Goal: Information Seeking & Learning: Learn about a topic

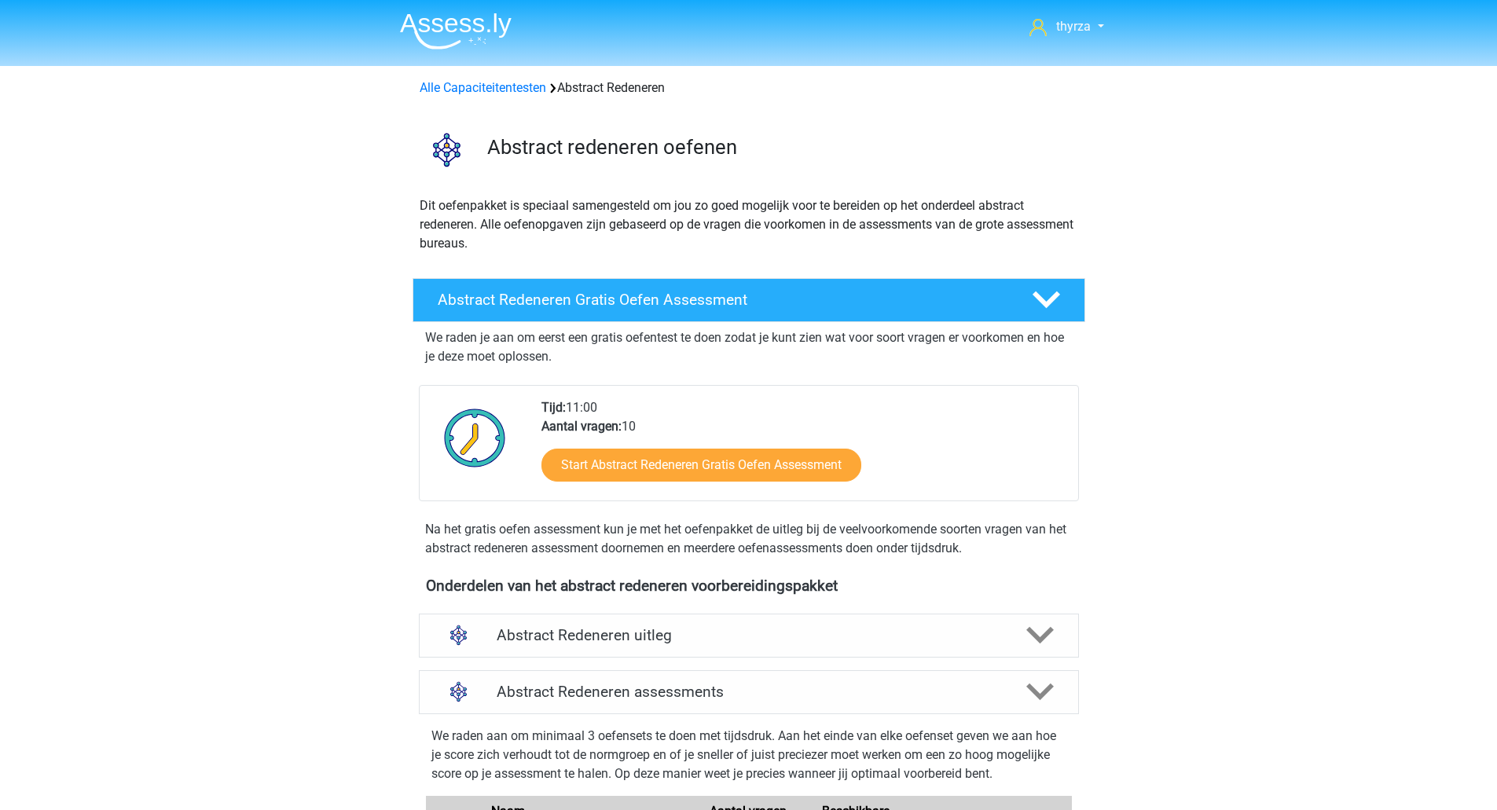
scroll to position [664, 0]
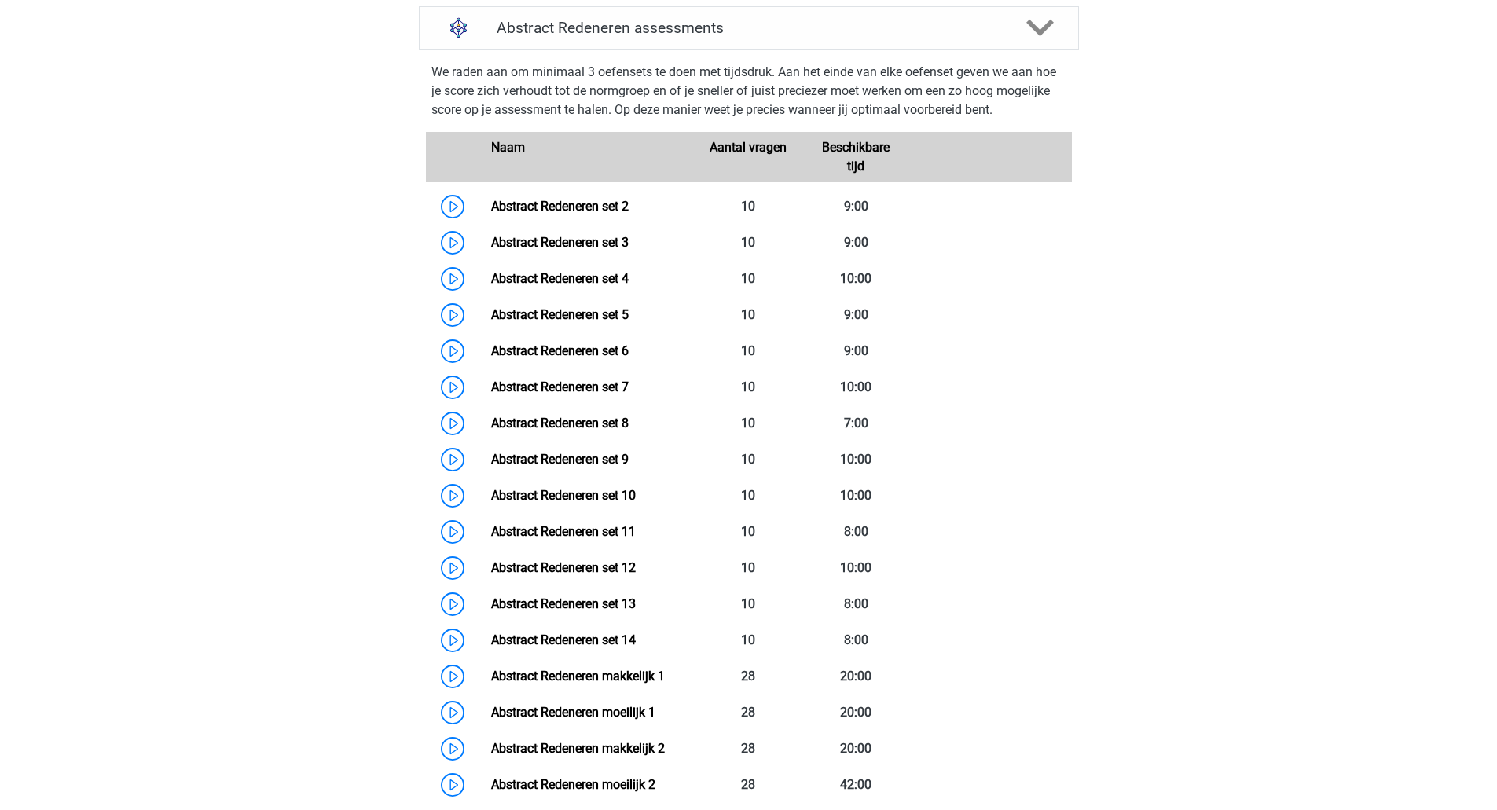
click at [491, 210] on link "Abstract Redeneren set 2" at bounding box center [559, 206] width 137 height 15
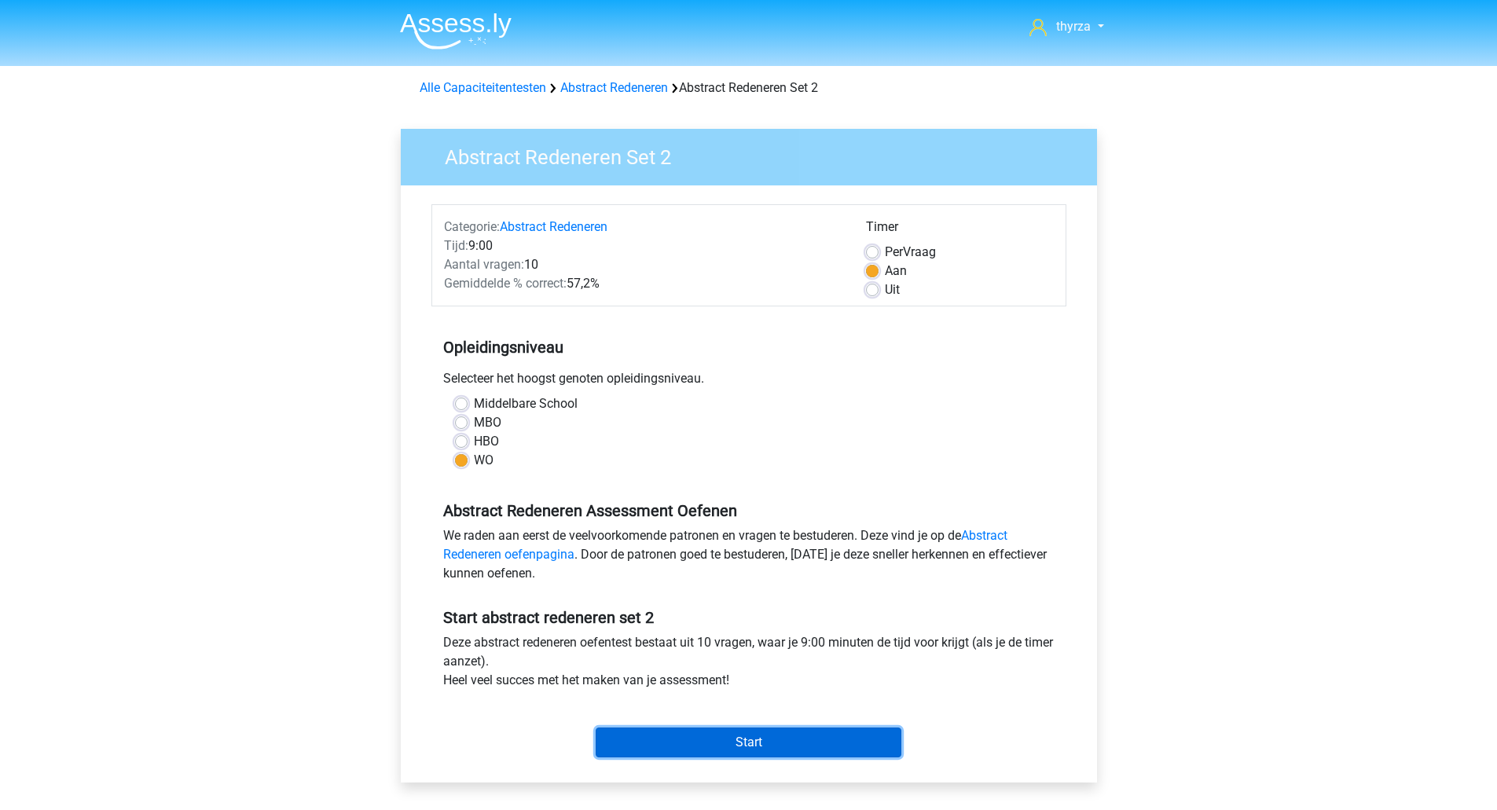
click at [725, 730] on input "Start" at bounding box center [748, 742] width 306 height 30
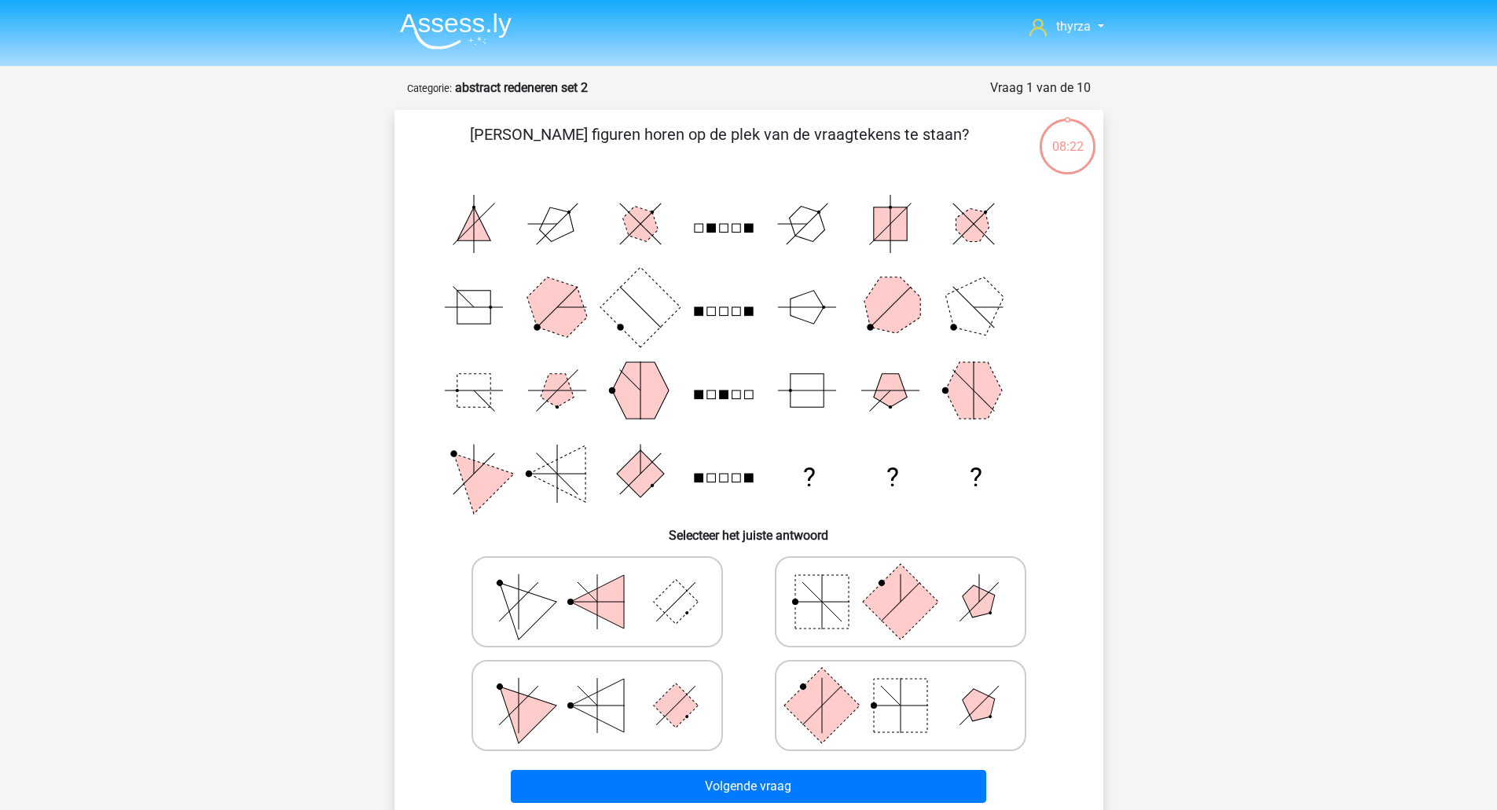
click at [885, 713] on rect at bounding box center [900, 705] width 53 height 53
click at [900, 686] on input "radio" at bounding box center [905, 681] width 10 height 10
radio input "true"
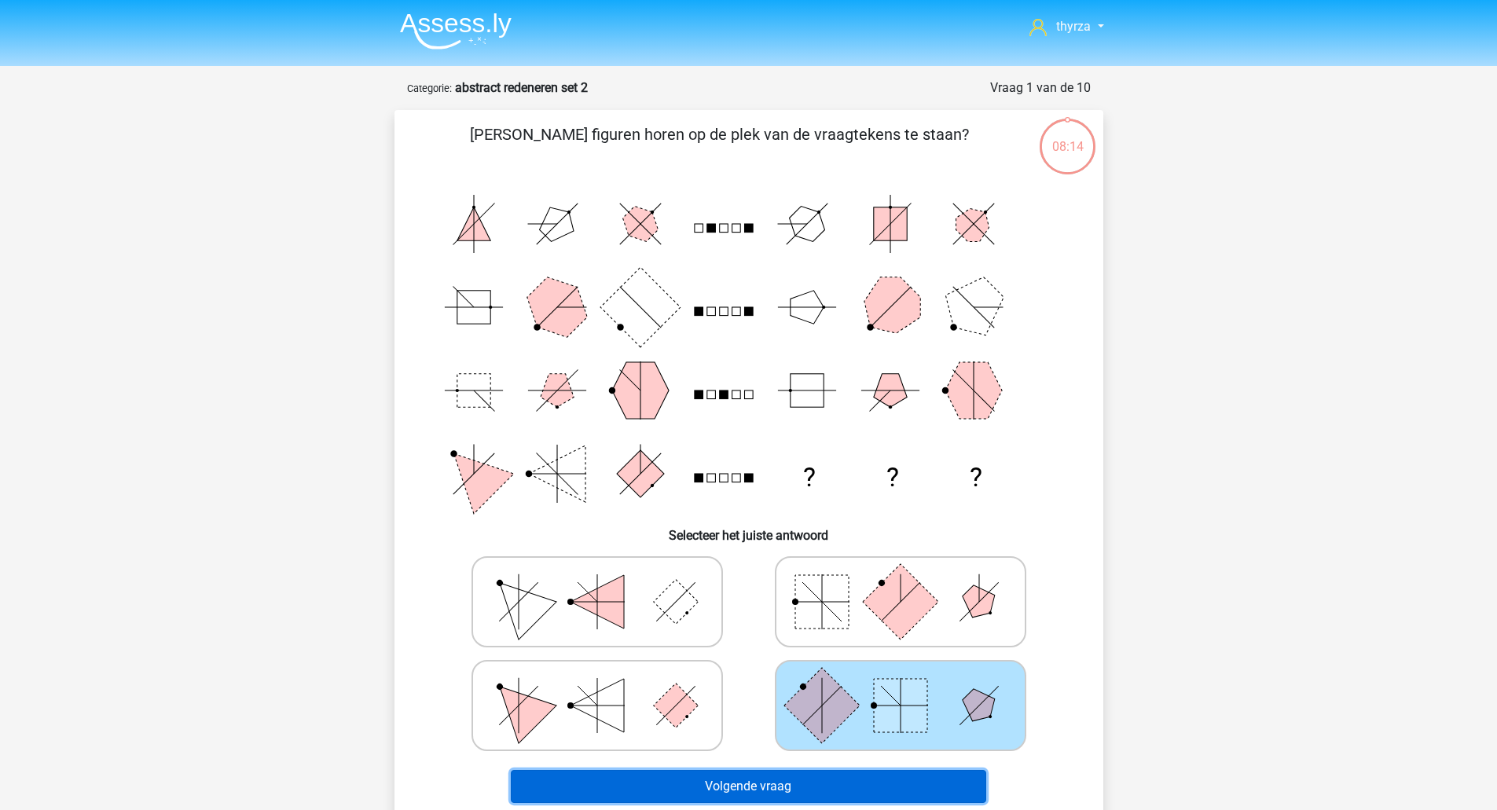
click at [810, 775] on button "Volgende vraag" at bounding box center [748, 786] width 475 height 33
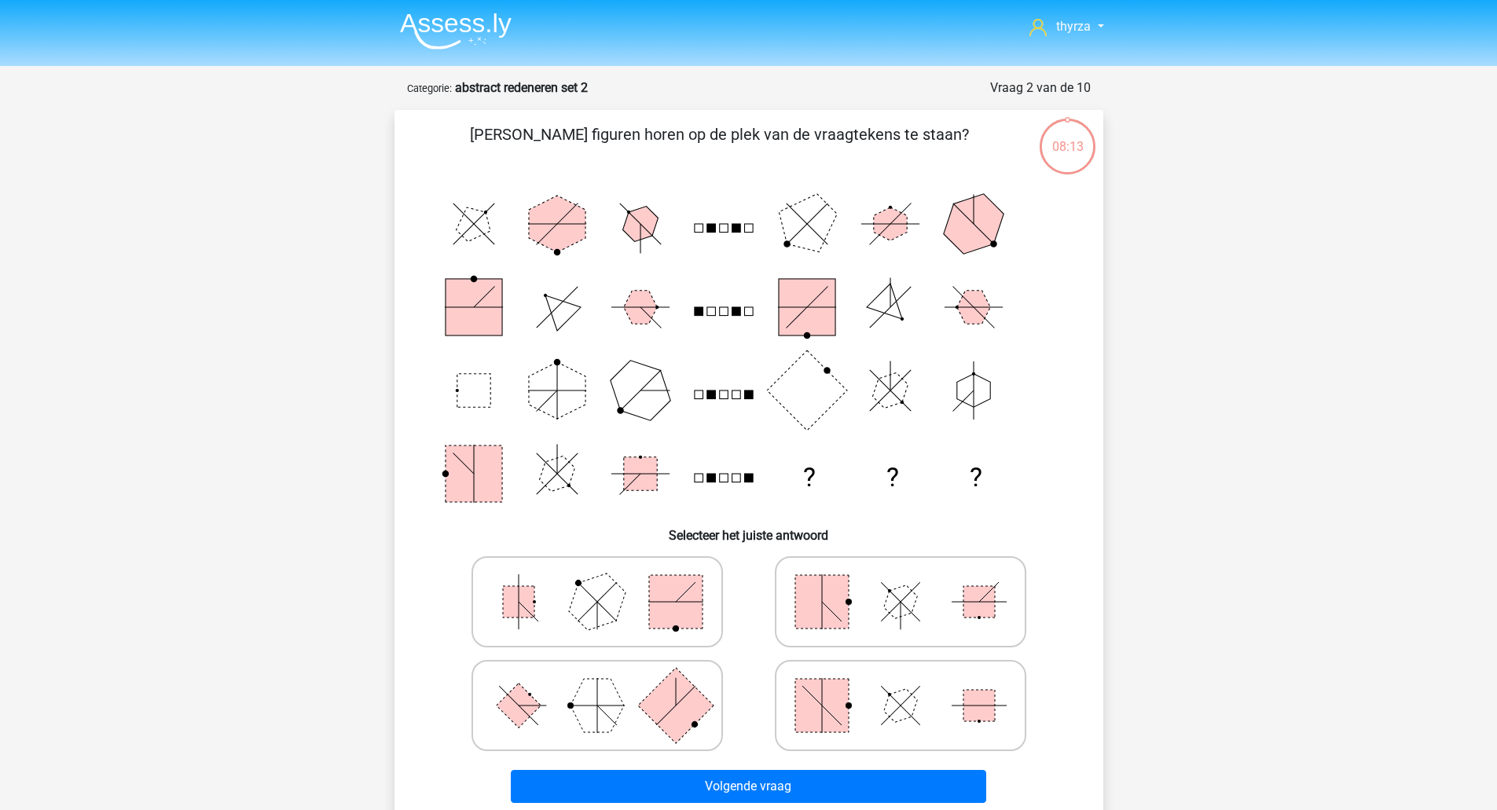
scroll to position [79, 0]
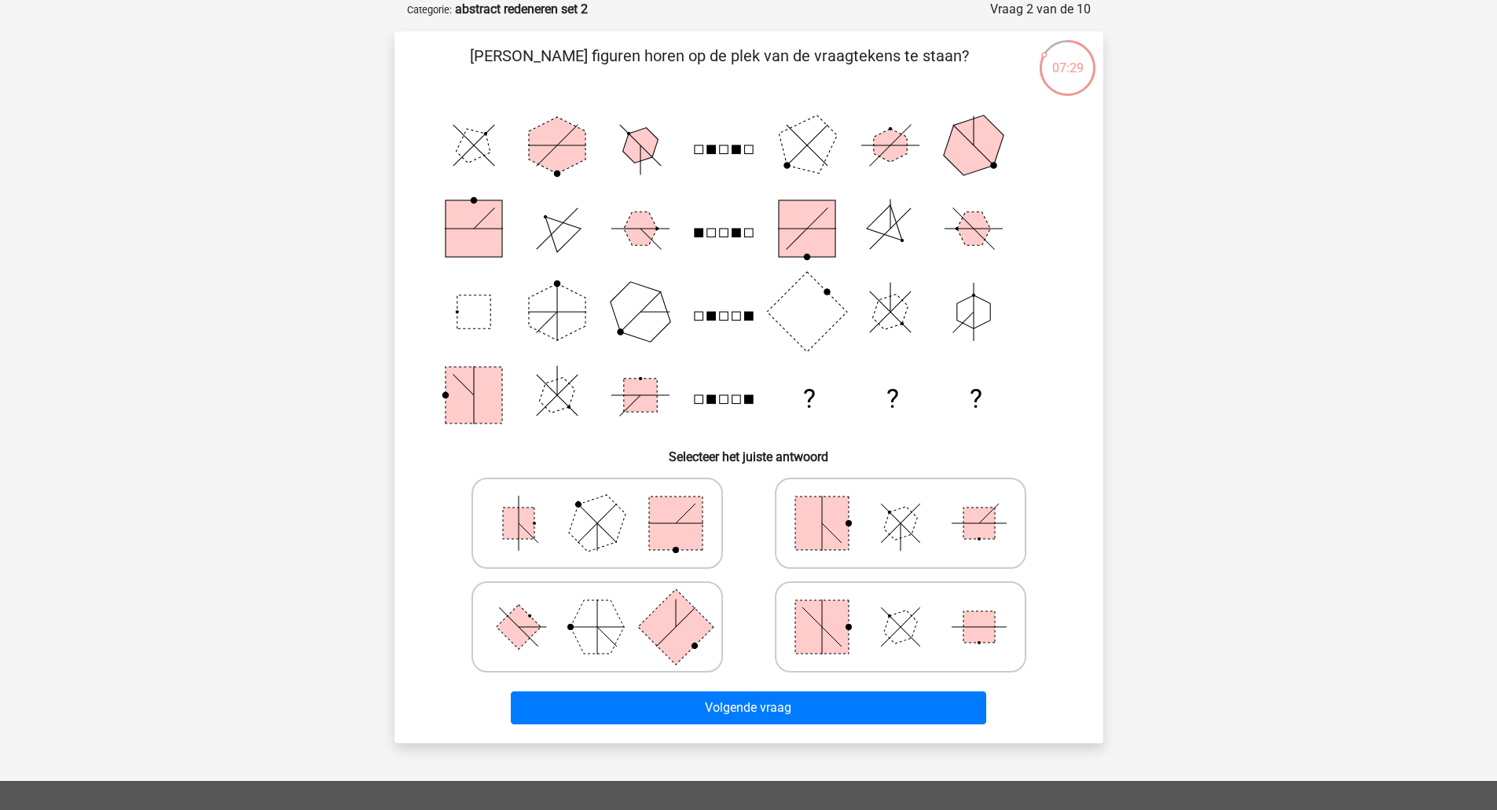
click at [624, 626] on icon at bounding box center [597, 627] width 236 height 79
click at [607, 607] on input "radio" at bounding box center [602, 602] width 10 height 10
radio input "true"
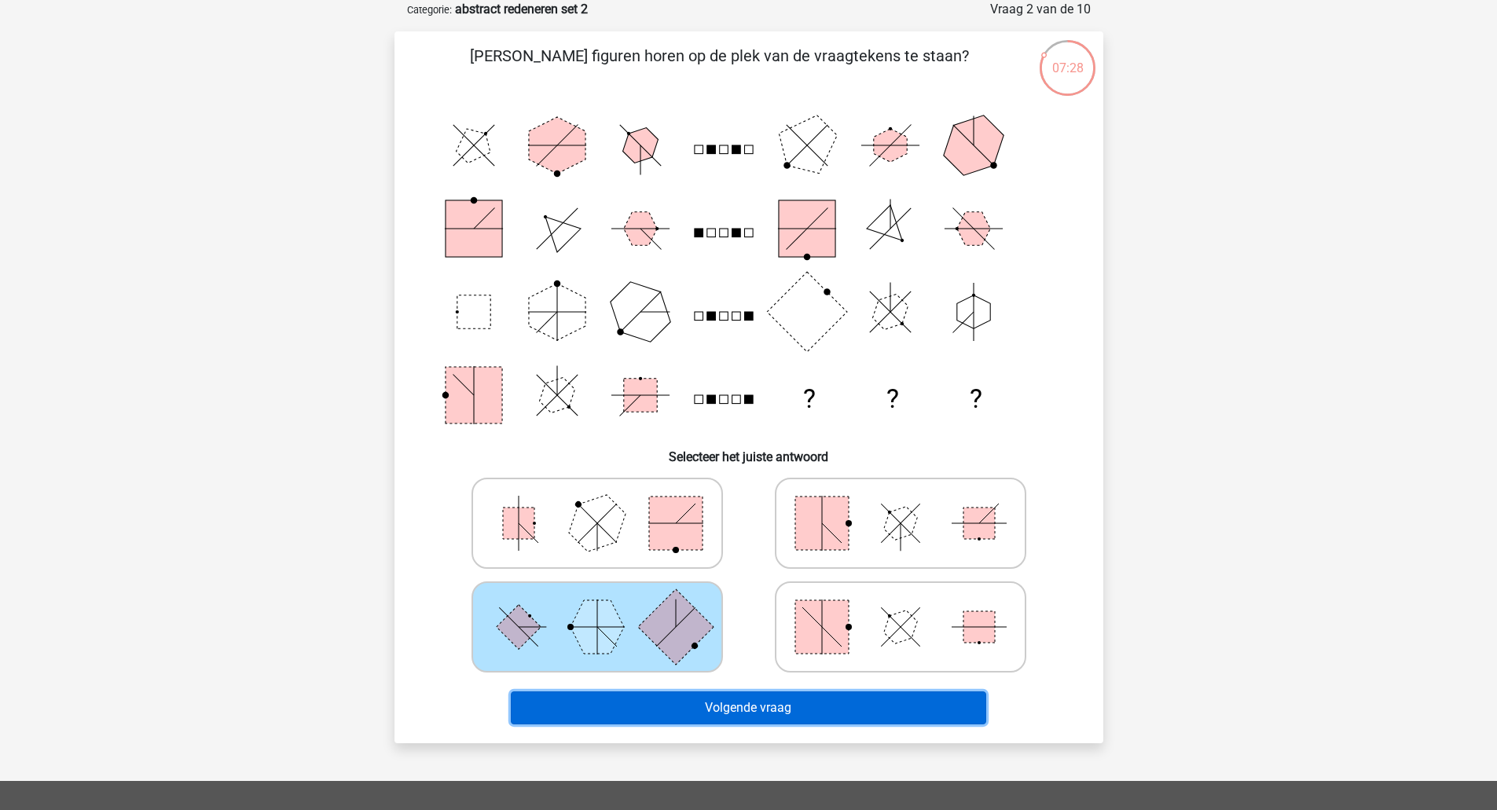
click at [669, 701] on button "Volgende vraag" at bounding box center [748, 707] width 475 height 33
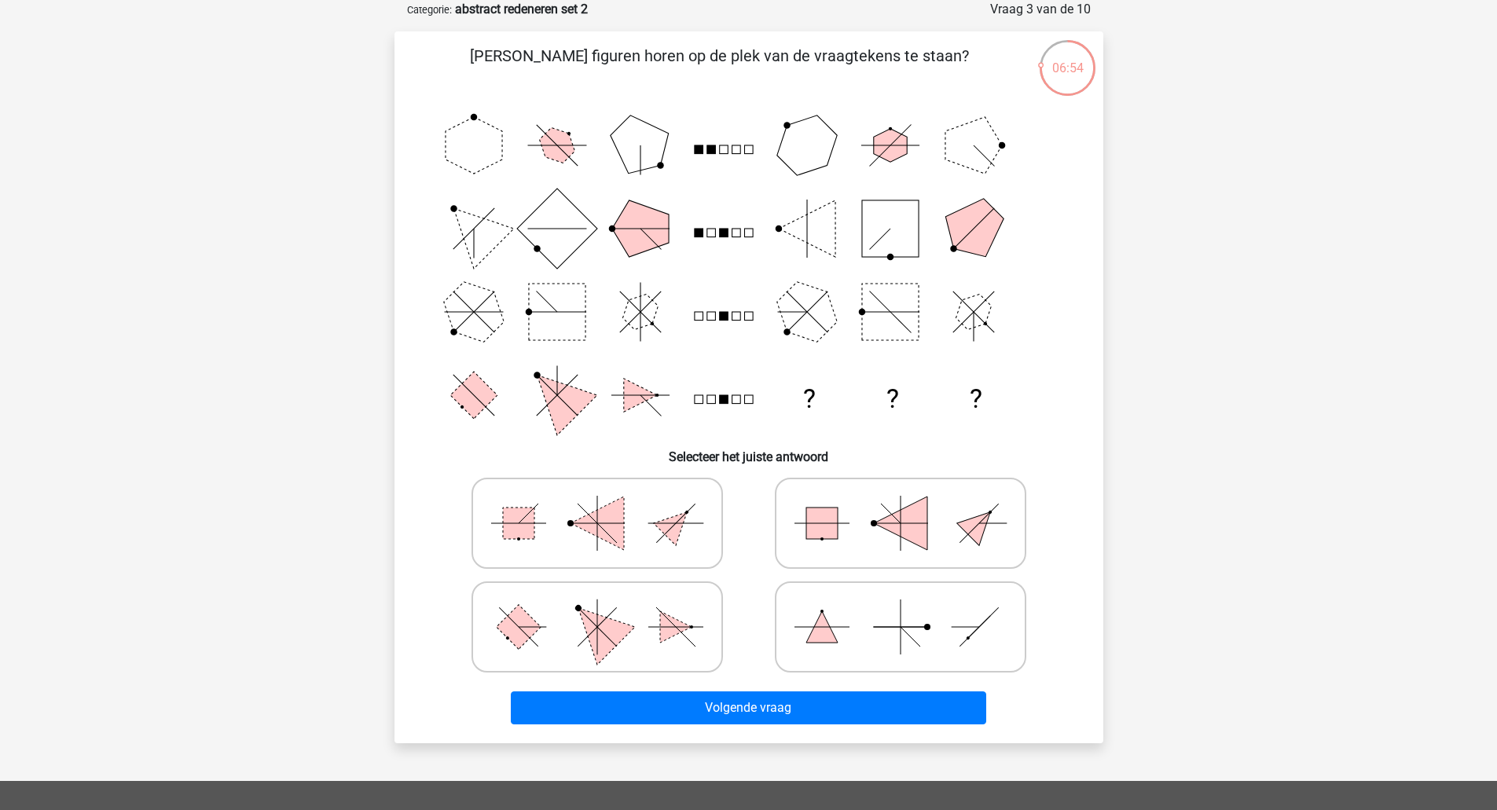
click at [672, 633] on polygon at bounding box center [675, 626] width 31 height 31
click at [607, 607] on input "radio" at bounding box center [602, 602] width 10 height 10
radio input "true"
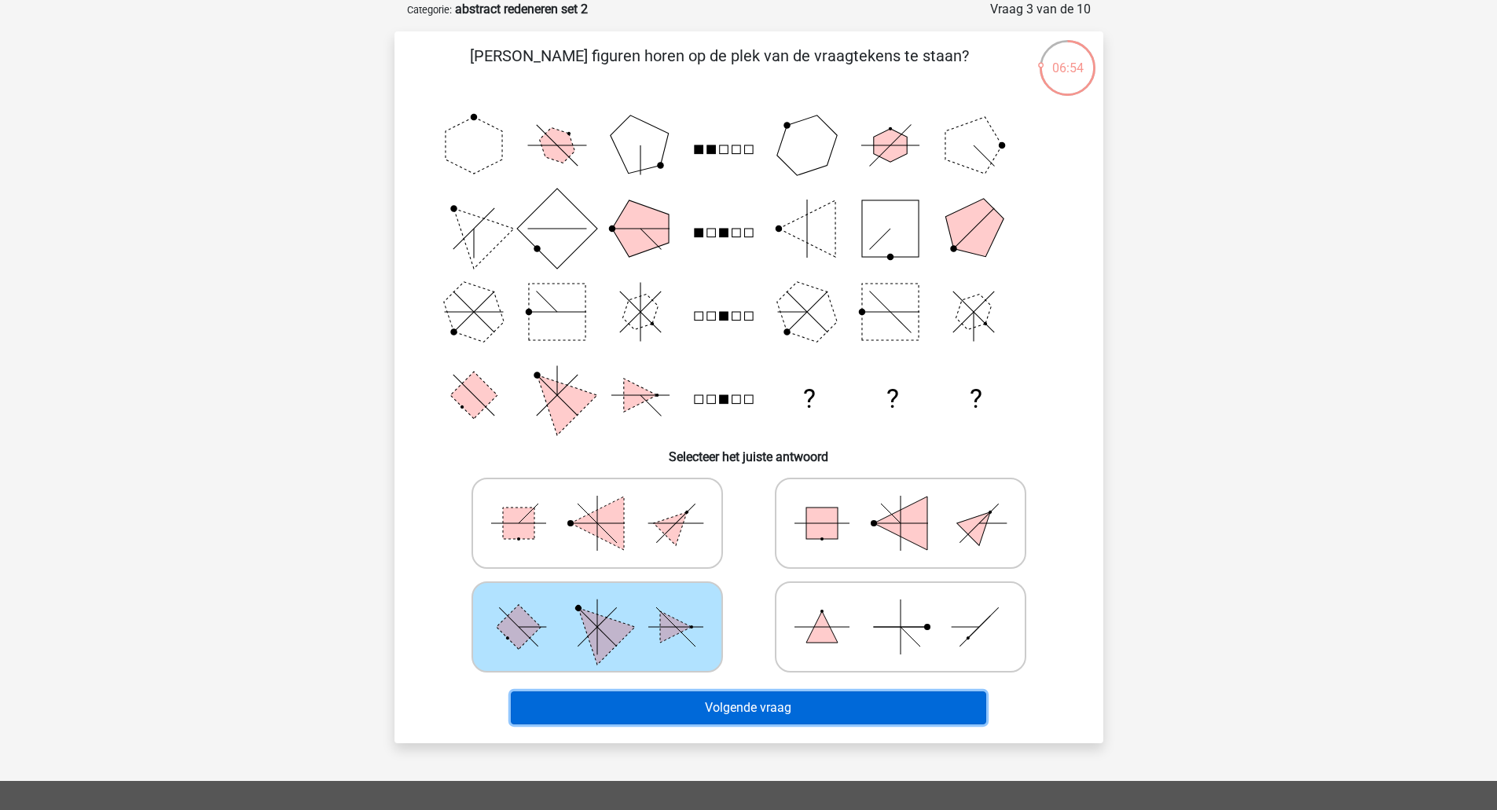
click at [700, 693] on button "Volgende vraag" at bounding box center [748, 707] width 475 height 33
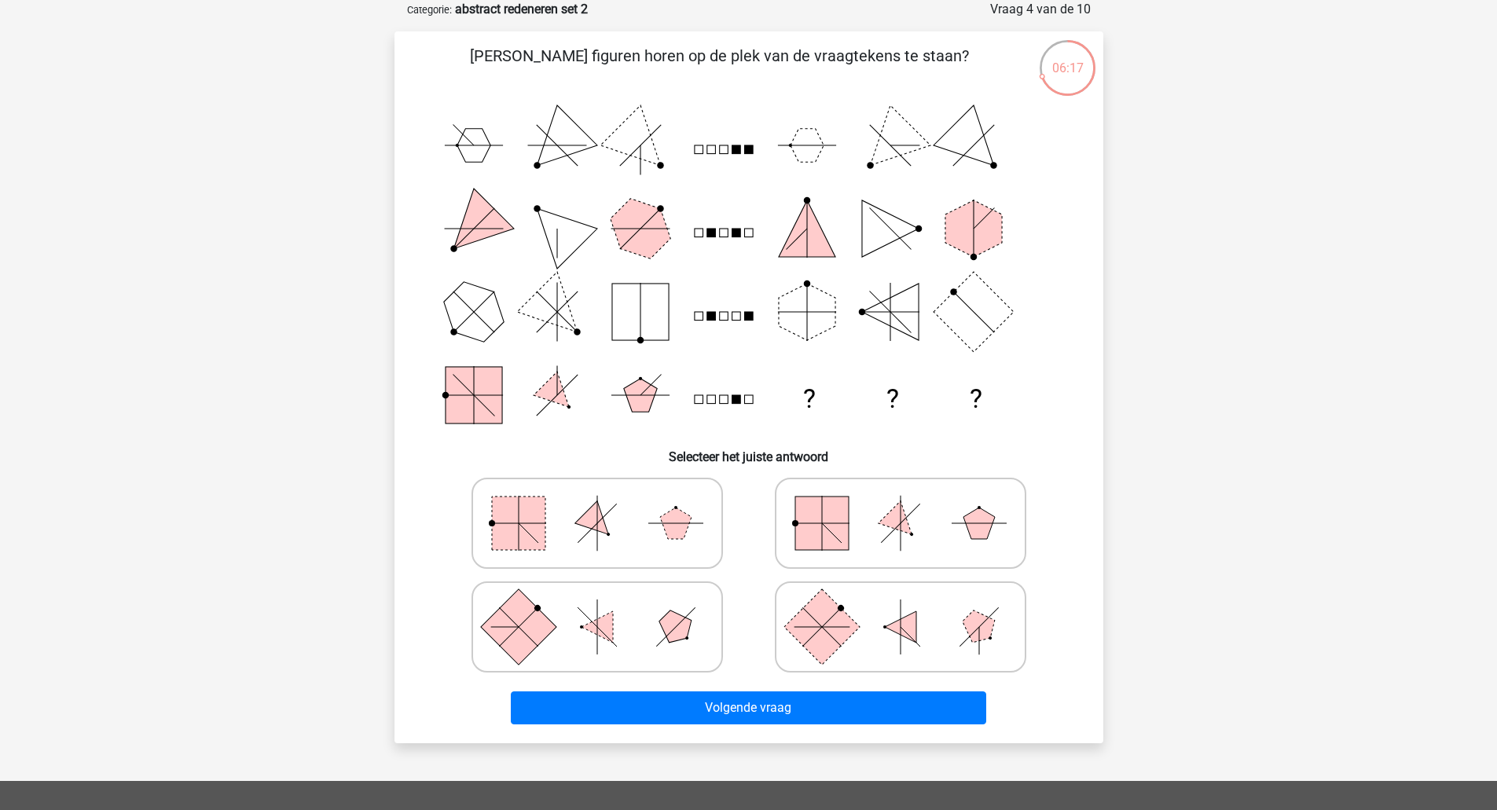
click at [919, 529] on icon at bounding box center [900, 523] width 236 height 79
click at [911, 504] on input "radio" at bounding box center [905, 498] width 10 height 10
radio input "true"
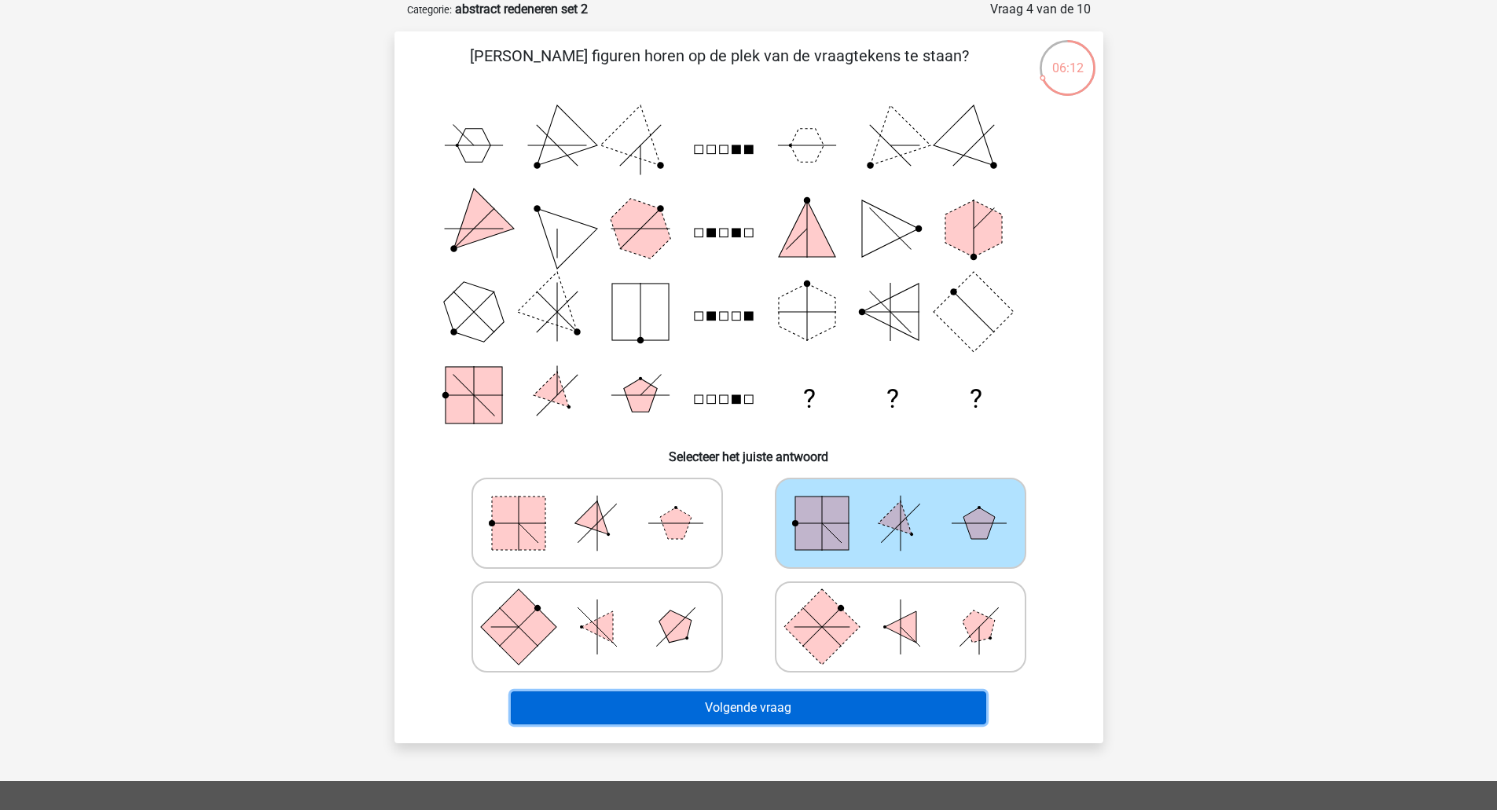
click at [827, 701] on button "Volgende vraag" at bounding box center [748, 707] width 475 height 33
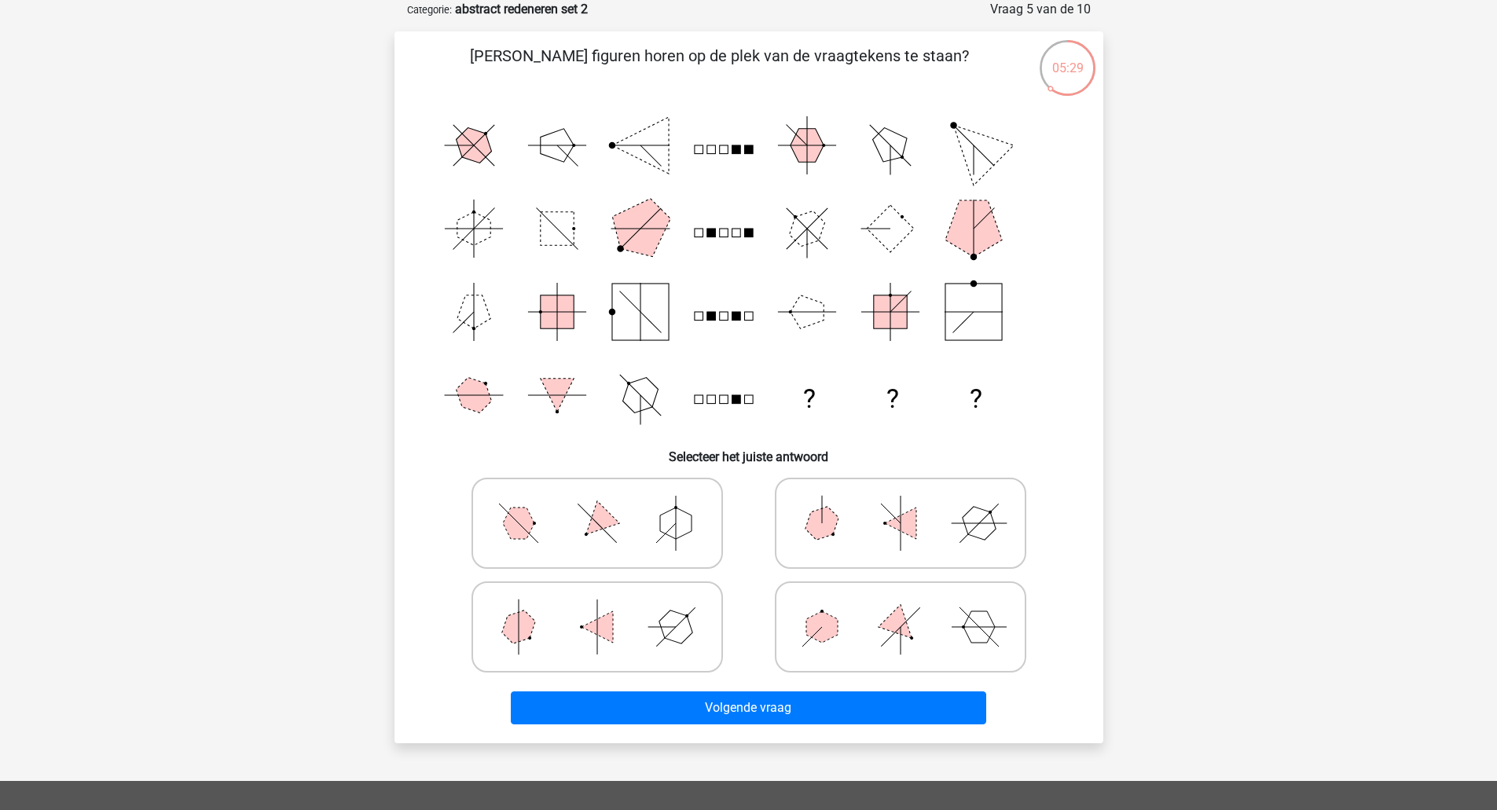
click at [680, 541] on icon at bounding box center [597, 523] width 236 height 79
click at [607, 504] on input "radio" at bounding box center [602, 498] width 10 height 10
radio input "true"
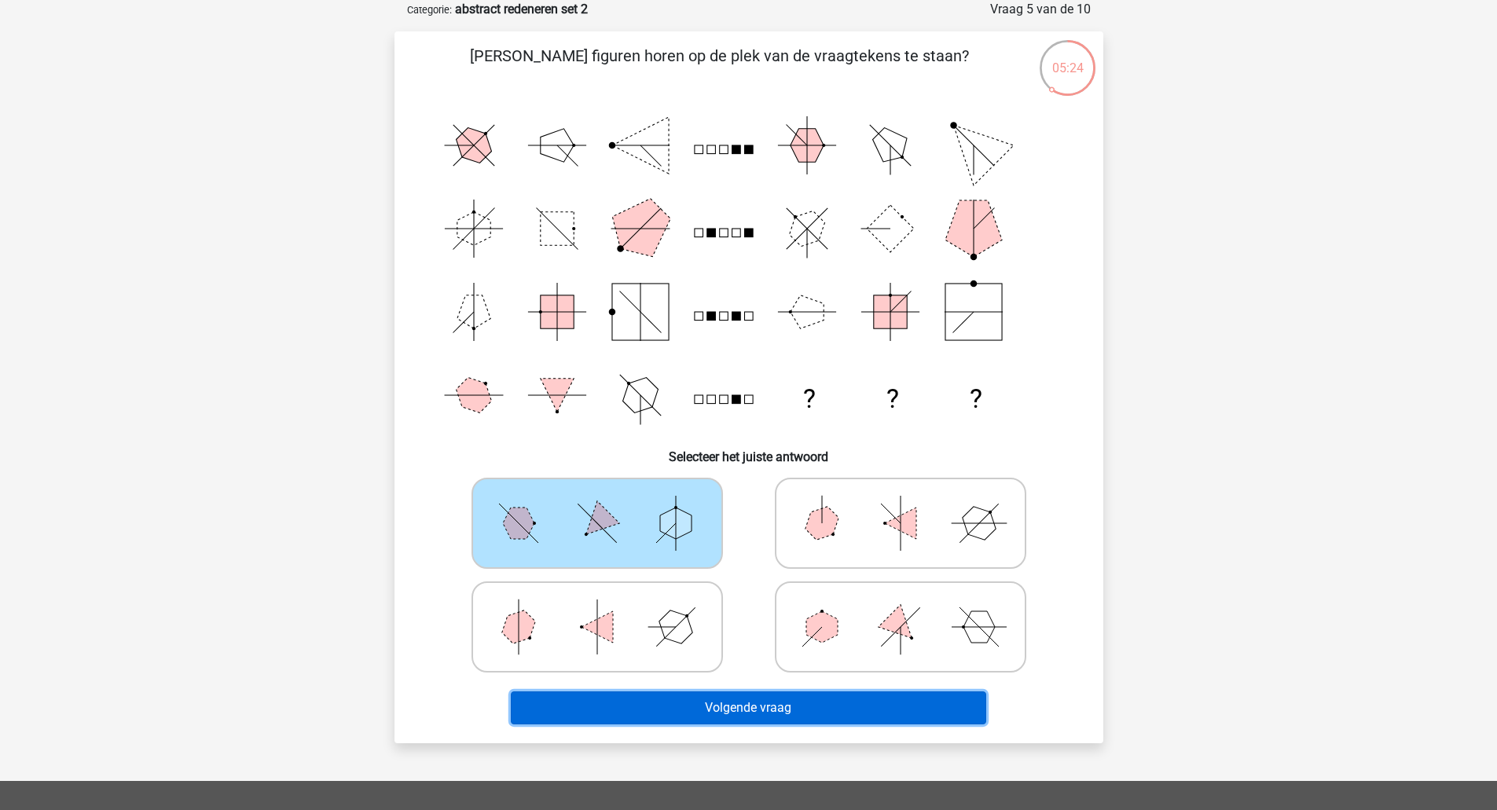
click at [810, 709] on button "Volgende vraag" at bounding box center [748, 707] width 475 height 33
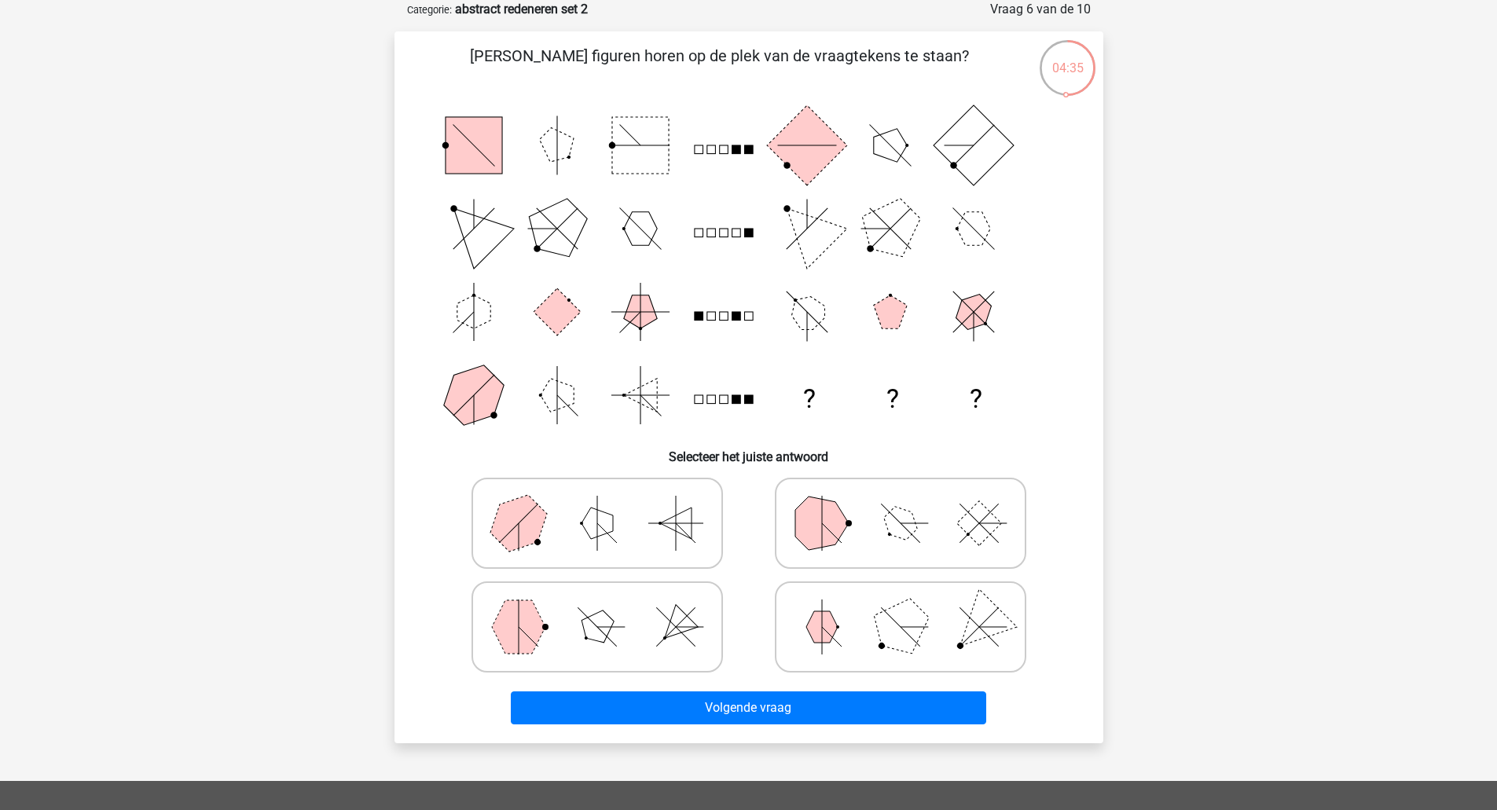
click at [575, 642] on icon at bounding box center [597, 627] width 236 height 79
click at [597, 607] on input "radio" at bounding box center [602, 602] width 10 height 10
radio input "true"
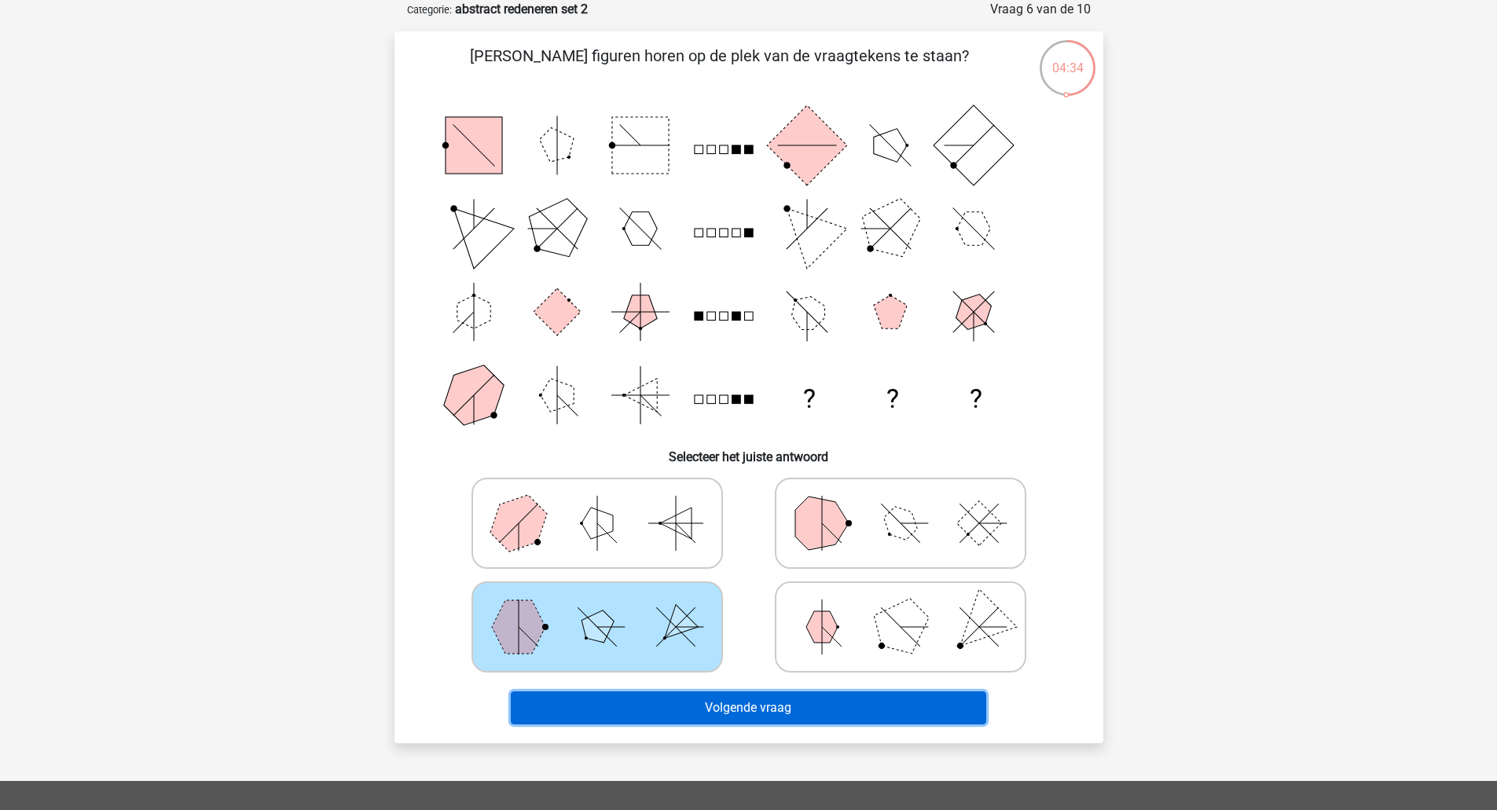
click at [699, 697] on button "Volgende vraag" at bounding box center [748, 707] width 475 height 33
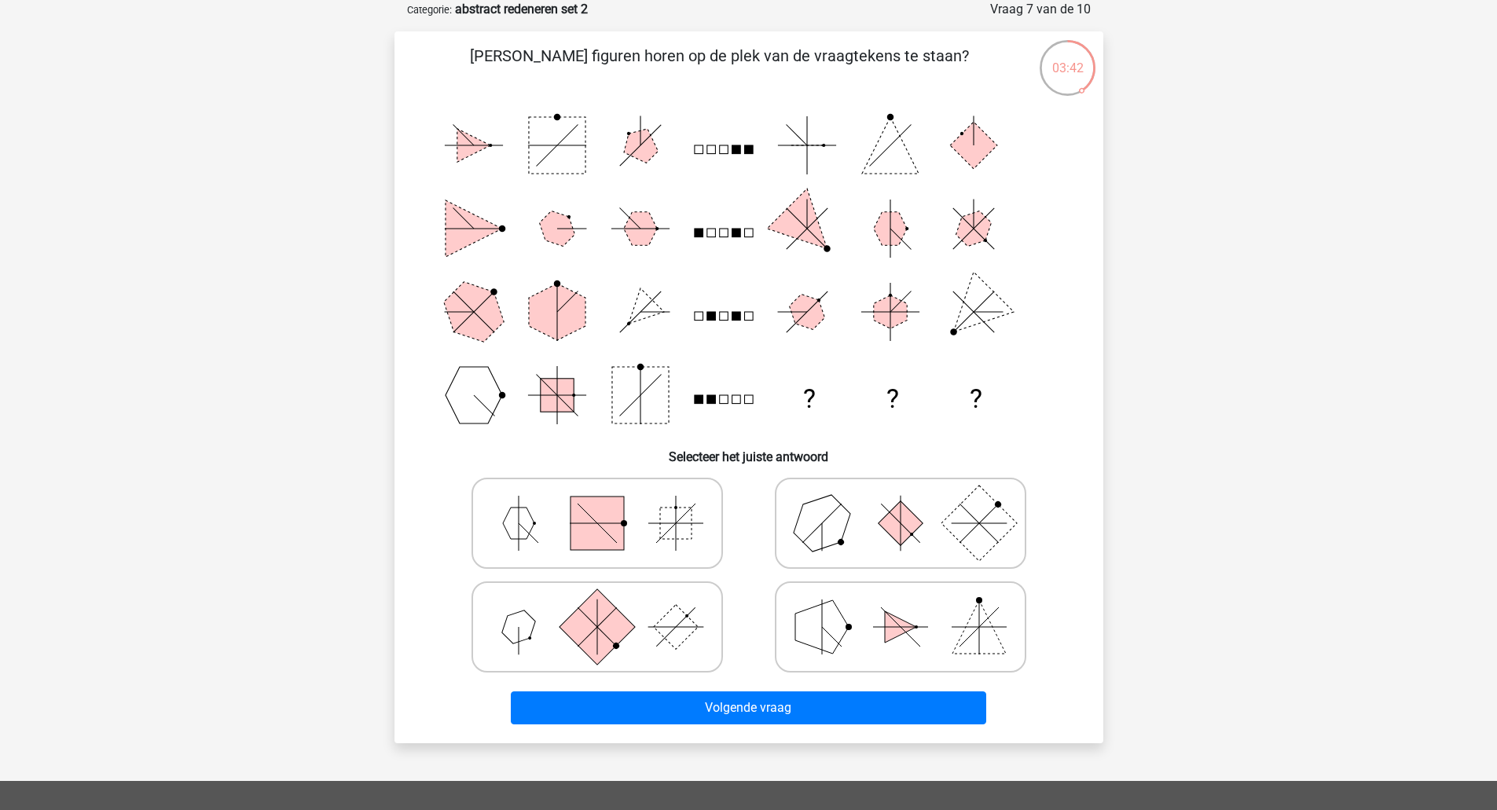
click at [537, 622] on icon at bounding box center [597, 627] width 236 height 79
click at [597, 607] on input "radio" at bounding box center [602, 602] width 10 height 10
radio input "true"
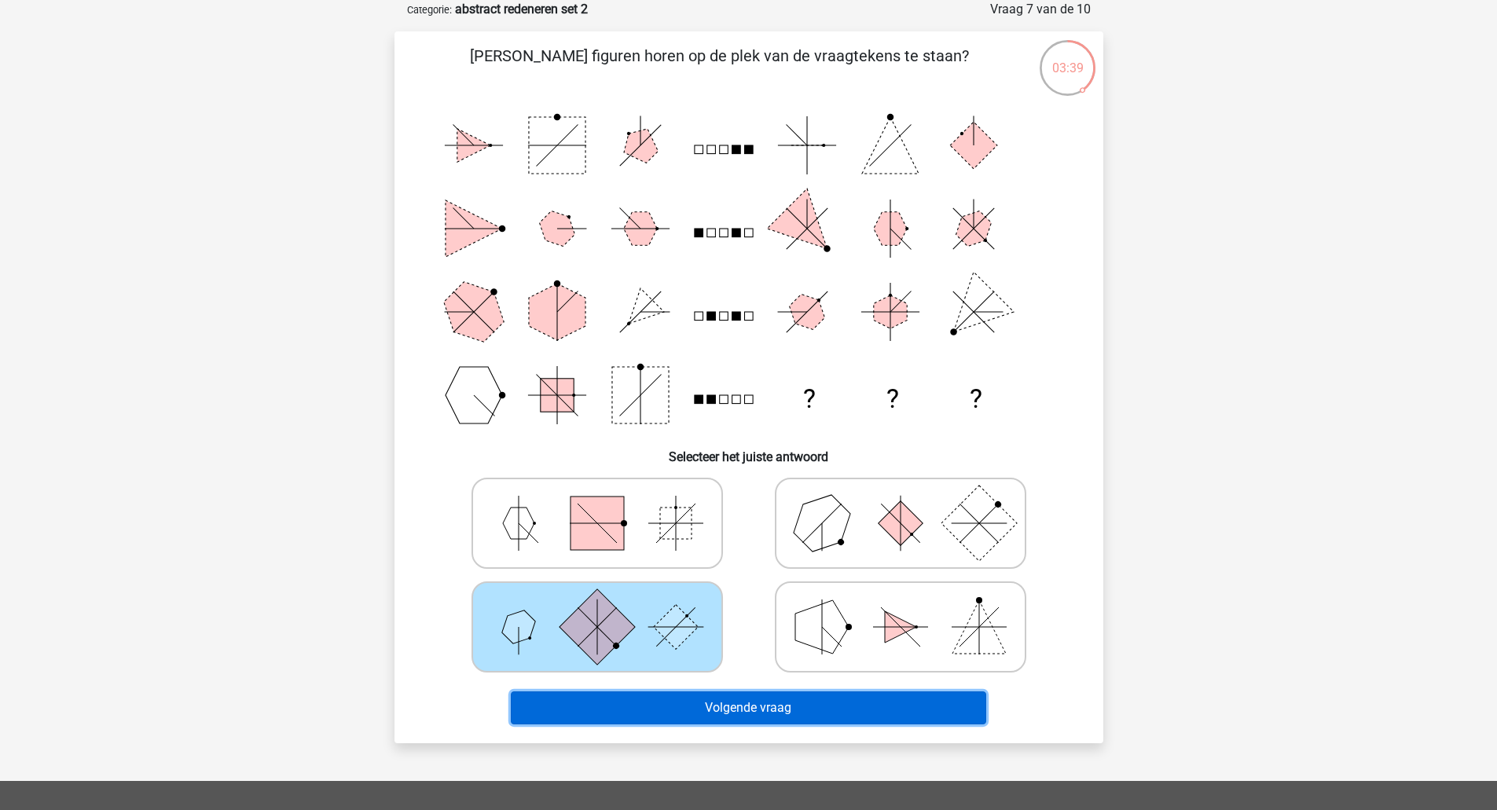
click at [786, 718] on button "Volgende vraag" at bounding box center [748, 707] width 475 height 33
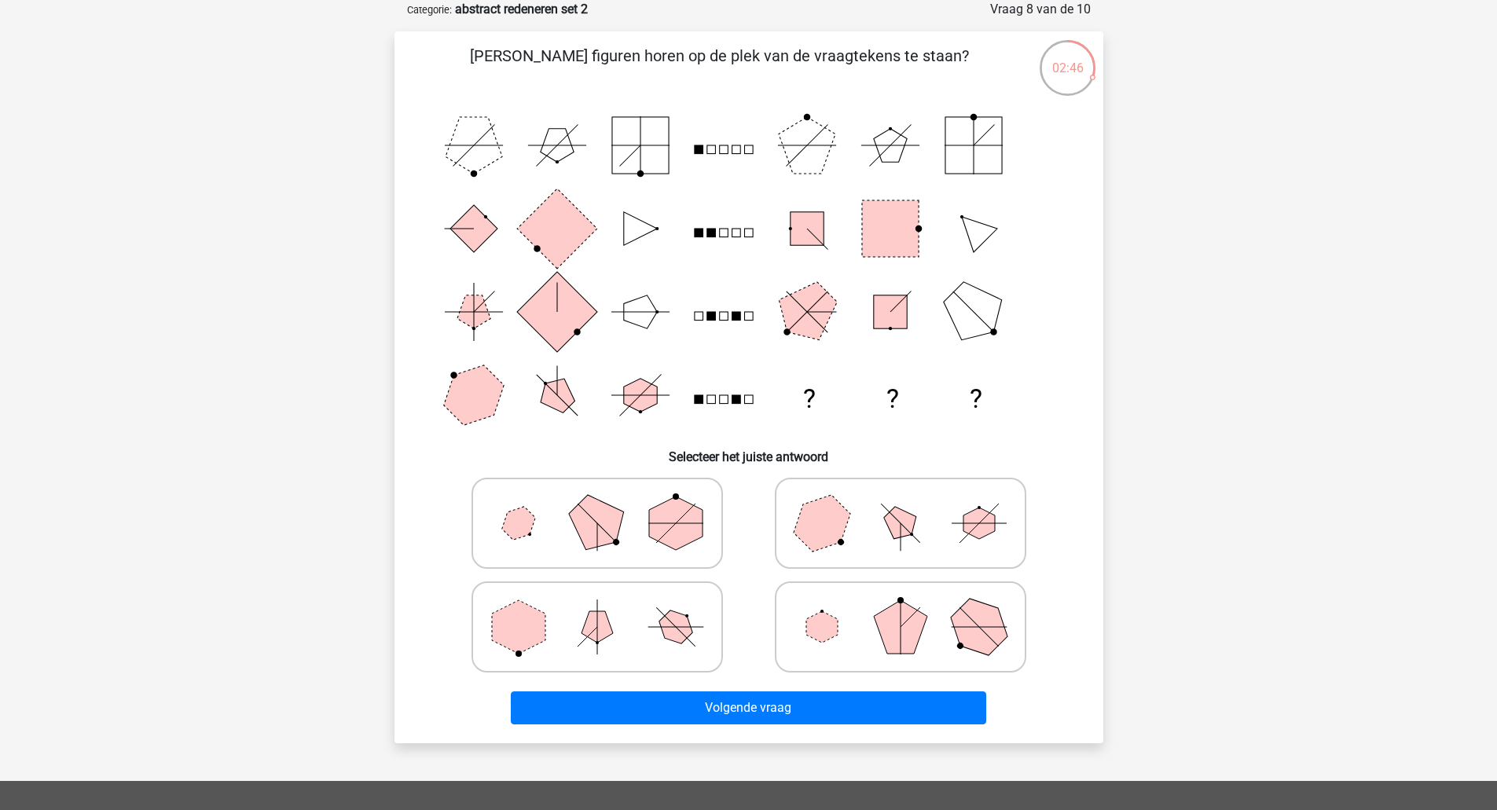
click at [538, 519] on icon at bounding box center [597, 523] width 236 height 79
click at [597, 504] on input "radio" at bounding box center [602, 498] width 10 height 10
radio input "true"
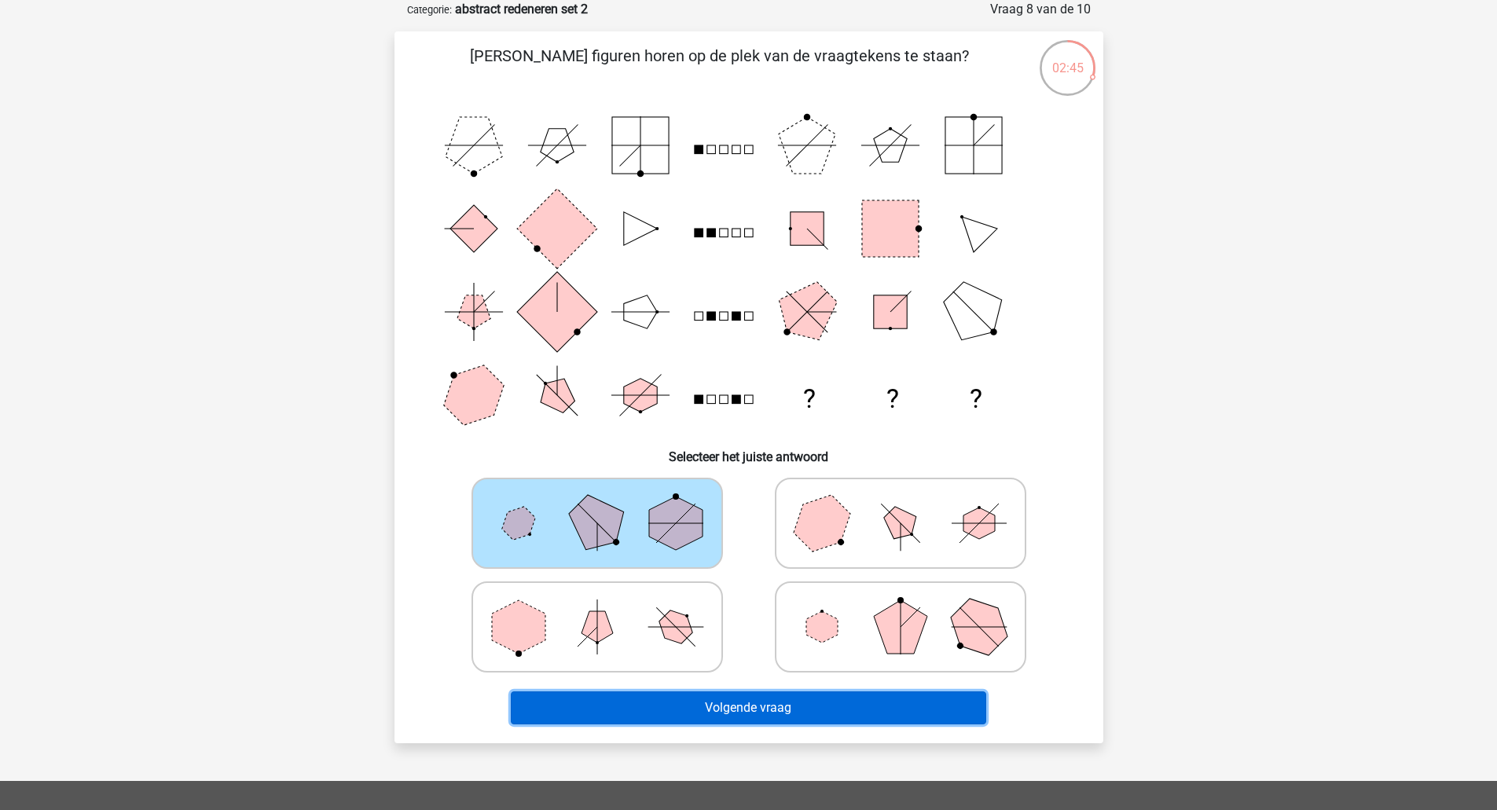
click at [738, 715] on button "Volgende vraag" at bounding box center [748, 707] width 475 height 33
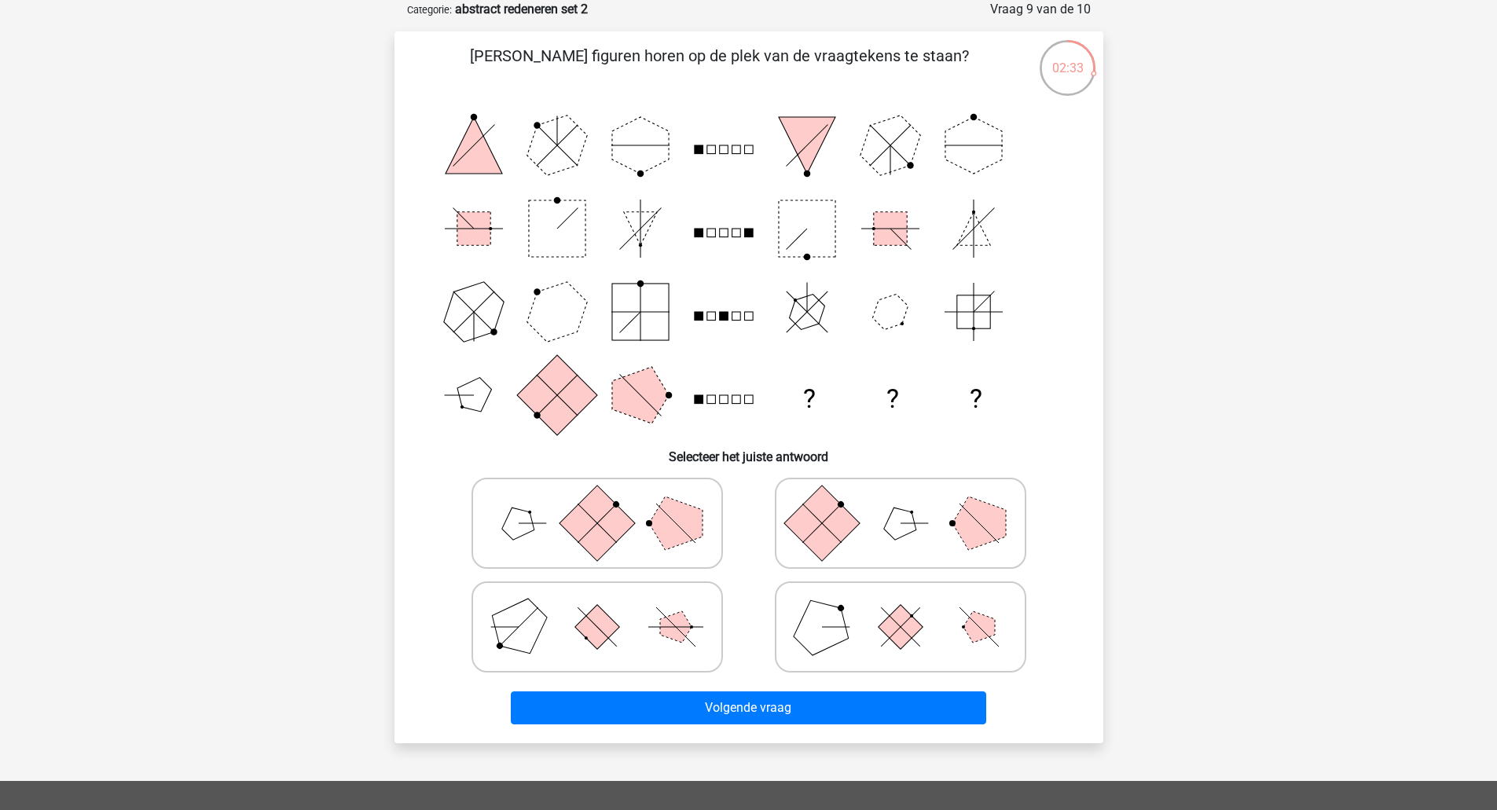
click at [531, 539] on icon at bounding box center [597, 523] width 236 height 79
click at [597, 504] on input "radio" at bounding box center [602, 498] width 10 height 10
radio input "true"
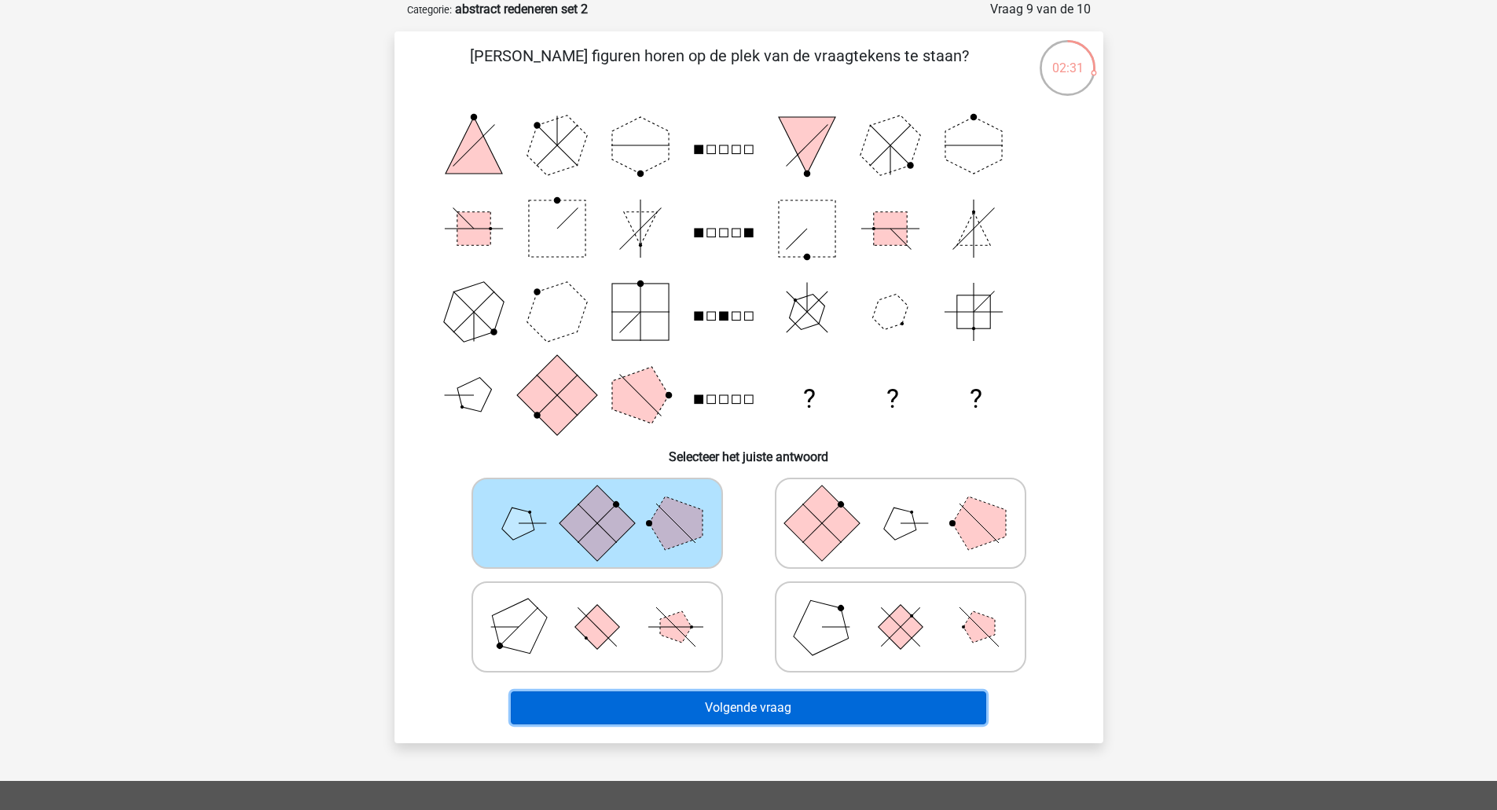
click at [735, 711] on button "Volgende vraag" at bounding box center [748, 707] width 475 height 33
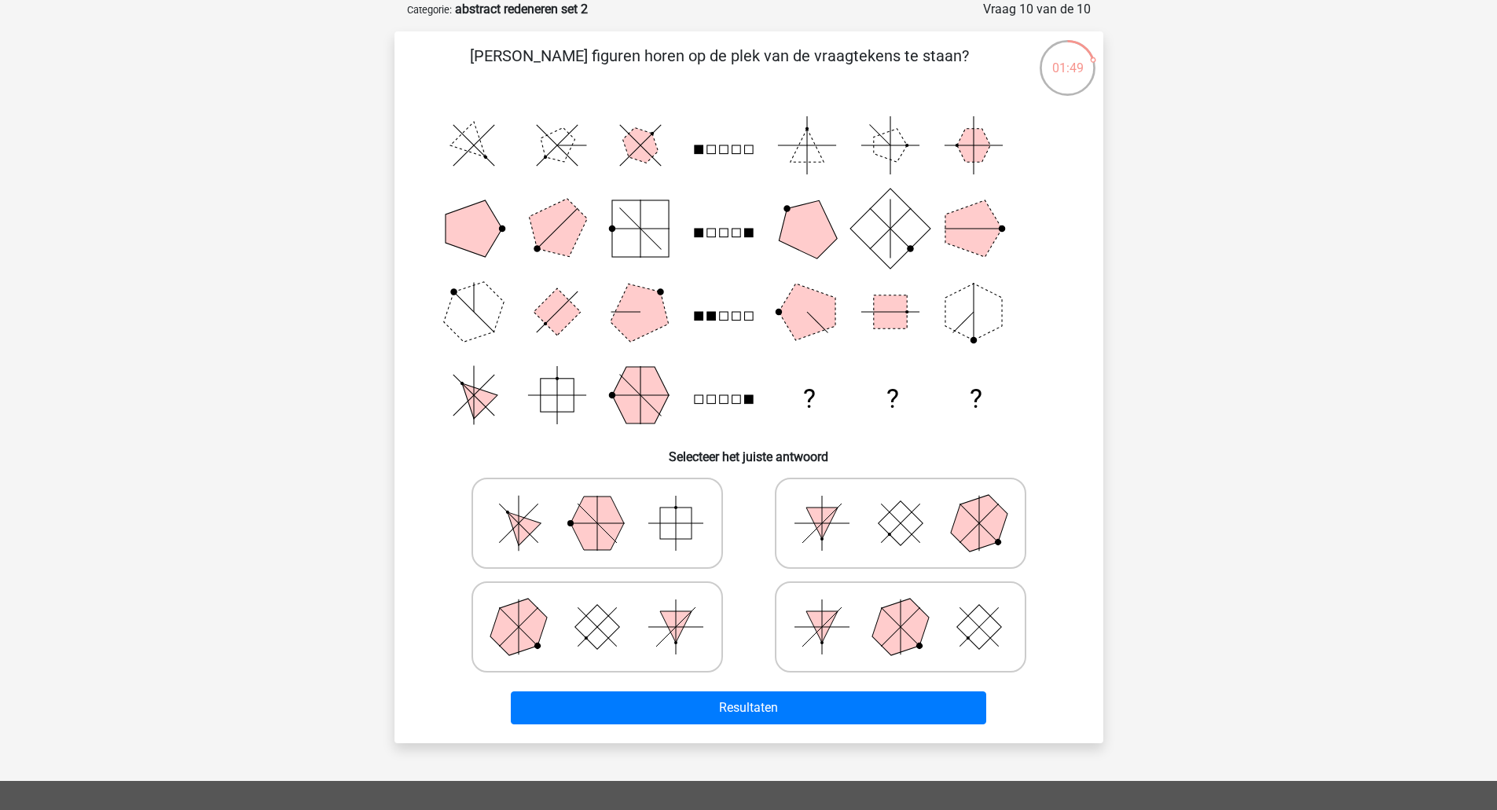
click at [634, 527] on icon at bounding box center [597, 523] width 236 height 79
click at [607, 504] on input "radio" at bounding box center [602, 498] width 10 height 10
radio input "true"
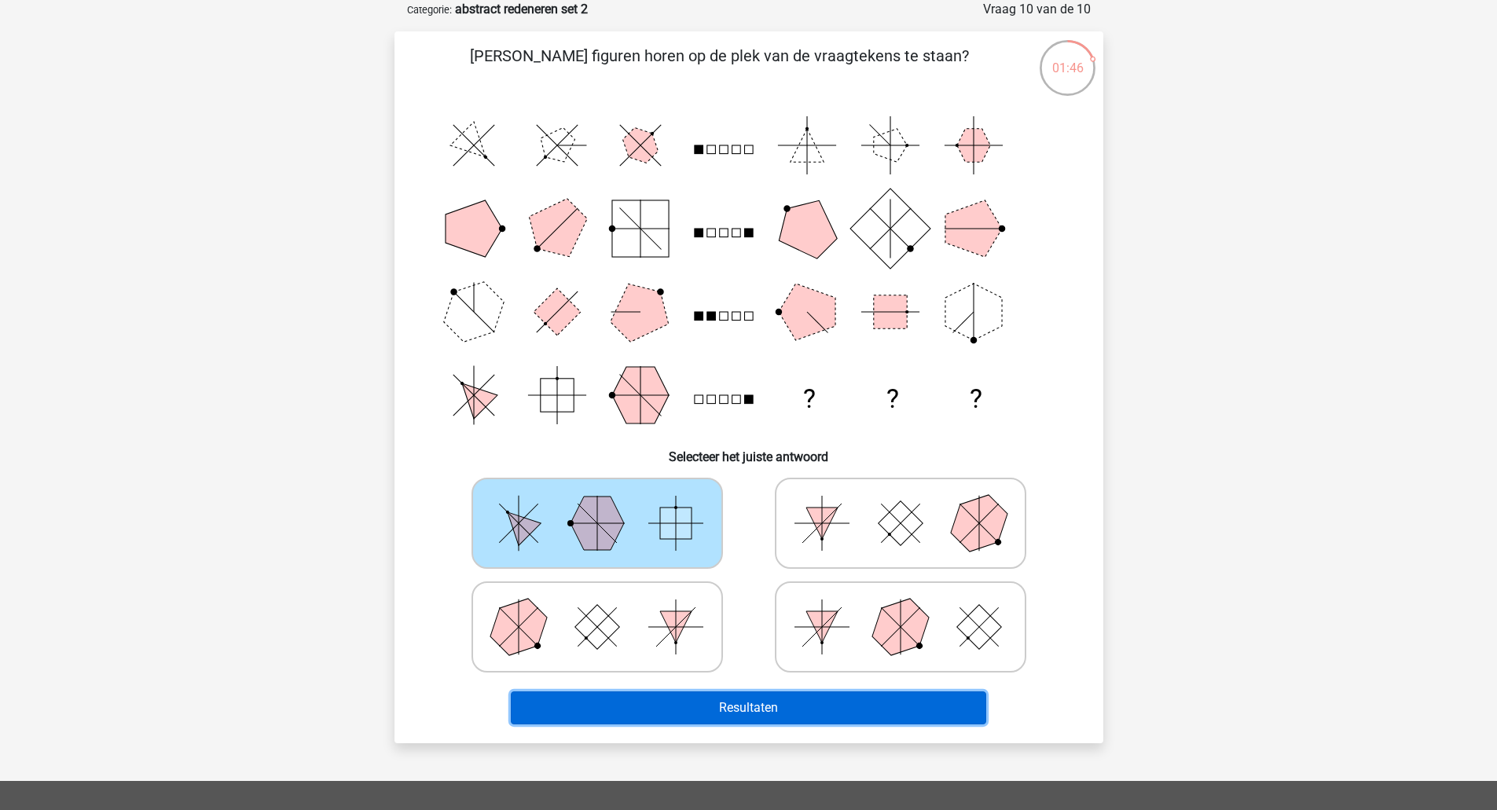
click at [669, 696] on button "Resultaten" at bounding box center [748, 707] width 475 height 33
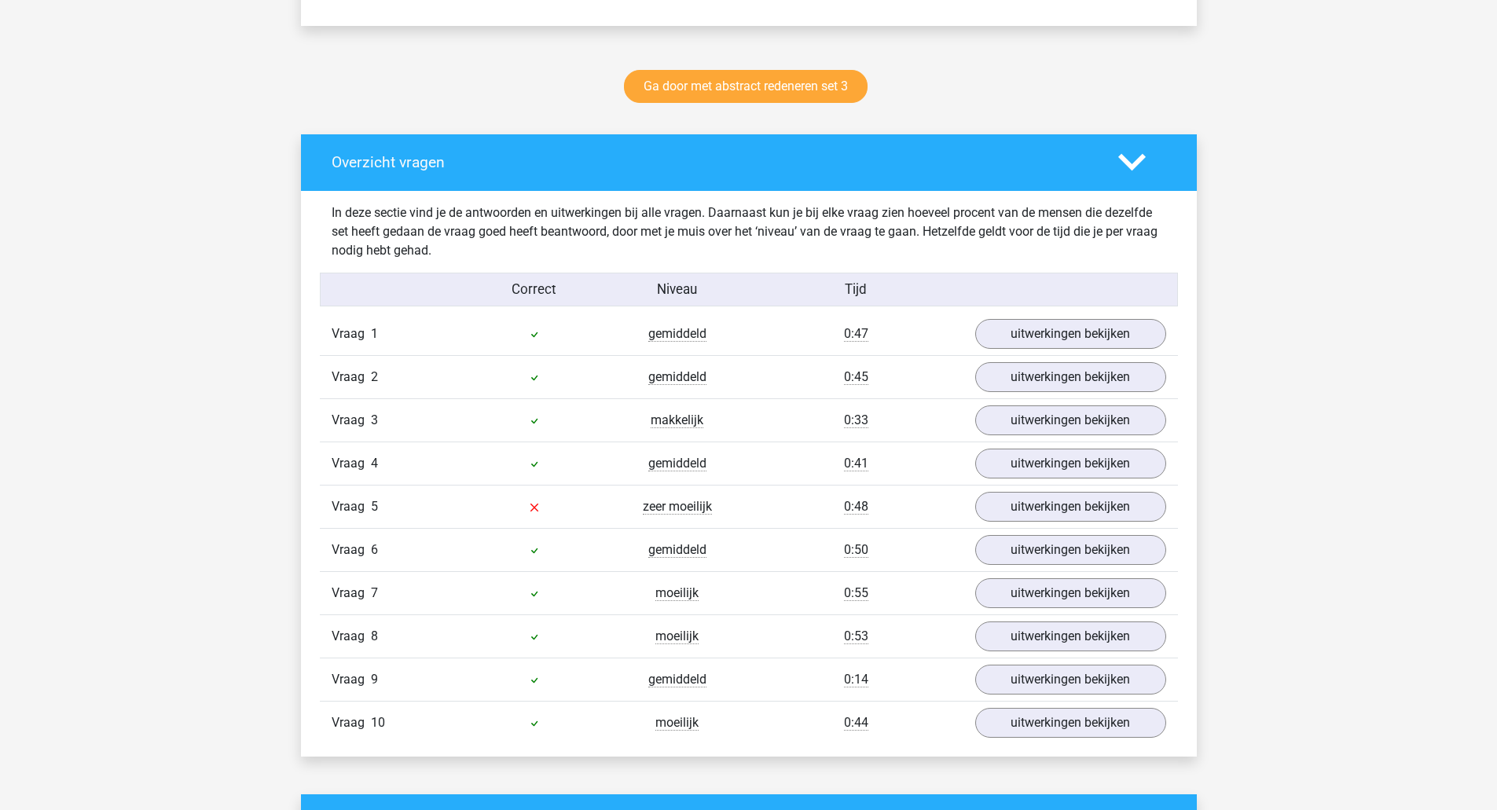
scroll to position [943, 0]
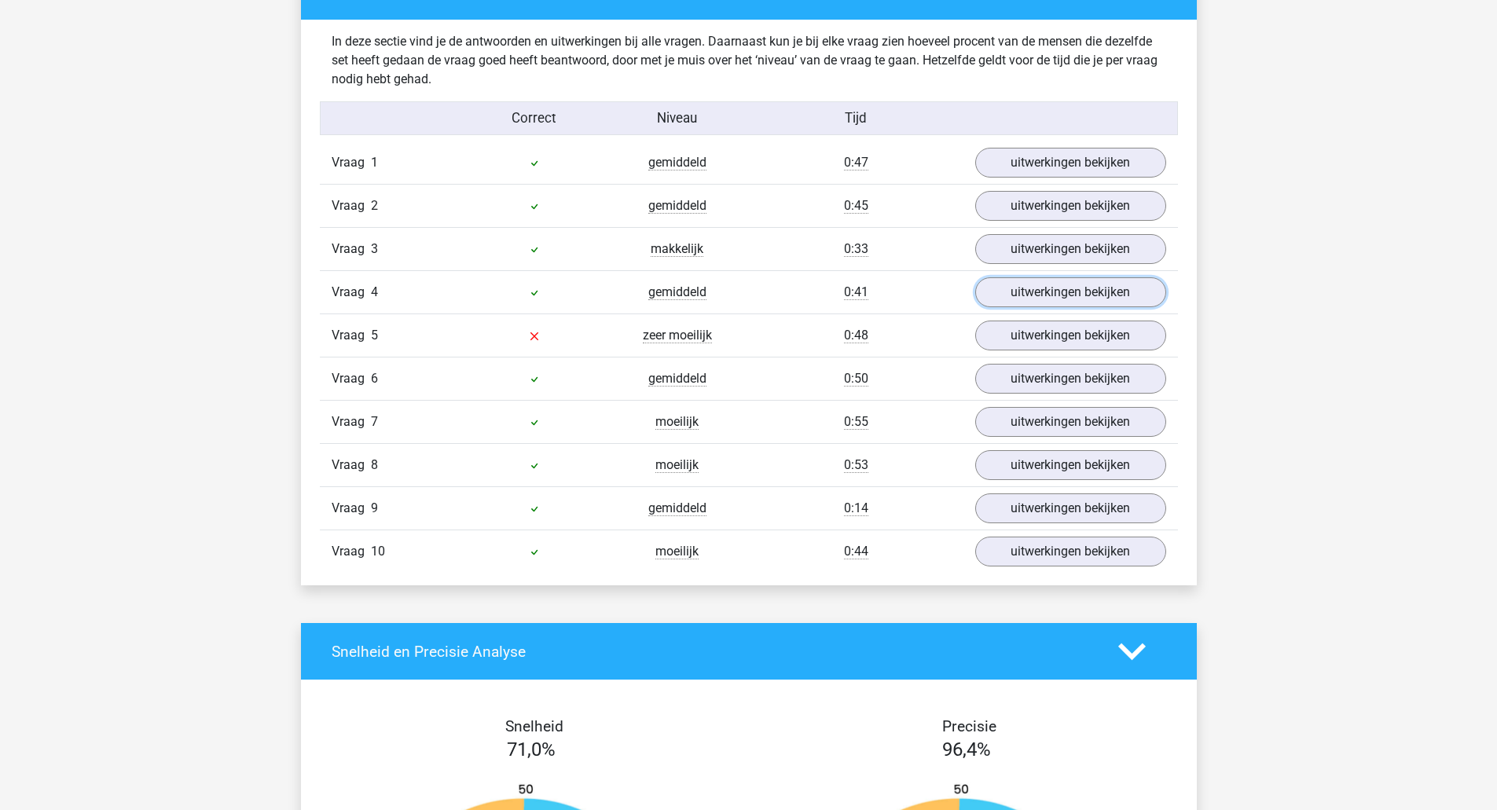
click at [1013, 305] on link "uitwerkingen bekijken" at bounding box center [1070, 292] width 191 height 30
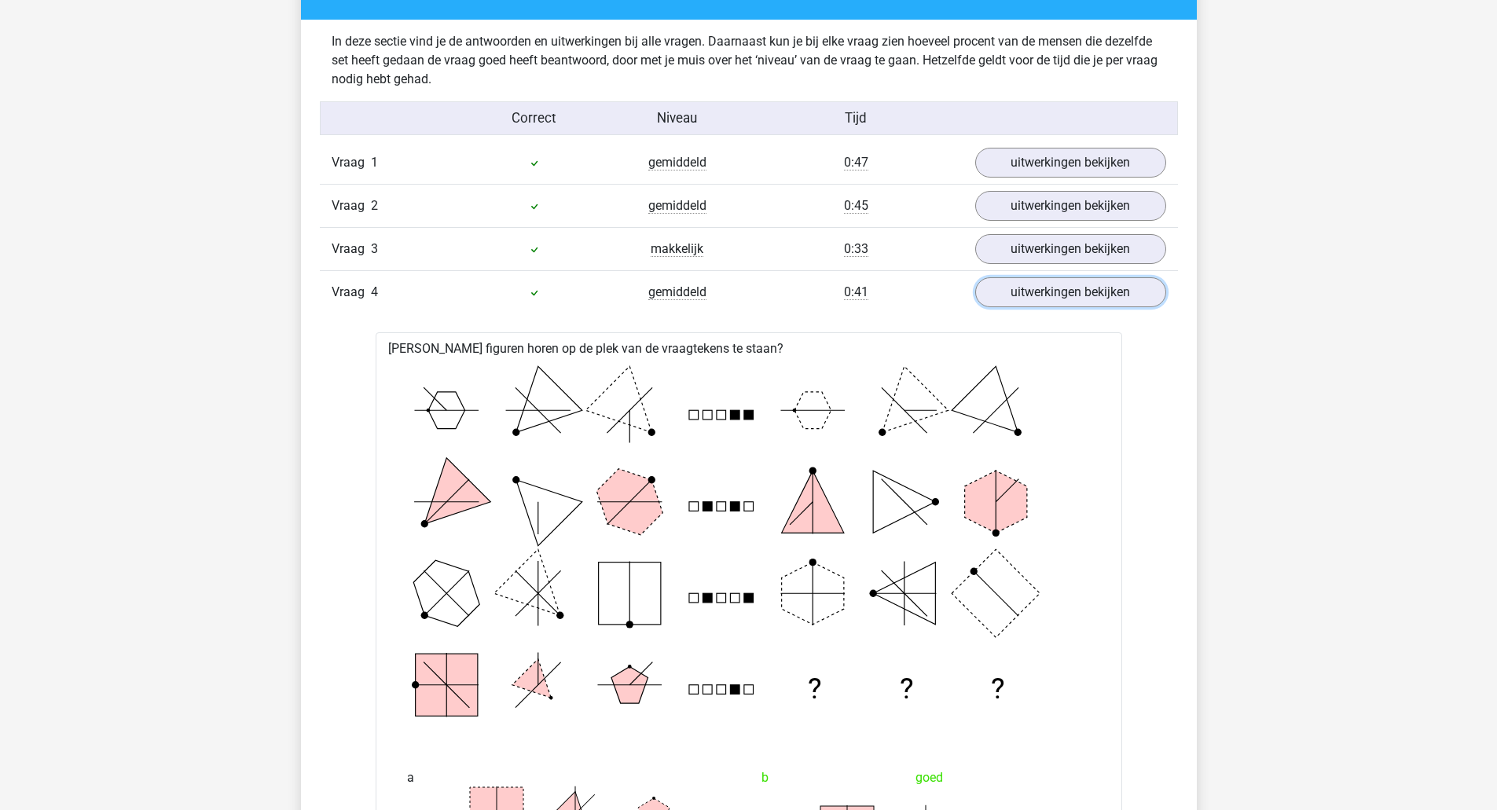
click at [1023, 304] on link "uitwerkingen bekijken" at bounding box center [1070, 292] width 191 height 30
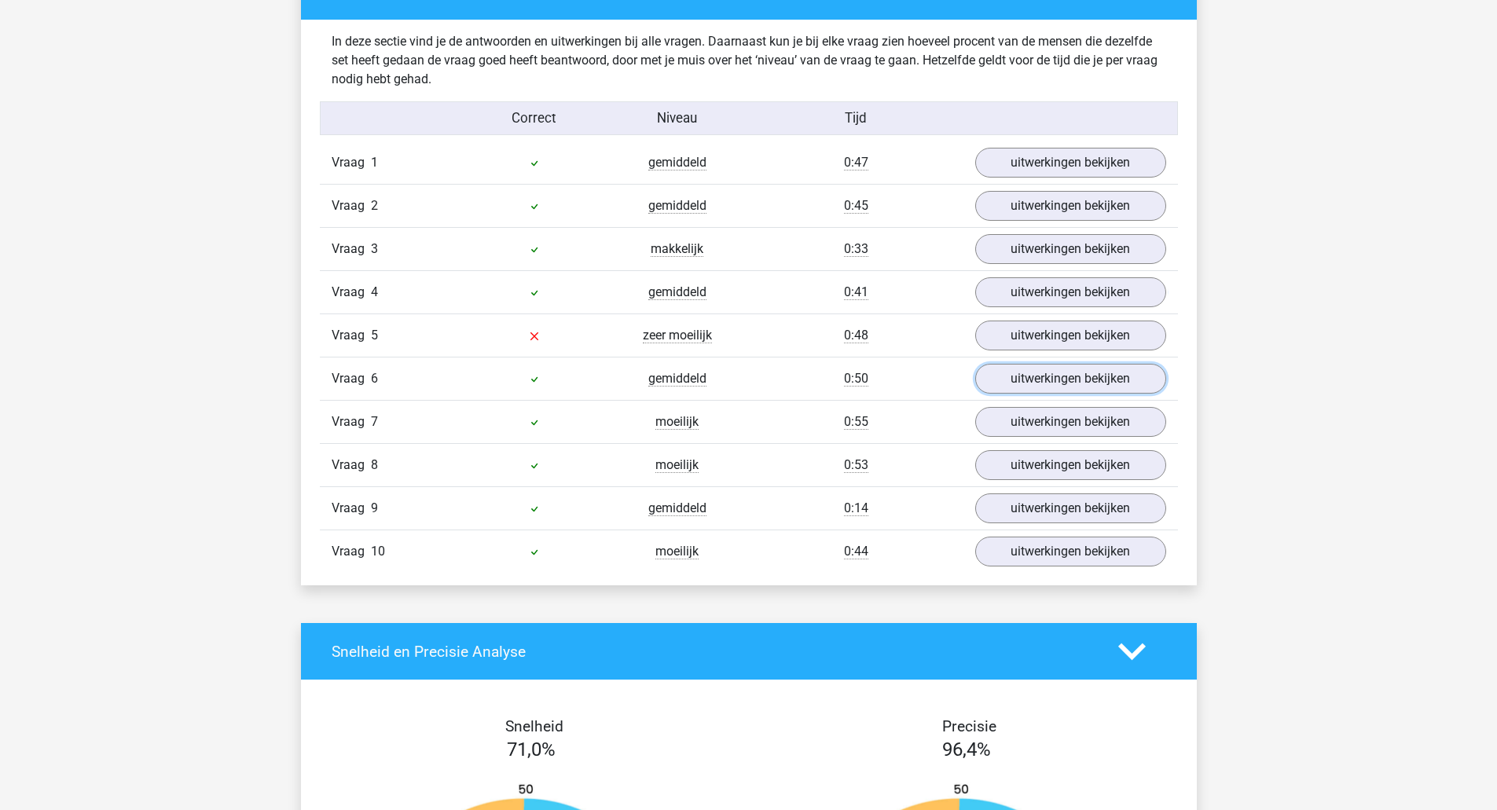
click at [1004, 373] on link "uitwerkingen bekijken" at bounding box center [1070, 379] width 191 height 30
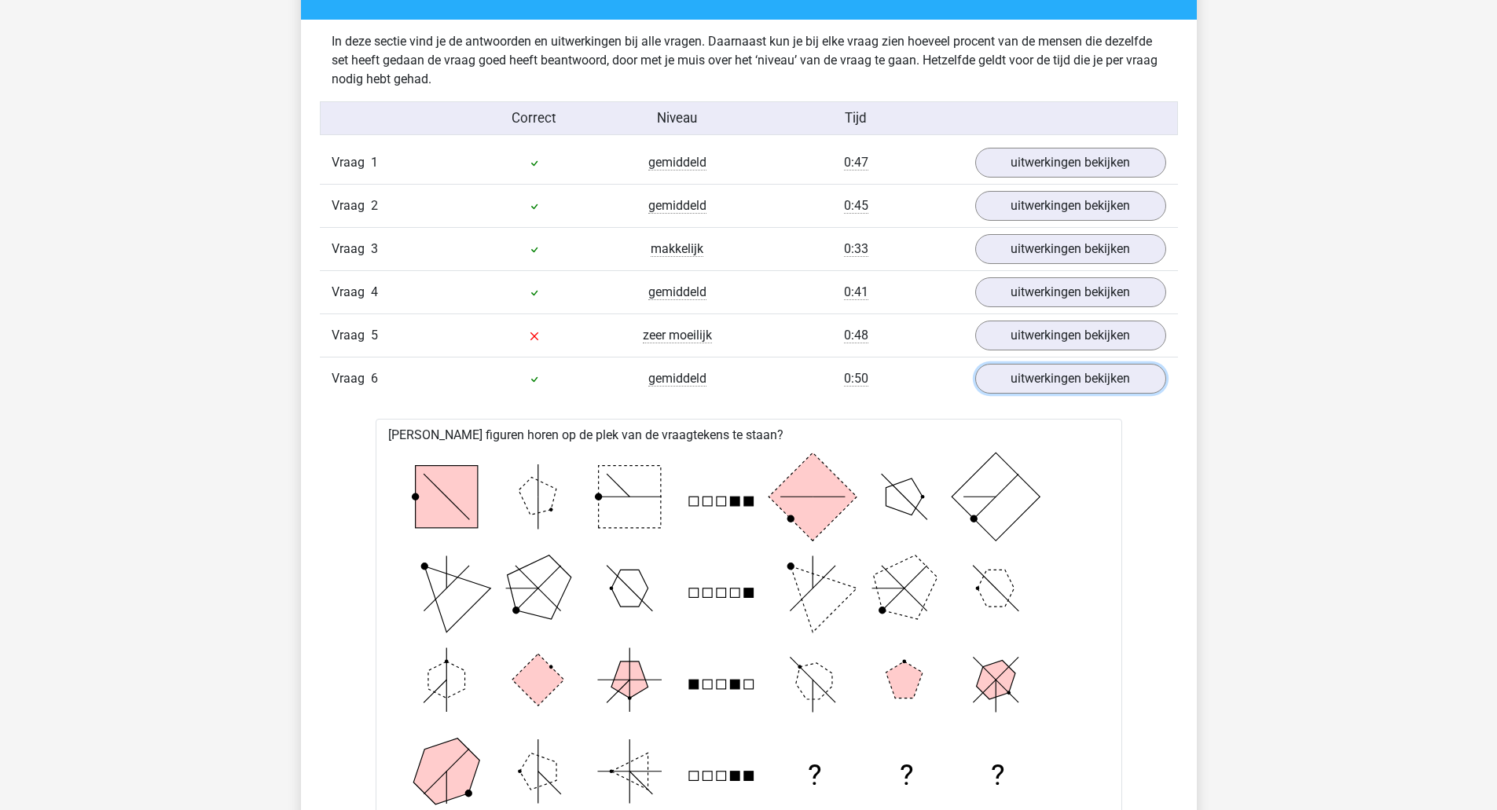
click at [1004, 373] on link "uitwerkingen bekijken" at bounding box center [1070, 379] width 191 height 30
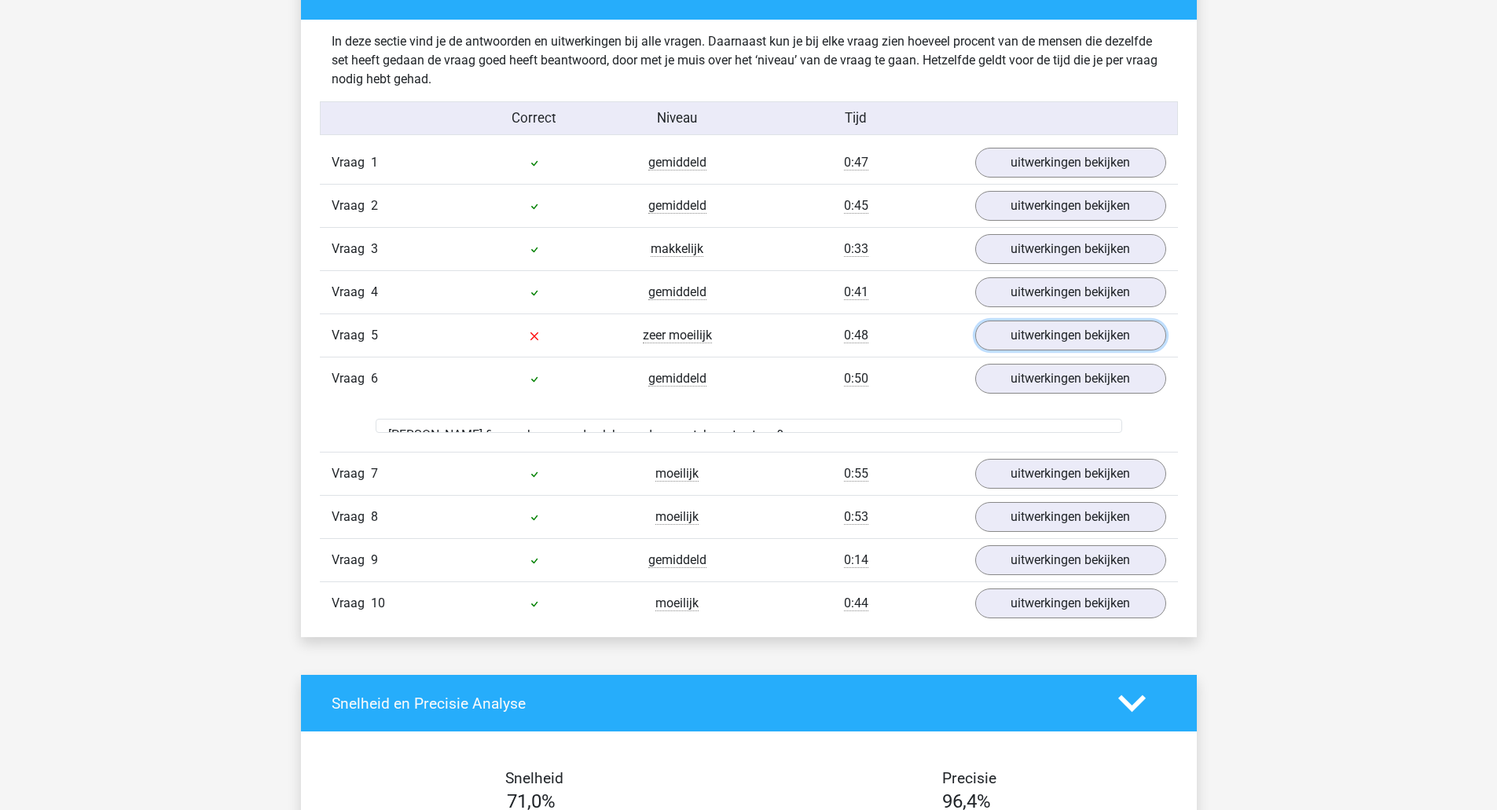
click at [1013, 342] on link "uitwerkingen bekijken" at bounding box center [1070, 336] width 191 height 30
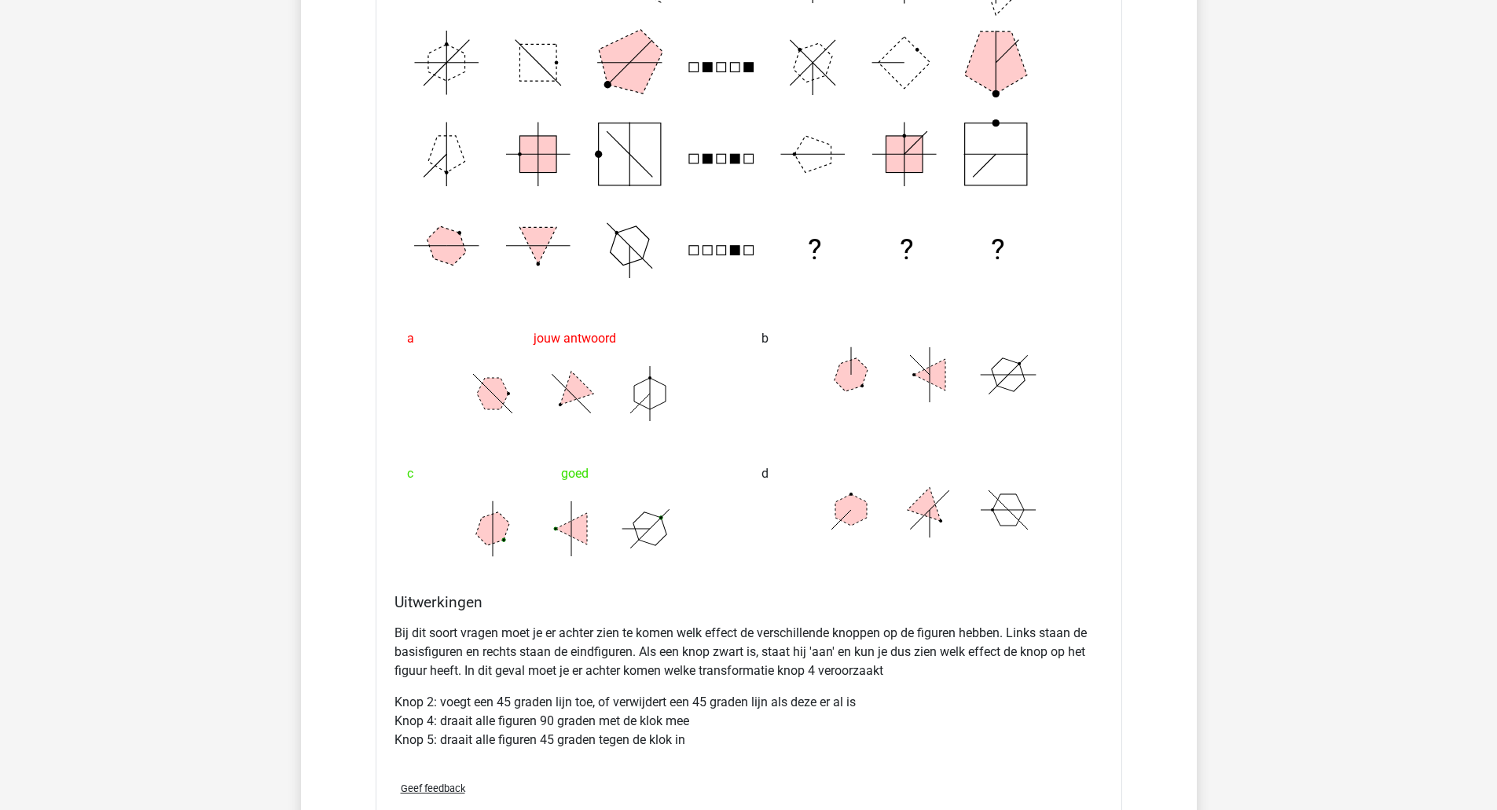
scroll to position [1493, 0]
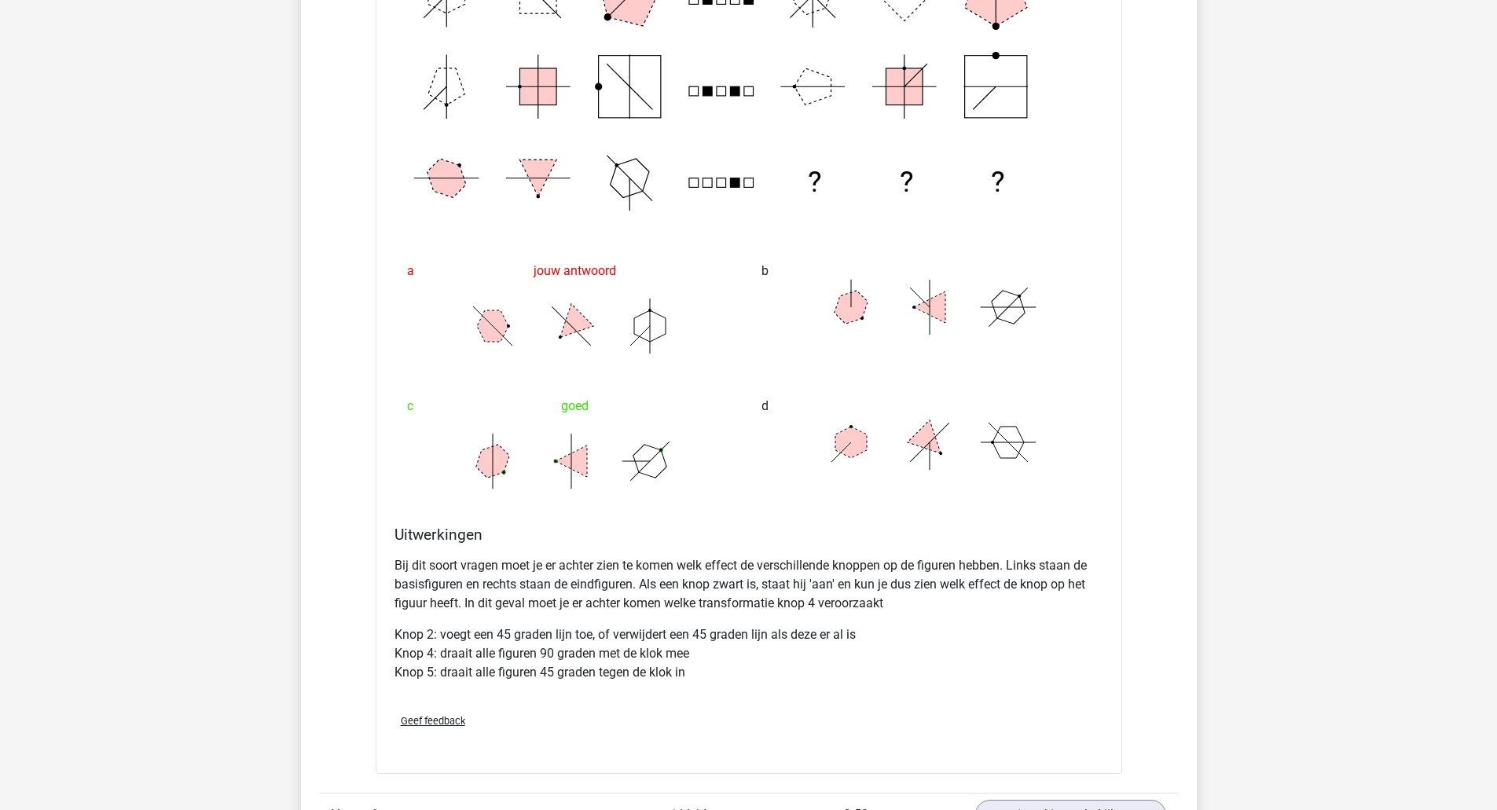
click at [475, 638] on p "Knop 2: voegt een 45 graden lijn toe, of verwijdert een 45 graden lijn als deze…" at bounding box center [748, 653] width 709 height 57
click at [472, 652] on p "Knop 2: voegt een 45 graden lijn toe, of verwijdert een 45 graden lijn als deze…" at bounding box center [748, 653] width 709 height 57
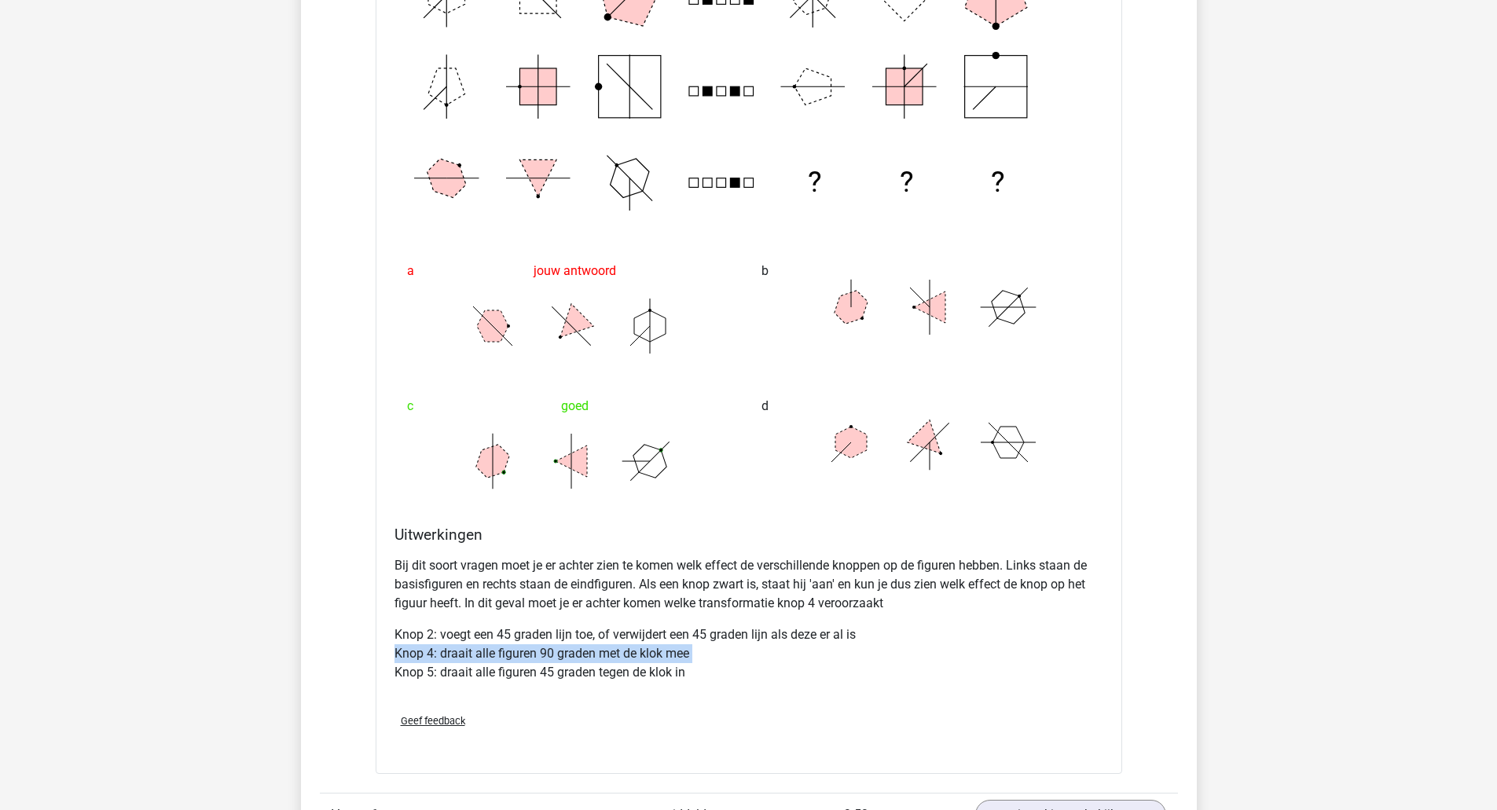
click at [472, 652] on p "Knop 2: voegt een 45 graden lijn toe, of verwijdert een 45 graden lijn als deze…" at bounding box center [748, 653] width 709 height 57
click at [562, 665] on p "Knop 2: voegt een 45 graden lijn toe, of verwijdert een 45 graden lijn als deze…" at bounding box center [748, 653] width 709 height 57
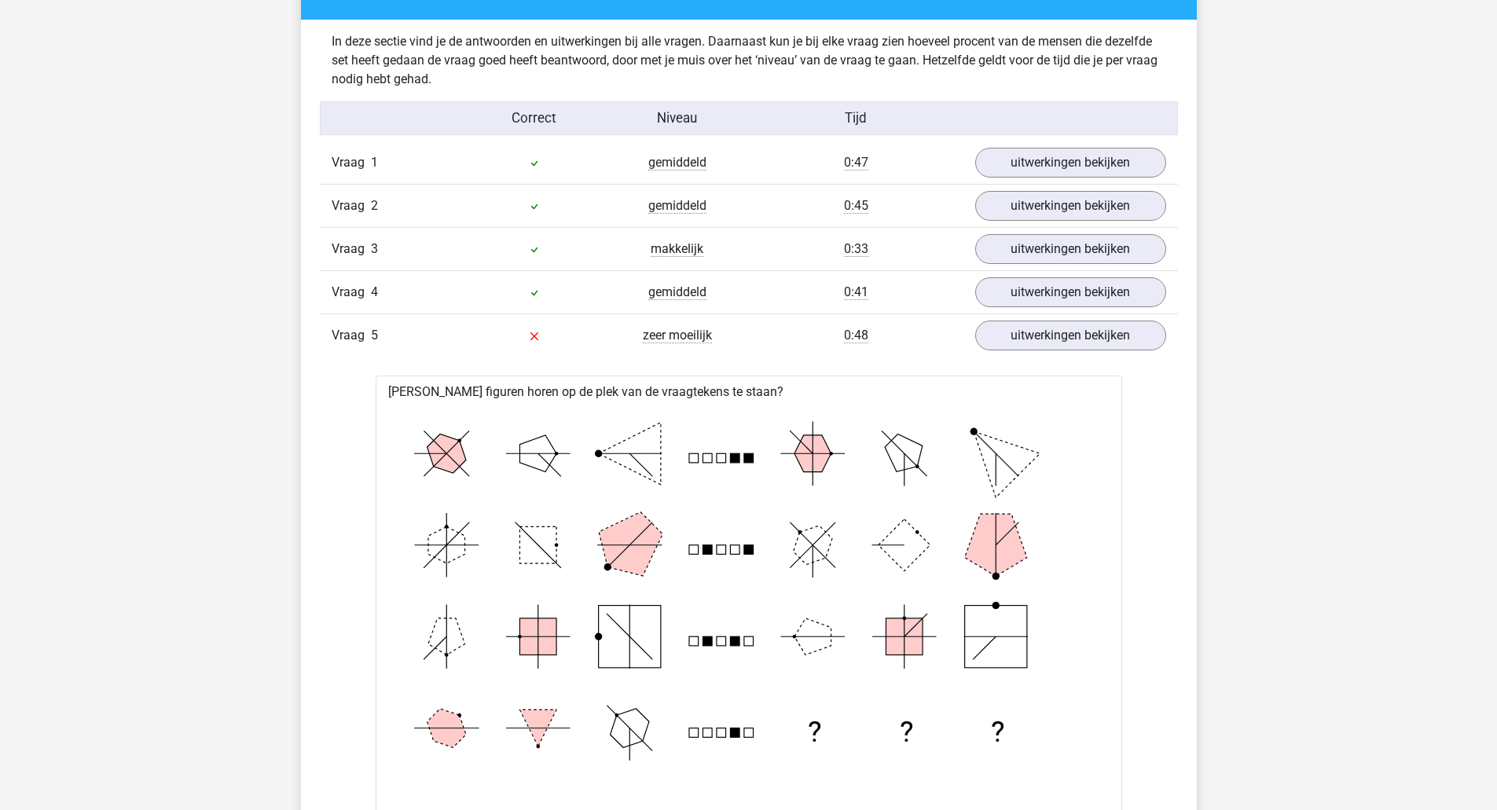
scroll to position [628, 0]
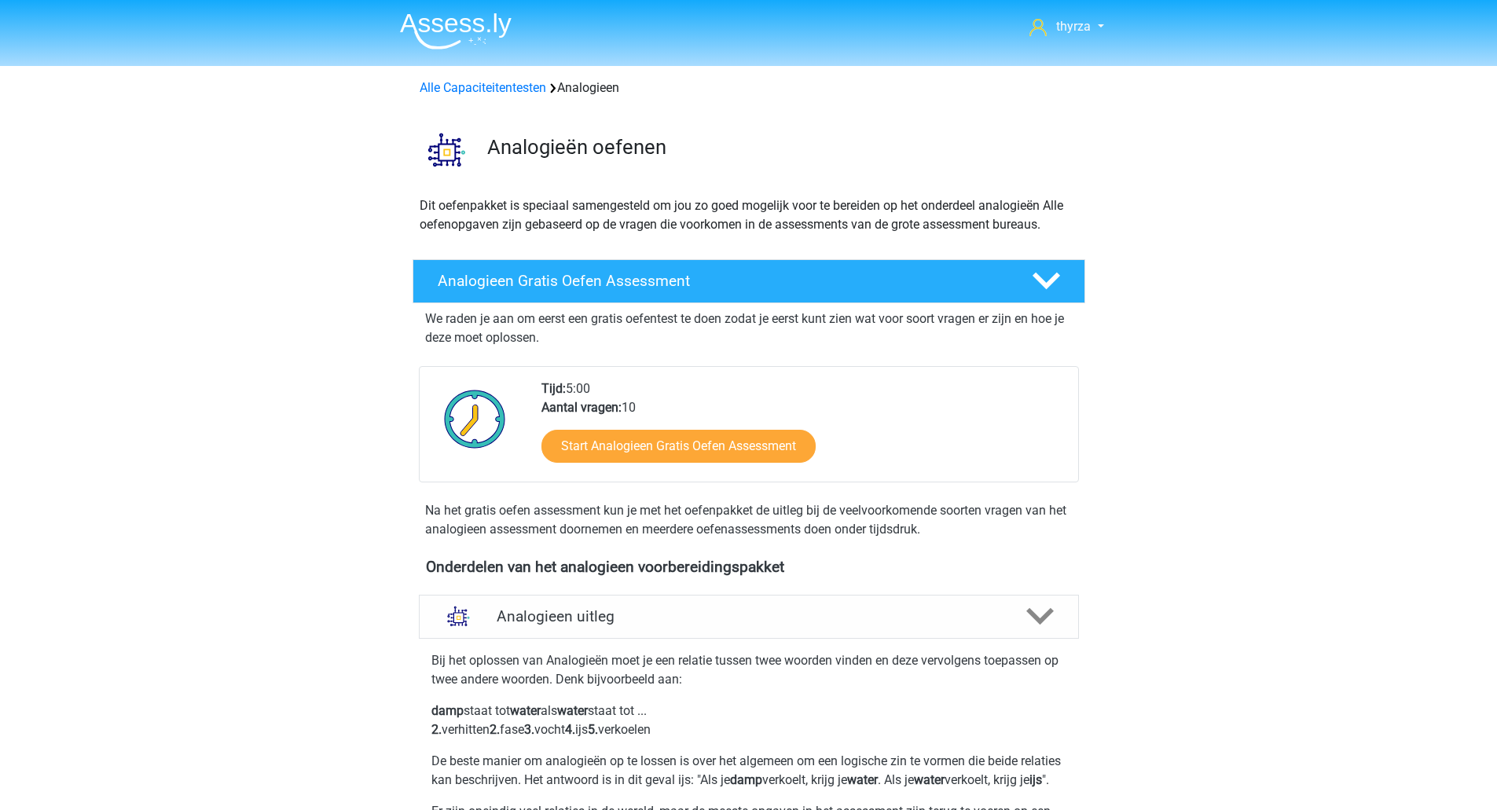
scroll to position [471, 0]
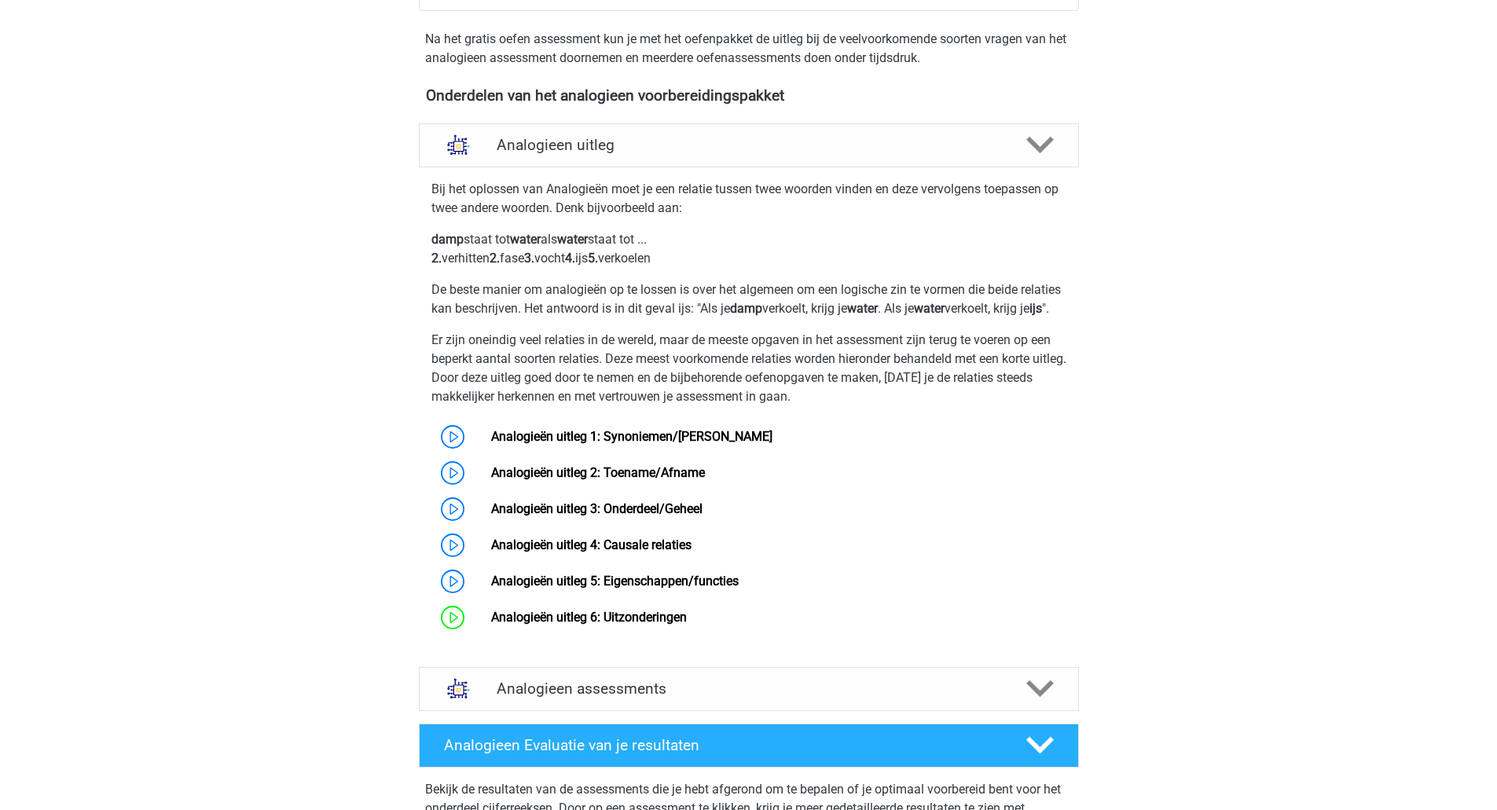
click at [592, 444] on link "Analogieën uitleg 1: Synoniemen/[PERSON_NAME]" at bounding box center [631, 436] width 281 height 15
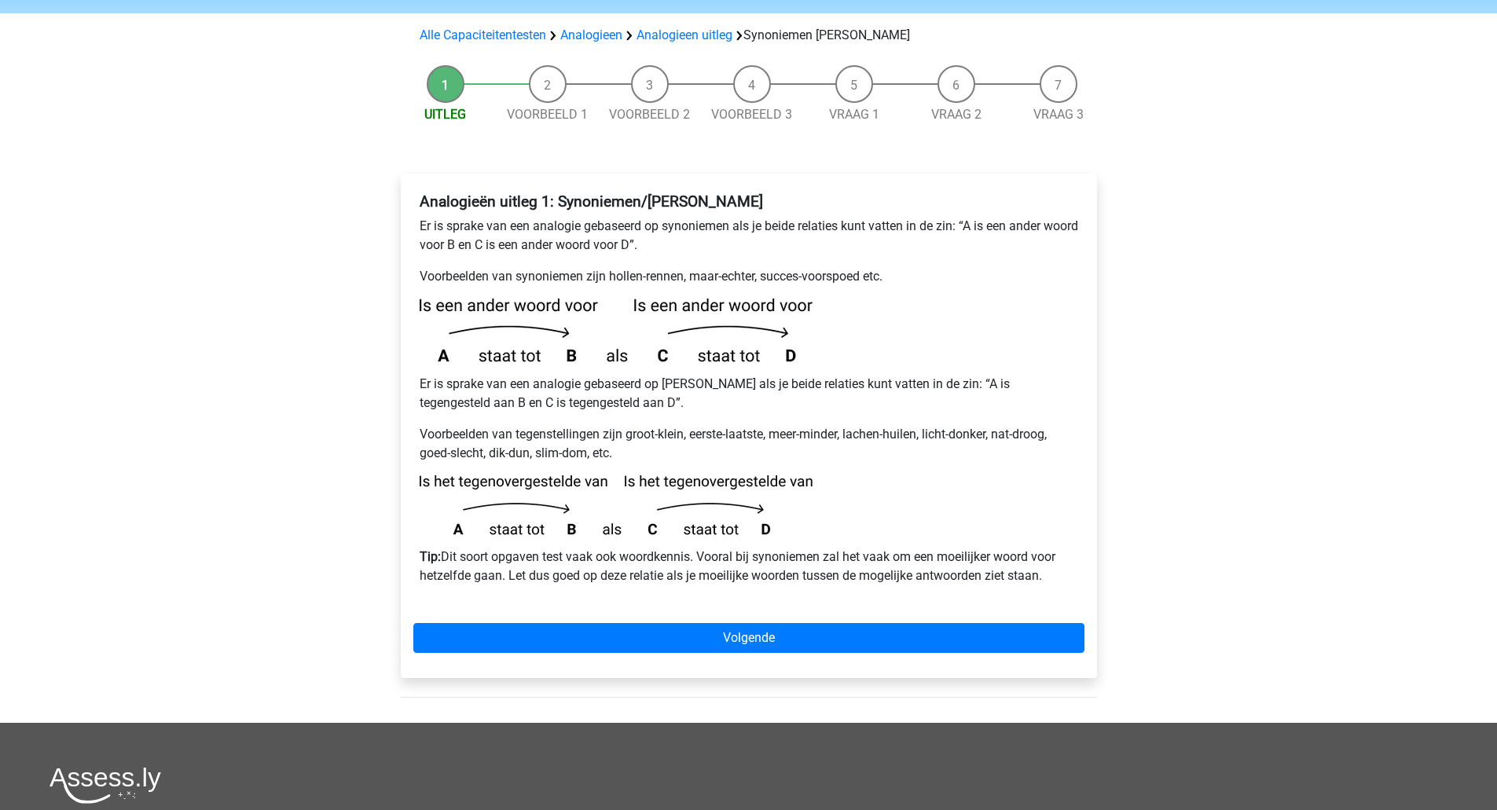
scroll to position [314, 0]
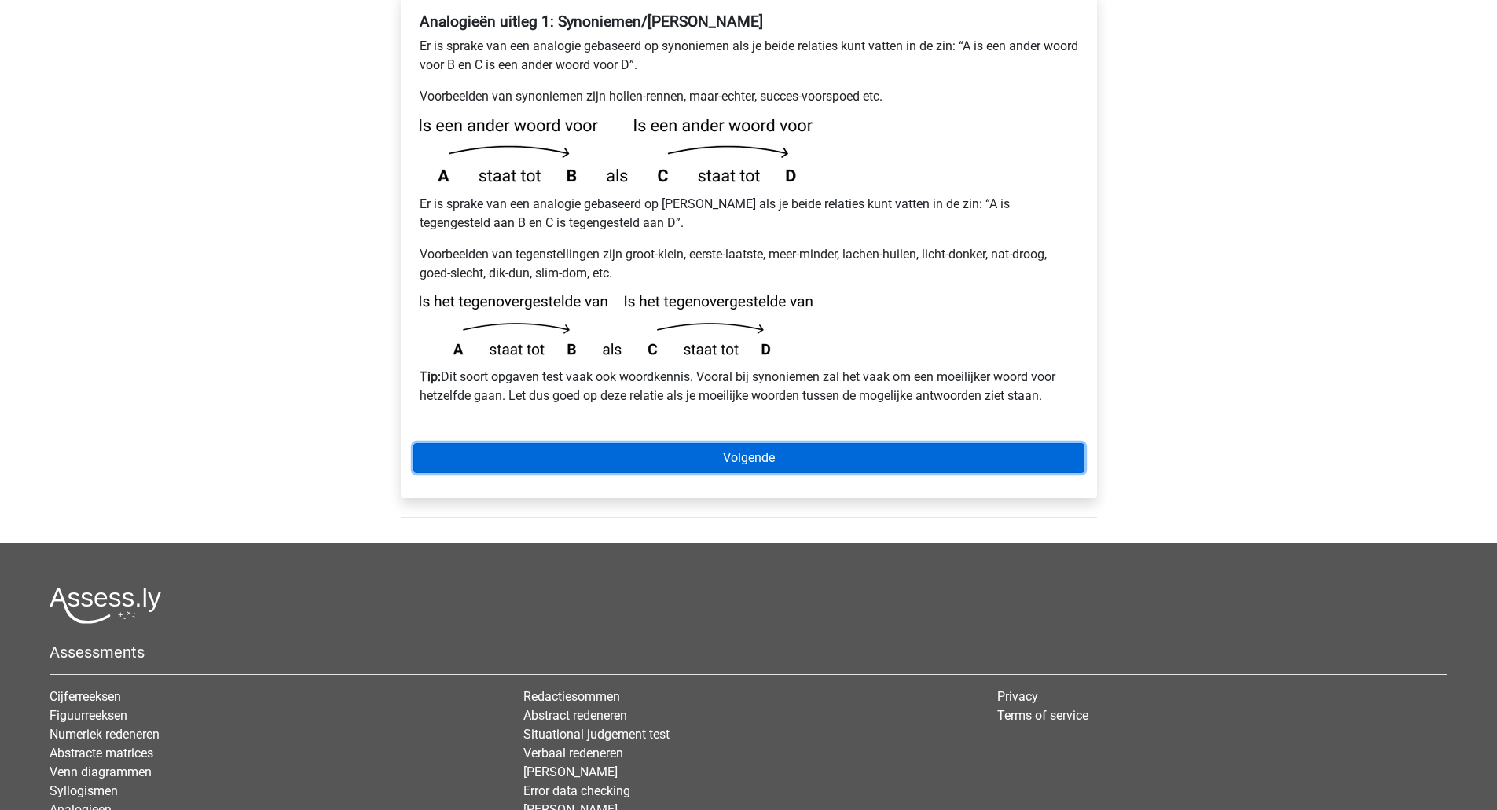
click at [600, 443] on link "Volgende" at bounding box center [748, 458] width 671 height 30
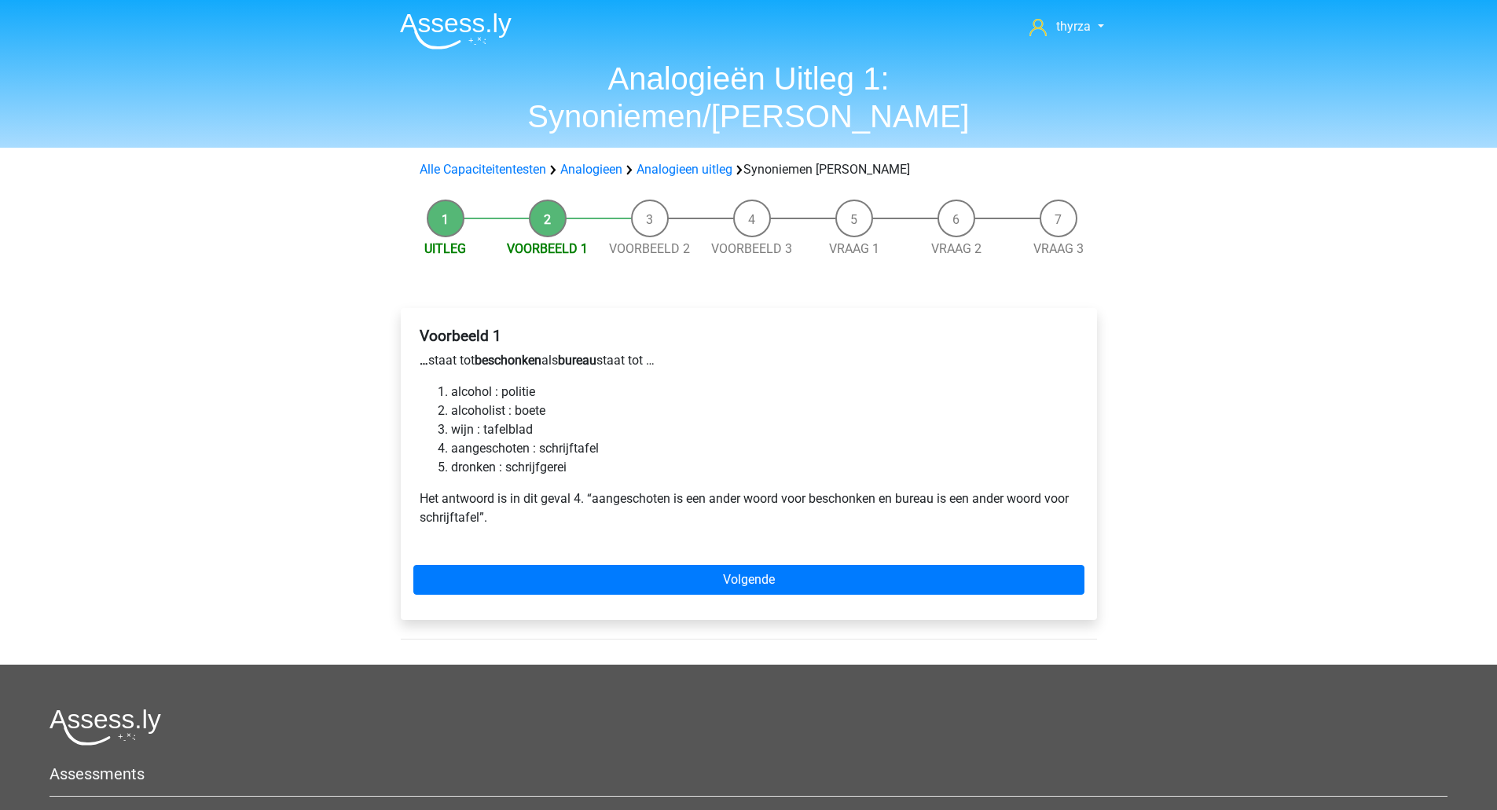
click at [484, 401] on li "alcoholist : boete" at bounding box center [764, 410] width 627 height 19
click at [488, 420] on li "wijn : tafelblad" at bounding box center [764, 429] width 627 height 19
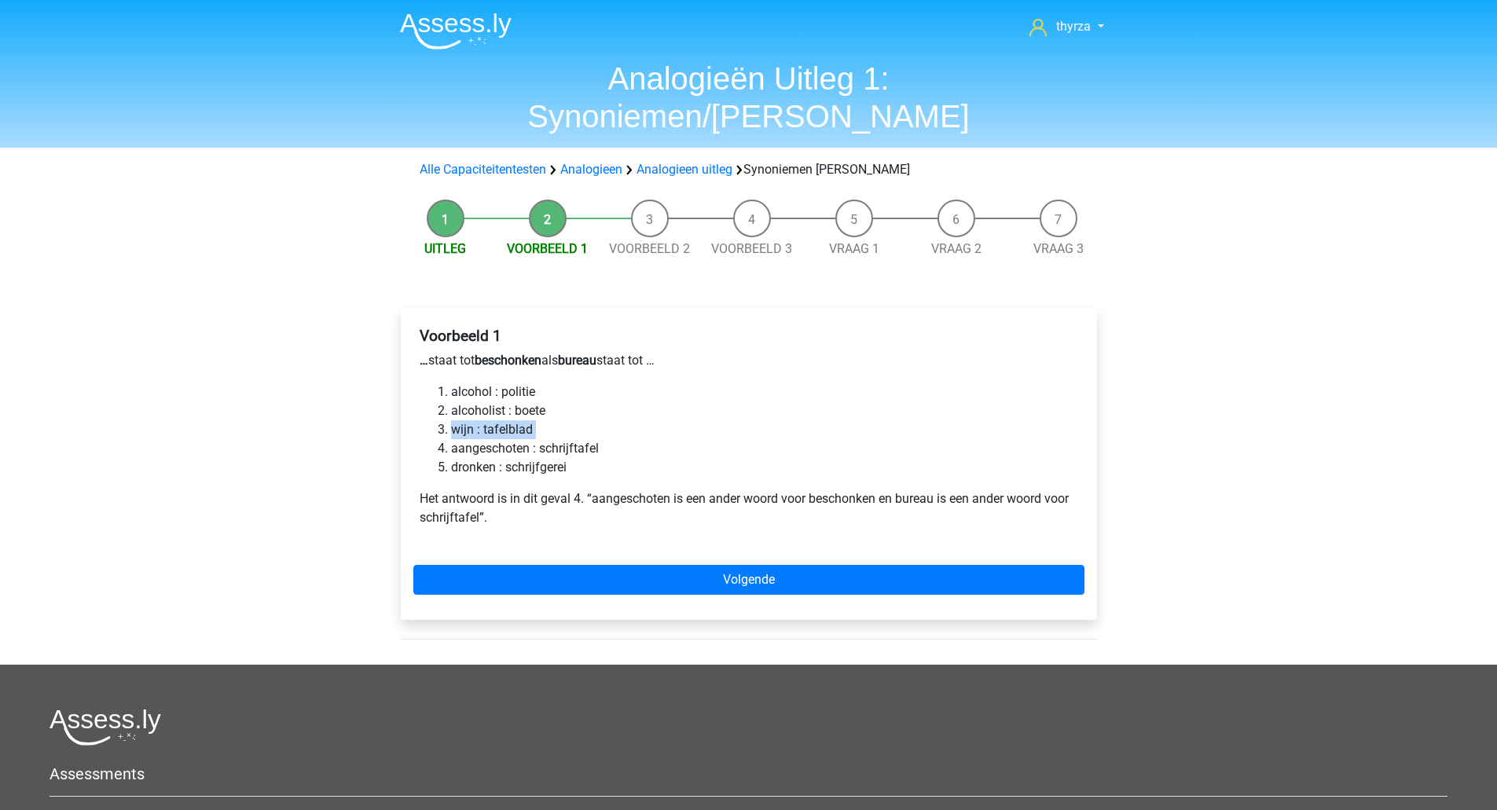
click at [488, 420] on li "wijn : tafelblad" at bounding box center [764, 429] width 627 height 19
click at [491, 439] on li "aangeschoten : schrijftafel" at bounding box center [764, 448] width 627 height 19
click at [493, 458] on li "dronken : schrijfgerei" at bounding box center [764, 467] width 627 height 19
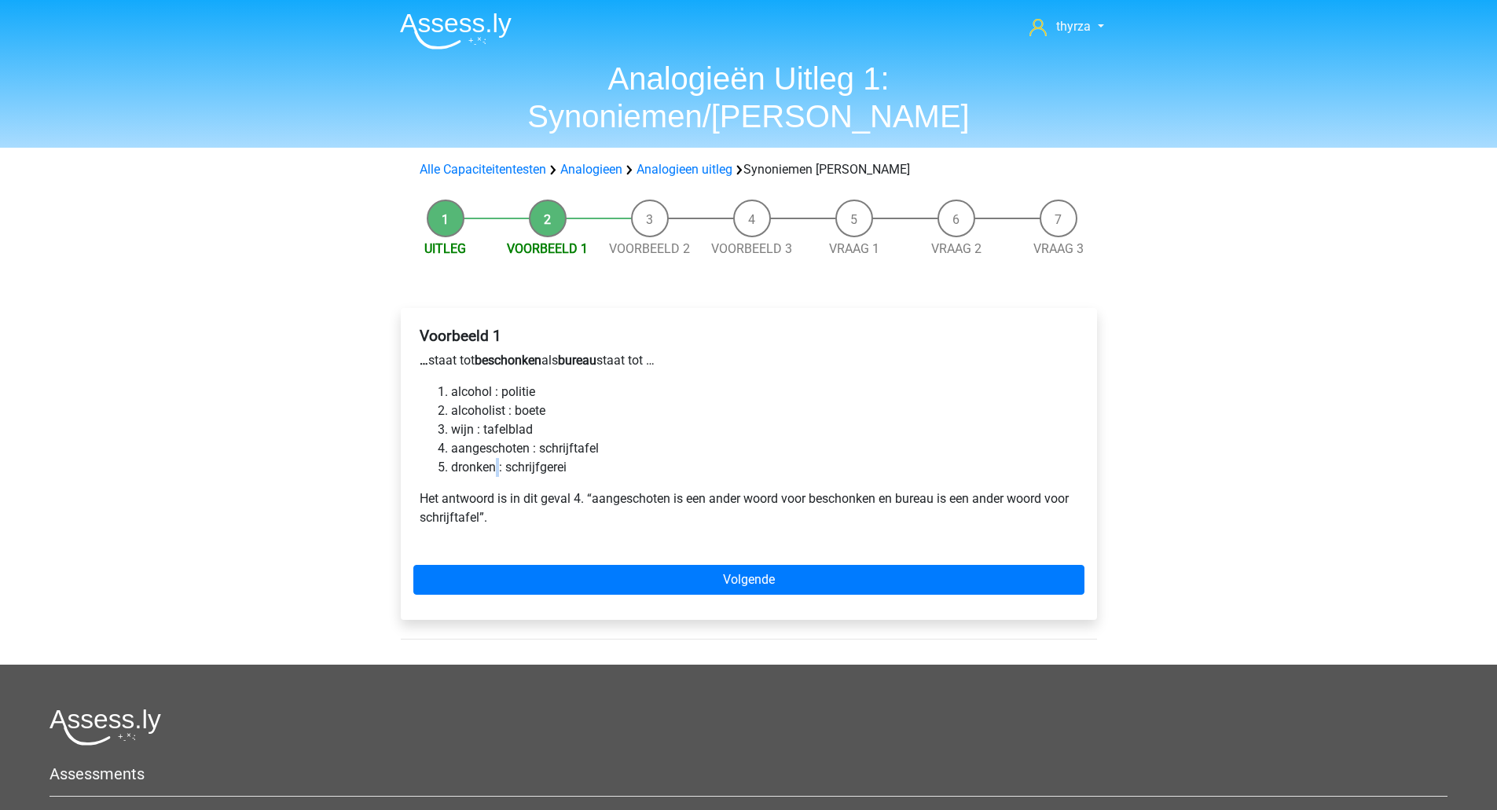
click at [493, 458] on li "dronken : schrijfgerei" at bounding box center [764, 467] width 627 height 19
click at [470, 420] on li "wijn : tafelblad" at bounding box center [764, 429] width 627 height 19
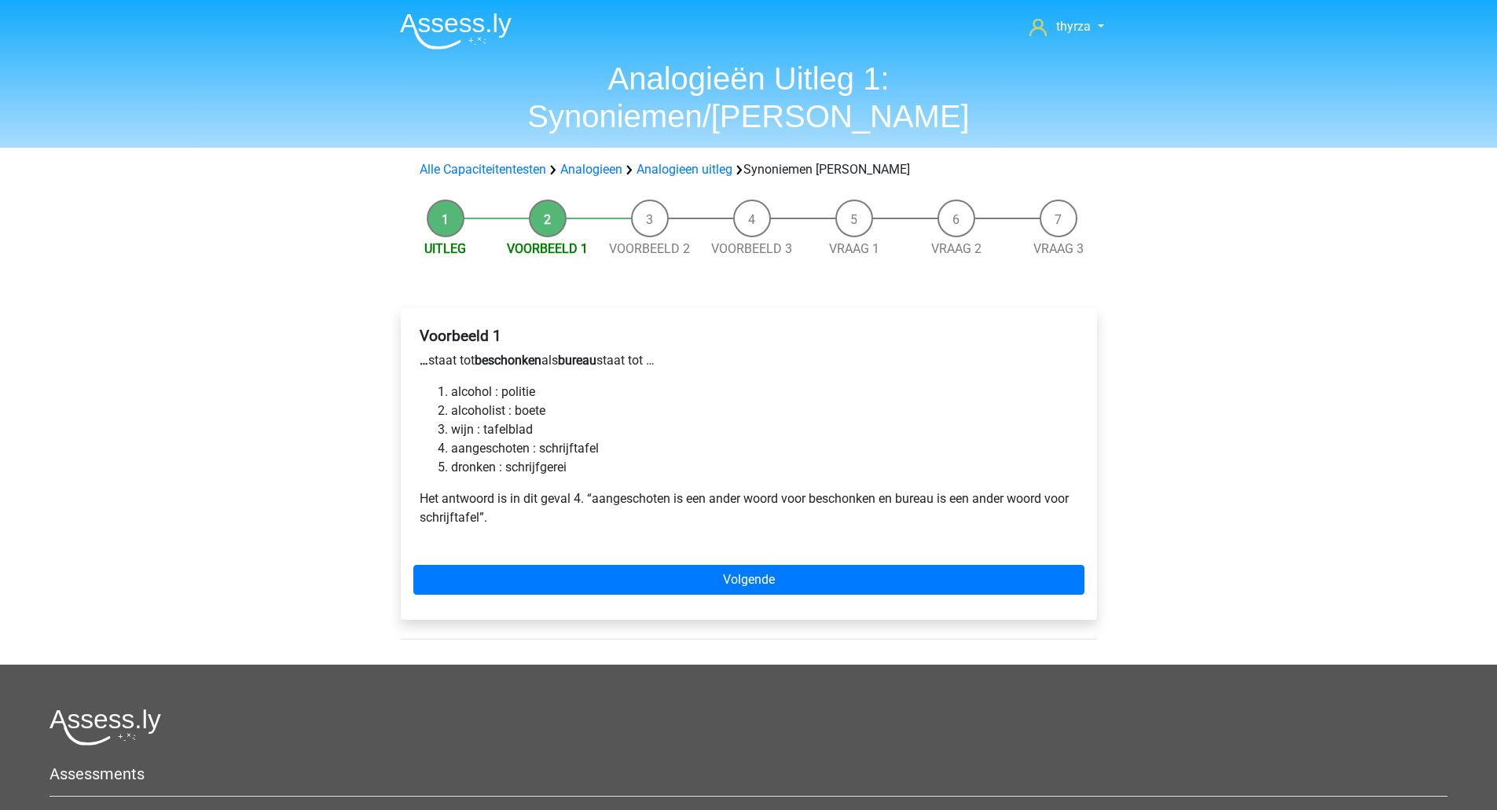
click at [488, 439] on li "aangeschoten : schrijftafel" at bounding box center [764, 448] width 627 height 19
click at [480, 489] on p "Het antwoord is in dit geval 4. “aangeschoten is een ander woord voor beschonke…" at bounding box center [749, 508] width 658 height 38
click at [481, 489] on p "Het antwoord is in dit geval 4. “aangeschoten is een ander woord voor beschonke…" at bounding box center [749, 508] width 658 height 38
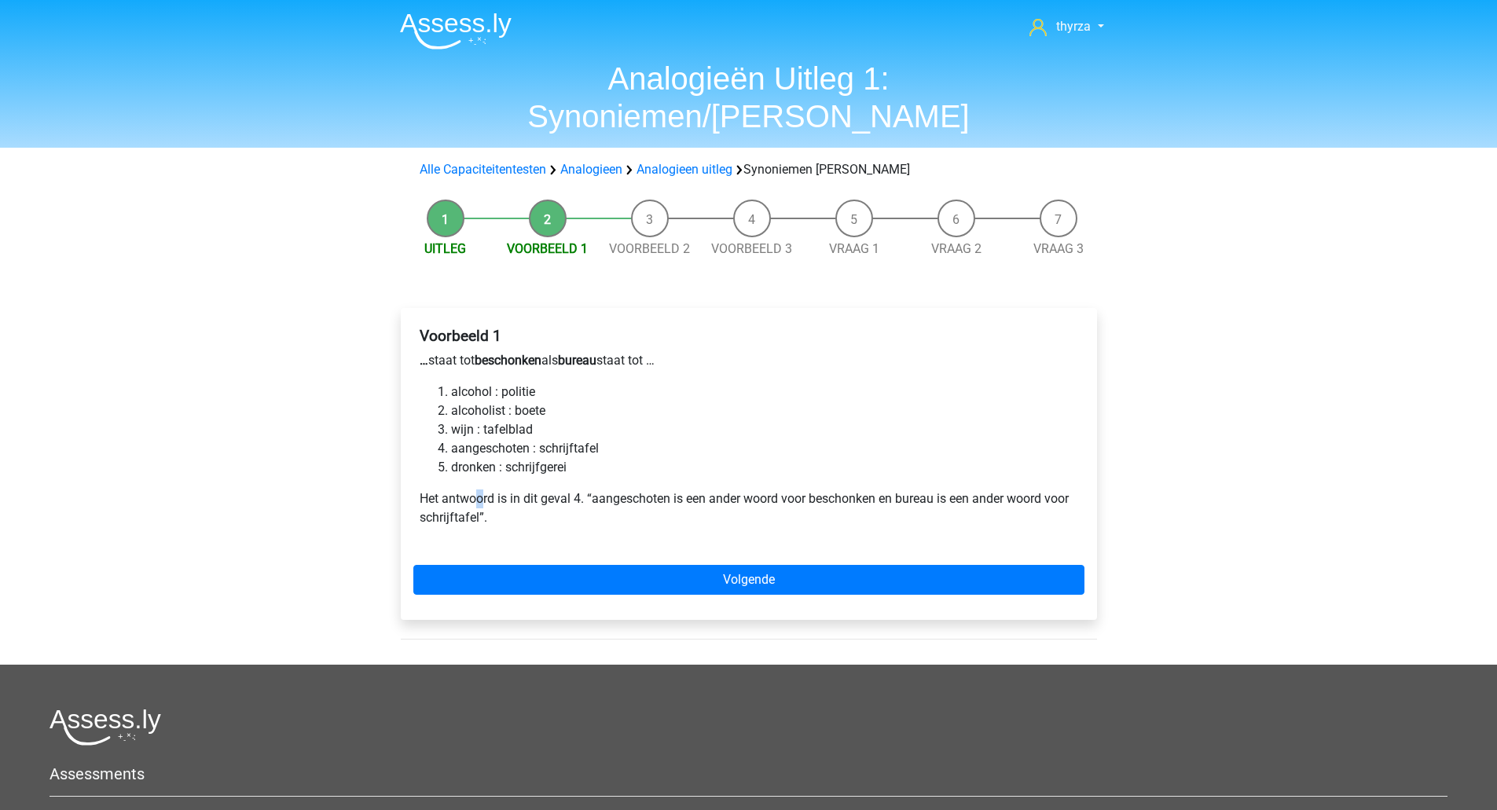
click at [481, 489] on p "Het antwoord is in dit geval 4. “aangeschoten is een ander woord voor beschonke…" at bounding box center [749, 508] width 658 height 38
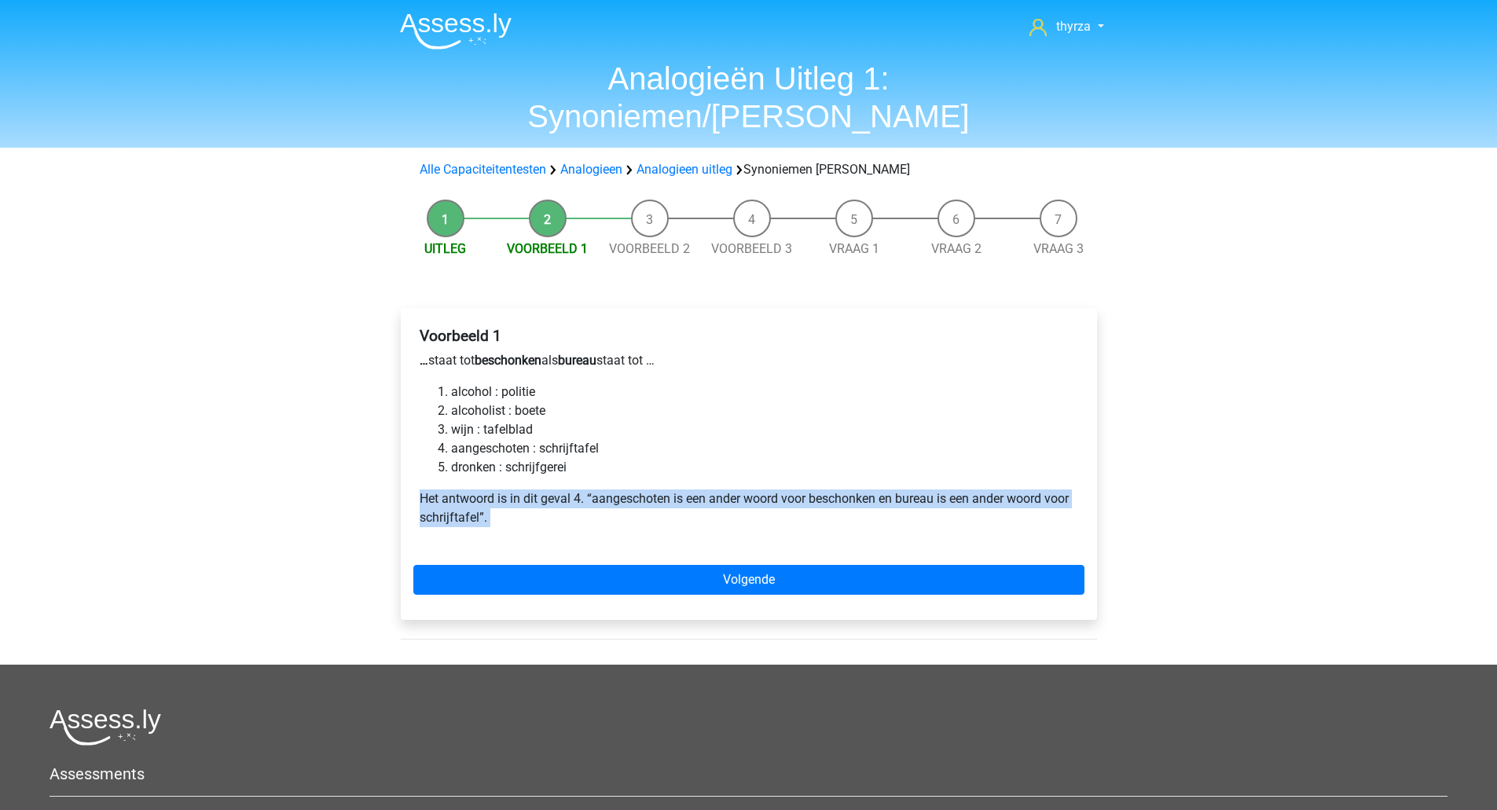
click at [481, 489] on p "Het antwoord is in dit geval 4. “aangeschoten is een ander woord voor beschonke…" at bounding box center [749, 508] width 658 height 38
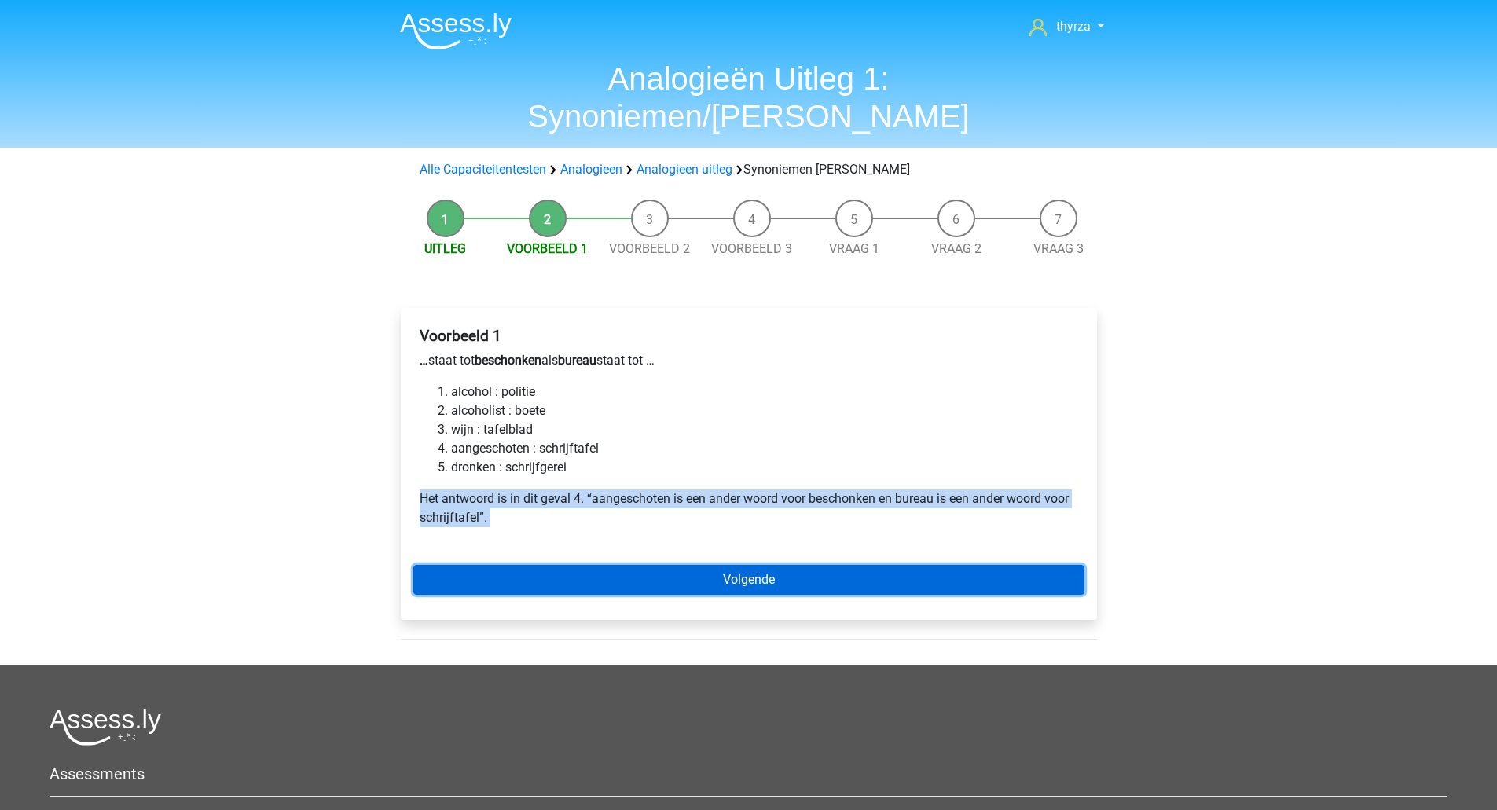
click at [656, 565] on link "Volgende" at bounding box center [748, 580] width 671 height 30
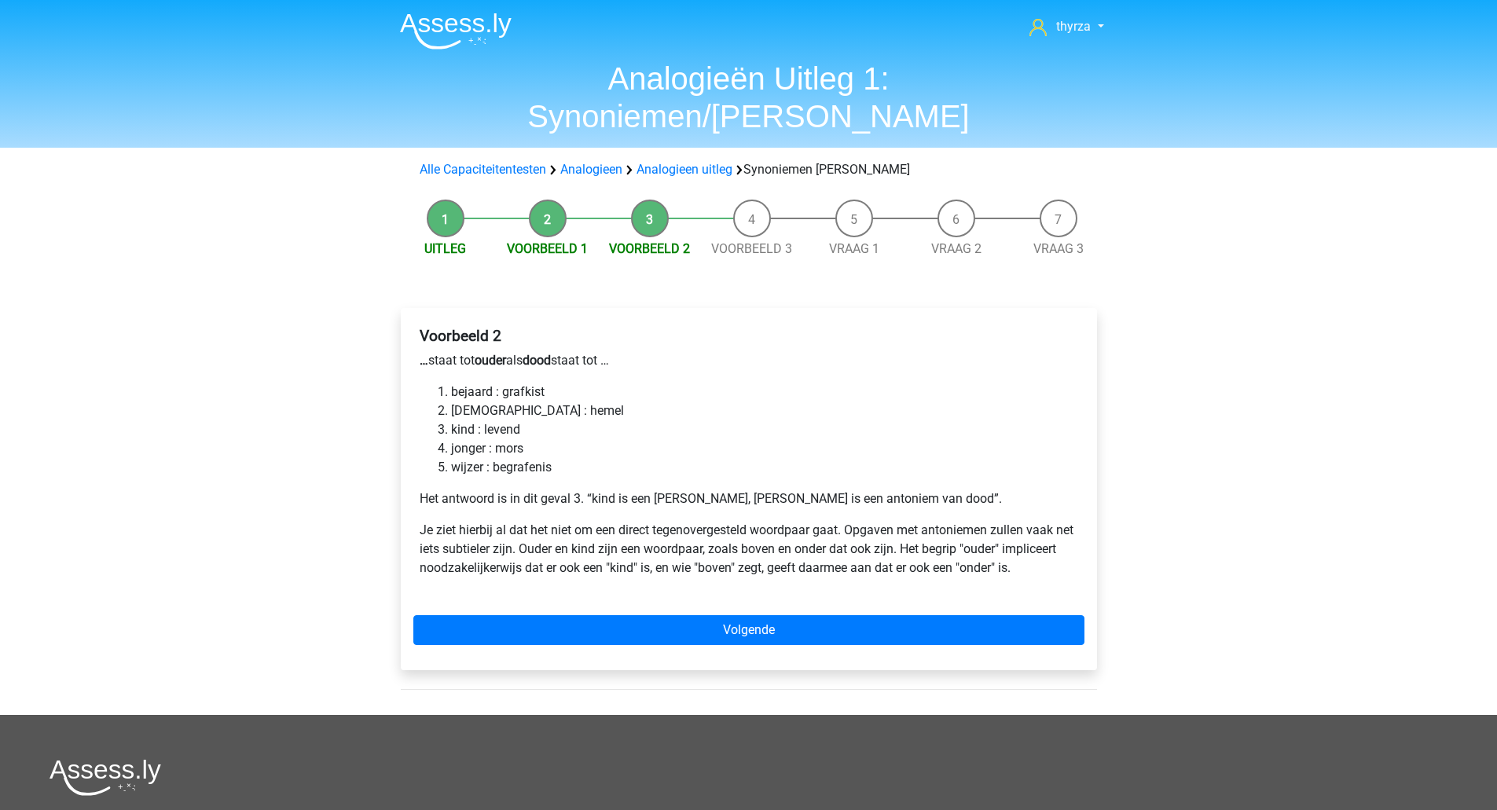
click at [536, 353] on b "dood" at bounding box center [536, 360] width 28 height 15
click at [478, 383] on li "bejaard : grafkist" at bounding box center [764, 392] width 627 height 19
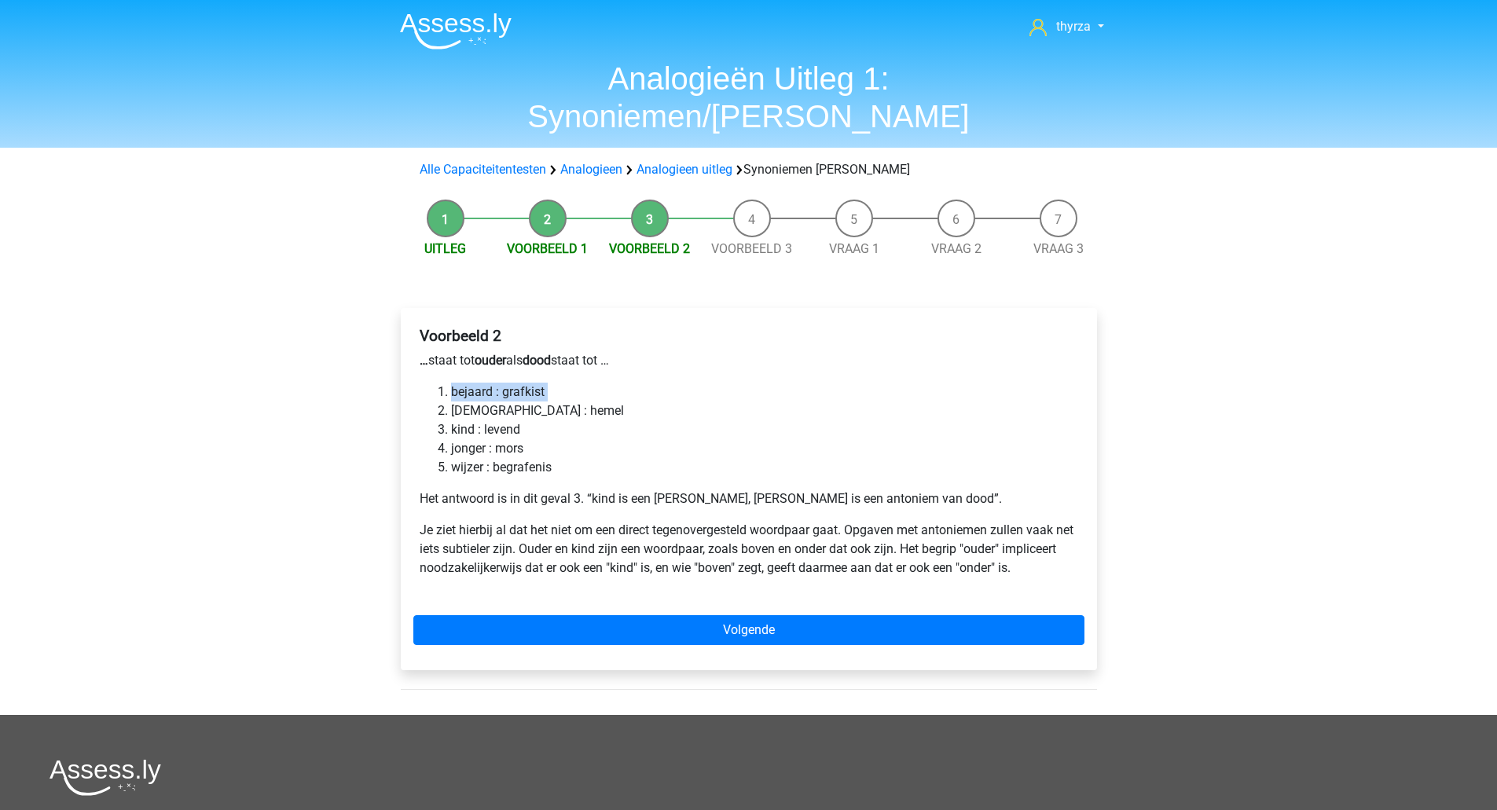
click at [478, 383] on li "bejaard : grafkist" at bounding box center [764, 392] width 627 height 19
click at [468, 401] on li "[DEMOGRAPHIC_DATA] : hemel" at bounding box center [764, 410] width 627 height 19
click at [468, 420] on li "kind : levend" at bounding box center [764, 429] width 627 height 19
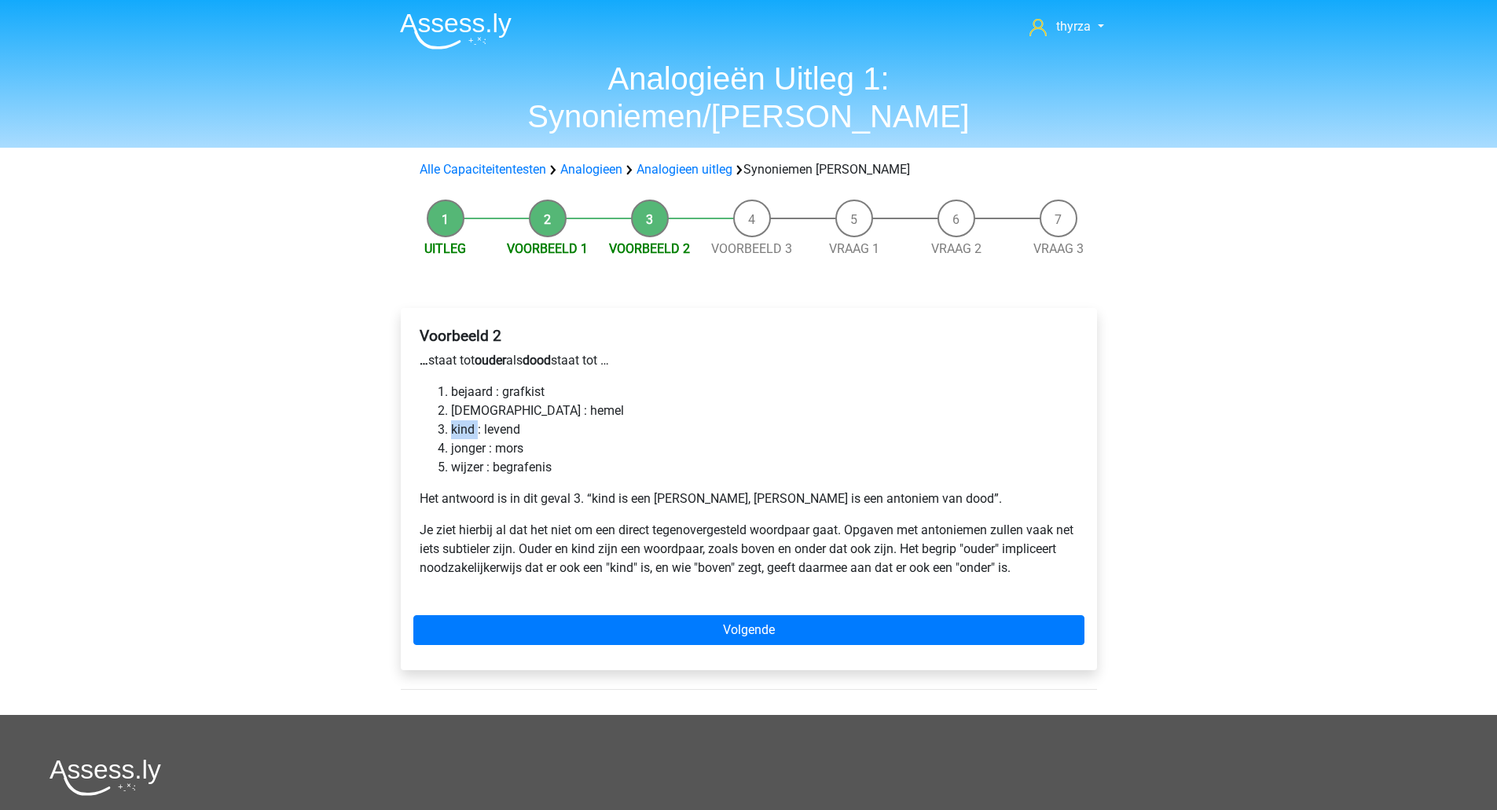
click at [468, 420] on li "kind : levend" at bounding box center [764, 429] width 627 height 19
click at [737, 489] on p "Het antwoord is in dit geval 3. “kind is een [PERSON_NAME], [PERSON_NAME] is ee…" at bounding box center [749, 498] width 658 height 19
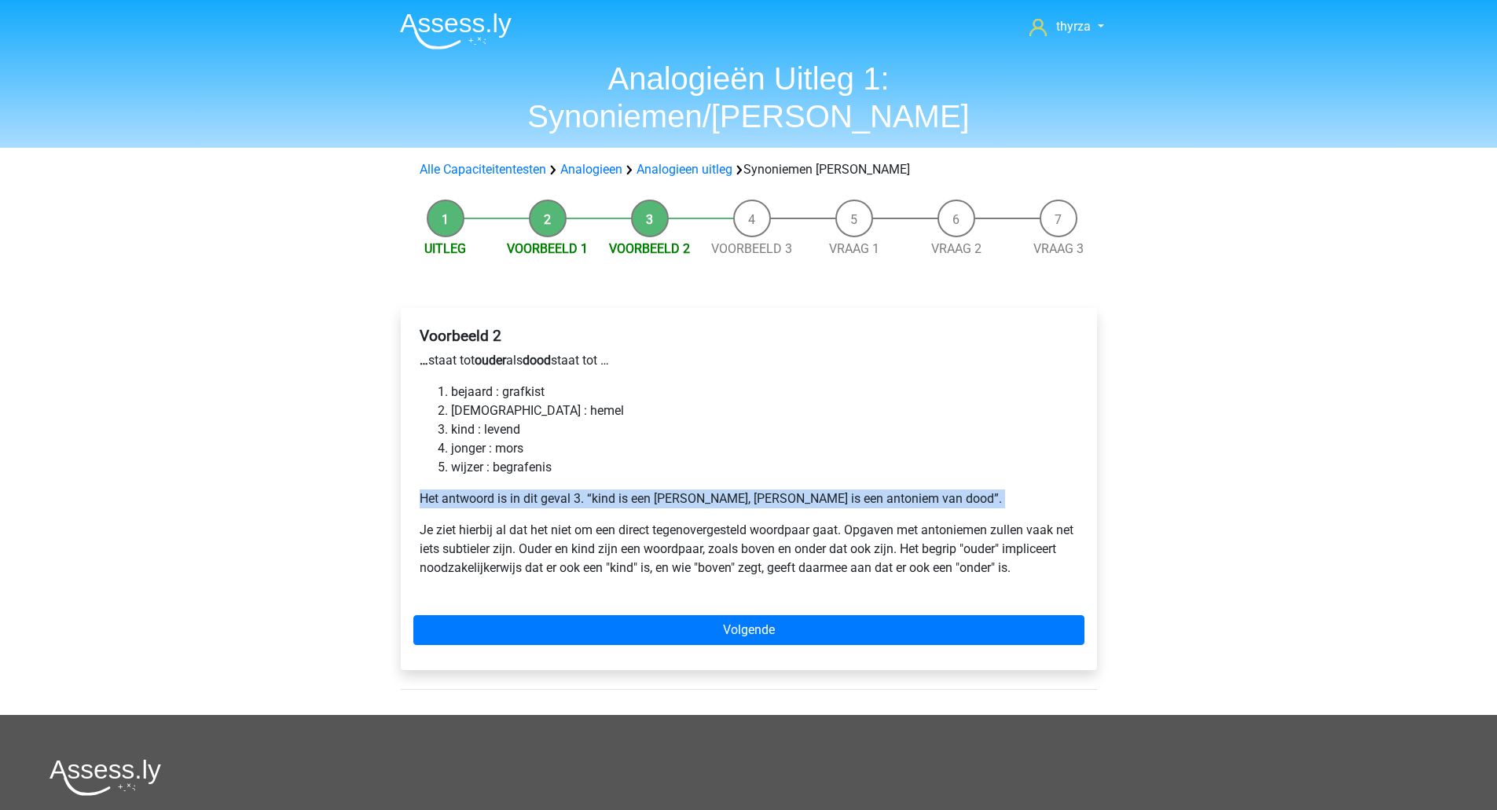
click at [737, 489] on p "Het antwoord is in dit geval 3. “kind is een [PERSON_NAME], [PERSON_NAME] is ee…" at bounding box center [749, 498] width 658 height 19
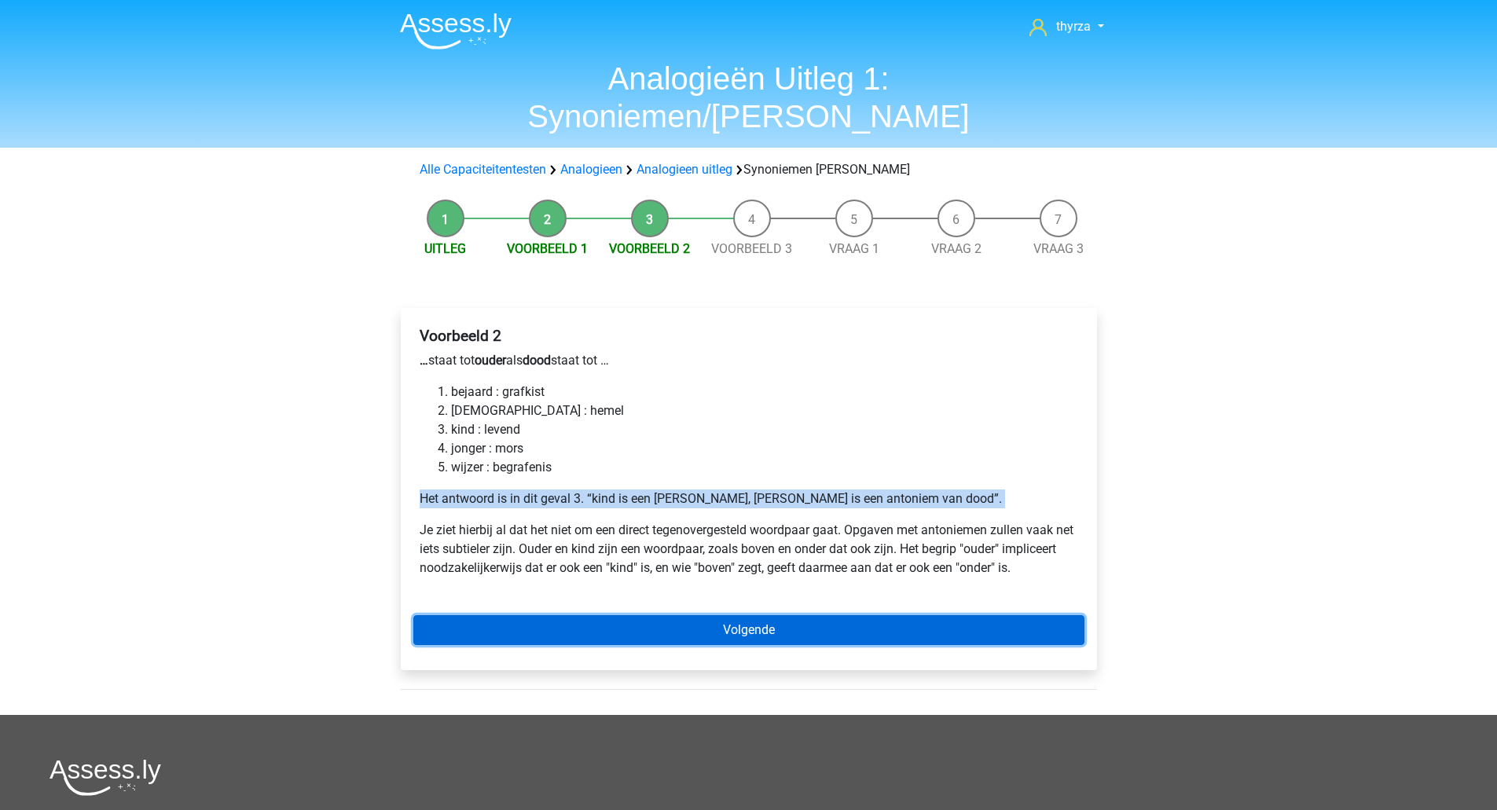
click at [785, 615] on link "Volgende" at bounding box center [748, 630] width 671 height 30
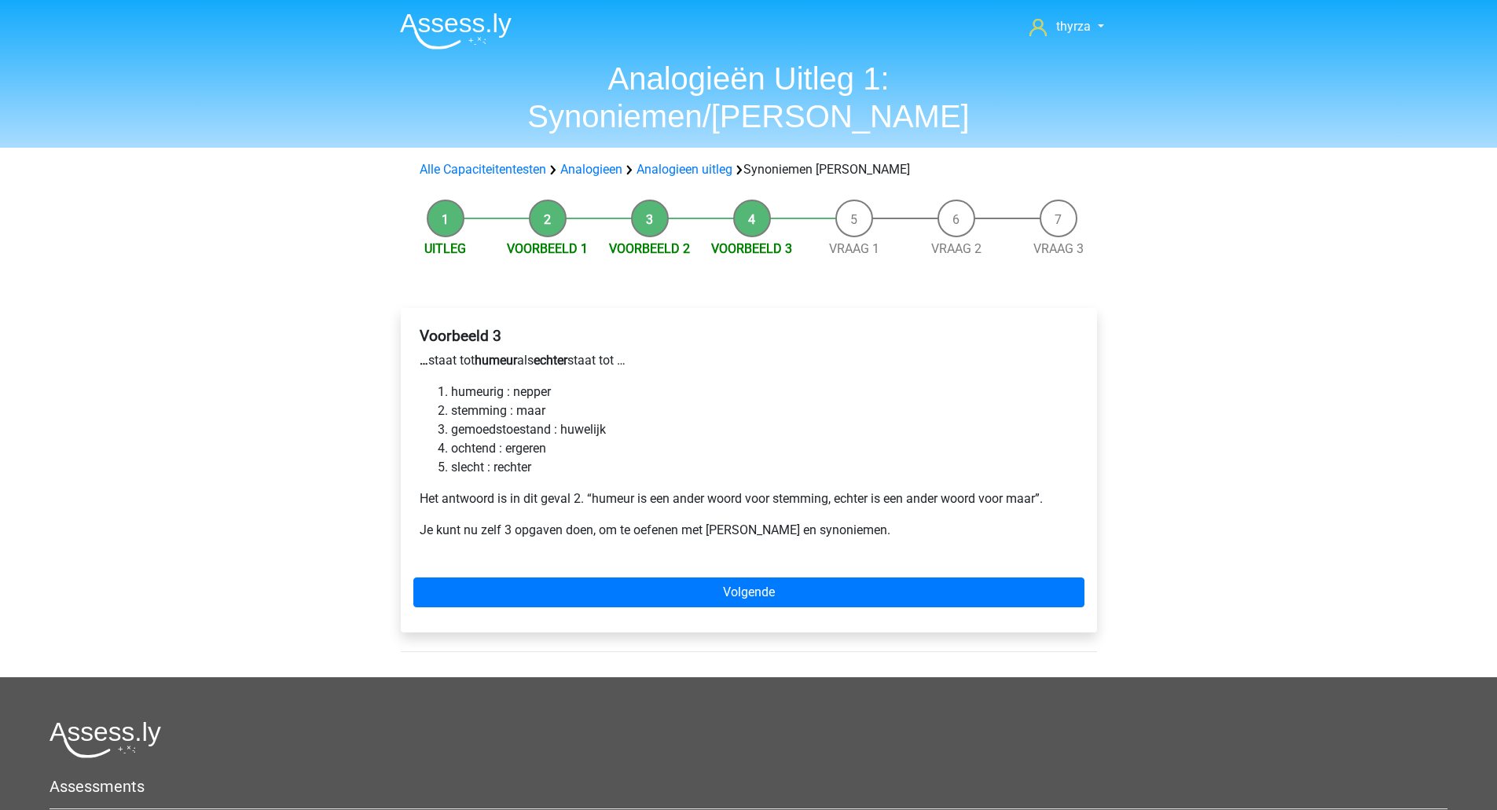
click at [535, 401] on li "stemming : maar" at bounding box center [764, 410] width 627 height 19
click at [794, 532] on div "Voorbeeld 3 … staat tot humeur als echter staat tot … humeurig : nepper stemmin…" at bounding box center [749, 470] width 696 height 324
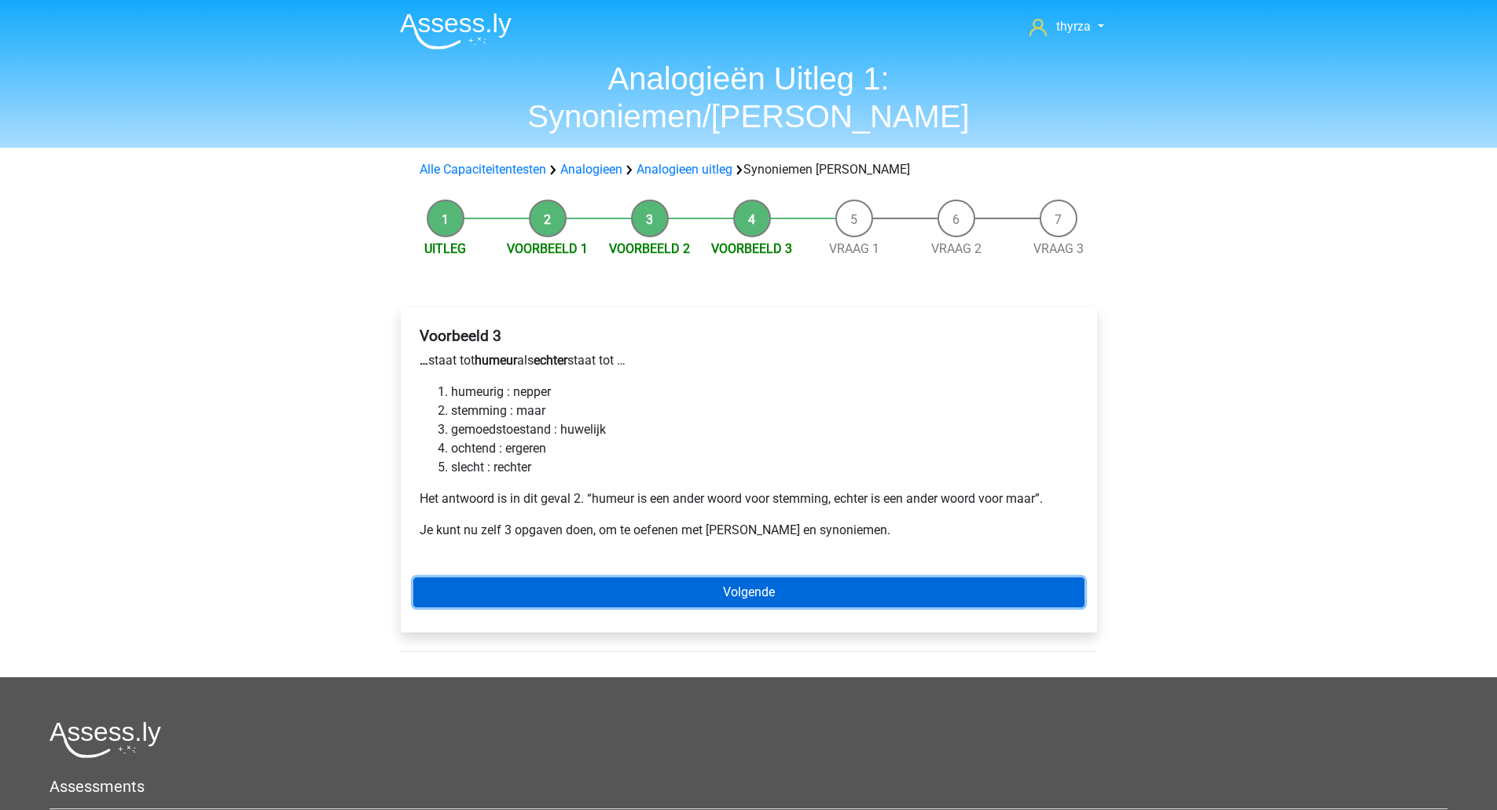
click at [752, 577] on link "Volgende" at bounding box center [748, 592] width 671 height 30
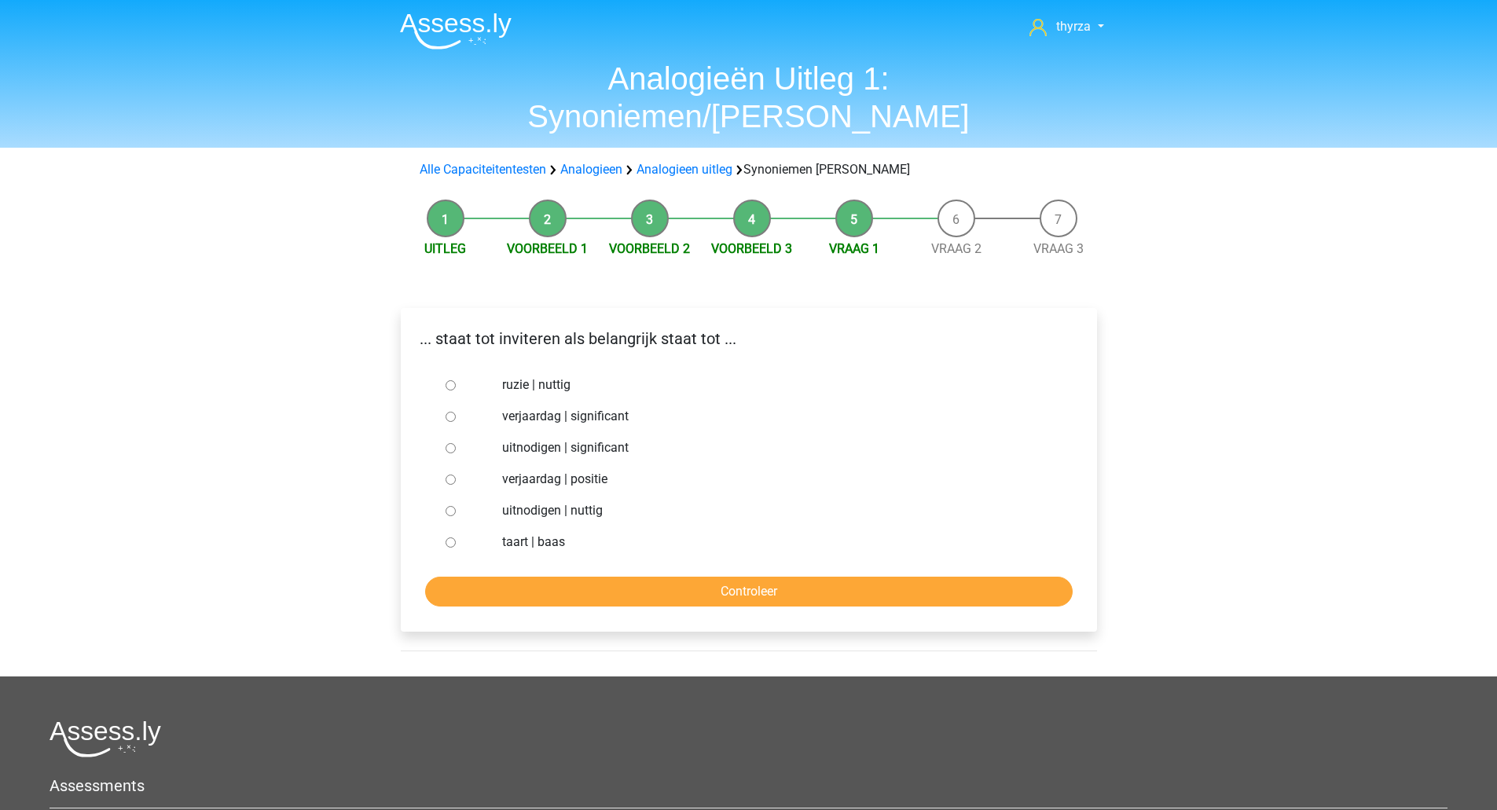
click at [489, 327] on p "... staat tot inviteren als belangrijk staat tot ..." at bounding box center [748, 339] width 671 height 24
click at [588, 438] on label "uitnodigen | significant" at bounding box center [774, 447] width 544 height 19
click at [456, 443] on input "uitnodigen | significant" at bounding box center [450, 448] width 10 height 10
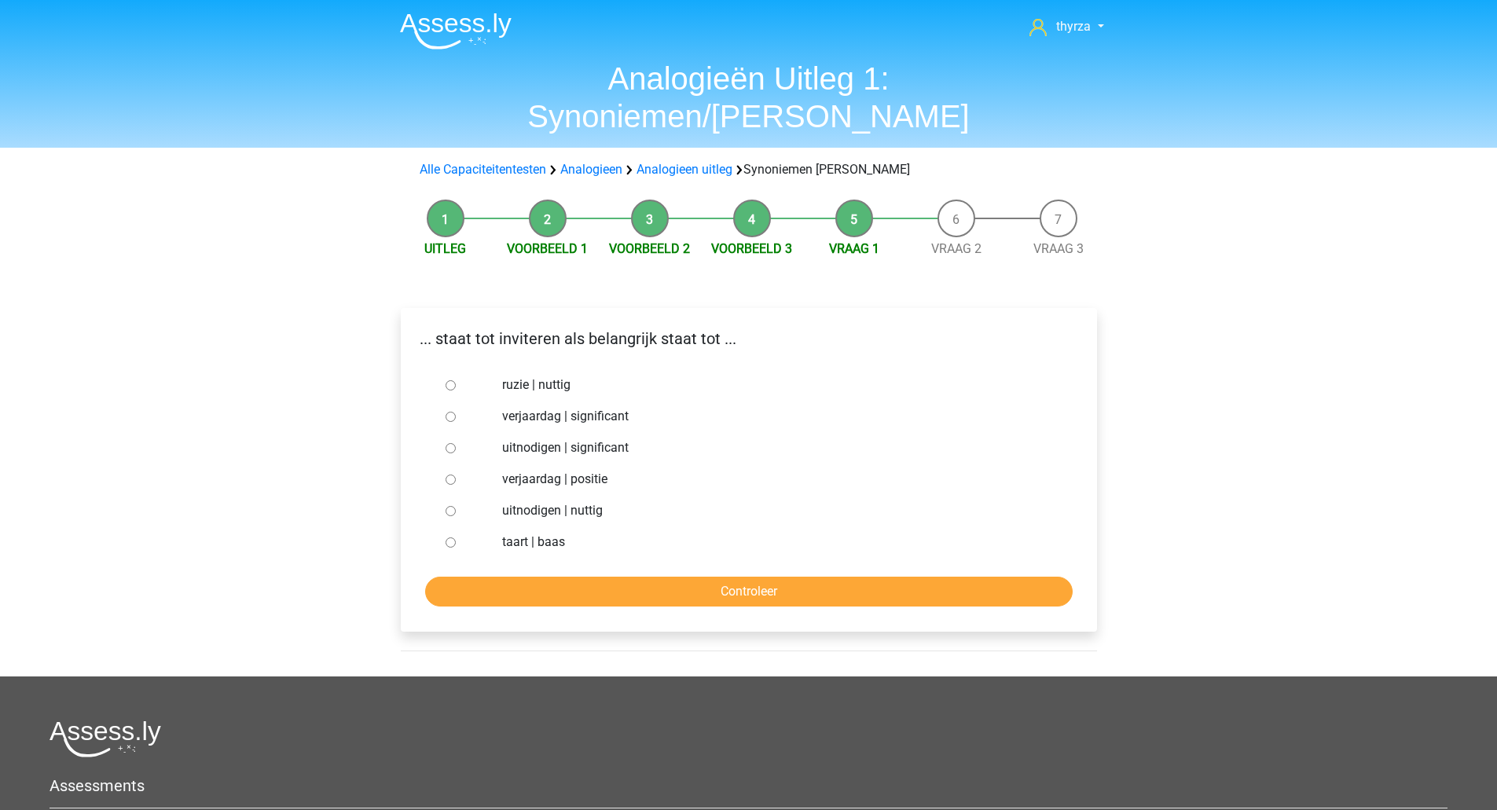
radio input "true"
click at [588, 438] on label "uitnodigen | significant" at bounding box center [774, 447] width 544 height 19
click at [456, 443] on input "uitnodigen | significant" at bounding box center [450, 448] width 10 height 10
click at [588, 438] on label "uitnodigen | significant" at bounding box center [774, 447] width 544 height 19
click at [456, 443] on input "uitnodigen | significant" at bounding box center [450, 448] width 10 height 10
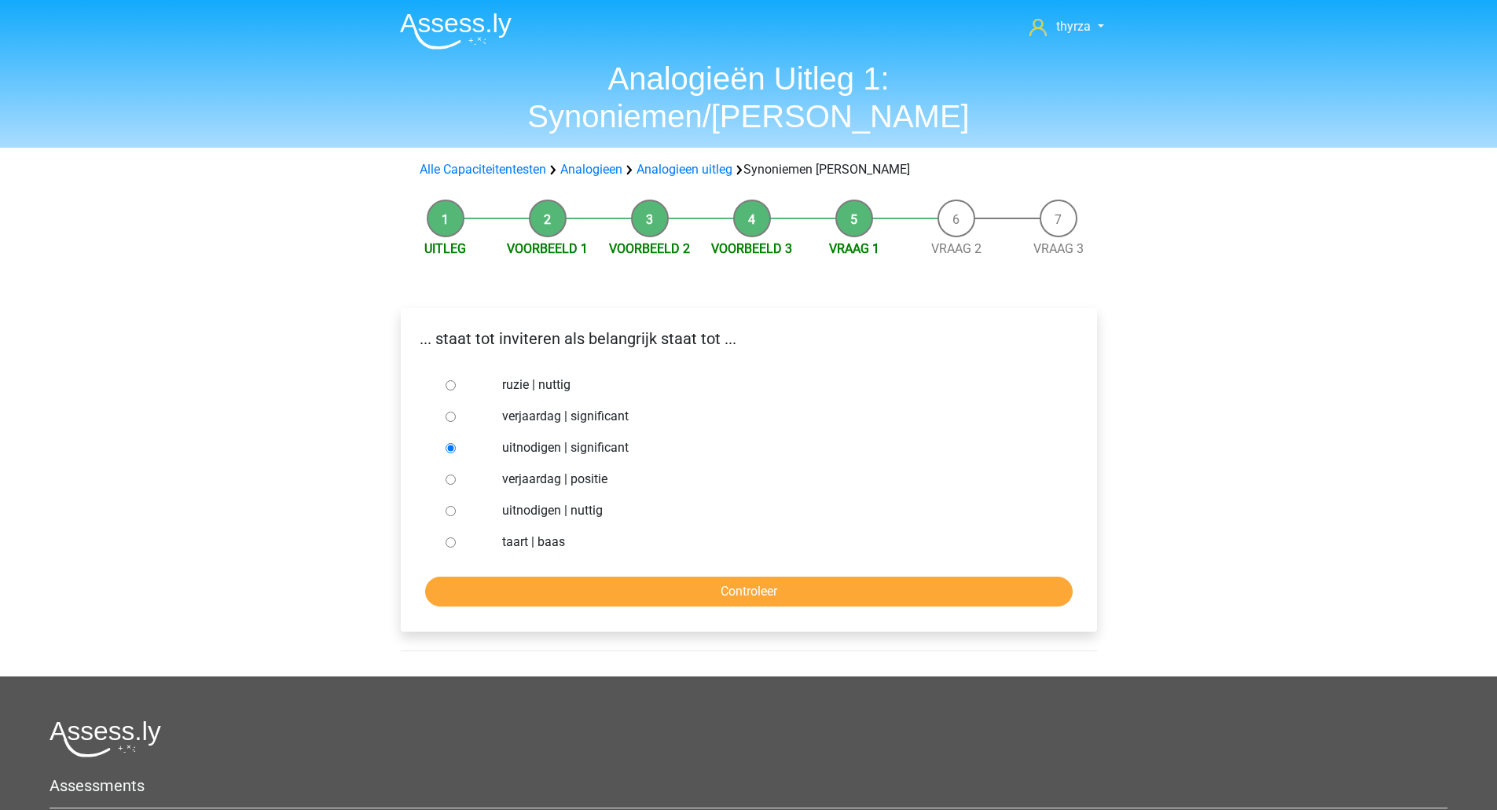
click at [589, 538] on form "ruzie | nuttig verjaardag | significant uitnodigen | significant verjaardag | p…" at bounding box center [748, 487] width 671 height 237
click at [593, 577] on input "Controleer" at bounding box center [748, 592] width 647 height 30
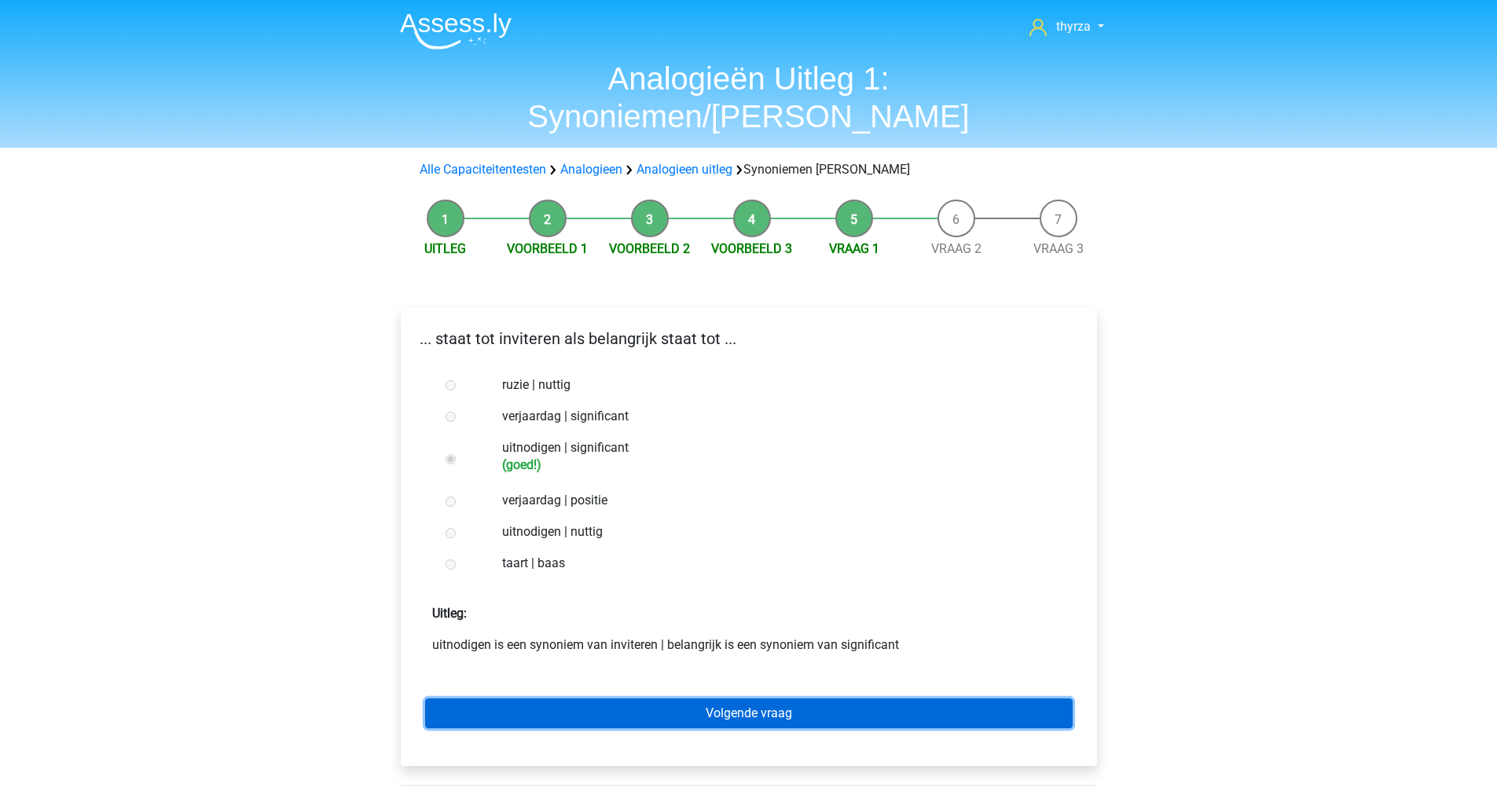
click at [630, 698] on link "Volgende vraag" at bounding box center [748, 713] width 647 height 30
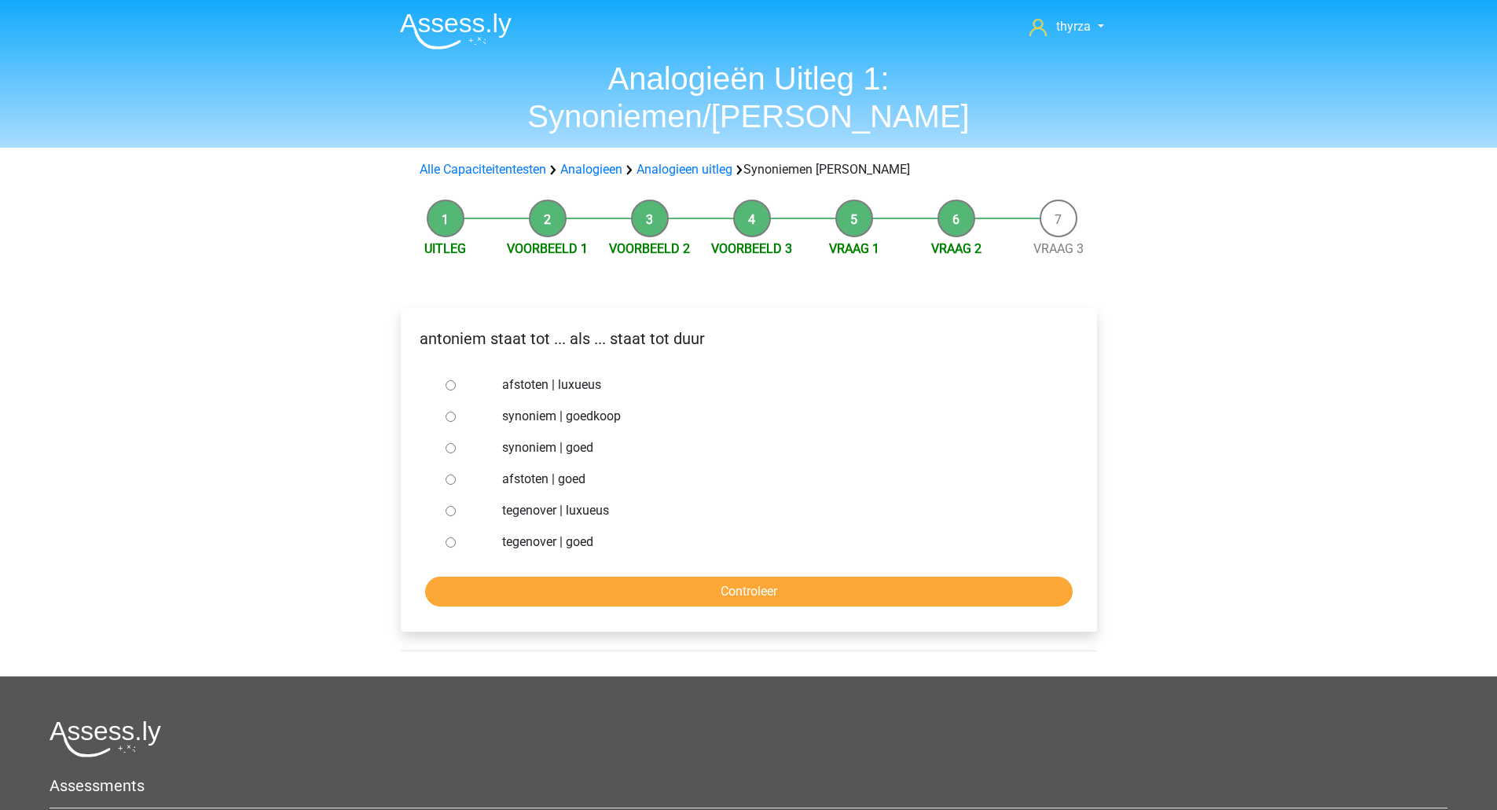
click at [593, 376] on label "afstoten | luxueus" at bounding box center [774, 385] width 544 height 19
click at [456, 380] on input "afstoten | luxueus" at bounding box center [450, 385] width 10 height 10
radio input "true"
click at [581, 577] on input "Controleer" at bounding box center [748, 592] width 647 height 30
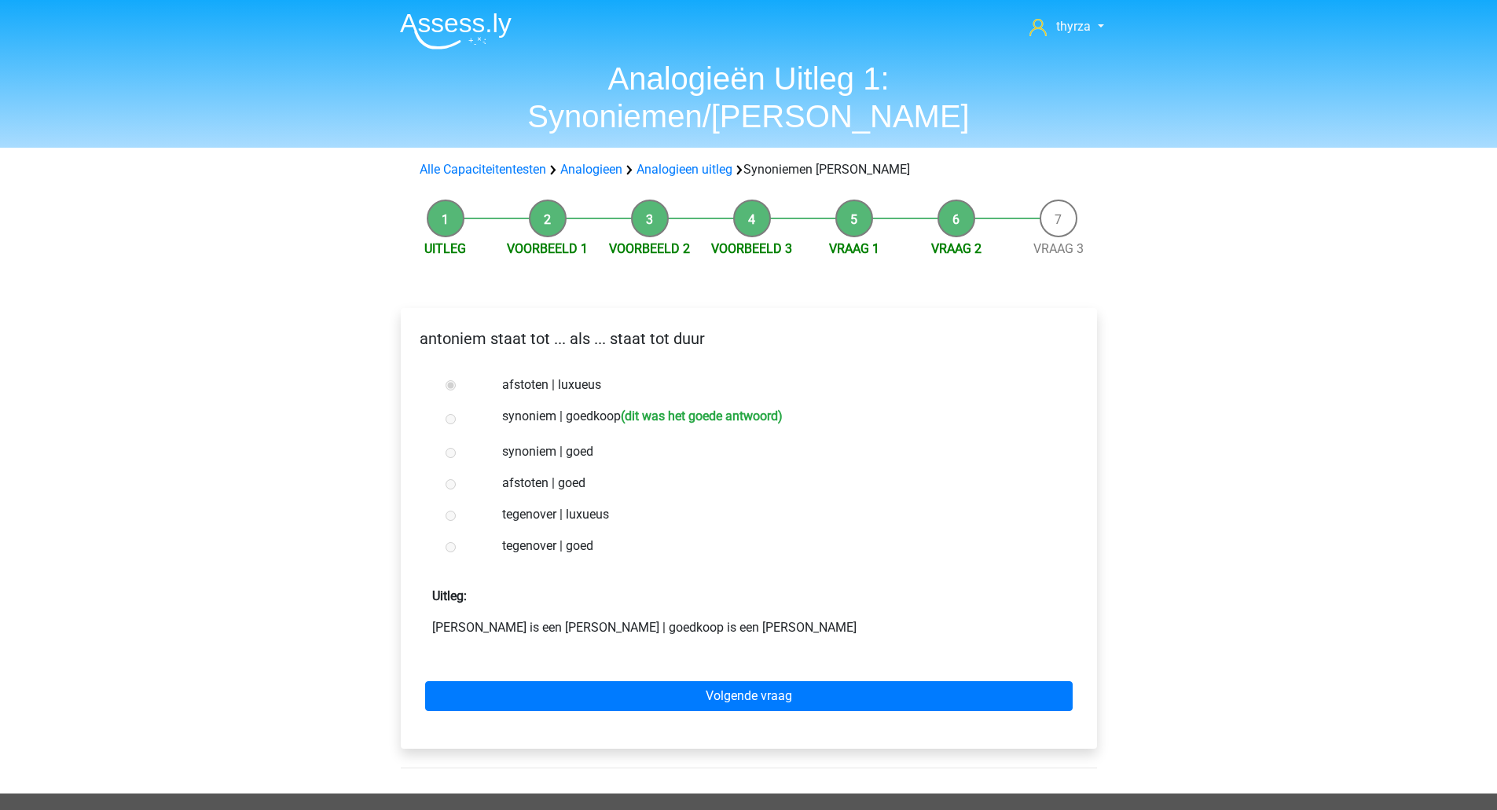
click at [467, 618] on p "[PERSON_NAME] is een [PERSON_NAME] | goedkoop is een [PERSON_NAME]" at bounding box center [748, 627] width 633 height 19
click at [467, 618] on p "antoniem is een antoniem van synoniem | goedkoop is een antoniem van duur" at bounding box center [748, 627] width 633 height 19
click at [628, 618] on p "antoniem is een antoniem van synoniem | goedkoop is een antoniem van duur" at bounding box center [748, 627] width 633 height 19
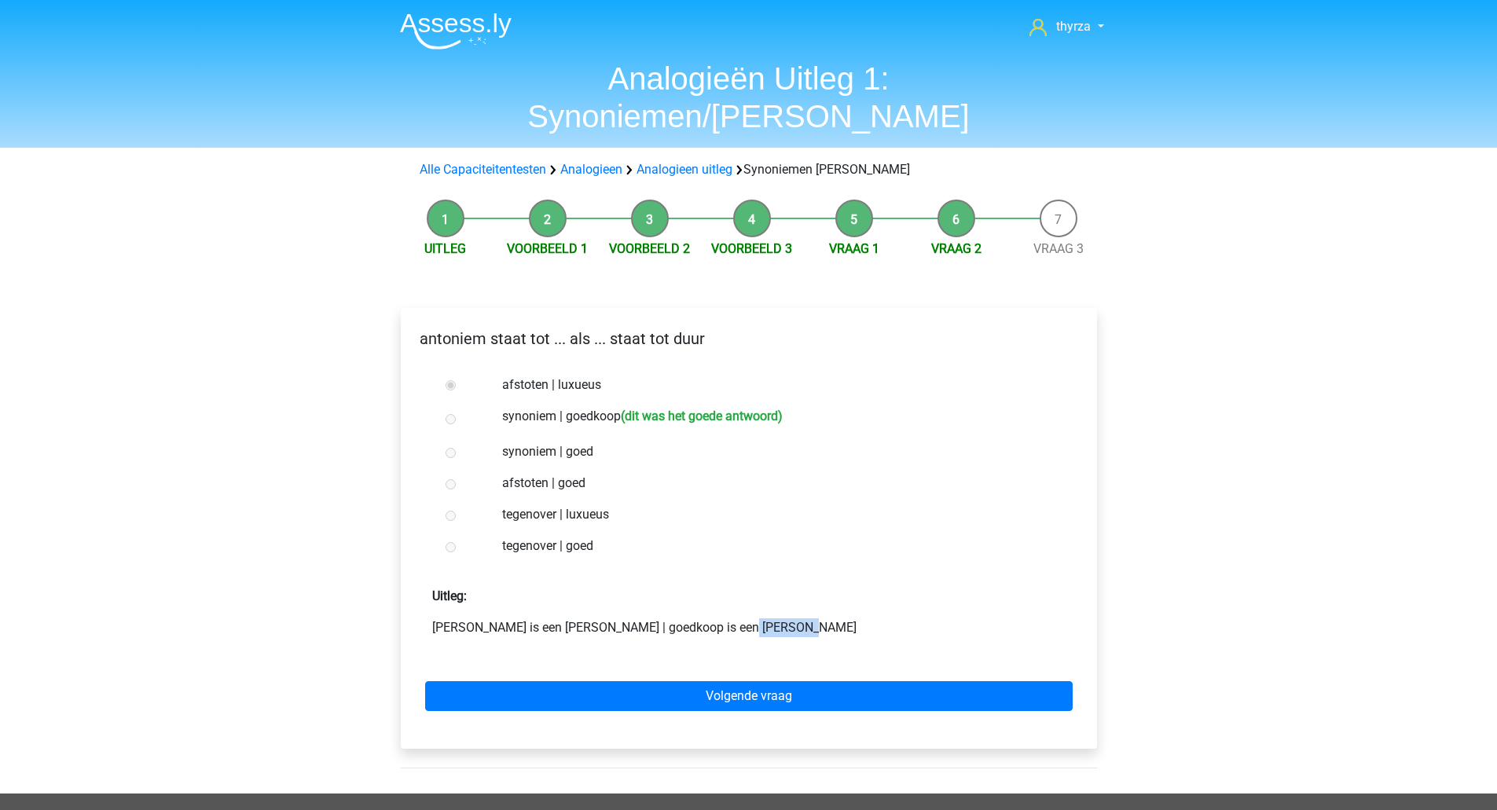
click at [628, 618] on p "antoniem is een antoniem van synoniem | goedkoop is een antoniem van duur" at bounding box center [748, 627] width 633 height 19
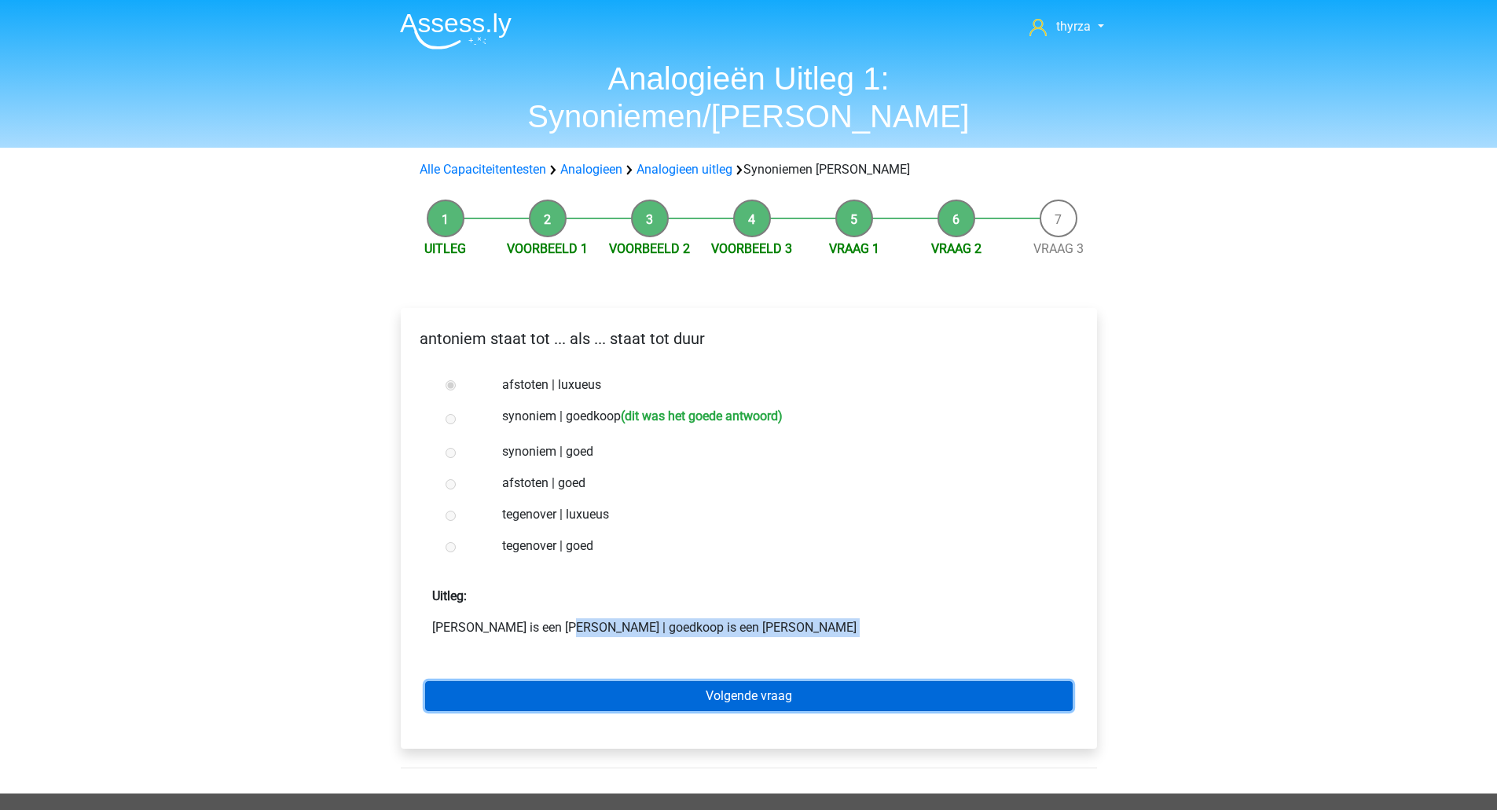
click at [647, 681] on link "Volgende vraag" at bounding box center [748, 696] width 647 height 30
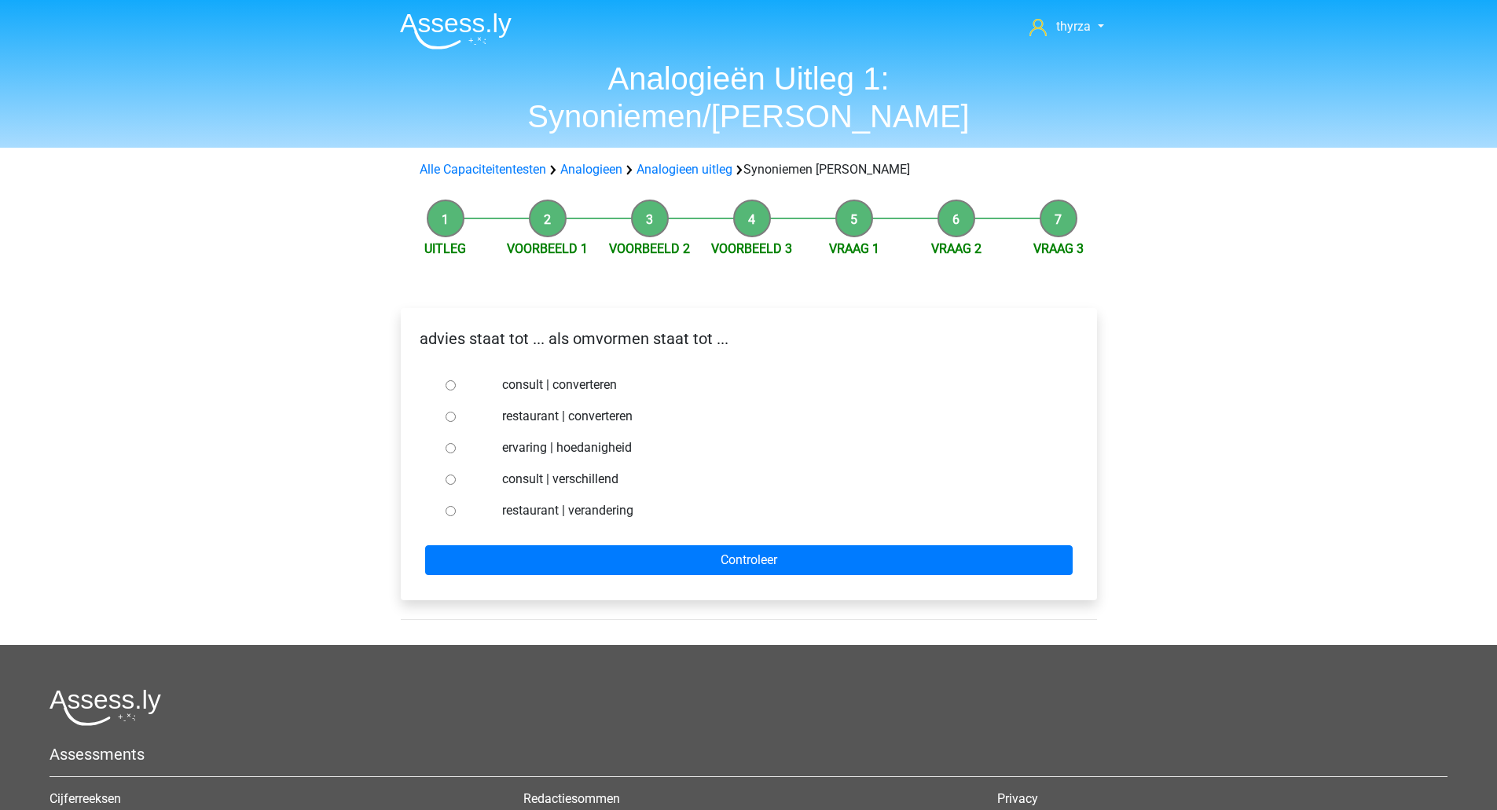
click at [504, 327] on p "advies staat tot ... als omvormen staat tot ..." at bounding box center [748, 339] width 671 height 24
click at [505, 327] on div "advies staat tot ... als omvormen staat tot ..." at bounding box center [748, 345] width 694 height 36
click at [501, 327] on p "advies staat tot ... als omvormen staat tot ..." at bounding box center [748, 339] width 671 height 24
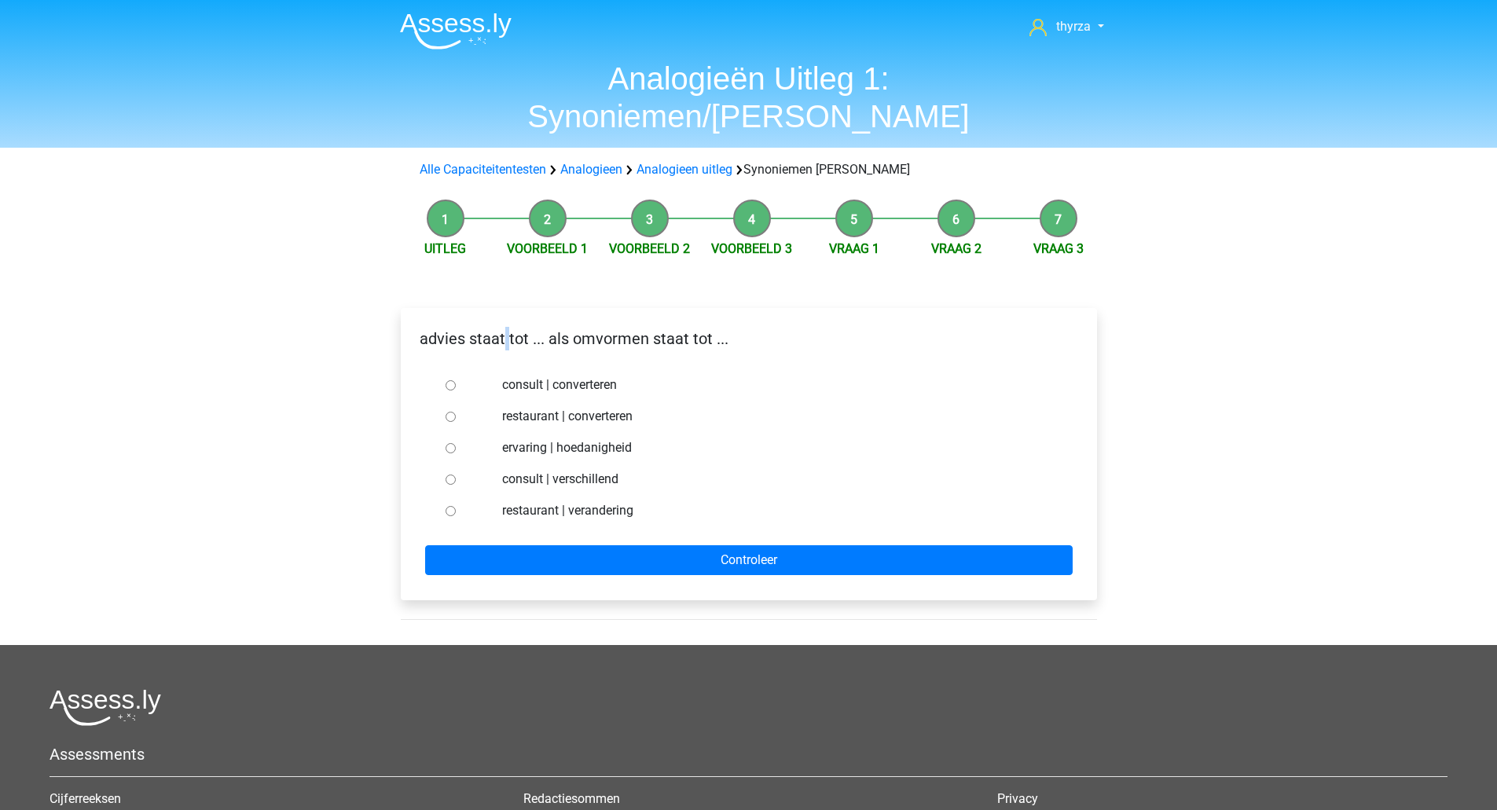
click at [501, 327] on p "advies staat tot ... als omvormen staat tot ..." at bounding box center [748, 339] width 671 height 24
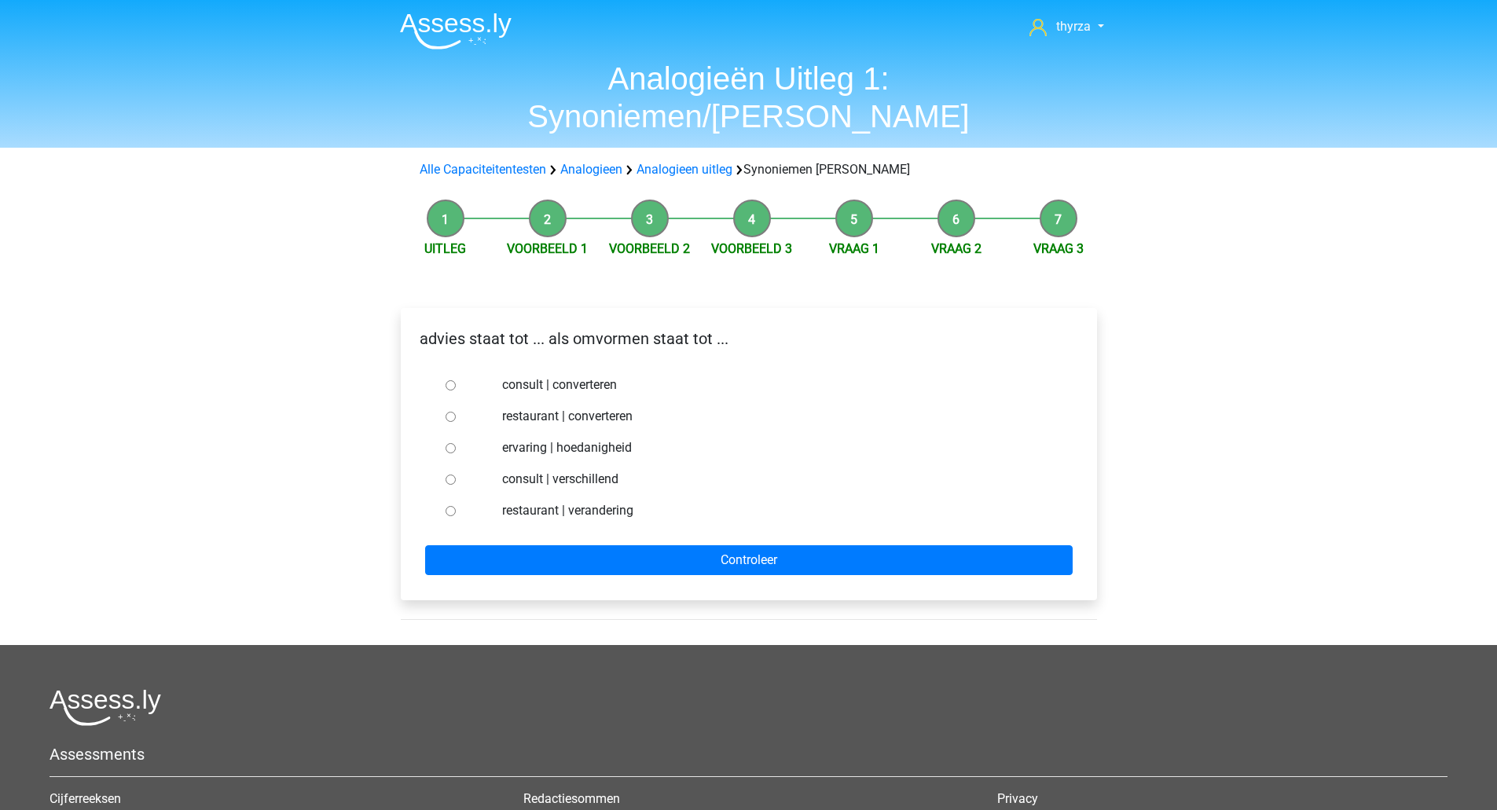
click at [544, 369] on div "consult | converteren" at bounding box center [773, 384] width 567 height 31
click at [544, 376] on label "consult | converteren" at bounding box center [774, 385] width 544 height 19
click at [456, 380] on input "consult | converteren" at bounding box center [450, 385] width 10 height 10
radio input "true"
click at [577, 504] on form "consult | converteren restaurant | converteren ervaring | hoedanigheid consult …" at bounding box center [748, 472] width 671 height 206
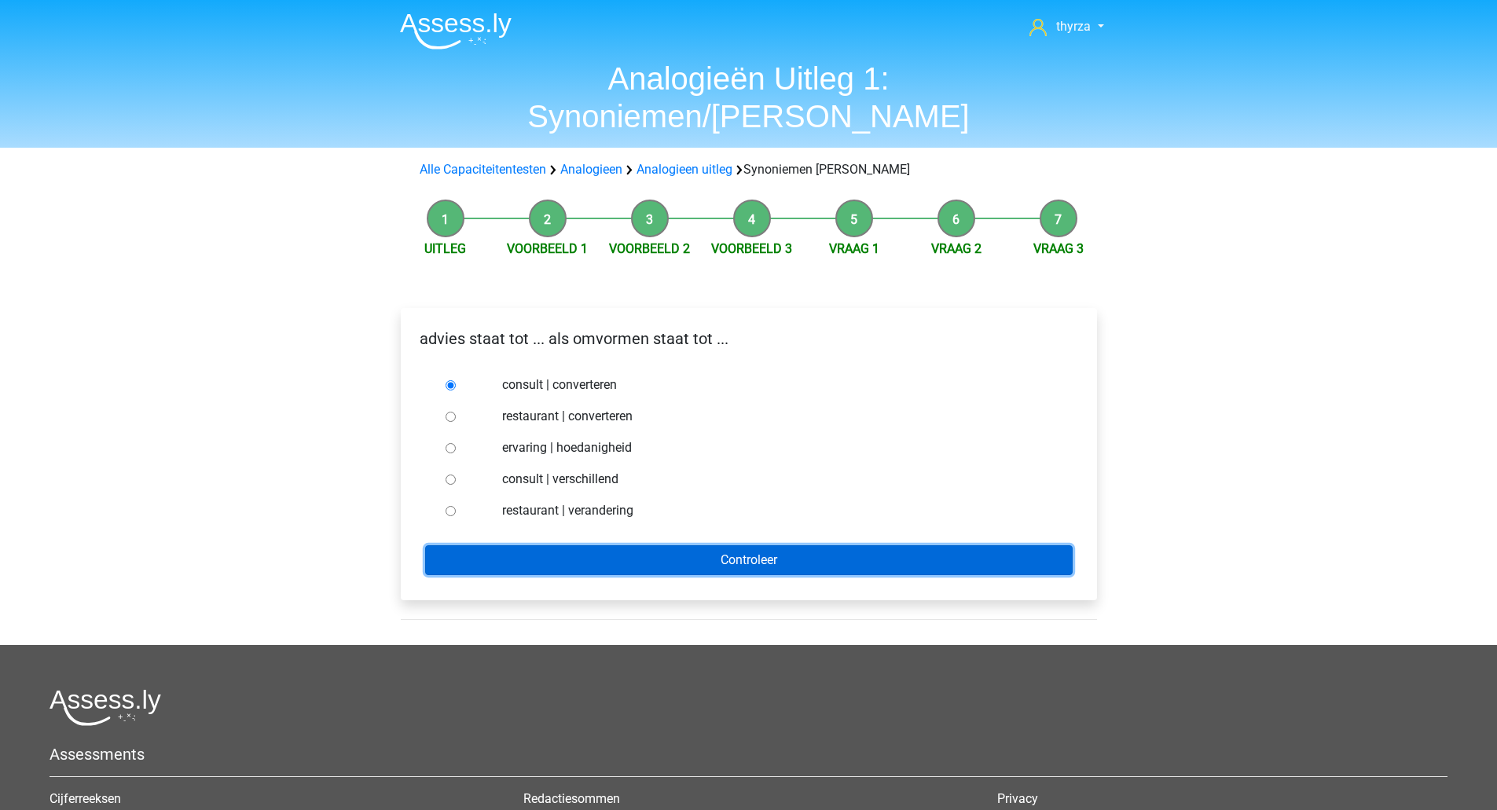
click at [576, 545] on input "Controleer" at bounding box center [748, 560] width 647 height 30
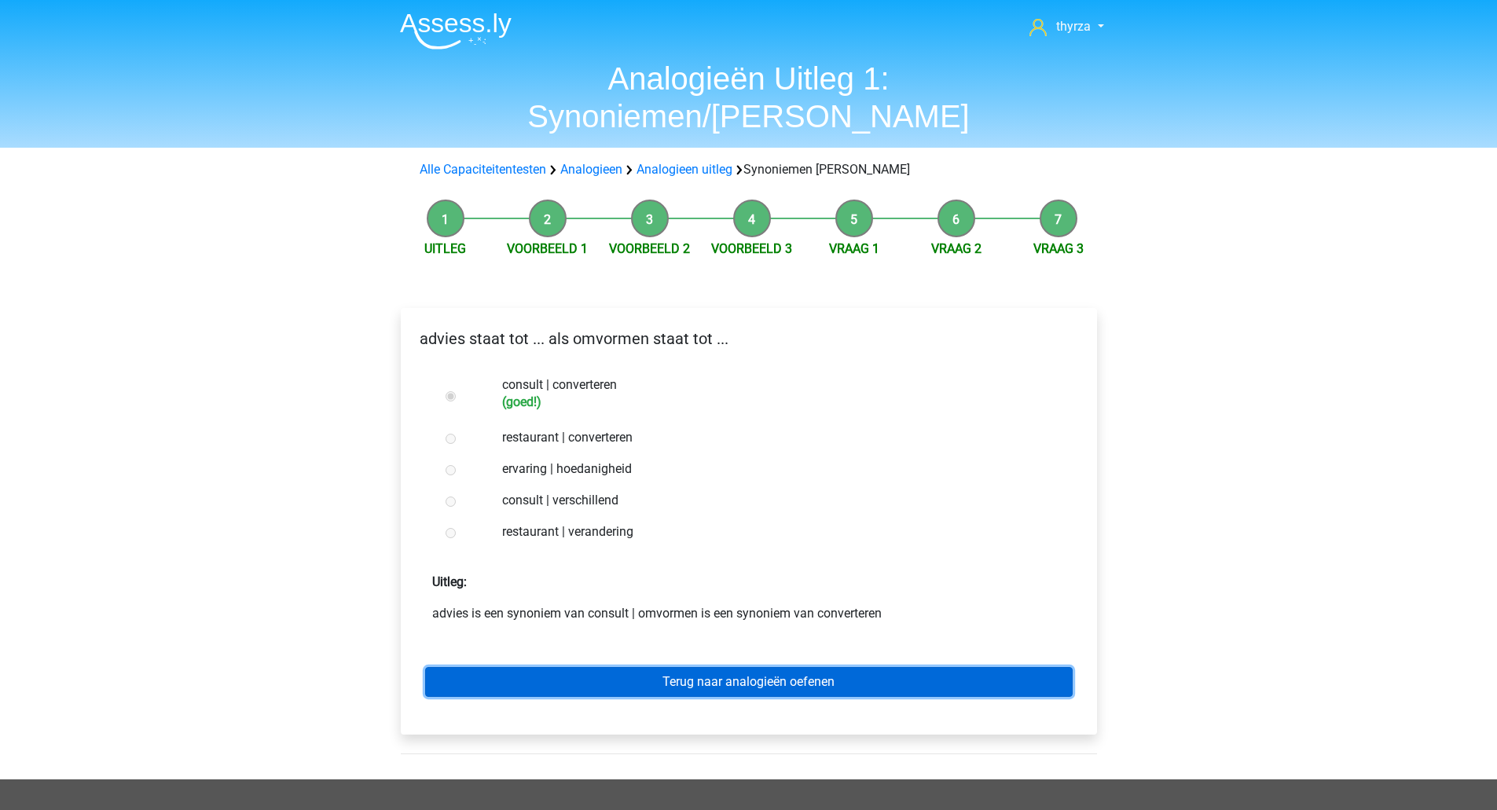
click at [722, 667] on link "Terug naar analogieën oefenen" at bounding box center [748, 682] width 647 height 30
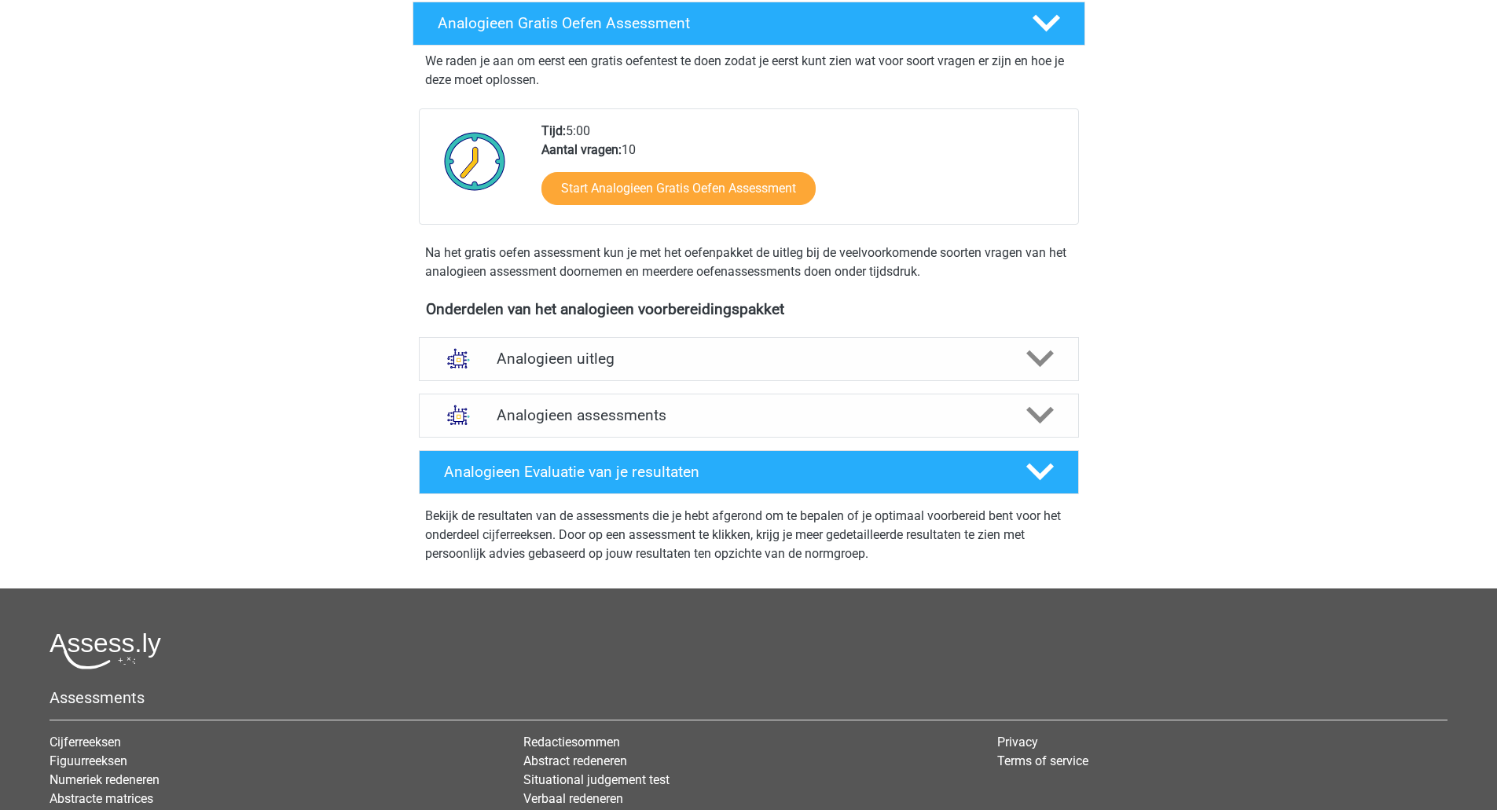
scroll to position [314, 0]
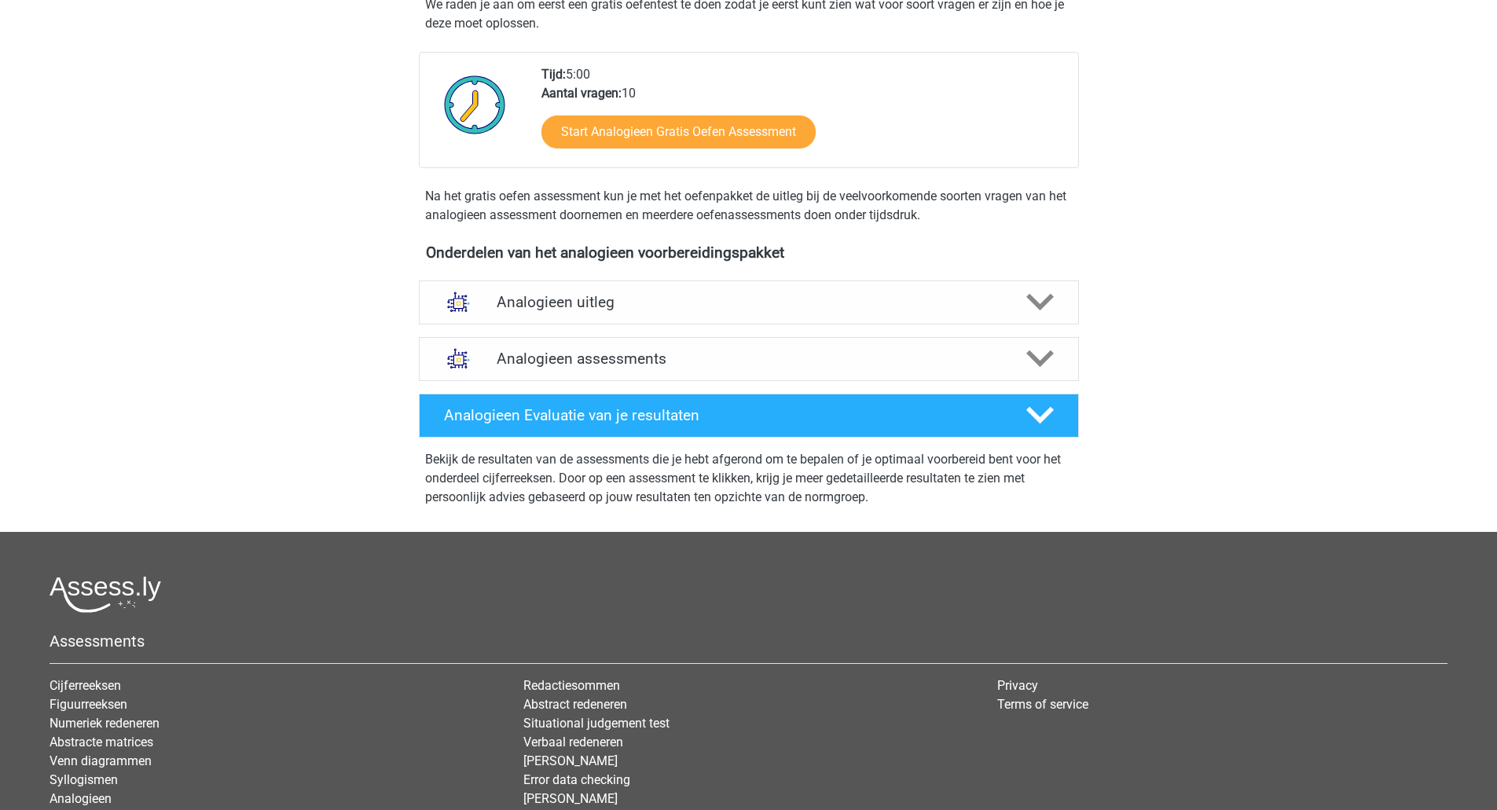
click at [649, 298] on h4 "Analogieen uitleg" at bounding box center [749, 302] width 504 height 18
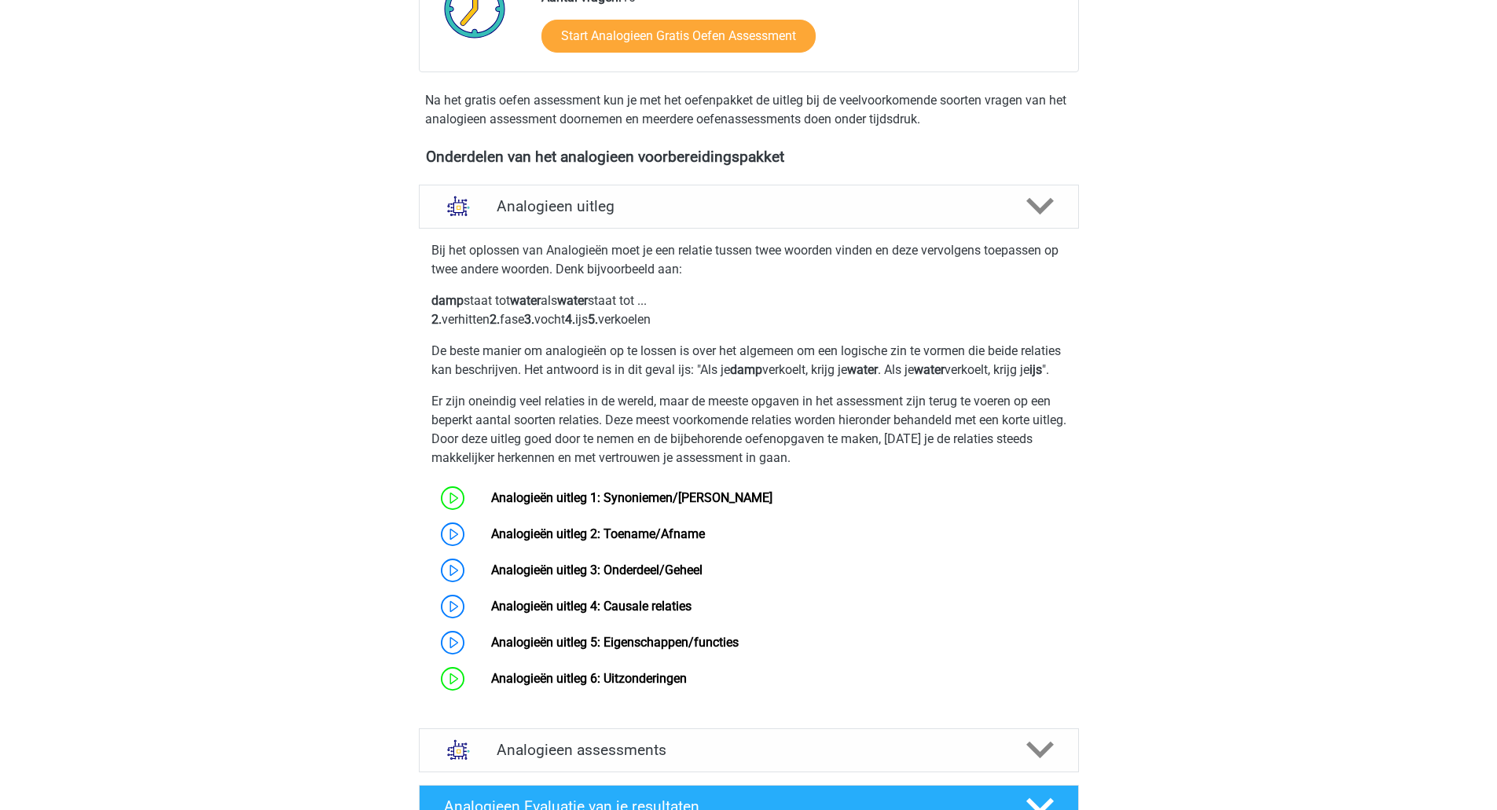
scroll to position [550, 0]
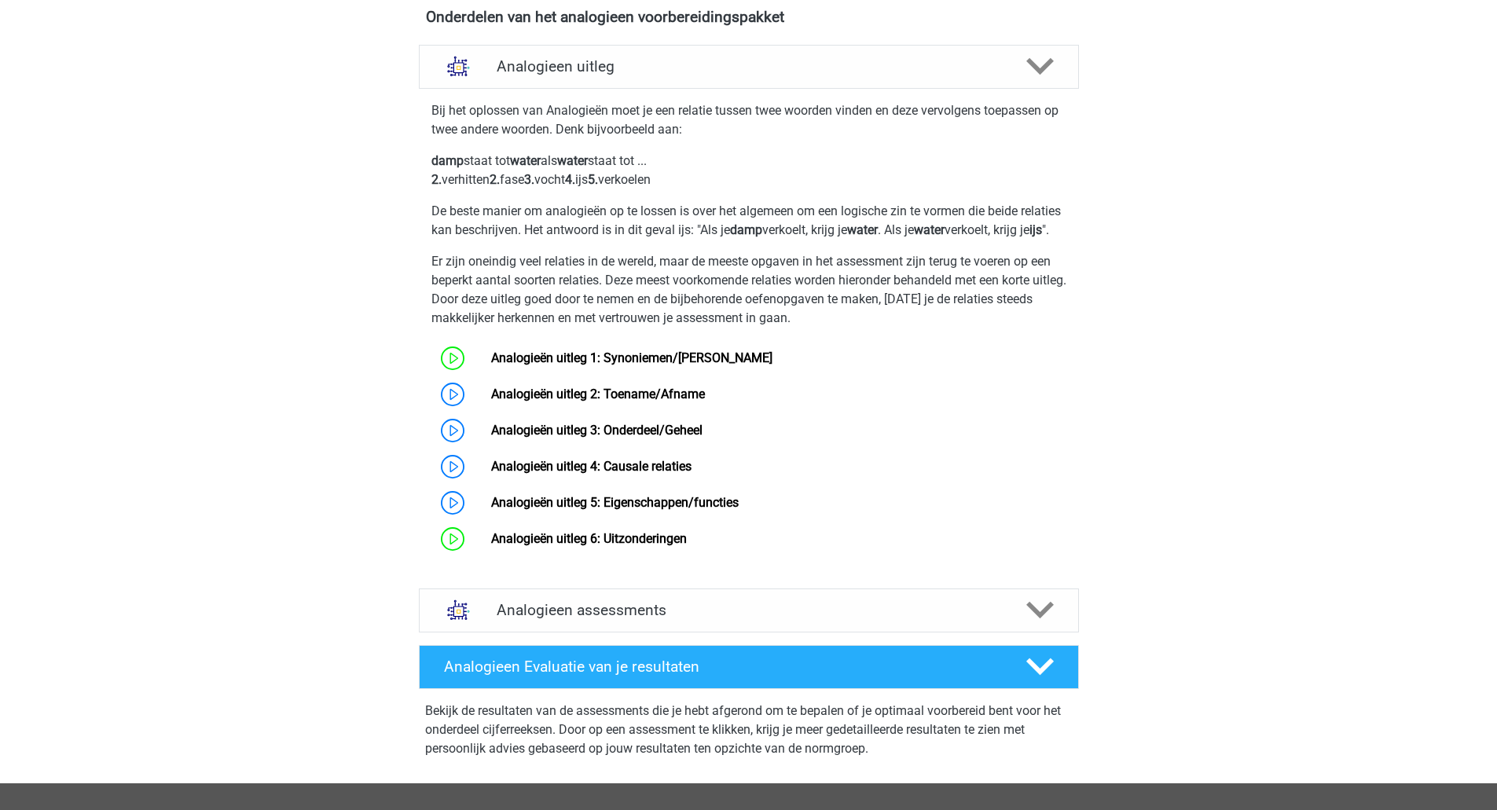
click at [491, 401] on link "Analogieën uitleg 2: Toename/Afname" at bounding box center [598, 394] width 214 height 15
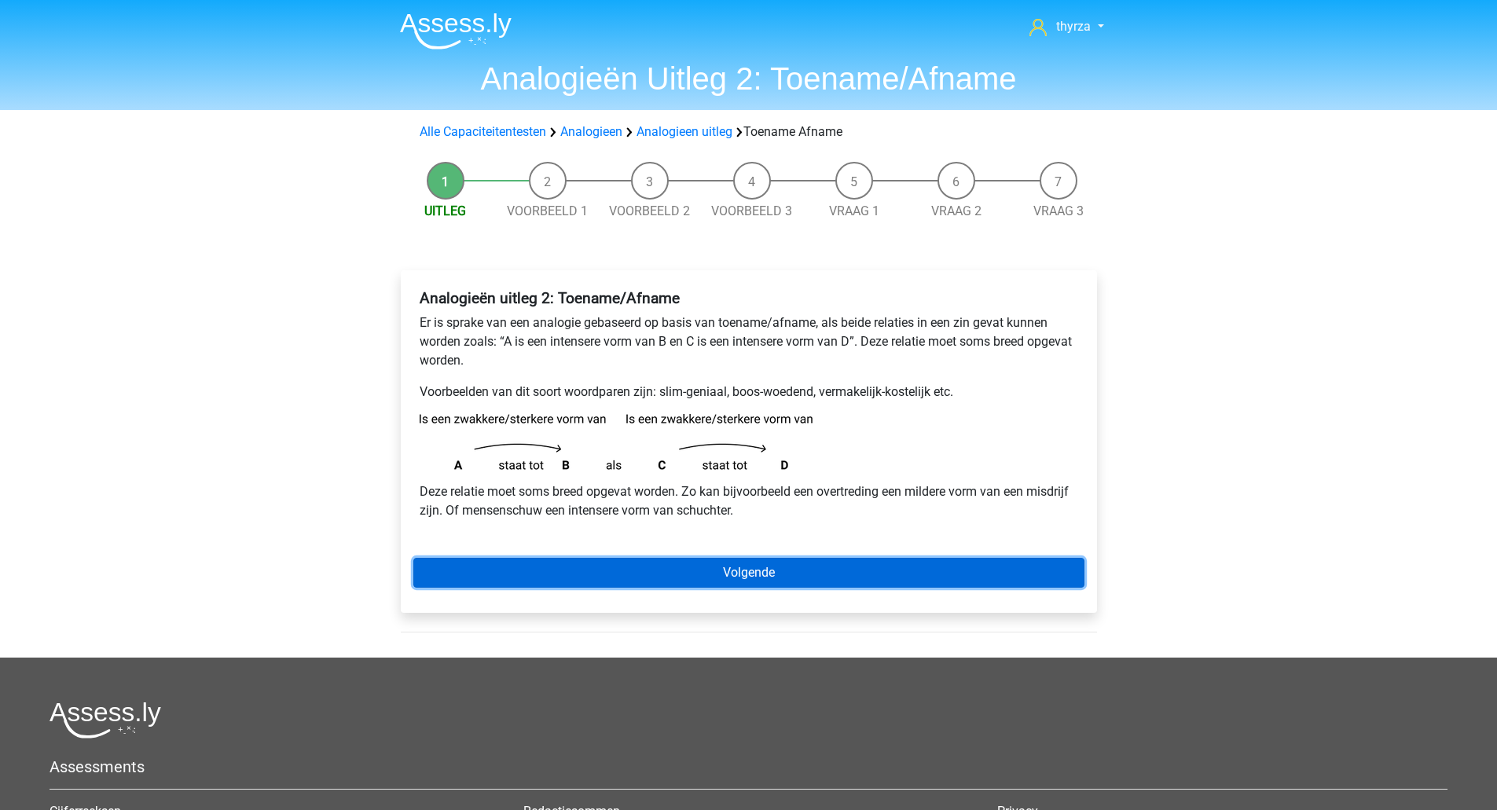
click at [618, 581] on link "Volgende" at bounding box center [748, 573] width 671 height 30
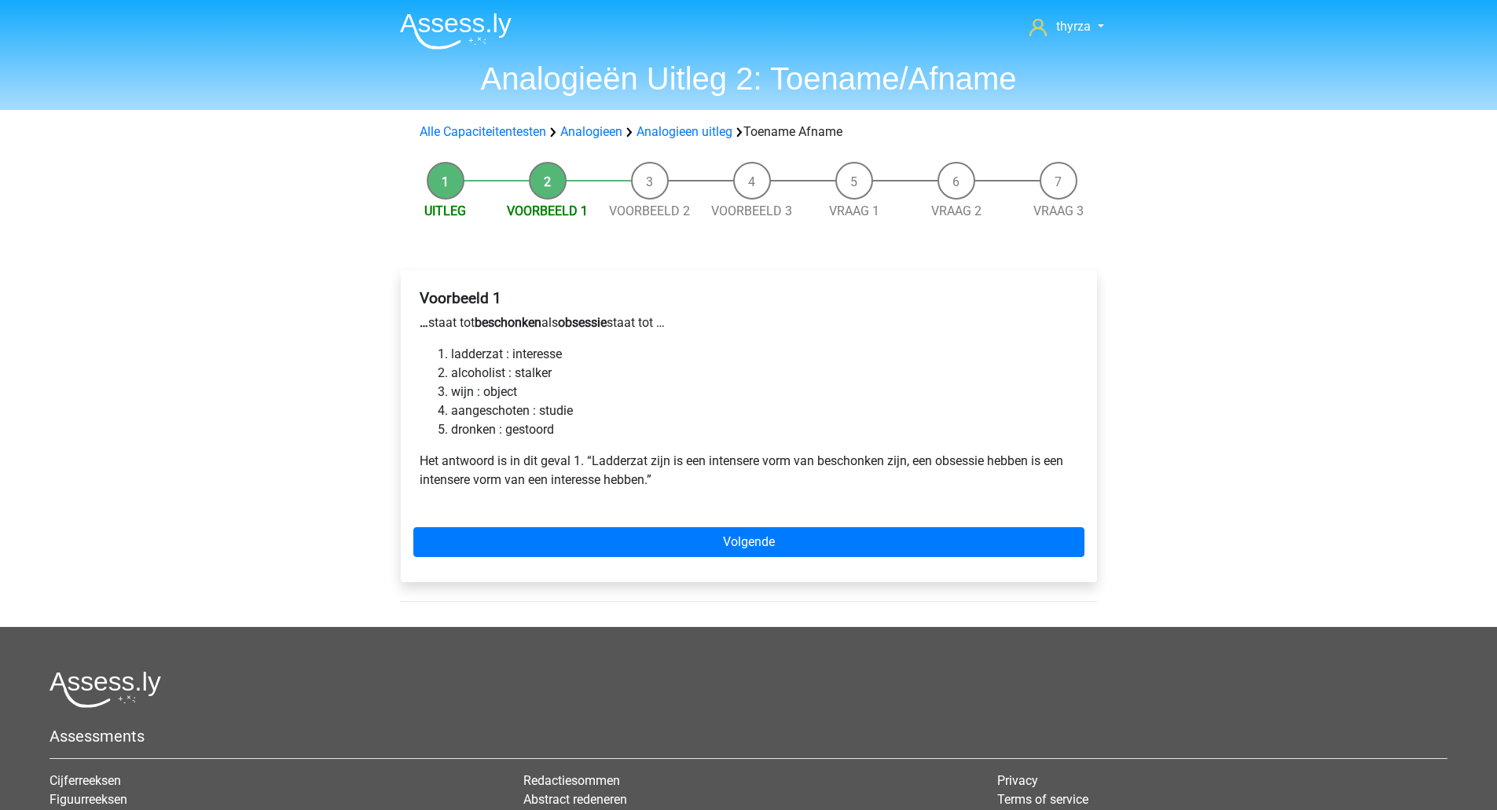
click at [538, 357] on li "ladderzat : interesse" at bounding box center [764, 354] width 627 height 19
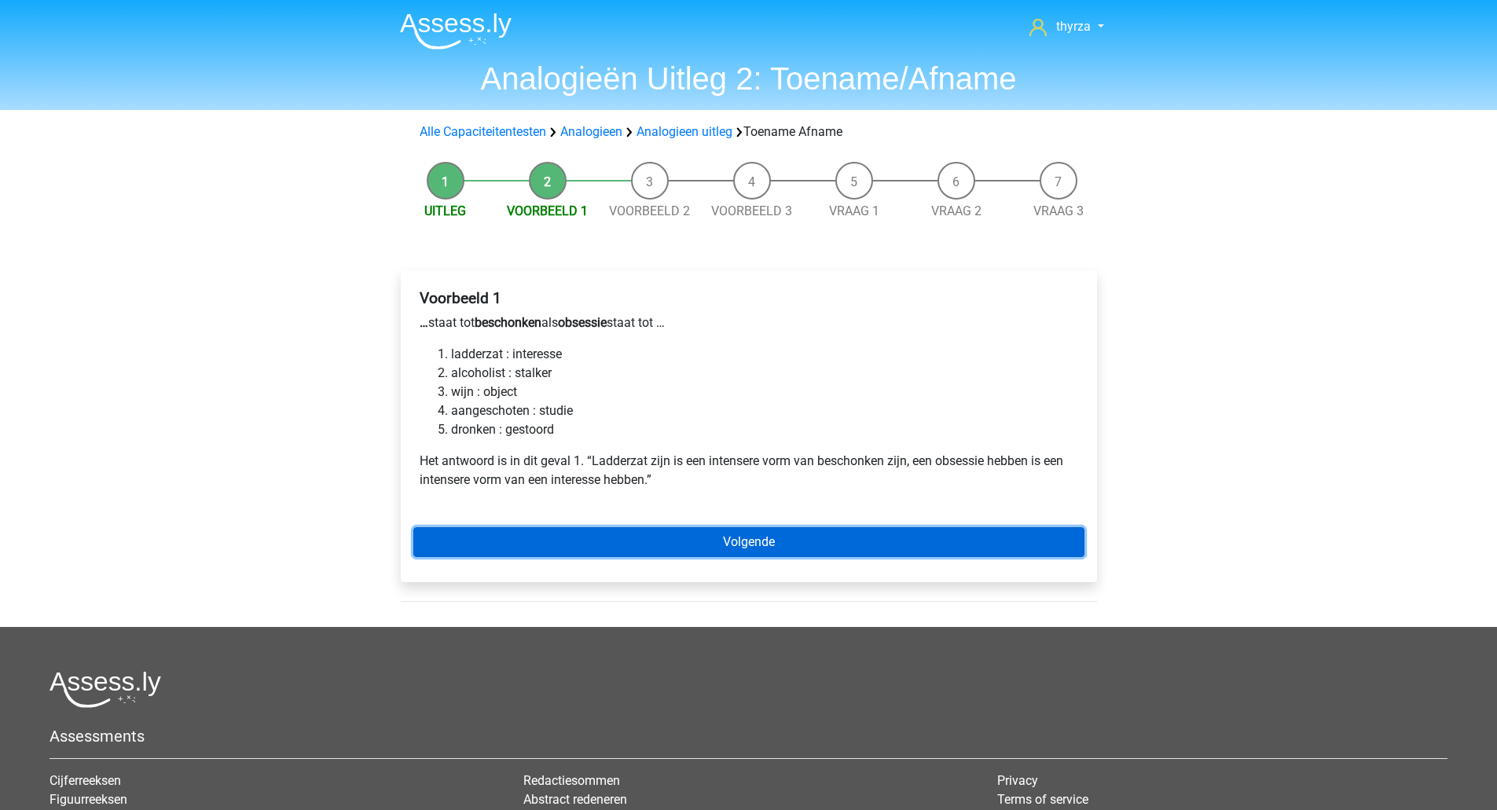
click at [632, 541] on link "Volgende" at bounding box center [748, 542] width 671 height 30
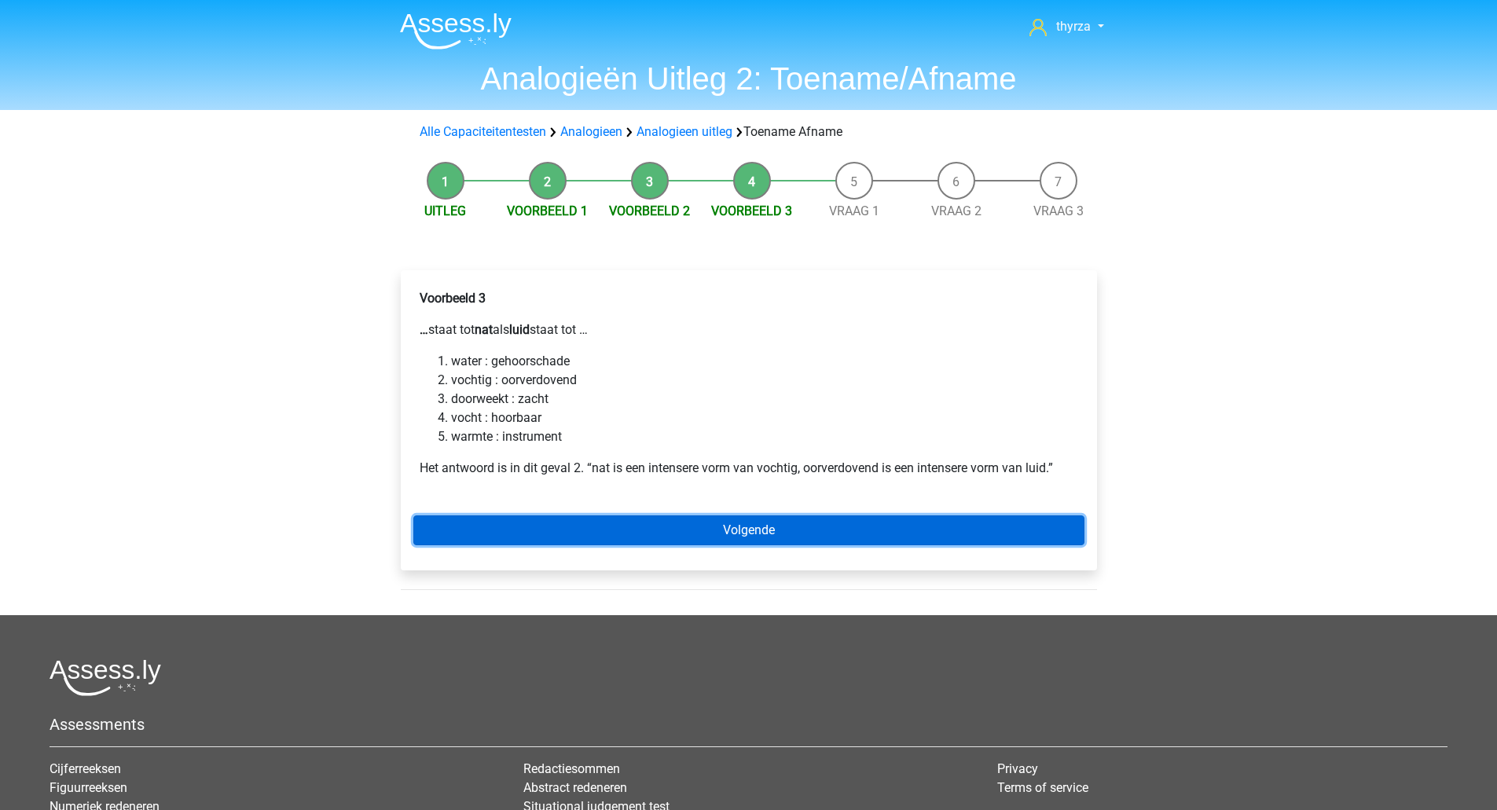
click at [632, 541] on link "Volgende" at bounding box center [748, 530] width 671 height 30
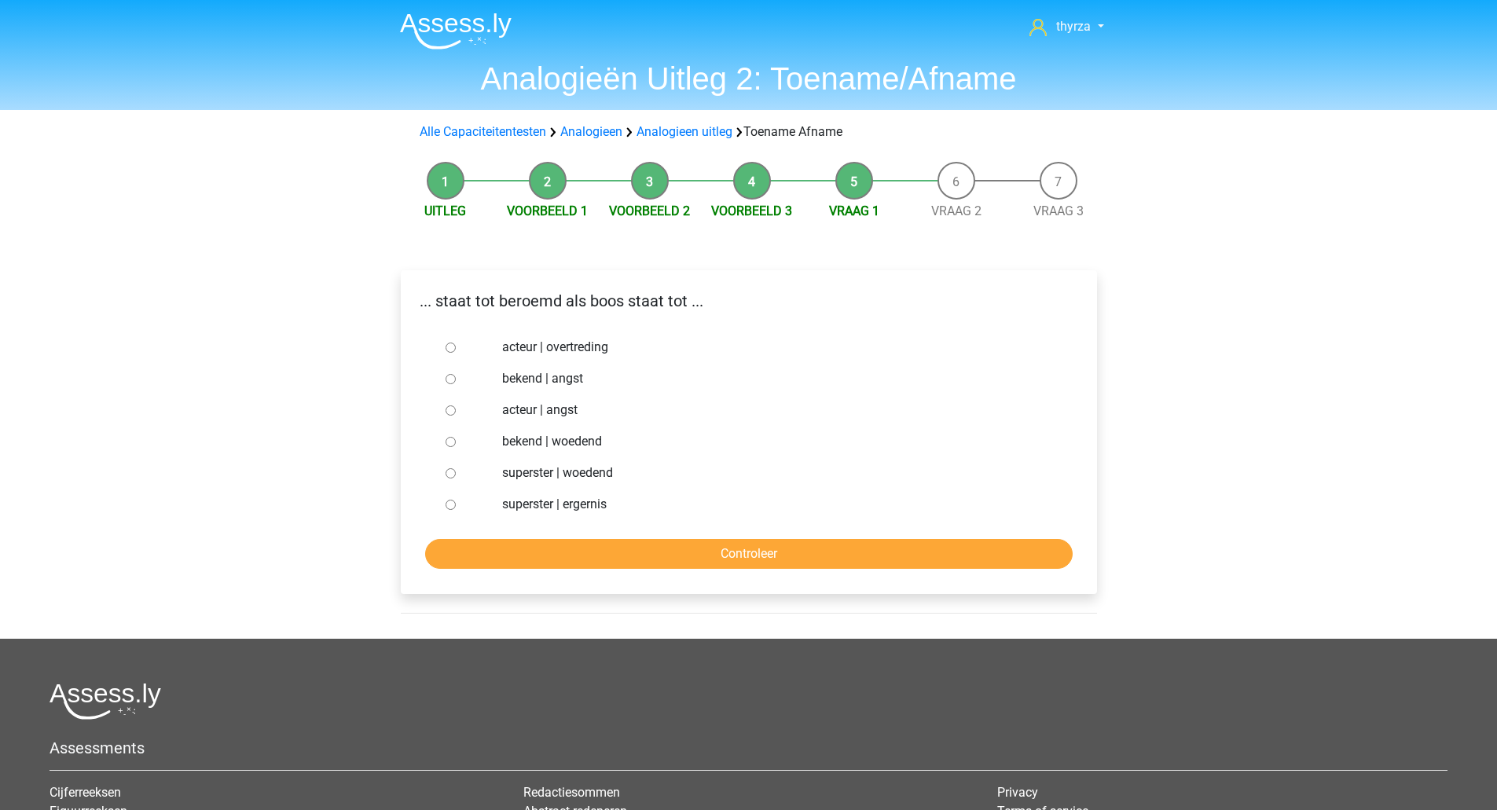
click at [555, 446] on label "bekend | woedend" at bounding box center [774, 441] width 544 height 19
click at [456, 446] on input "bekend | woedend" at bounding box center [450, 442] width 10 height 10
radio input "true"
click at [717, 553] on input "Controleer" at bounding box center [748, 554] width 647 height 30
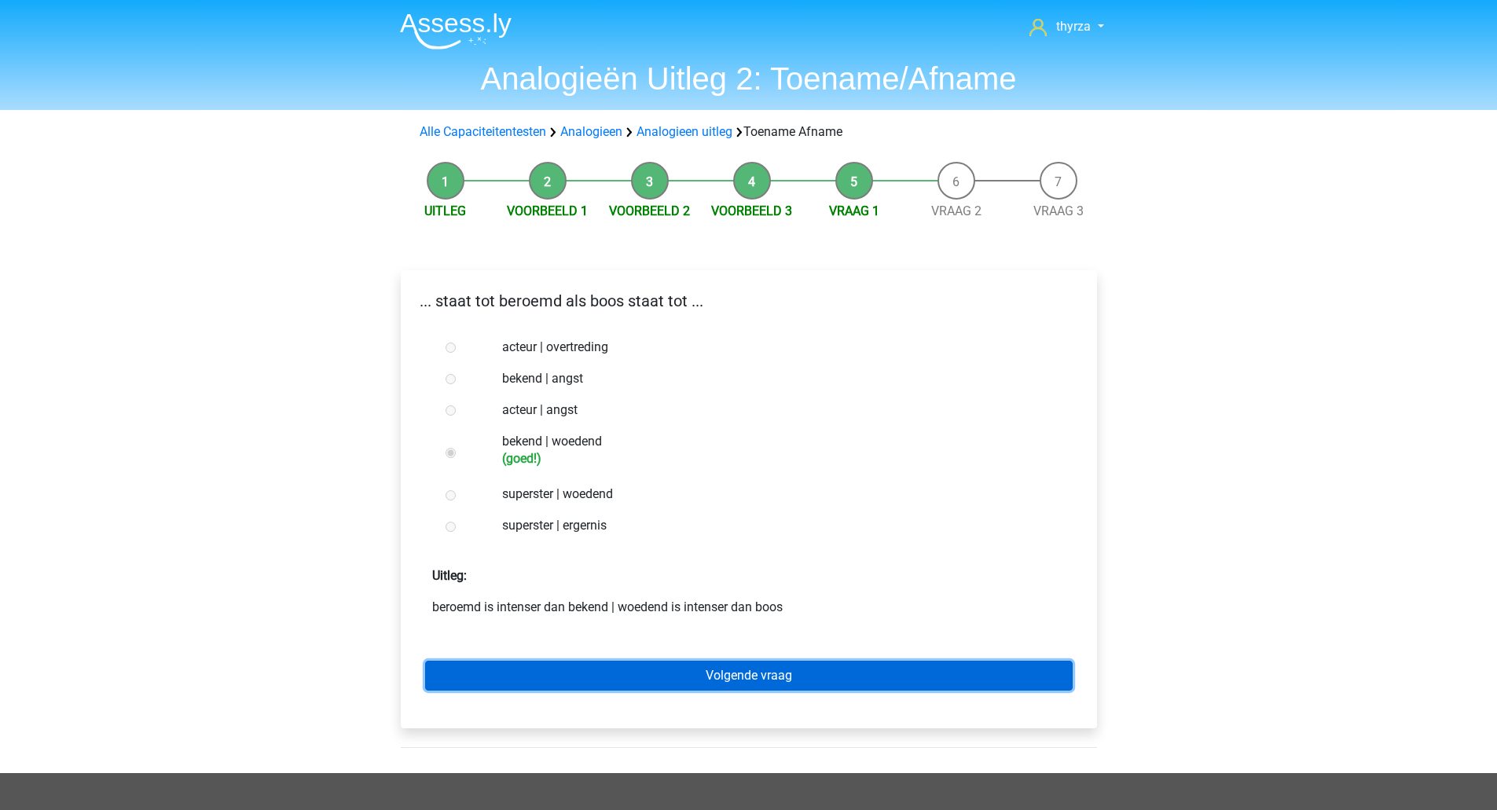
click at [683, 669] on link "Volgende vraag" at bounding box center [748, 676] width 647 height 30
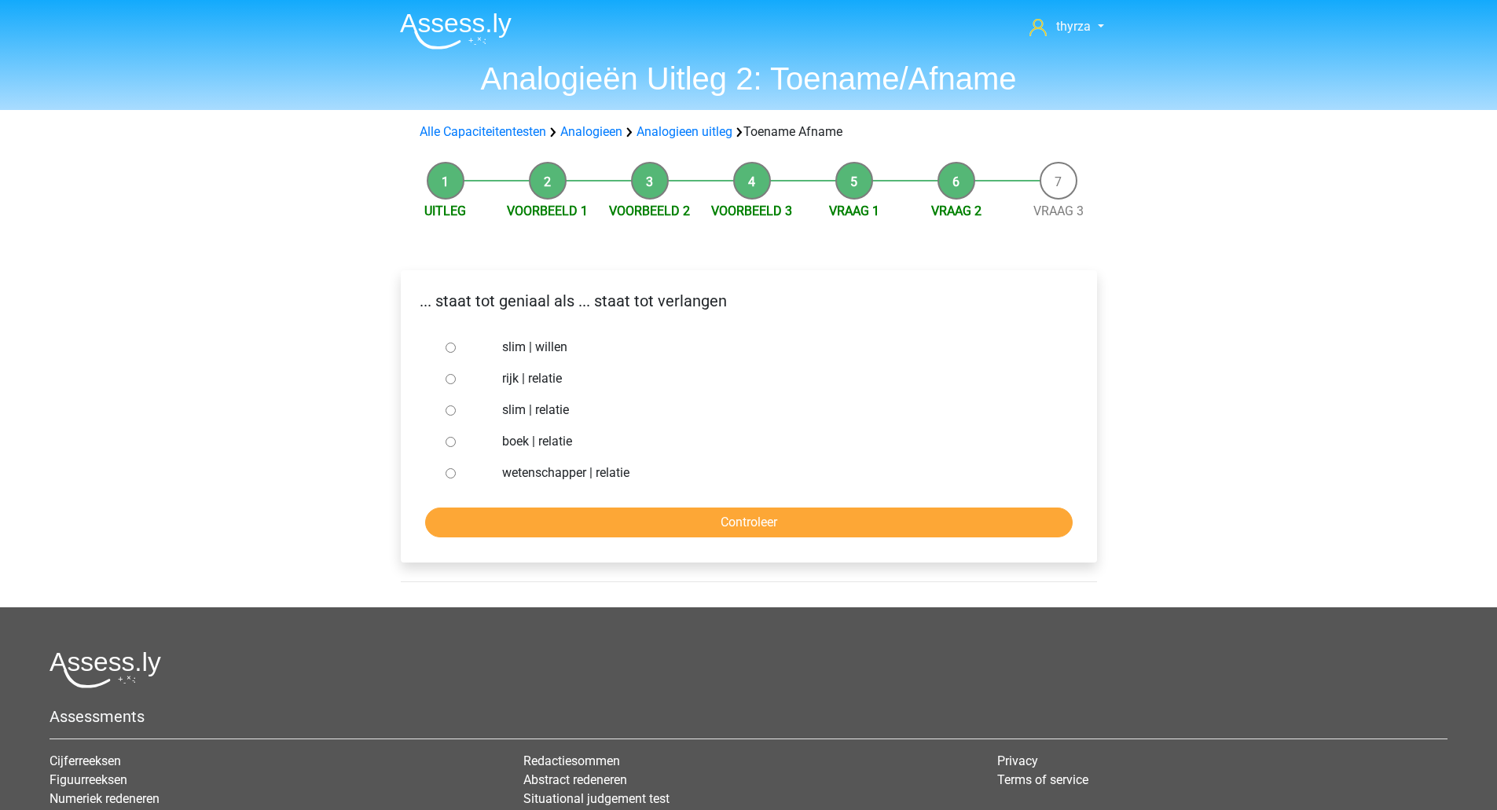
click at [541, 349] on label "slim | willen" at bounding box center [774, 347] width 544 height 19
click at [456, 349] on input "slim | willen" at bounding box center [450, 348] width 10 height 10
radio input "true"
click at [577, 517] on input "Controleer" at bounding box center [748, 523] width 647 height 30
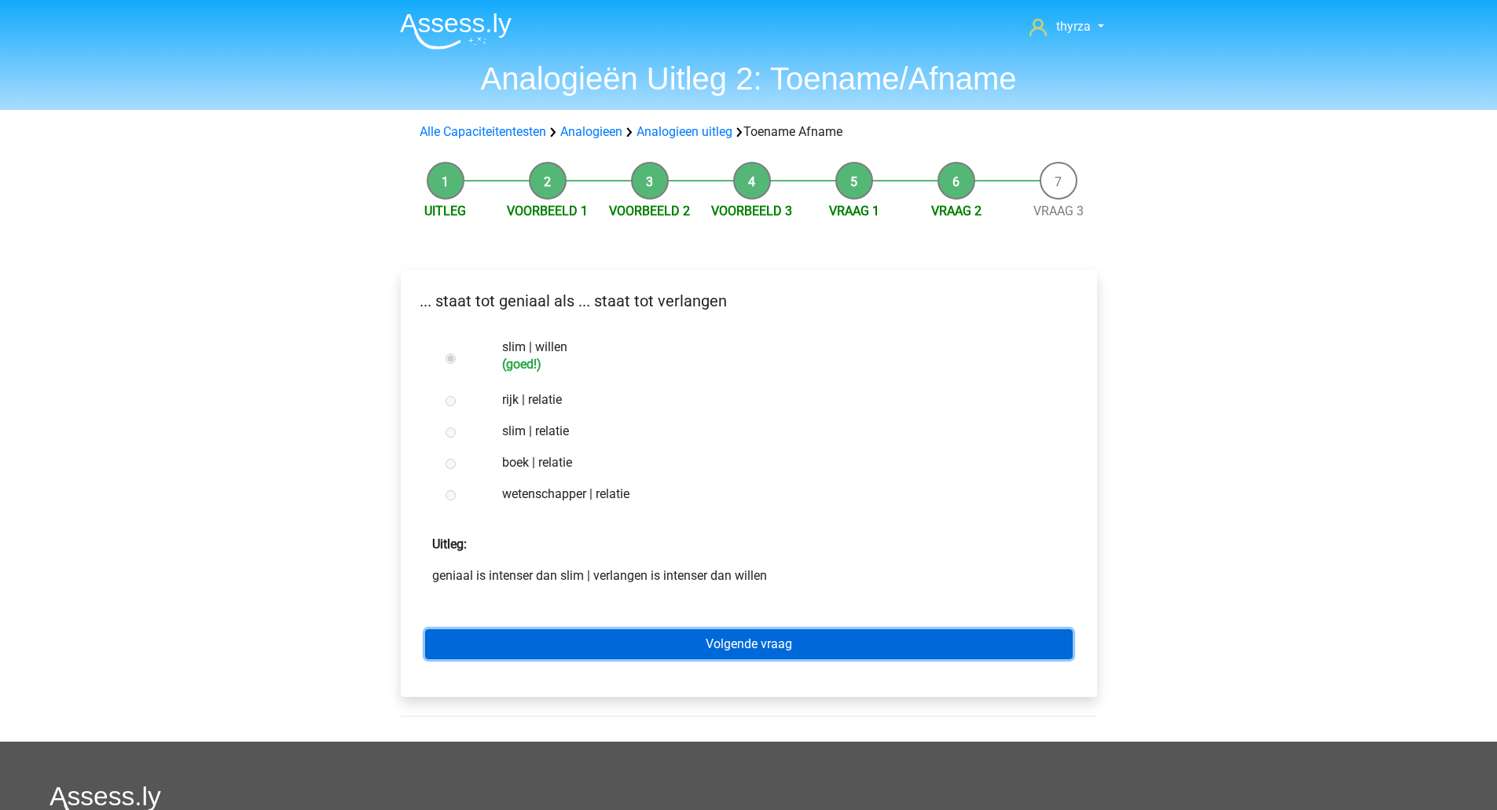
click at [683, 642] on link "Volgende vraag" at bounding box center [748, 644] width 647 height 30
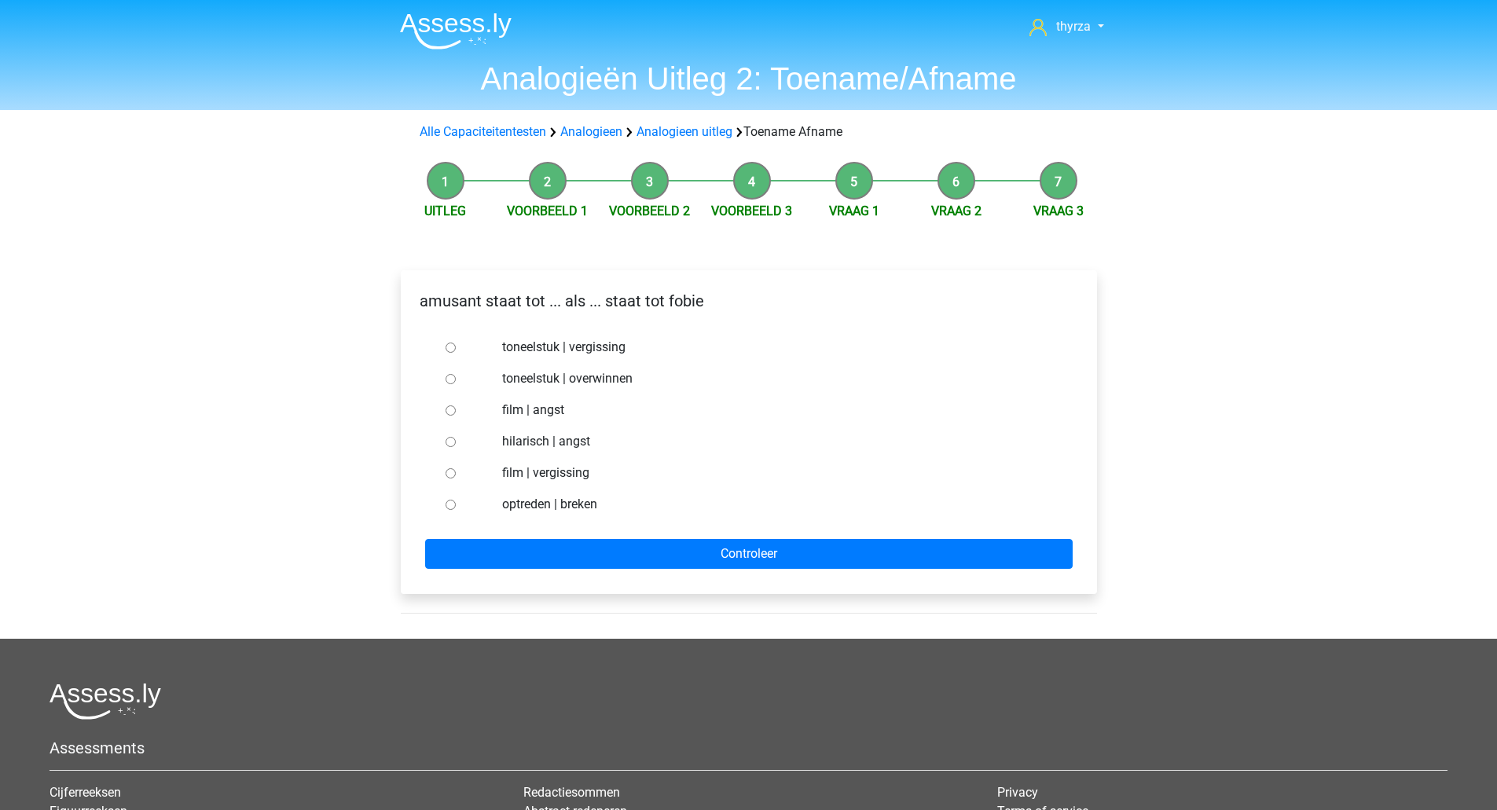
click at [532, 443] on label "hilarisch | angst" at bounding box center [774, 441] width 544 height 19
click at [456, 443] on input "hilarisch | angst" at bounding box center [450, 442] width 10 height 10
radio input "true"
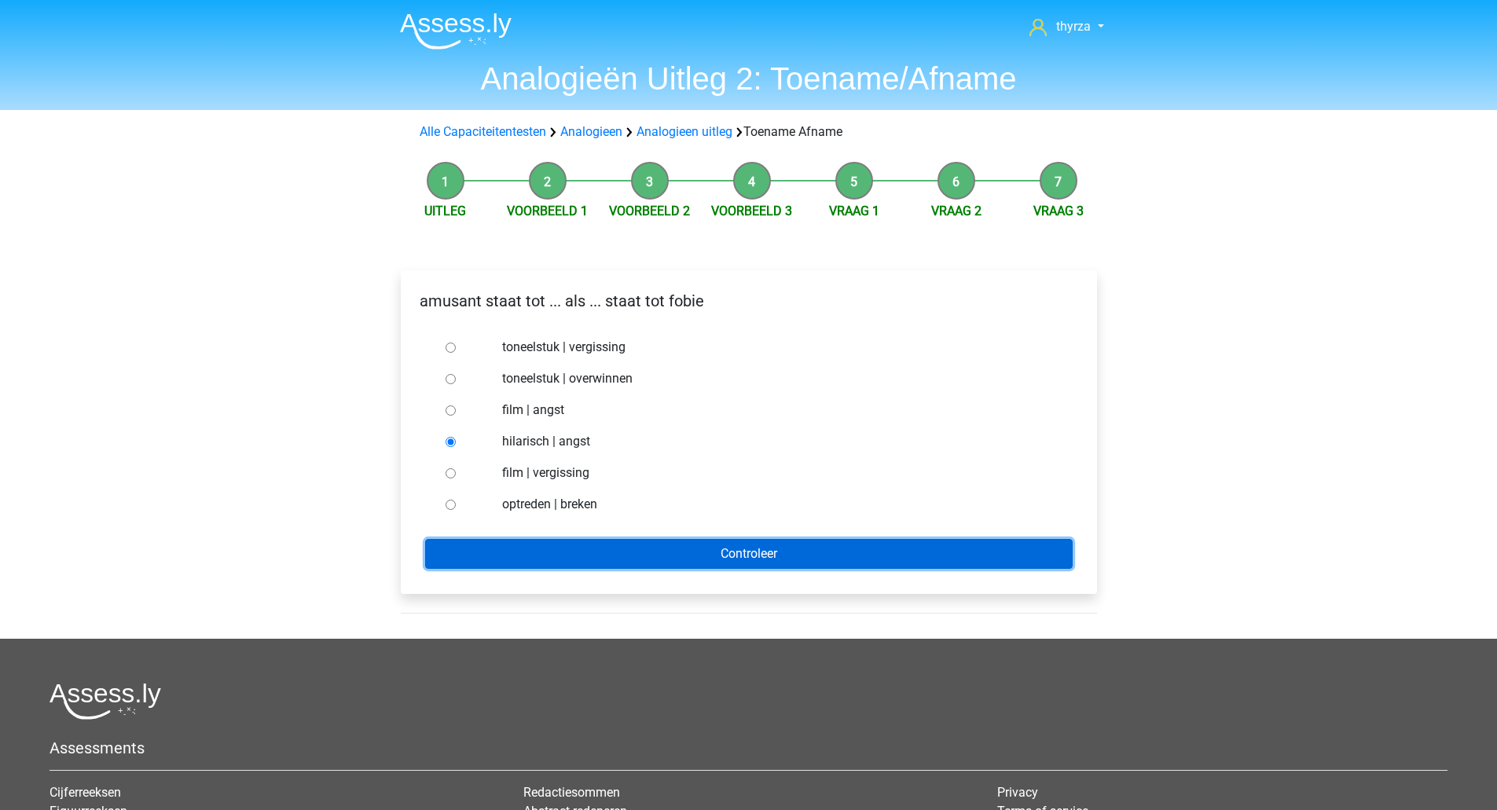
click at [569, 544] on input "Controleer" at bounding box center [748, 554] width 647 height 30
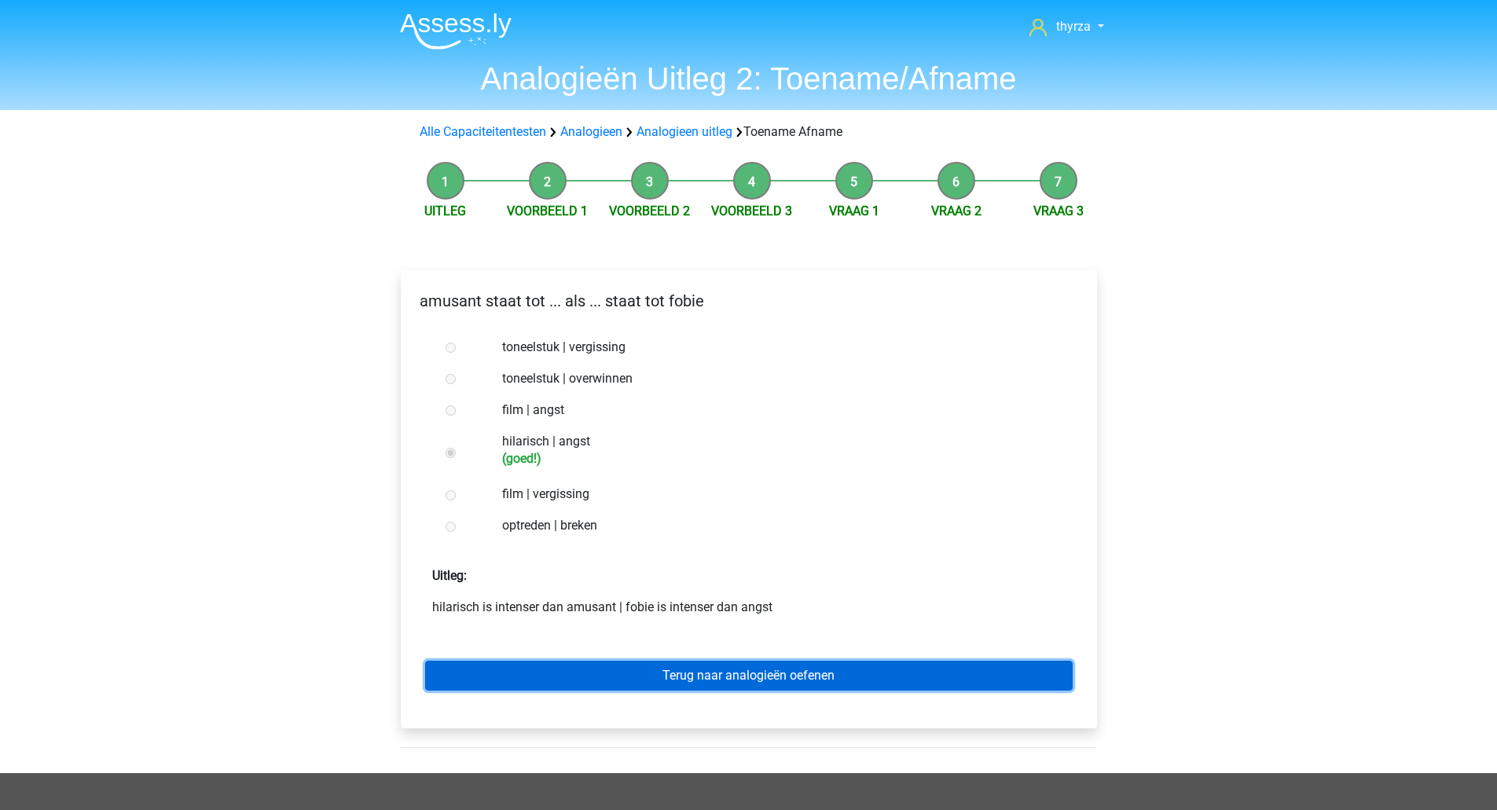
click at [727, 684] on link "Terug naar analogieën oefenen" at bounding box center [748, 676] width 647 height 30
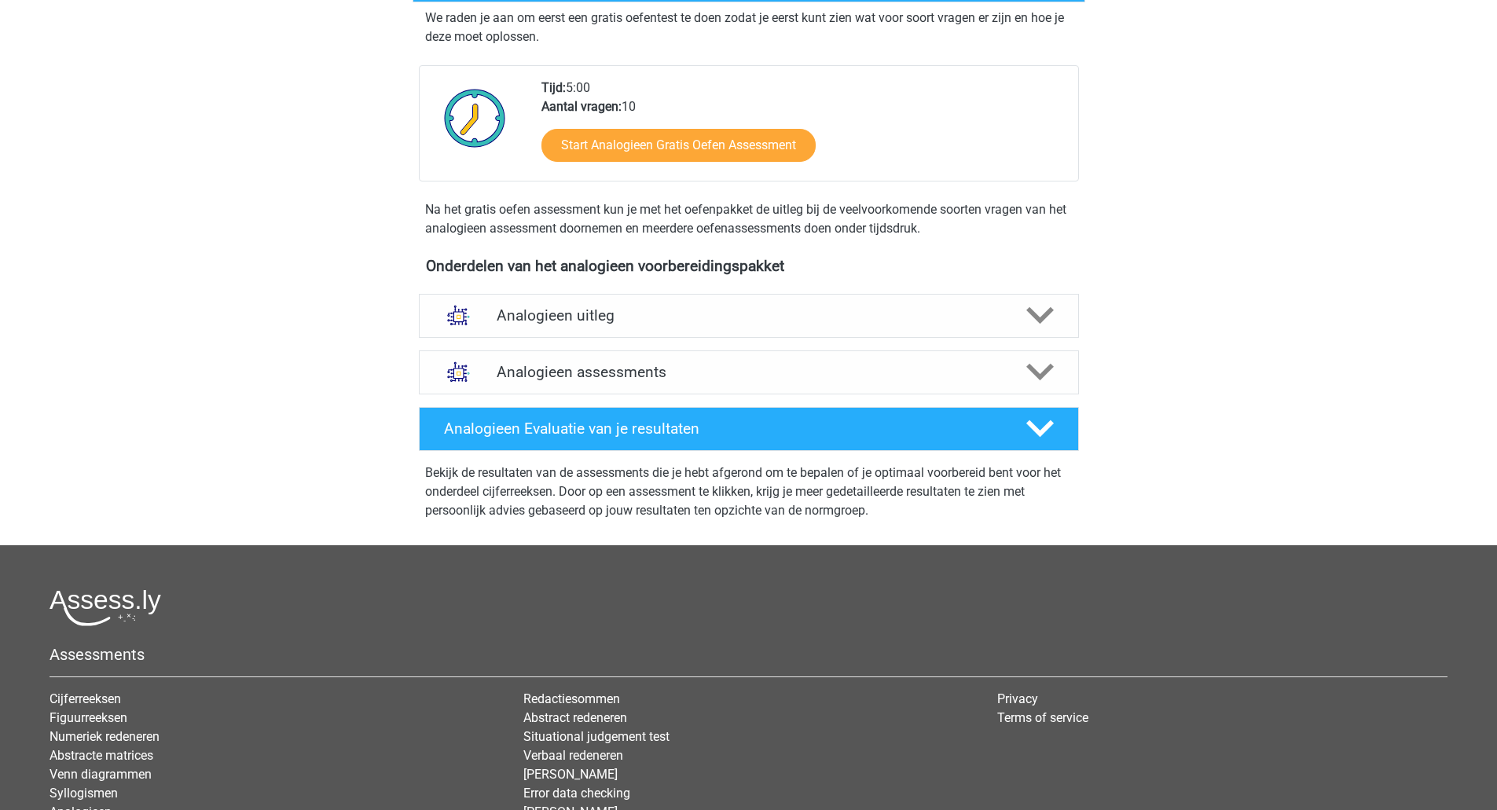
scroll to position [393, 0]
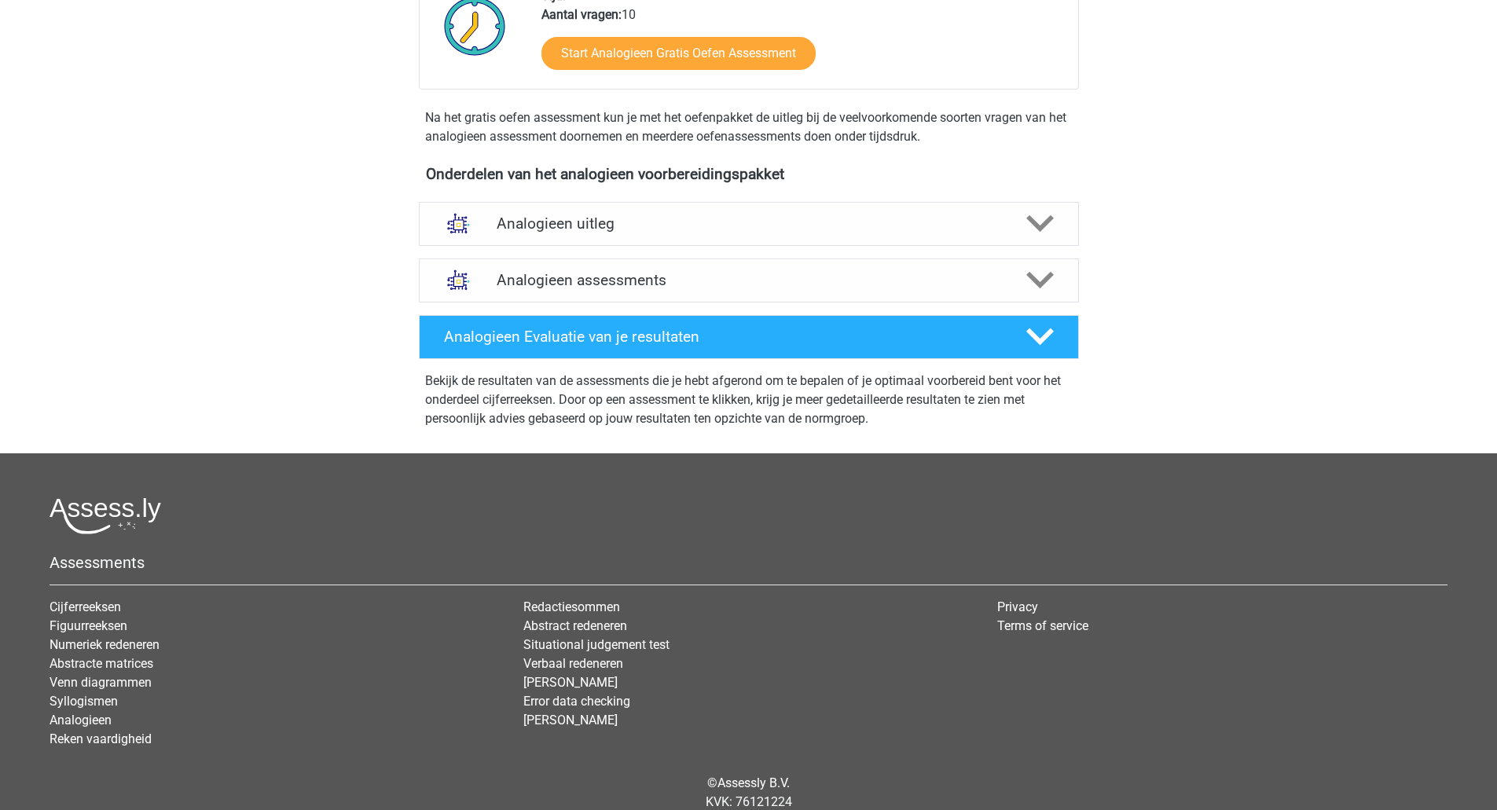
drag, startPoint x: 657, startPoint y: 198, endPoint x: 658, endPoint y: 208, distance: 10.2
click at [657, 199] on div "Analogieen uitleg Bij het oplossen van Analogieën moet je een relatie tussen tw…" at bounding box center [748, 224] width 721 height 57
click at [658, 214] on h4 "Analogieen uitleg" at bounding box center [749, 223] width 504 height 18
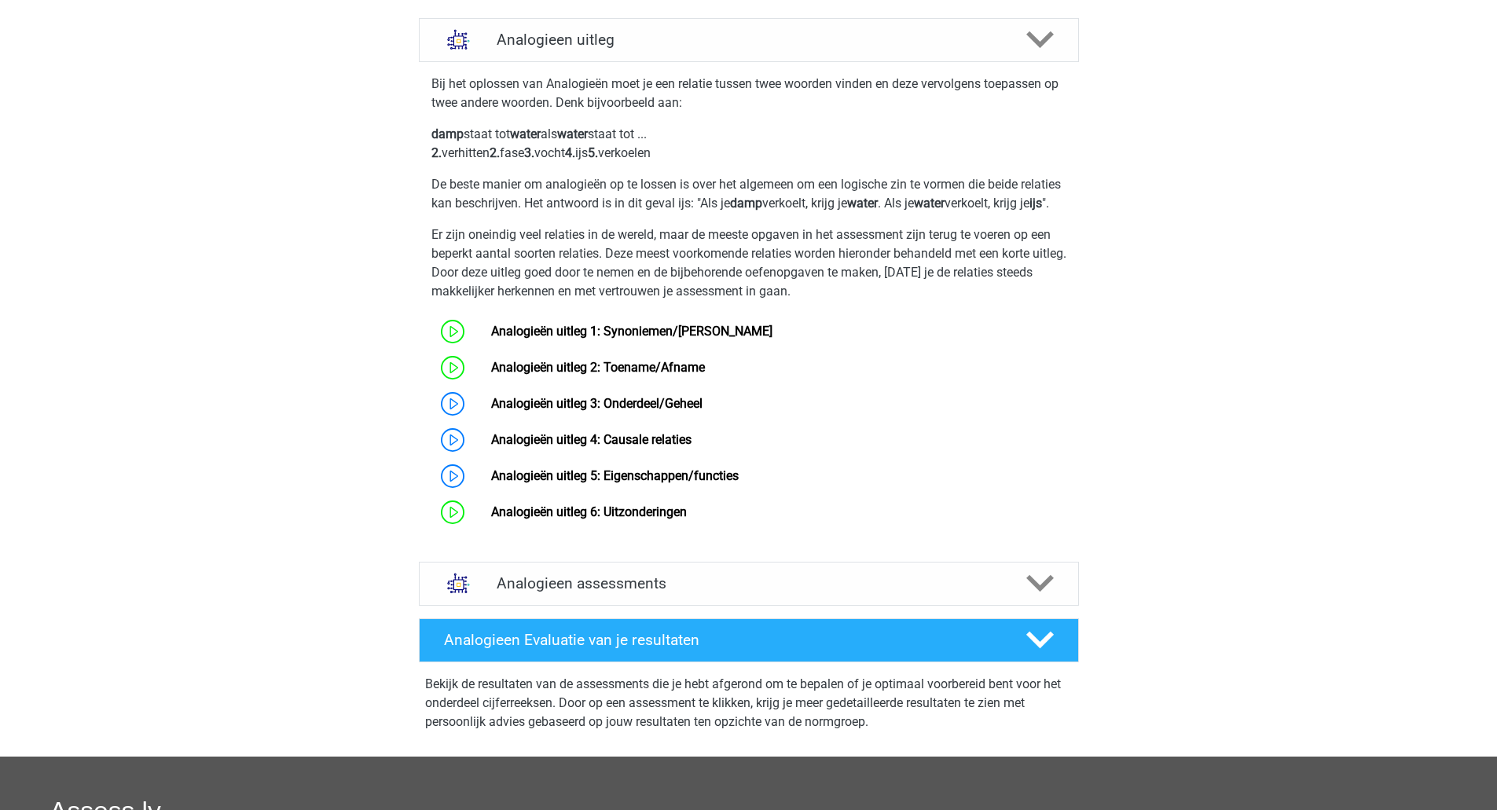
scroll to position [628, 0]
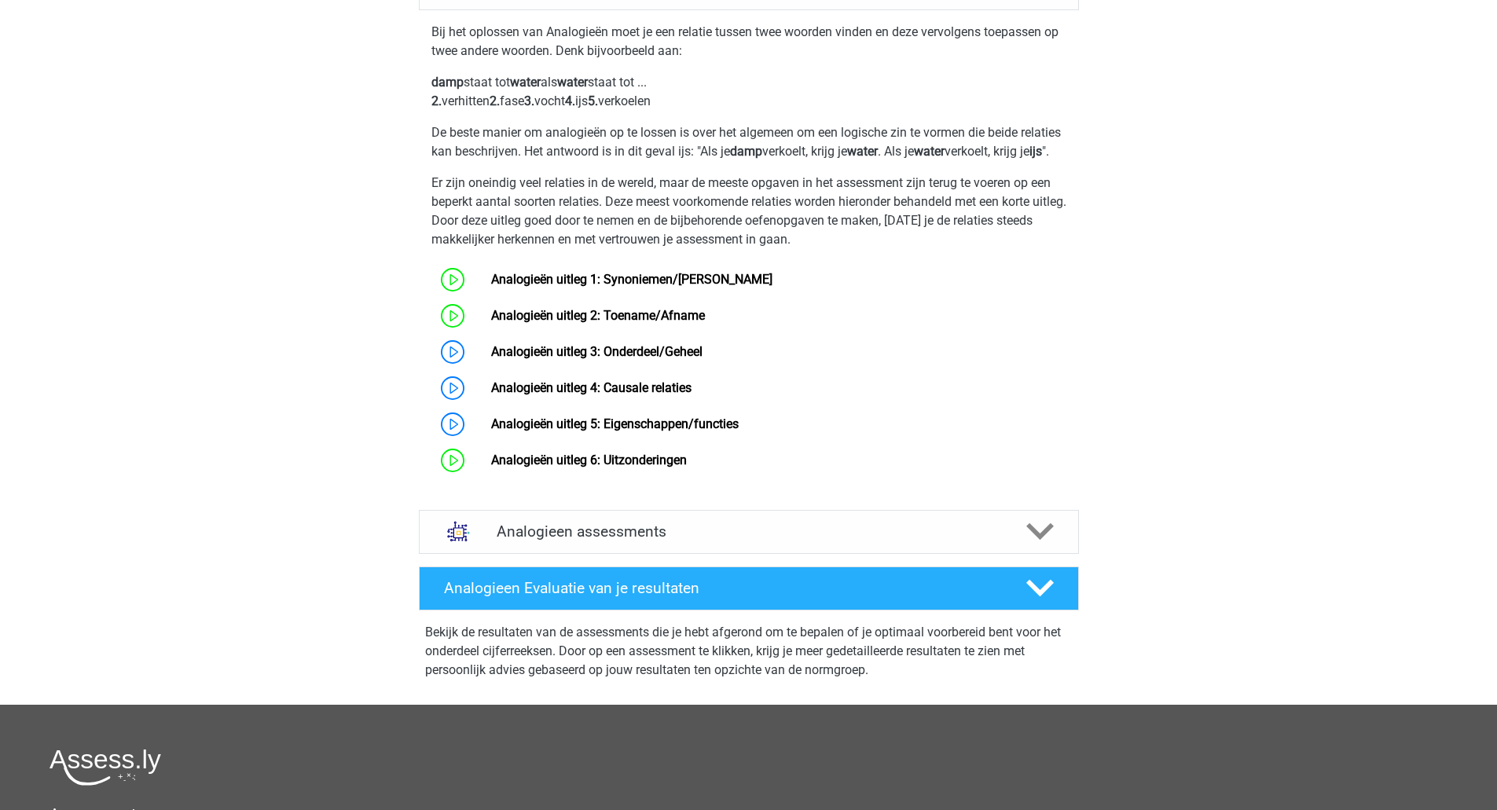
click at [603, 359] on link "Analogieën uitleg 3: Onderdeel/Geheel" at bounding box center [596, 351] width 211 height 15
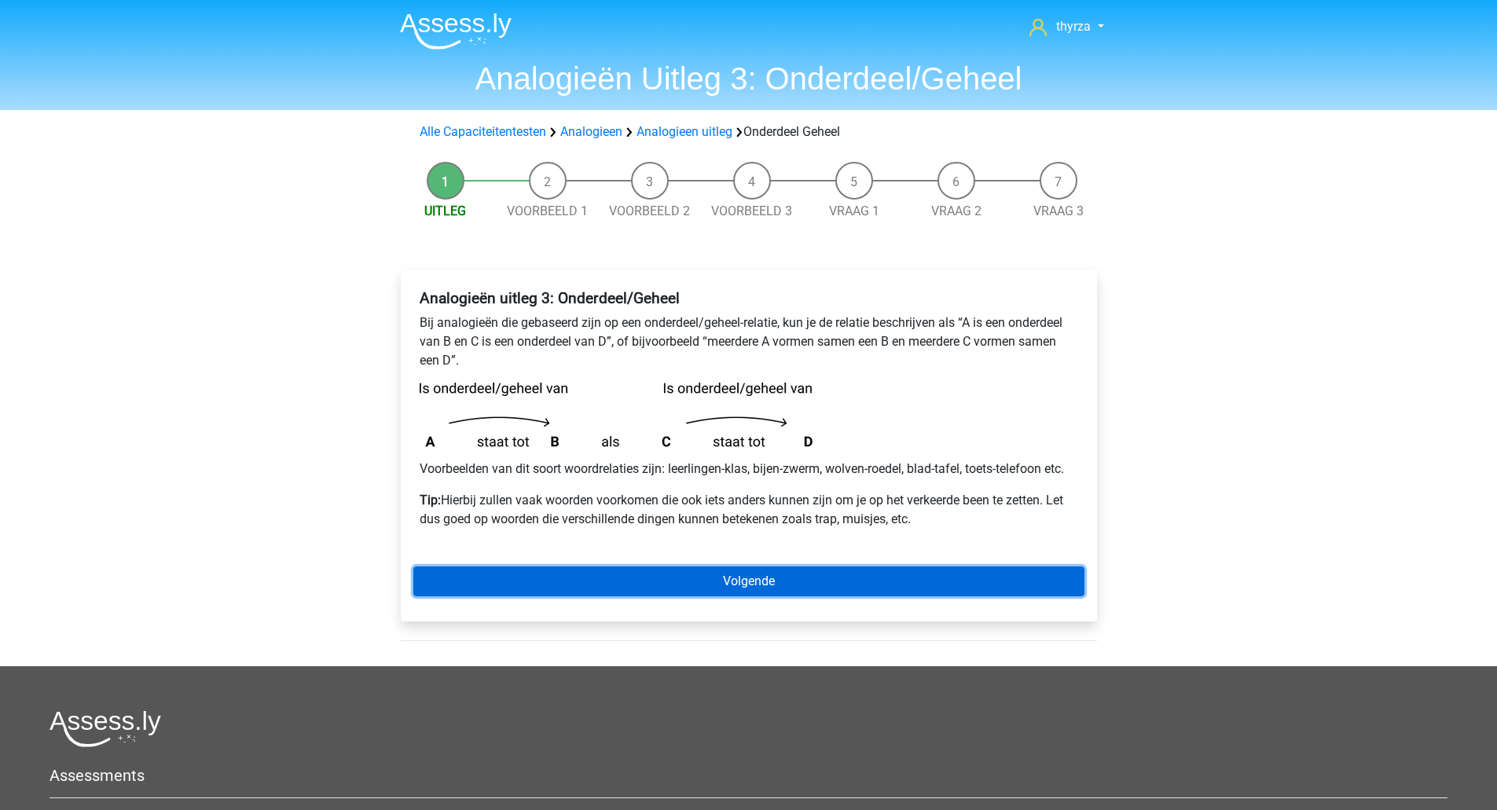
click at [632, 577] on link "Volgende" at bounding box center [748, 581] width 671 height 30
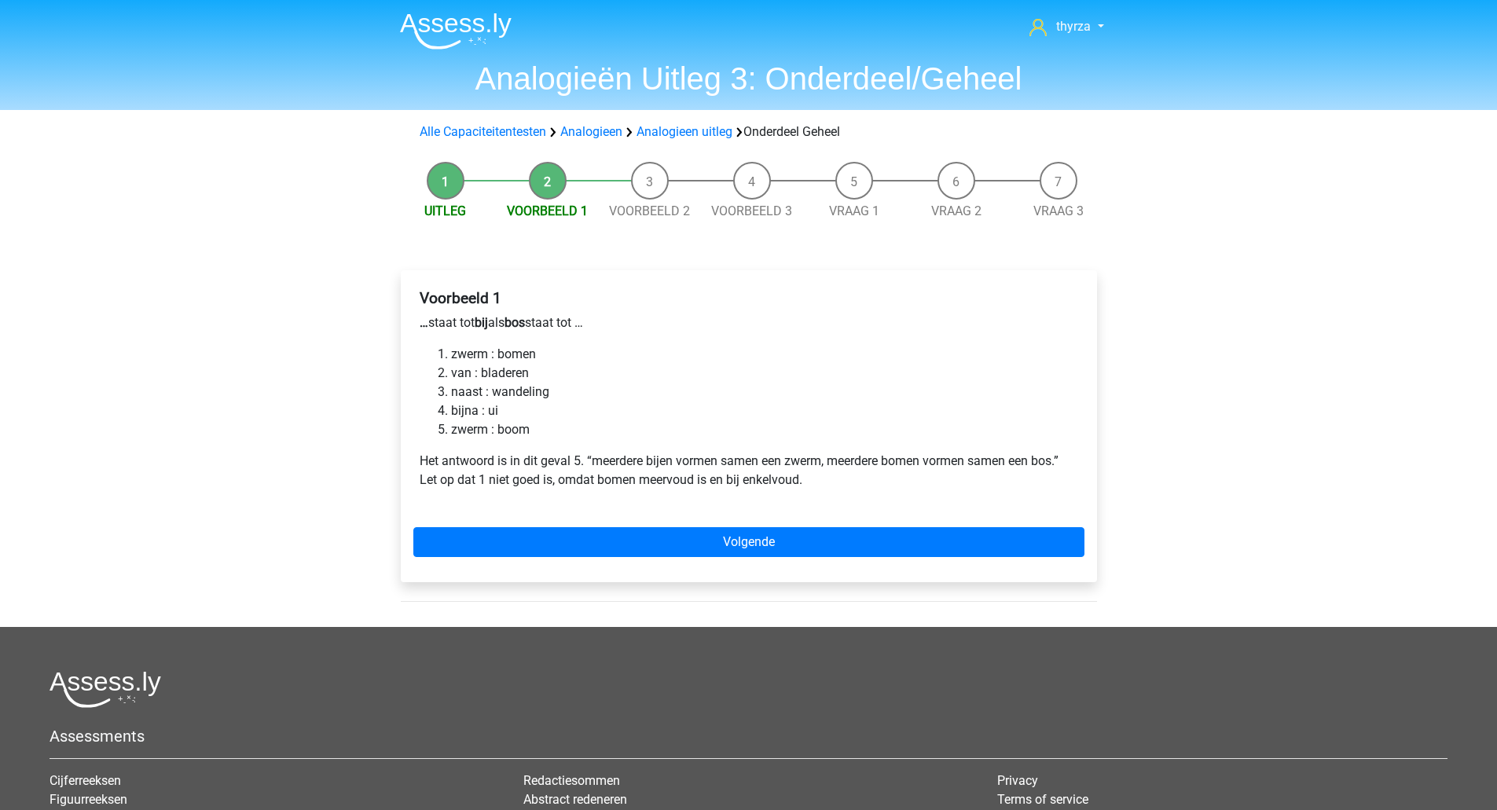
click at [475, 434] on li "zwerm : boom" at bounding box center [764, 429] width 627 height 19
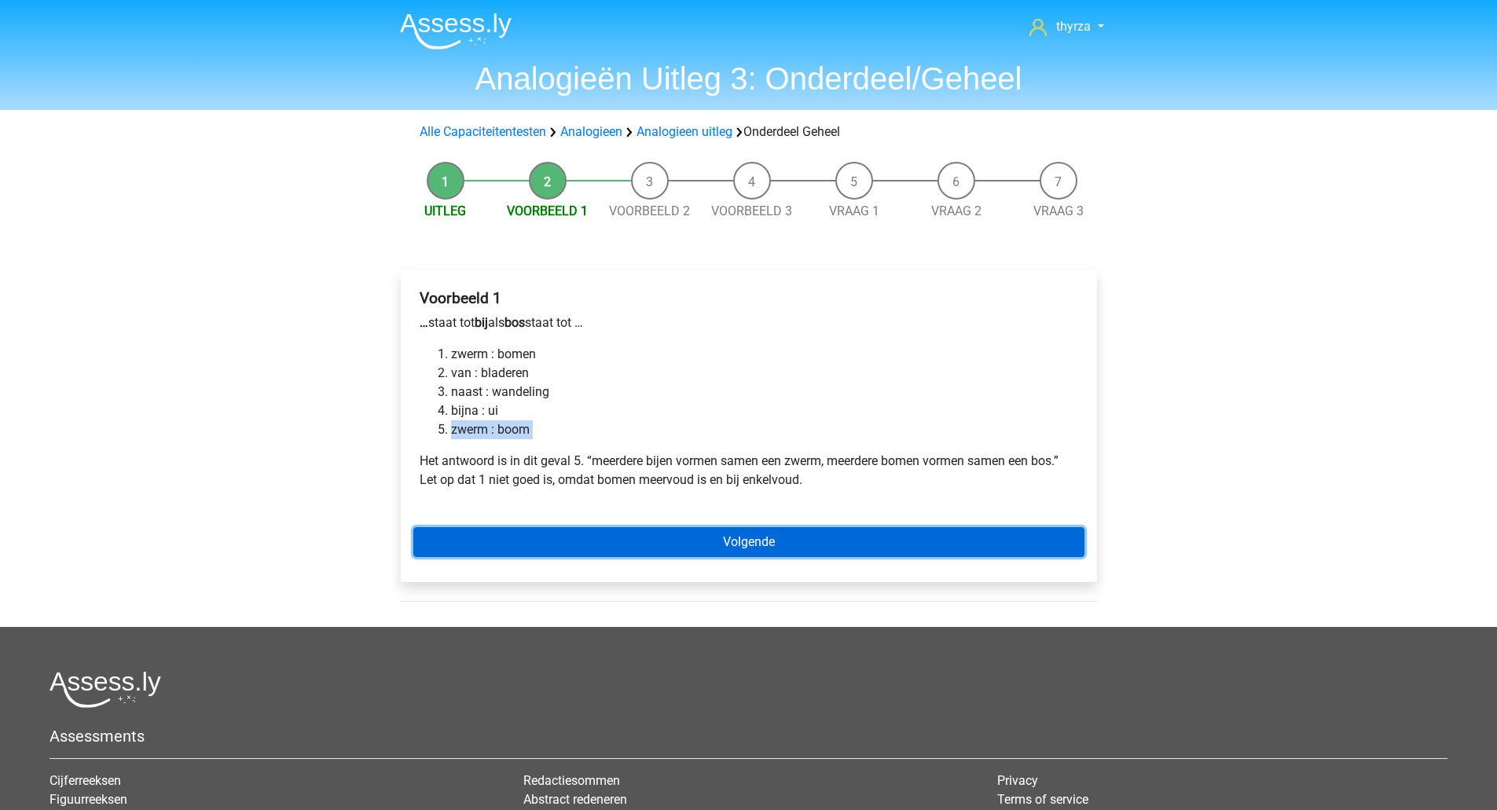
click at [591, 536] on link "Volgende" at bounding box center [748, 542] width 671 height 30
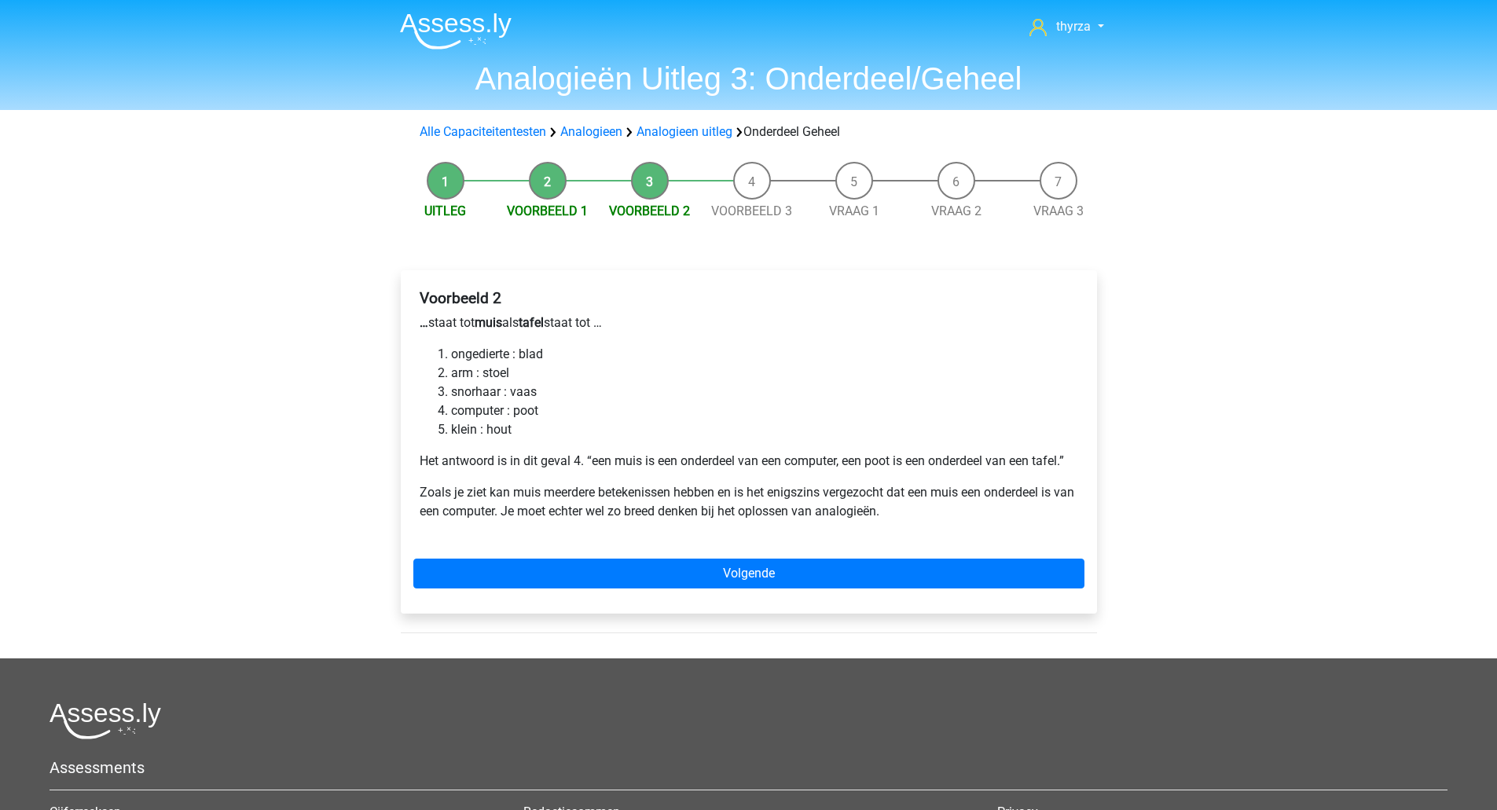
click at [532, 357] on li "ongedierte : blad" at bounding box center [764, 354] width 627 height 19
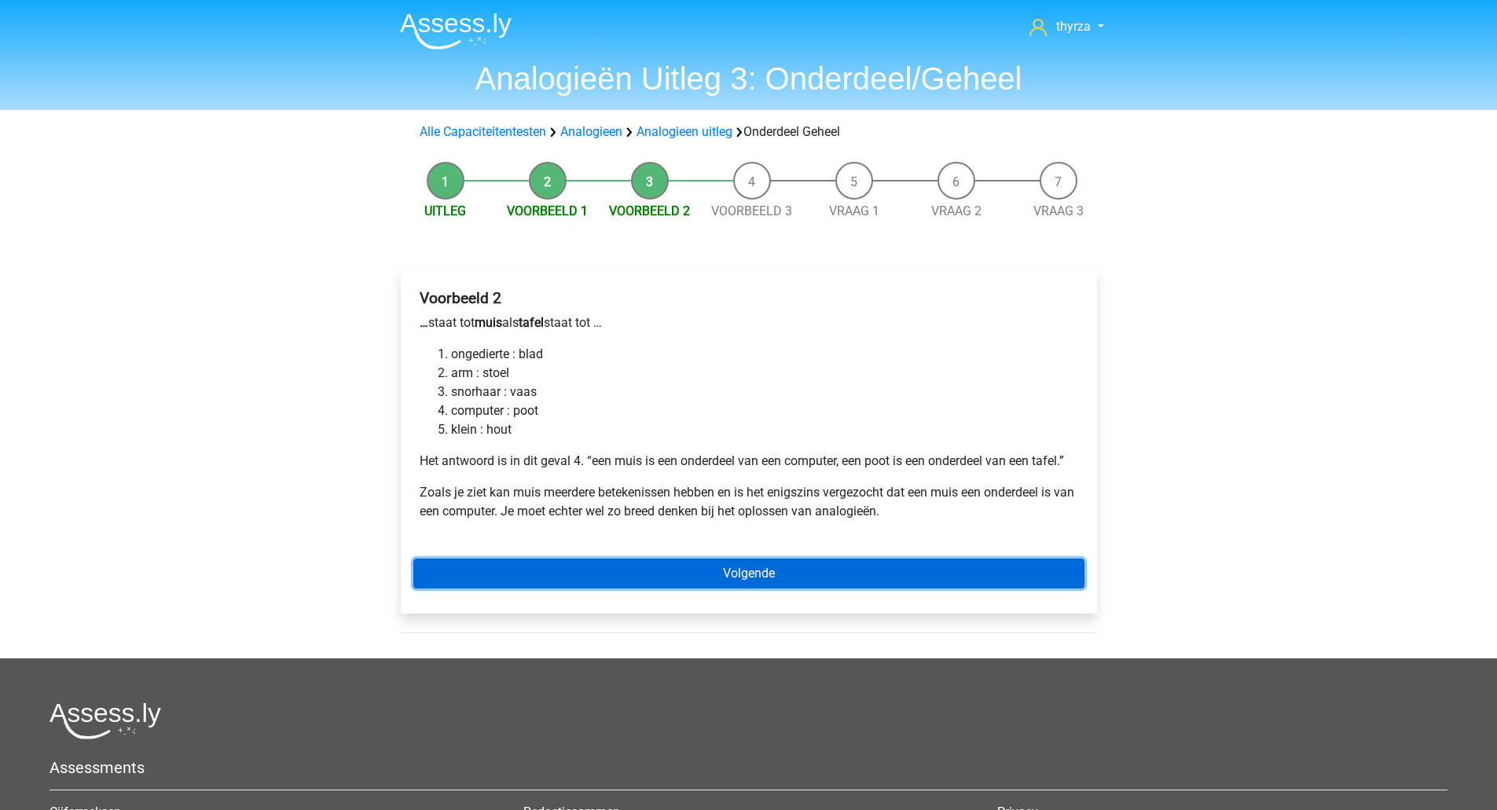
click at [732, 569] on link "Volgende" at bounding box center [748, 574] width 671 height 30
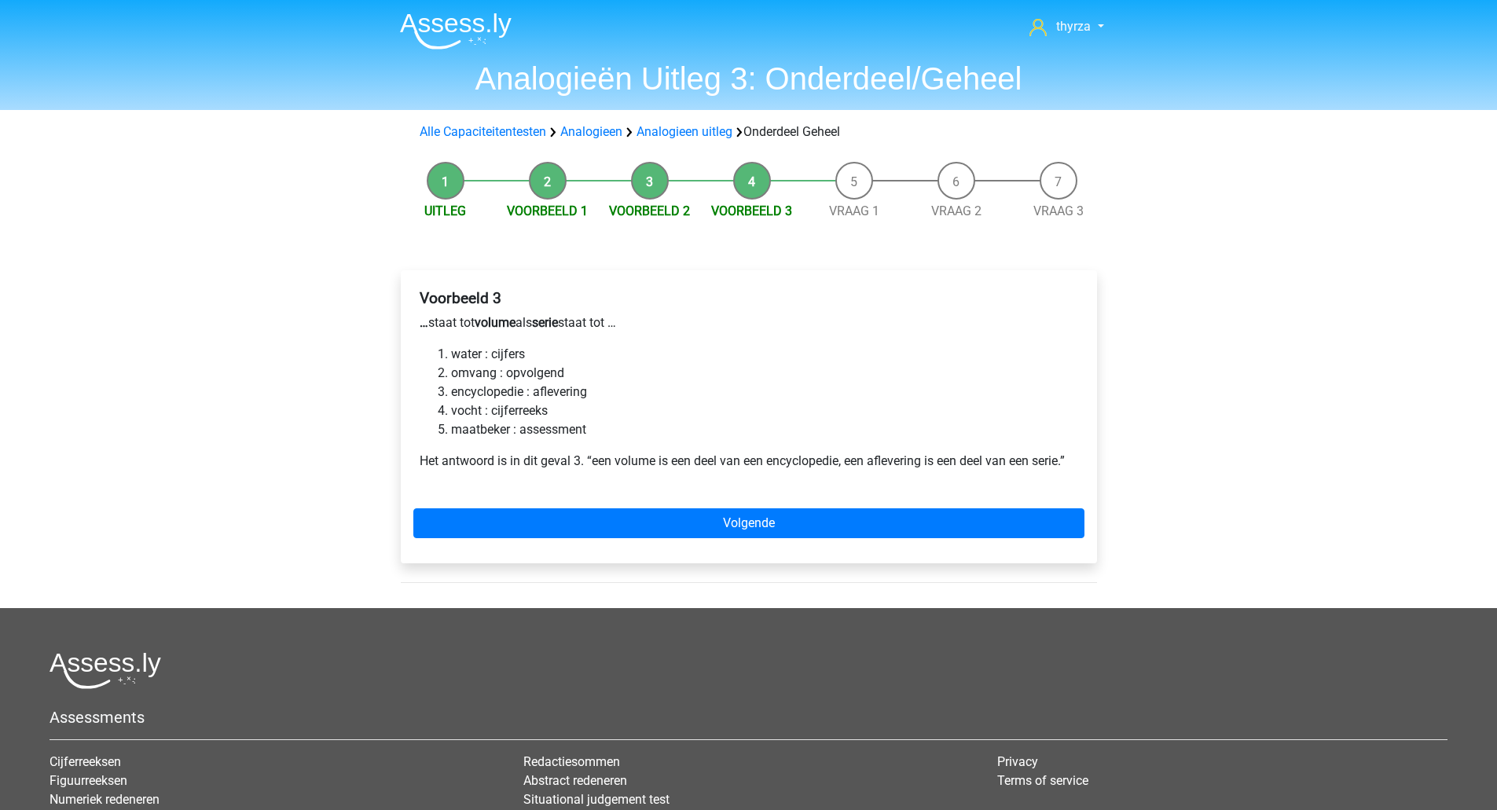
click at [462, 326] on p "… staat tot volume als serie staat tot …" at bounding box center [749, 322] width 658 height 19
click at [545, 324] on b "serie" at bounding box center [545, 322] width 26 height 15
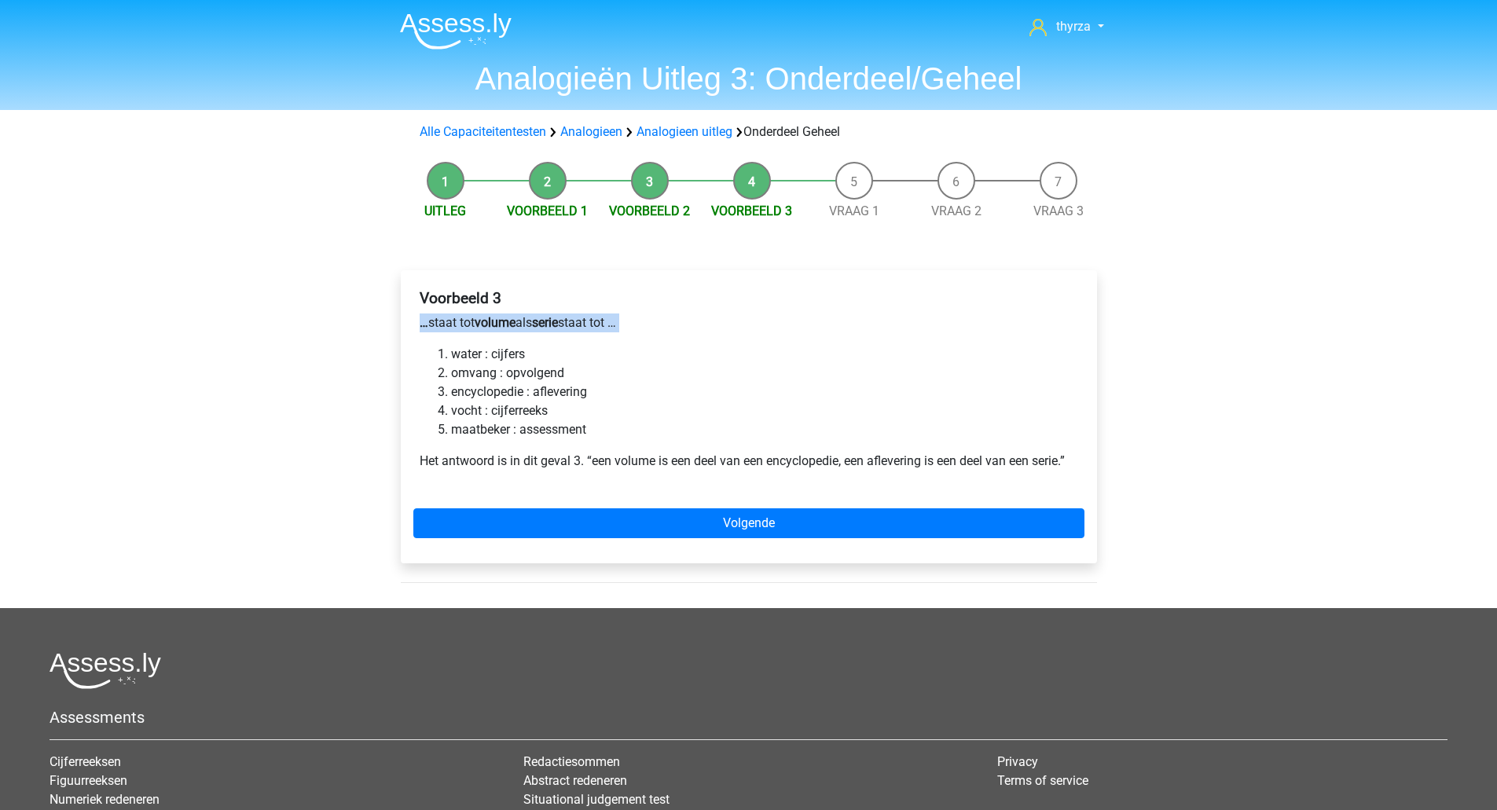
click at [545, 325] on b "serie" at bounding box center [545, 322] width 26 height 15
click at [486, 390] on li "encyclopedie : aflevering" at bounding box center [764, 392] width 627 height 19
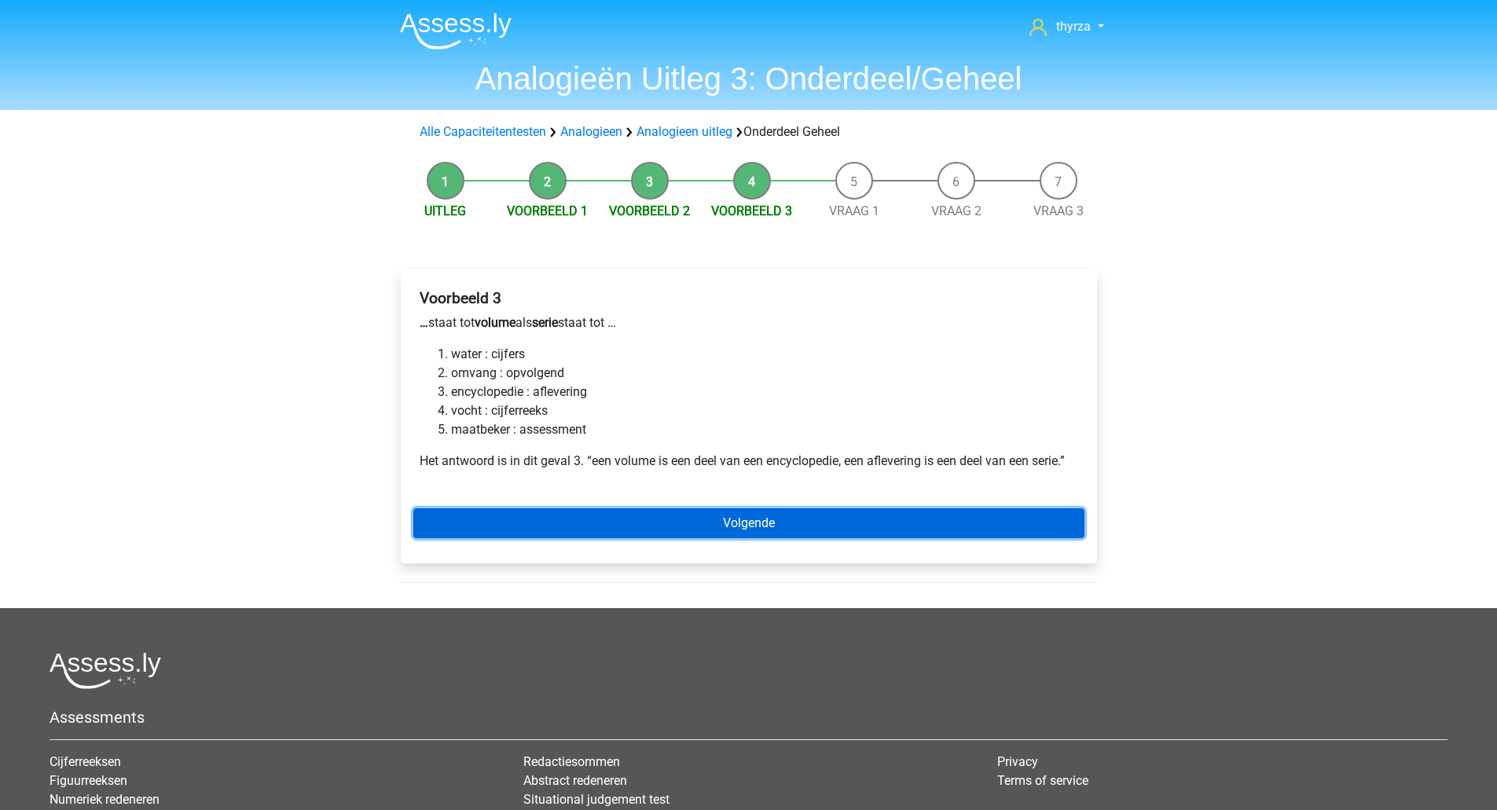
click at [714, 509] on link "Volgende" at bounding box center [748, 523] width 671 height 30
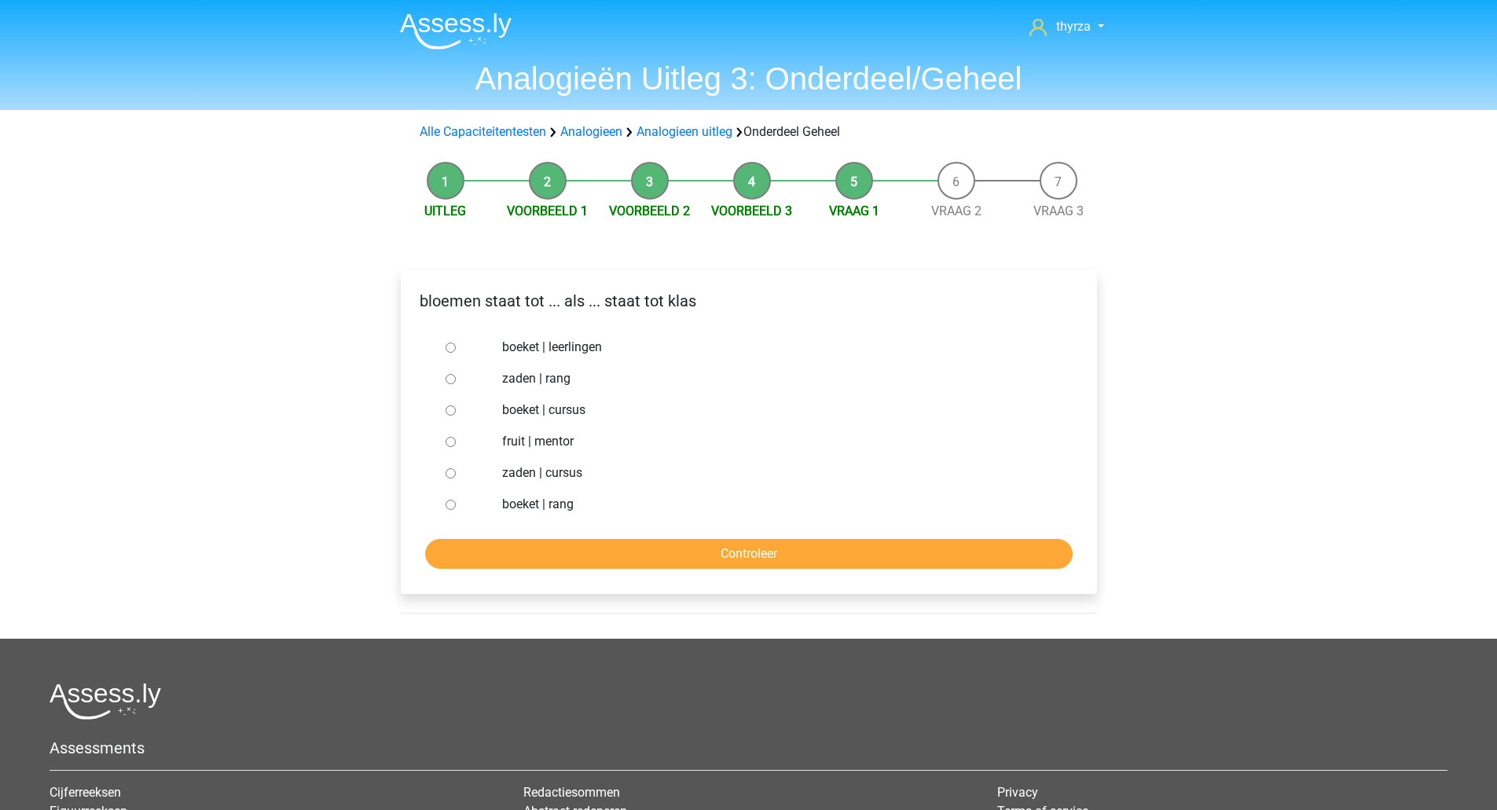
click at [544, 343] on label "boeket | leerlingen" at bounding box center [774, 347] width 544 height 19
click at [456, 343] on input "boeket | leerlingen" at bounding box center [450, 348] width 10 height 10
radio input "true"
click at [544, 343] on label "boeket | leerlingen" at bounding box center [774, 347] width 544 height 19
click at [456, 343] on input "boeket | leerlingen" at bounding box center [450, 348] width 10 height 10
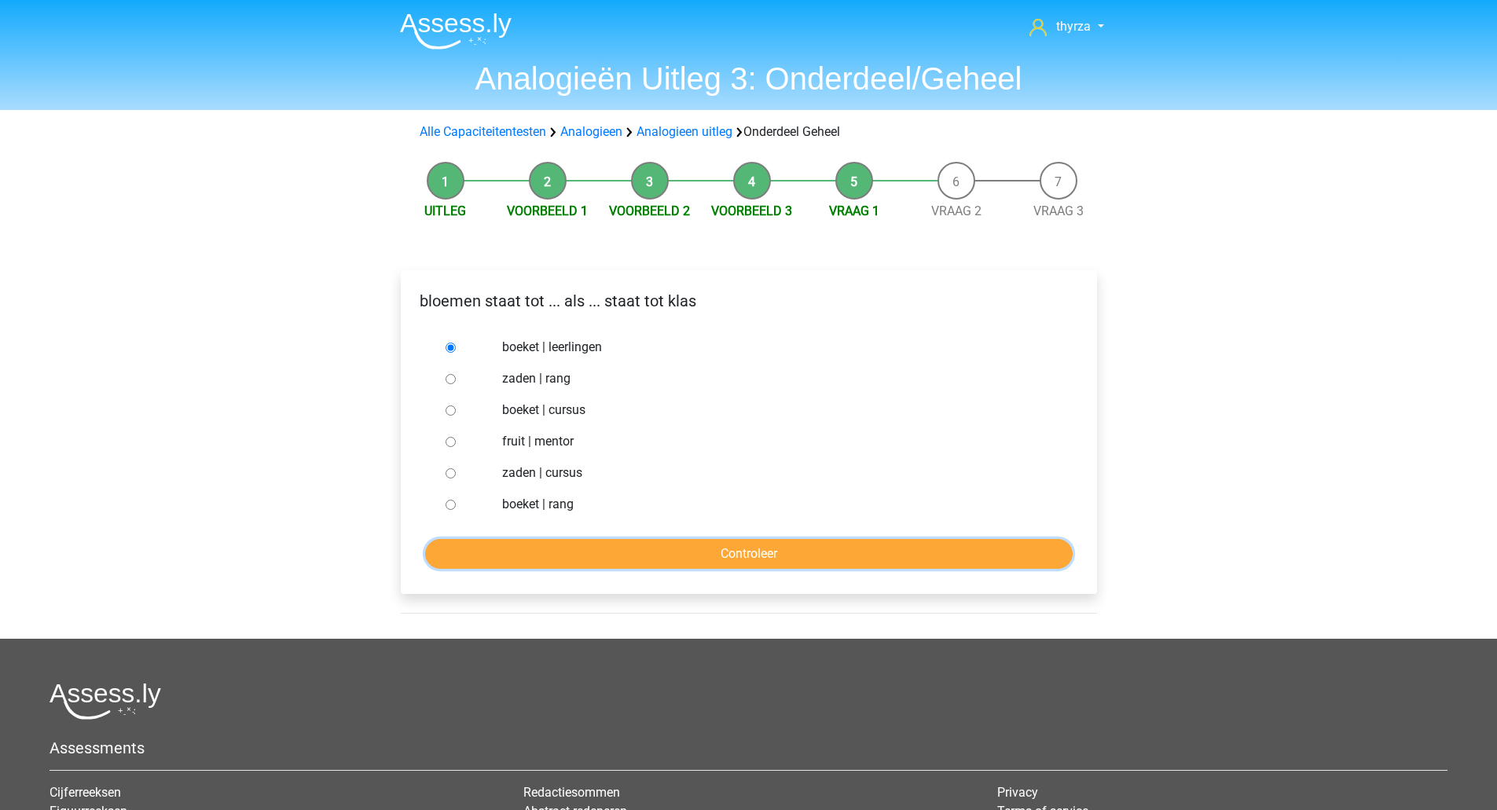
click at [716, 555] on input "Controleer" at bounding box center [748, 554] width 647 height 30
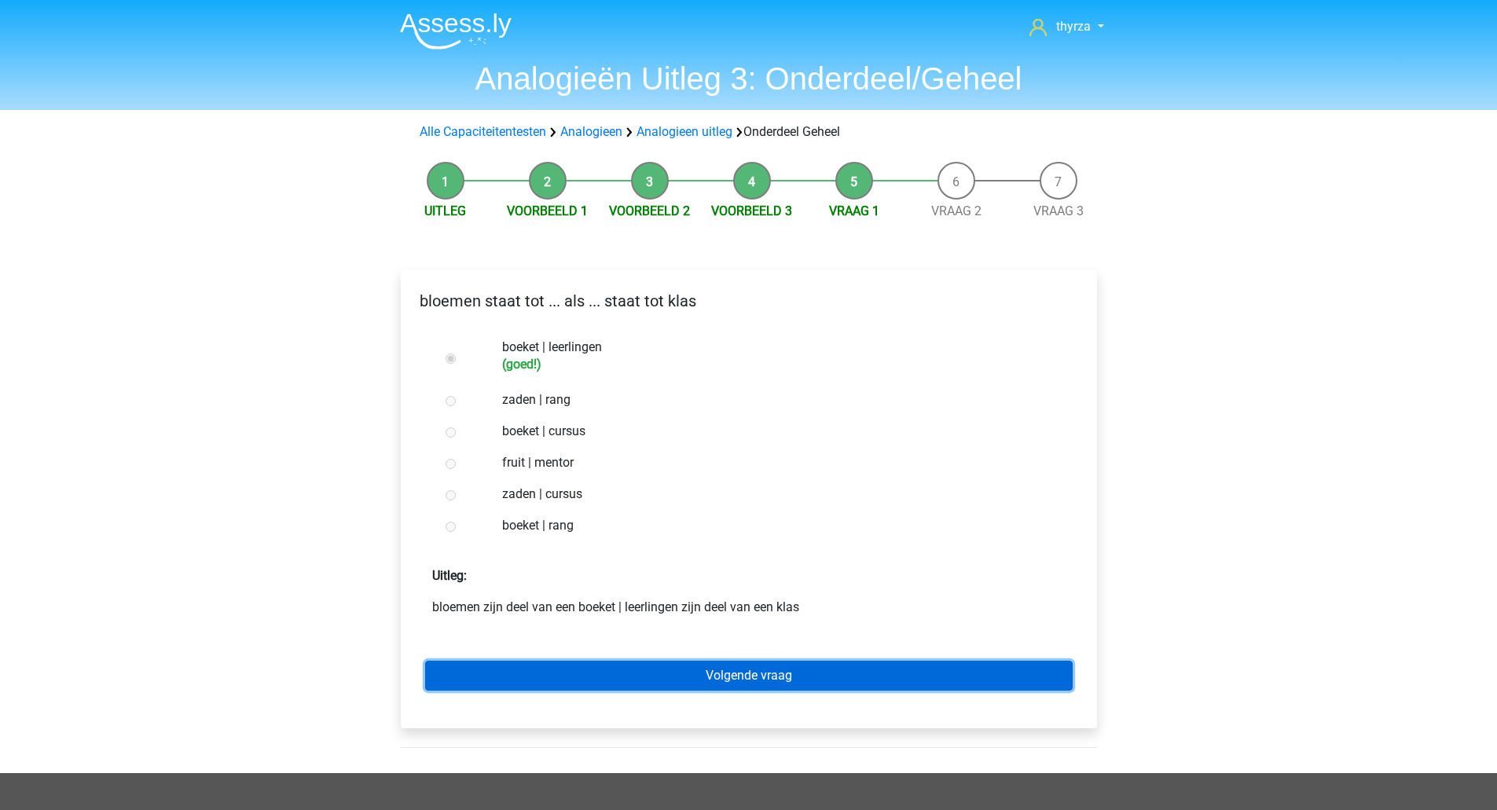
click at [683, 664] on link "Volgende vraag" at bounding box center [748, 676] width 647 height 30
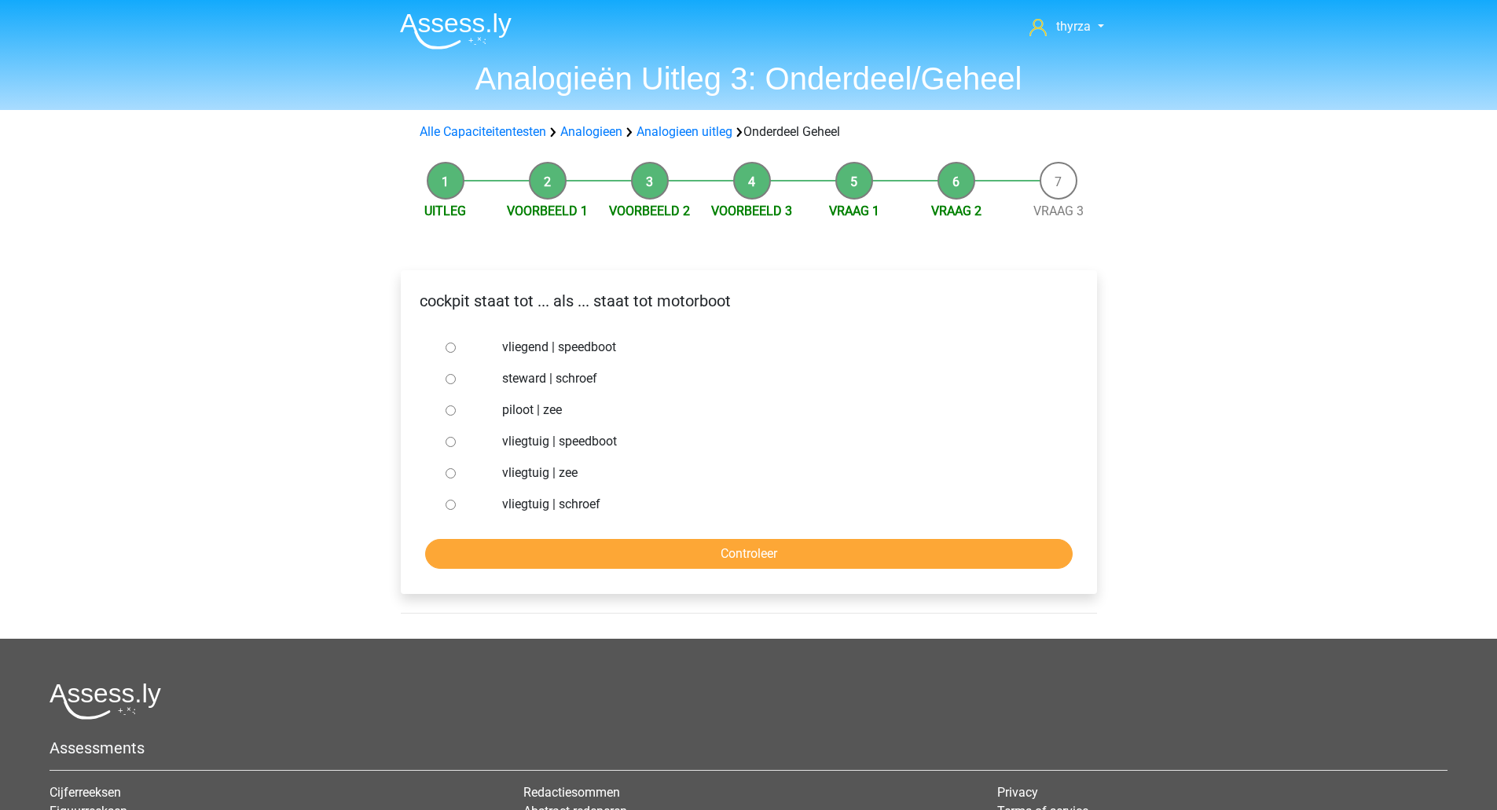
click at [497, 299] on p "cockpit staat tot ... als ... staat tot motorboot" at bounding box center [748, 301] width 671 height 24
click at [525, 504] on label "vliegtuig | schroef" at bounding box center [774, 504] width 544 height 19
click at [456, 504] on input "vliegtuig | schroef" at bounding box center [450, 505] width 10 height 10
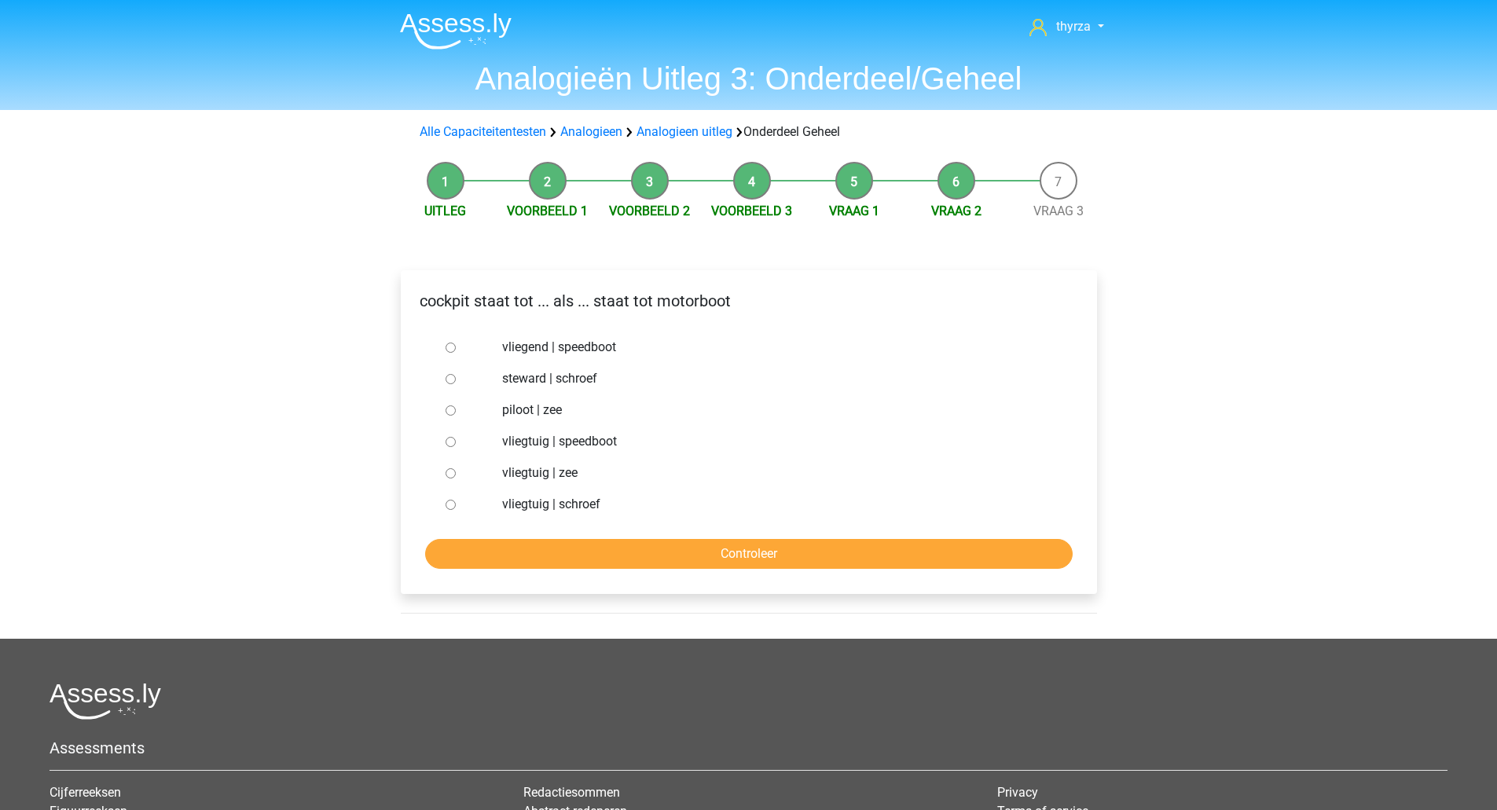
radio input "true"
click at [555, 558] on input "Controleer" at bounding box center [748, 554] width 647 height 30
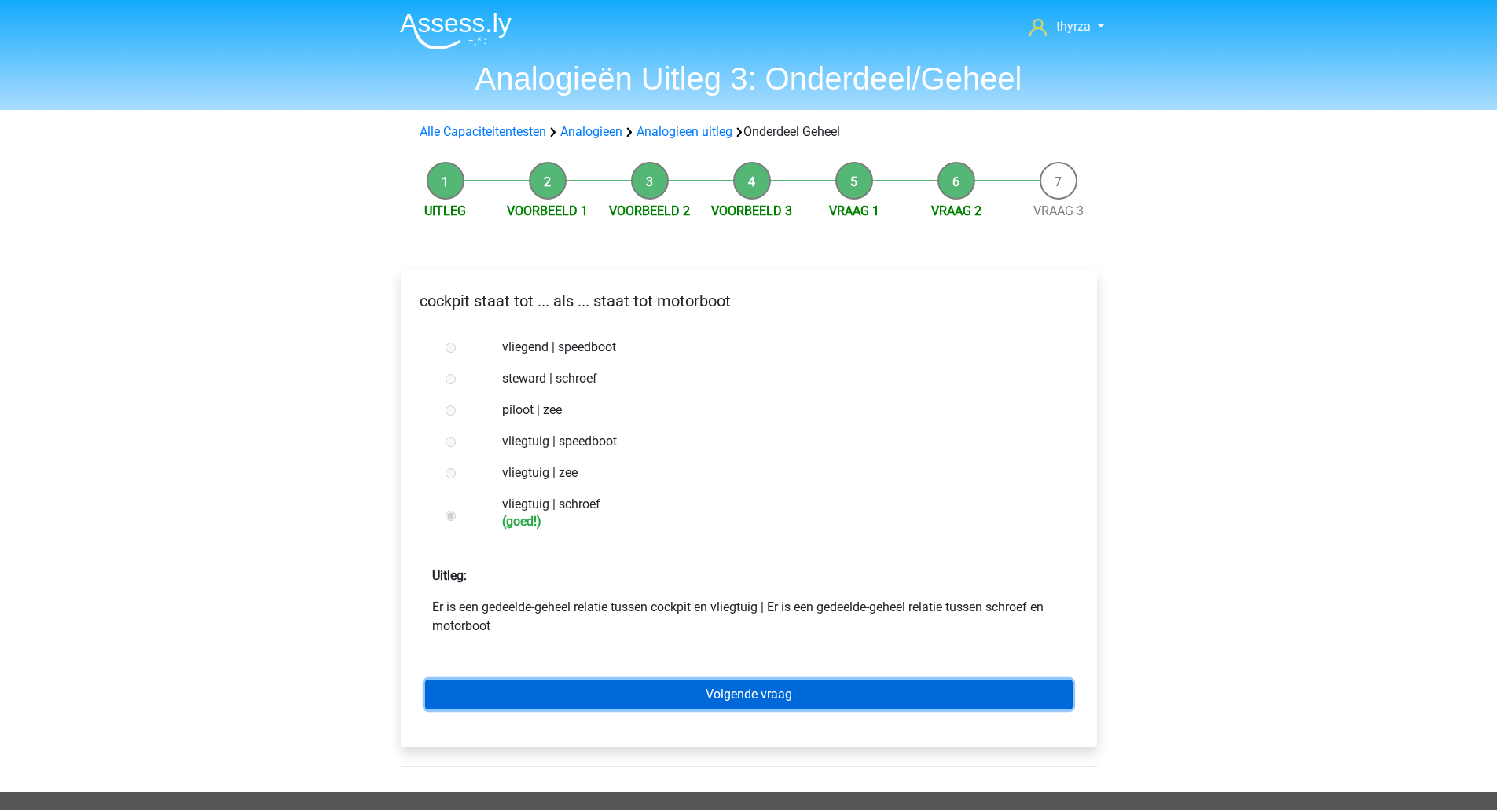
click at [595, 704] on link "Volgende vraag" at bounding box center [748, 695] width 647 height 30
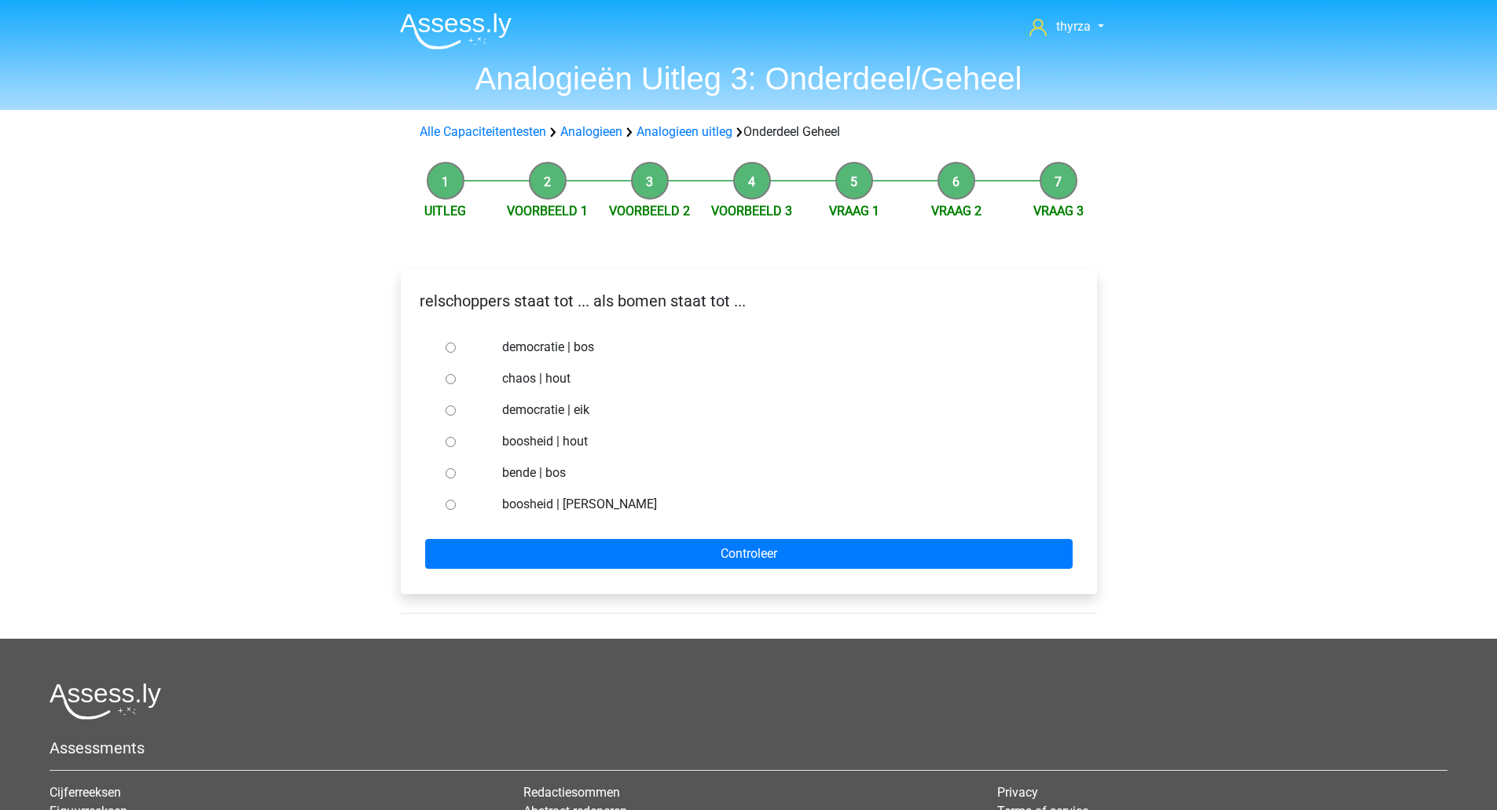
click at [506, 284] on div "relschoppers staat tot ... als bomen staat tot ..." at bounding box center [748, 307] width 694 height 49
click at [500, 268] on div "relschoppers staat tot ... als bomen staat tot ... democratie | bos chaos | hou…" at bounding box center [748, 439] width 721 height 400
click at [515, 316] on div "relschoppers staat tot ... als bomen staat tot ..." at bounding box center [748, 307] width 694 height 36
drag, startPoint x: 518, startPoint y: 311, endPoint x: 526, endPoint y: 300, distance: 14.0
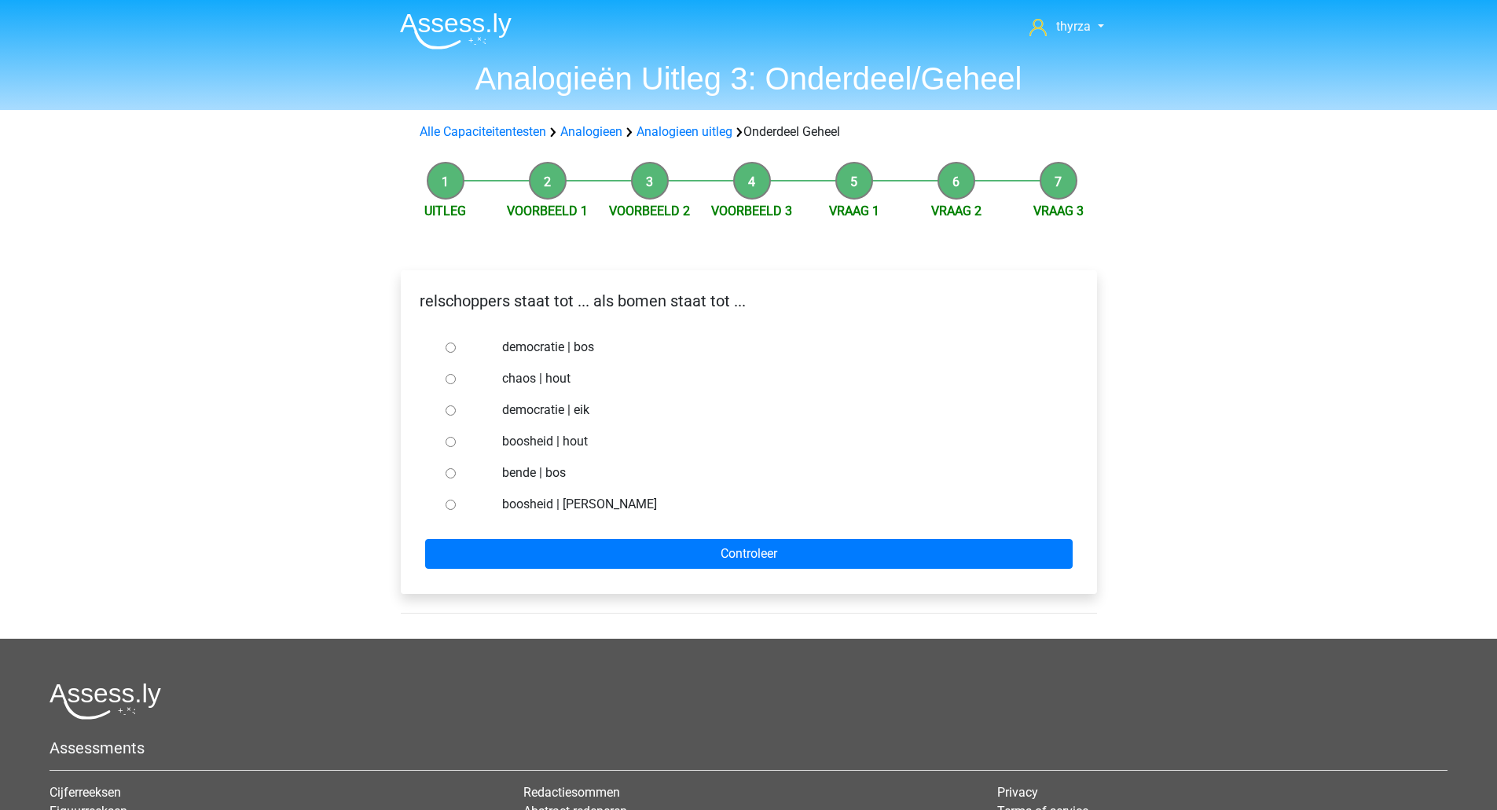
click at [519, 310] on p "relschoppers staat tot ... als bomen staat tot ..." at bounding box center [748, 301] width 671 height 24
click at [526, 300] on p "relschoppers staat tot ... als bomen staat tot ..." at bounding box center [748, 301] width 671 height 24
click at [541, 460] on div "bende | bos" at bounding box center [773, 472] width 567 height 31
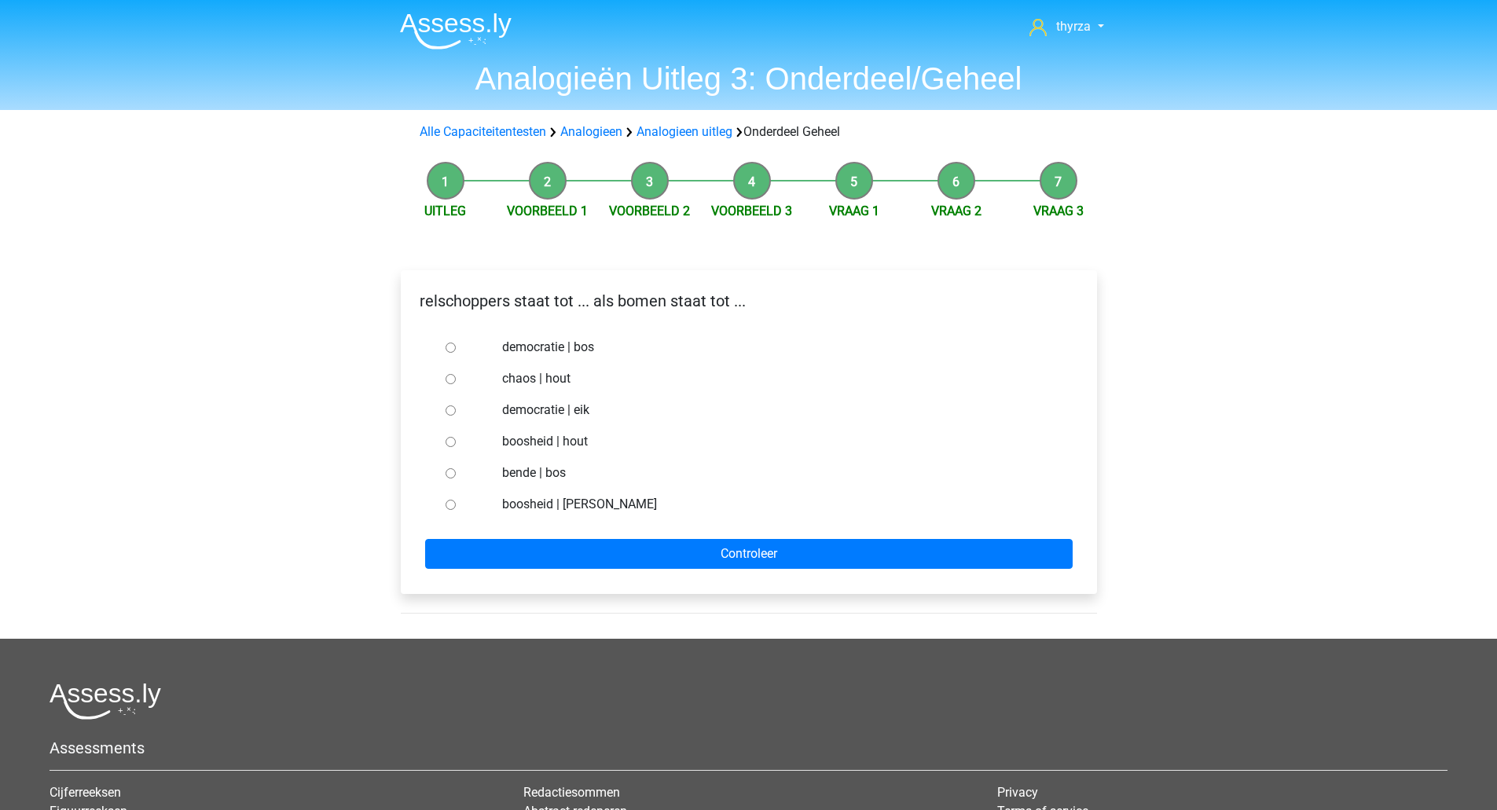
click at [551, 471] on label "bende | bos" at bounding box center [774, 473] width 544 height 19
click at [456, 471] on input "bende | bos" at bounding box center [450, 473] width 10 height 10
radio input "true"
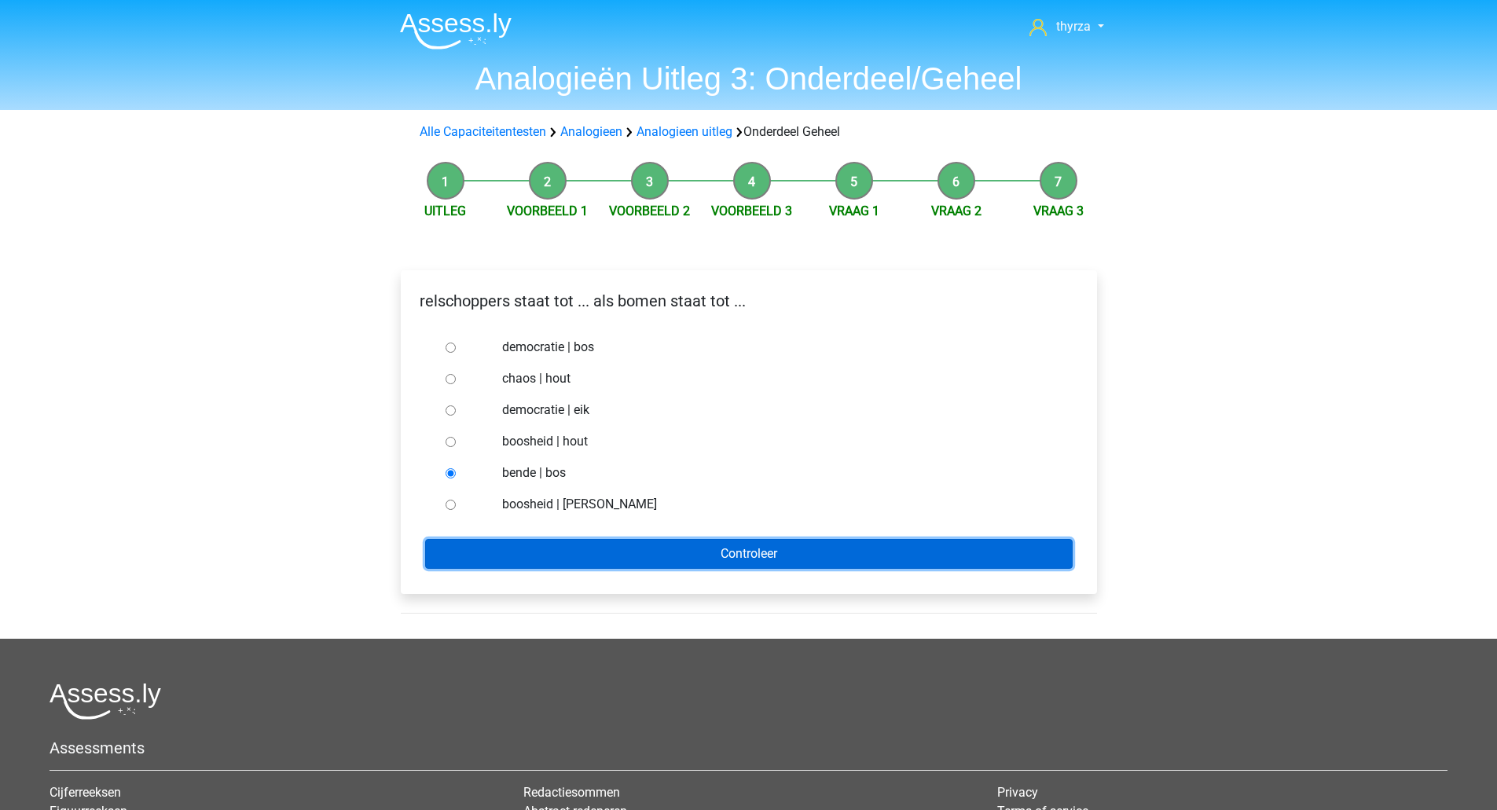
click at [615, 548] on input "Controleer" at bounding box center [748, 554] width 647 height 30
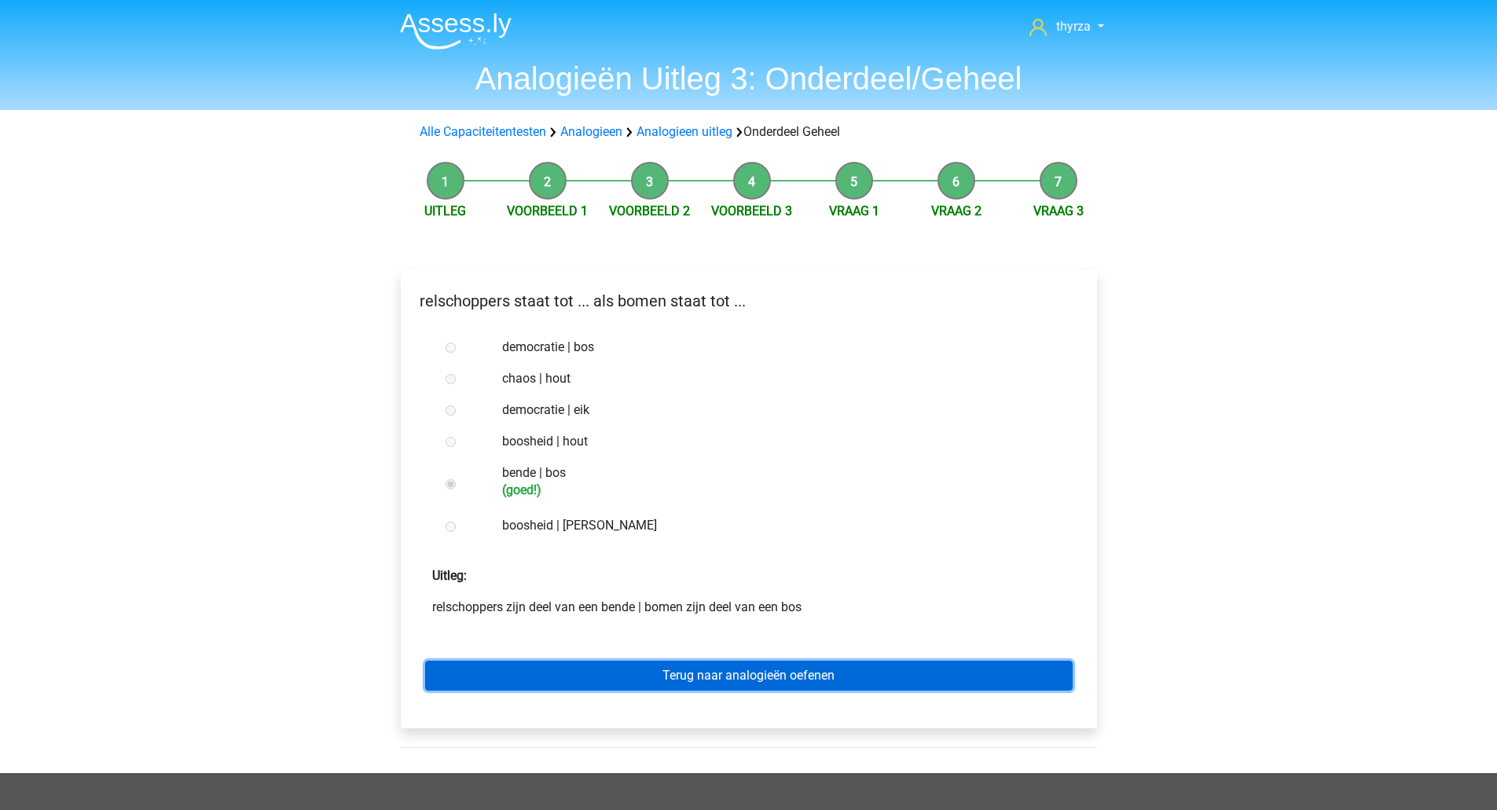
click at [626, 677] on link "Terug naar analogieën oefenen" at bounding box center [748, 676] width 647 height 30
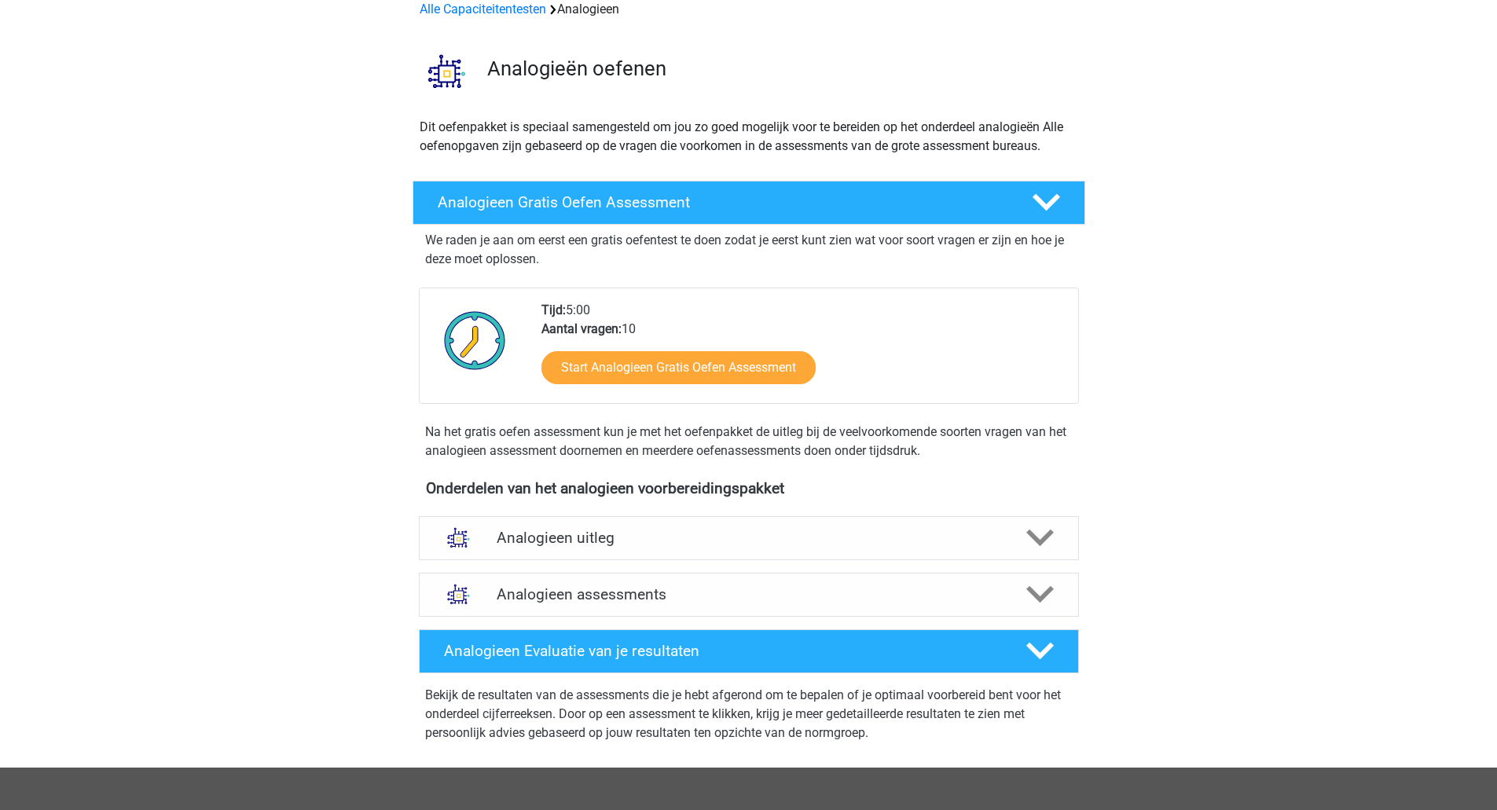
click at [563, 552] on div "Analogieen uitleg" at bounding box center [749, 538] width 660 height 44
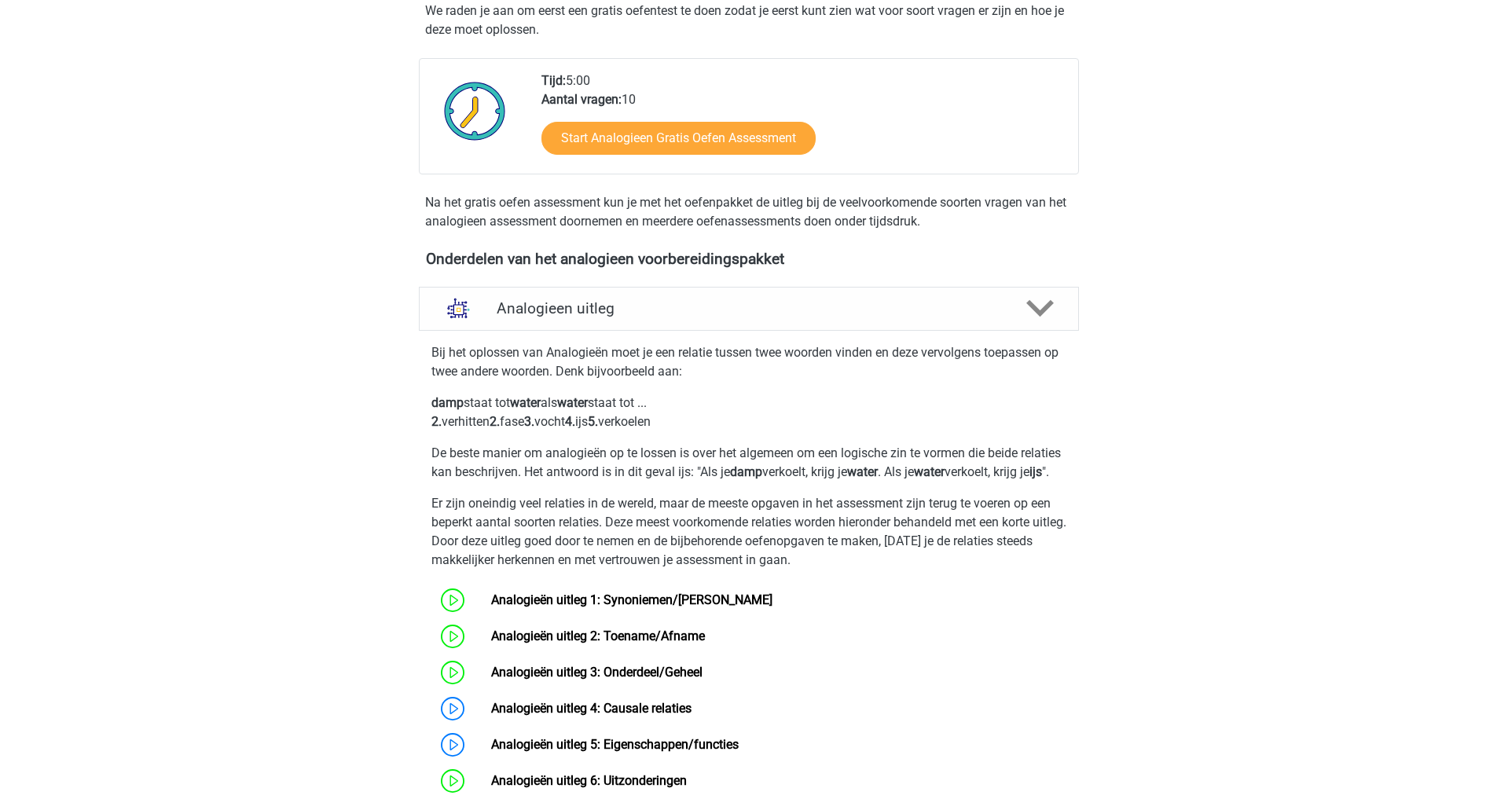
scroll to position [550, 0]
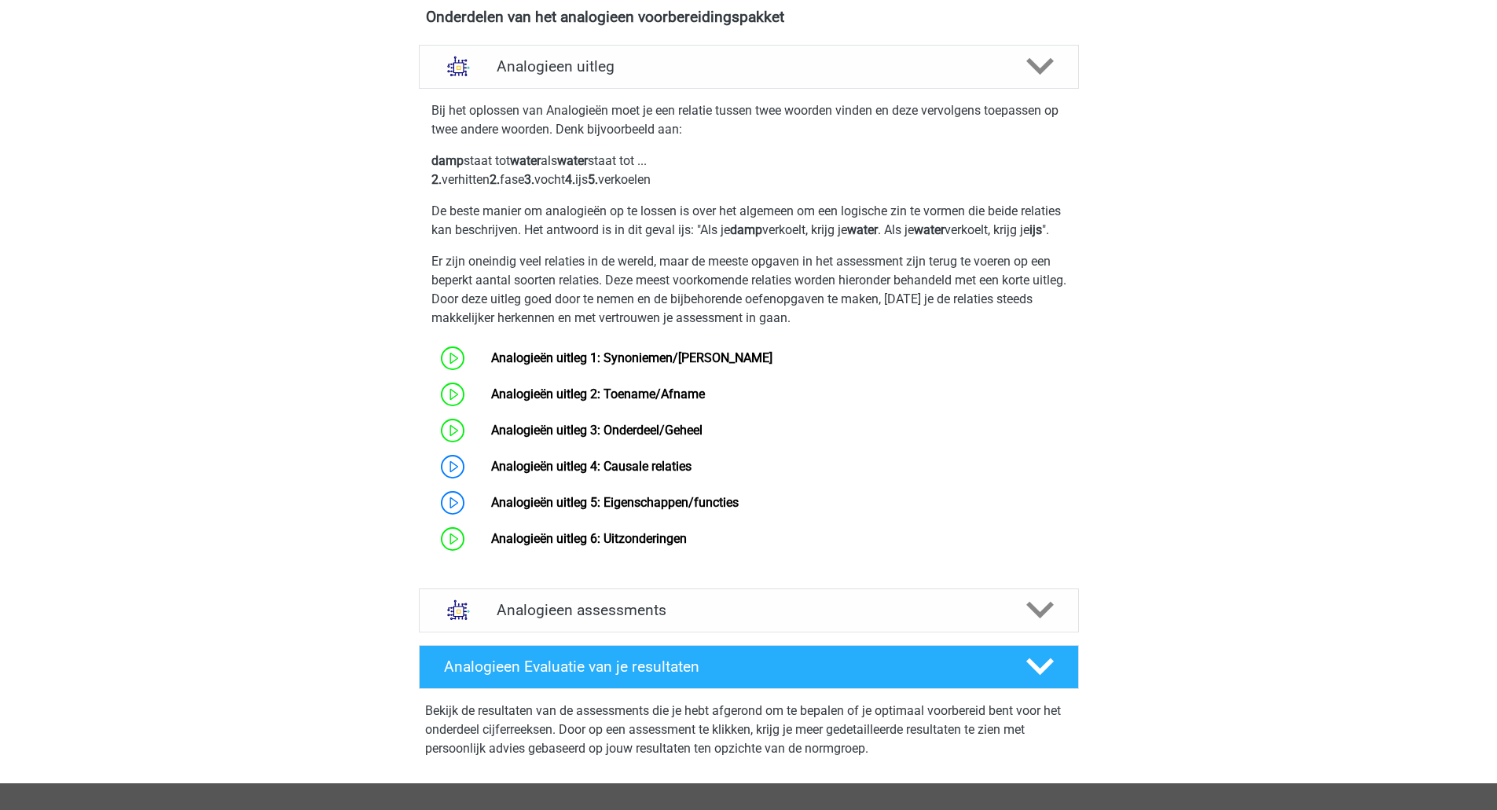
click at [570, 474] on link "Analogieën uitleg 4: Causale relaties" at bounding box center [591, 466] width 200 height 15
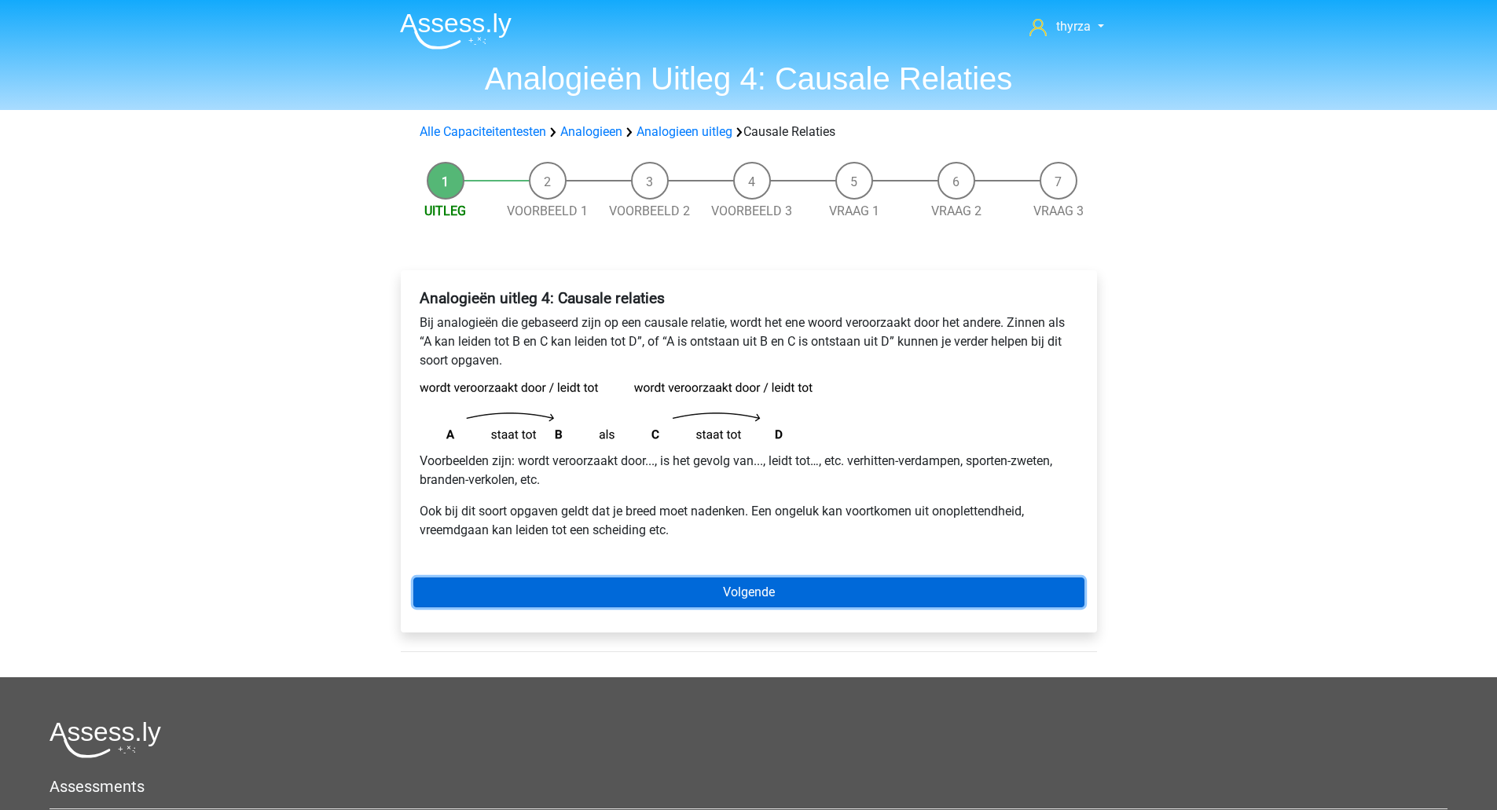
click at [601, 586] on link "Volgende" at bounding box center [748, 592] width 671 height 30
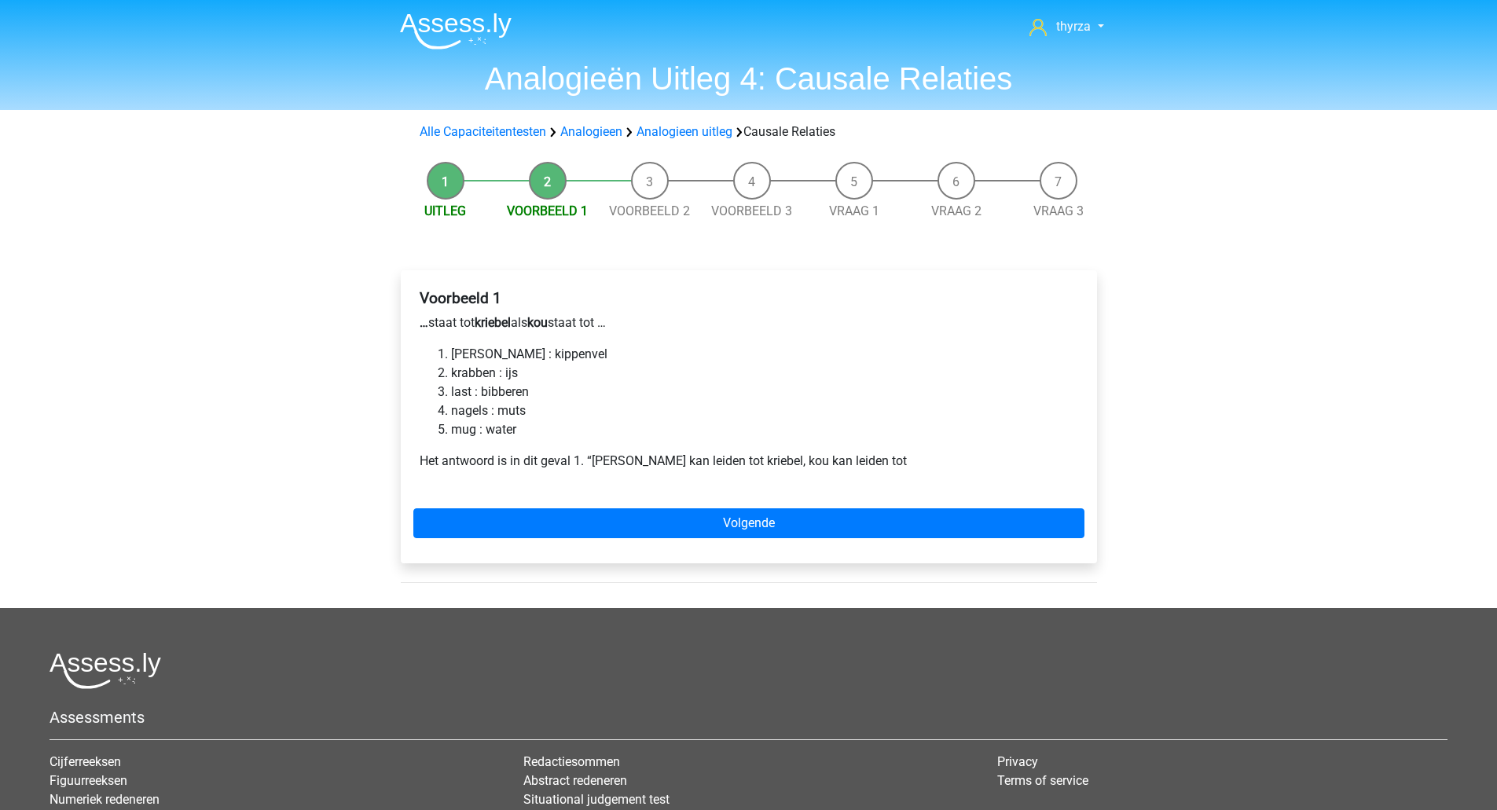
click at [466, 323] on p "… staat tot kriebel als kou staat tot …" at bounding box center [749, 322] width 658 height 19
click at [516, 357] on li "[PERSON_NAME] : kippenvel" at bounding box center [764, 354] width 627 height 19
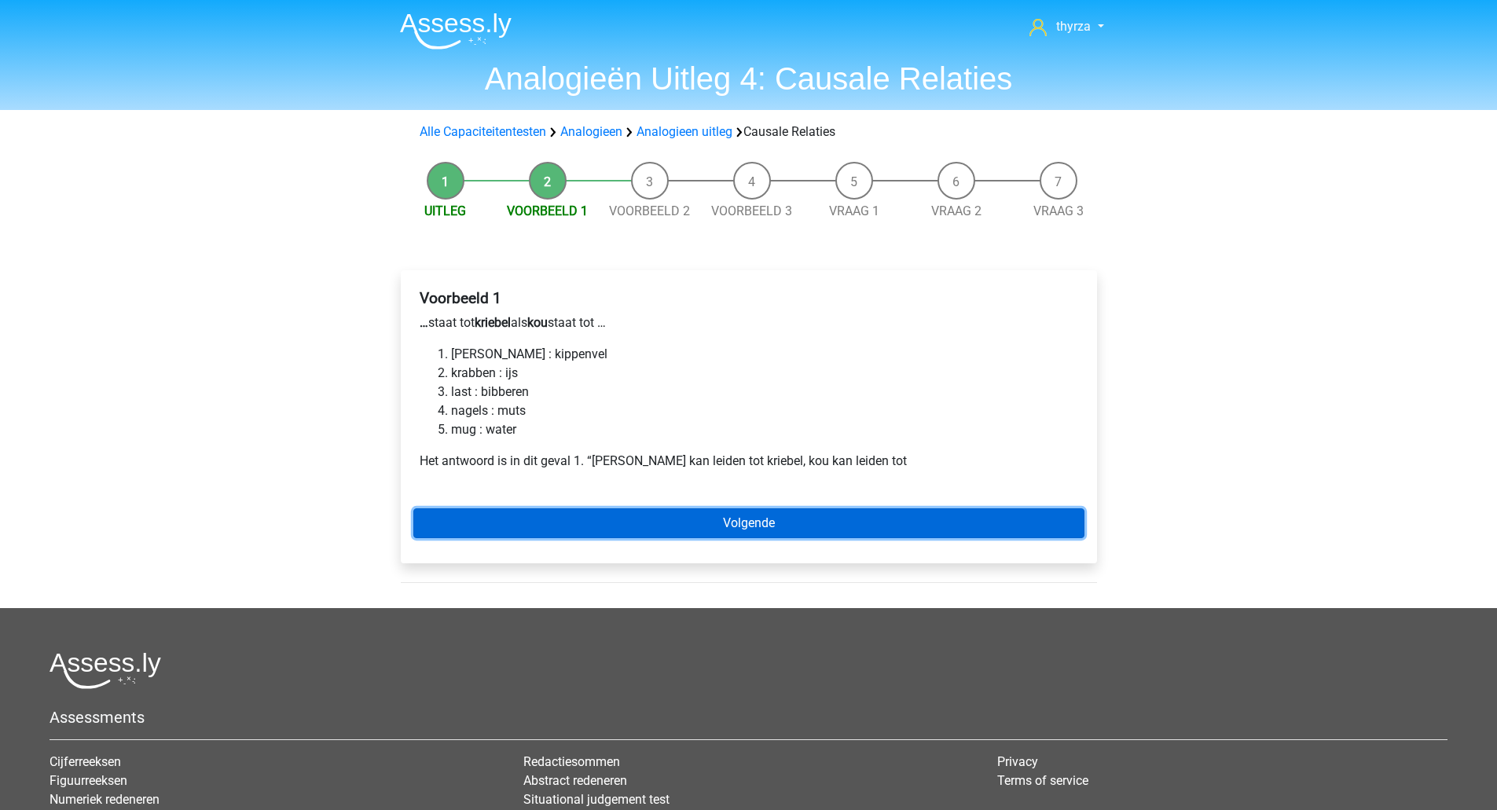
click at [667, 524] on link "Volgende" at bounding box center [748, 523] width 671 height 30
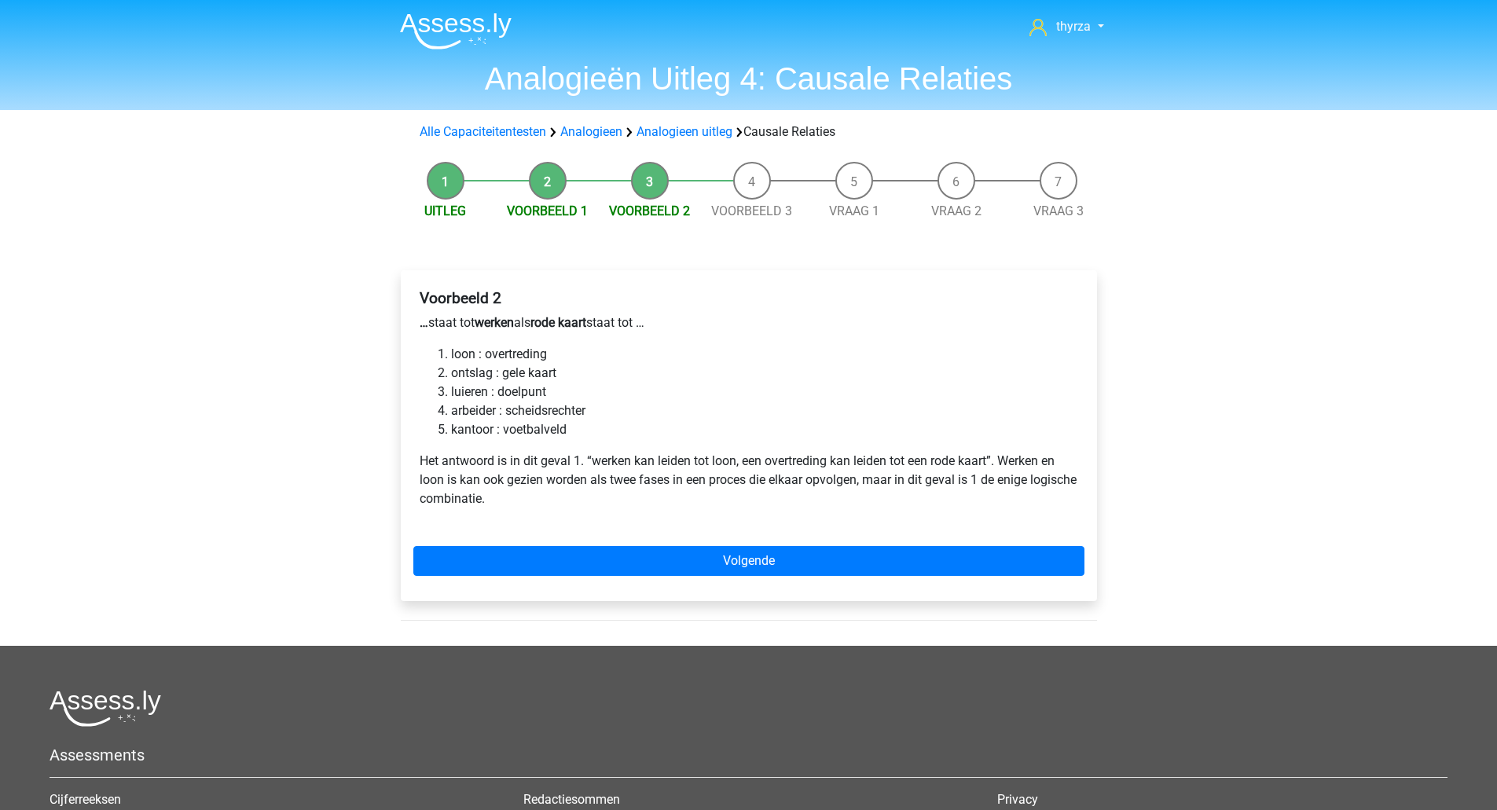
click at [526, 350] on li "loon : overtreding" at bounding box center [764, 354] width 627 height 19
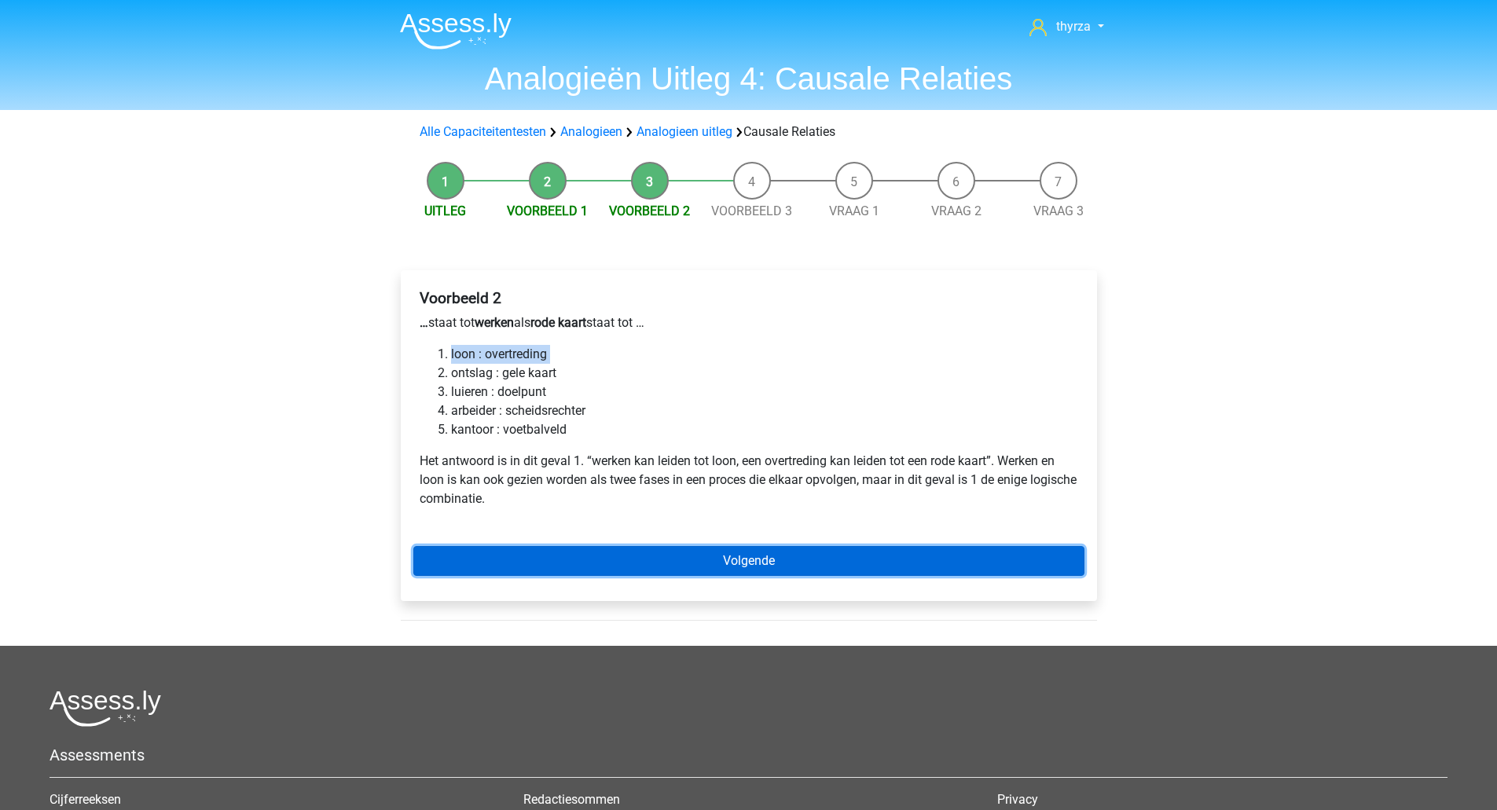
click at [560, 550] on link "Volgende" at bounding box center [748, 561] width 671 height 30
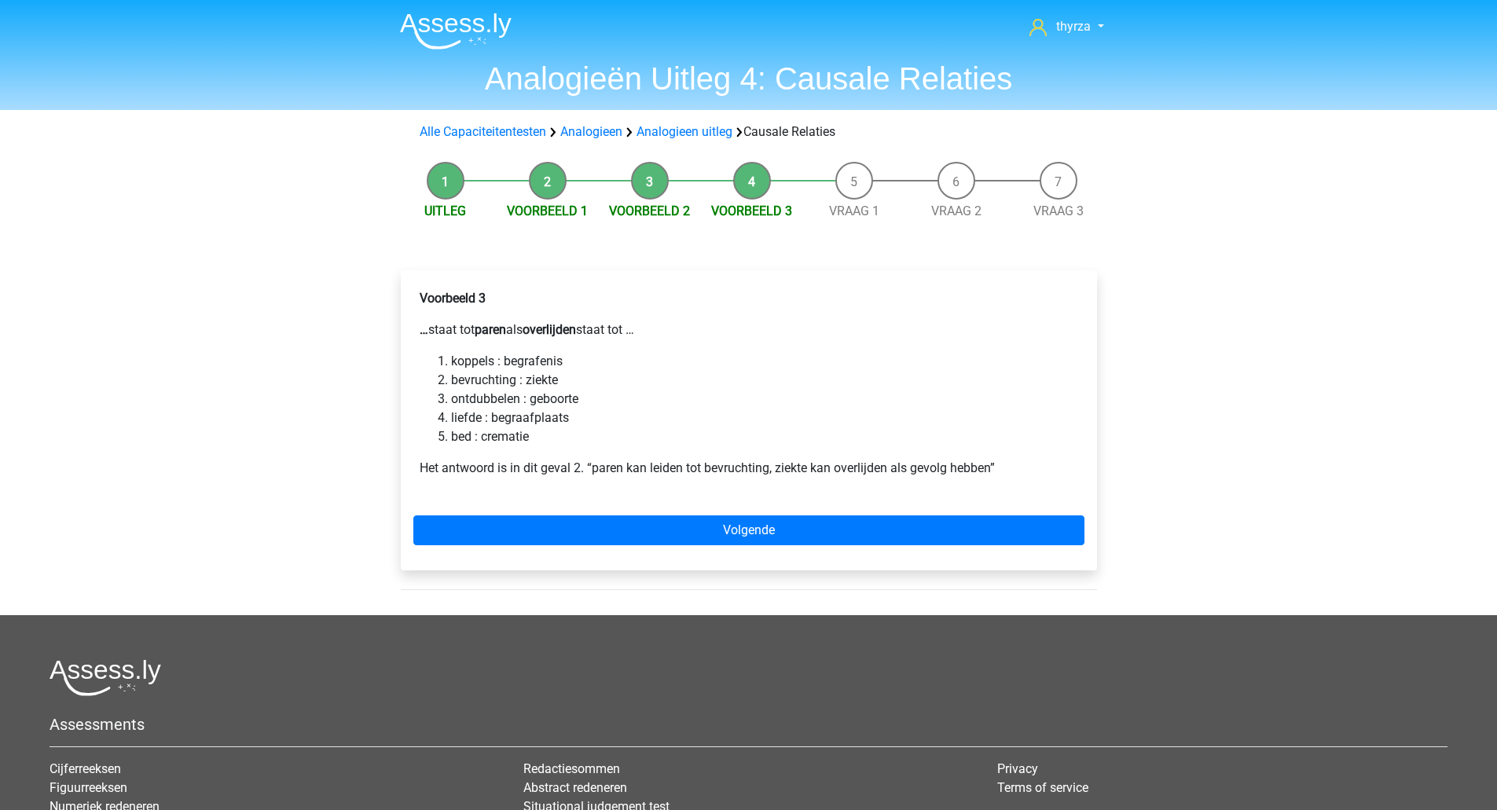
click at [500, 376] on li "bevruchting : ziekte" at bounding box center [764, 380] width 627 height 19
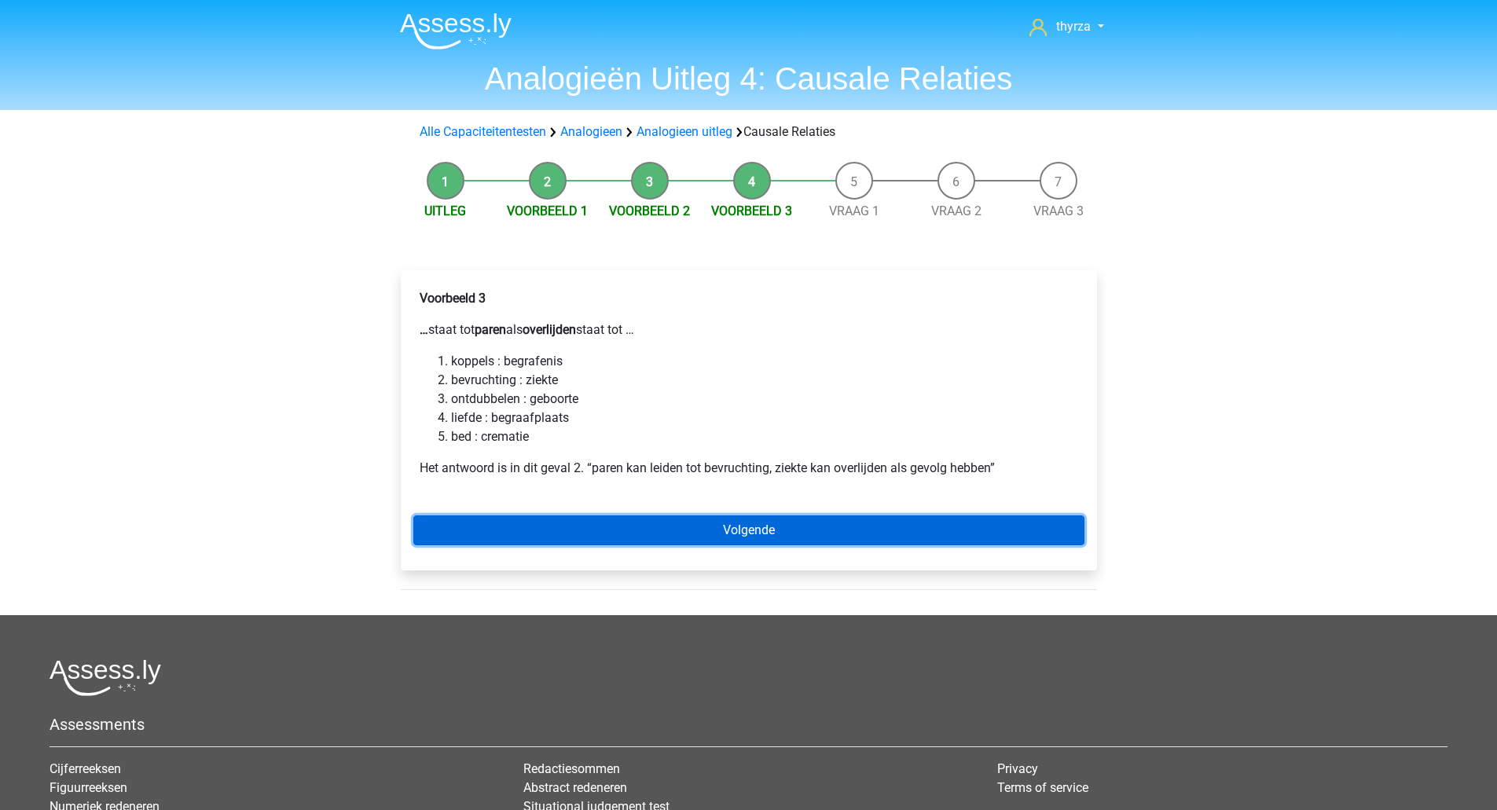
click at [763, 532] on link "Volgende" at bounding box center [748, 530] width 671 height 30
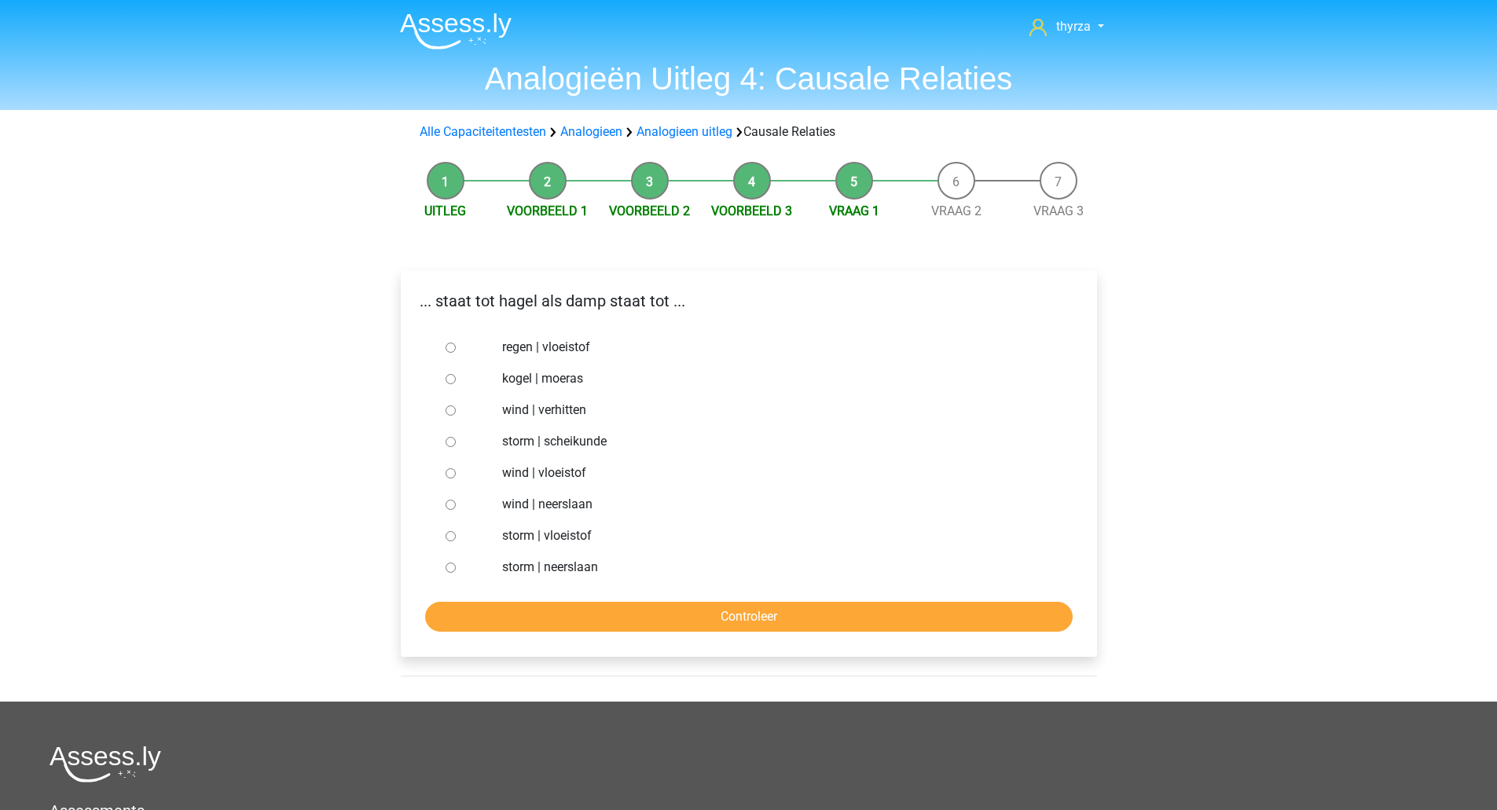
click at [536, 289] on p "... staat tot hagel als damp staat tot ..." at bounding box center [748, 301] width 671 height 24
click at [536, 292] on p "... staat tot hagel als damp staat tot ..." at bounding box center [748, 301] width 671 height 24
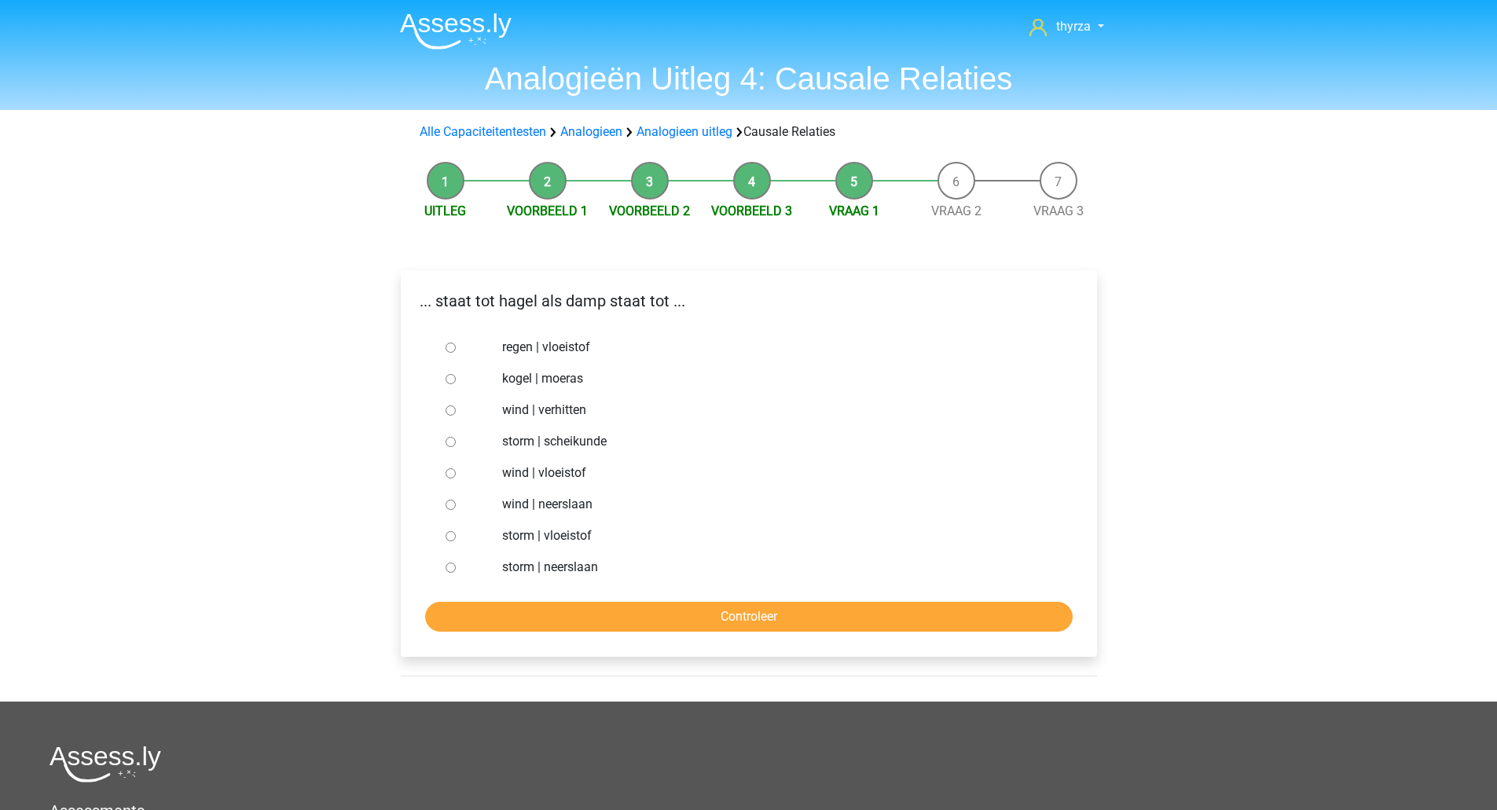
click at [541, 535] on label "storm | vloeistof" at bounding box center [774, 535] width 544 height 19
click at [456, 535] on input "storm | vloeistof" at bounding box center [450, 536] width 10 height 10
radio input "true"
click at [549, 381] on label "kogel | moeras" at bounding box center [774, 378] width 544 height 19
click at [456, 381] on input "kogel | moeras" at bounding box center [450, 379] width 10 height 10
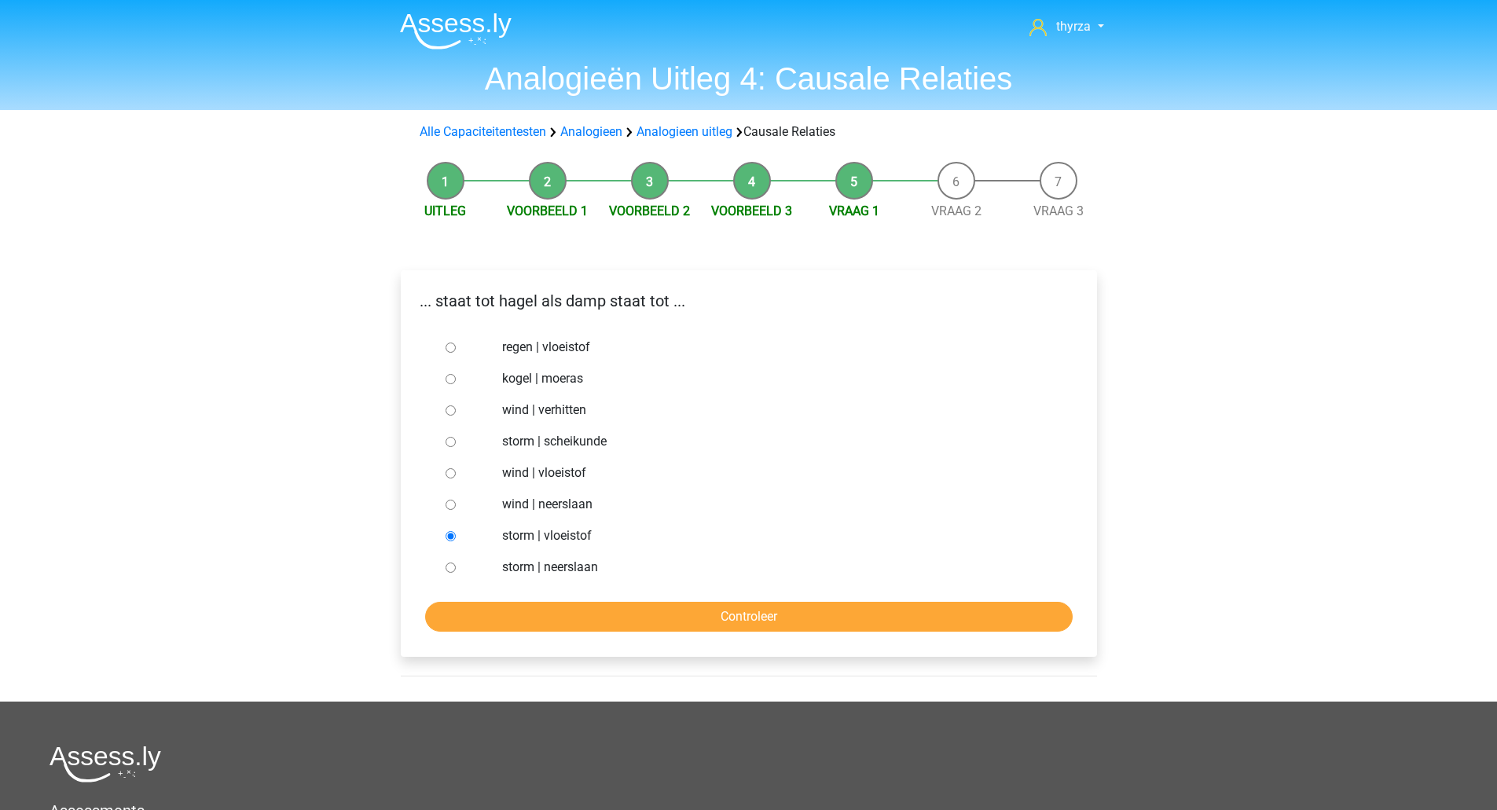
radio input "true"
click at [604, 592] on form "regen | vloeistof kogel | moeras wind | verhitten storm | scheikunde wind | vlo…" at bounding box center [748, 482] width 671 height 300
click at [548, 609] on input "Controleer" at bounding box center [748, 617] width 647 height 30
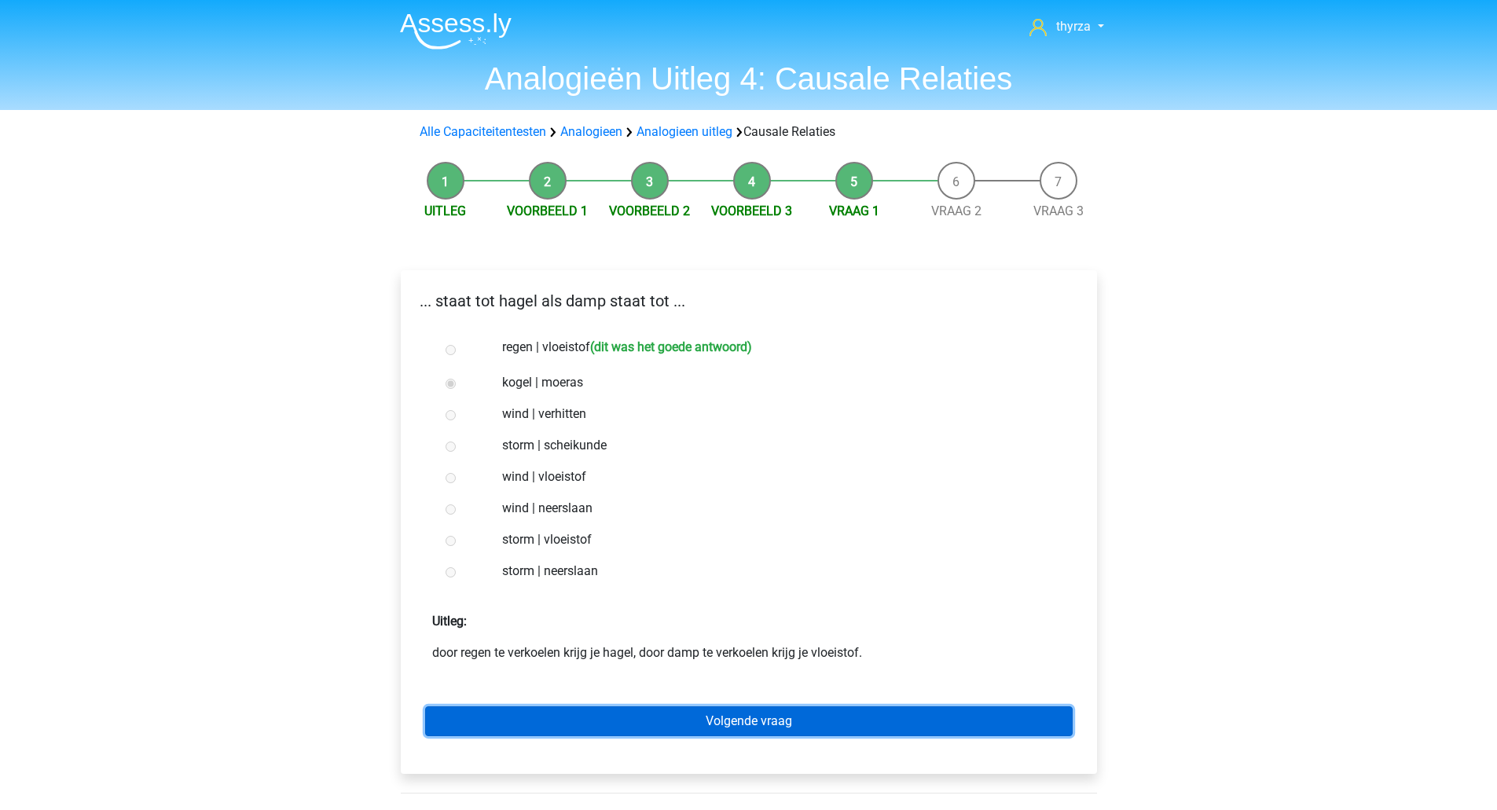
click at [664, 717] on link "Volgende vraag" at bounding box center [748, 721] width 647 height 30
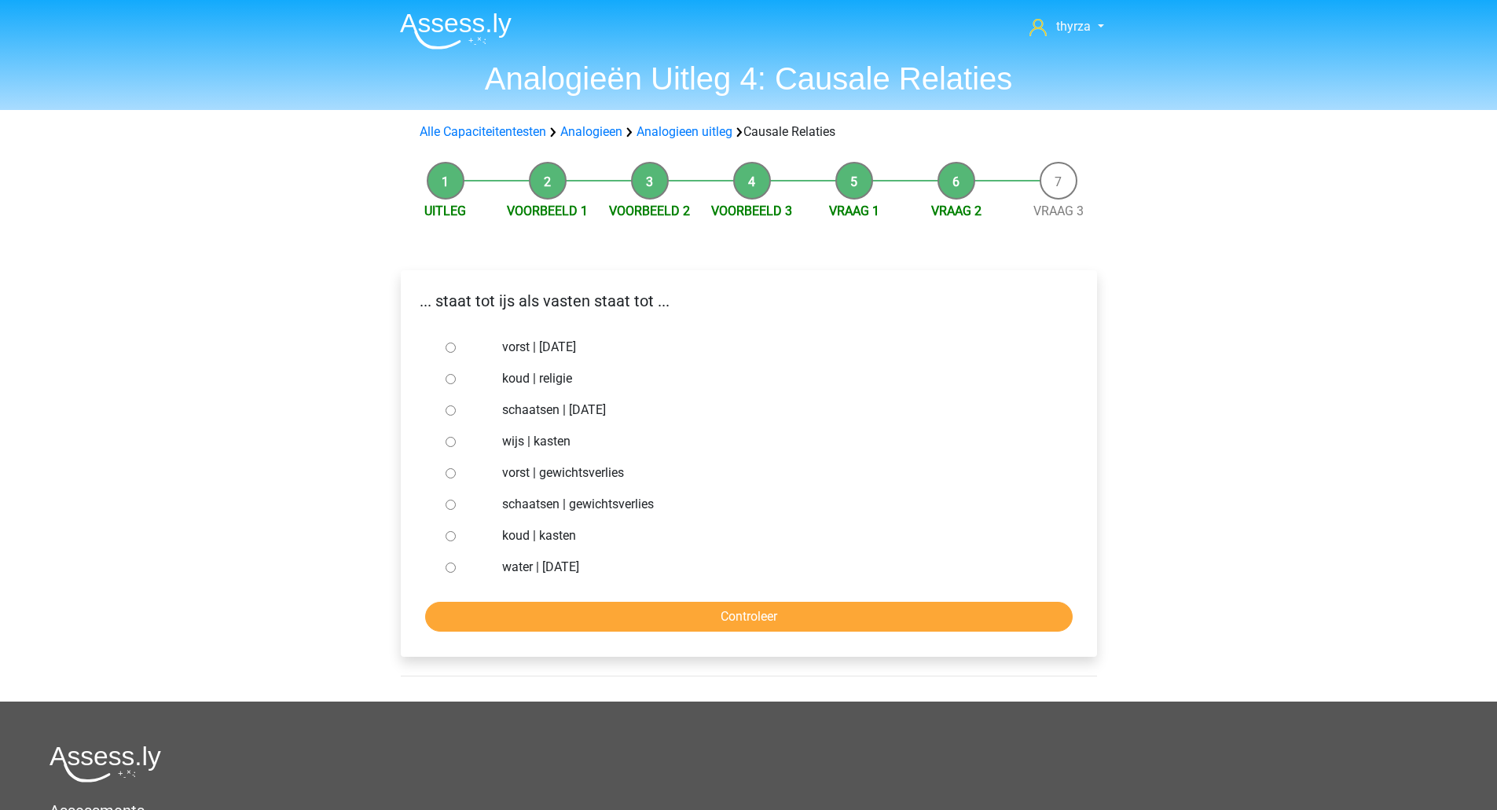
click at [528, 356] on label "vorst | [DATE]" at bounding box center [774, 347] width 544 height 19
click at [456, 353] on input "vorst | [DATE]" at bounding box center [450, 348] width 10 height 10
radio input "true"
click at [554, 407] on label "schaatsen | [DATE]" at bounding box center [774, 410] width 544 height 19
click at [456, 407] on input "schaatsen | [DATE]" at bounding box center [450, 410] width 10 height 10
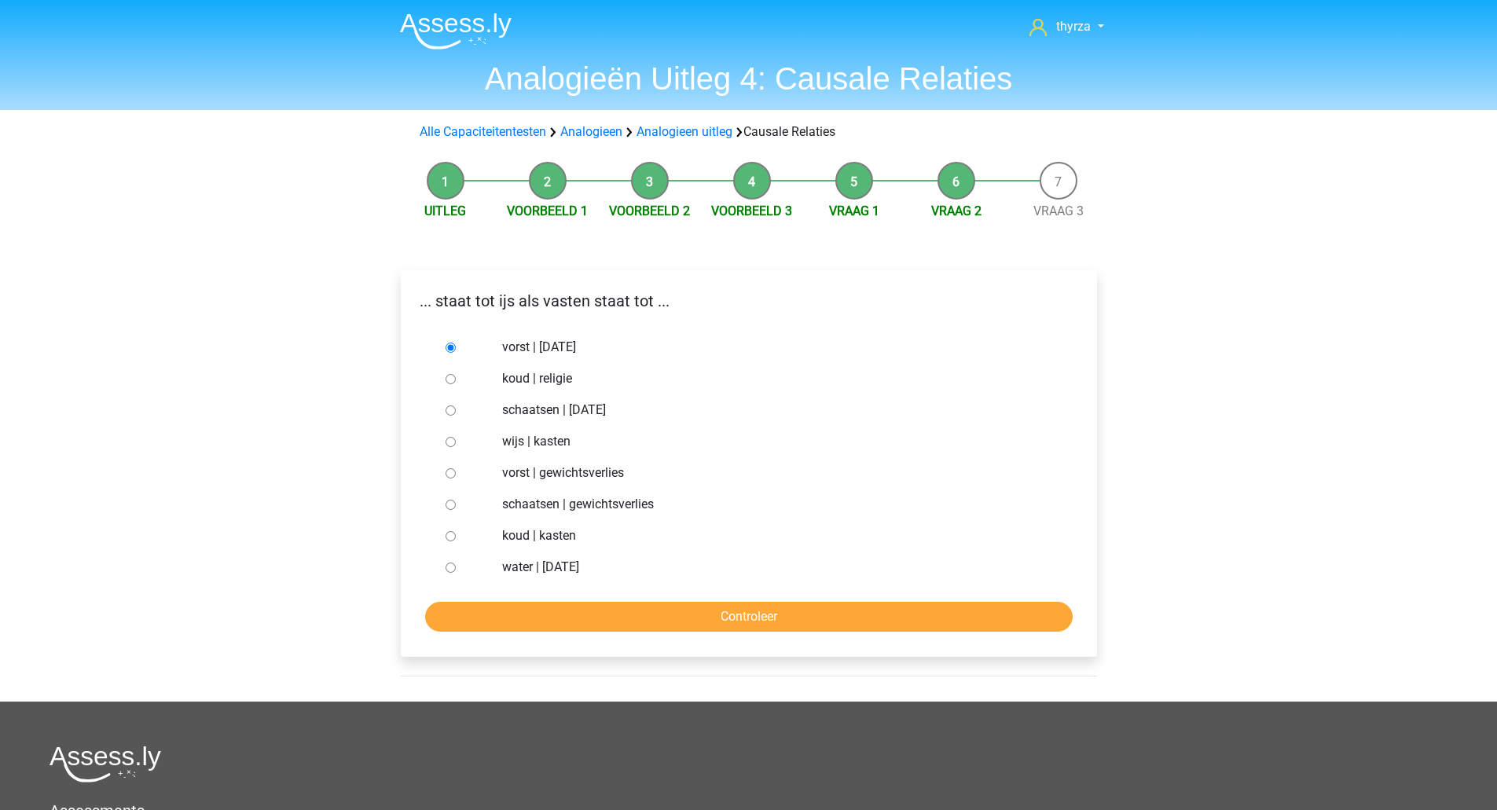
radio input "true"
click at [598, 618] on input "Controleer" at bounding box center [748, 617] width 647 height 30
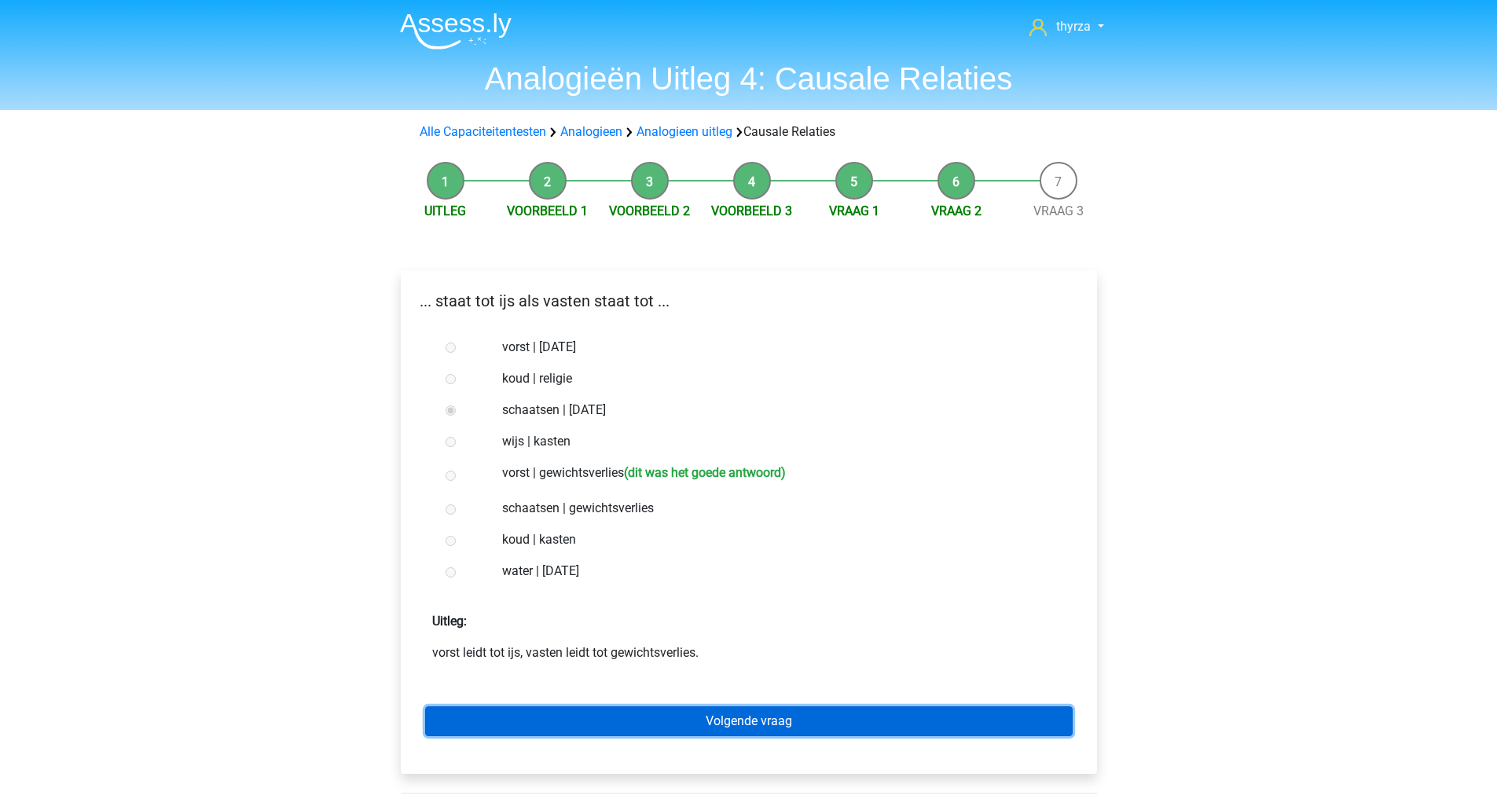
click at [561, 719] on link "Volgende vraag" at bounding box center [748, 721] width 647 height 30
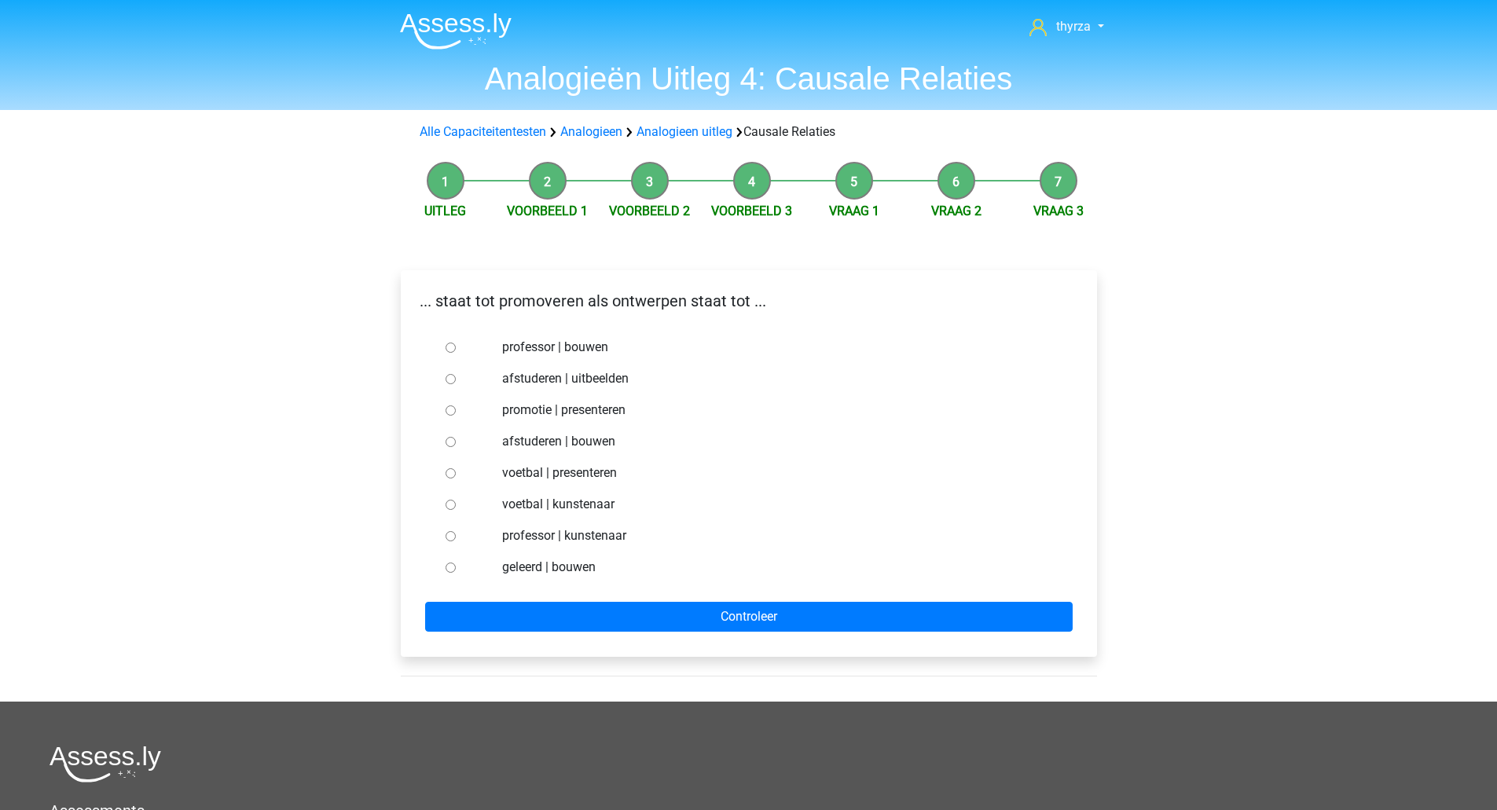
click at [536, 412] on label "promotie | presenteren" at bounding box center [774, 410] width 544 height 19
click at [456, 412] on input "promotie | presenteren" at bounding box center [450, 410] width 10 height 10
radio input "true"
click at [534, 442] on label "afstuderen | bouwen" at bounding box center [774, 441] width 544 height 19
click at [456, 442] on input "afstuderen | bouwen" at bounding box center [450, 442] width 10 height 10
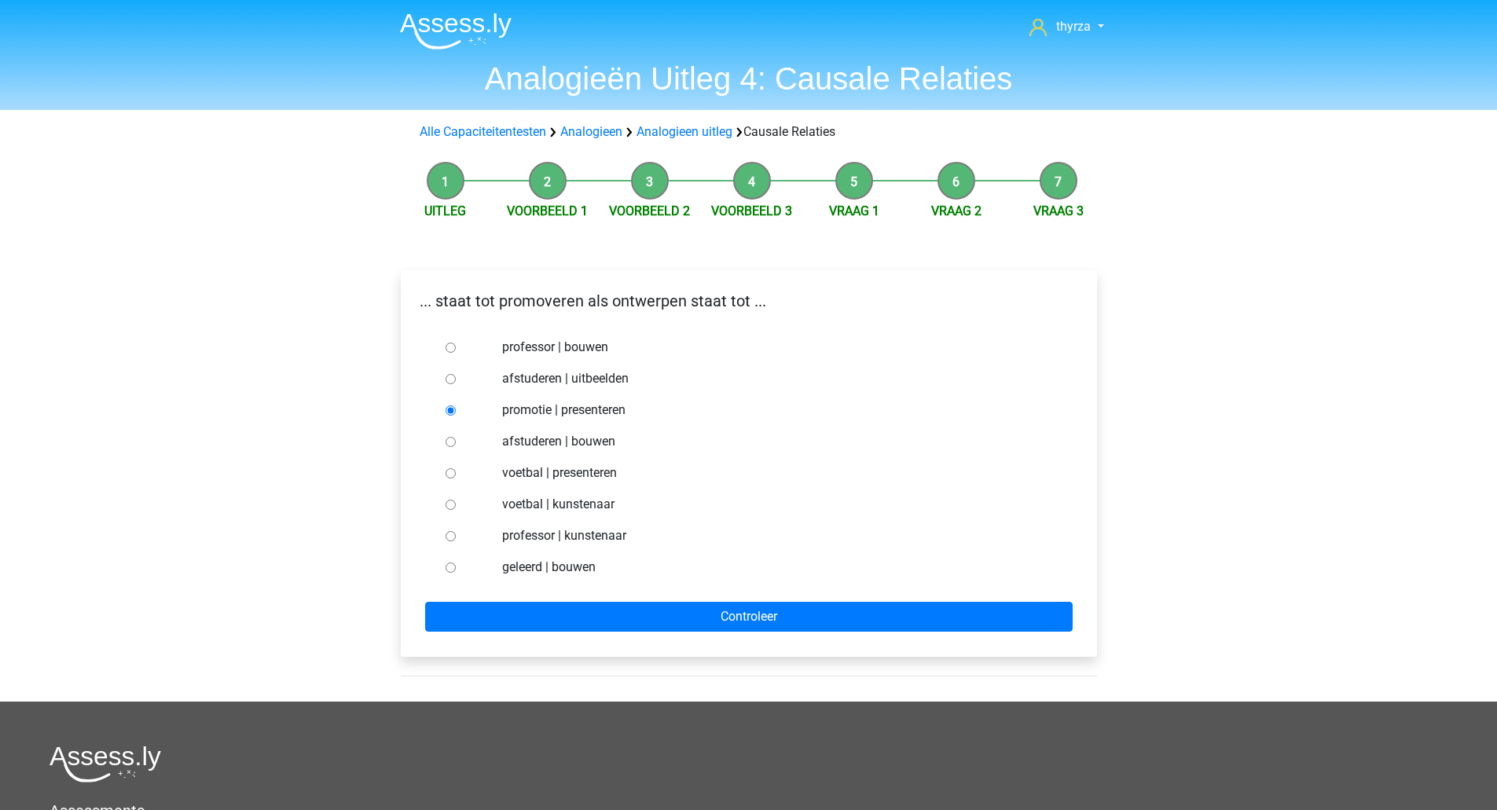
radio input "true"
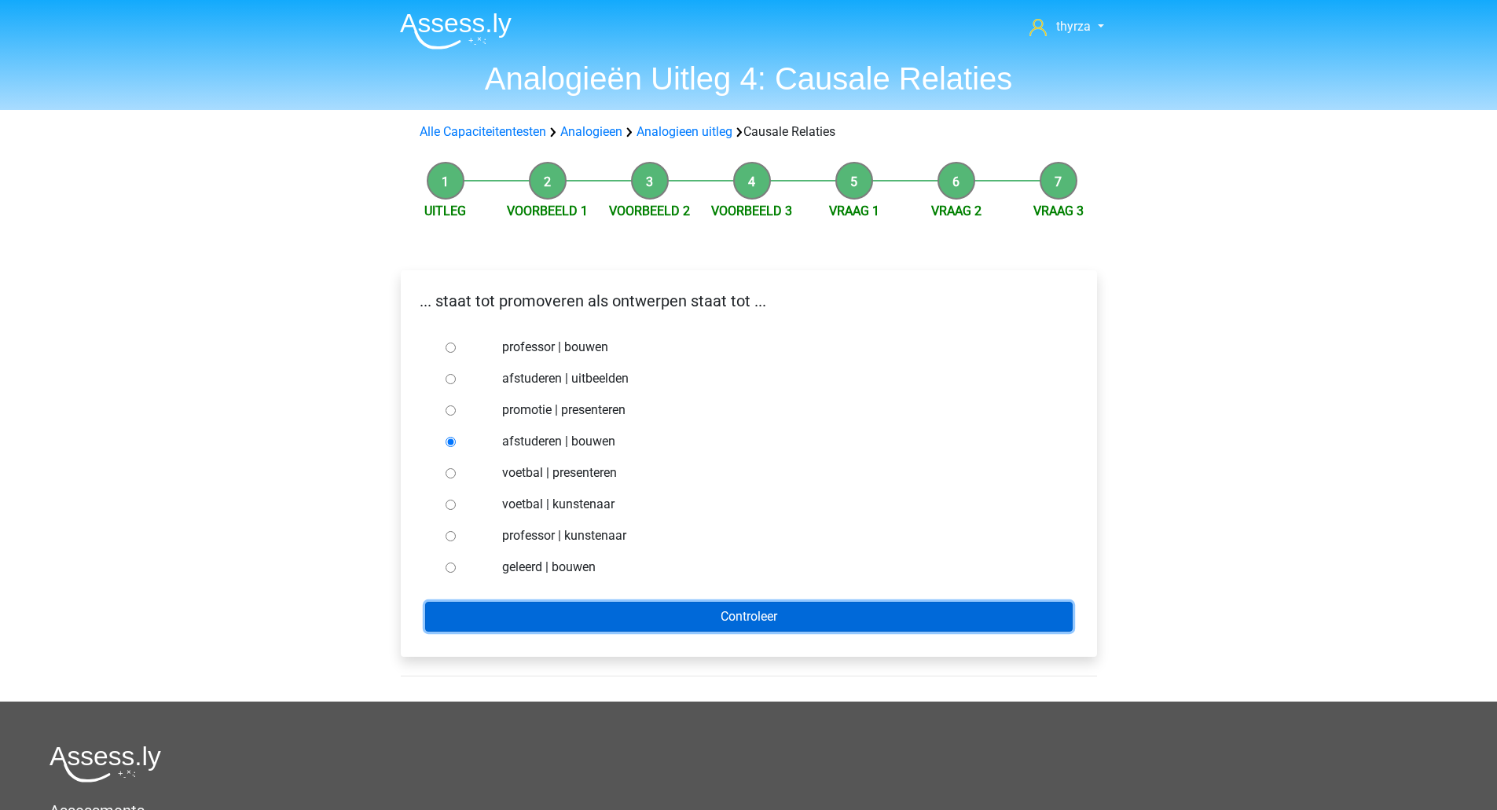
click at [596, 606] on input "Controleer" at bounding box center [748, 617] width 647 height 30
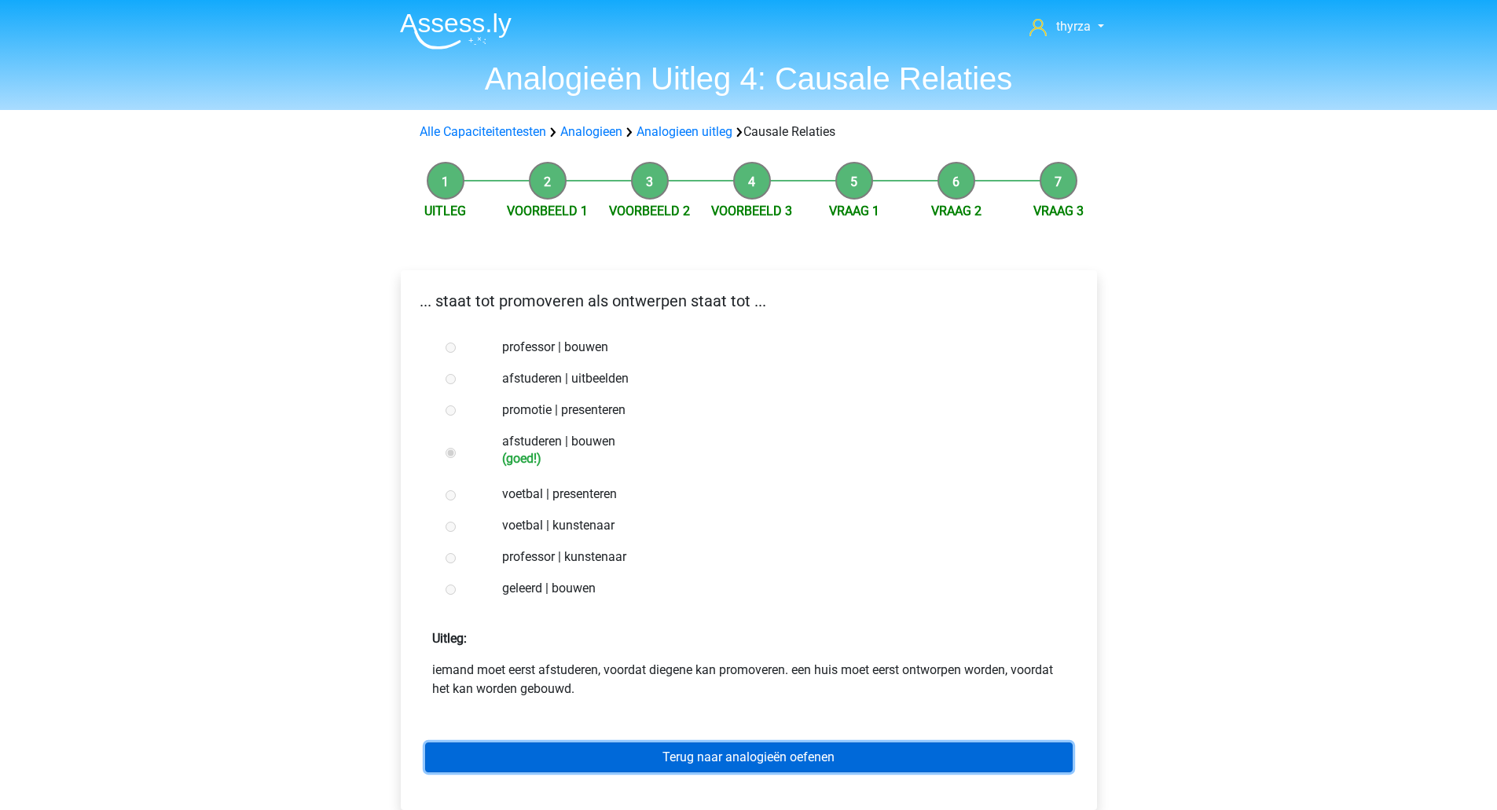
click at [648, 746] on link "Terug naar analogieën oefenen" at bounding box center [748, 757] width 647 height 30
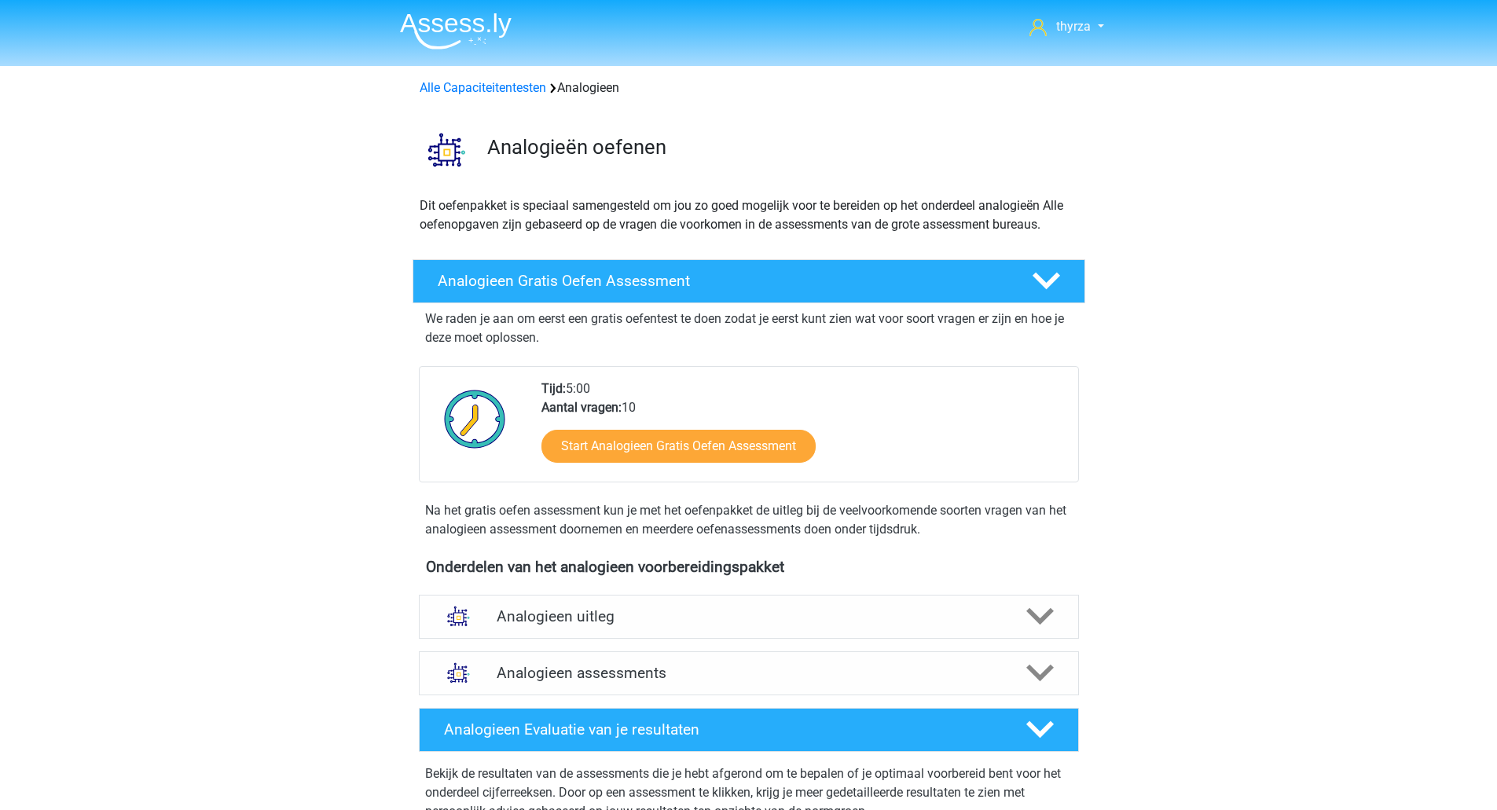
click at [611, 624] on h4 "Analogieen uitleg" at bounding box center [749, 616] width 504 height 18
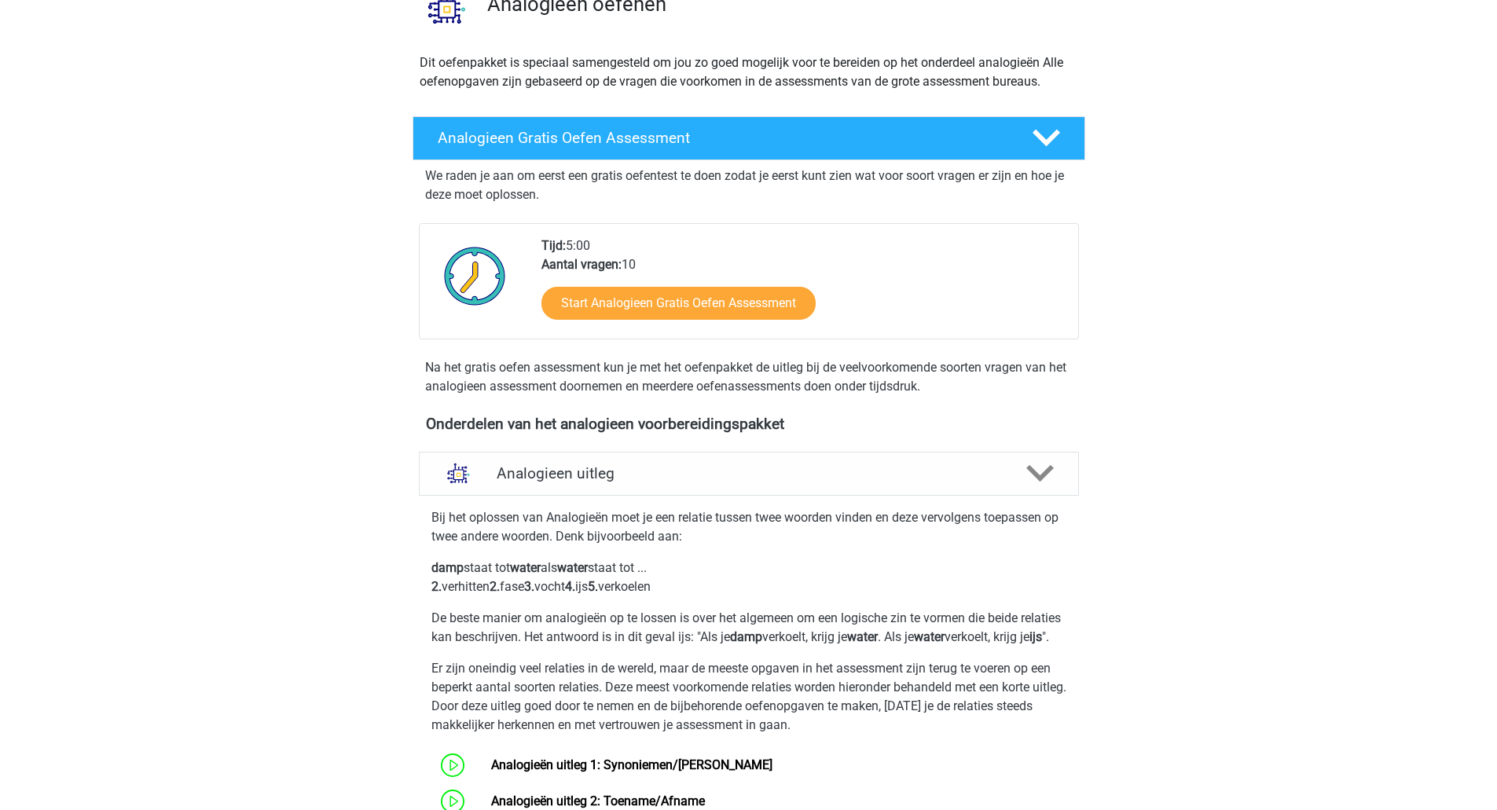
scroll to position [393, 0]
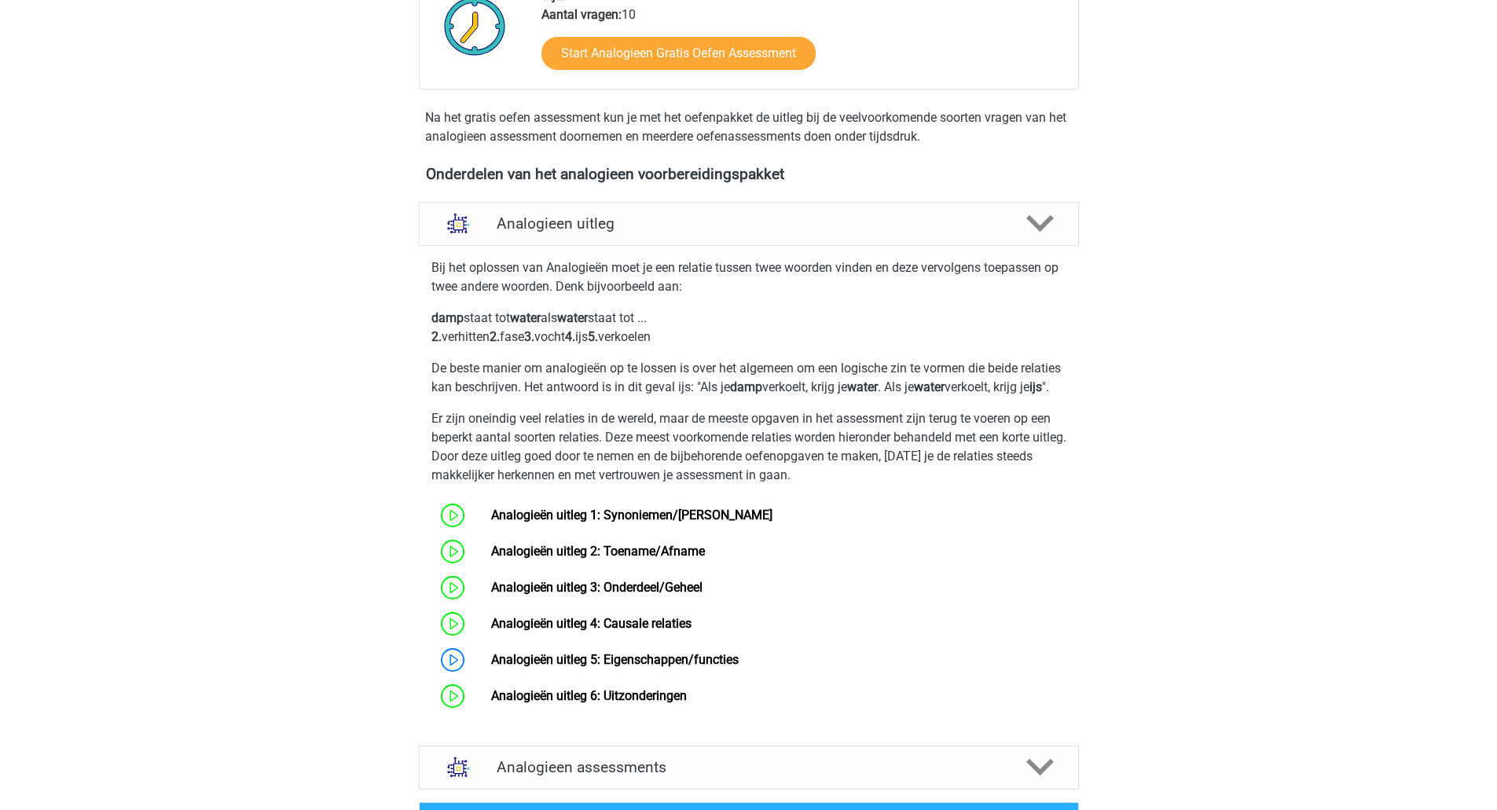
click at [501, 667] on link "Analogieën uitleg 5: Eigenschappen/functies" at bounding box center [614, 659] width 247 height 15
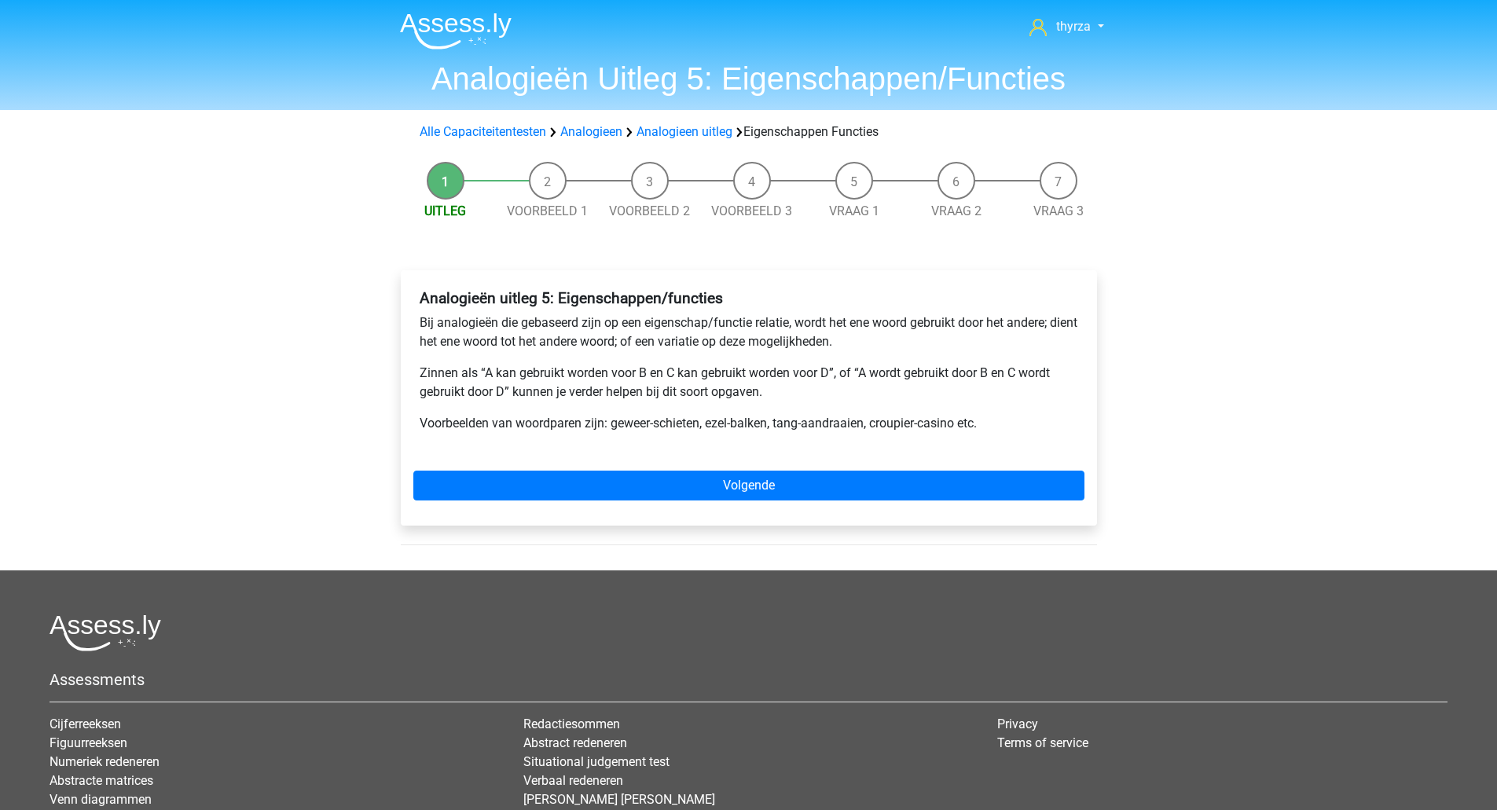
click at [647, 501] on div "Analogieën uitleg 5: Eigenschappen/functies Bij analogieën die gebaseerd zijn o…" at bounding box center [749, 397] width 696 height 255
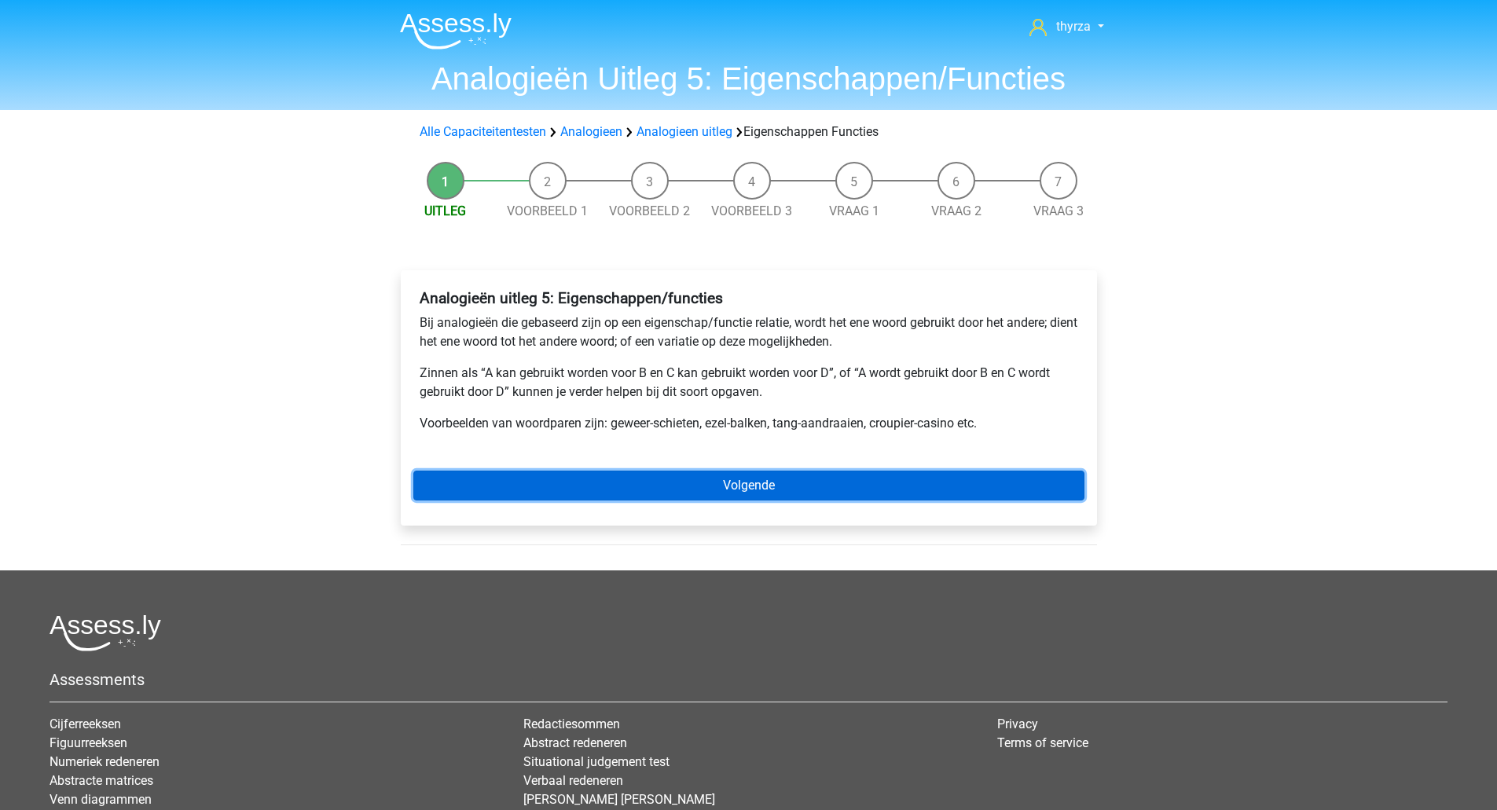
click at [647, 489] on link "Volgende" at bounding box center [748, 486] width 671 height 30
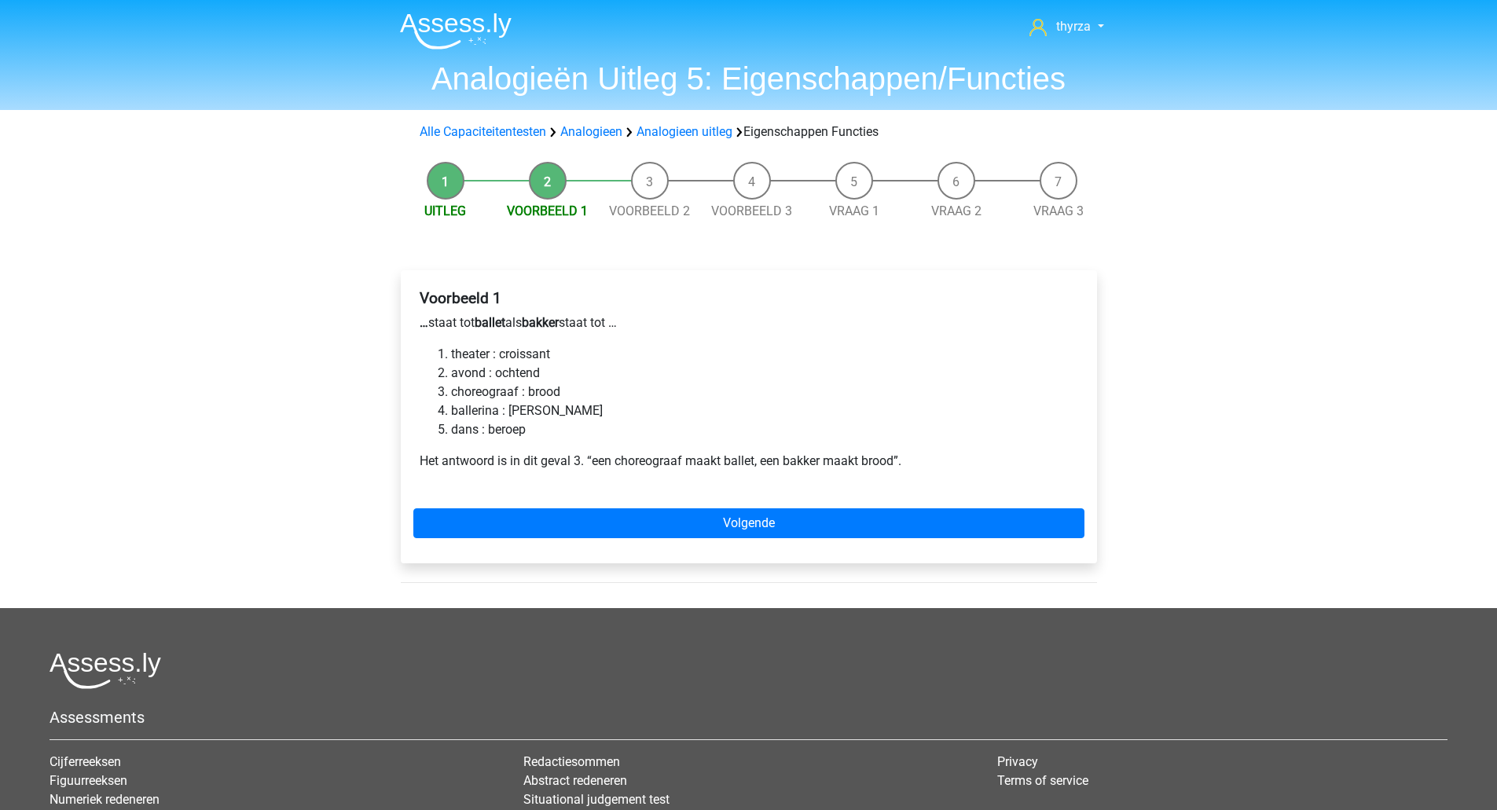
click at [510, 357] on li "theater : croissant" at bounding box center [764, 354] width 627 height 19
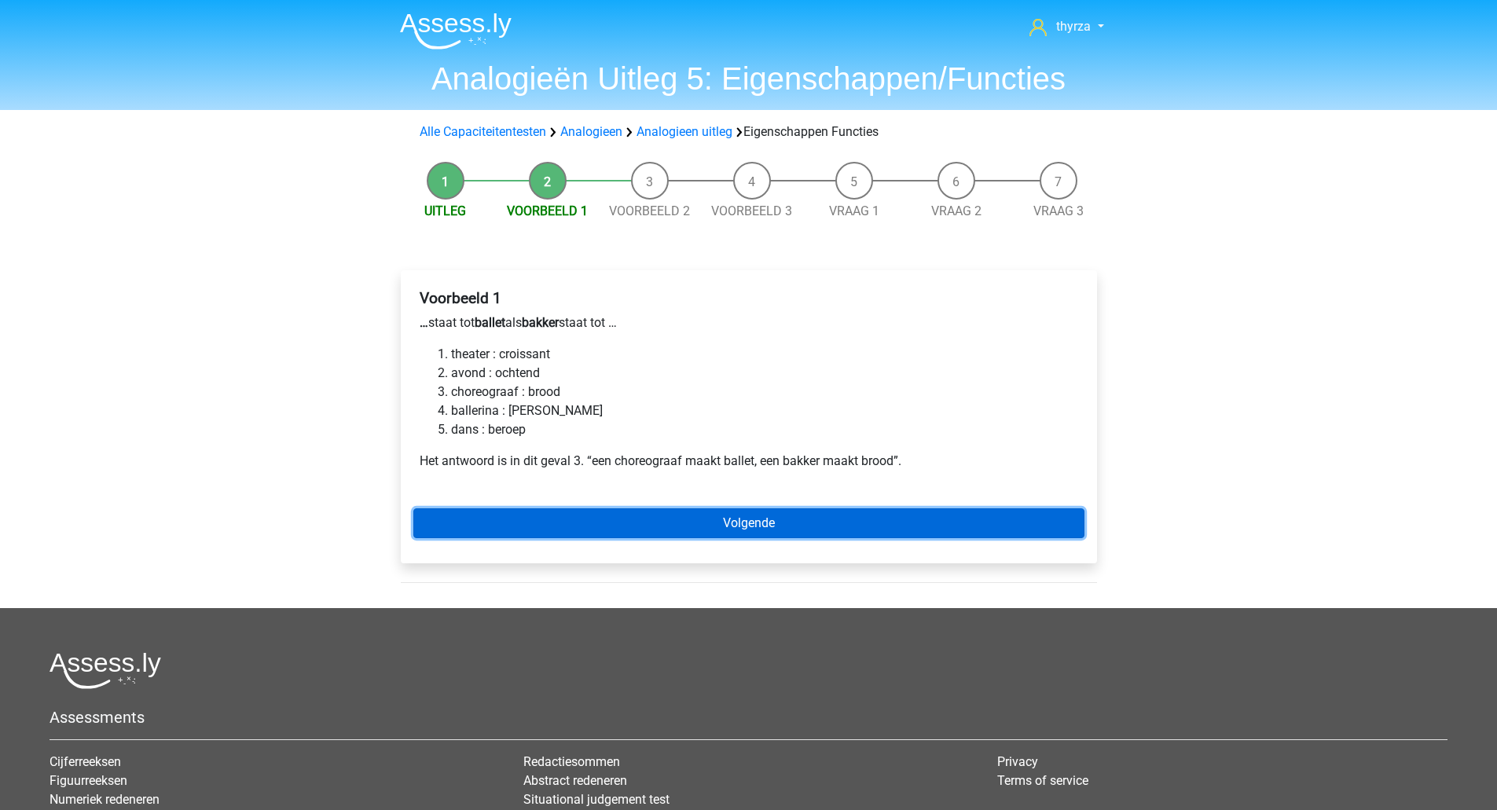
click at [570, 528] on link "Volgende" at bounding box center [748, 523] width 671 height 30
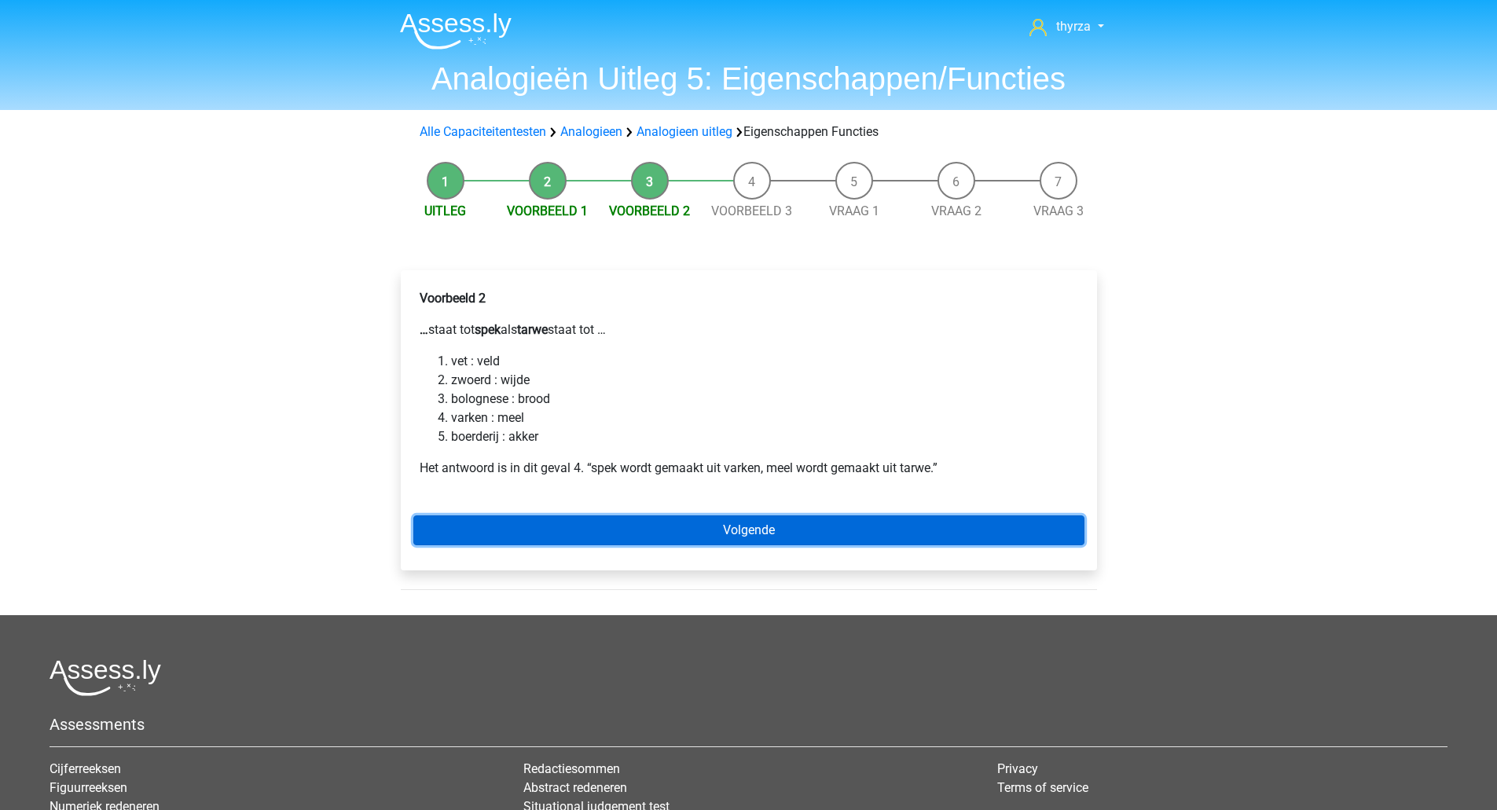
click at [698, 537] on link "Volgende" at bounding box center [748, 530] width 671 height 30
click at [609, 521] on link "Volgende" at bounding box center [748, 530] width 671 height 30
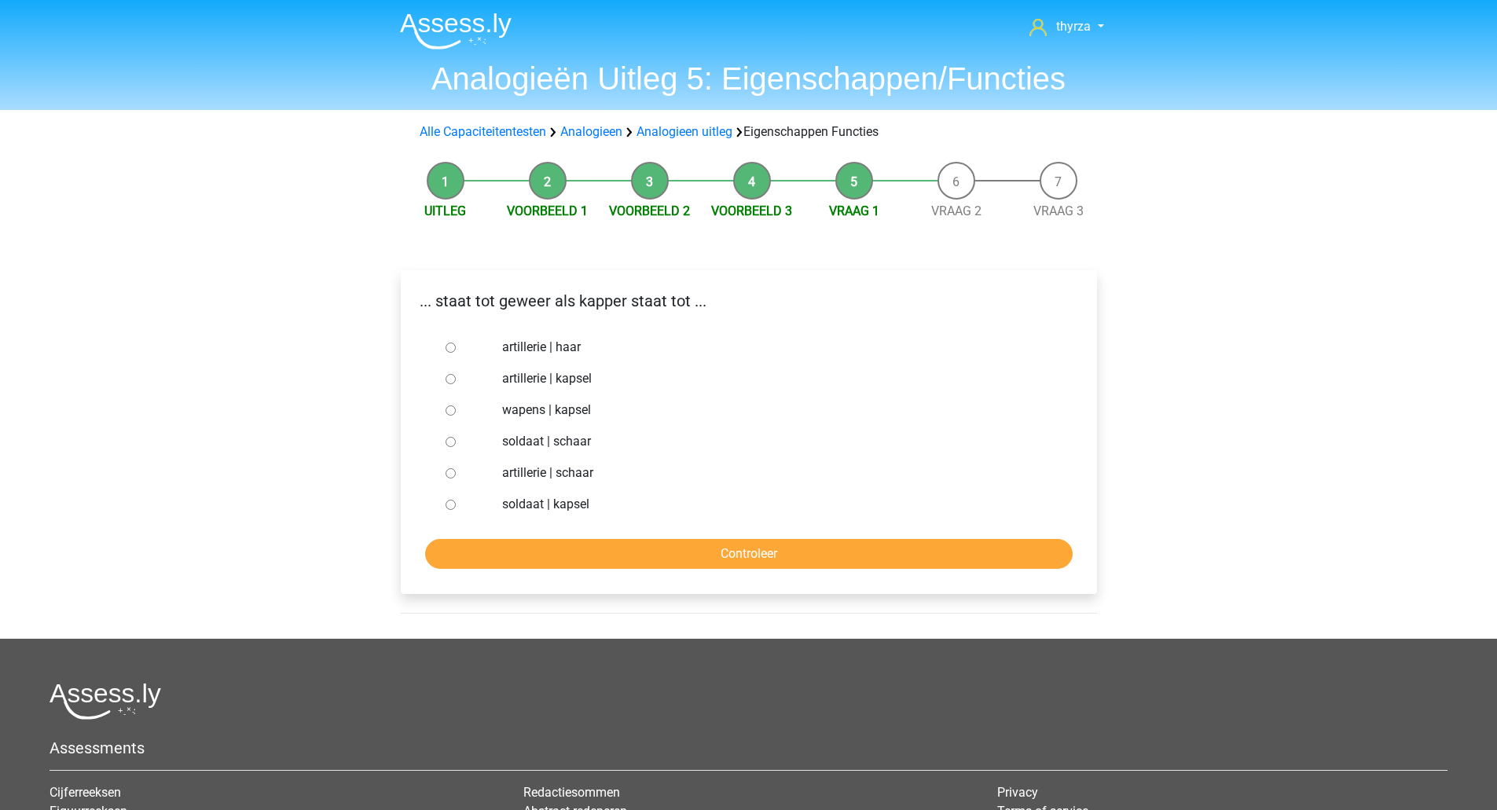
click at [530, 443] on label "soldaat | schaar" at bounding box center [774, 441] width 544 height 19
click at [456, 443] on input "soldaat | schaar" at bounding box center [450, 442] width 10 height 10
radio input "true"
click at [532, 547] on input "Controleer" at bounding box center [748, 554] width 647 height 30
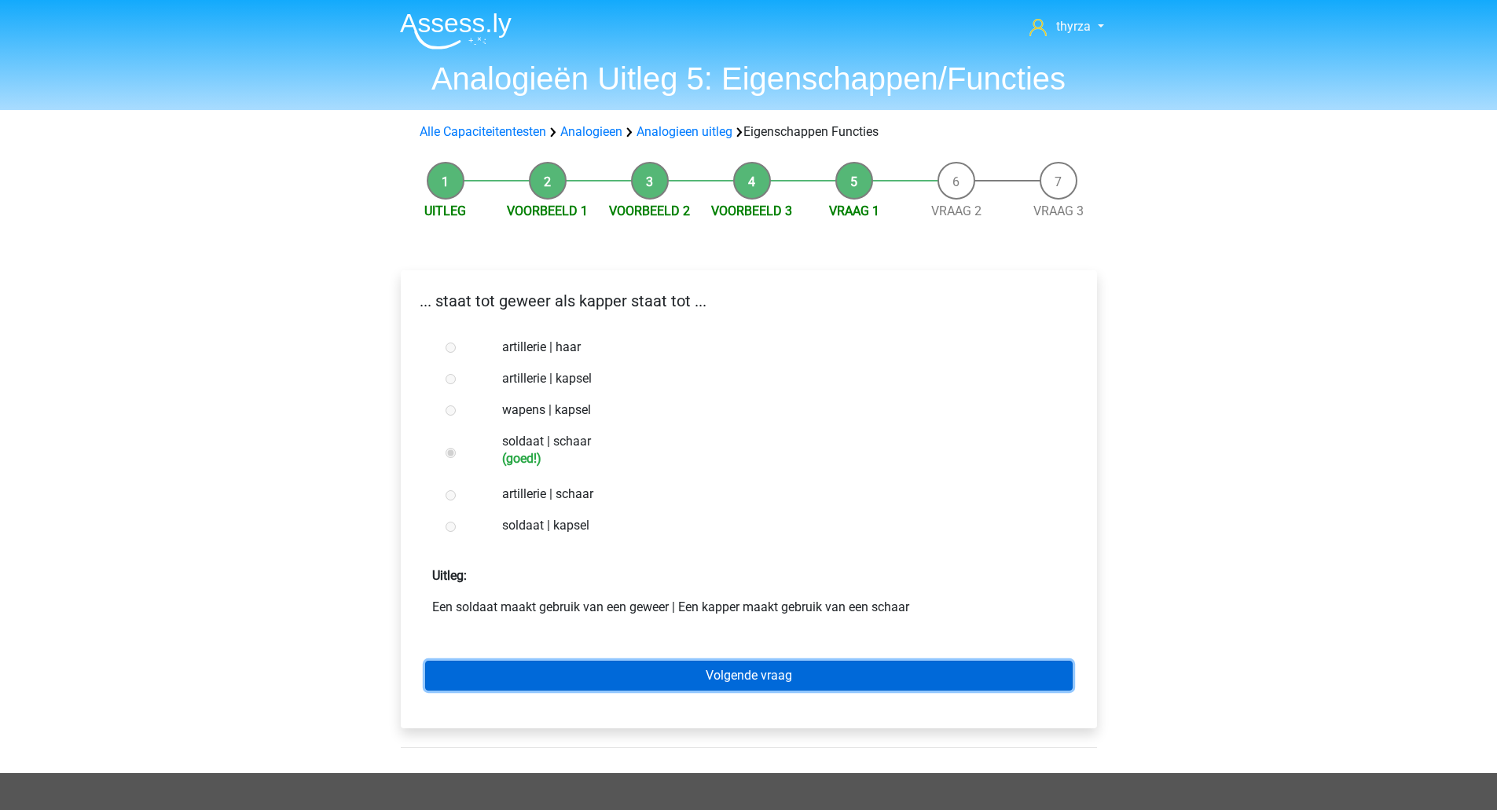
click at [561, 676] on link "Volgende vraag" at bounding box center [748, 676] width 647 height 30
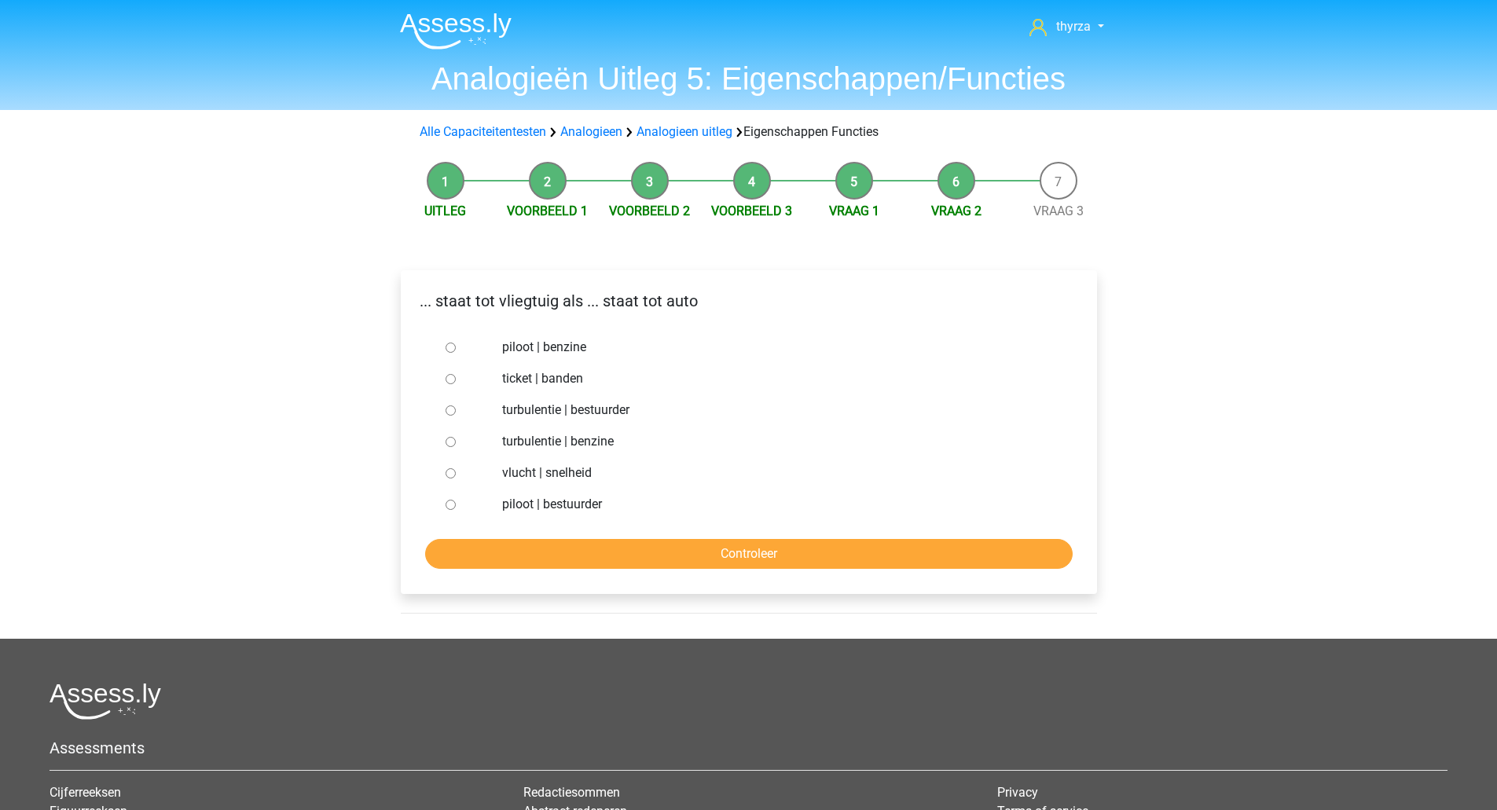
click at [526, 476] on label "vlucht | snelheid" at bounding box center [774, 473] width 544 height 19
click at [456, 476] on input "vlucht | snelheid" at bounding box center [450, 473] width 10 height 10
radio input "true"
click at [522, 505] on label "piloot | bestuurder" at bounding box center [774, 504] width 544 height 19
click at [456, 505] on input "piloot | bestuurder" at bounding box center [450, 505] width 10 height 10
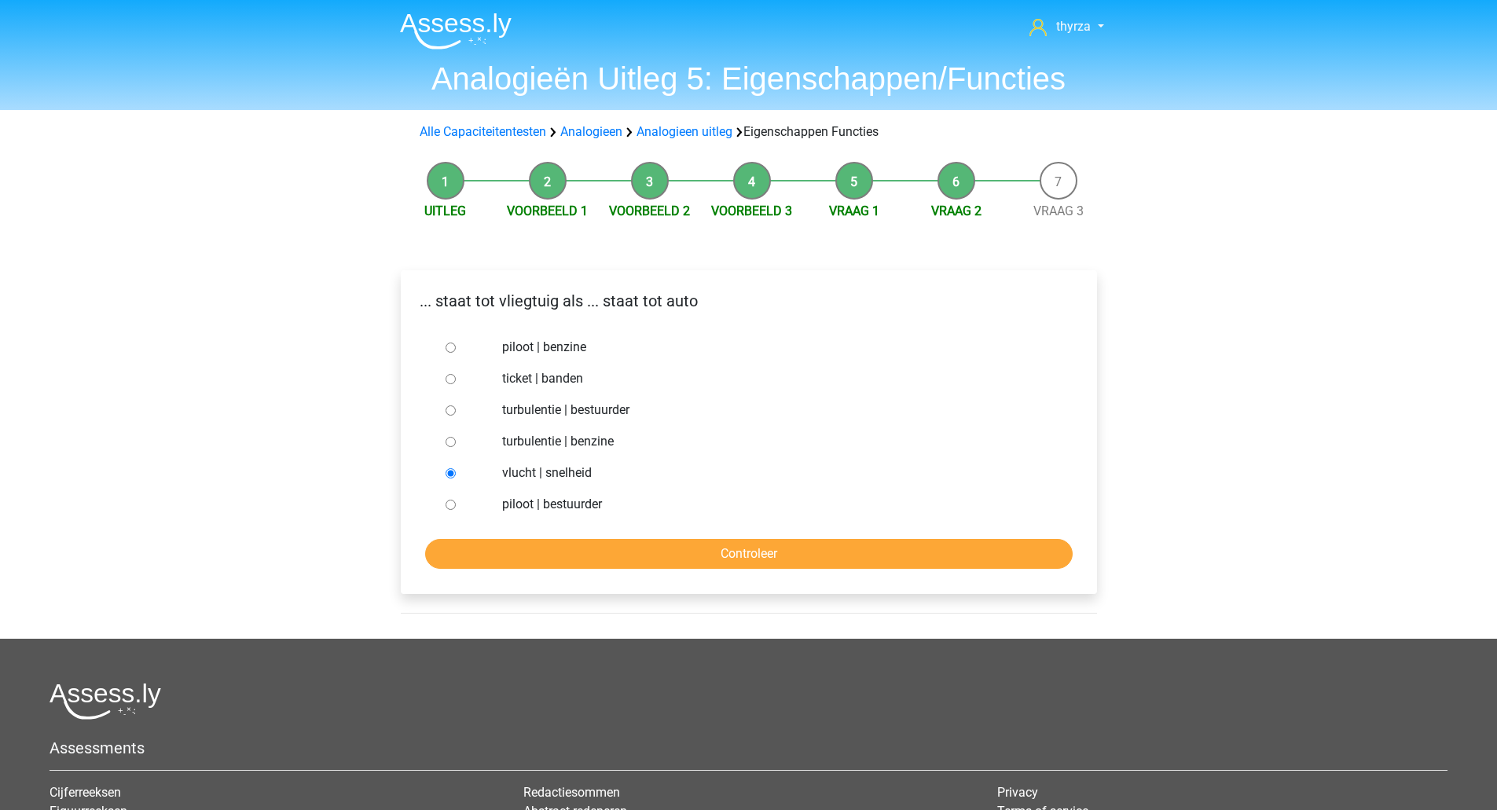
radio input "true"
click at [544, 545] on input "Controleer" at bounding box center [748, 554] width 647 height 30
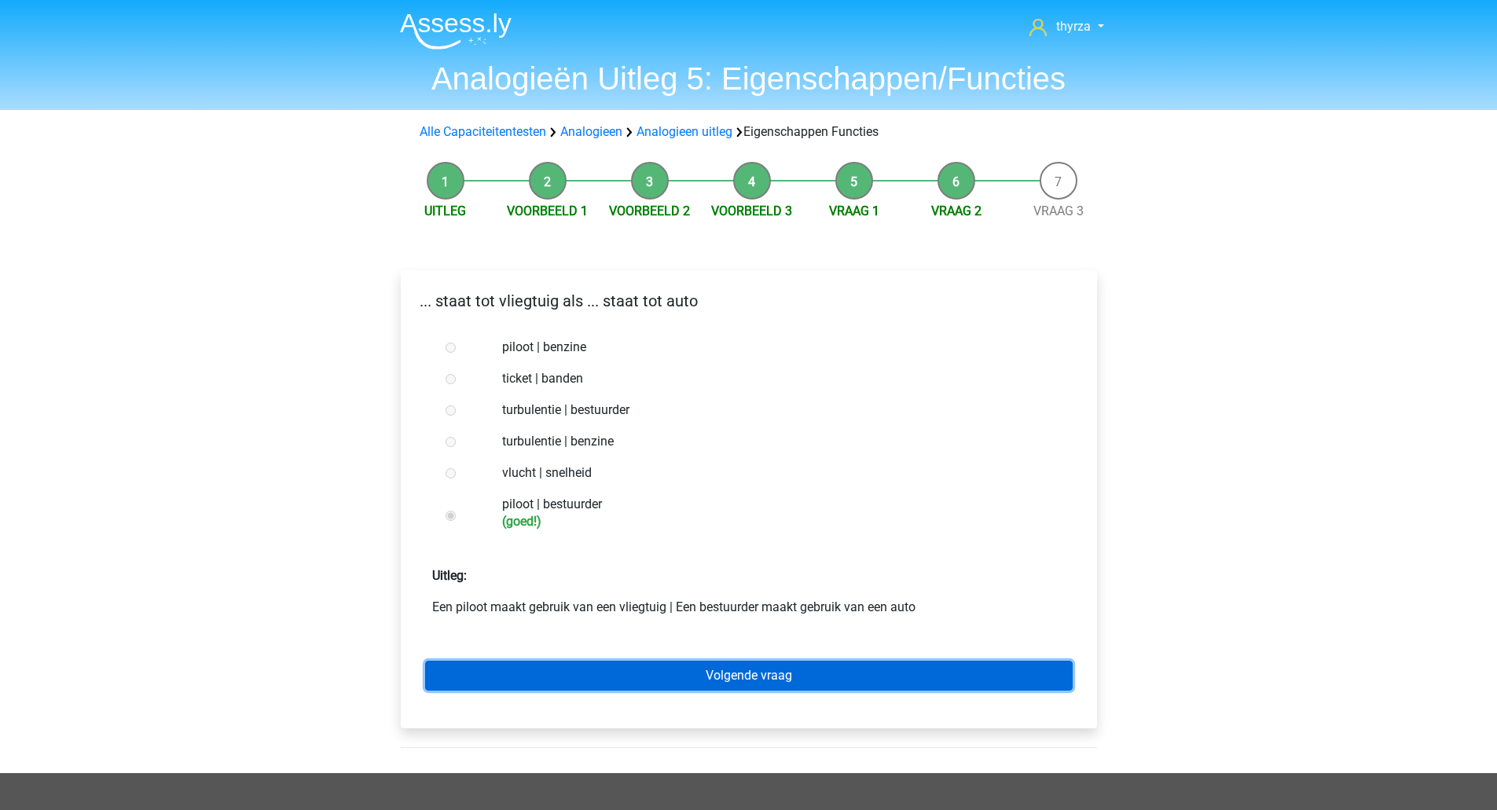
click at [788, 683] on link "Volgende vraag" at bounding box center [748, 676] width 647 height 30
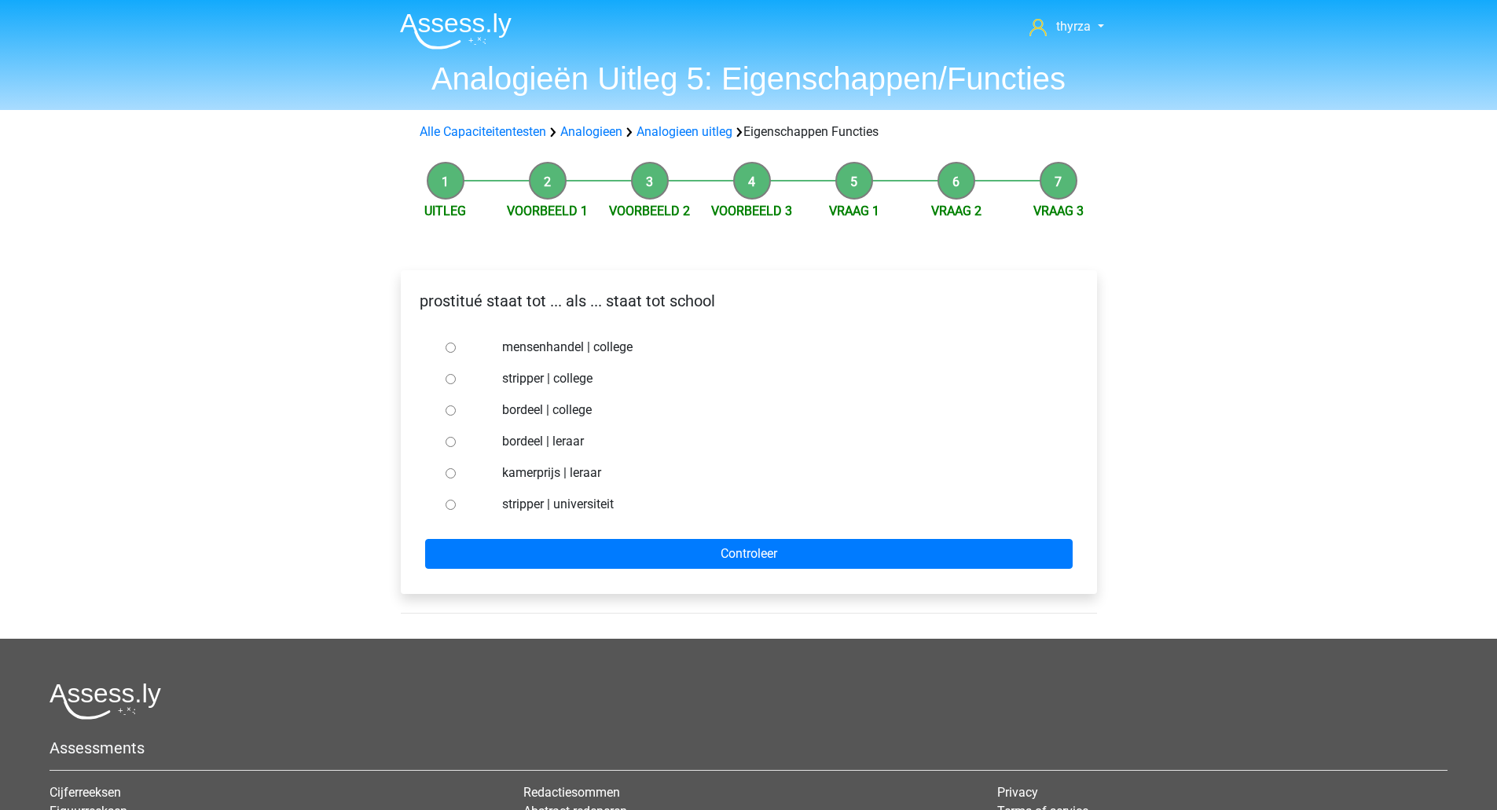
click at [522, 439] on label "bordeel | leraar" at bounding box center [774, 441] width 544 height 19
click at [456, 439] on input "bordeel | leraar" at bounding box center [450, 442] width 10 height 10
radio input "true"
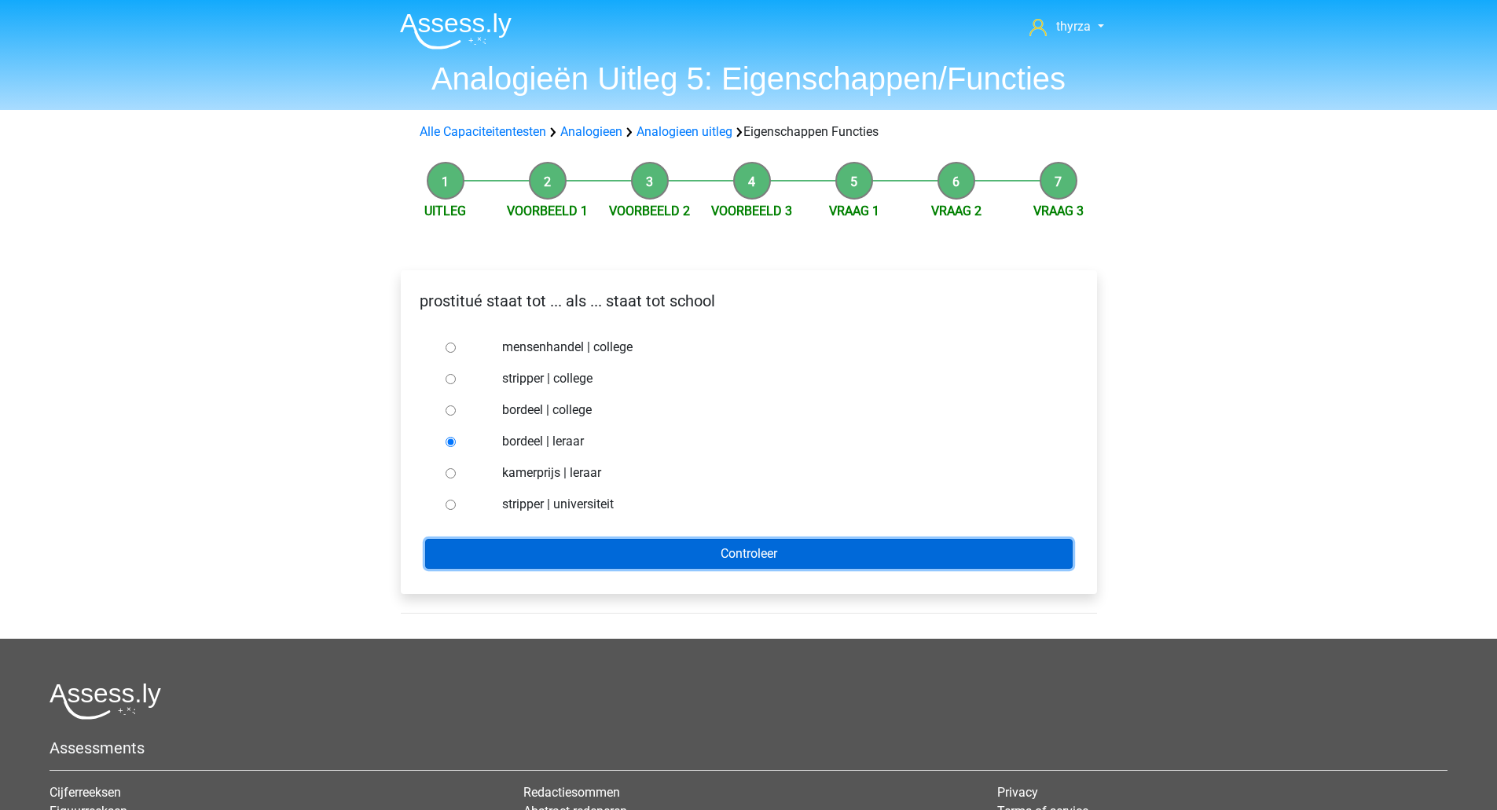
click at [587, 545] on input "Controleer" at bounding box center [748, 554] width 647 height 30
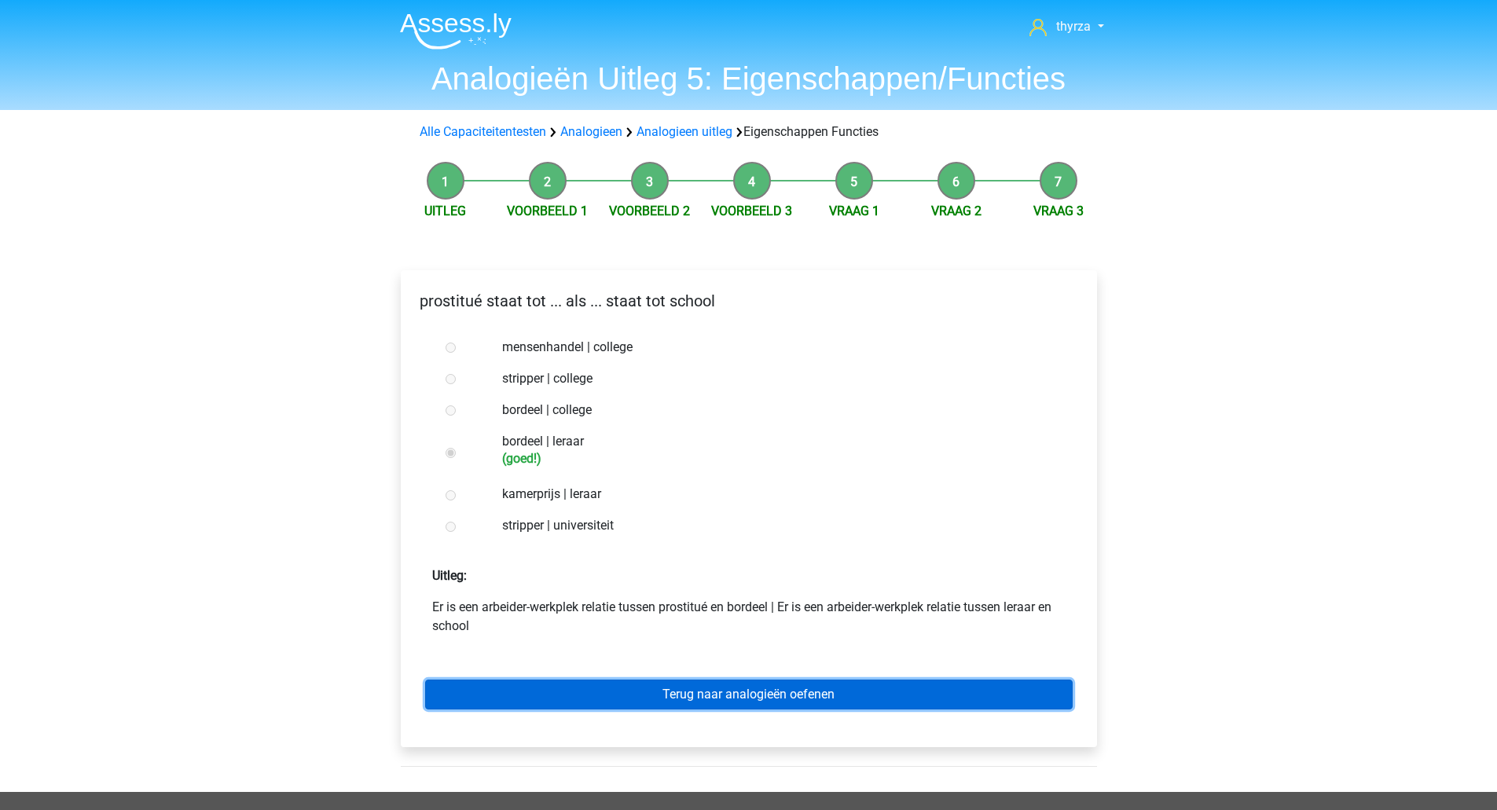
click at [708, 702] on link "Terug naar analogieën oefenen" at bounding box center [748, 695] width 647 height 30
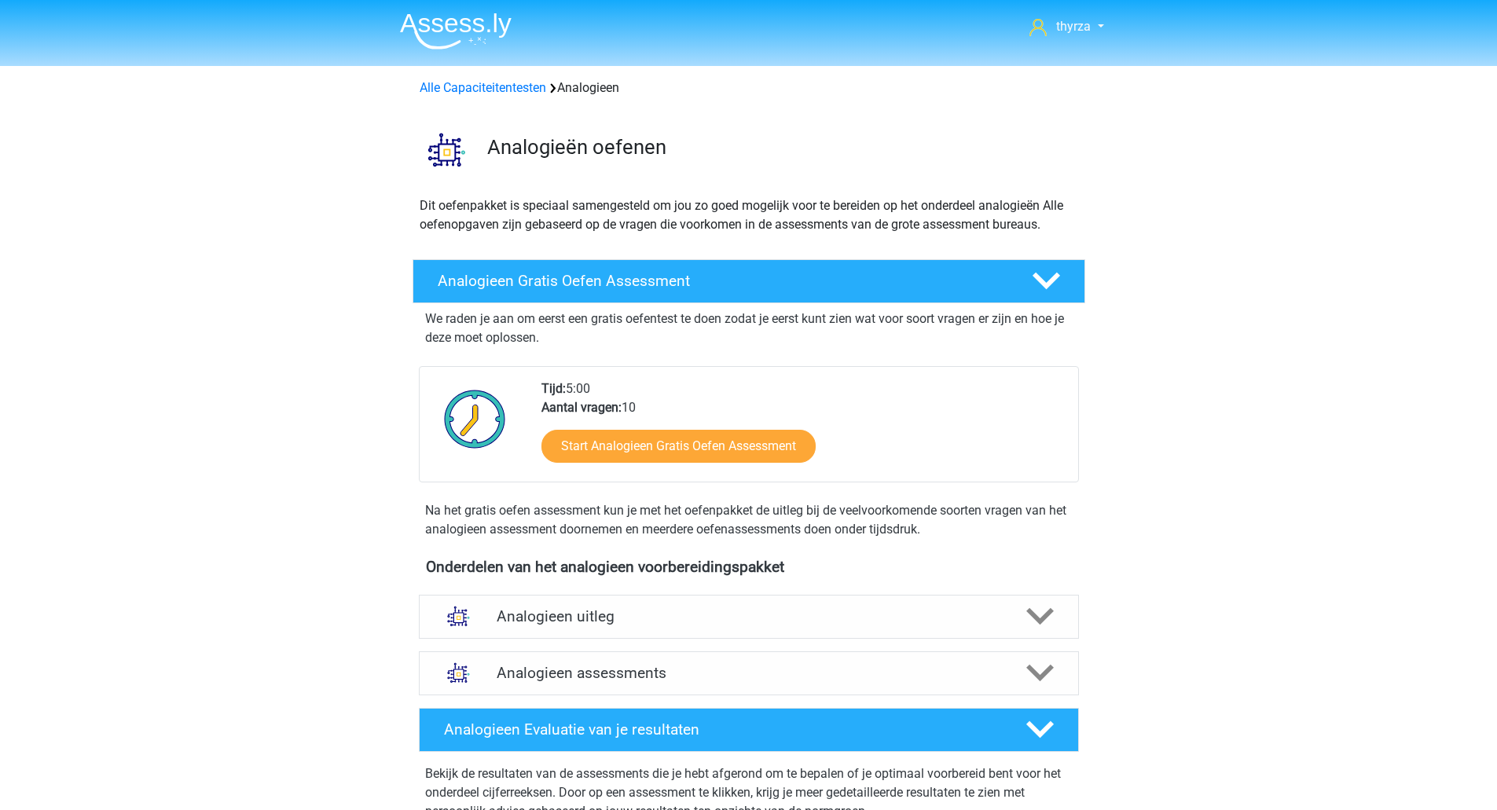
click at [557, 614] on h4 "Analogieen uitleg" at bounding box center [749, 616] width 504 height 18
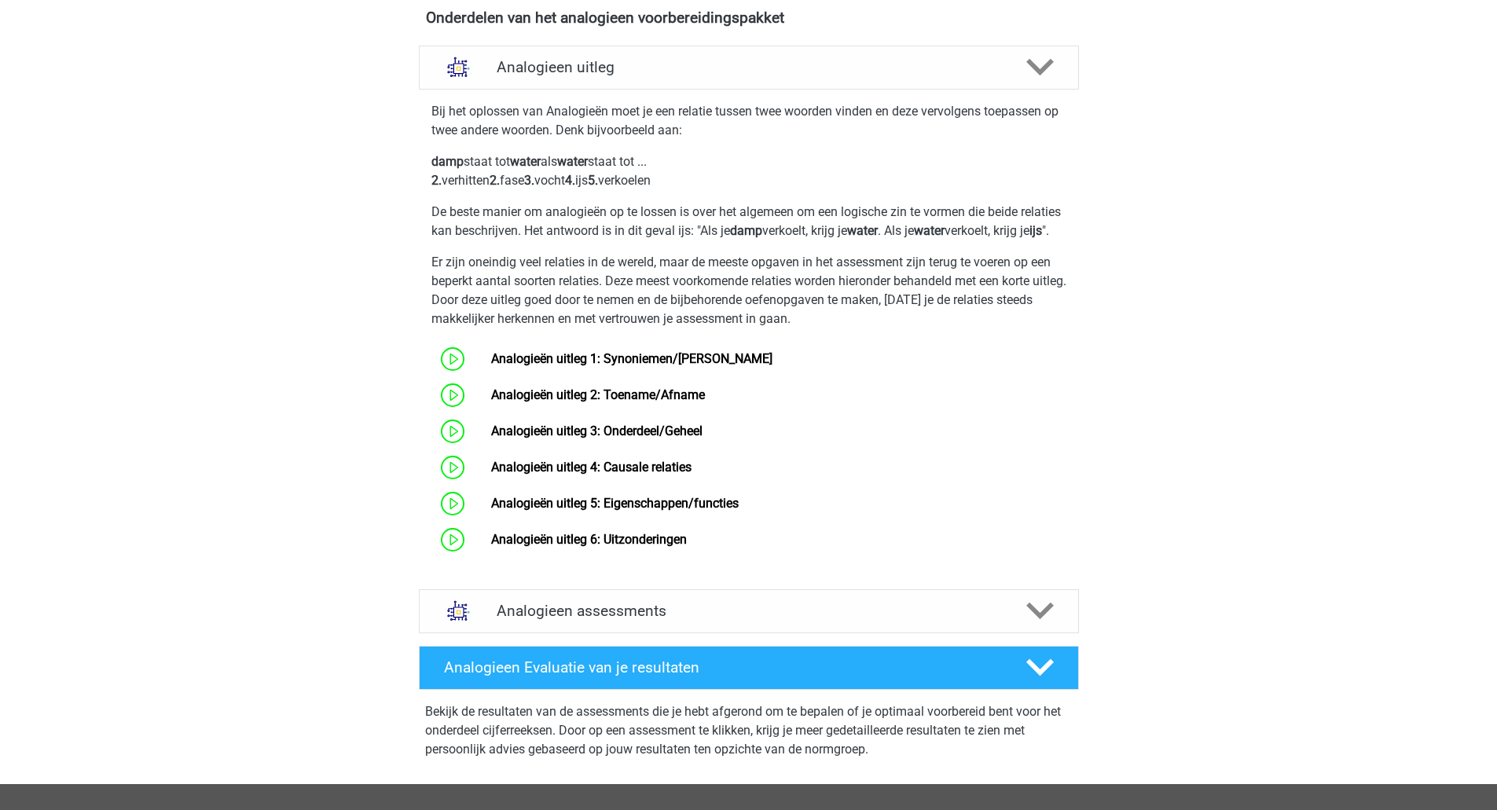
scroll to position [707, 0]
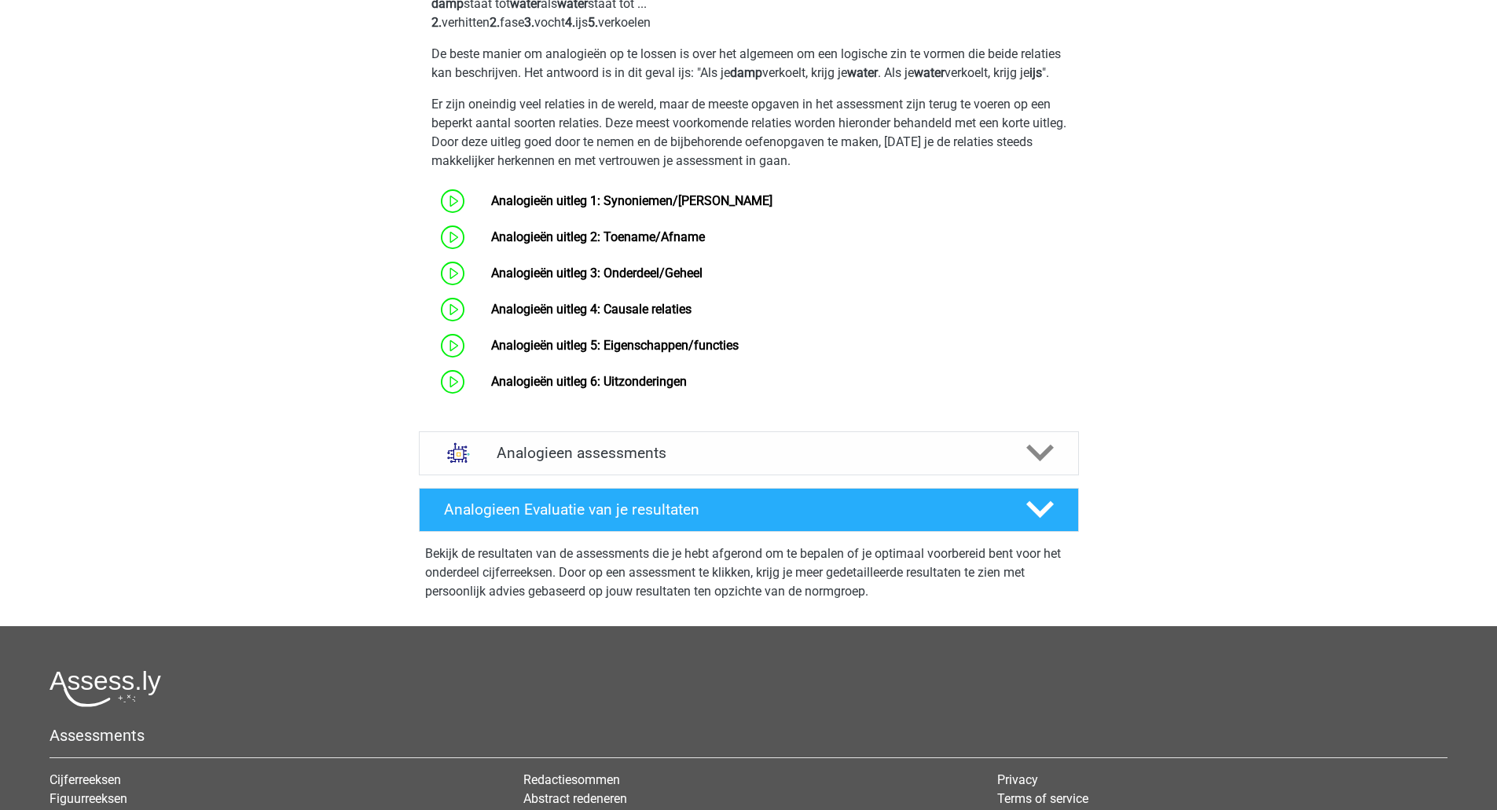
click at [563, 462] on h4 "Analogieen assessments" at bounding box center [749, 453] width 504 height 18
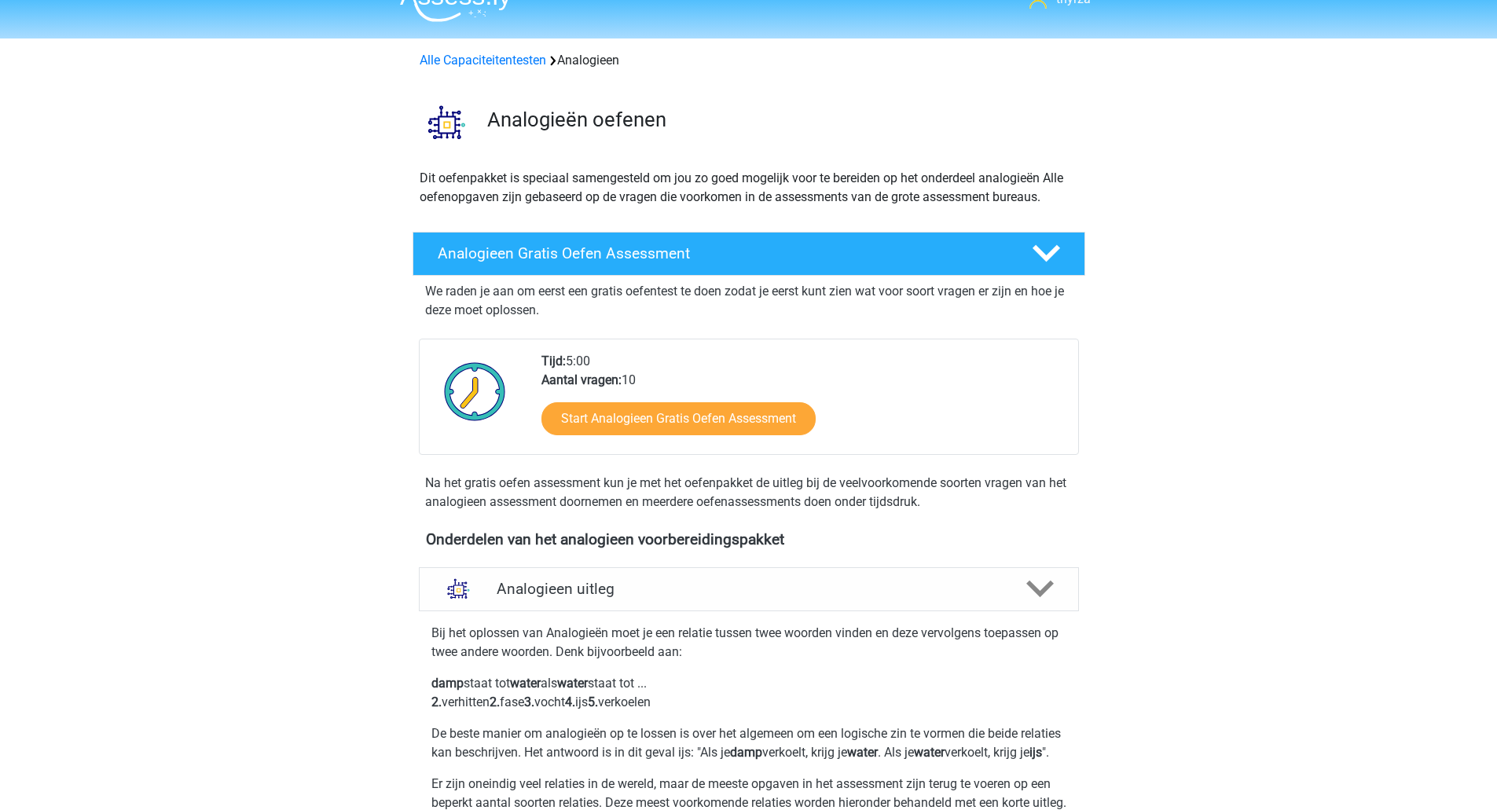
scroll to position [0, 0]
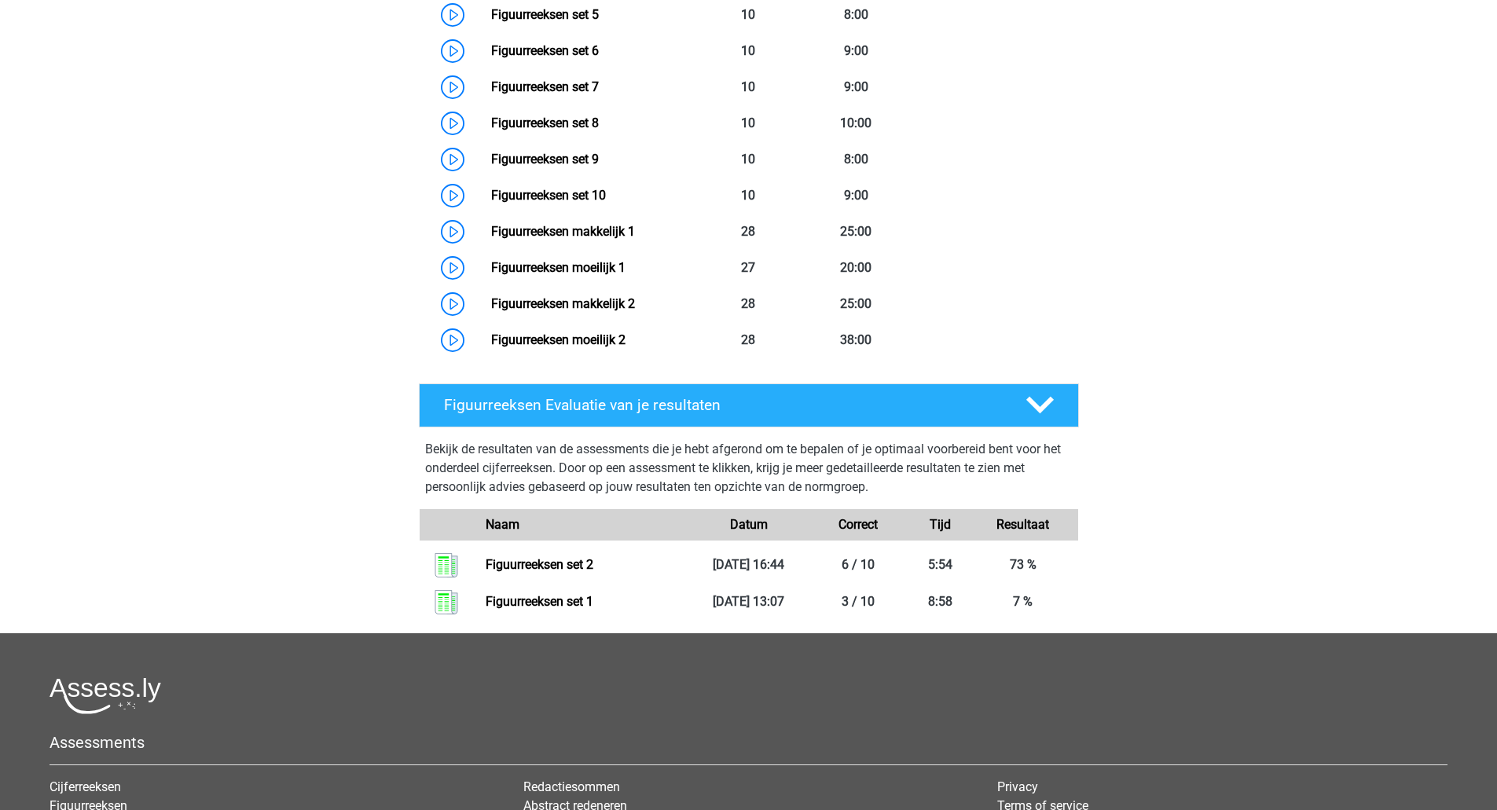
scroll to position [864, 0]
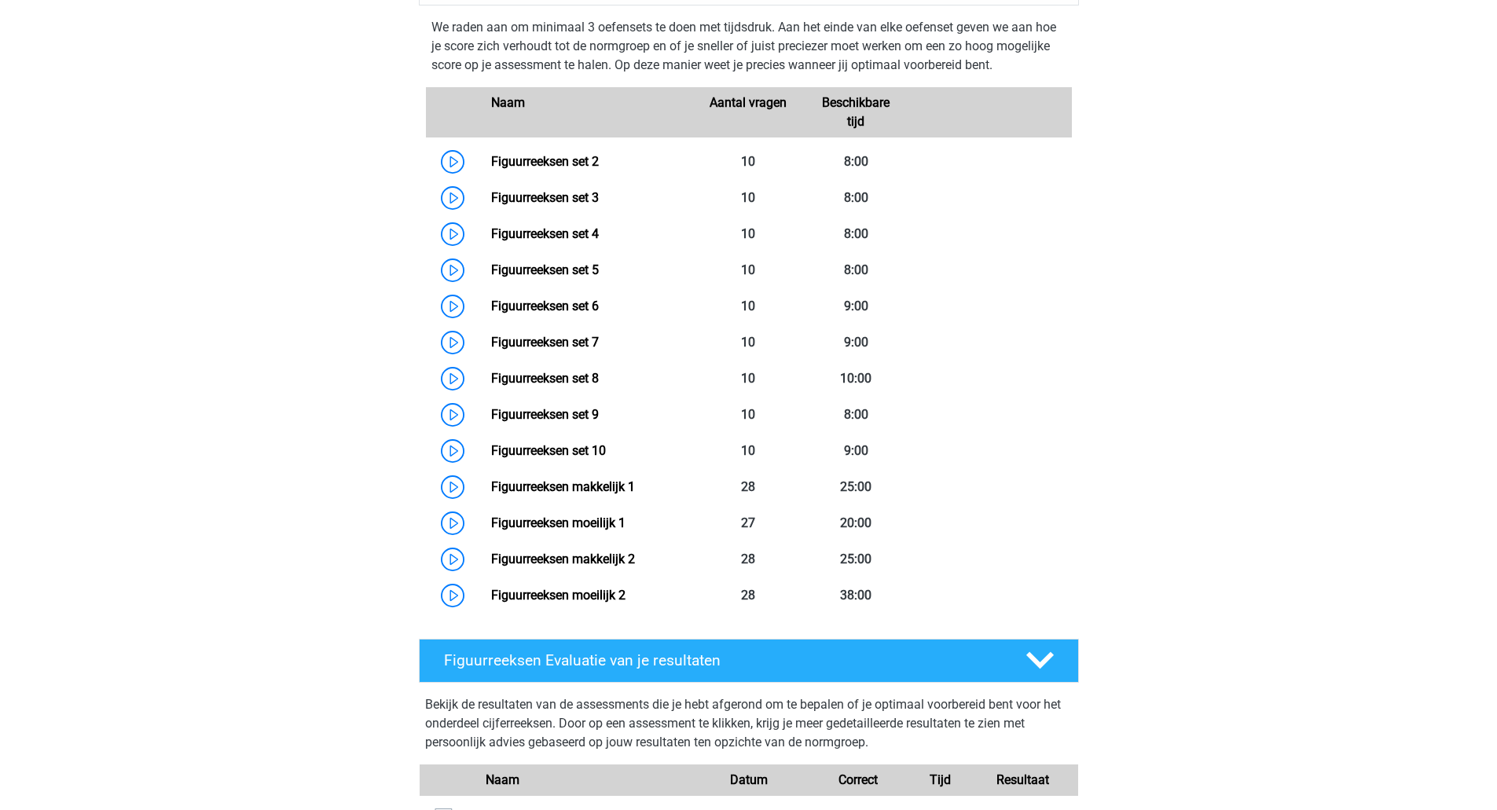
click at [491, 195] on link "Figuurreeksen set 3" at bounding box center [545, 197] width 108 height 15
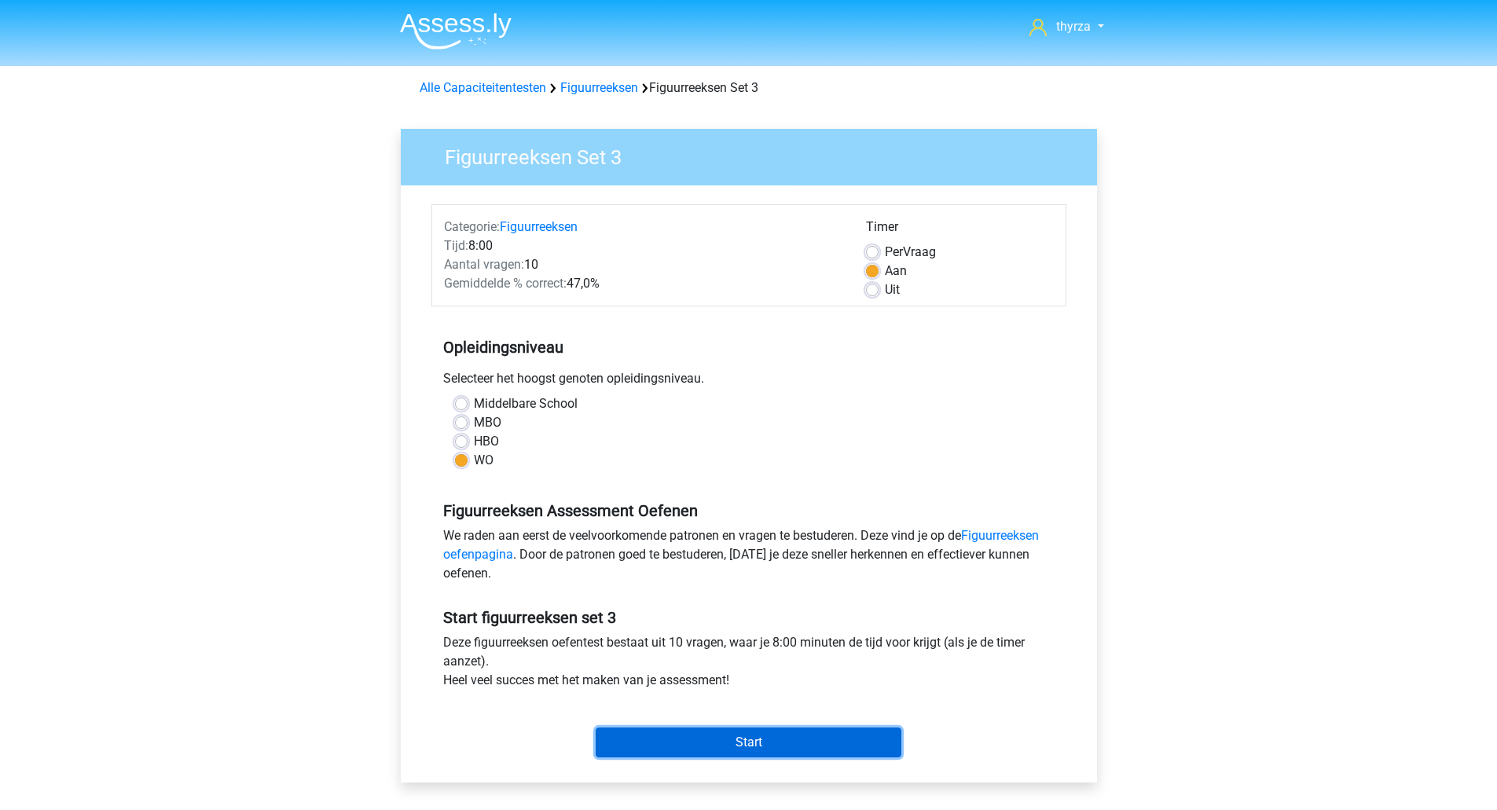
click at [698, 746] on input "Start" at bounding box center [748, 742] width 306 height 30
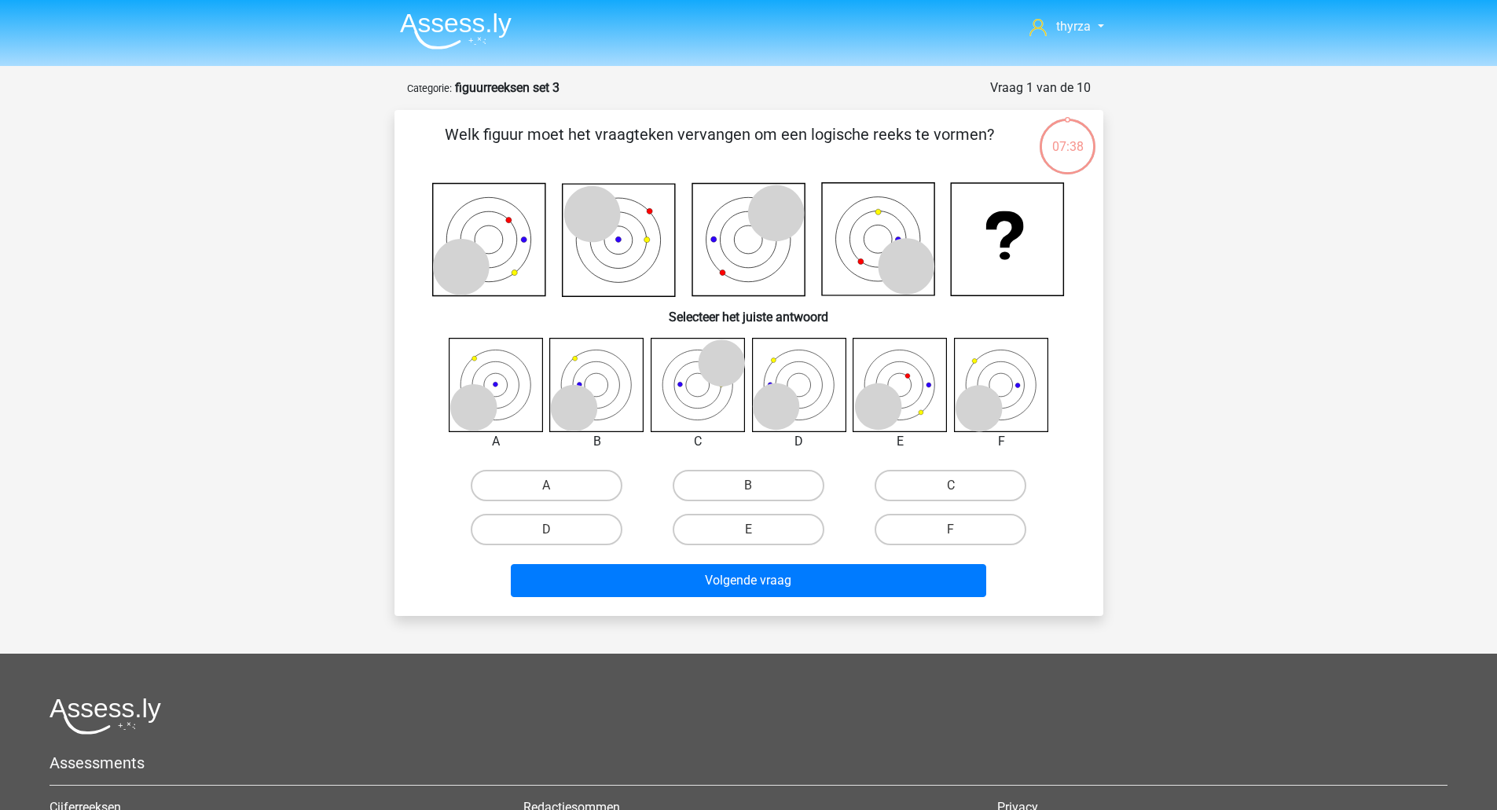
click at [694, 484] on label "B" at bounding box center [748, 485] width 152 height 31
click at [748, 486] on input "B" at bounding box center [753, 491] width 10 height 10
radio input "true"
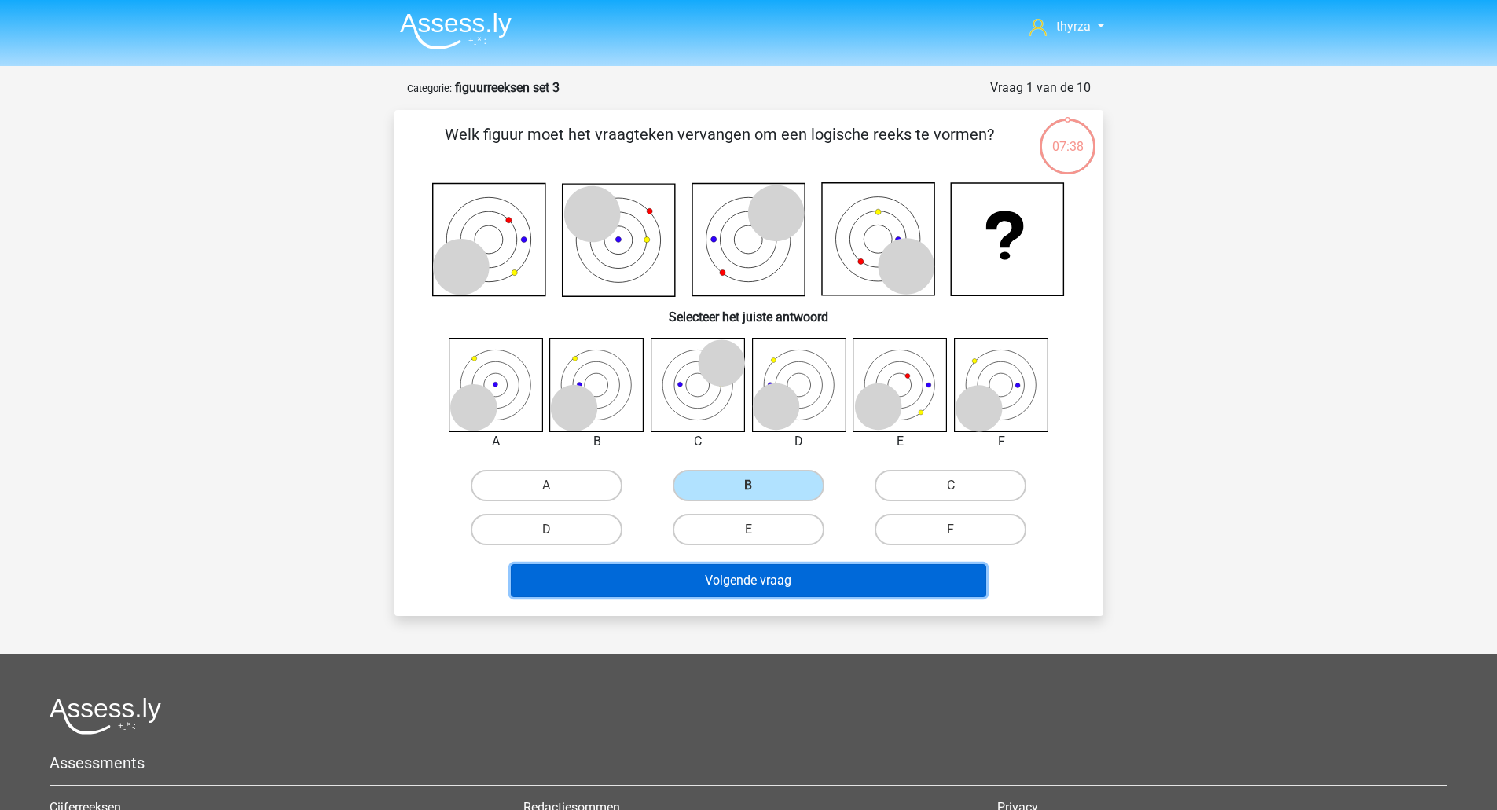
click at [694, 581] on button "Volgende vraag" at bounding box center [748, 580] width 475 height 33
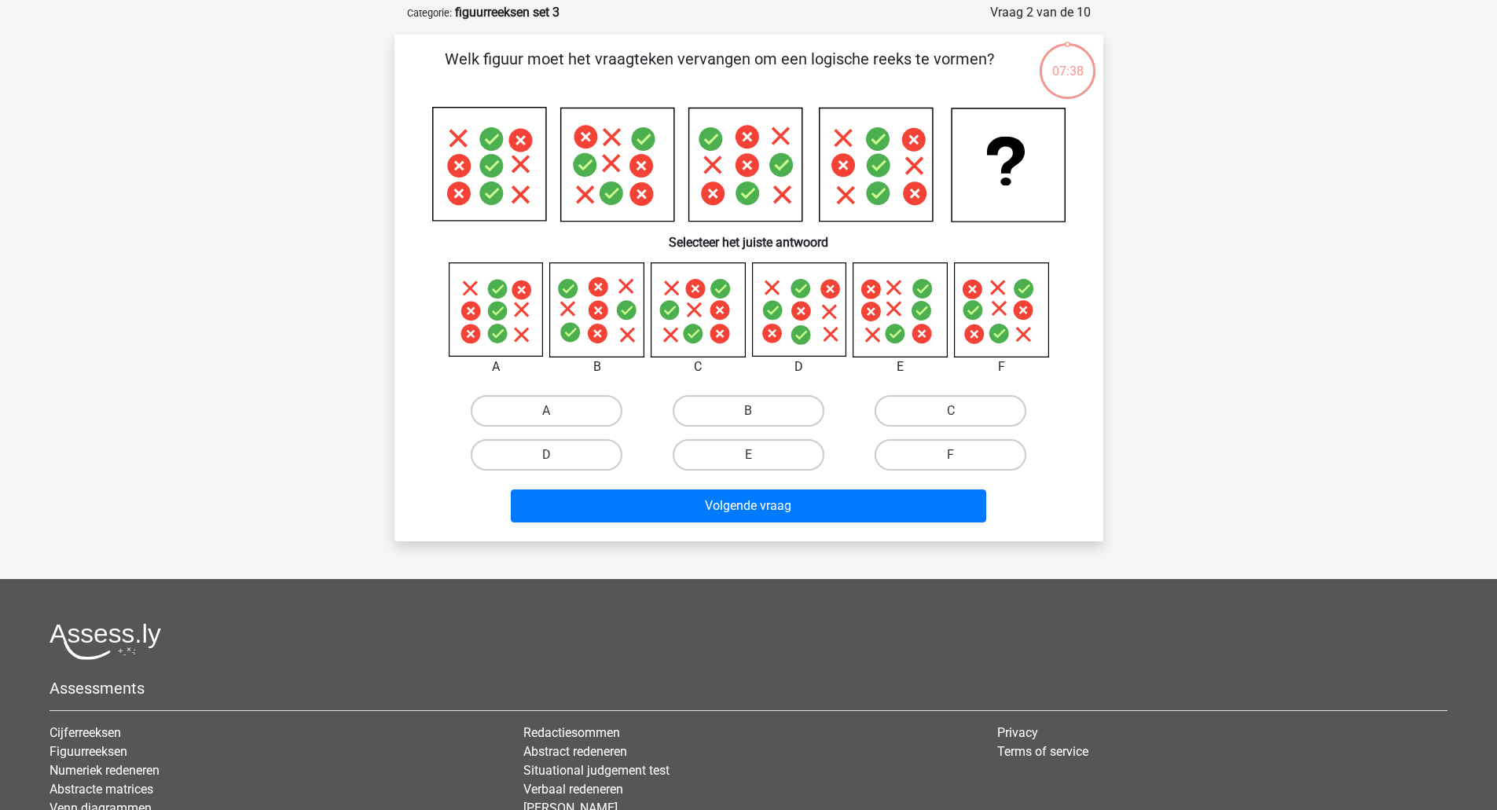
scroll to position [79, 0]
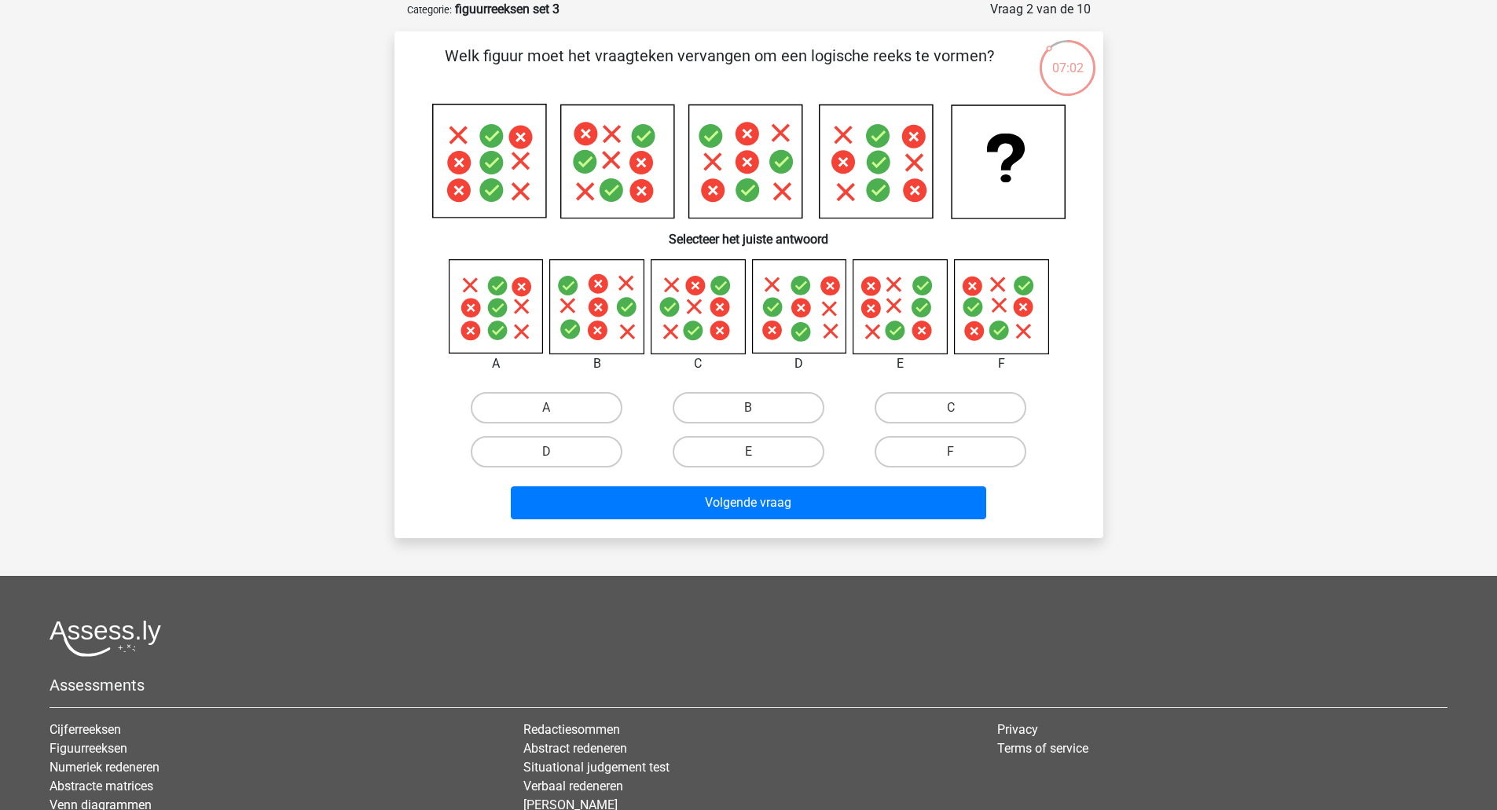
click at [1011, 326] on icon at bounding box center [1000, 306] width 93 height 93
click at [951, 445] on label "F" at bounding box center [950, 451] width 152 height 31
click at [951, 452] on input "F" at bounding box center [956, 457] width 10 height 10
radio input "true"
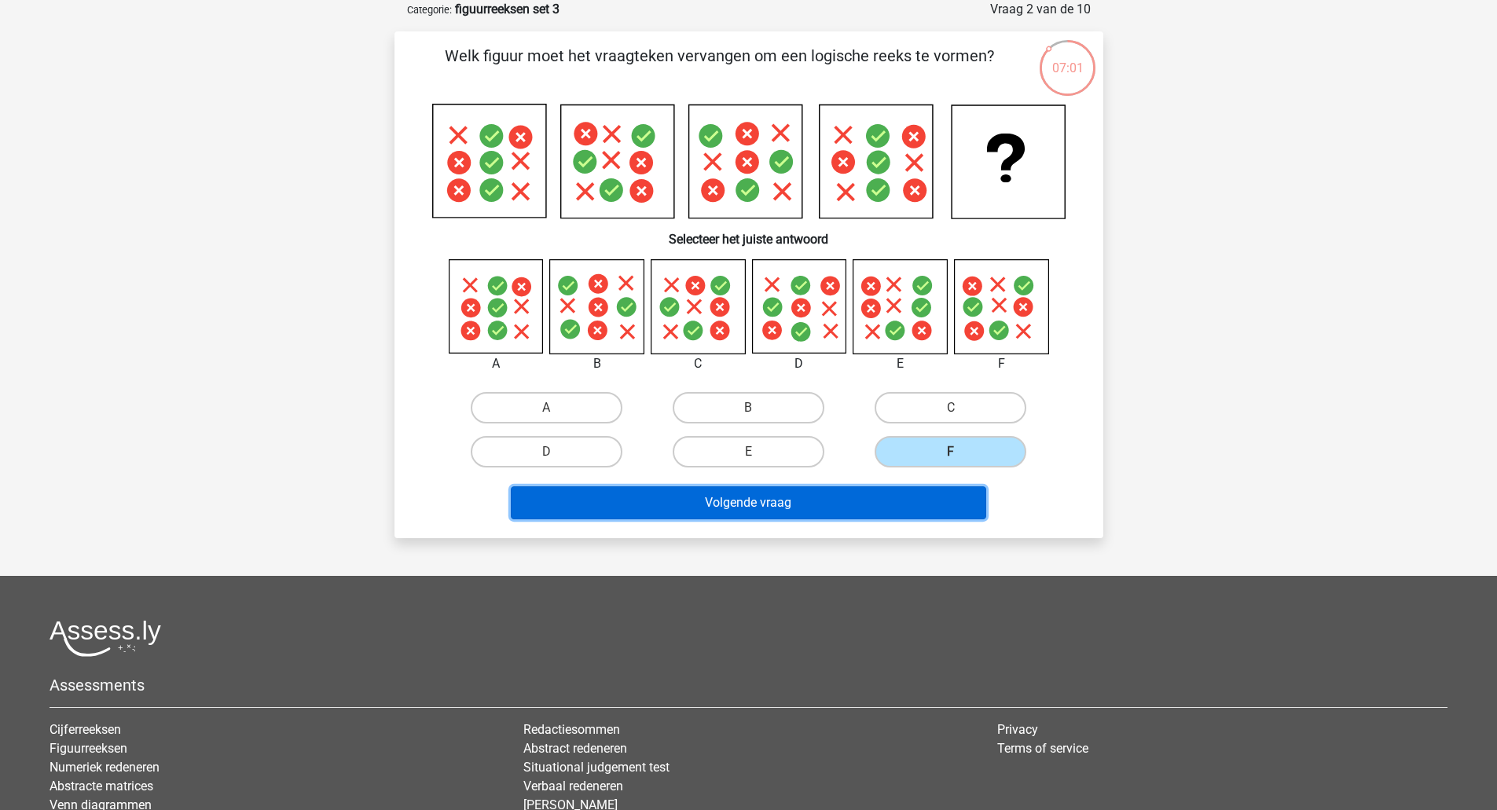
click at [922, 489] on button "Volgende vraag" at bounding box center [748, 502] width 475 height 33
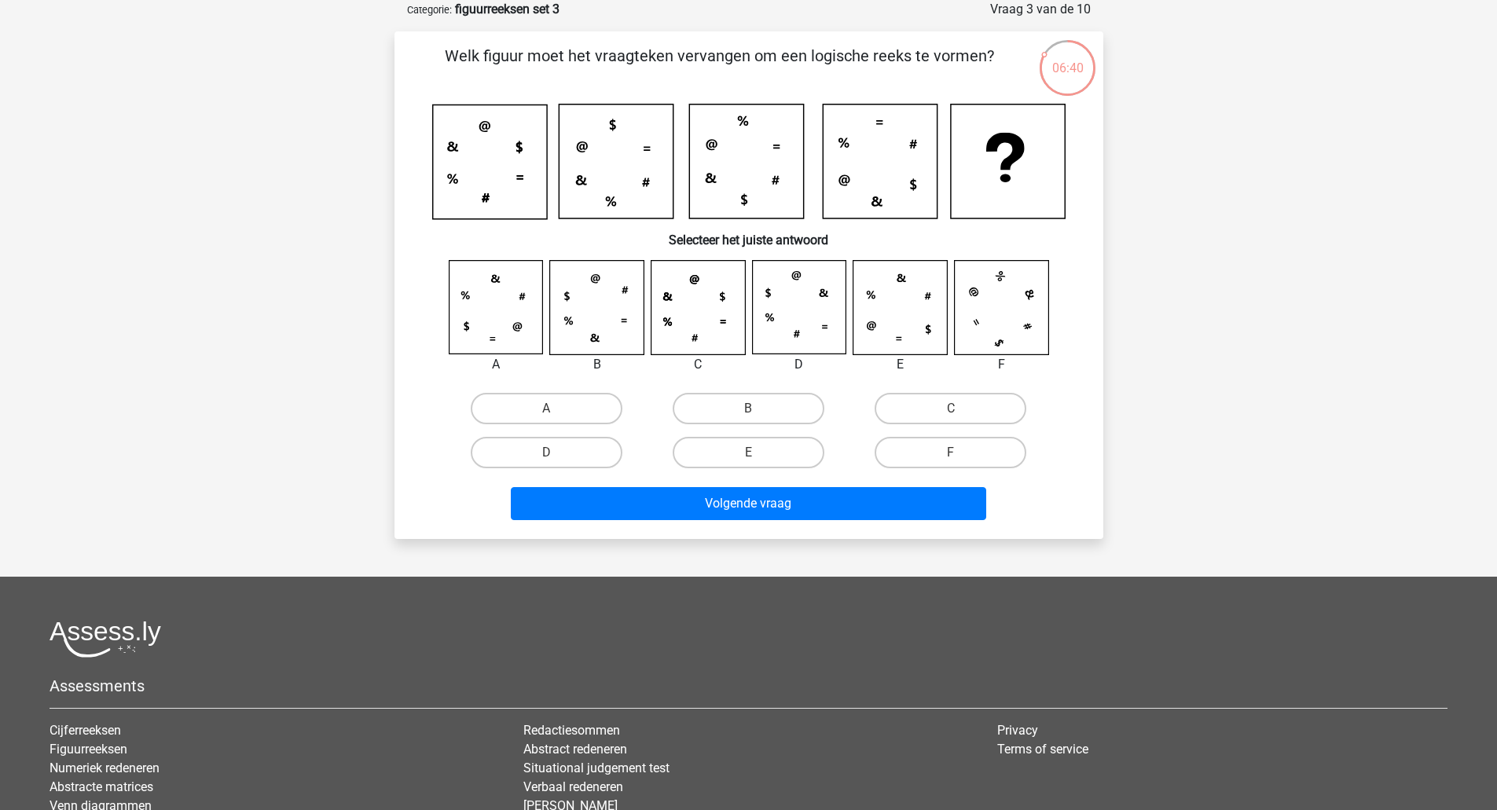
click at [756, 457] on input "E" at bounding box center [753, 458] width 10 height 10
radio input "true"
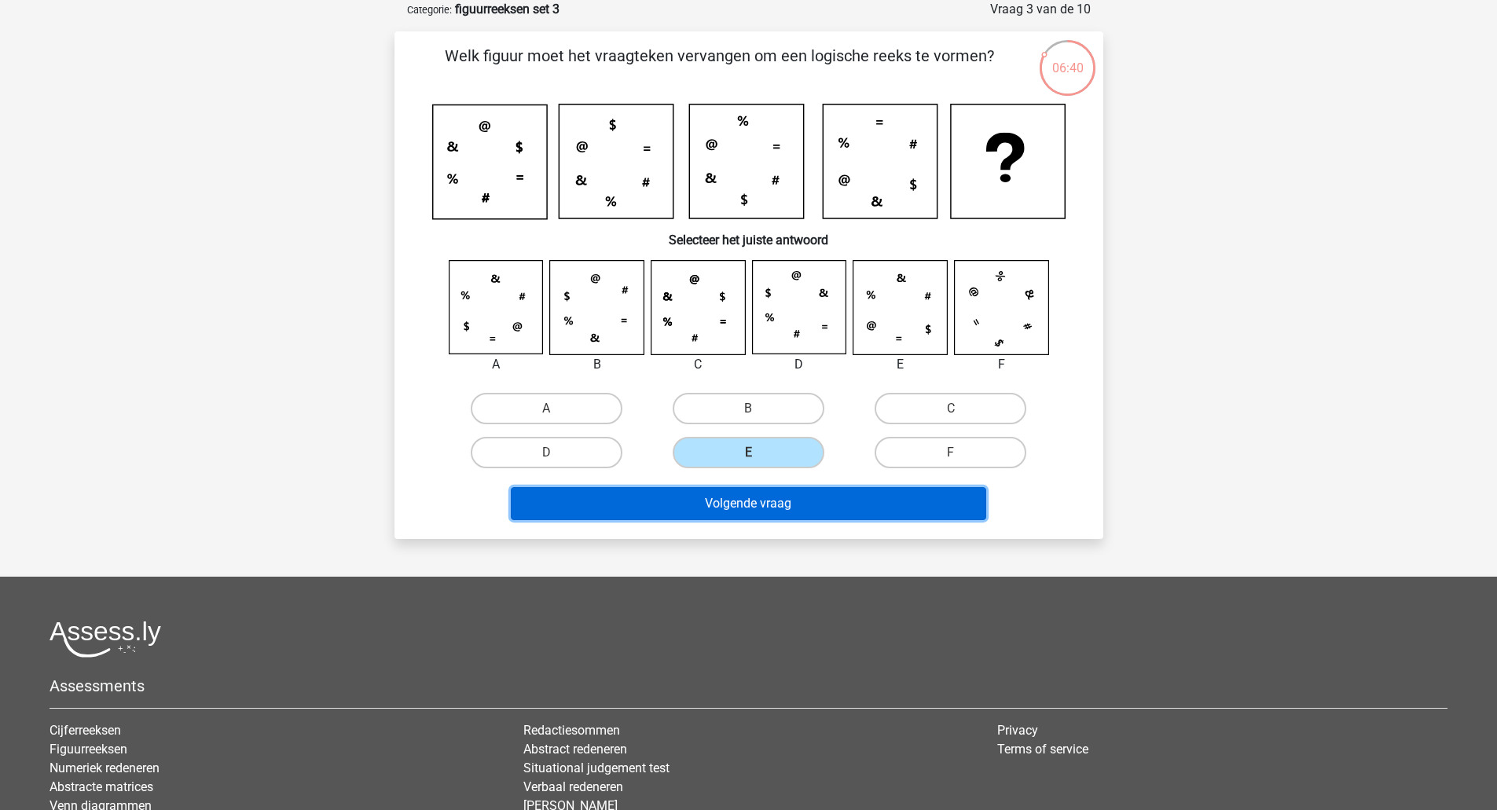
click at [744, 493] on button "Volgende vraag" at bounding box center [748, 503] width 475 height 33
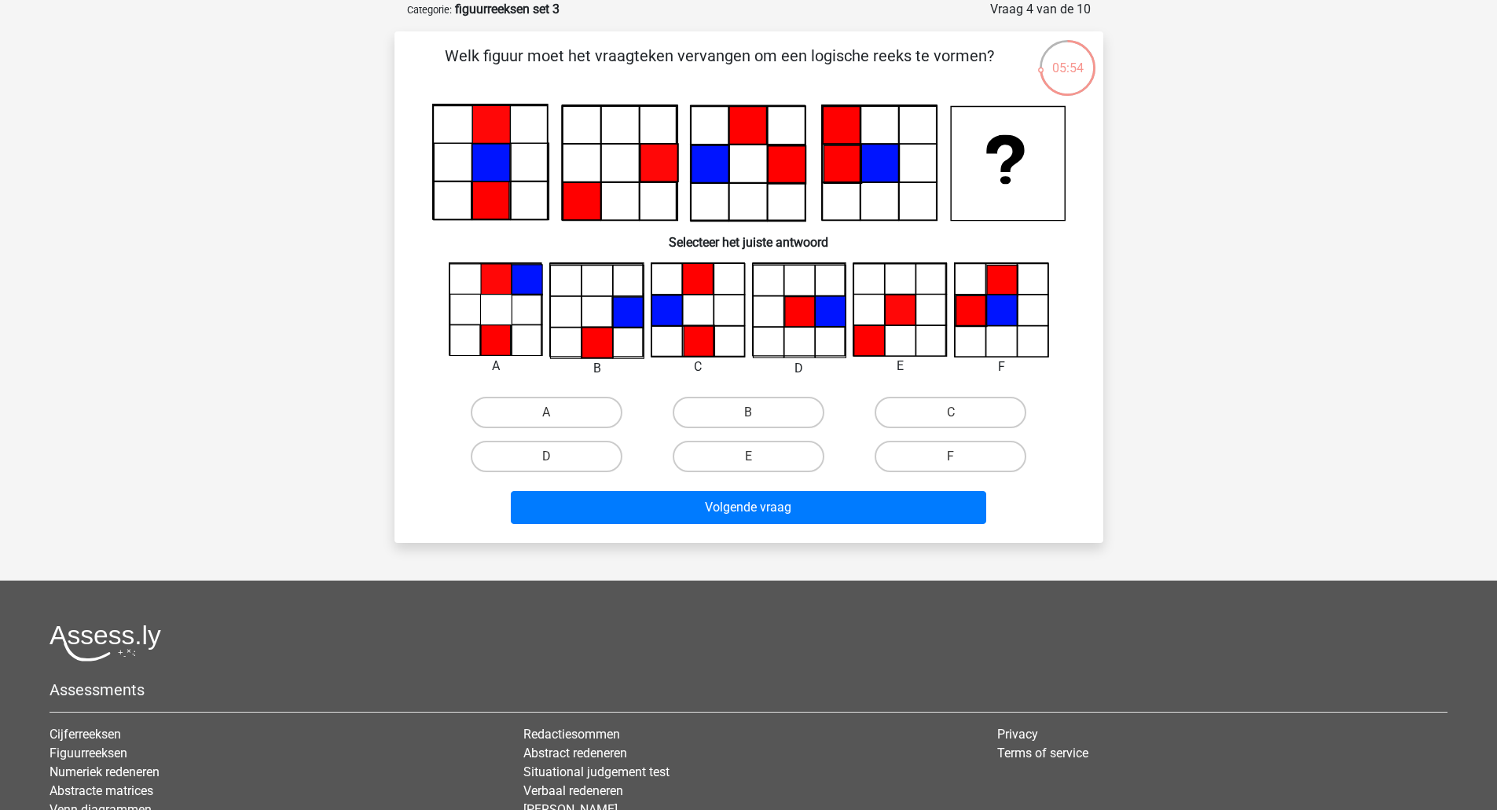
click at [710, 420] on label "B" at bounding box center [748, 412] width 152 height 31
click at [748, 420] on input "B" at bounding box center [753, 417] width 10 height 10
radio input "true"
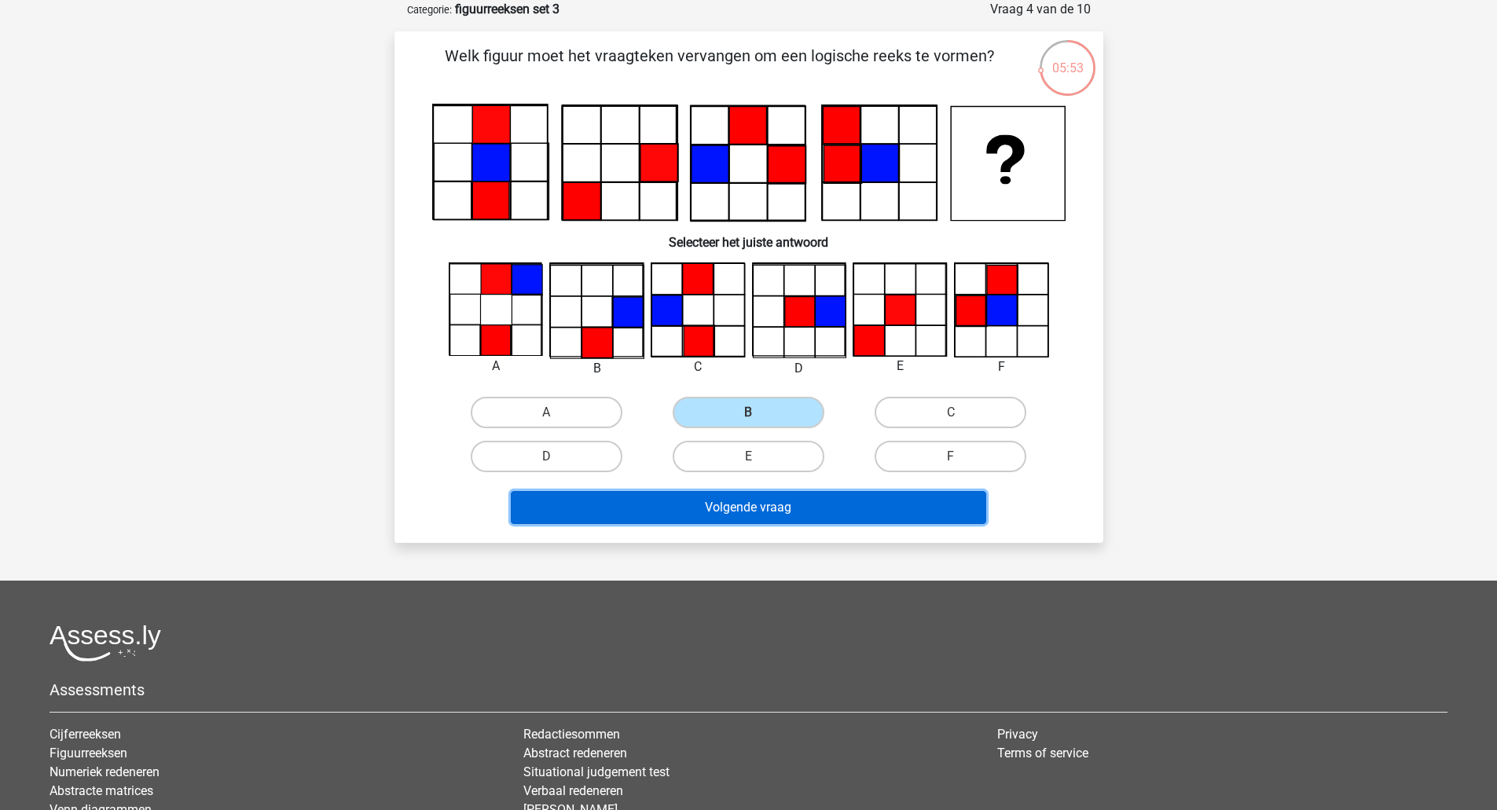
click at [717, 497] on button "Volgende vraag" at bounding box center [748, 507] width 475 height 33
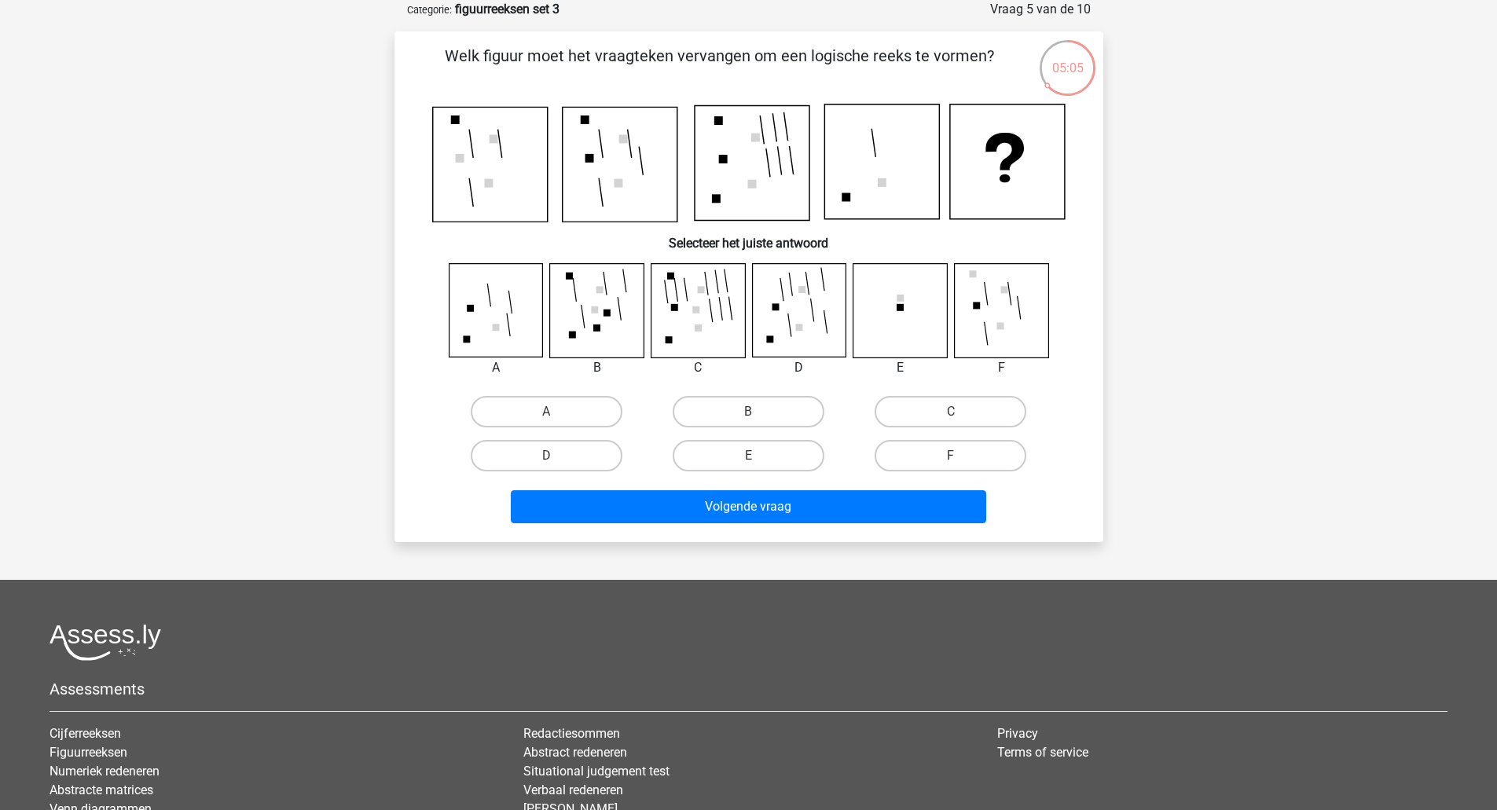
click at [912, 420] on label "C" at bounding box center [950, 411] width 152 height 31
click at [951, 420] on input "C" at bounding box center [956, 417] width 10 height 10
radio input "true"
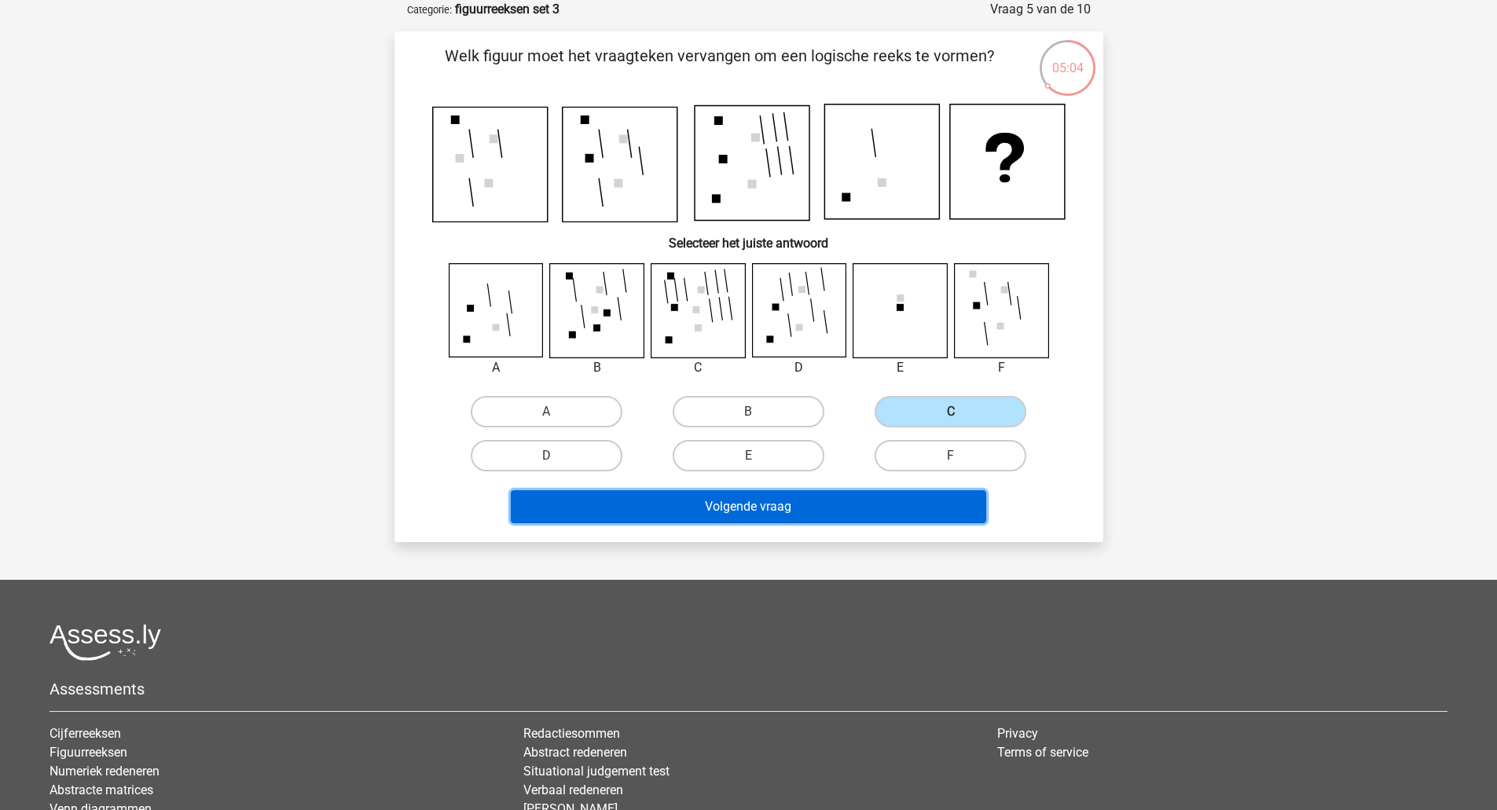
click at [808, 522] on button "Volgende vraag" at bounding box center [748, 506] width 475 height 33
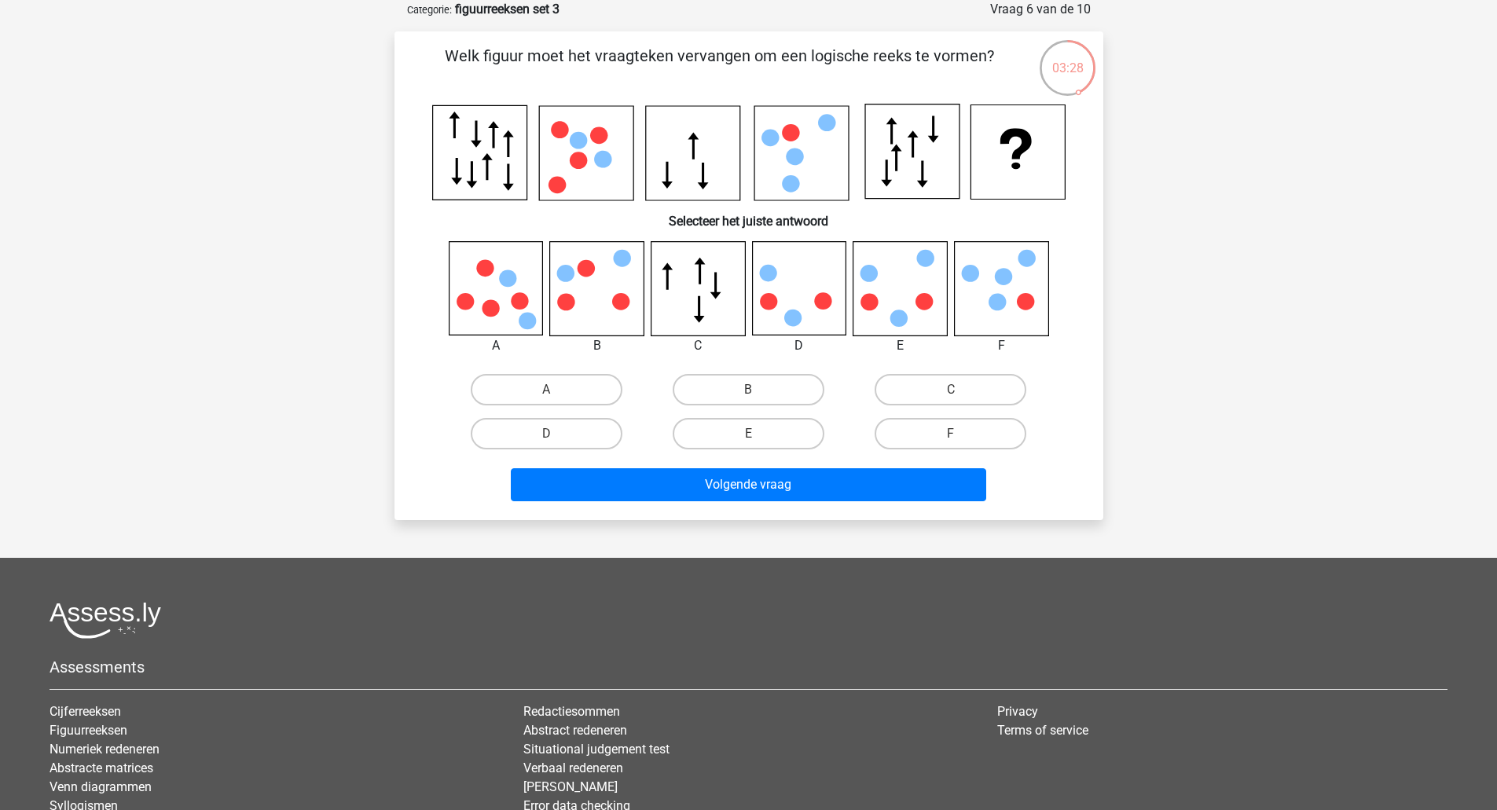
click at [510, 313] on icon at bounding box center [495, 288] width 93 height 93
click at [532, 402] on label "A" at bounding box center [547, 389] width 152 height 31
click at [546, 400] on input "A" at bounding box center [551, 395] width 10 height 10
radio input "true"
click at [661, 505] on div "Volgende vraag" at bounding box center [748, 487] width 606 height 39
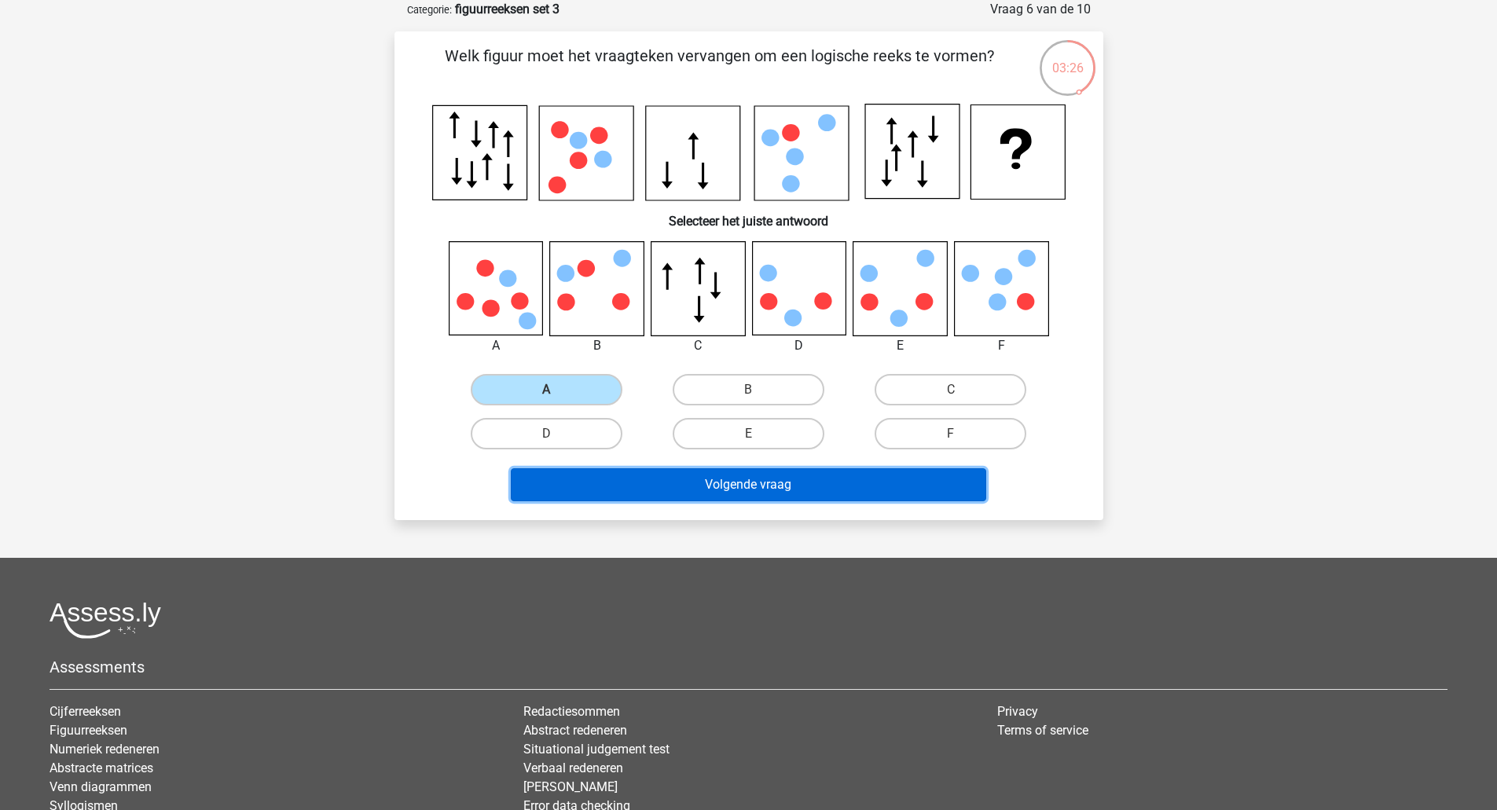
click at [682, 478] on button "Volgende vraag" at bounding box center [748, 484] width 475 height 33
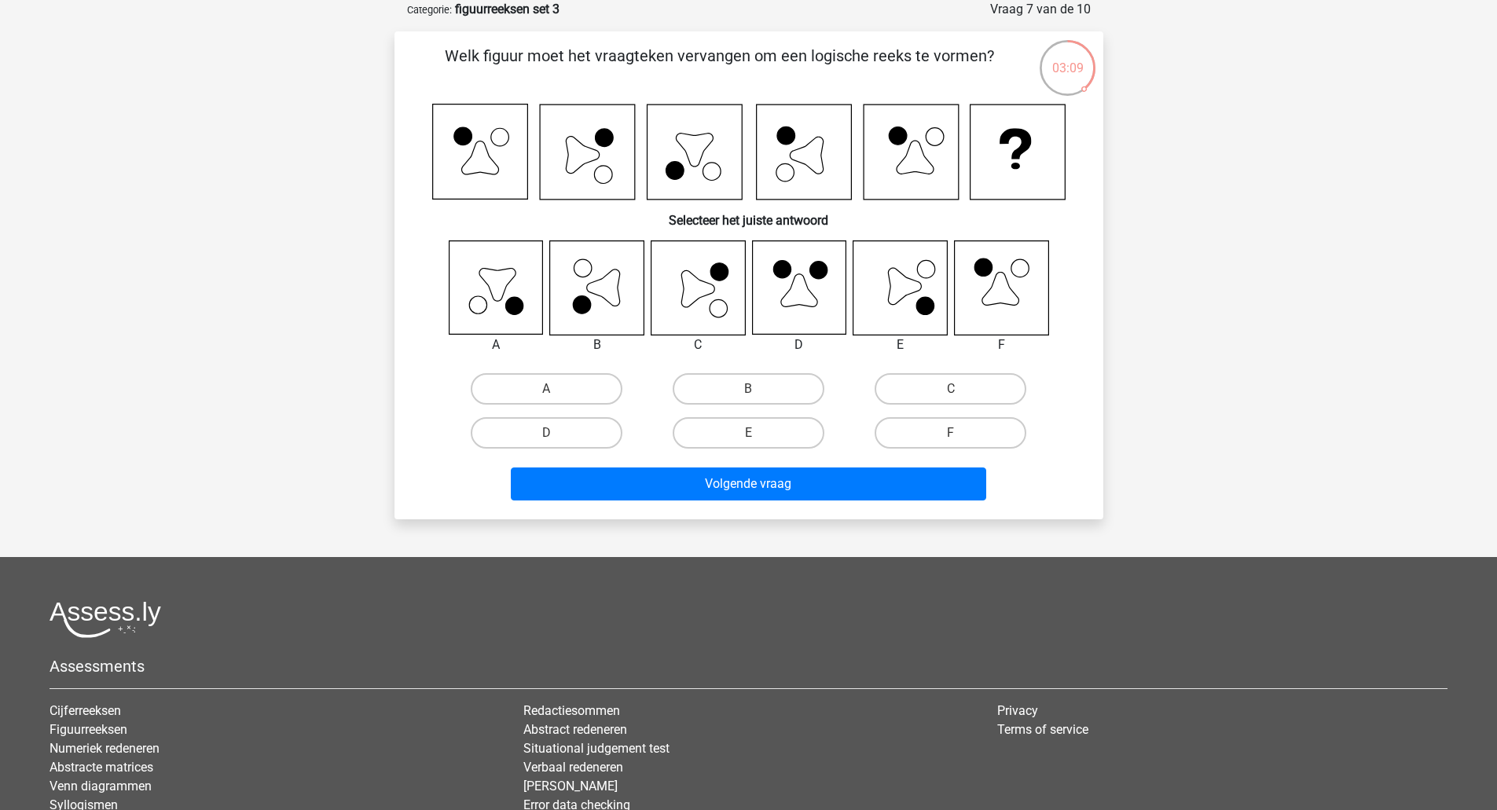
click at [958, 401] on label "C" at bounding box center [950, 388] width 152 height 31
click at [958, 399] on input "C" at bounding box center [956, 394] width 10 height 10
radio input "true"
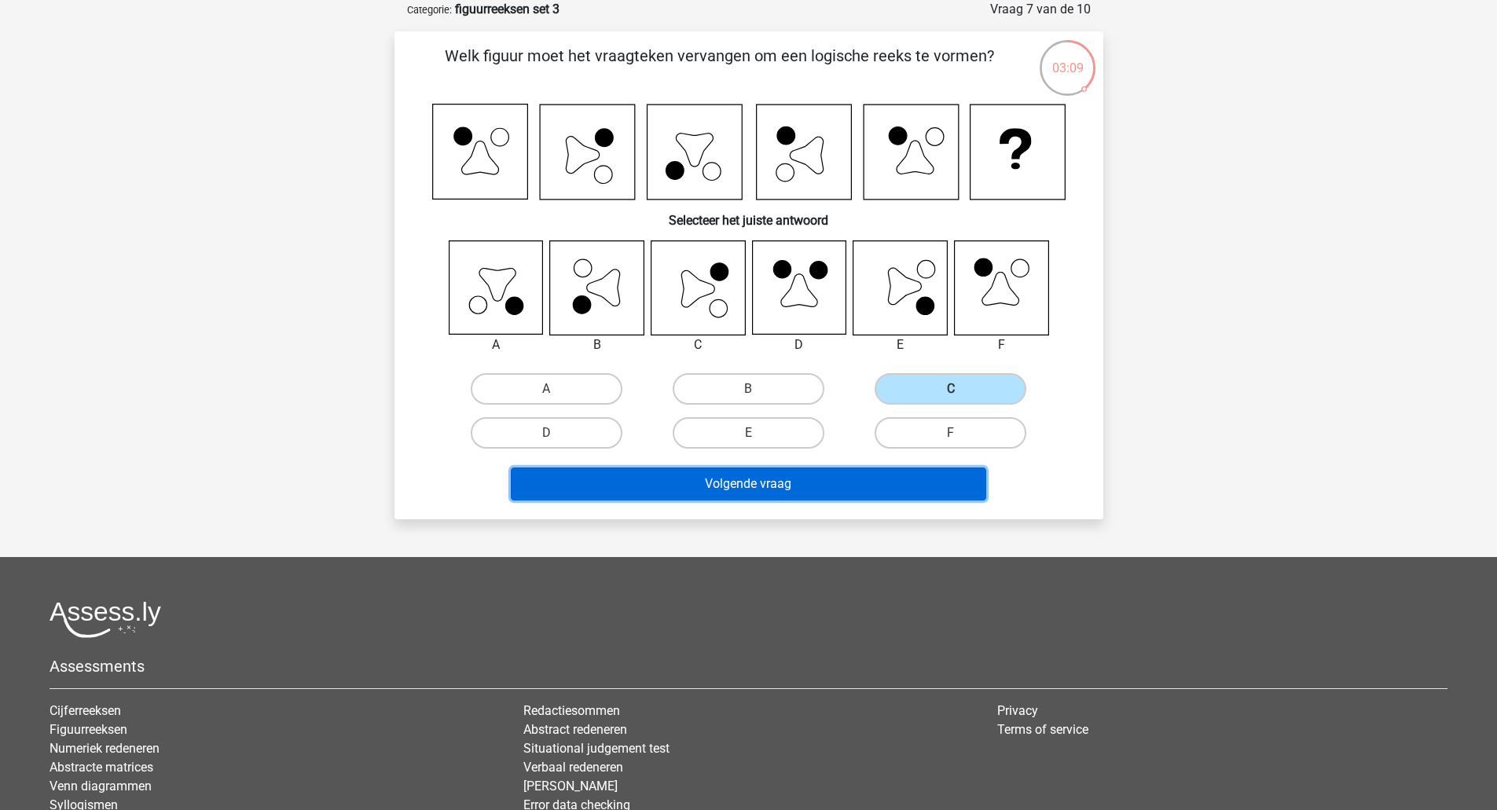
click at [833, 489] on button "Volgende vraag" at bounding box center [748, 483] width 475 height 33
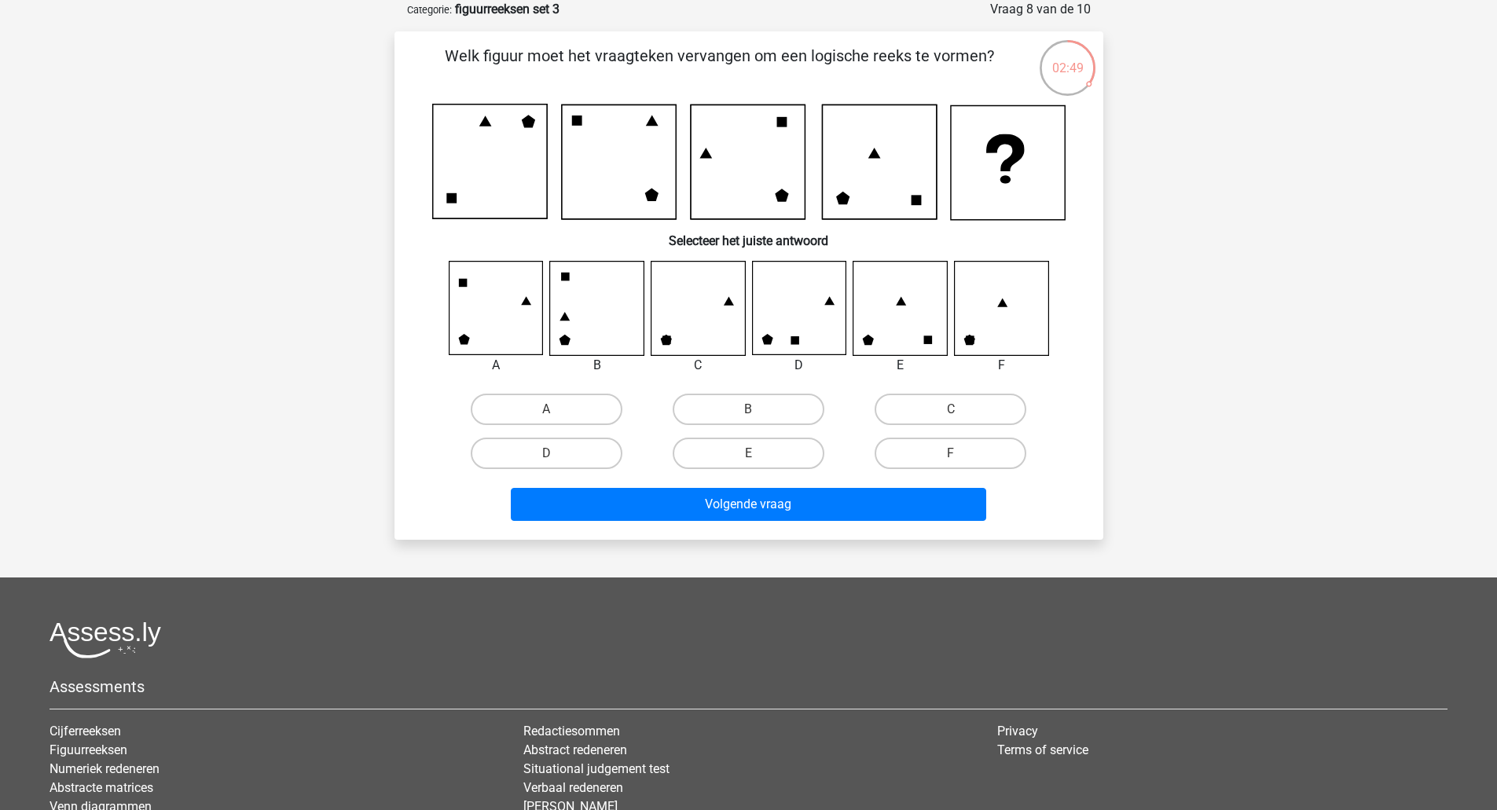
click at [942, 460] on label "F" at bounding box center [950, 453] width 152 height 31
click at [951, 460] on input "F" at bounding box center [956, 458] width 10 height 10
radio input "true"
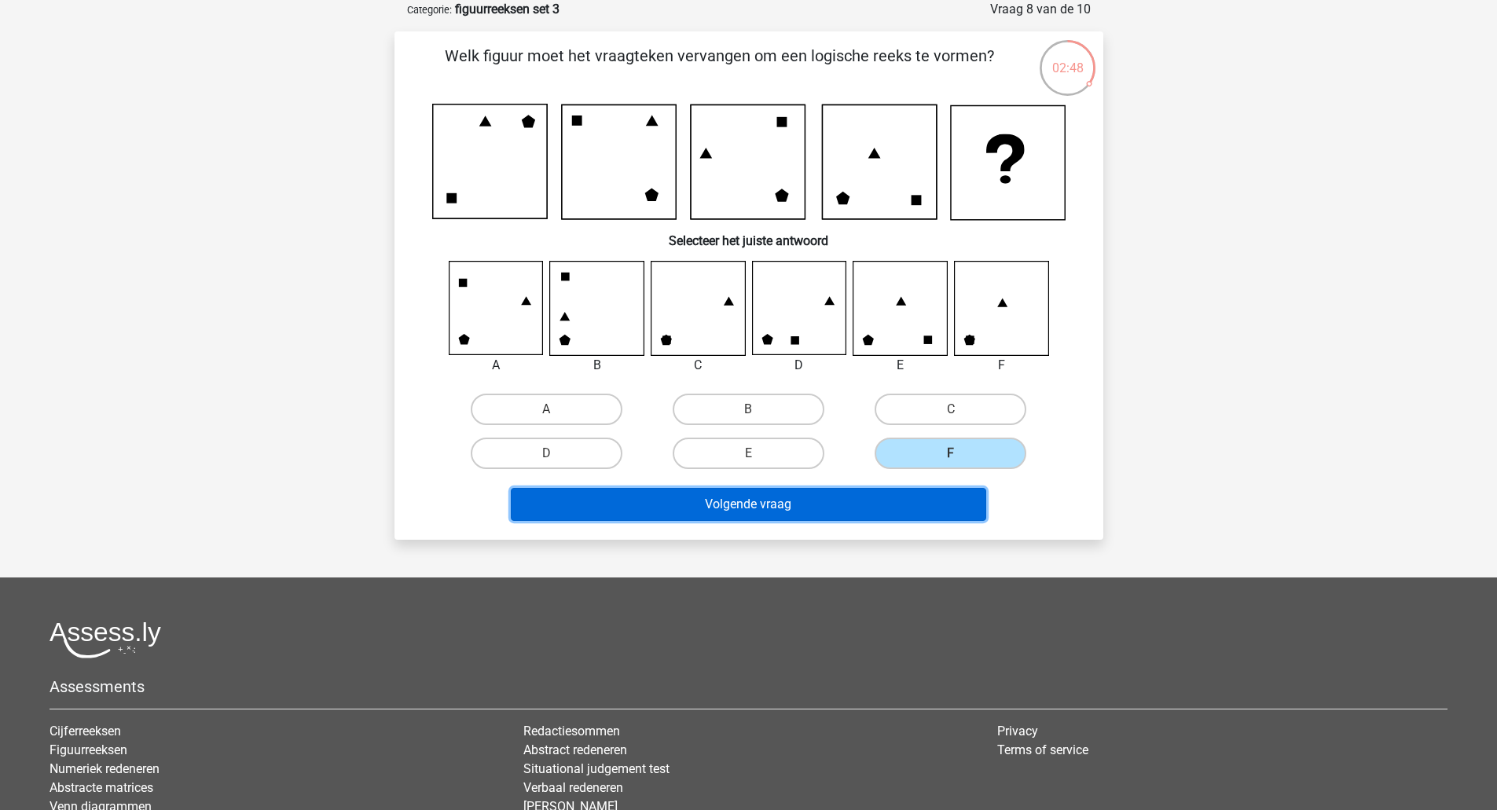
click at [875, 507] on button "Volgende vraag" at bounding box center [748, 504] width 475 height 33
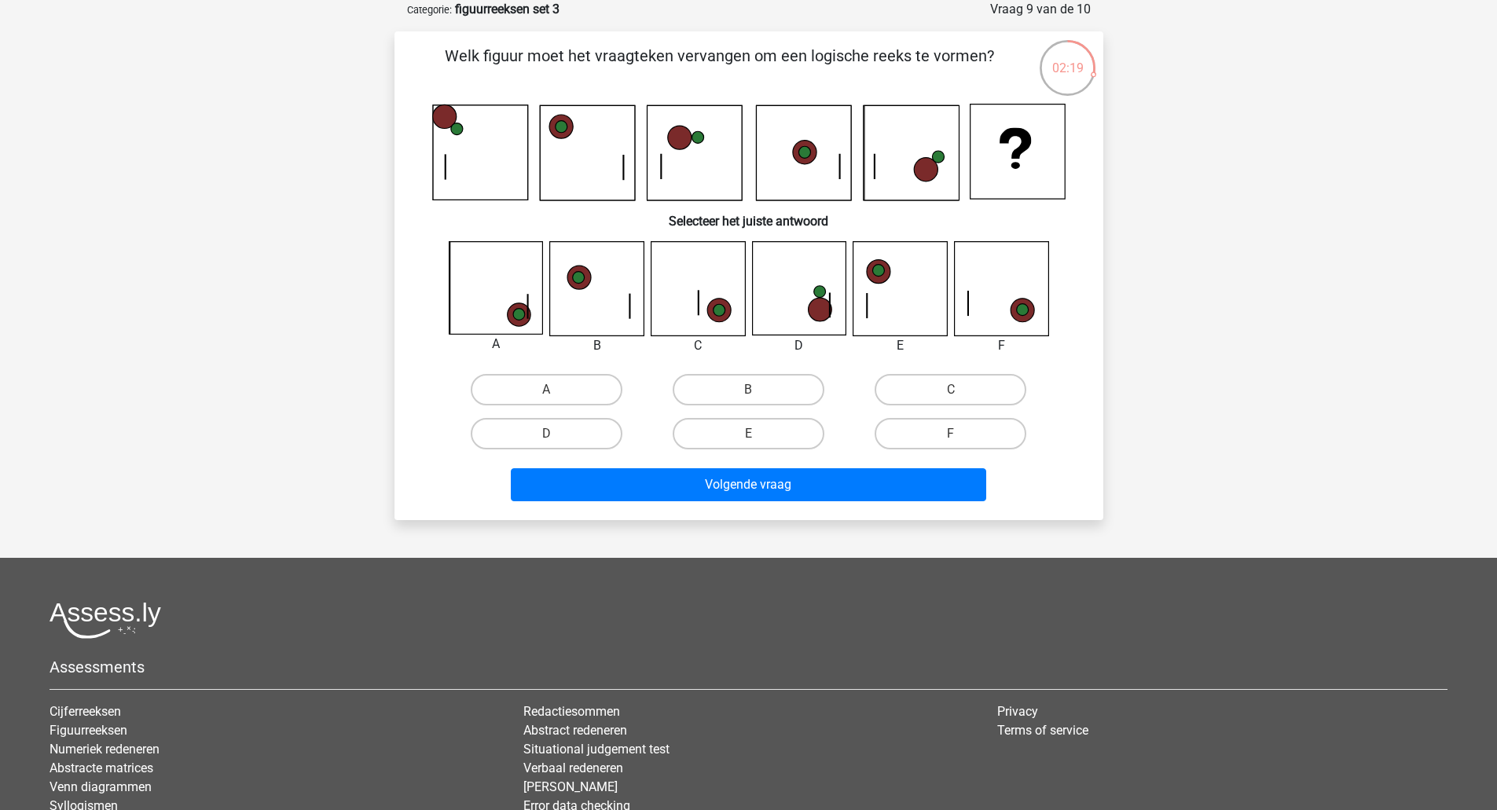
click at [558, 393] on label "A" at bounding box center [547, 389] width 152 height 31
click at [556, 393] on input "A" at bounding box center [551, 395] width 10 height 10
radio input "true"
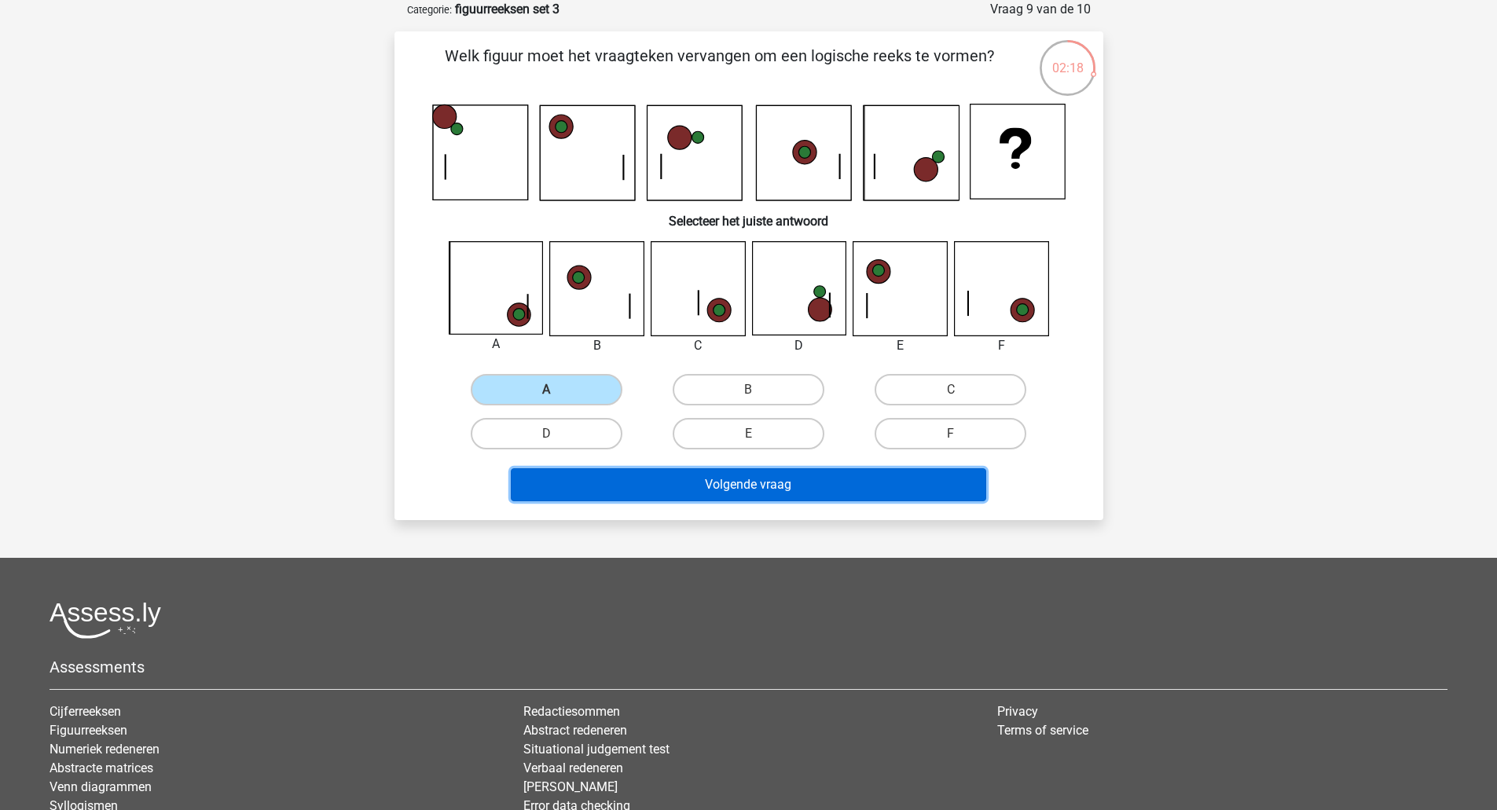
click at [680, 497] on button "Volgende vraag" at bounding box center [748, 484] width 475 height 33
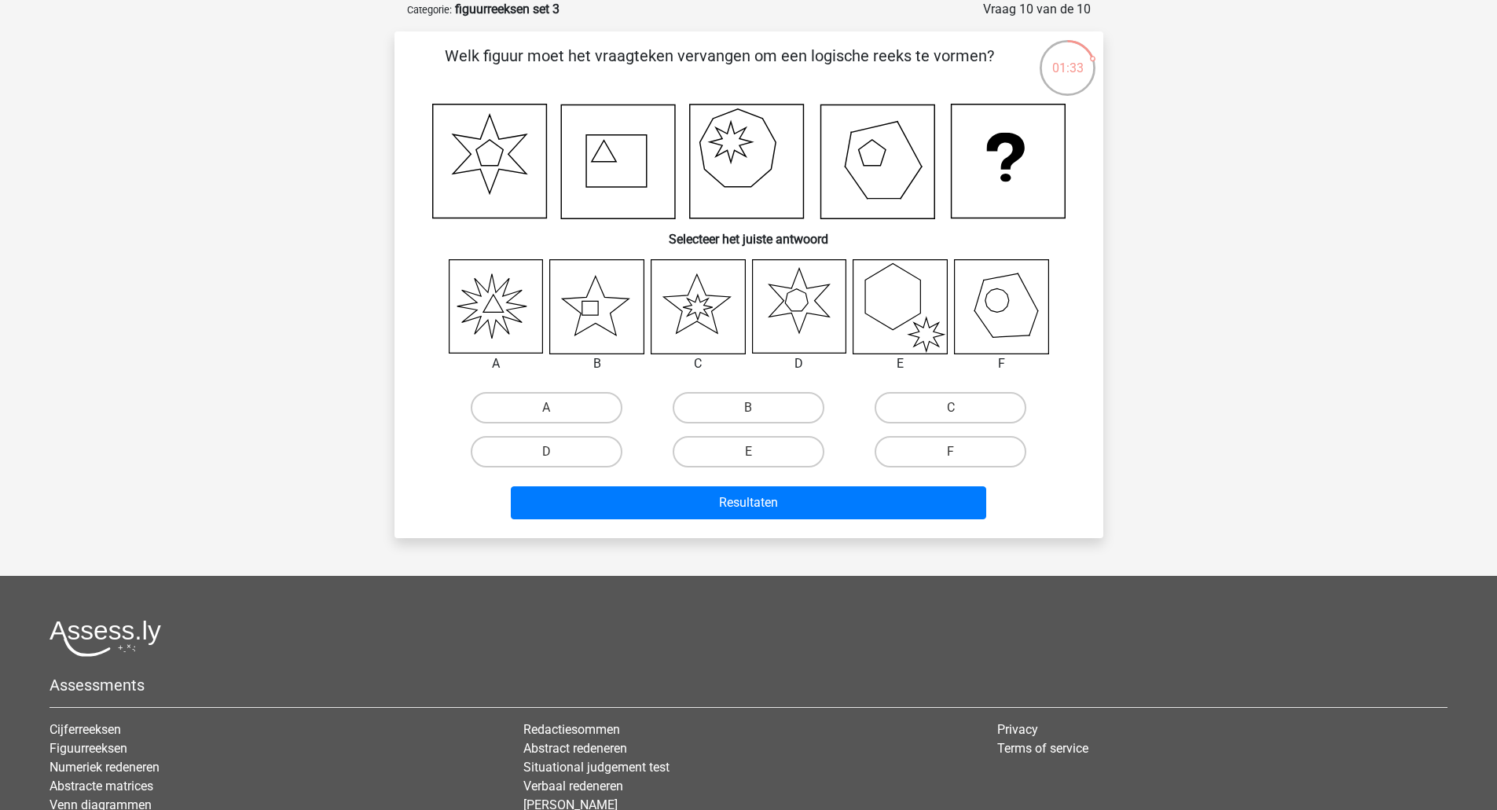
click at [483, 289] on icon at bounding box center [495, 306] width 93 height 93
click at [527, 416] on label "A" at bounding box center [547, 407] width 152 height 31
click at [546, 416] on input "A" at bounding box center [551, 413] width 10 height 10
radio input "true"
click at [697, 520] on div "Resultaten" at bounding box center [748, 505] width 606 height 39
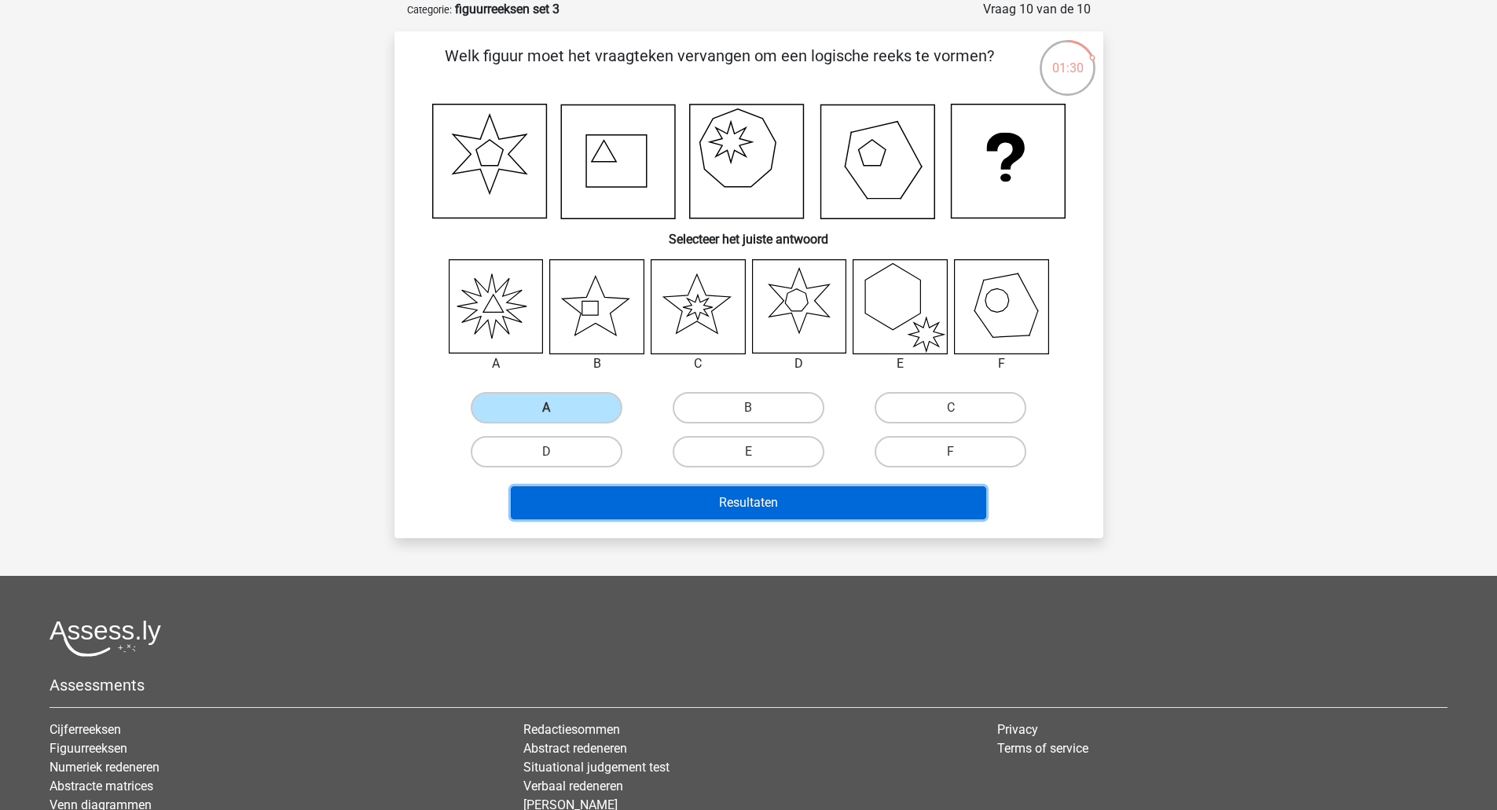
click at [696, 505] on button "Resultaten" at bounding box center [748, 502] width 475 height 33
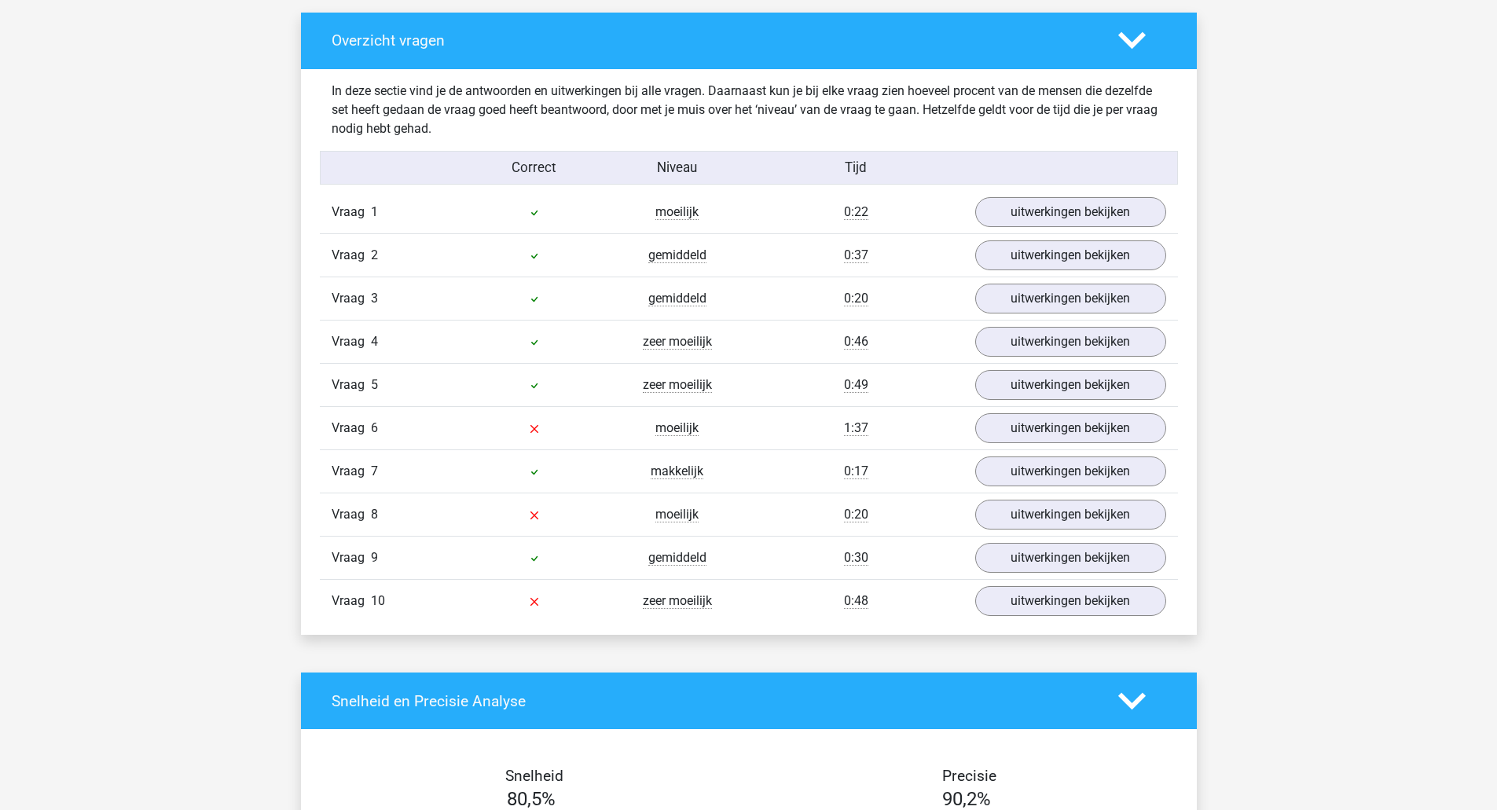
scroll to position [1021, 0]
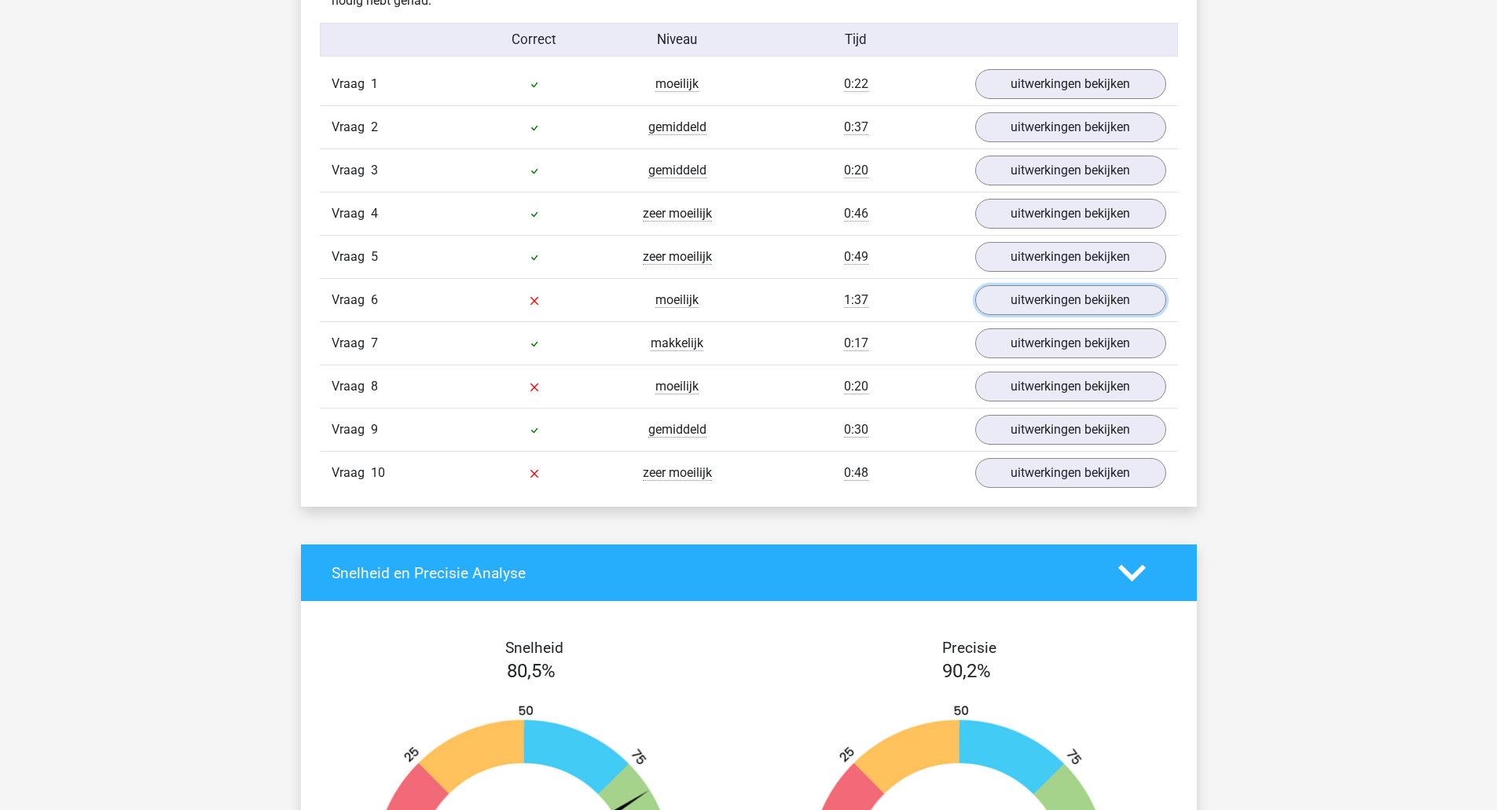
click at [1085, 299] on link "uitwerkingen bekijken" at bounding box center [1070, 300] width 191 height 30
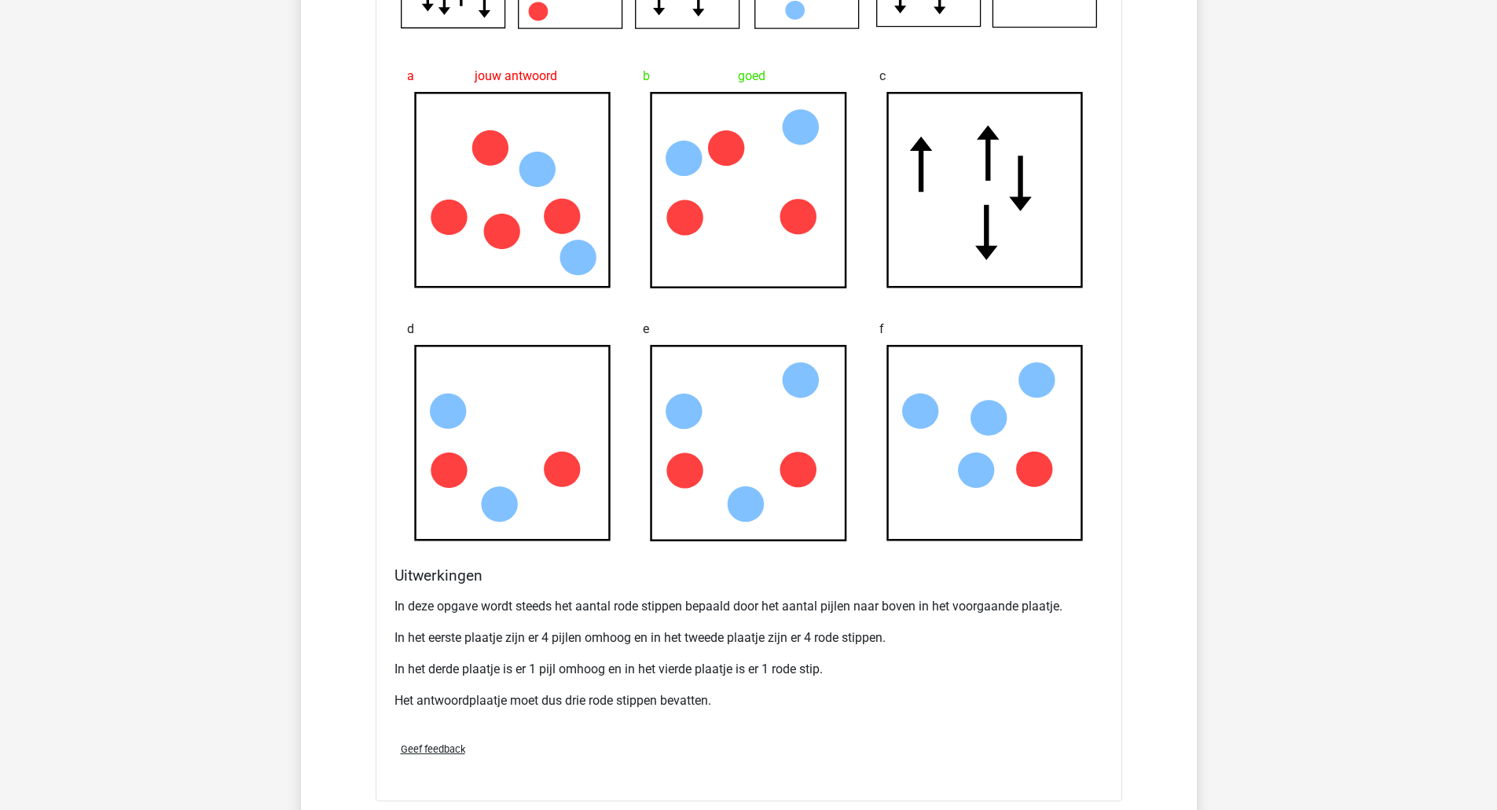
scroll to position [1571, 0]
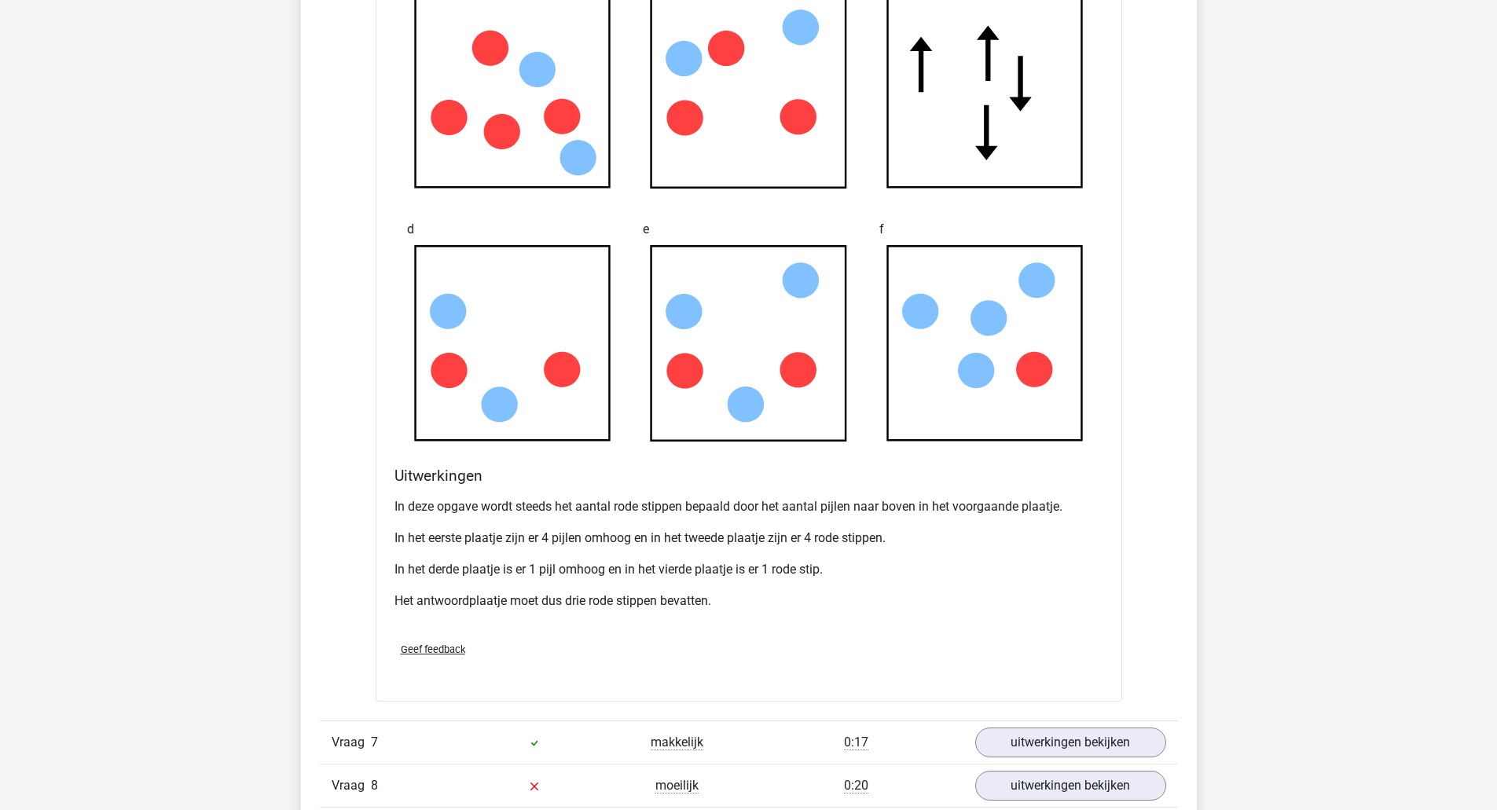
click at [500, 504] on p "In deze opgave wordt steeds het aantal rode stippen bepaald door het aantal pij…" at bounding box center [748, 506] width 709 height 19
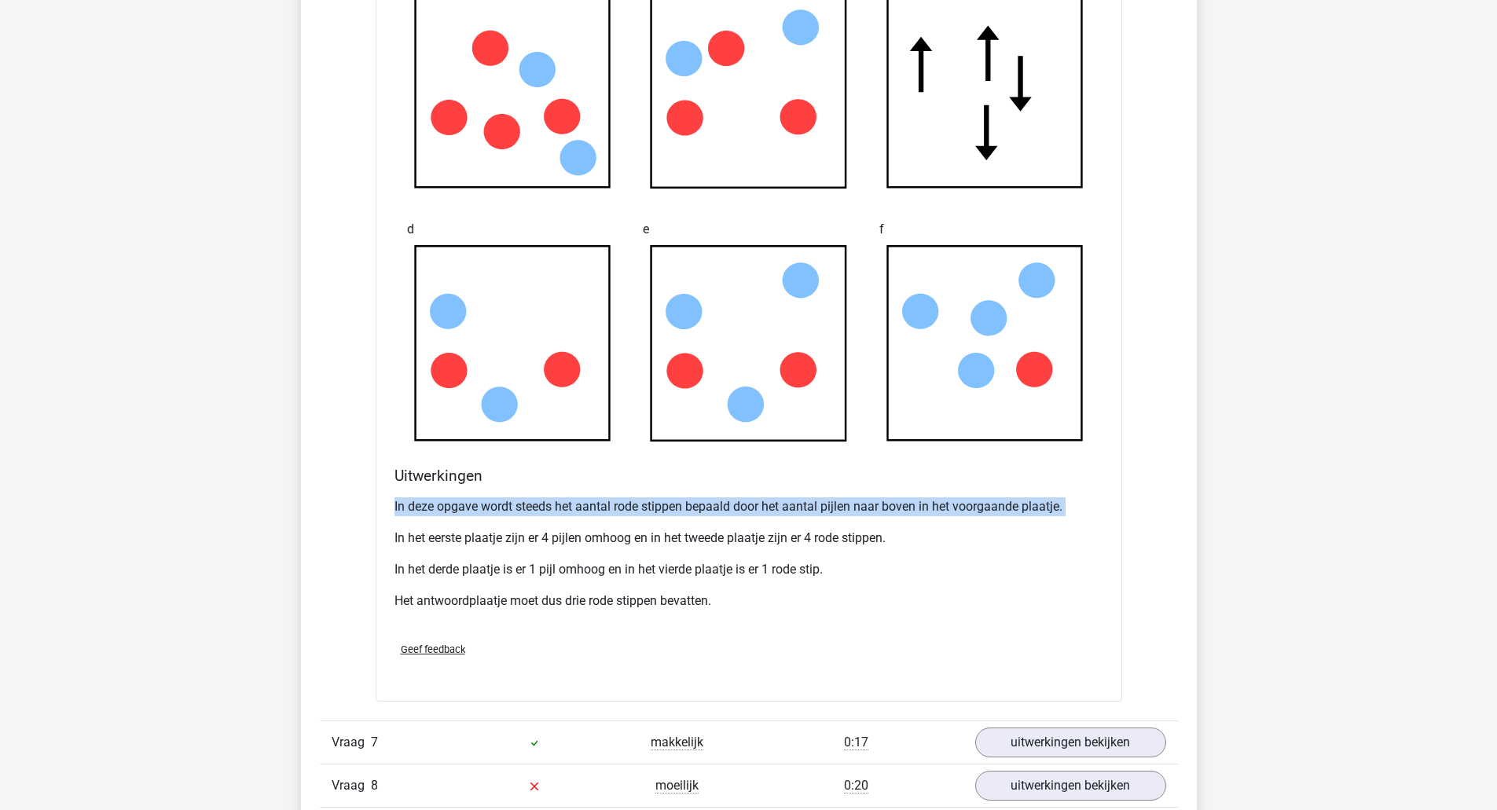
click at [500, 504] on p "In deze opgave wordt steeds het aantal rode stippen bepaald door het aantal pij…" at bounding box center [748, 506] width 709 height 19
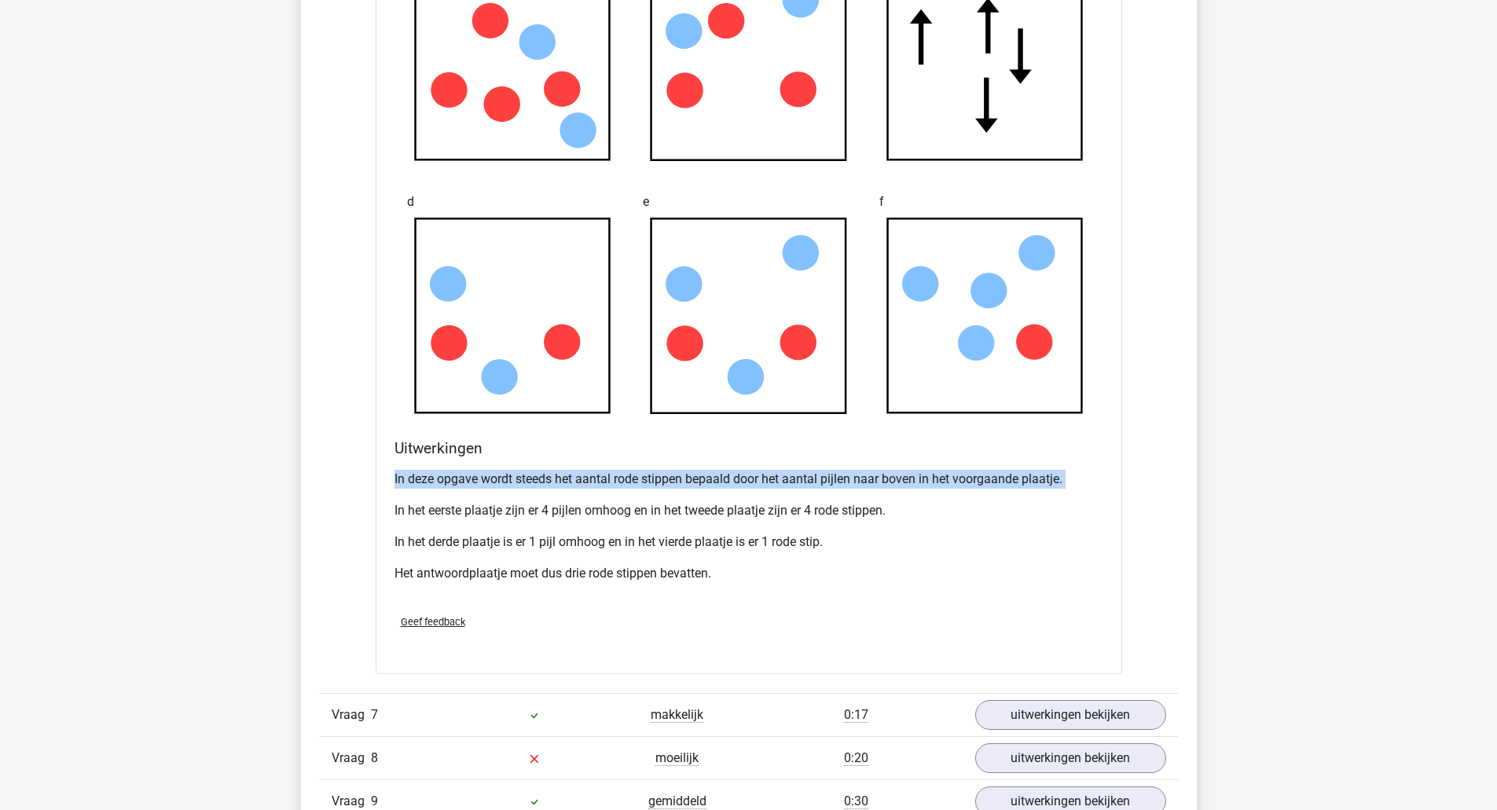
scroll to position [1650, 0]
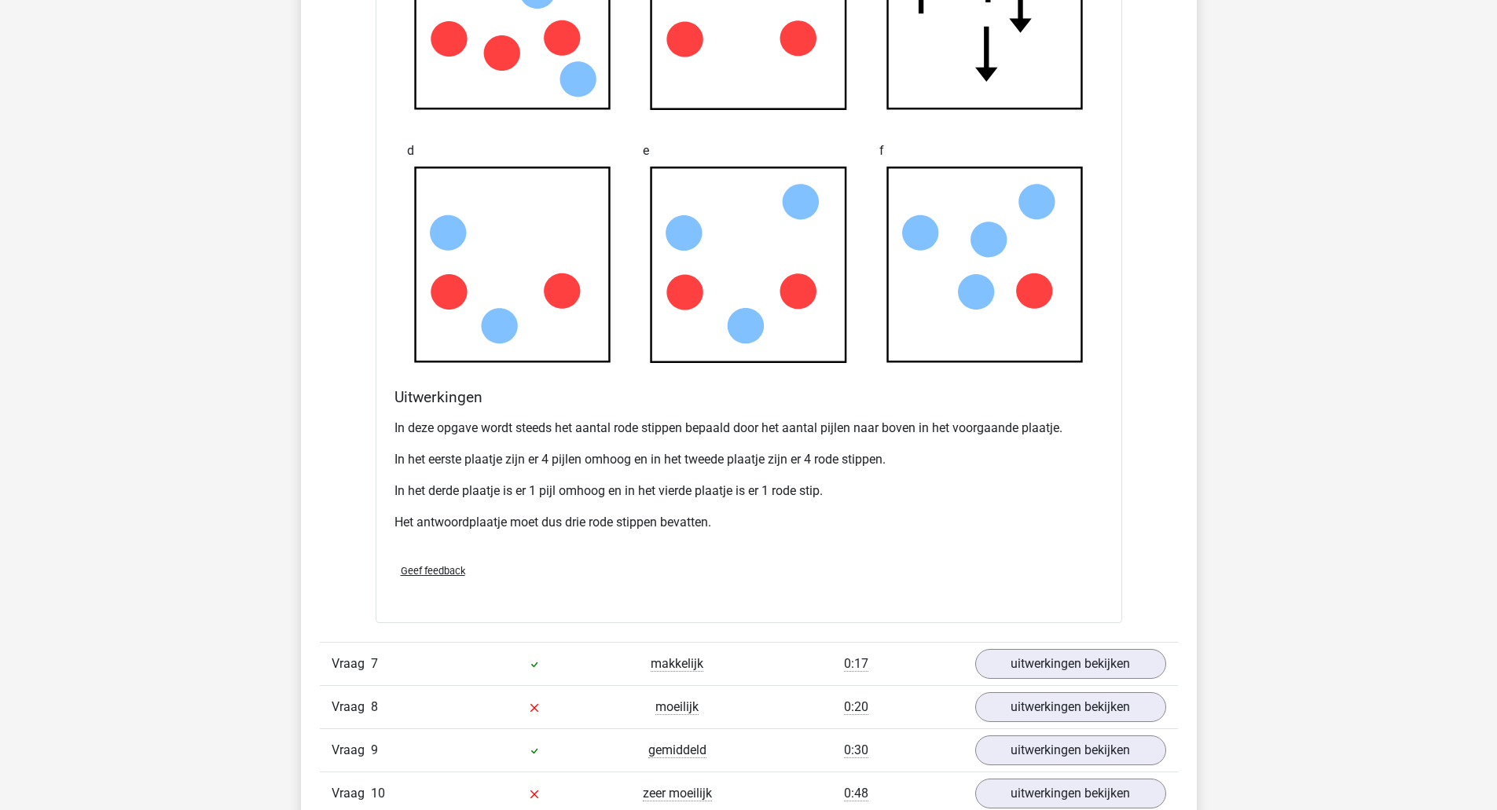
click at [476, 457] on p "In het eerste plaatje zijn er 4 pijlen omhoog en in het tweede plaatje zijn er …" at bounding box center [748, 459] width 709 height 19
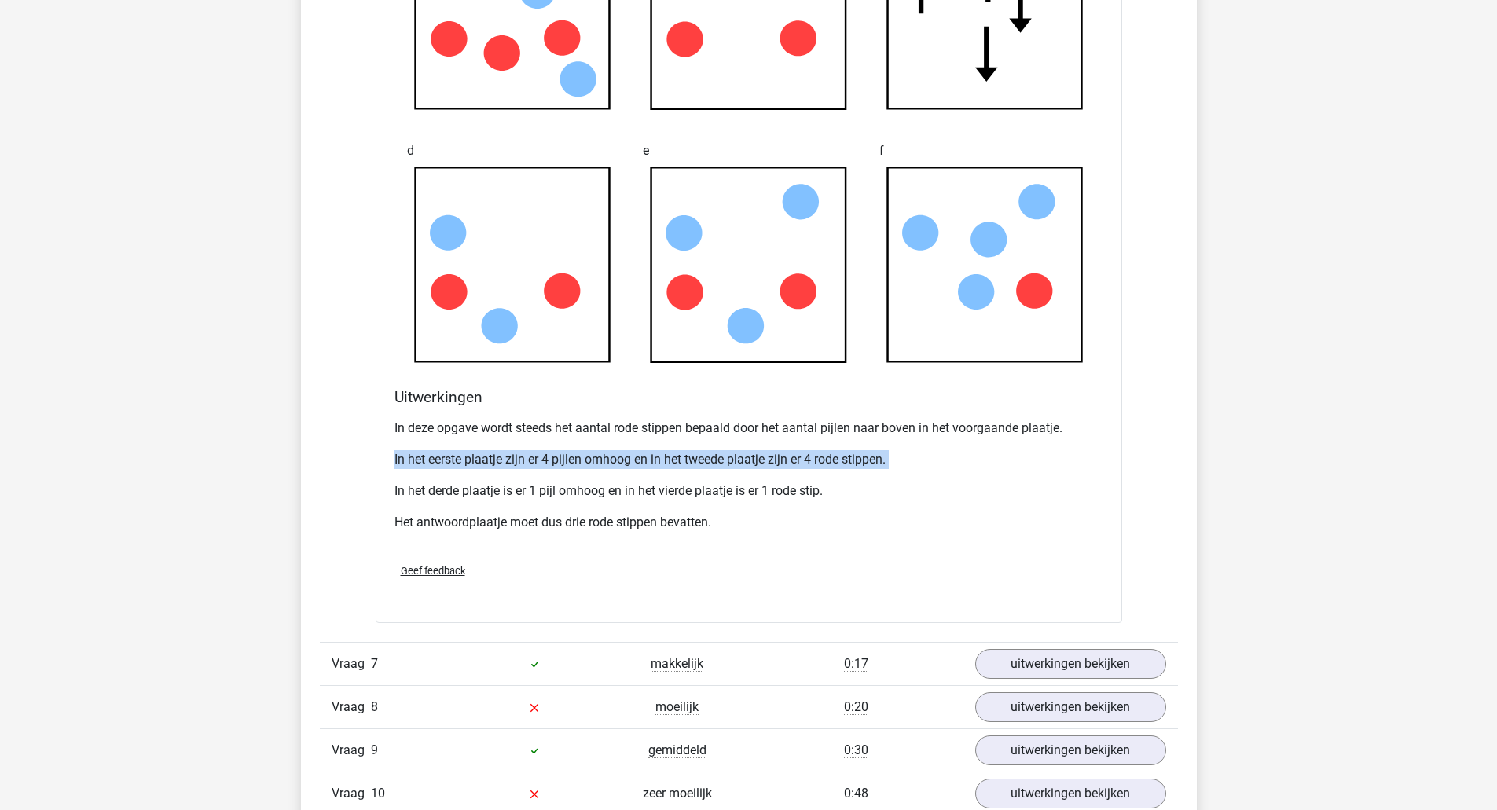
click at [476, 457] on p "In het eerste plaatje zijn er 4 pijlen omhoog en in het tweede plaatje zijn er …" at bounding box center [748, 459] width 709 height 19
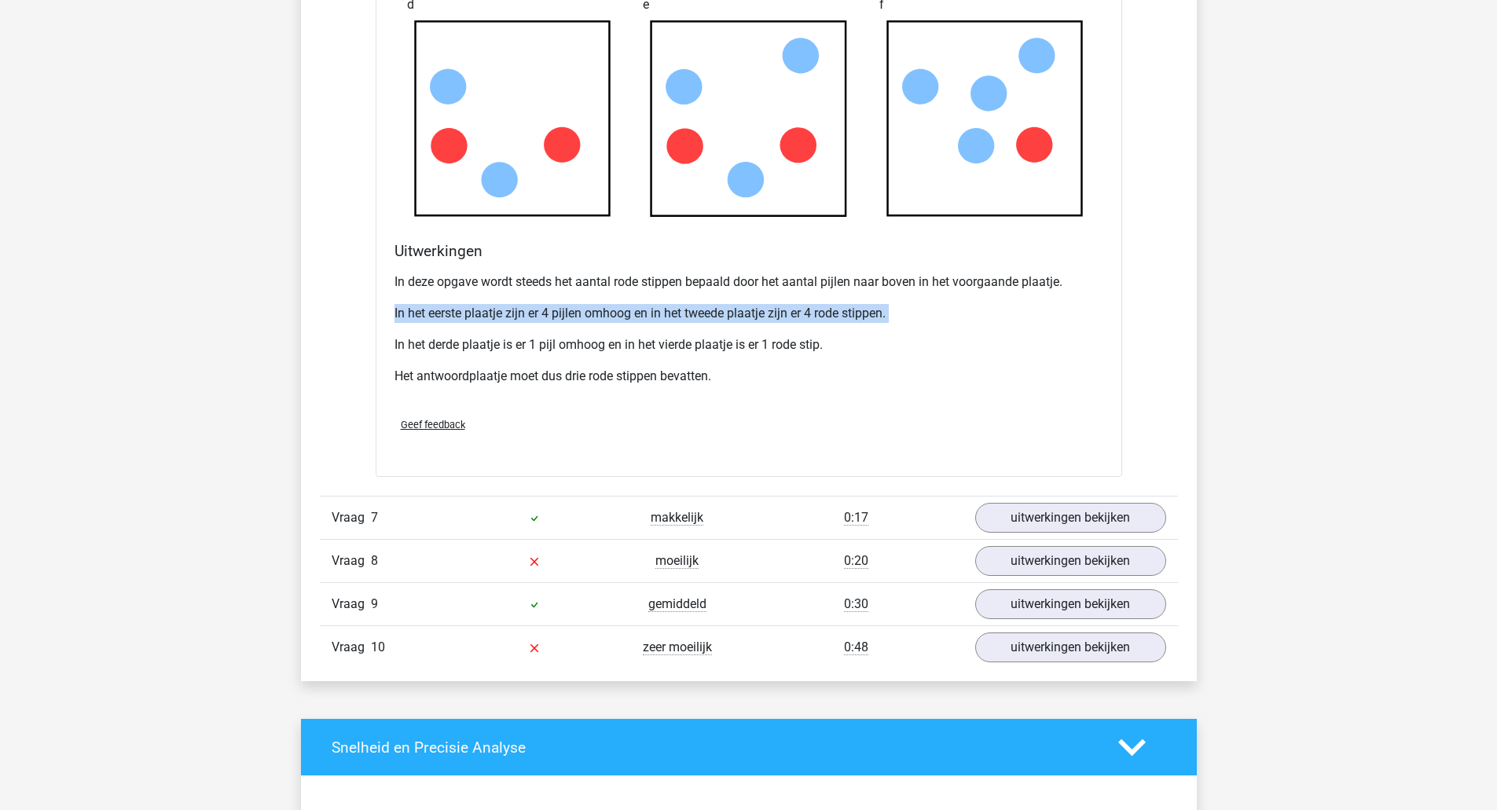
scroll to position [1885, 0]
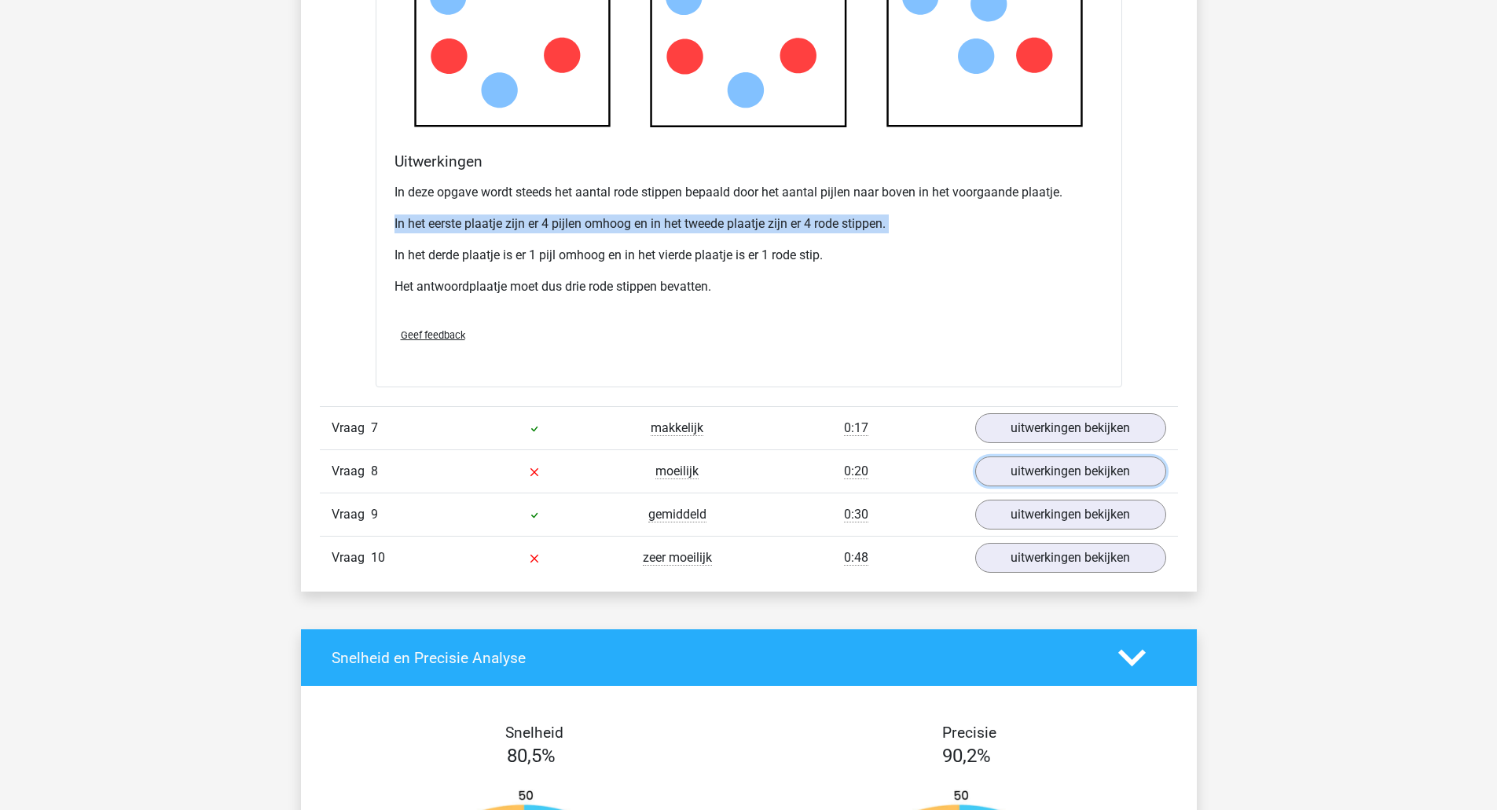
click at [1087, 483] on link "uitwerkingen bekijken" at bounding box center [1070, 471] width 191 height 30
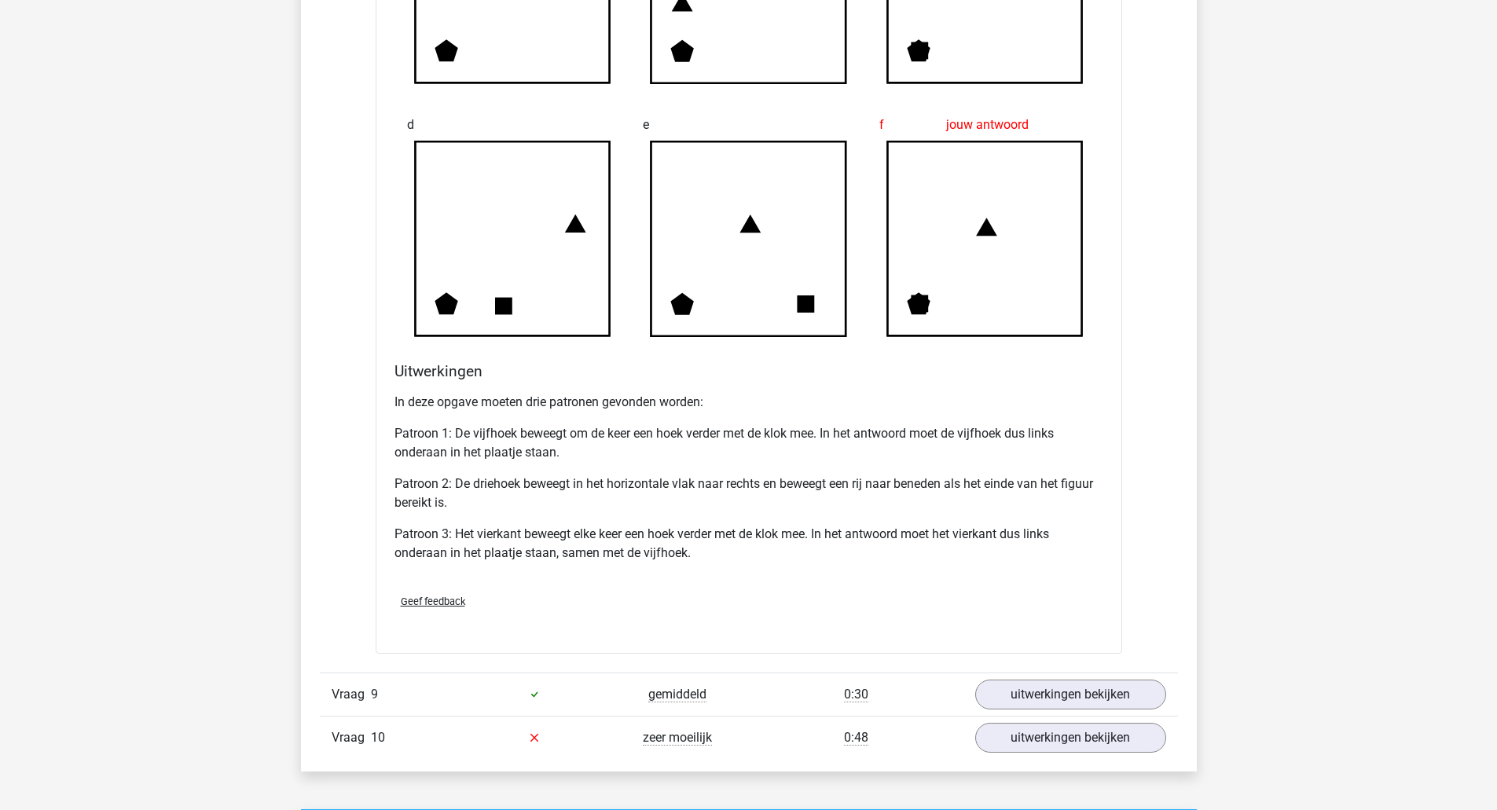
scroll to position [2985, 0]
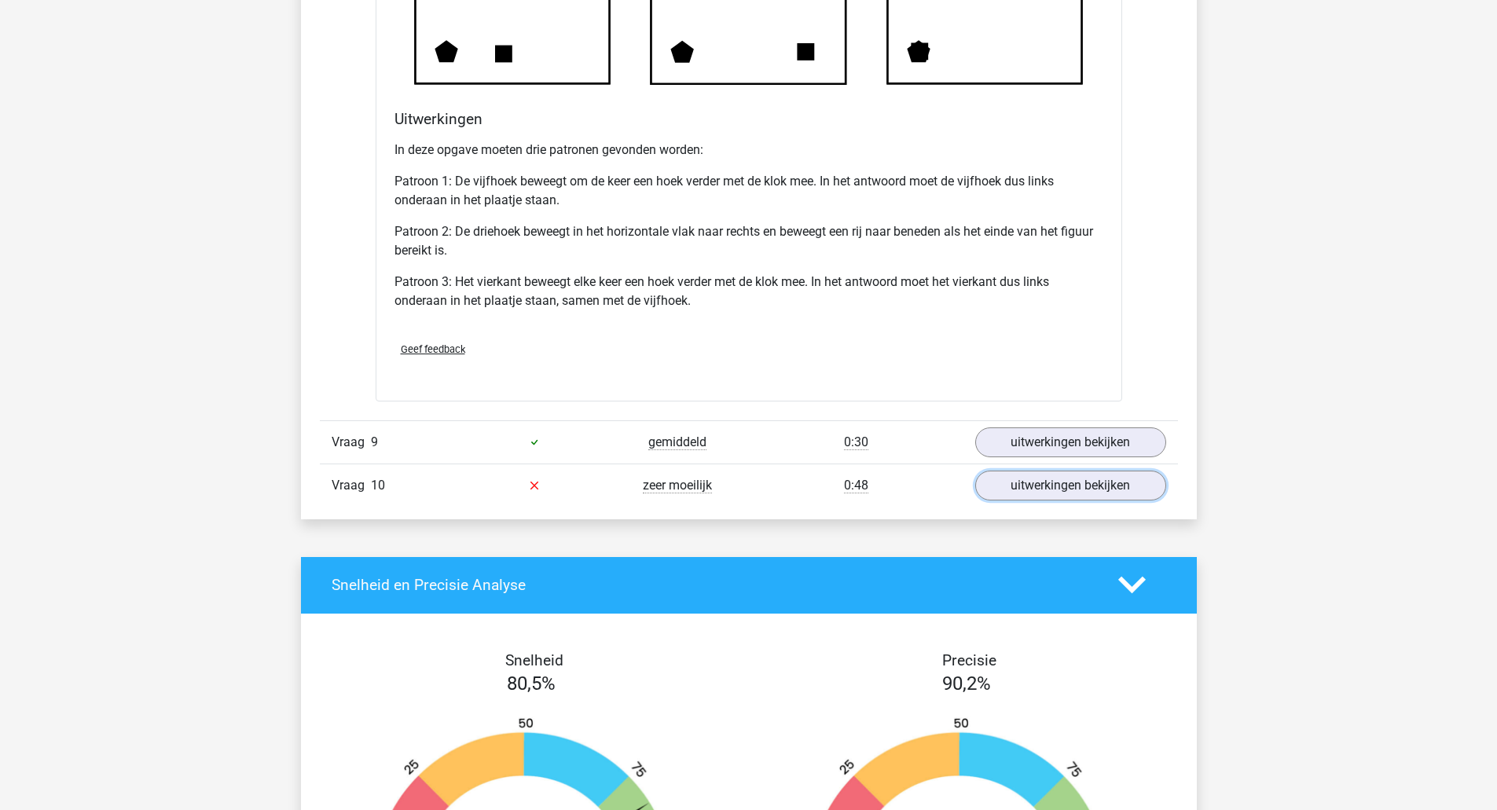
click at [1072, 478] on link "uitwerkingen bekijken" at bounding box center [1070, 486] width 191 height 30
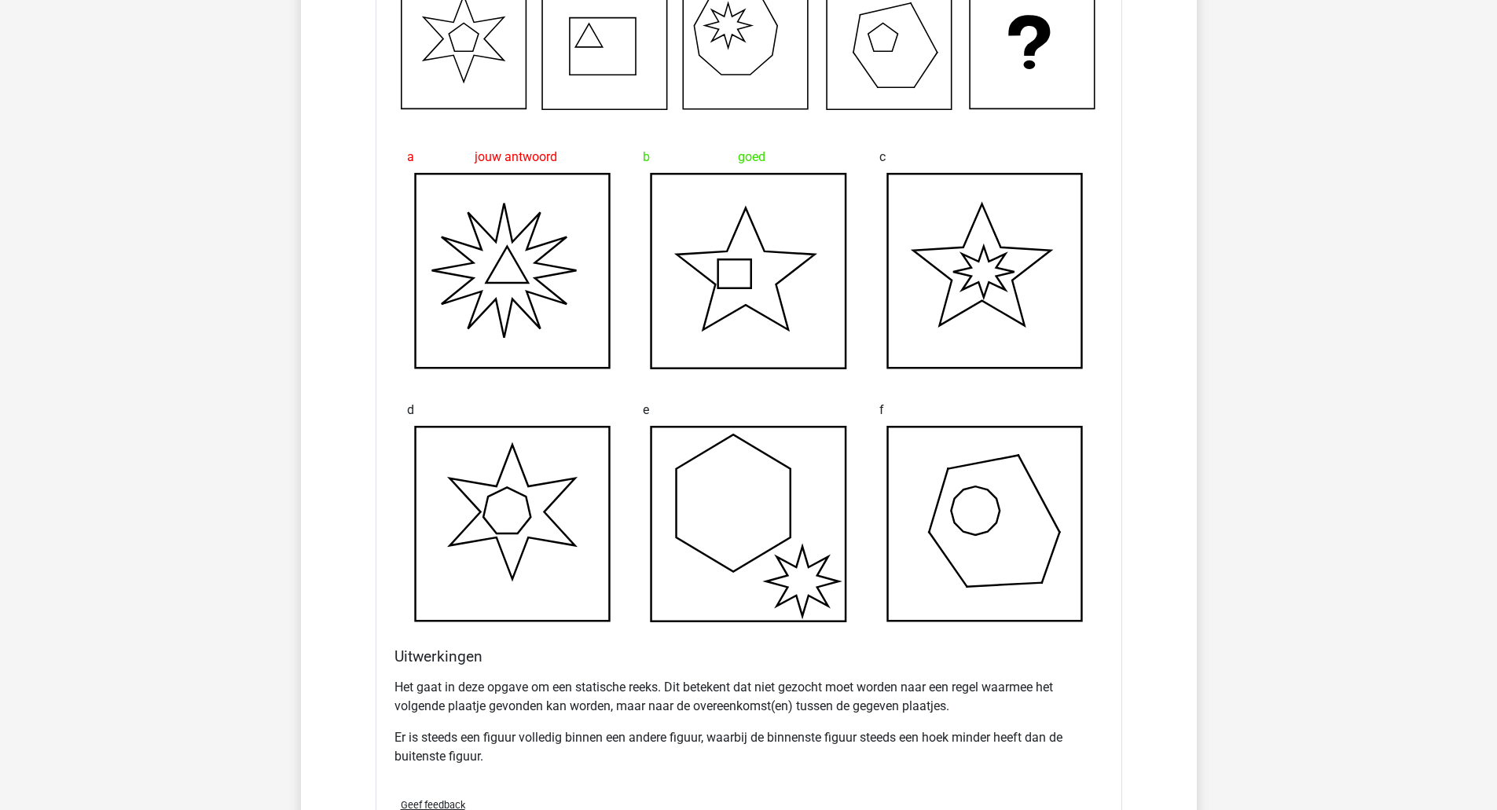
scroll to position [3535, 0]
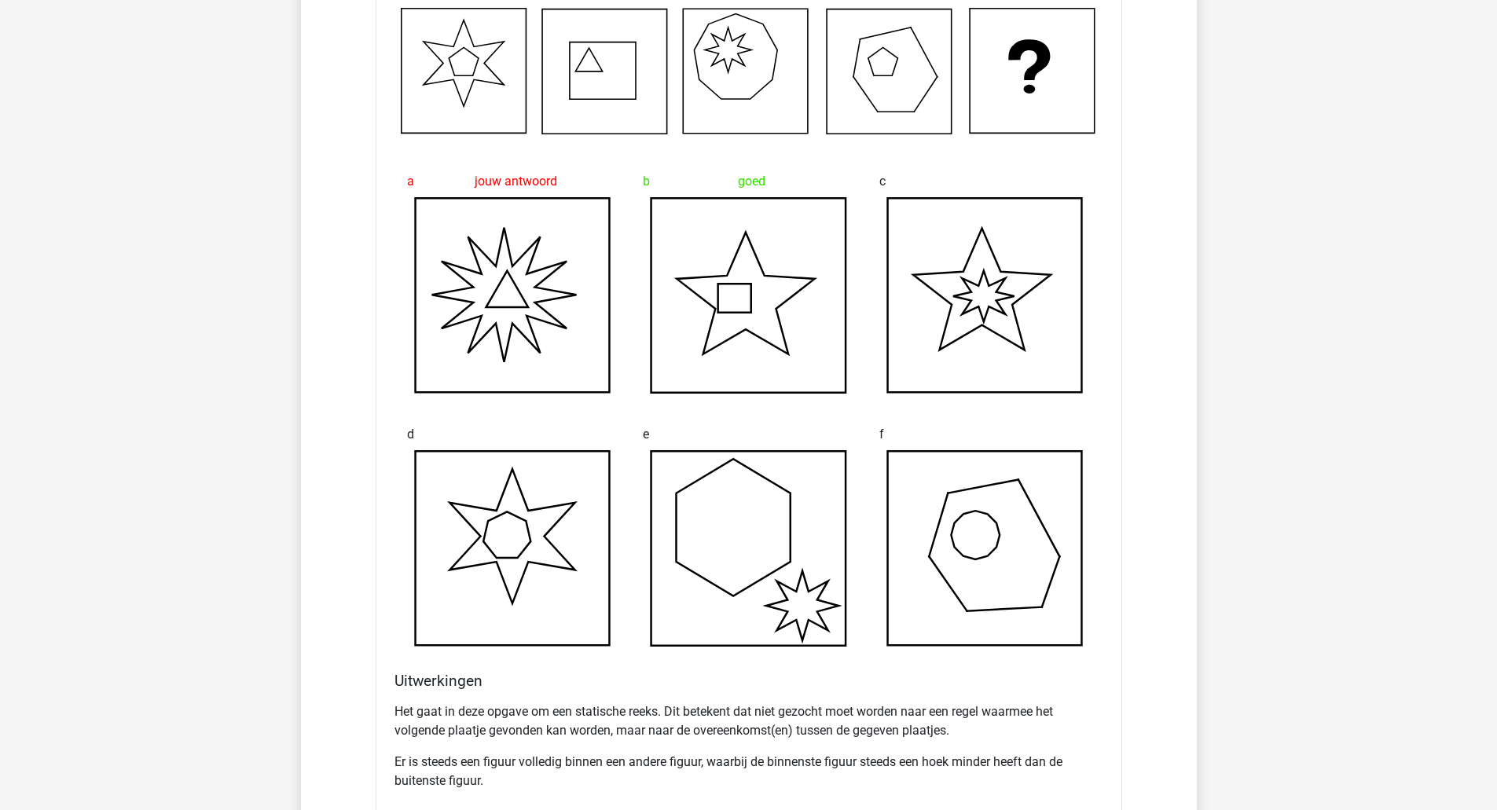
click at [590, 717] on p "Het gaat in deze opgave om een statische reeks. Dit betekent dat niet gezocht m…" at bounding box center [748, 721] width 709 height 38
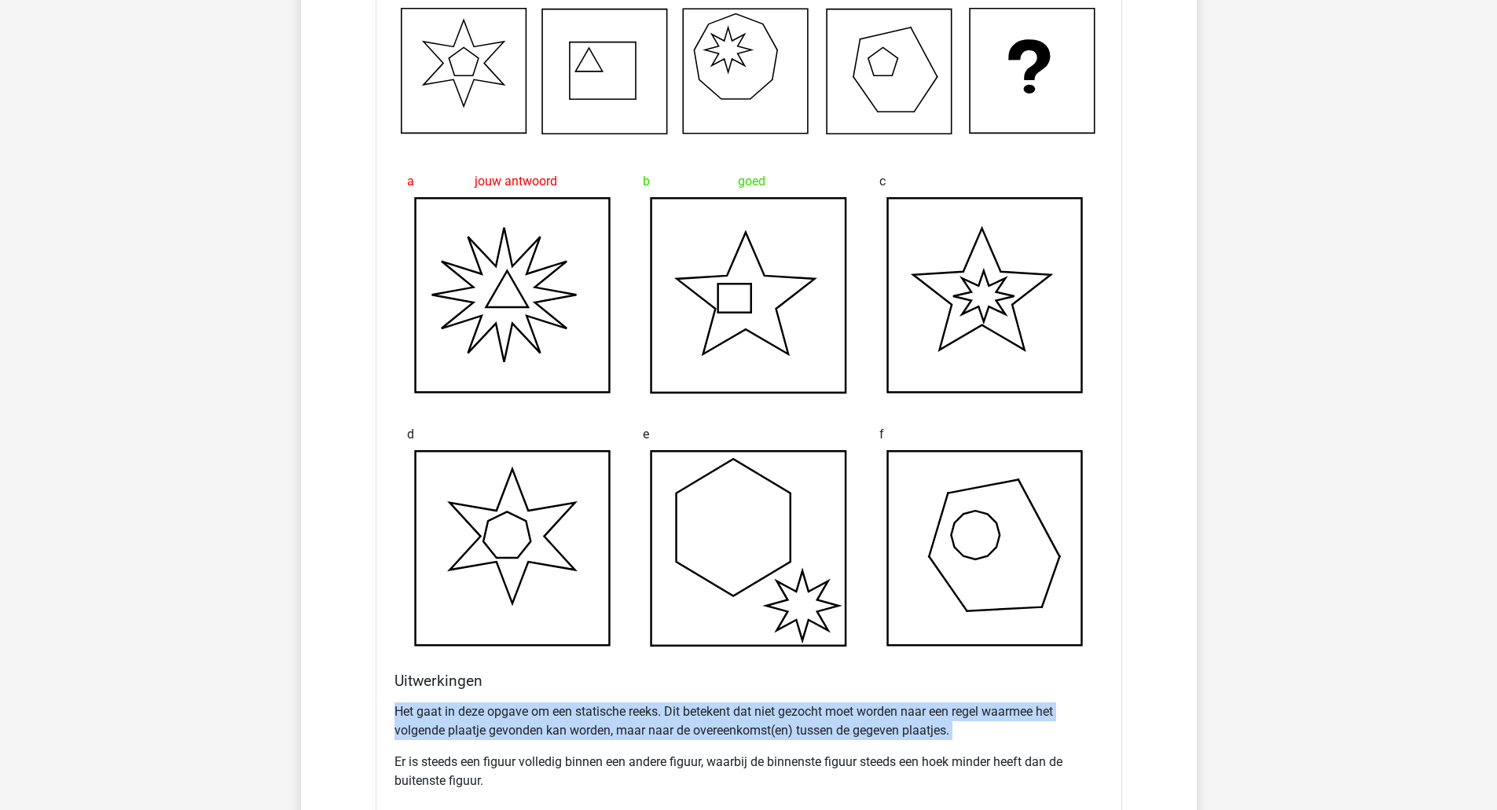
click at [590, 717] on p "Het gaat in deze opgave om een statische reeks. Dit betekent dat niet gezocht m…" at bounding box center [748, 721] width 709 height 38
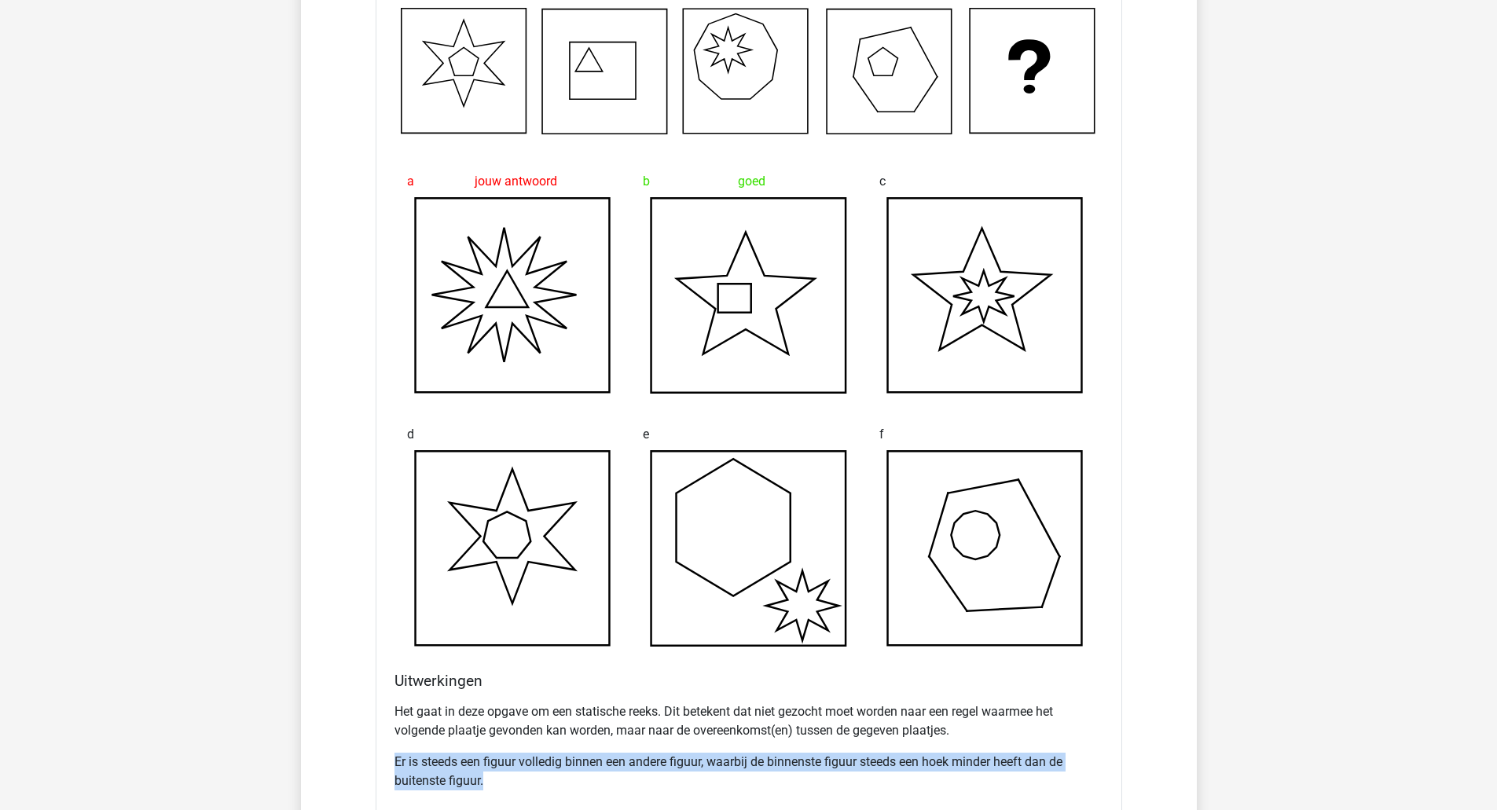
drag, startPoint x: 521, startPoint y: 782, endPoint x: 383, endPoint y: 757, distance: 139.9
click at [383, 757] on div "Welk figuur moet het vraagteken vervangen om een logische reeks te vormen? a jo…" at bounding box center [749, 429] width 746 height 907
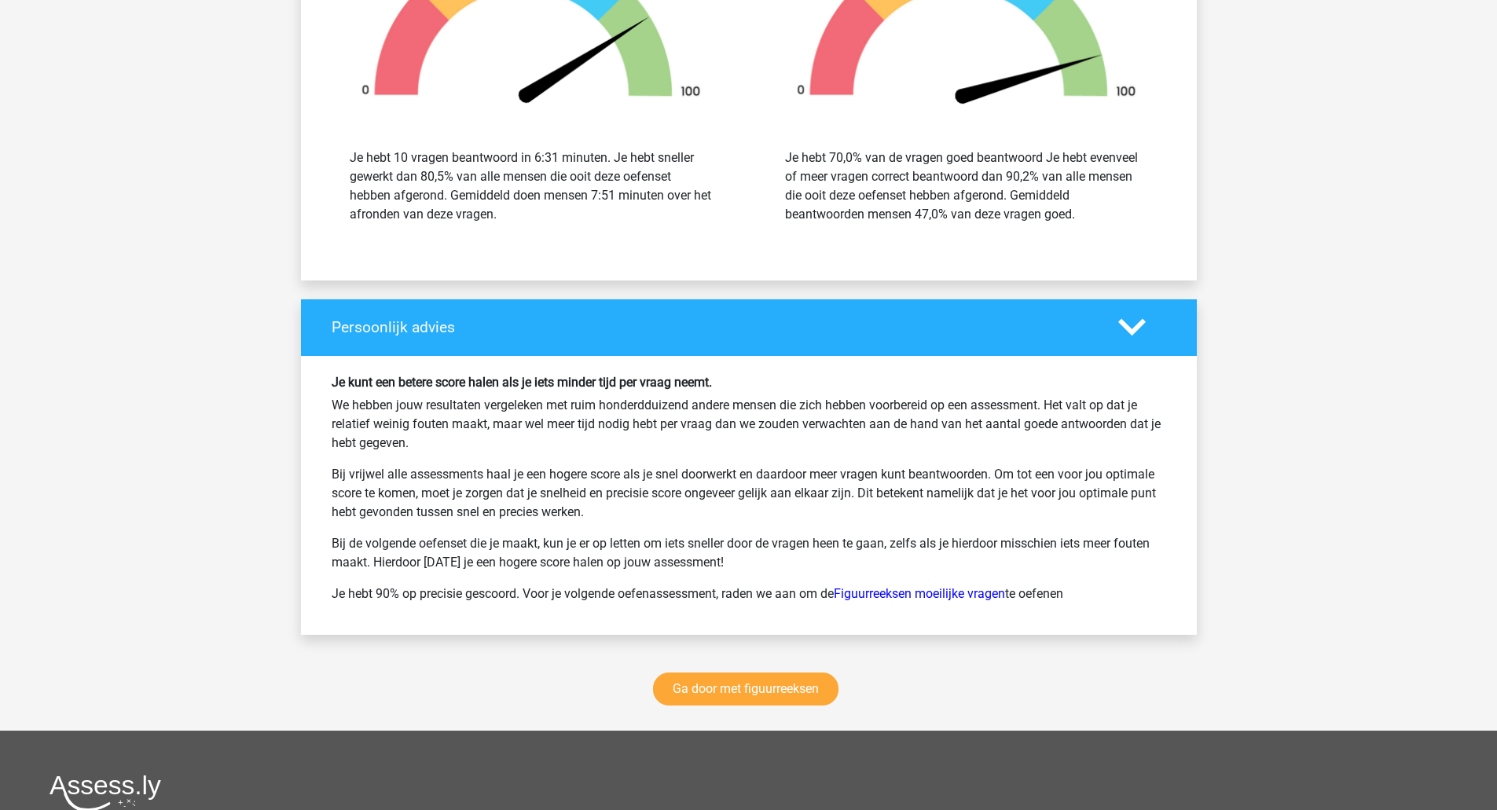
scroll to position [4792, 0]
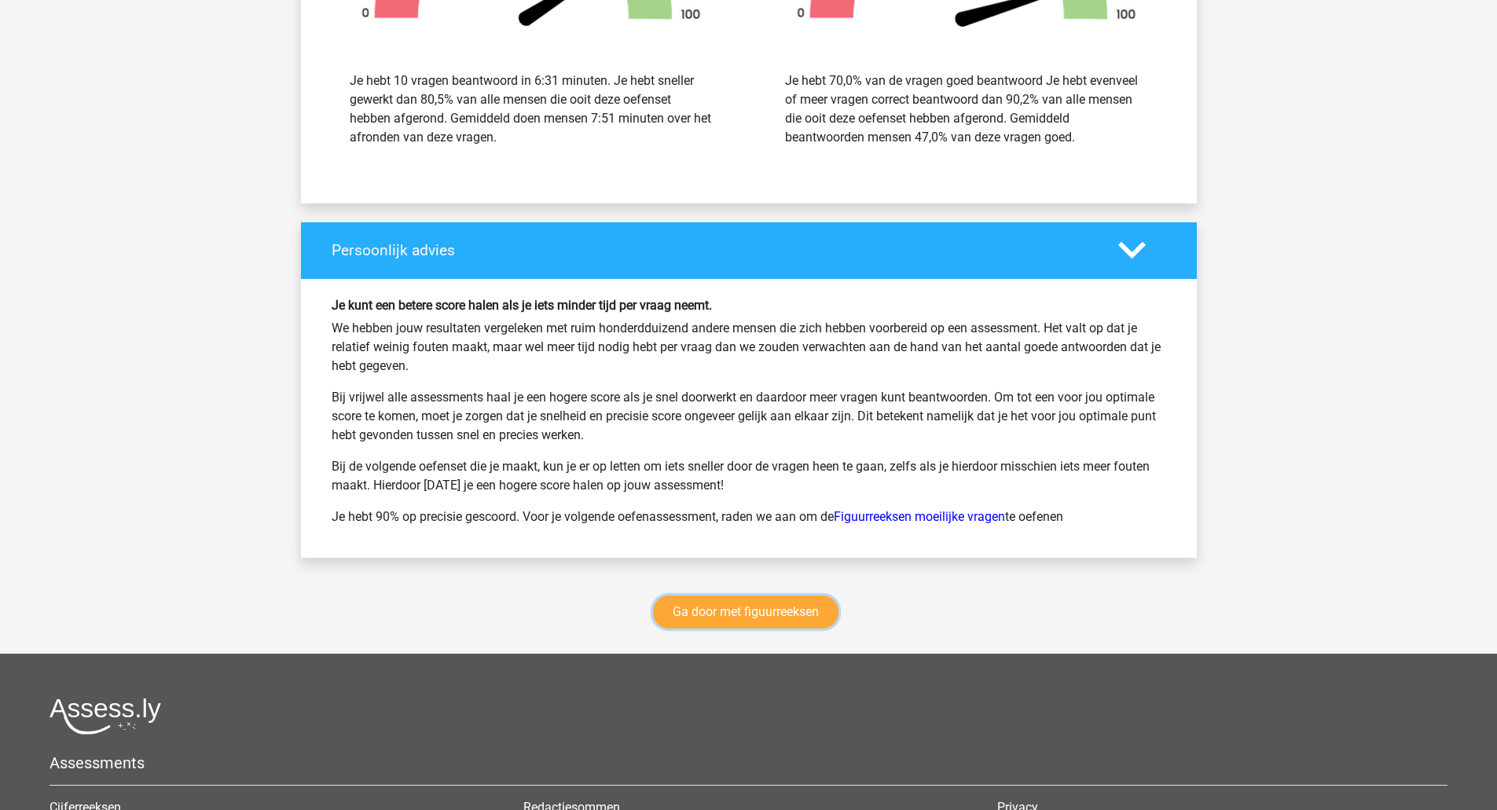
click at [722, 621] on link "Ga door met figuurreeksen" at bounding box center [745, 611] width 185 height 33
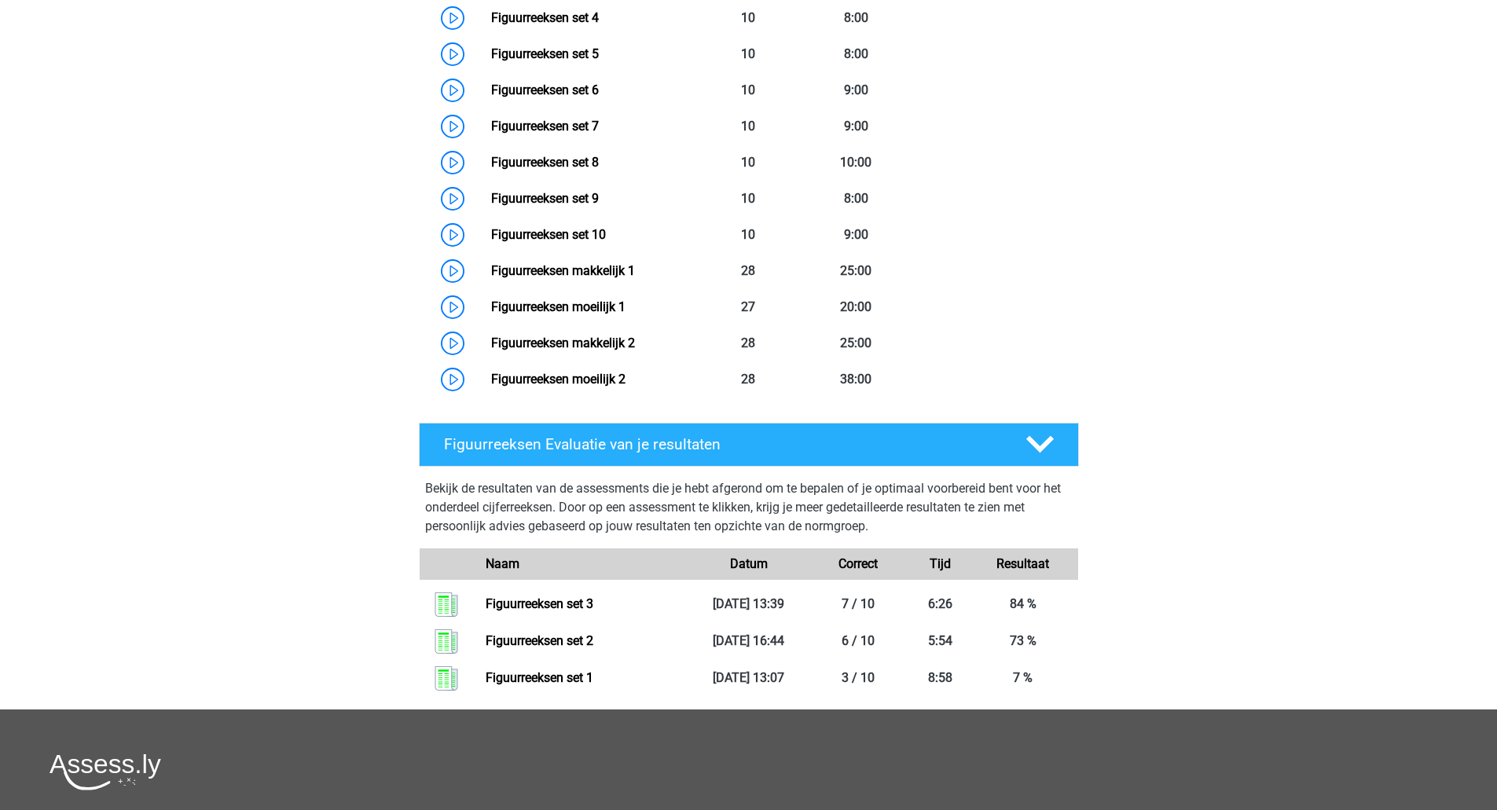
scroll to position [708, 0]
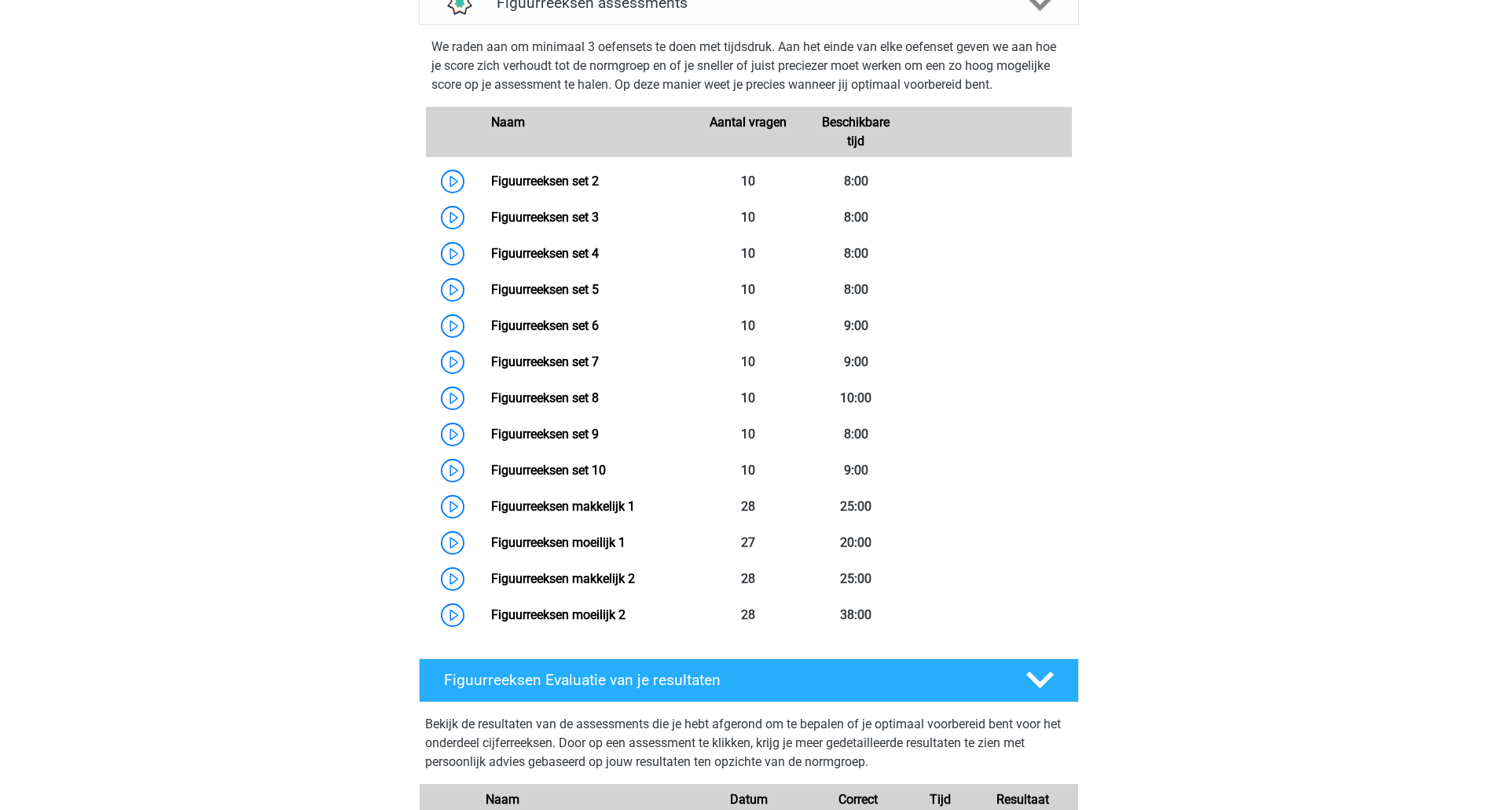
click at [491, 253] on link "Figuurreeksen set 4" at bounding box center [545, 253] width 108 height 15
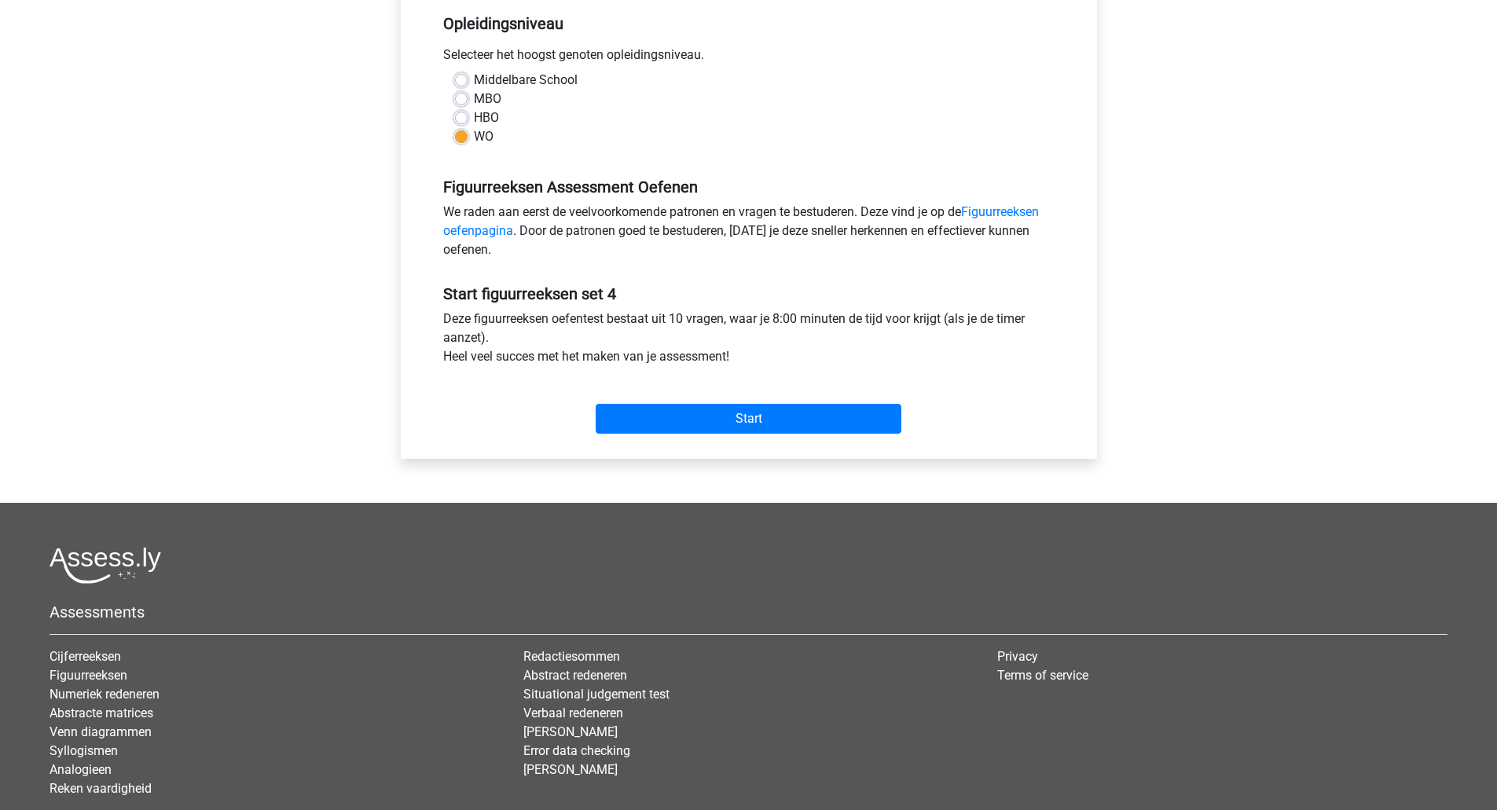
scroll to position [393, 0]
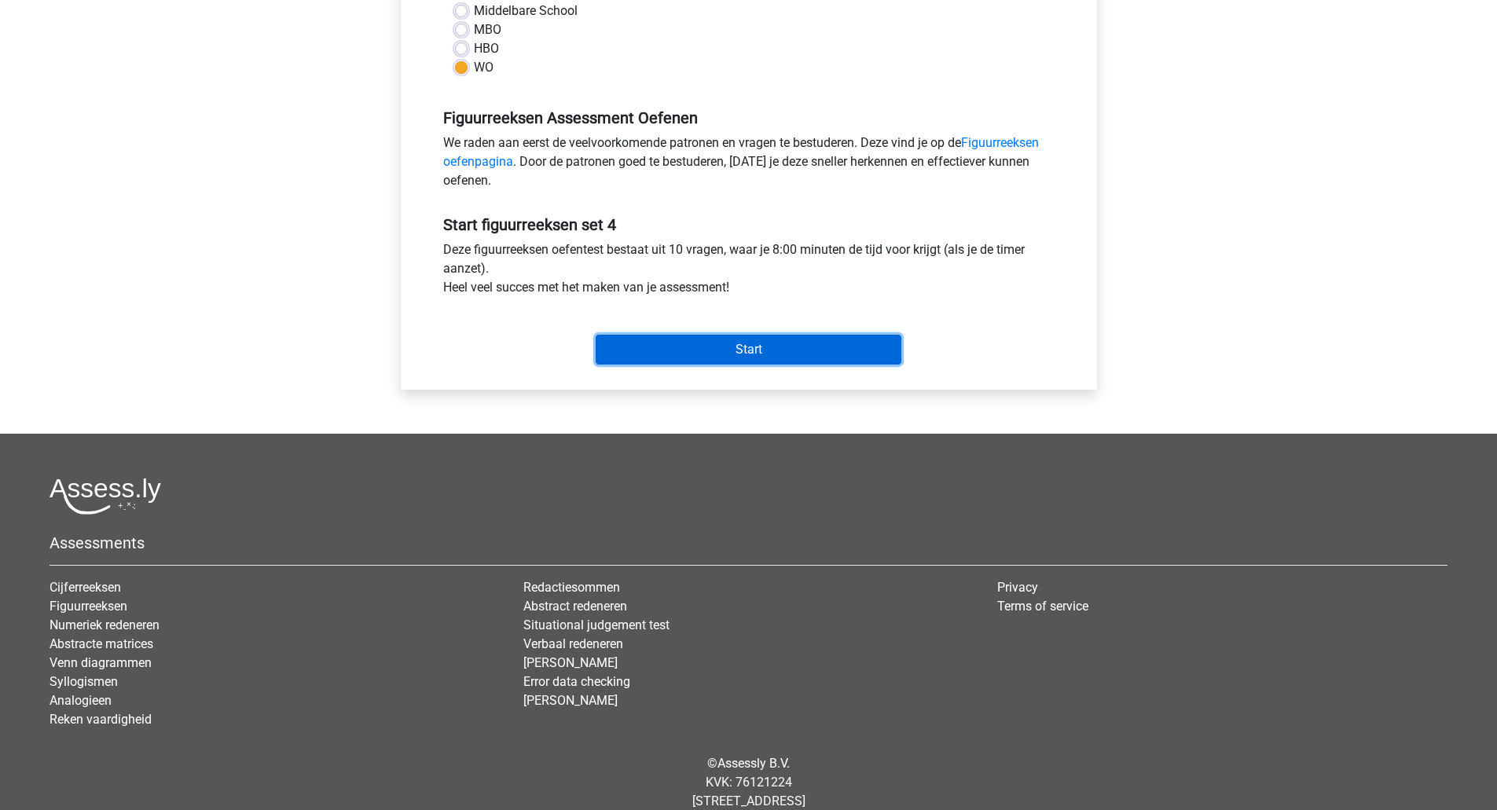
click at [710, 352] on input "Start" at bounding box center [748, 350] width 306 height 30
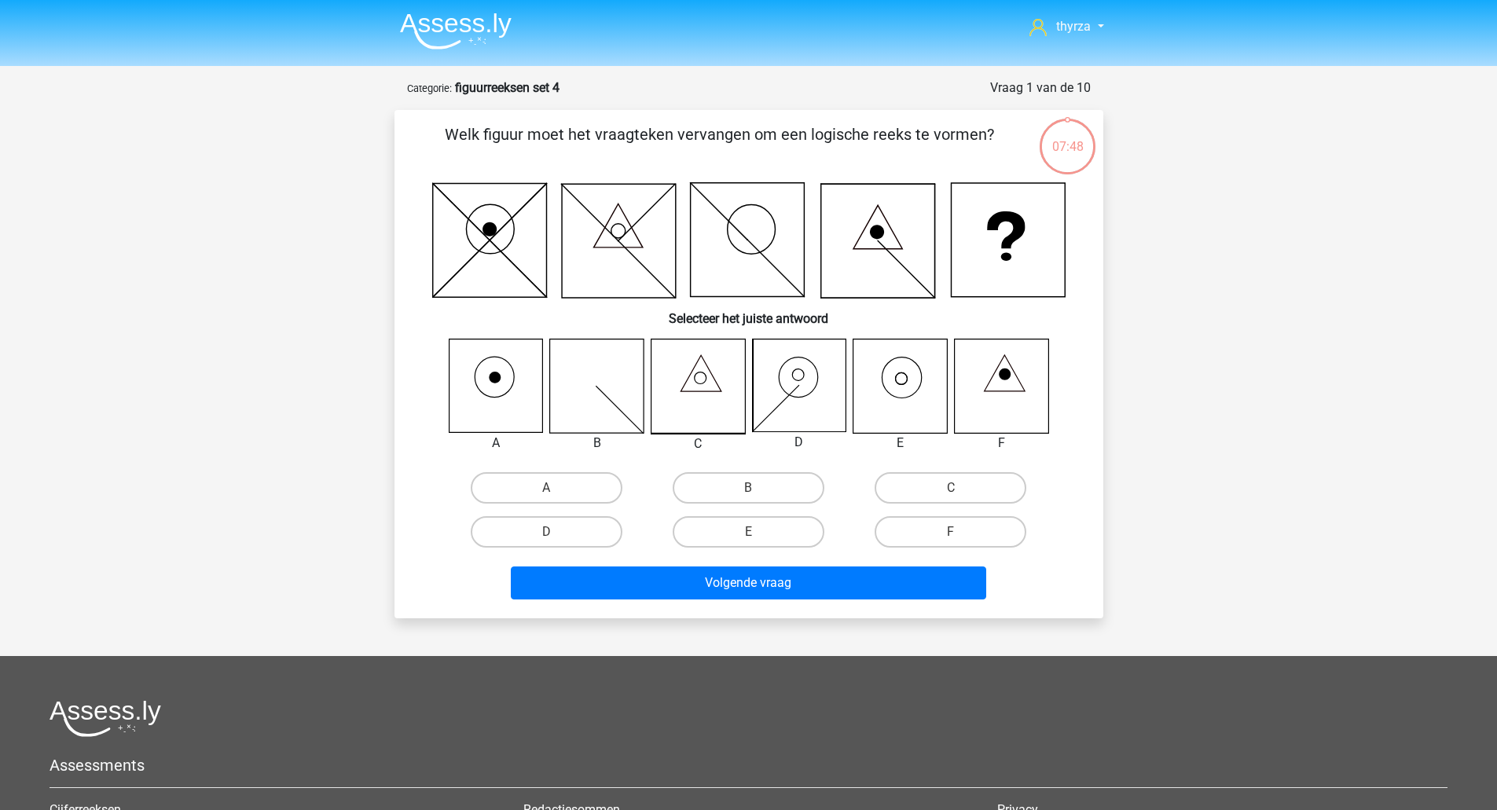
click at [911, 389] on icon at bounding box center [899, 385] width 93 height 93
click at [775, 529] on label "E" at bounding box center [748, 531] width 152 height 31
click at [758, 532] on input "E" at bounding box center [753, 537] width 10 height 10
radio input "true"
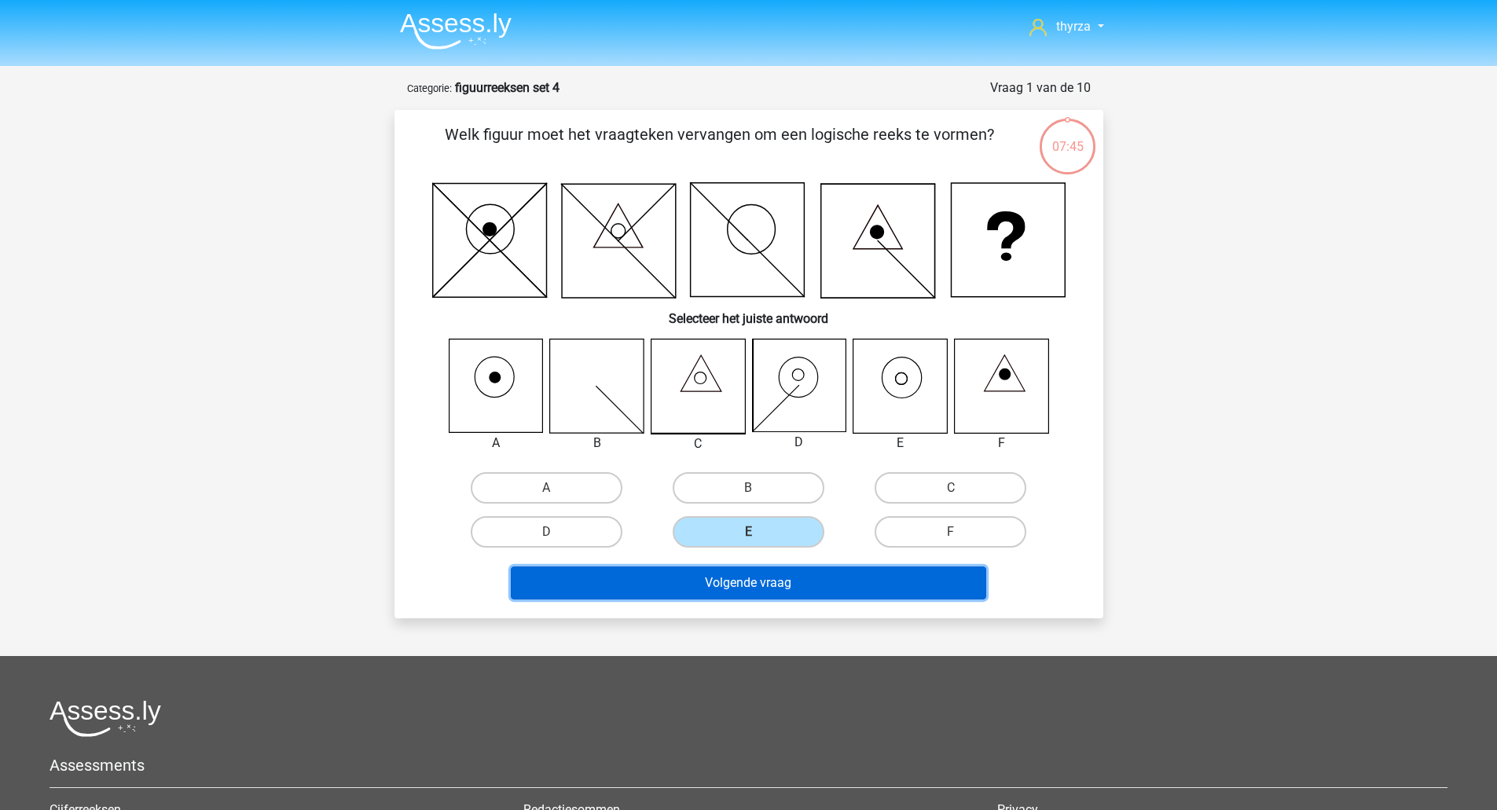
click at [790, 591] on button "Volgende vraag" at bounding box center [748, 582] width 475 height 33
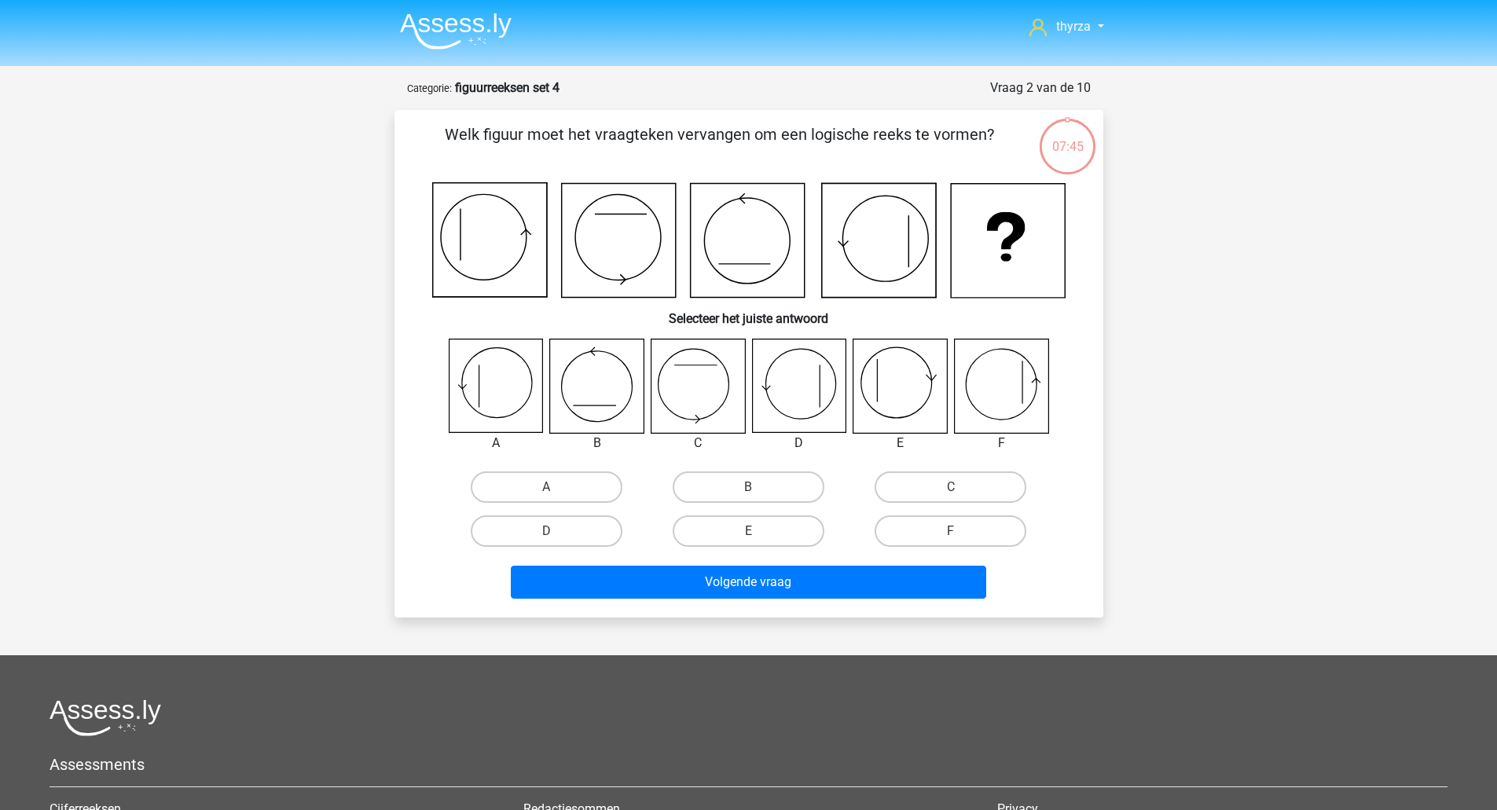
scroll to position [79, 0]
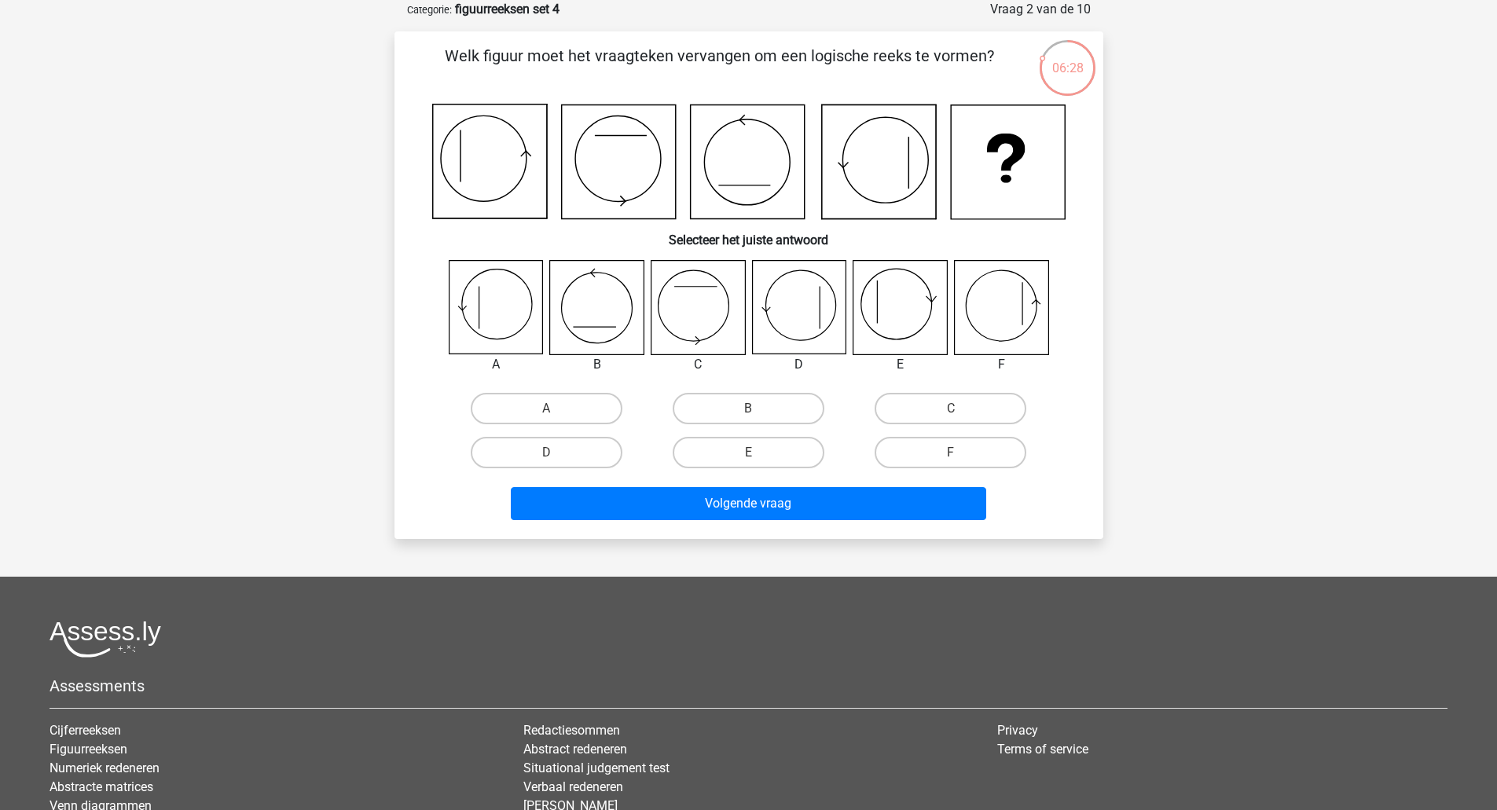
click at [698, 409] on label "B" at bounding box center [748, 408] width 152 height 31
click at [748, 409] on input "B" at bounding box center [753, 414] width 10 height 10
radio input "true"
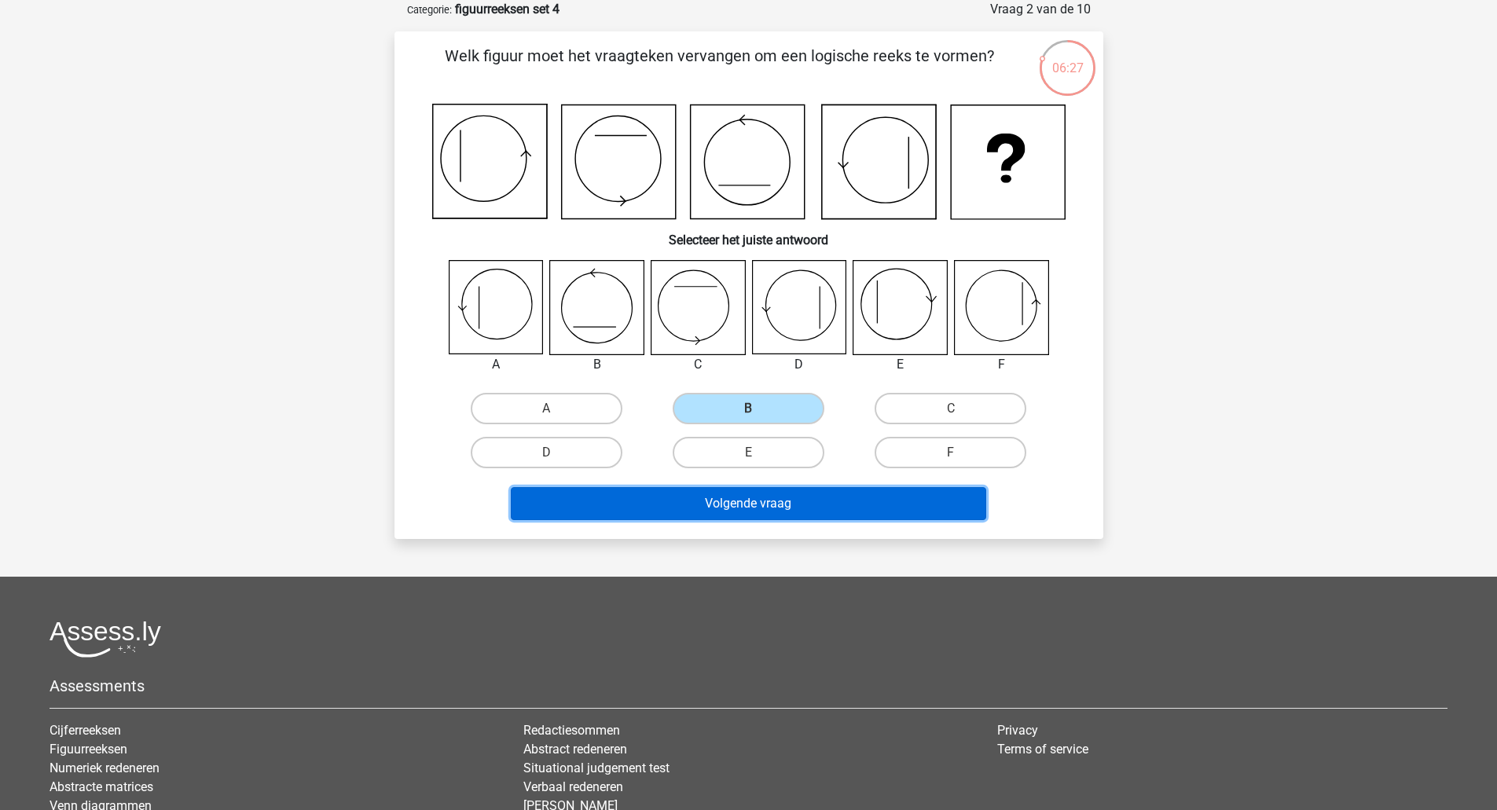
click at [729, 506] on button "Volgende vraag" at bounding box center [748, 503] width 475 height 33
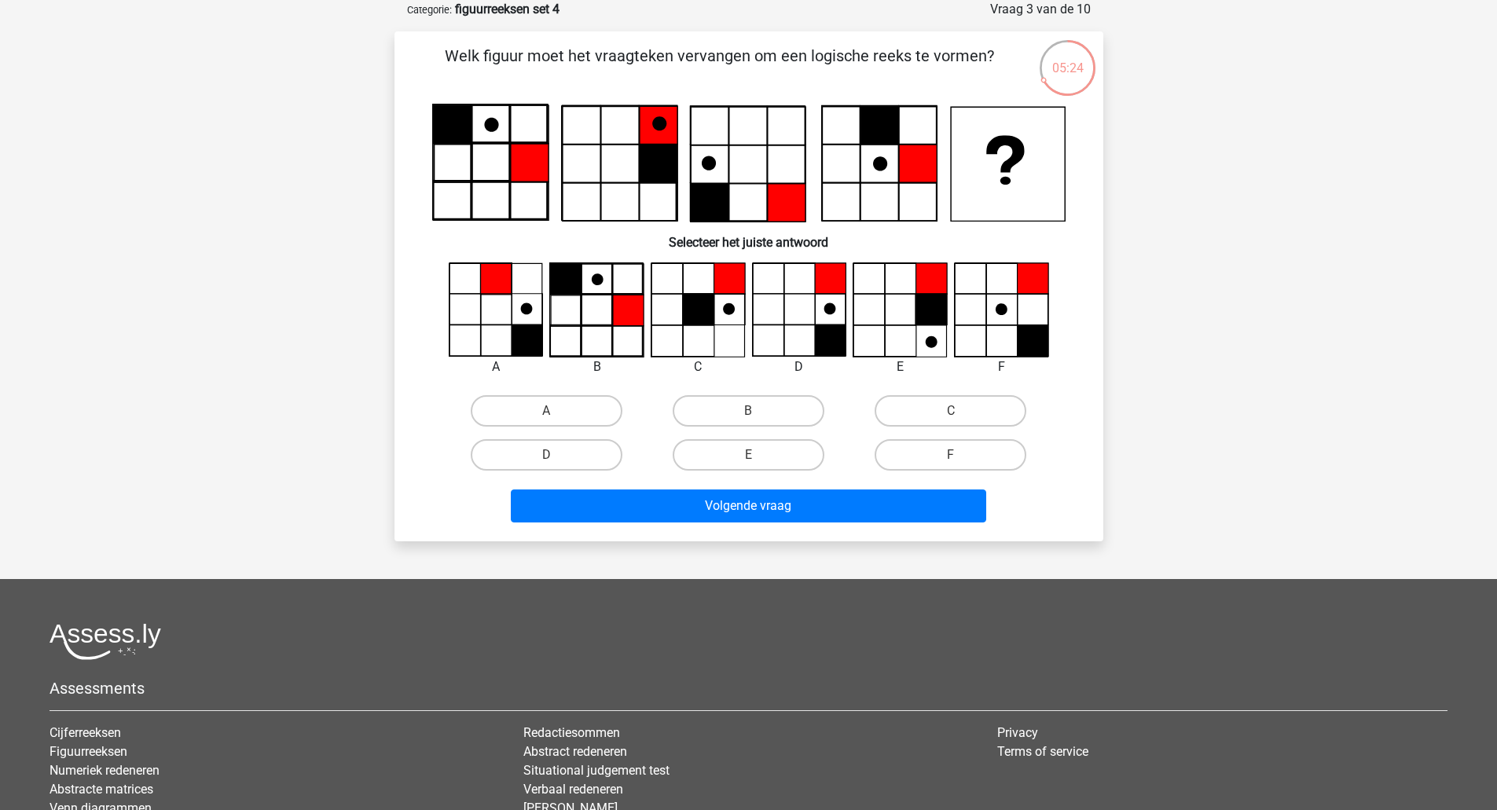
click at [919, 416] on label "C" at bounding box center [950, 410] width 152 height 31
click at [951, 416] on input "C" at bounding box center [956, 416] width 10 height 10
radio input "true"
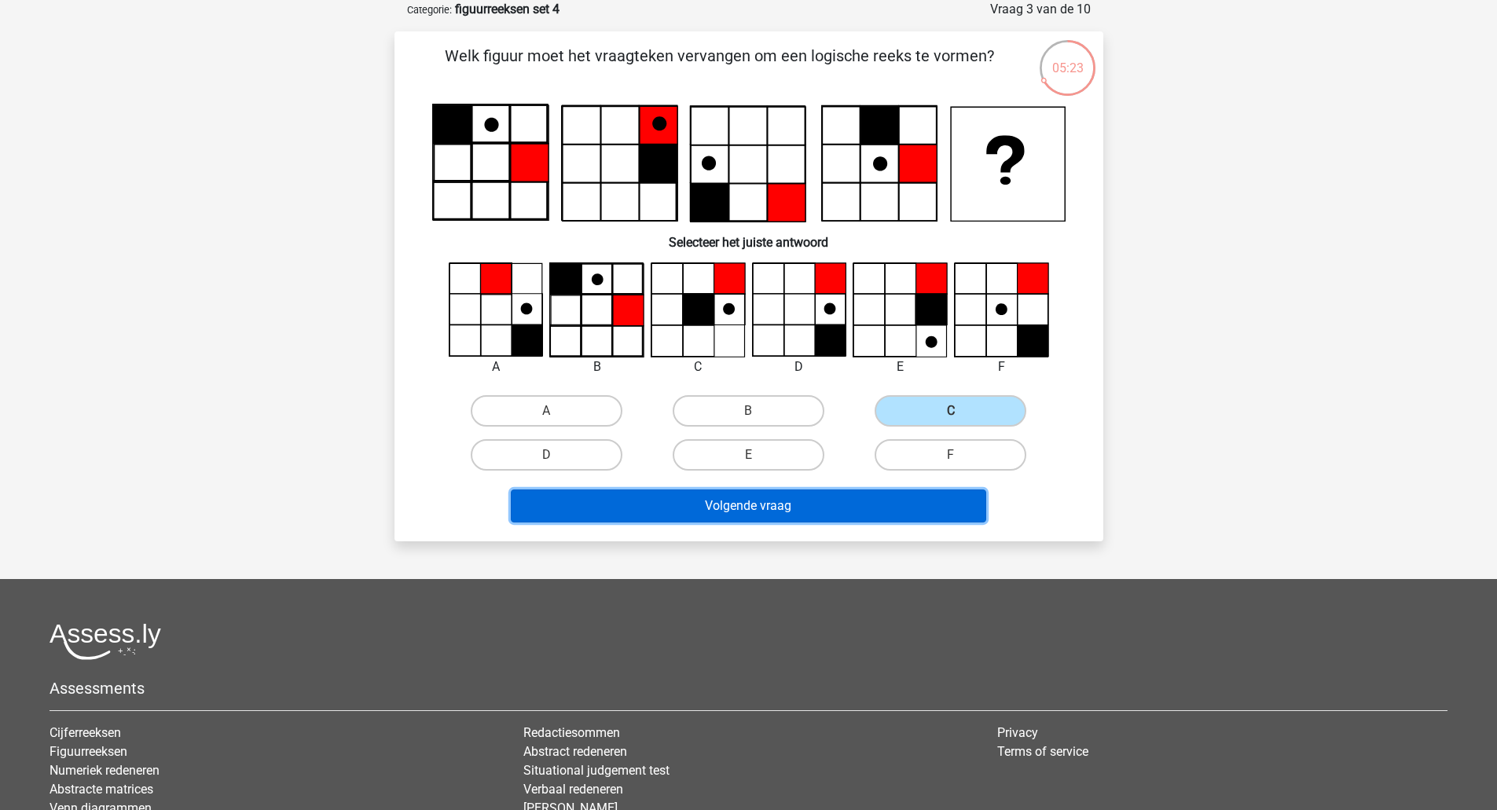
click at [828, 497] on button "Volgende vraag" at bounding box center [748, 505] width 475 height 33
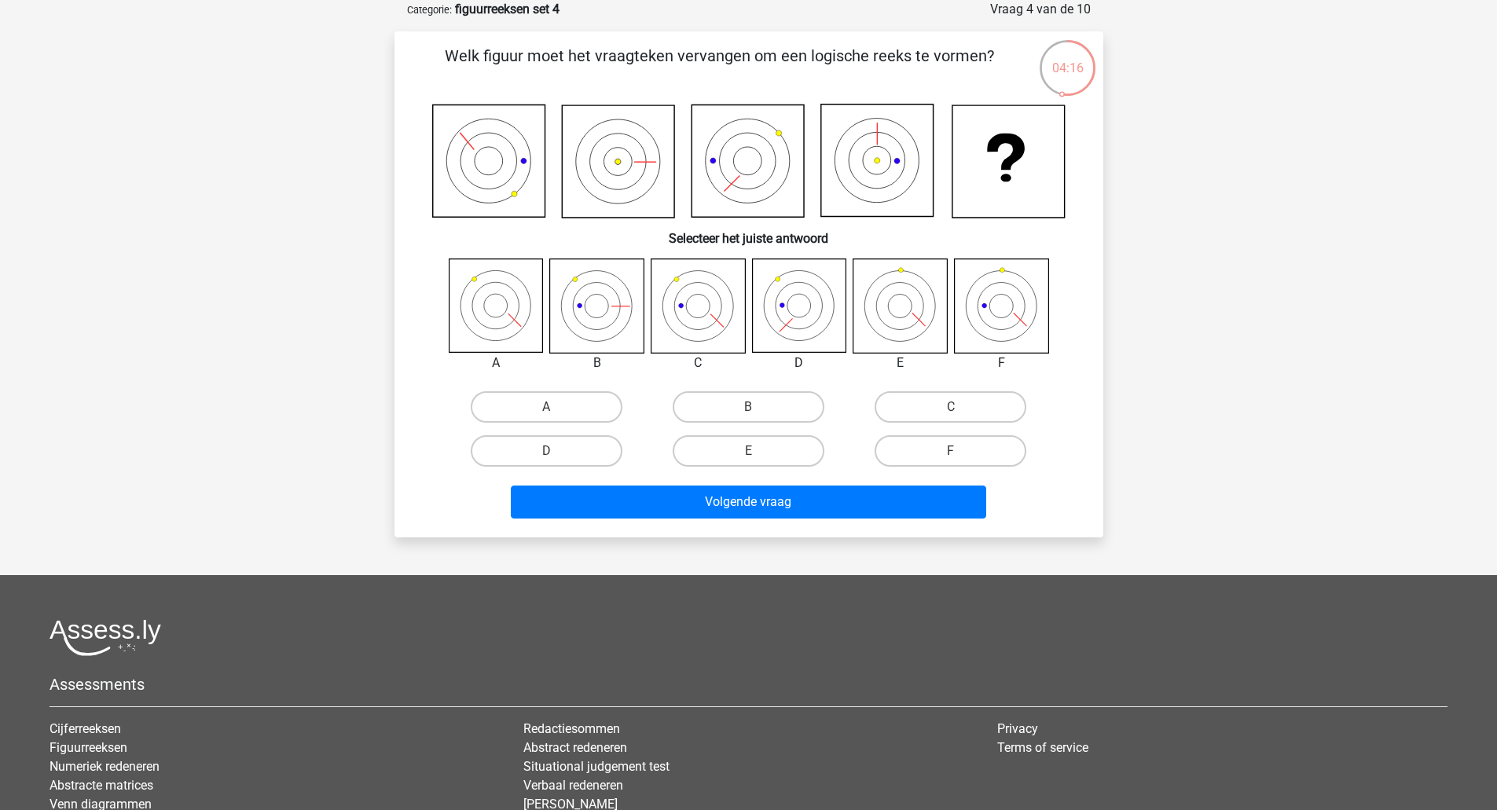
click at [920, 413] on label "C" at bounding box center [950, 406] width 152 height 31
click at [951, 413] on input "C" at bounding box center [956, 412] width 10 height 10
radio input "true"
click at [855, 481] on div "Volgende vraag" at bounding box center [749, 499] width 658 height 52
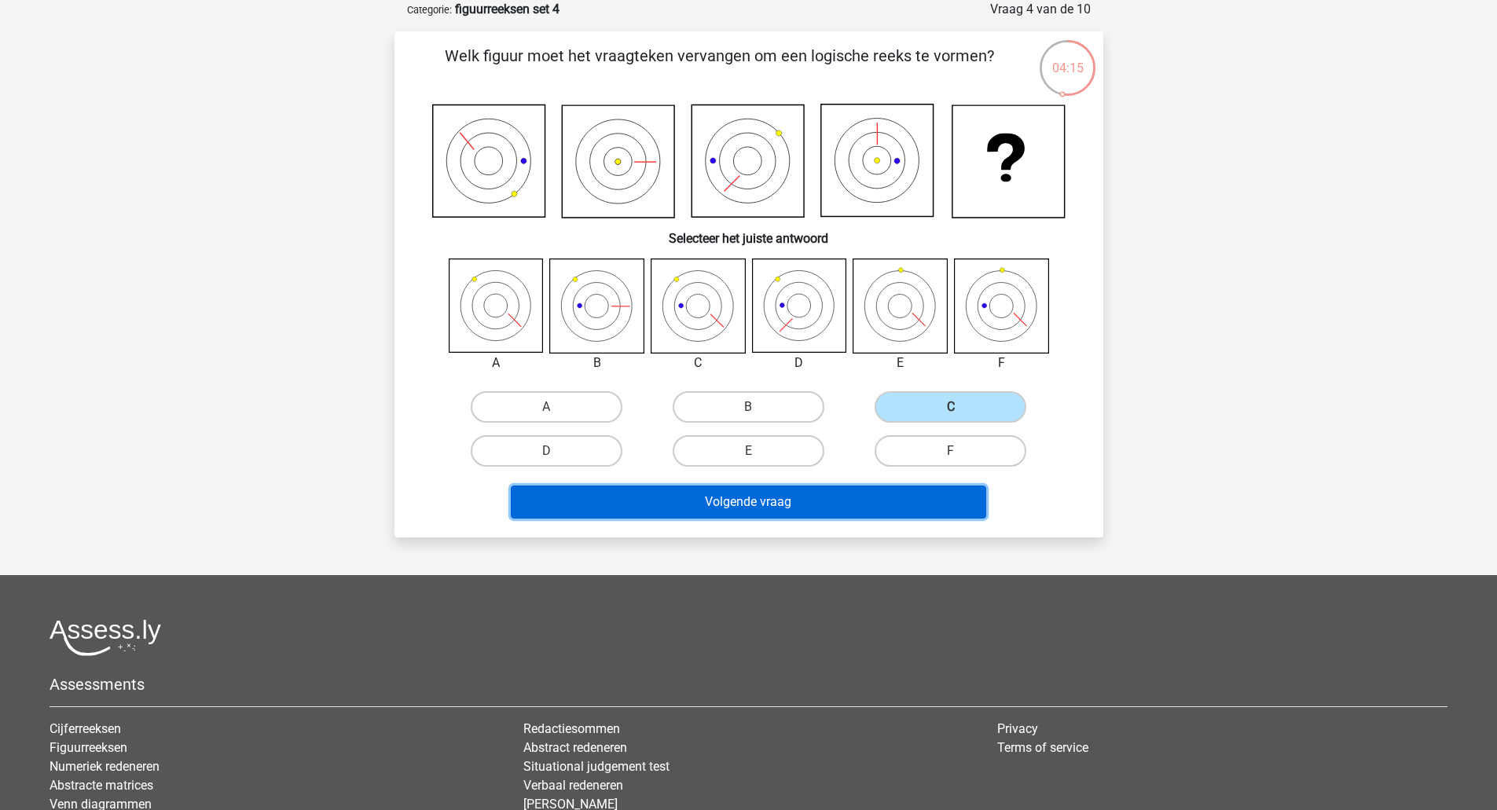
click at [843, 500] on button "Volgende vraag" at bounding box center [748, 502] width 475 height 33
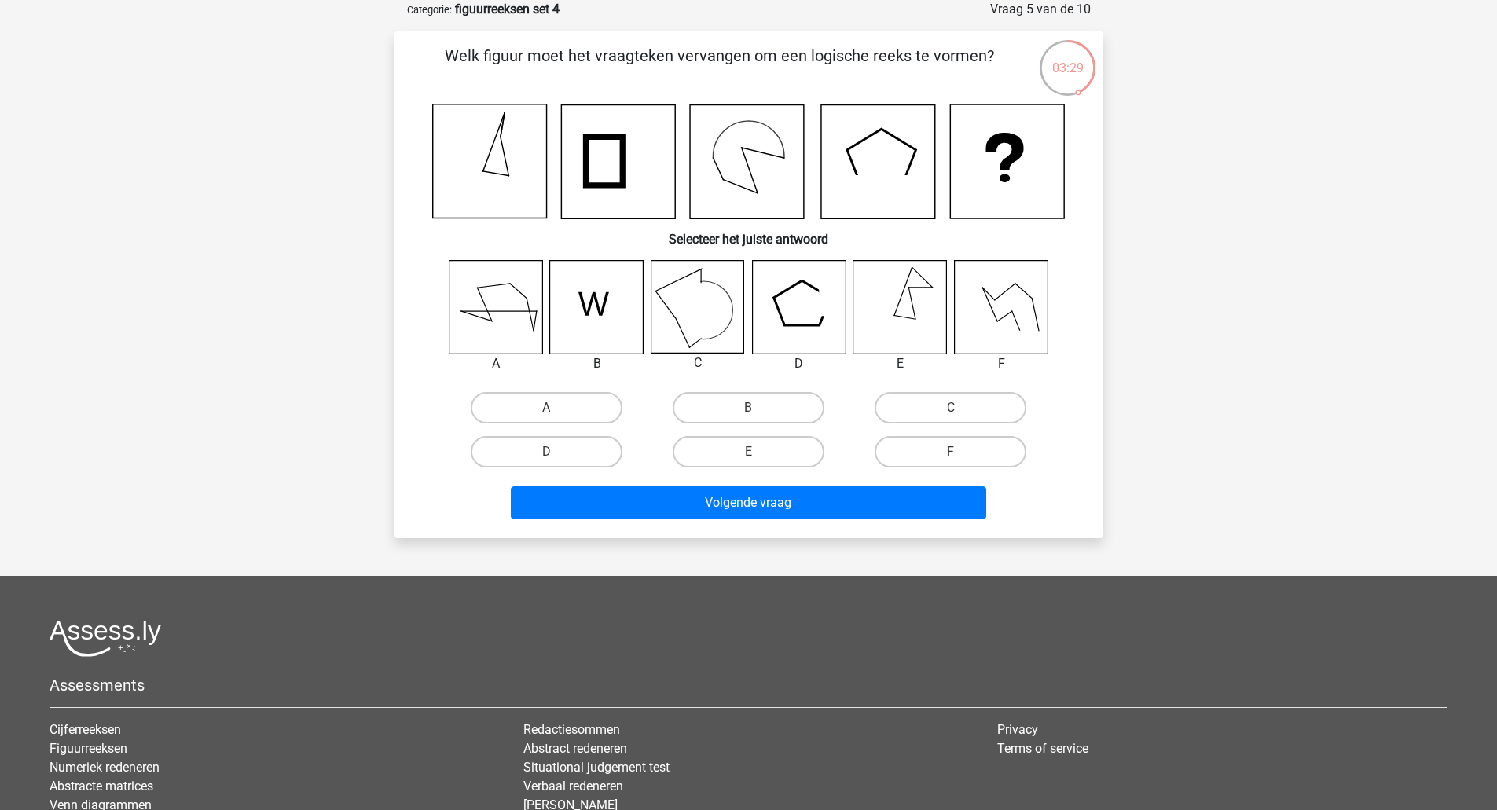
click at [933, 407] on label "C" at bounding box center [950, 407] width 152 height 31
click at [951, 408] on input "C" at bounding box center [956, 413] width 10 height 10
radio input "true"
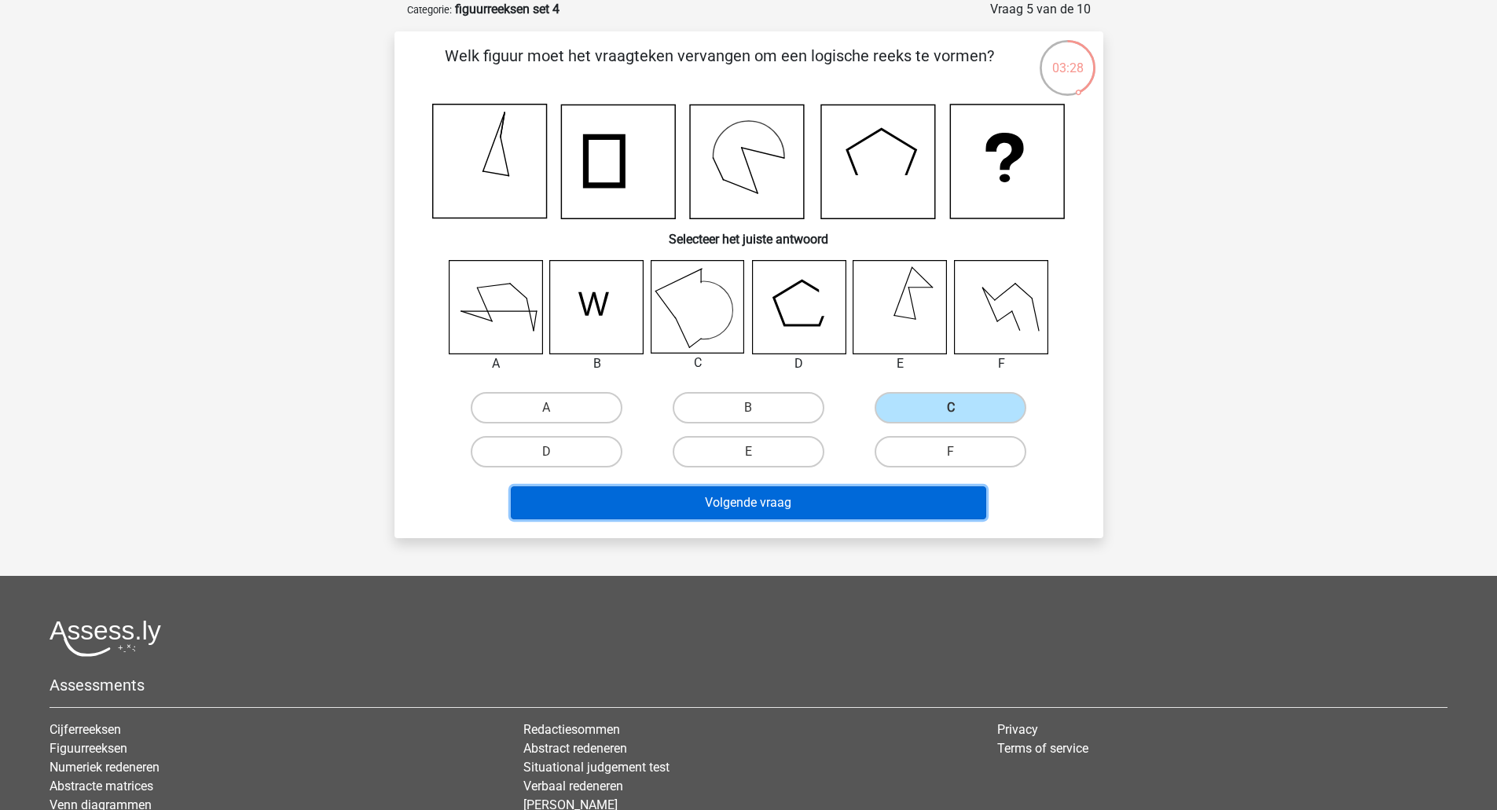
click at [883, 498] on button "Volgende vraag" at bounding box center [748, 502] width 475 height 33
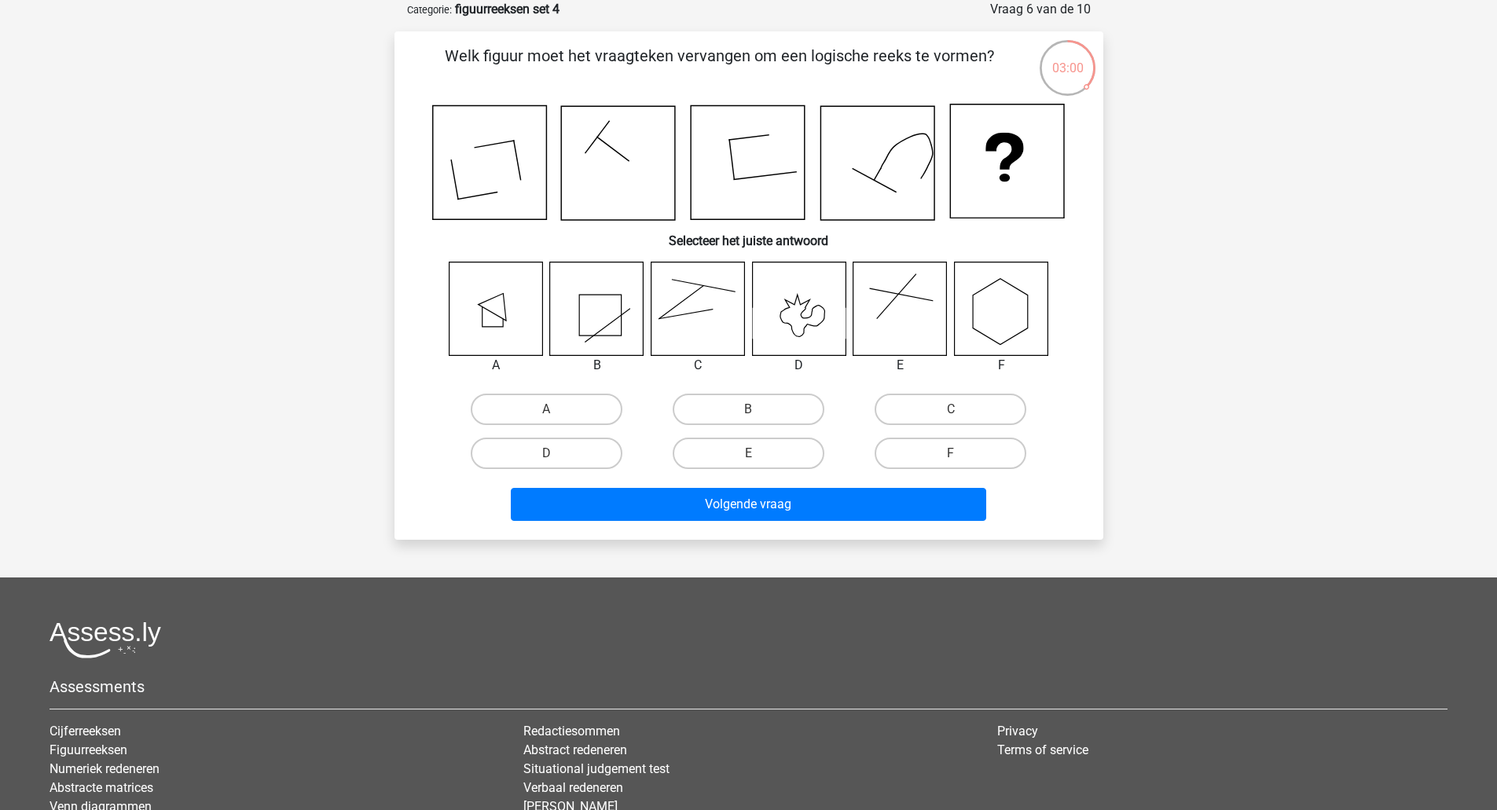
click at [962, 404] on label "C" at bounding box center [950, 409] width 152 height 31
click at [961, 409] on input "C" at bounding box center [956, 414] width 10 height 10
radio input "true"
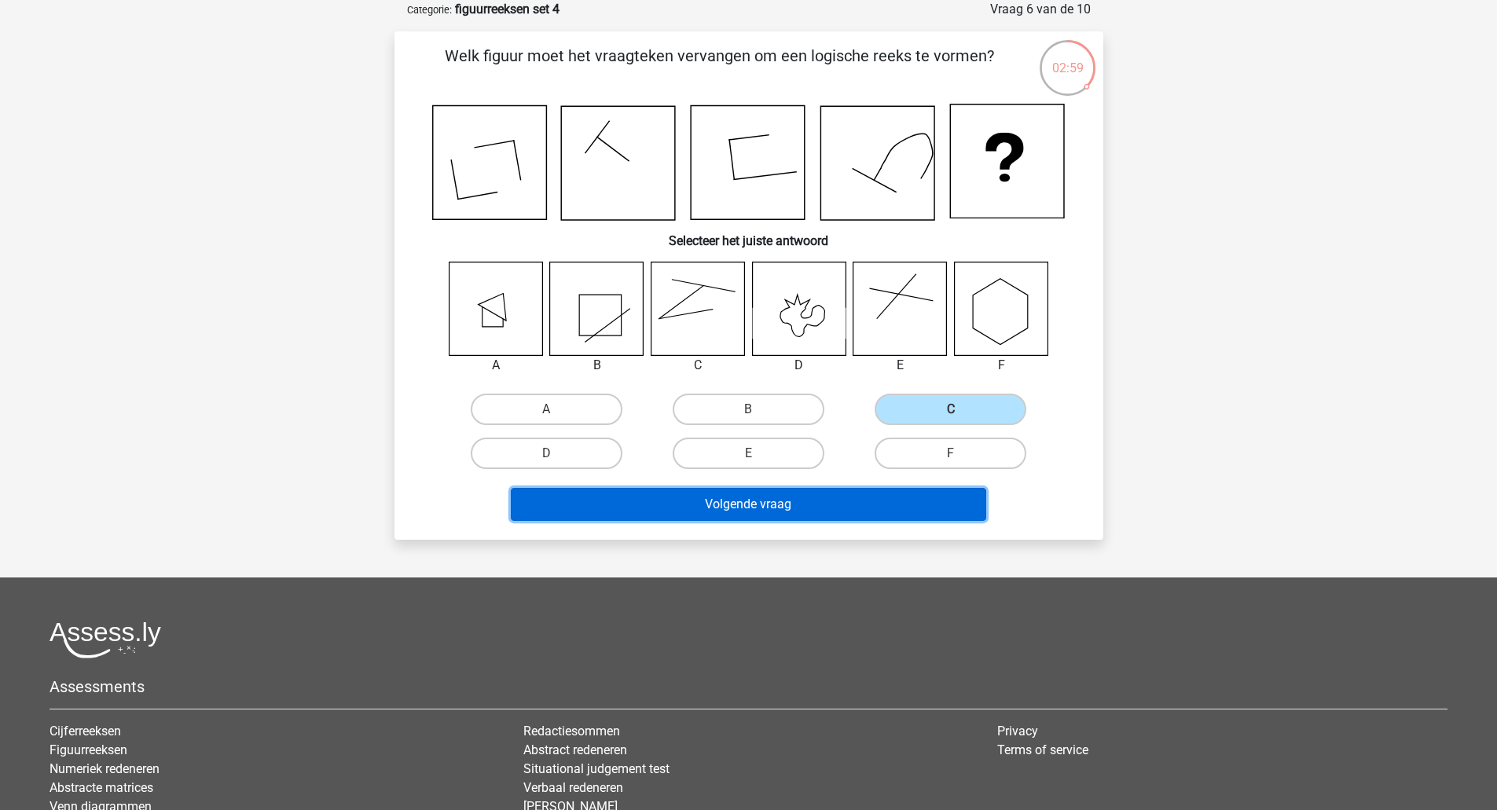
click at [749, 491] on button "Volgende vraag" at bounding box center [748, 504] width 475 height 33
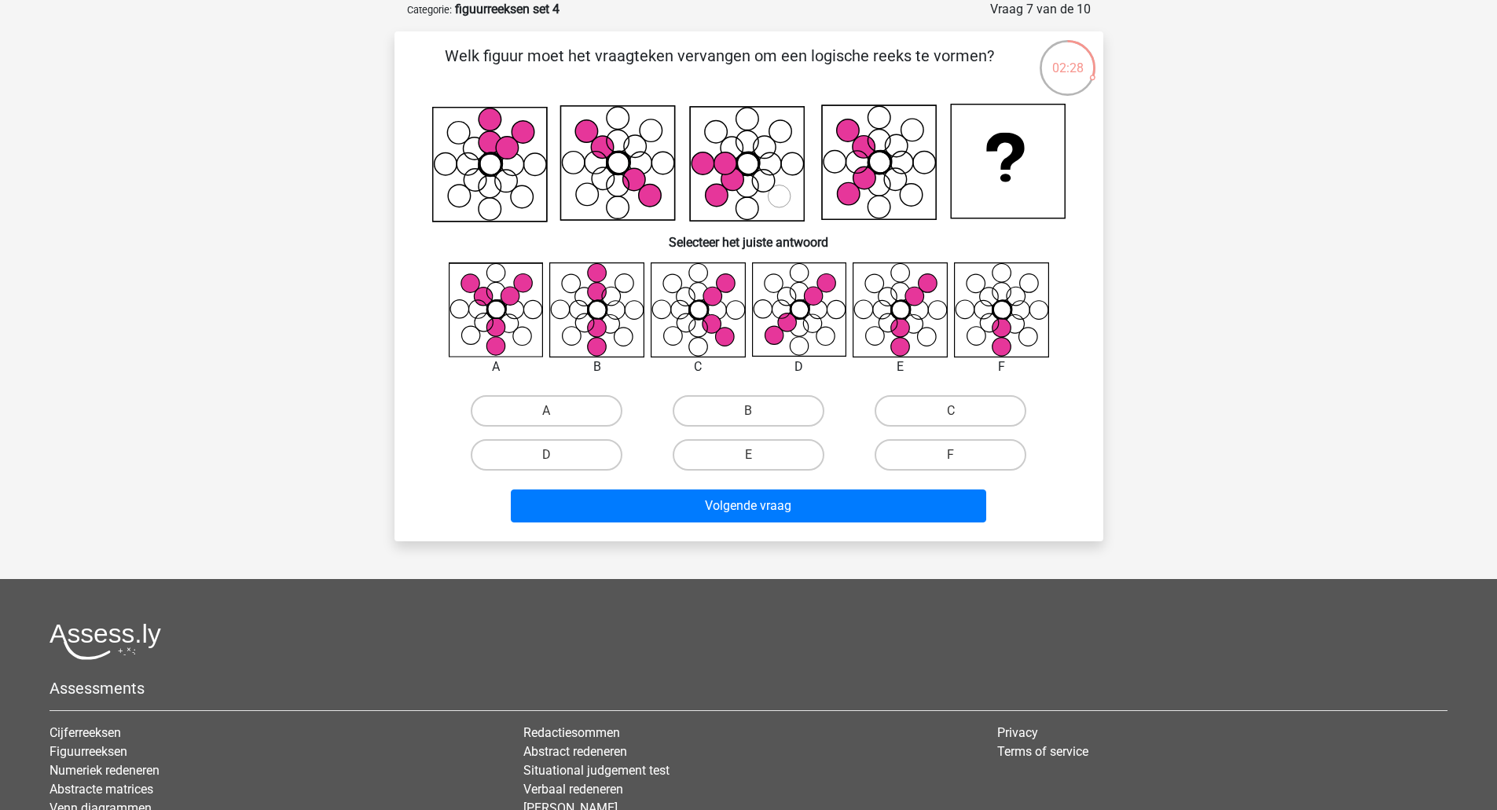
click at [785, 447] on label "E" at bounding box center [748, 454] width 152 height 31
click at [758, 455] on input "E" at bounding box center [753, 460] width 10 height 10
radio input "true"
click at [753, 526] on div "Volgende vraag" at bounding box center [748, 508] width 606 height 39
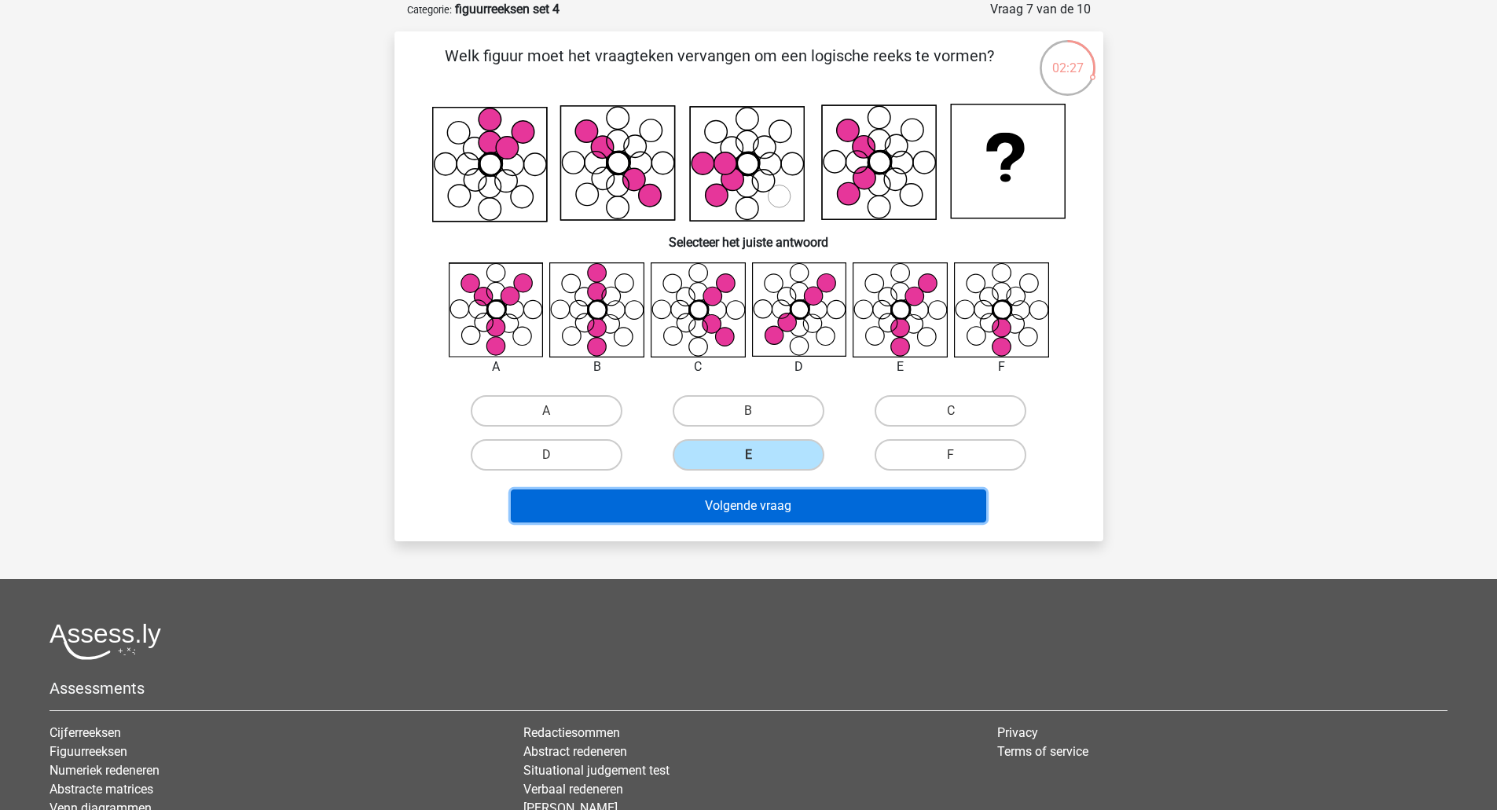
click at [753, 514] on button "Volgende vraag" at bounding box center [748, 505] width 475 height 33
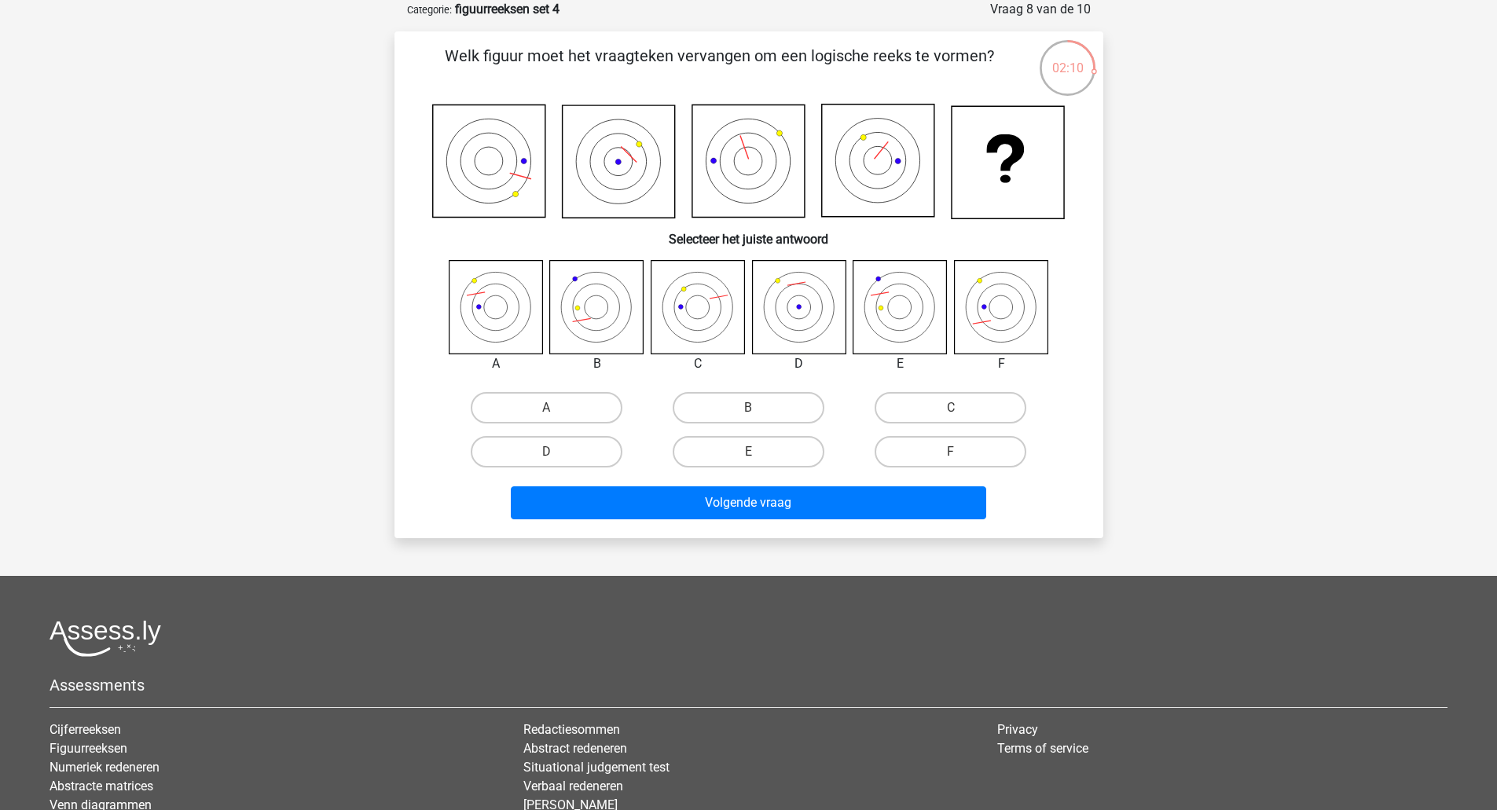
click at [532, 418] on label "A" at bounding box center [547, 407] width 152 height 31
click at [546, 418] on input "A" at bounding box center [551, 413] width 10 height 10
radio input "true"
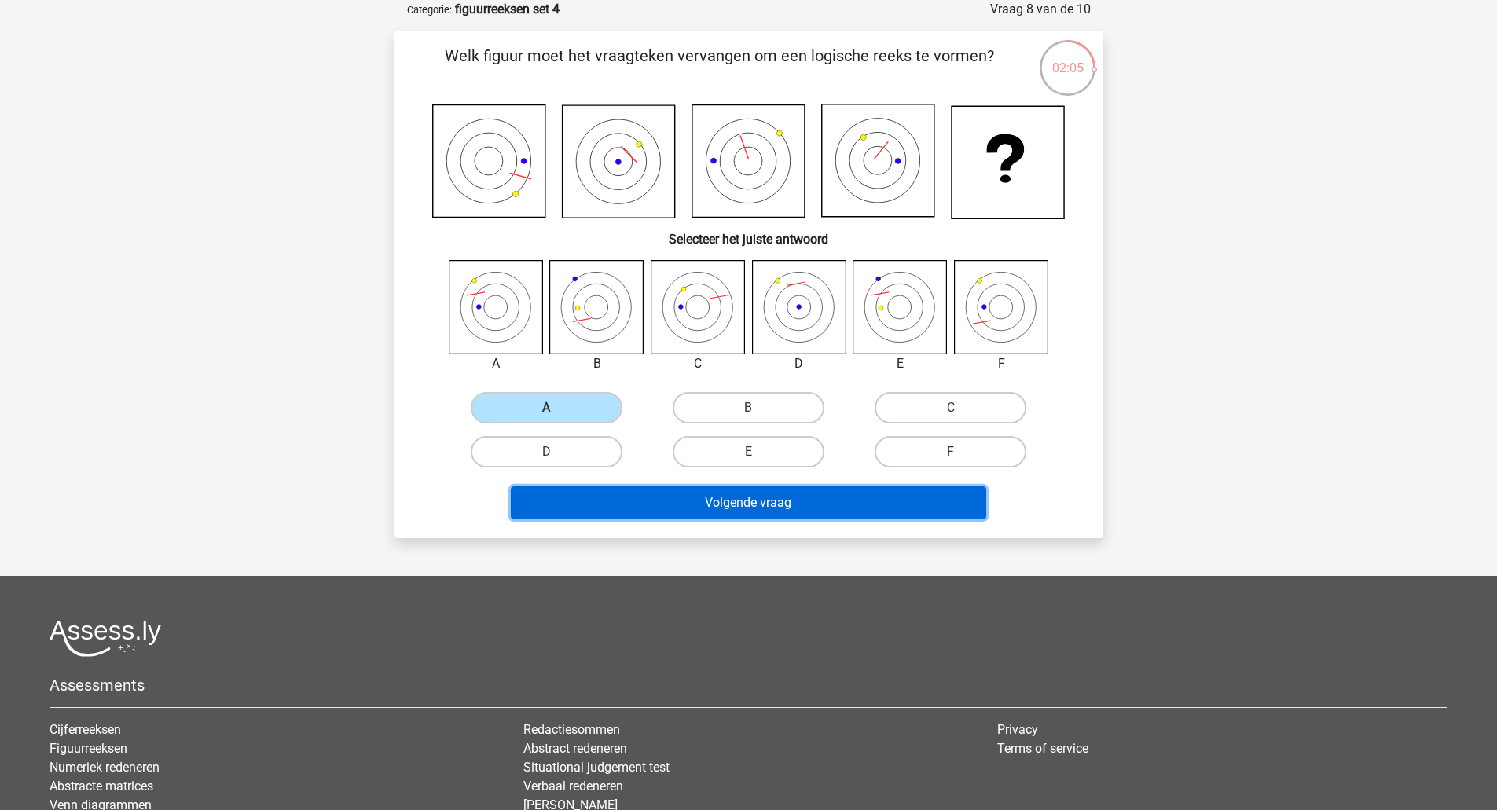
click at [681, 489] on button "Volgende vraag" at bounding box center [748, 502] width 475 height 33
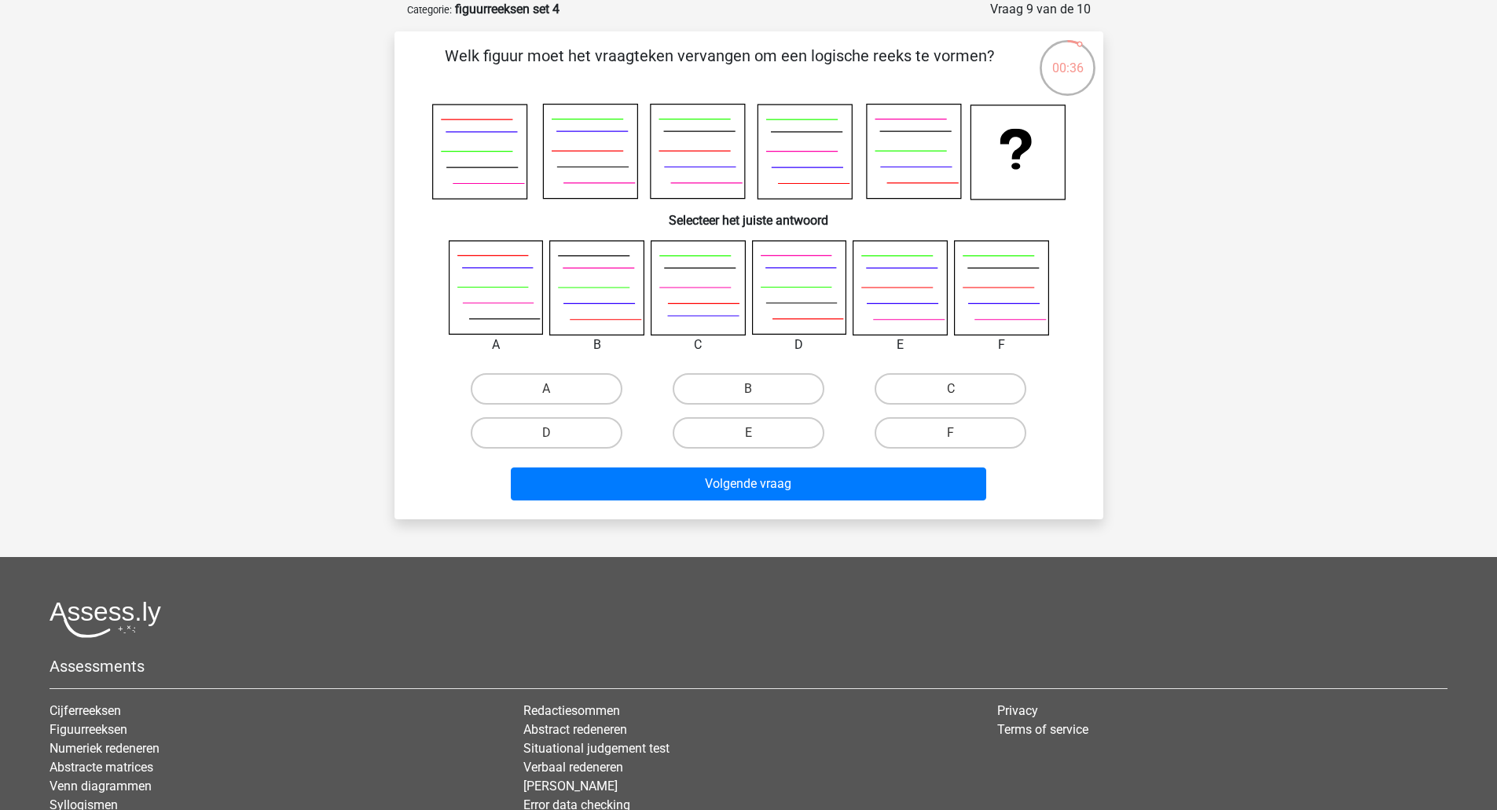
click at [539, 430] on label "D" at bounding box center [547, 432] width 152 height 31
click at [546, 433] on input "D" at bounding box center [551, 438] width 10 height 10
radio input "true"
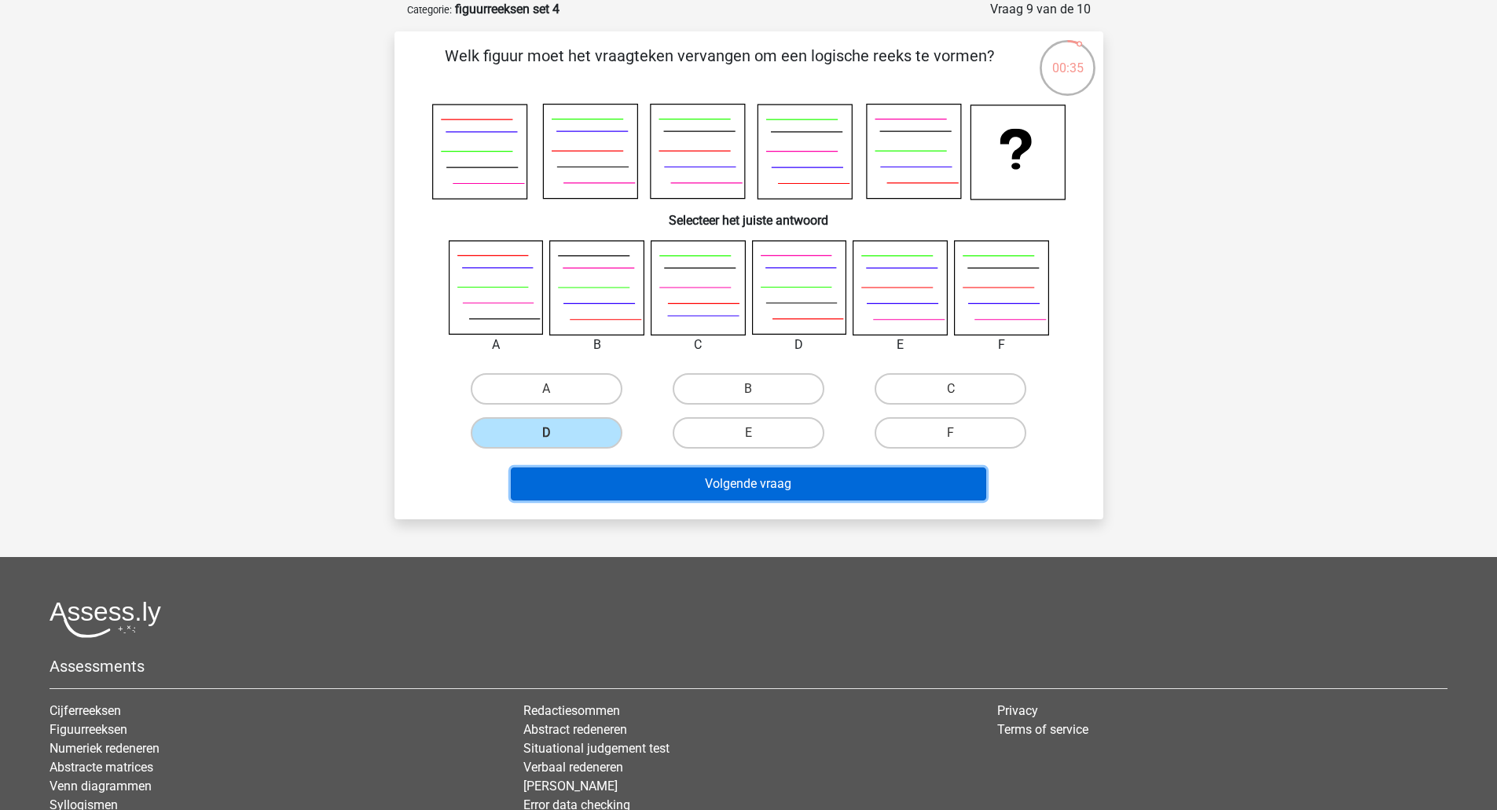
click at [628, 484] on button "Volgende vraag" at bounding box center [748, 483] width 475 height 33
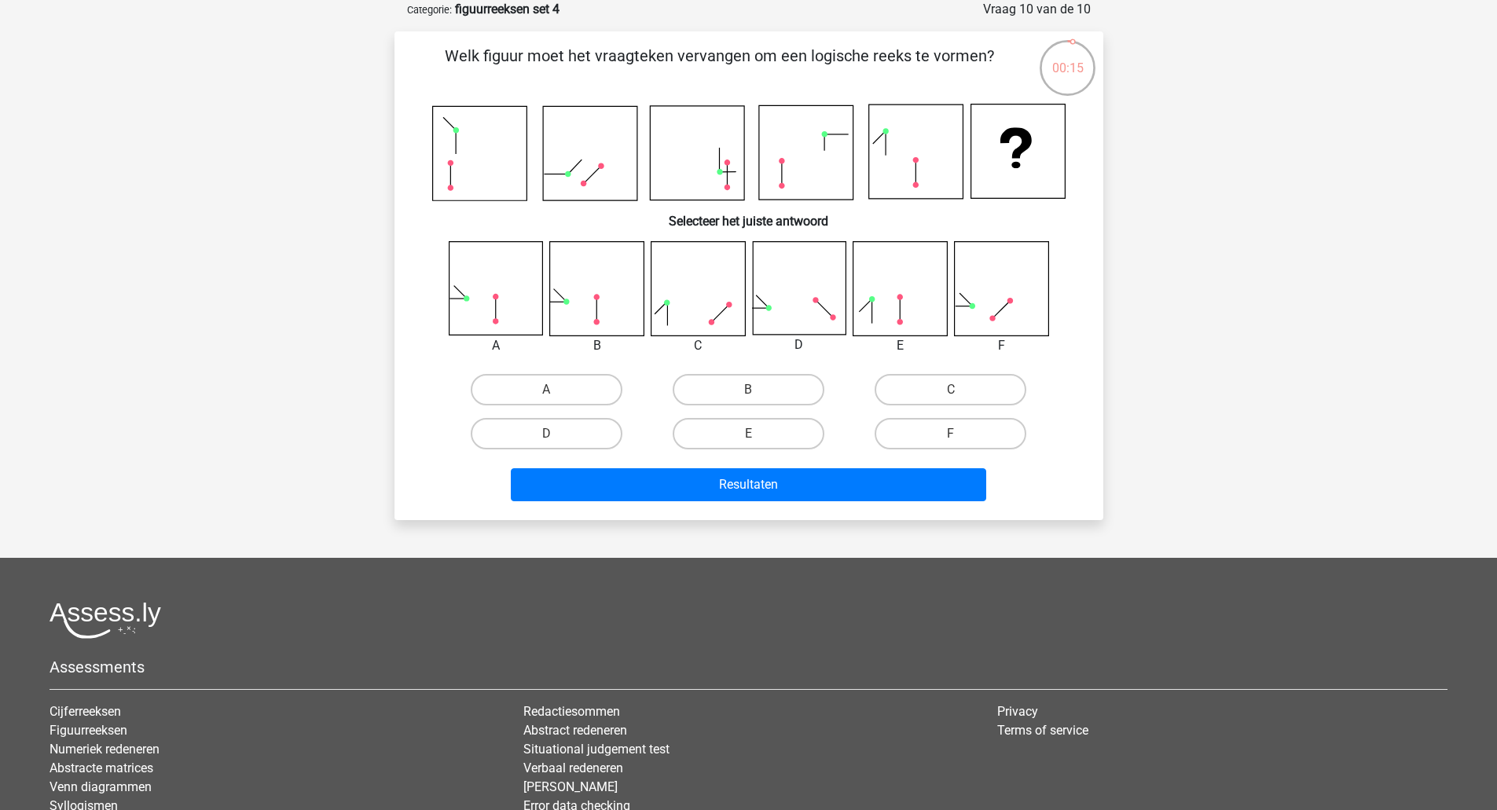
click at [925, 394] on label "C" at bounding box center [950, 389] width 152 height 31
click at [951, 394] on input "C" at bounding box center [956, 395] width 10 height 10
radio input "true"
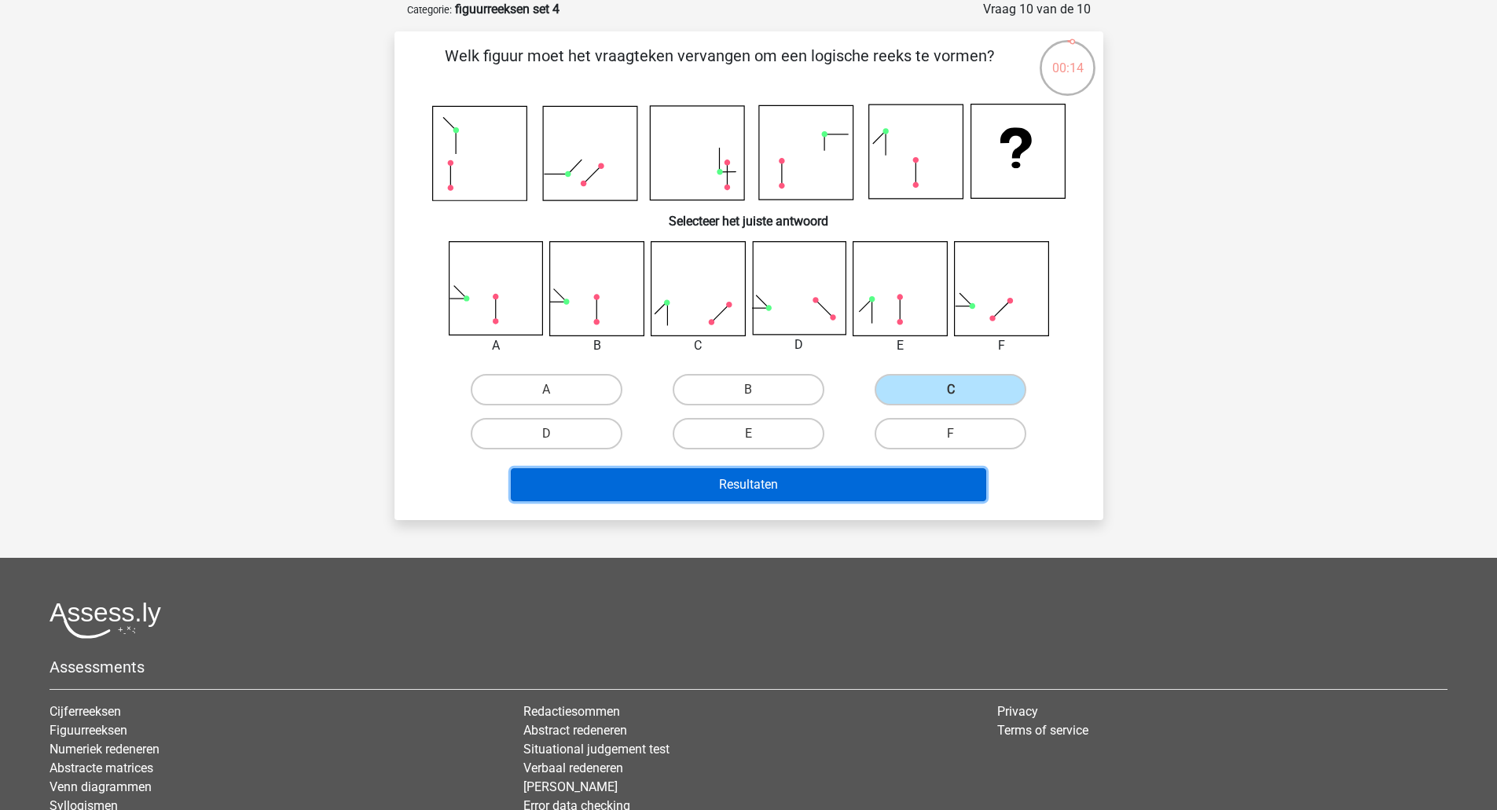
click at [853, 486] on button "Resultaten" at bounding box center [748, 484] width 475 height 33
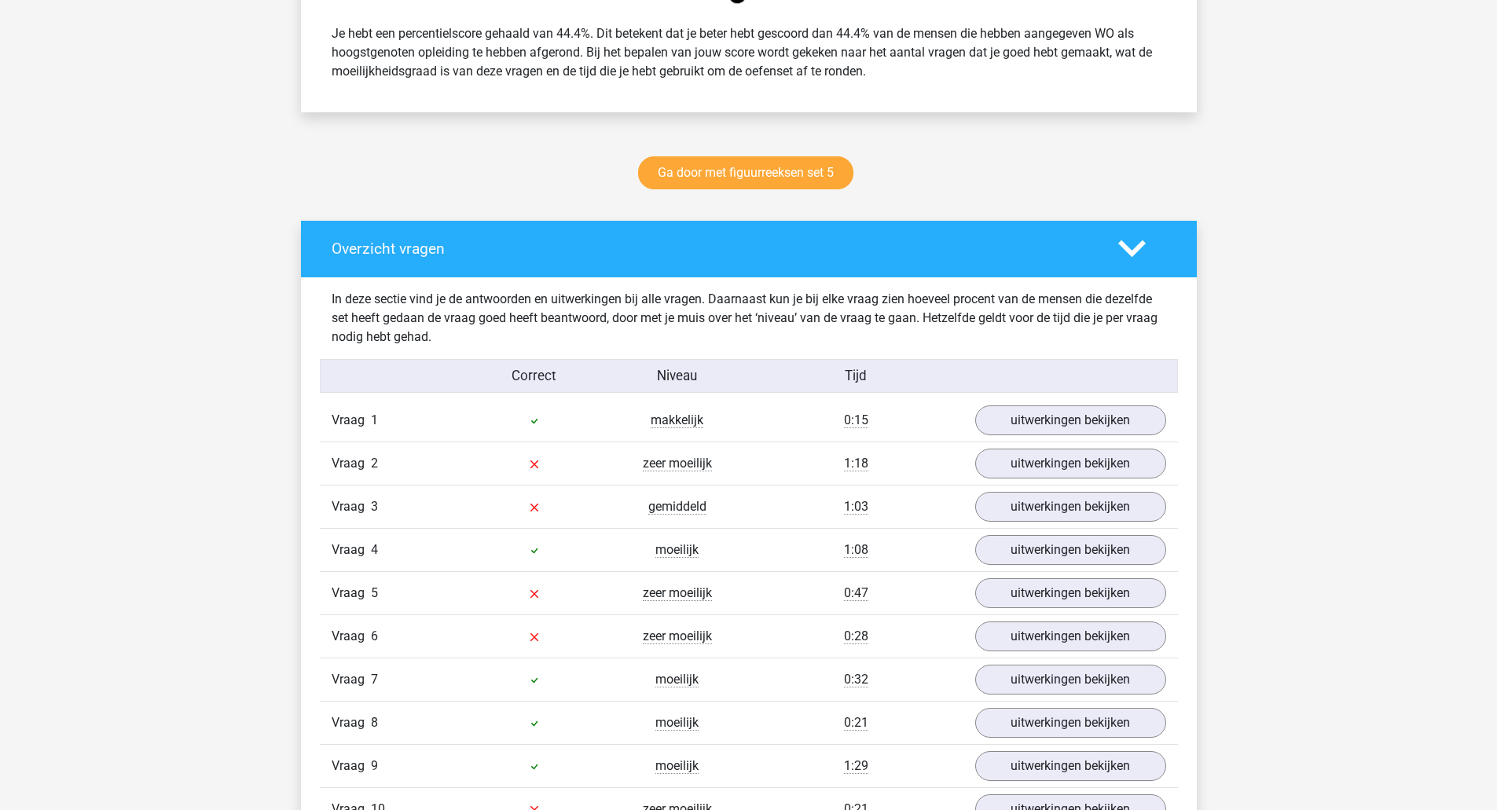
scroll to position [864, 0]
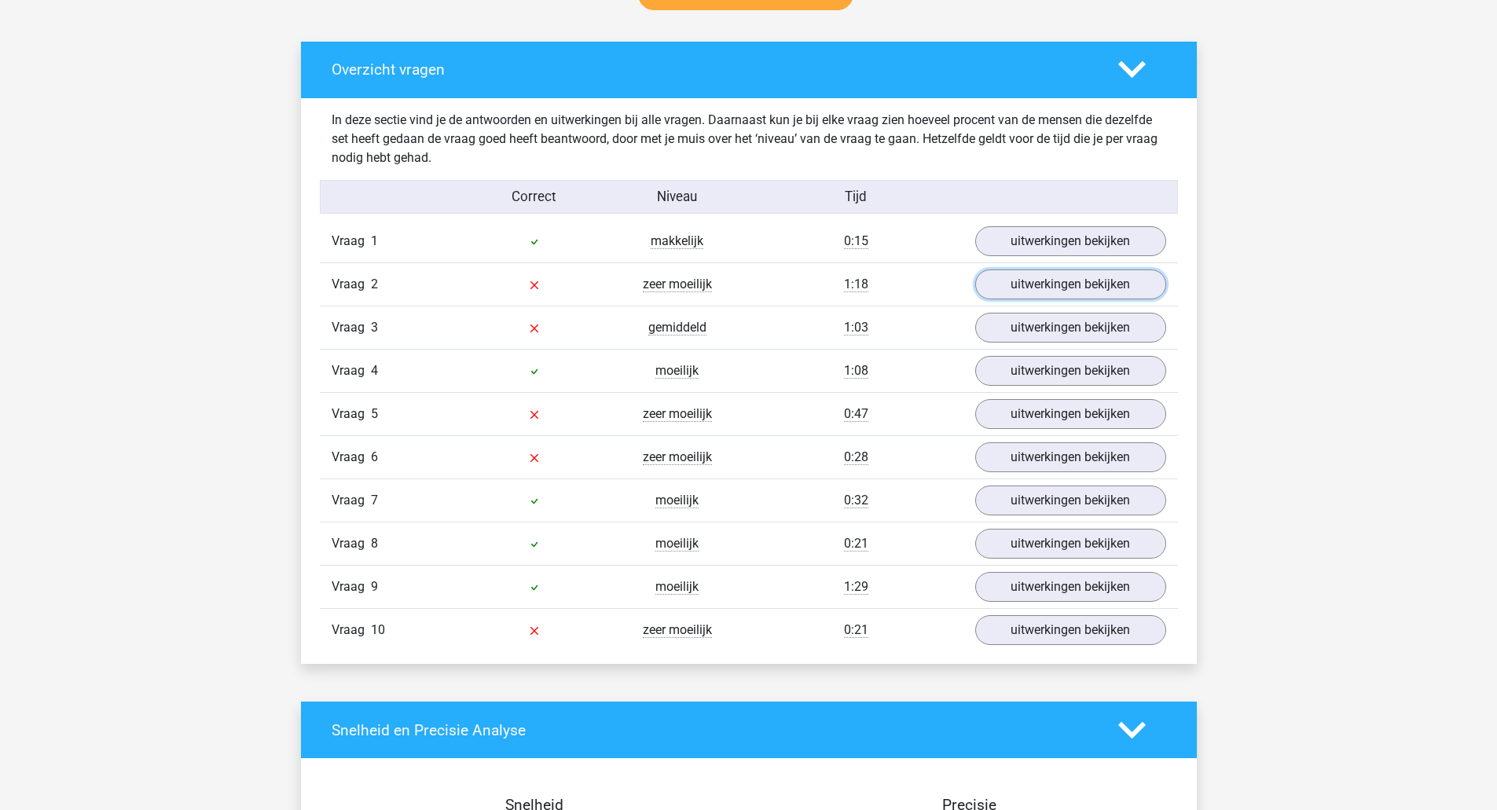
click at [1047, 279] on link "uitwerkingen bekijken" at bounding box center [1070, 284] width 191 height 30
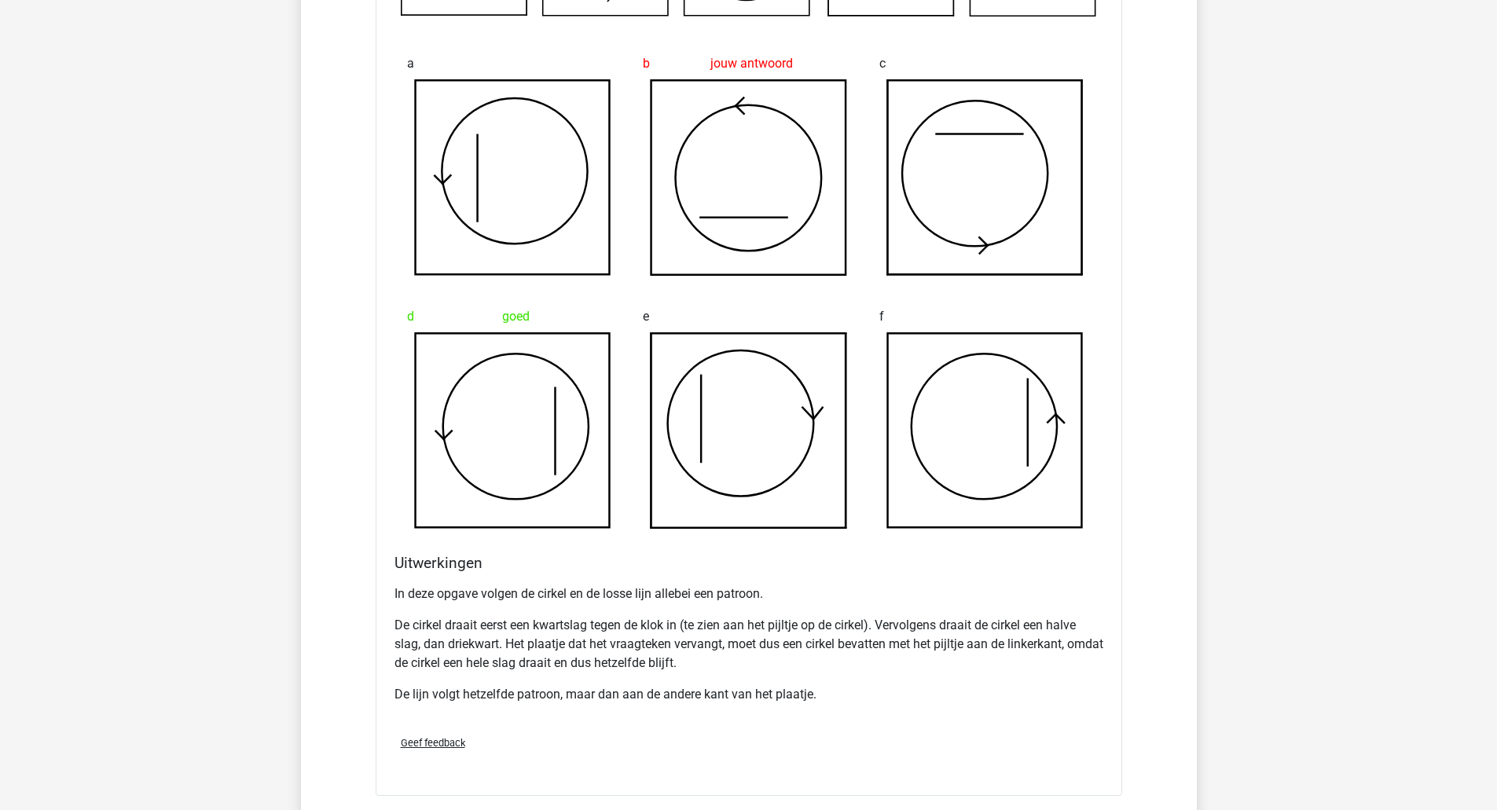
scroll to position [1336, 0]
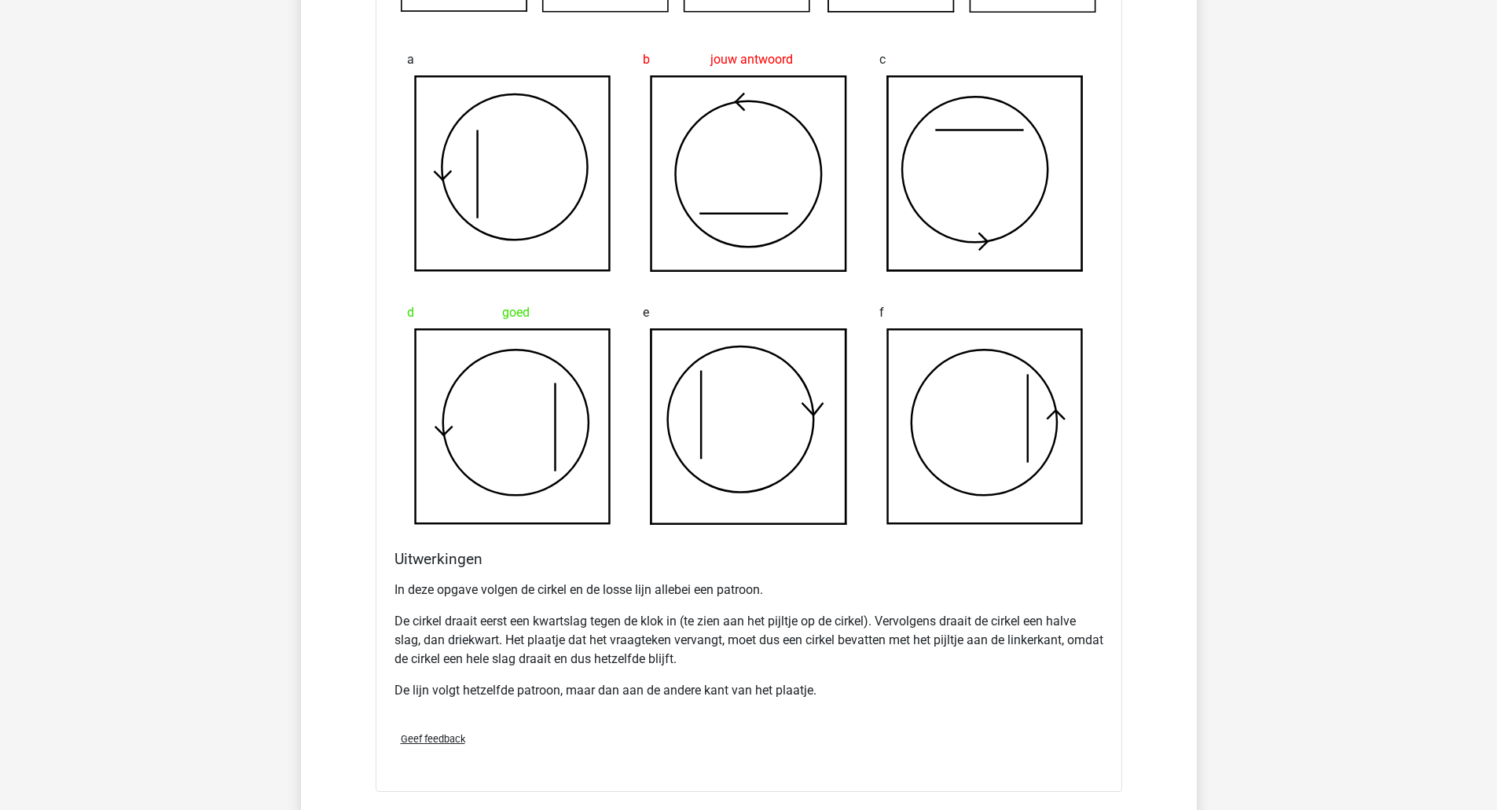
click at [438, 617] on p "De cirkel draait eerst een kwartslag tegen de klok in (te zien aan het pijltje …" at bounding box center [748, 640] width 709 height 57
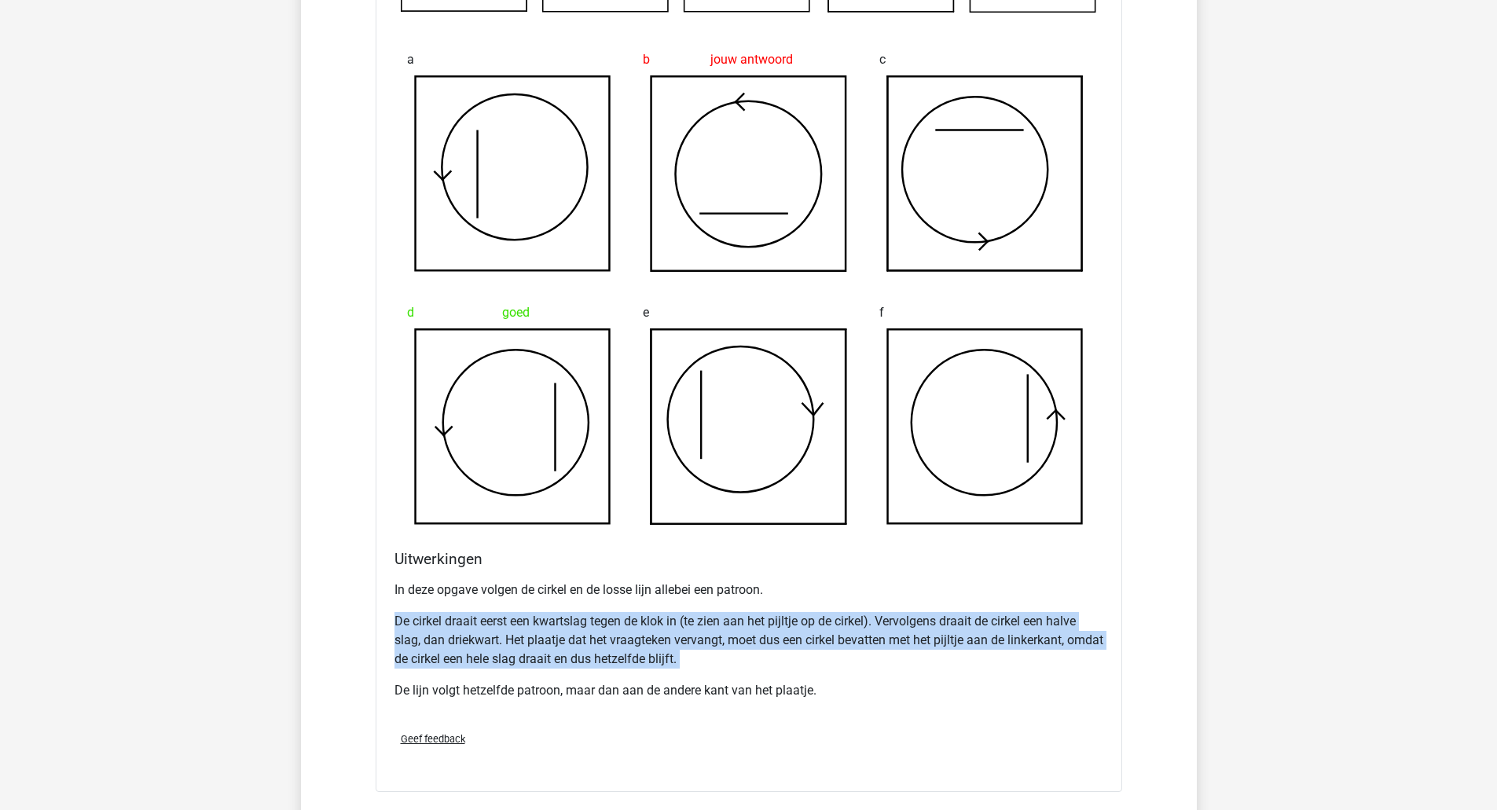
click at [438, 617] on p "De cirkel draait eerst een kwartslag tegen de klok in (te zien aan het pijltje …" at bounding box center [748, 640] width 709 height 57
click at [510, 639] on p "De cirkel draait eerst een kwartslag tegen de klok in (te zien aan het pijltje …" at bounding box center [748, 640] width 709 height 57
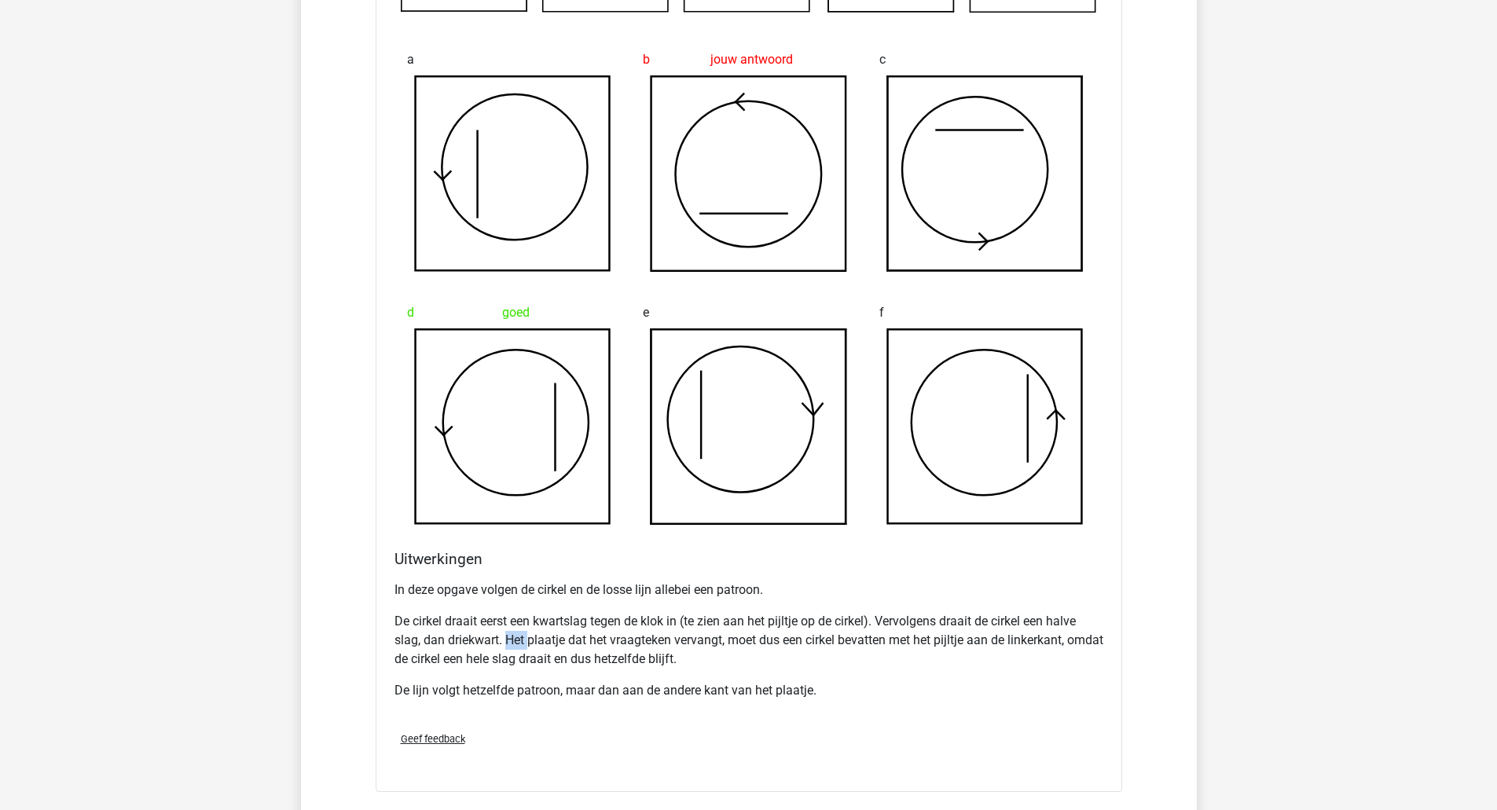
click at [510, 639] on p "De cirkel draait eerst een kwartslag tegen de klok in (te zien aan het pijltje …" at bounding box center [748, 640] width 709 height 57
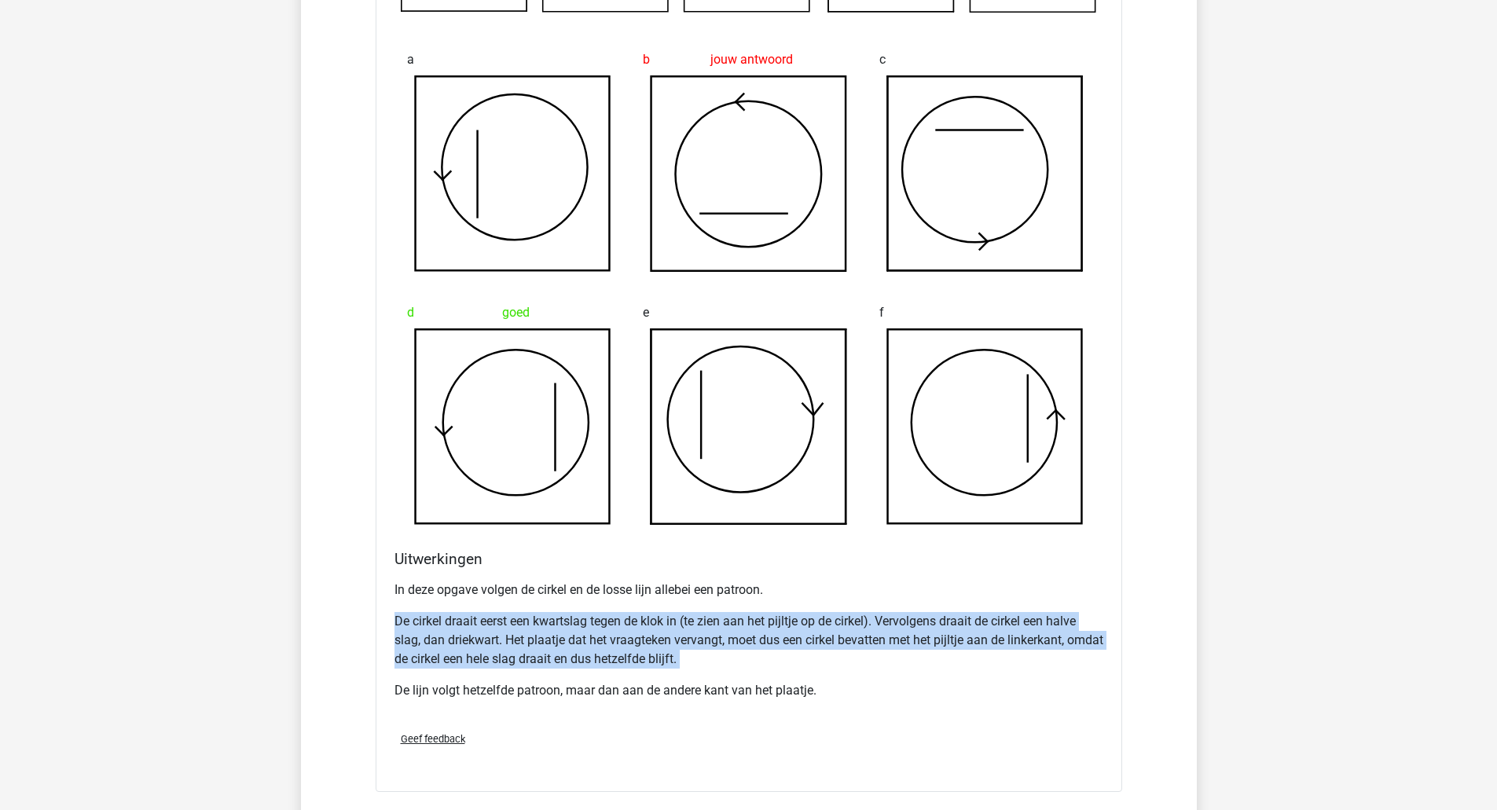
click at [510, 639] on p "De cirkel draait eerst een kwartslag tegen de klok in (te zien aan het pijltje …" at bounding box center [748, 640] width 709 height 57
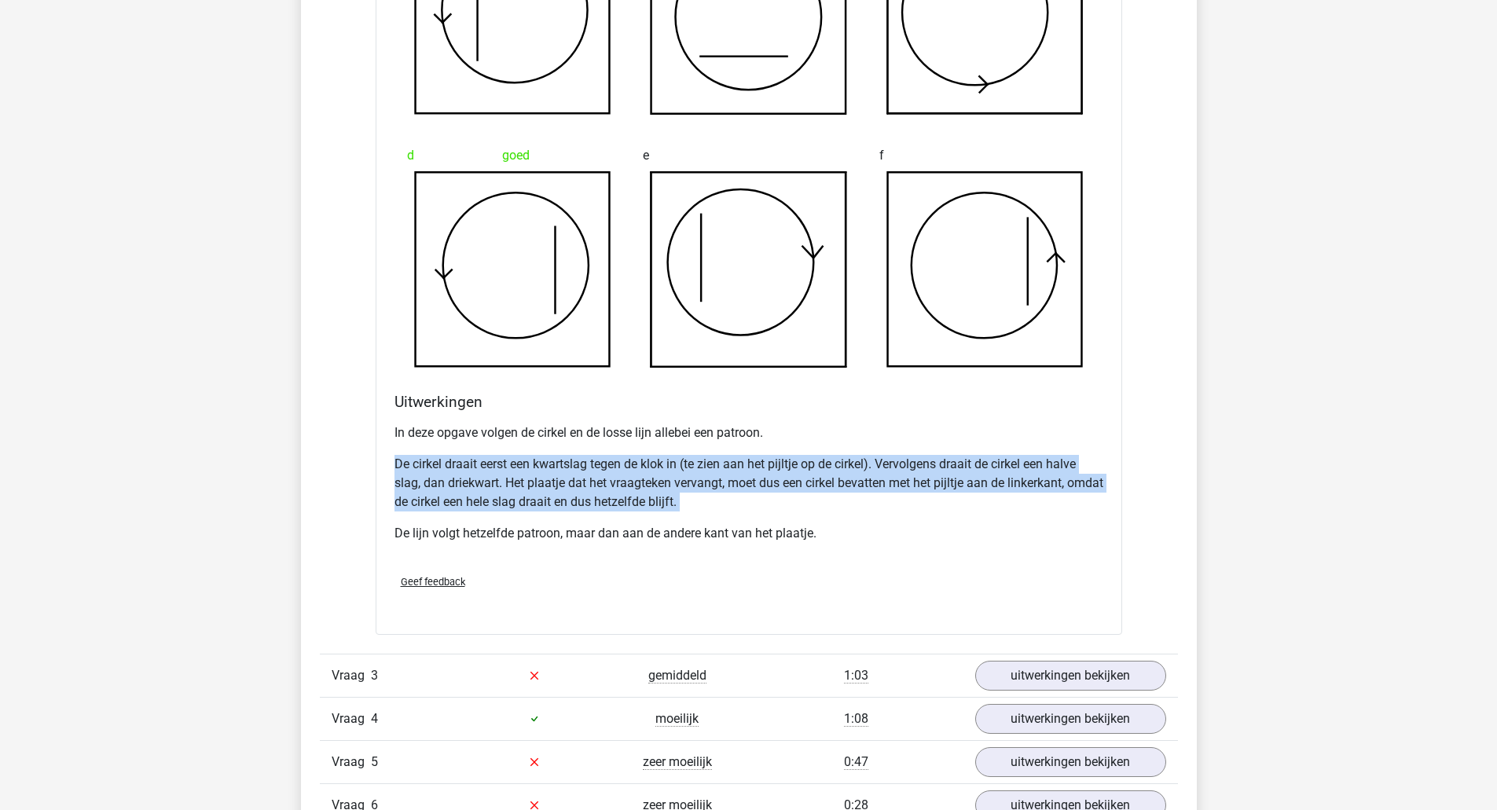
scroll to position [1807, 0]
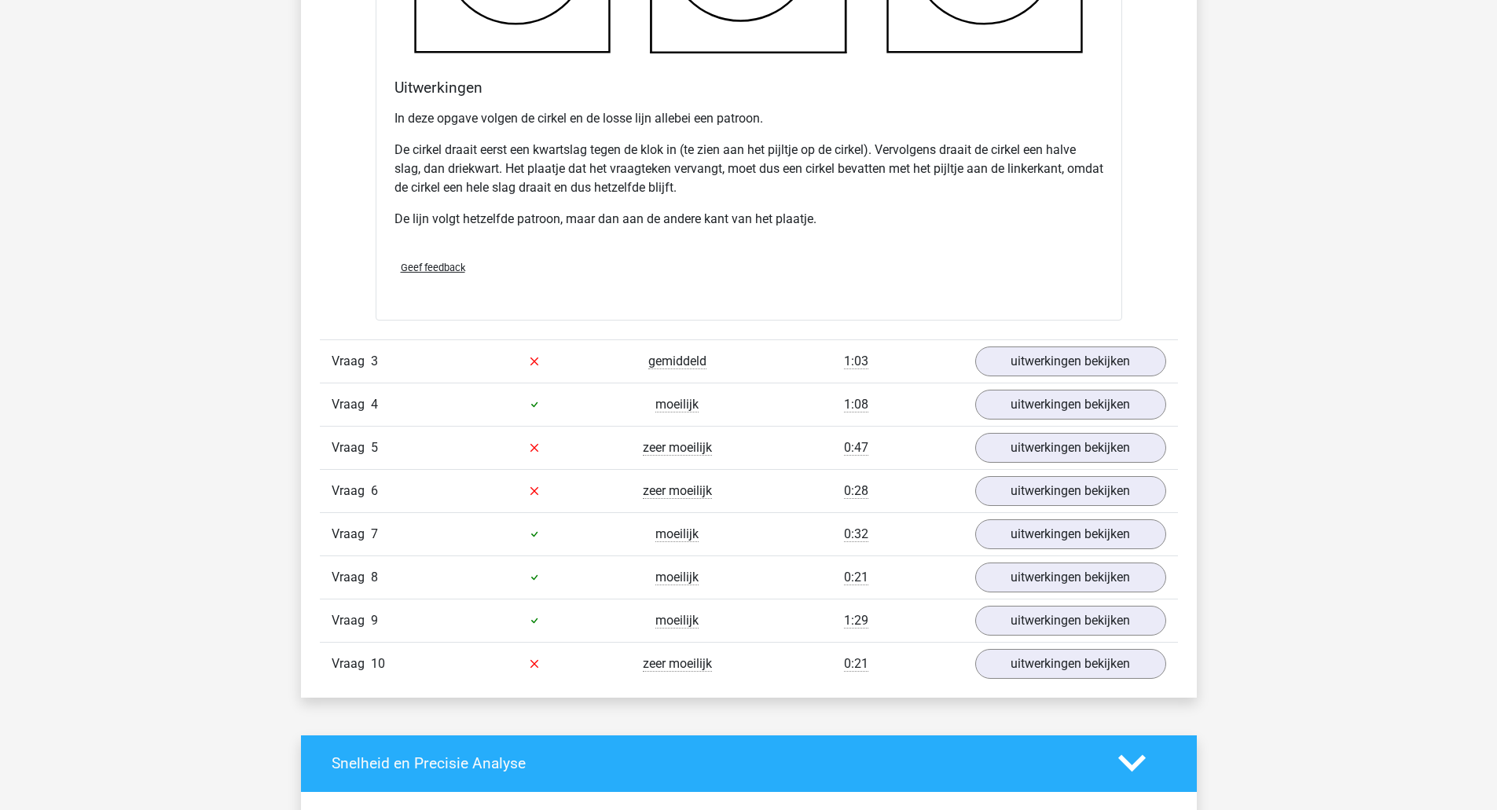
click at [1113, 343] on div "Vraag 3 gemiddeld 1:03 uitwerkingen bekijken" at bounding box center [749, 360] width 858 height 43
click at [1094, 356] on link "uitwerkingen bekijken" at bounding box center [1070, 361] width 191 height 30
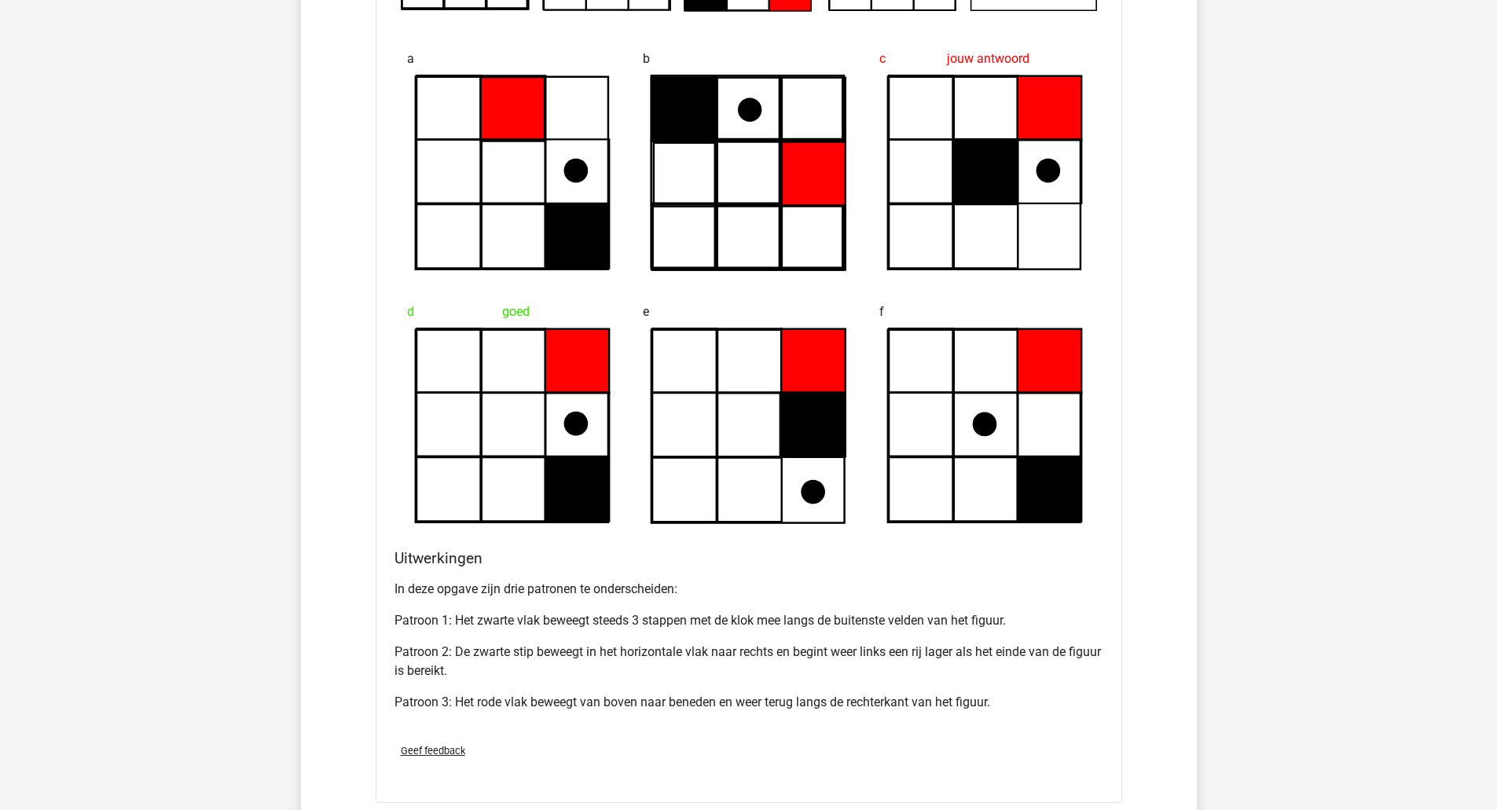
scroll to position [2514, 0]
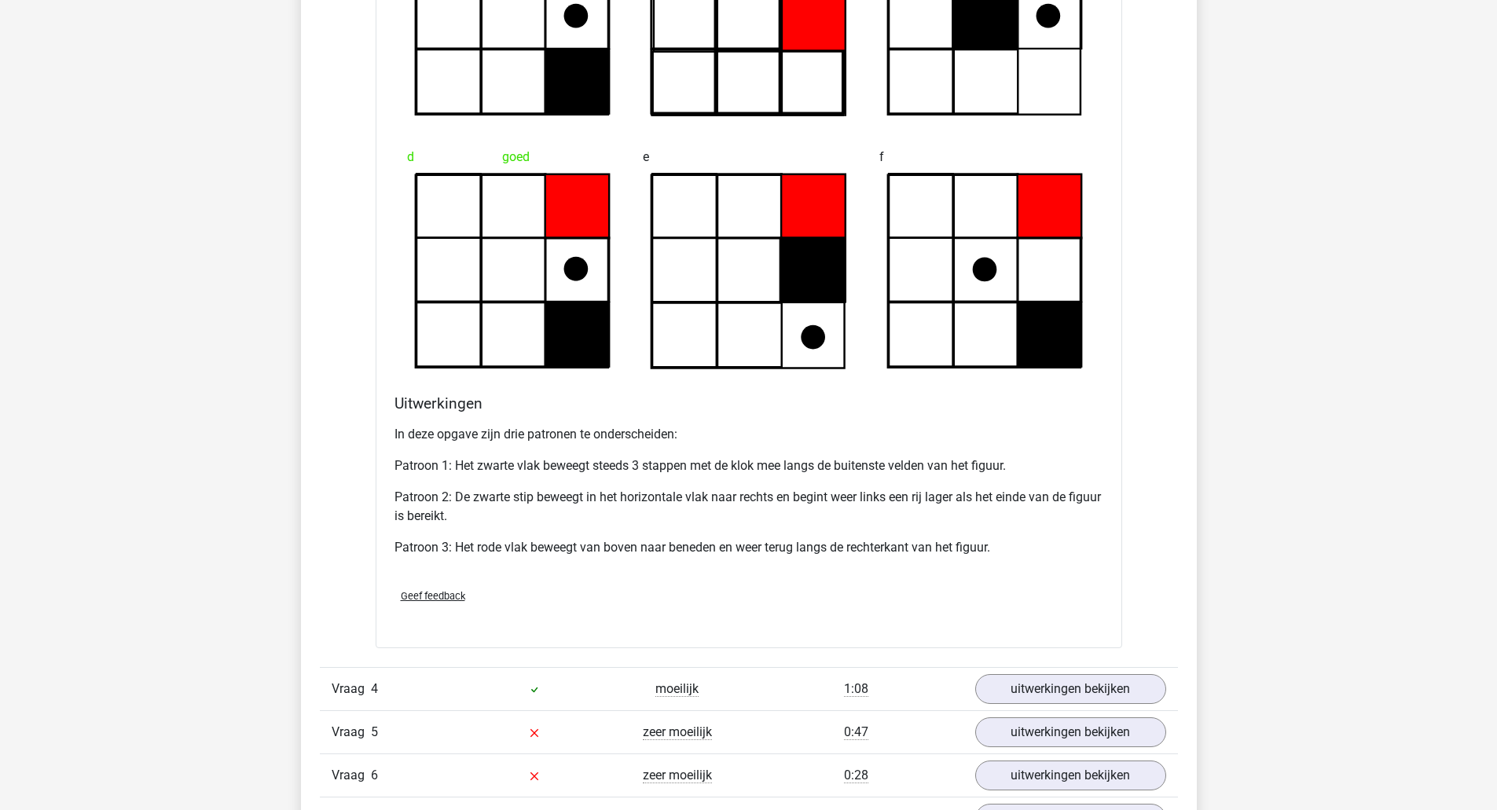
click at [516, 467] on p "Patroon 1: Het zwarte vlak beweegt steeds 3 stappen met de klok mee langs de bu…" at bounding box center [748, 465] width 709 height 19
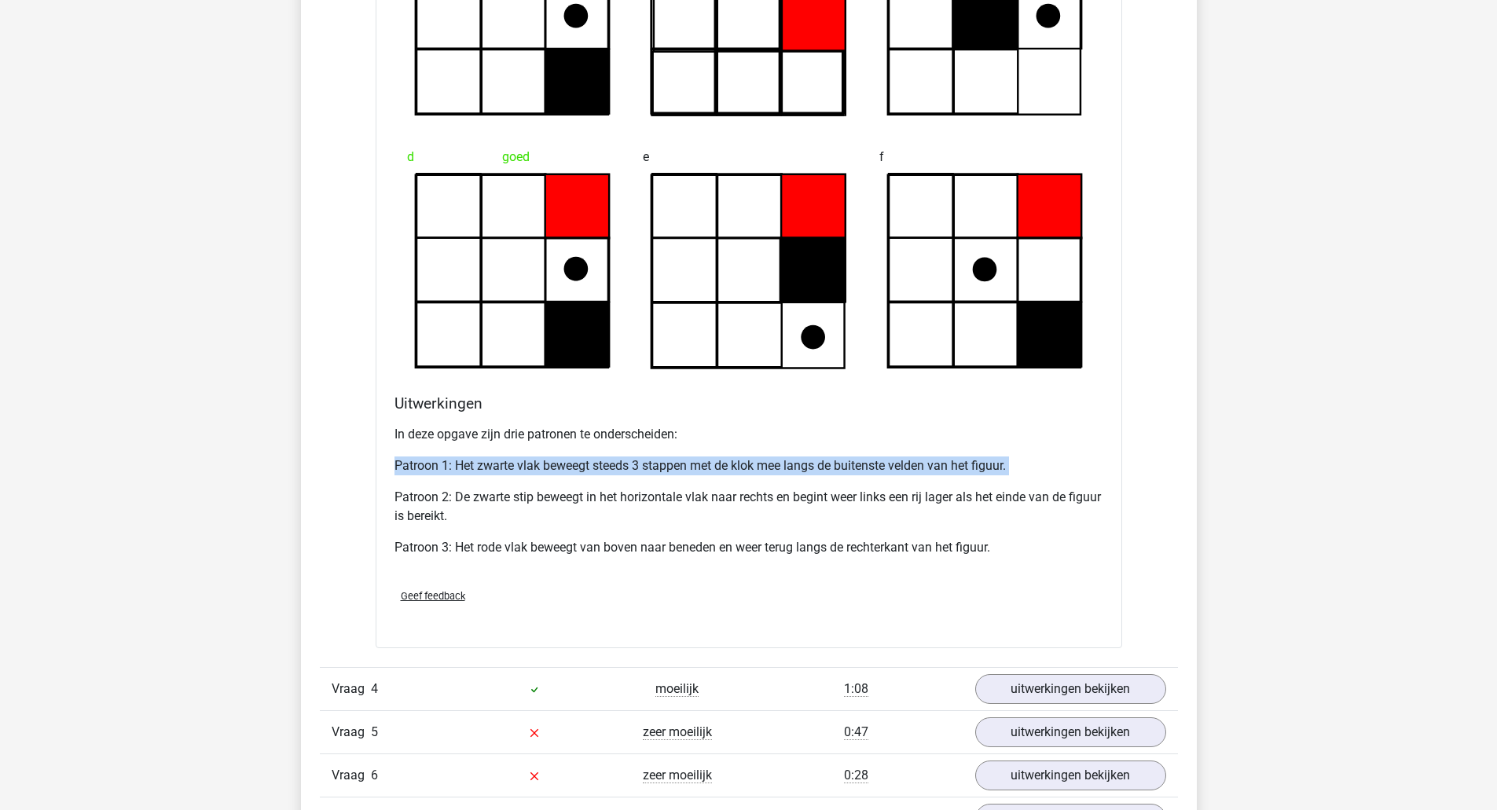
click at [516, 467] on p "Patroon 1: Het zwarte vlak beweegt steeds 3 stappen met de klok mee langs de bu…" at bounding box center [748, 465] width 709 height 19
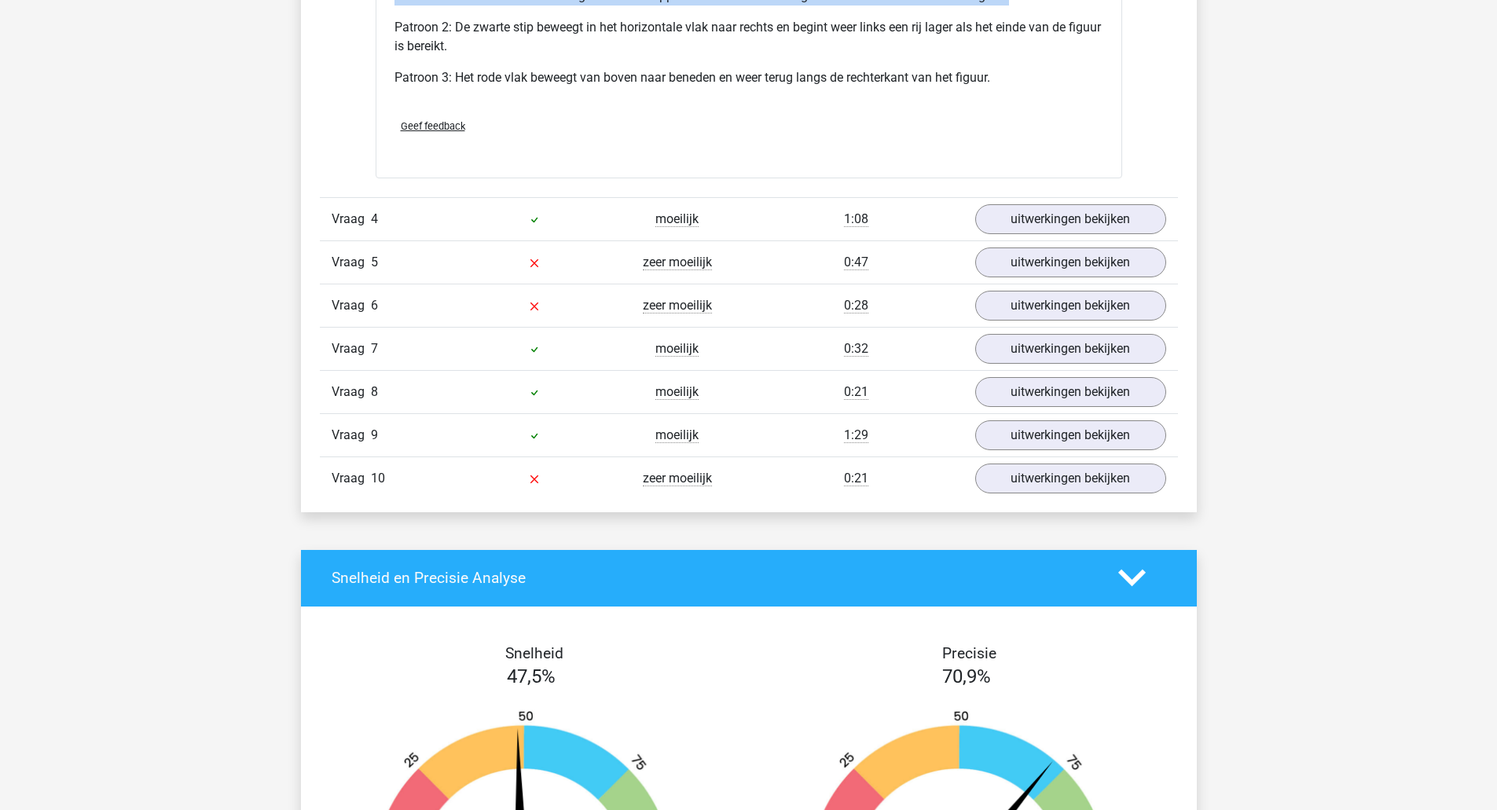
scroll to position [2985, 0]
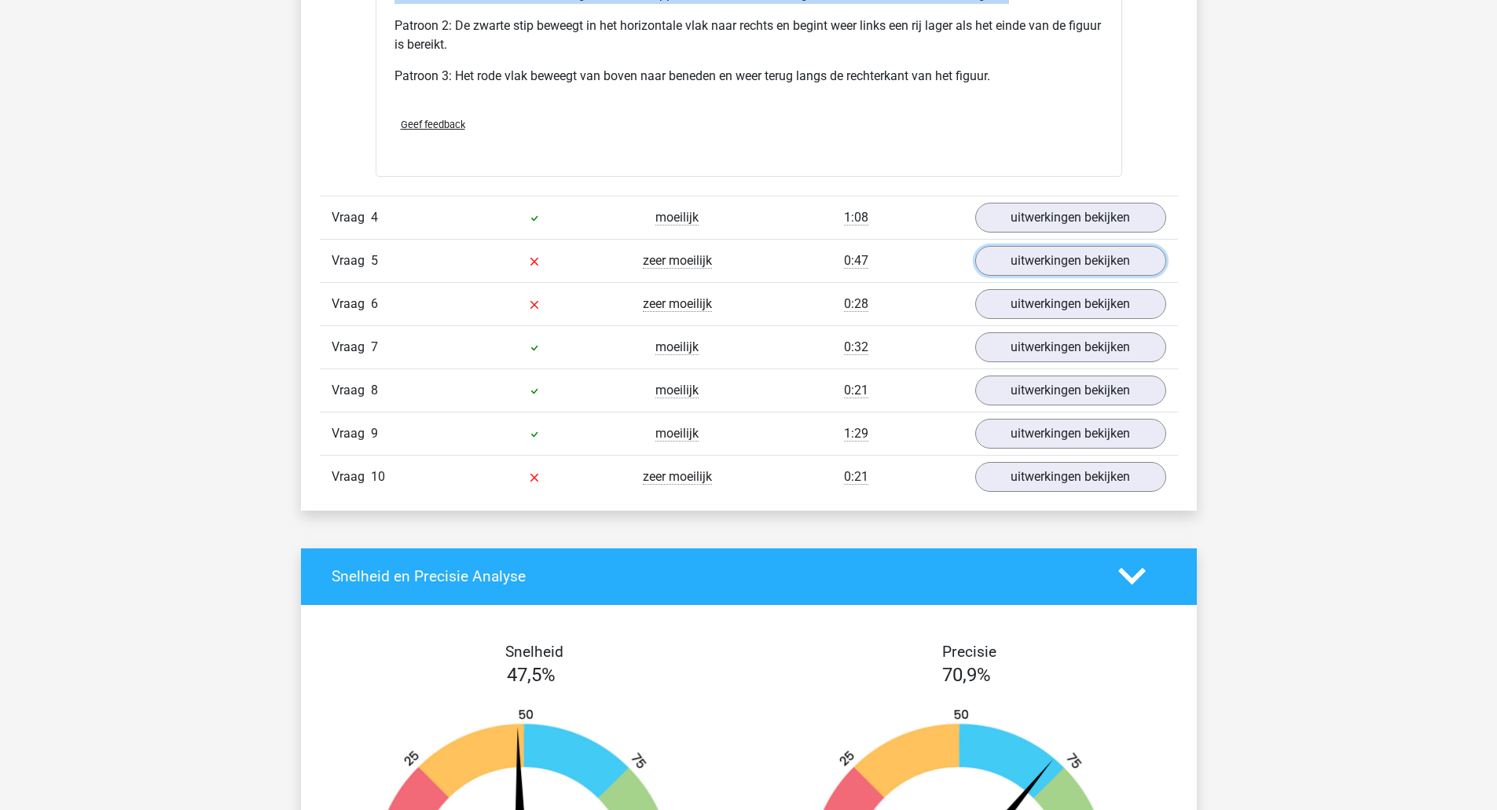
click at [1036, 256] on link "uitwerkingen bekijken" at bounding box center [1070, 261] width 191 height 30
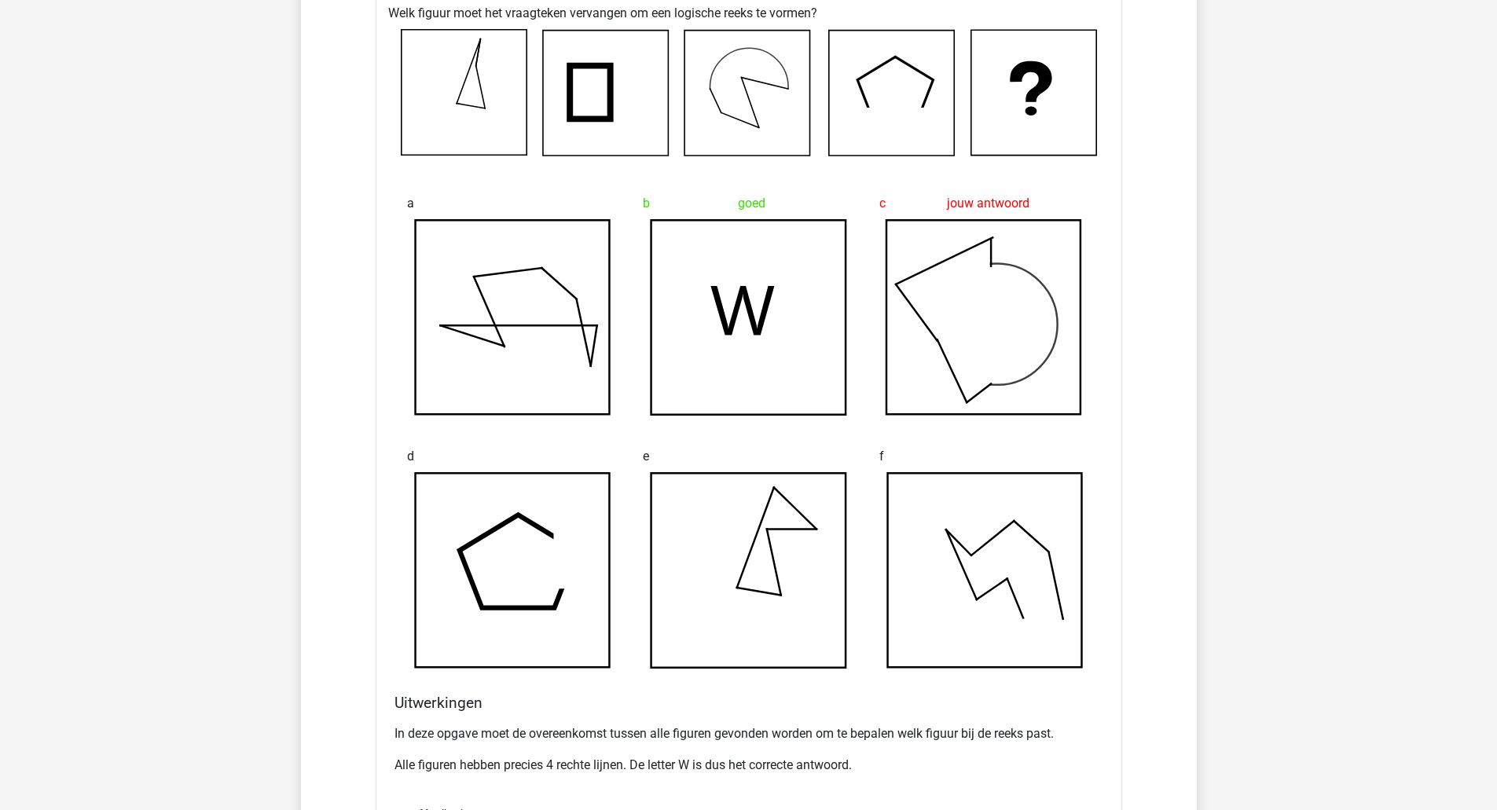
scroll to position [3378, 0]
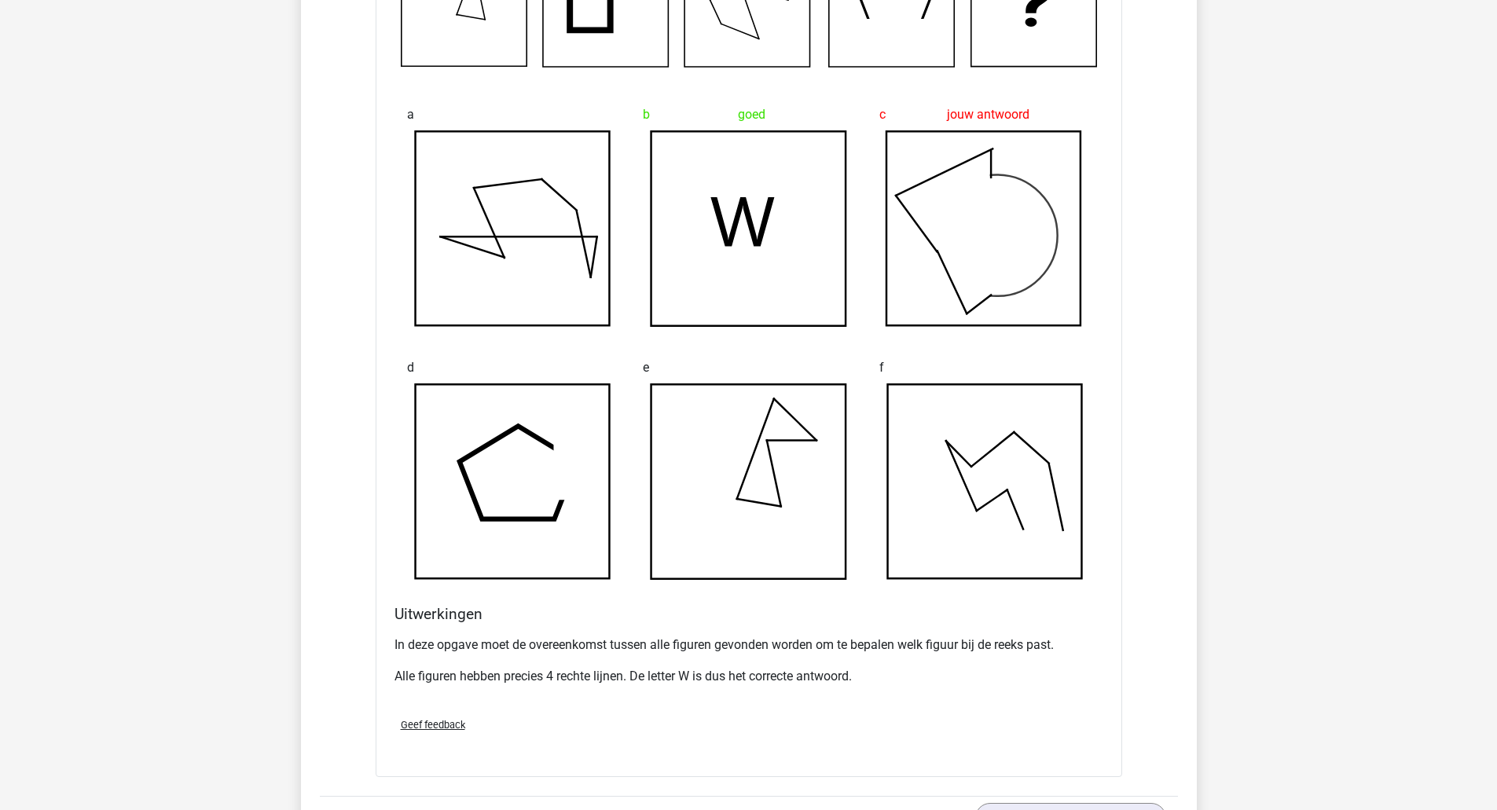
click at [468, 638] on p "In deze opgave moet de overeenkomst tussen alle figuren gevonden worden om te b…" at bounding box center [748, 645] width 709 height 19
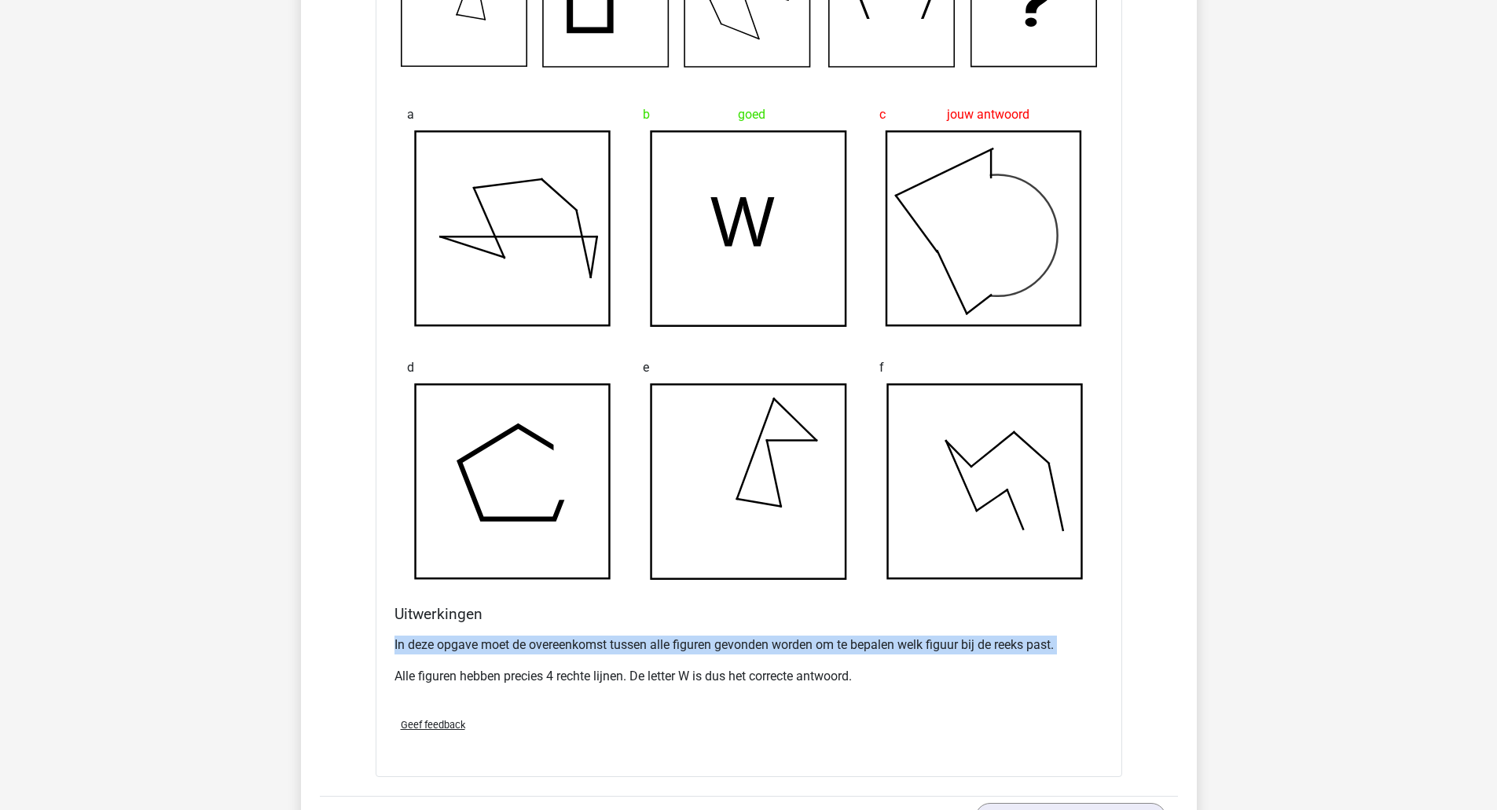
click at [468, 638] on p "In deze opgave moet de overeenkomst tussen alle figuren gevonden worden om te b…" at bounding box center [748, 645] width 709 height 19
click at [425, 681] on p "Alle figuren hebben precies 4 rechte lijnen. De letter W is dus het correcte an…" at bounding box center [748, 676] width 709 height 19
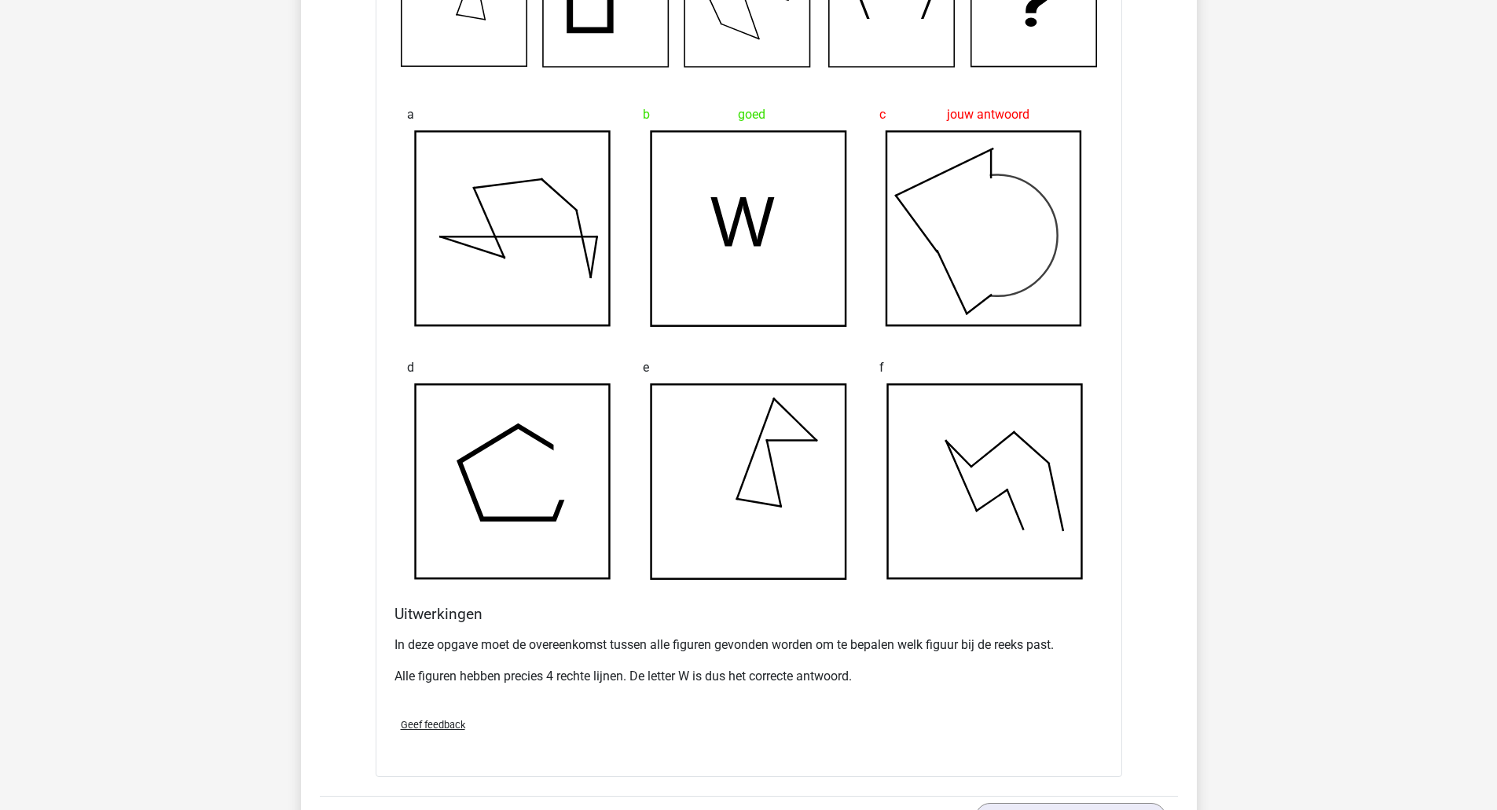
click at [425, 679] on p "Alle figuren hebben precies 4 rechte lijnen. De letter W is dus het correcte an…" at bounding box center [748, 676] width 709 height 19
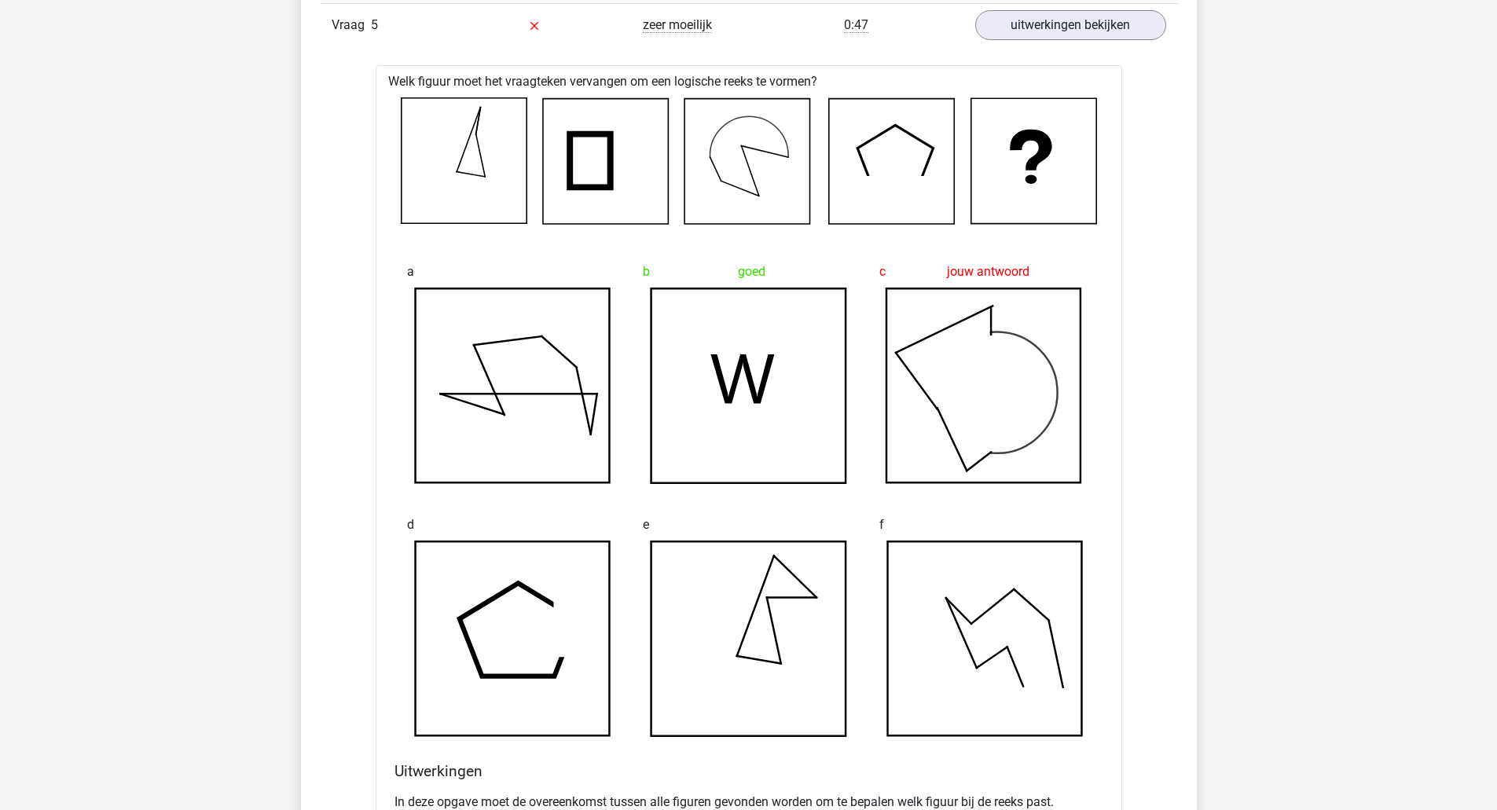
scroll to position [3535, 0]
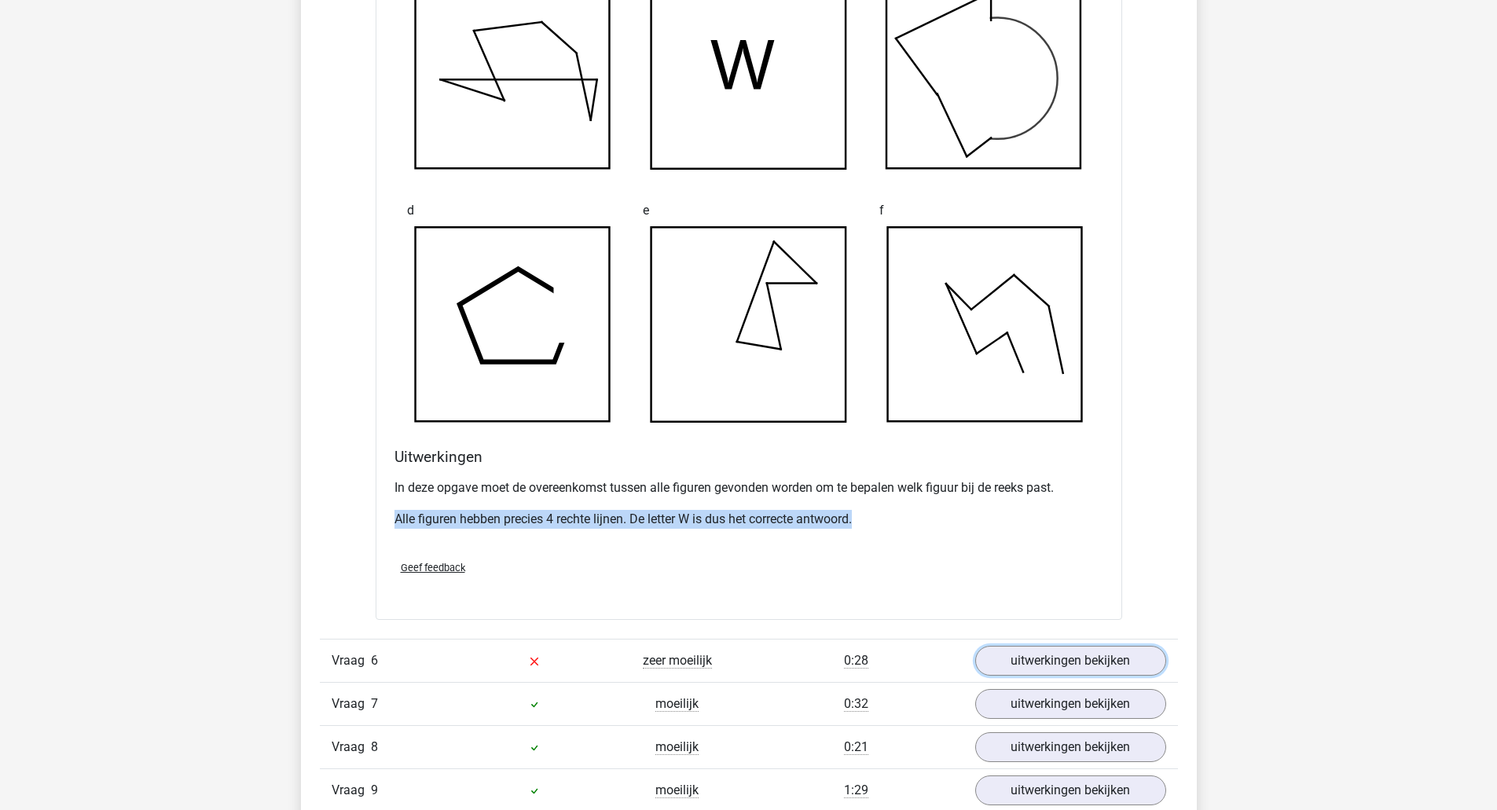
drag, startPoint x: 1022, startPoint y: 655, endPoint x: 1013, endPoint y: 655, distance: 9.4
click at [1022, 655] on link "uitwerkingen bekijken" at bounding box center [1070, 661] width 191 height 30
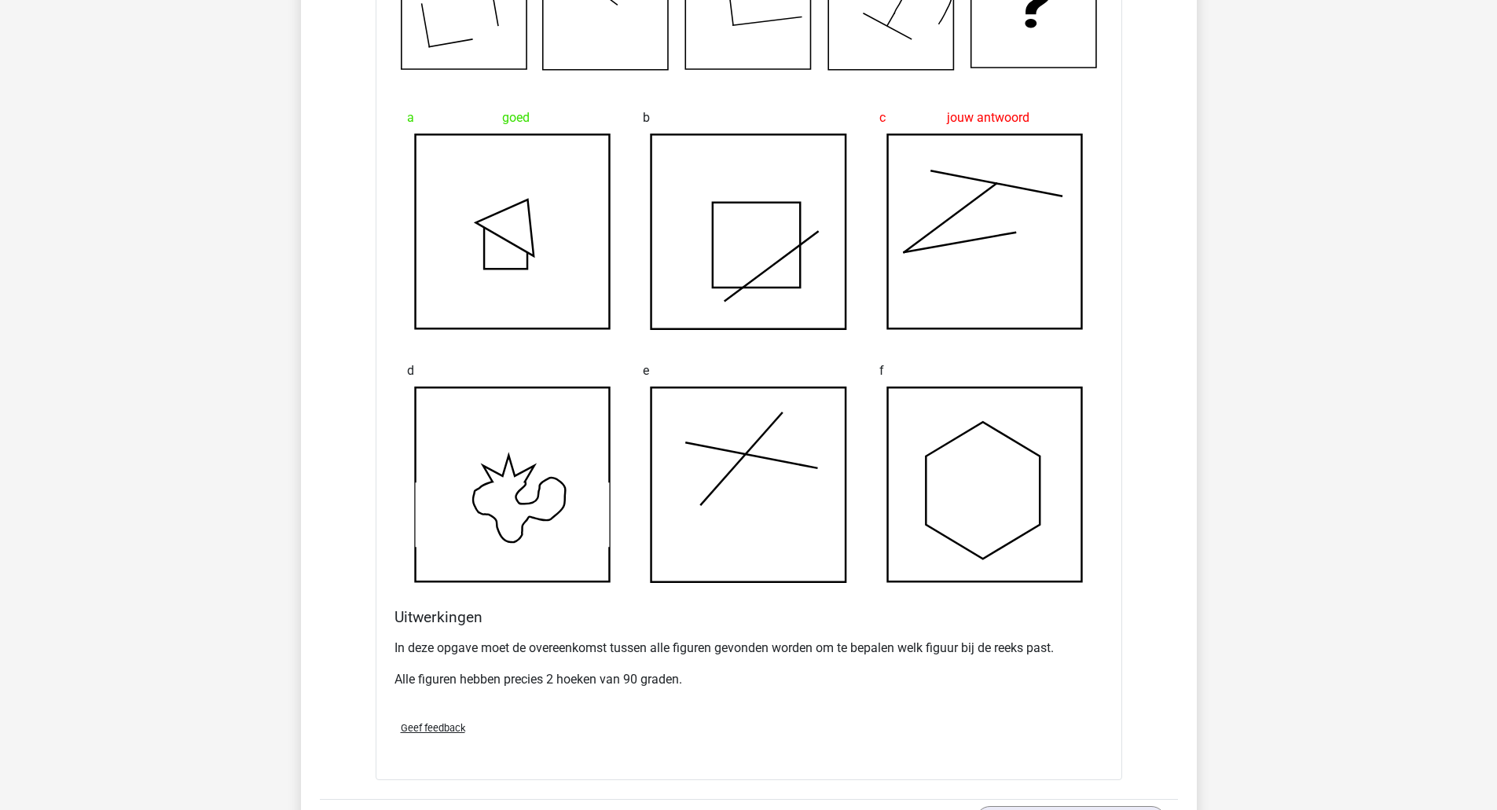
scroll to position [4399, 0]
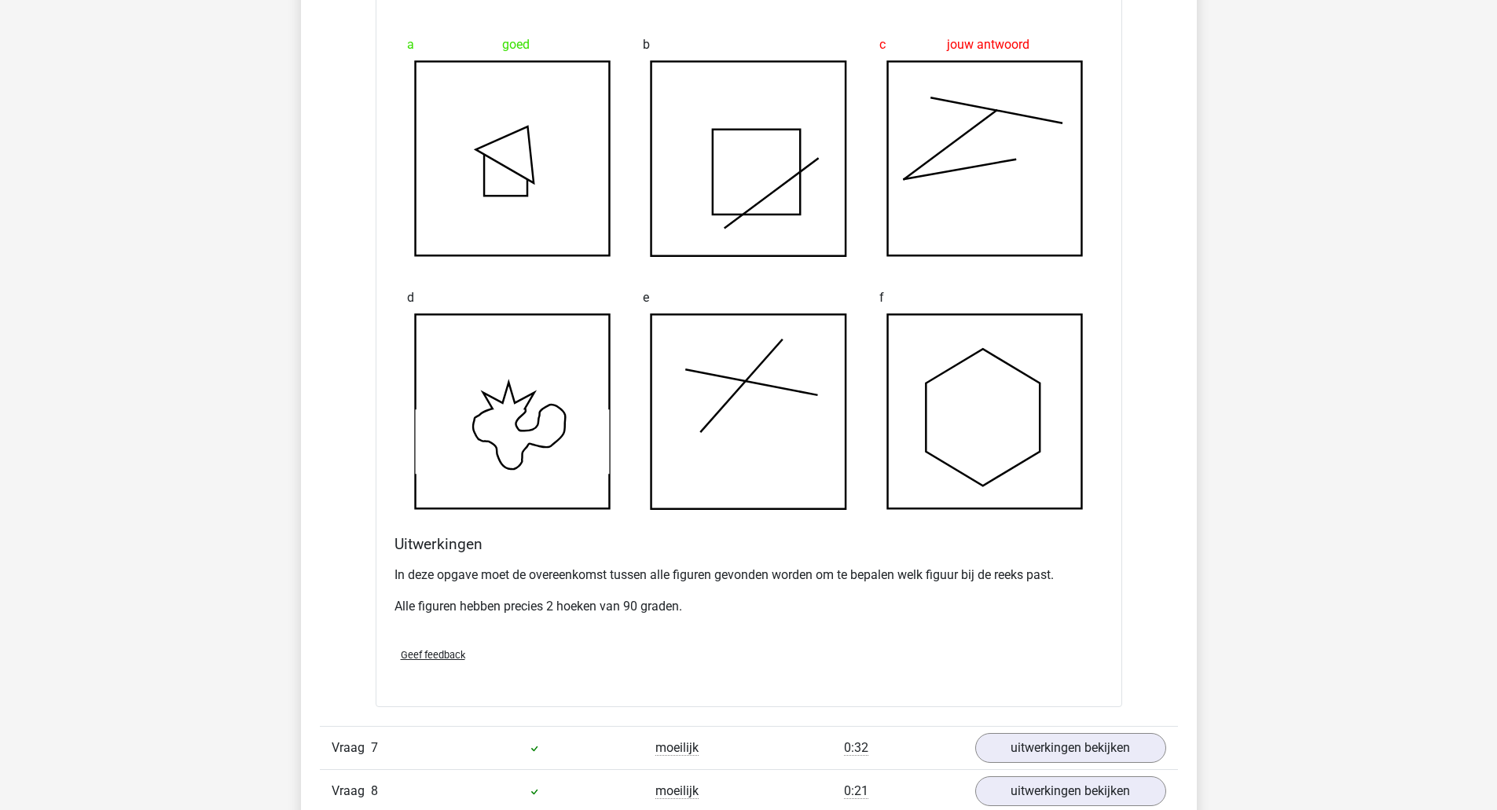
click at [460, 571] on p "In deze opgave moet de overeenkomst tussen alle figuren gevonden worden om te b…" at bounding box center [748, 575] width 709 height 19
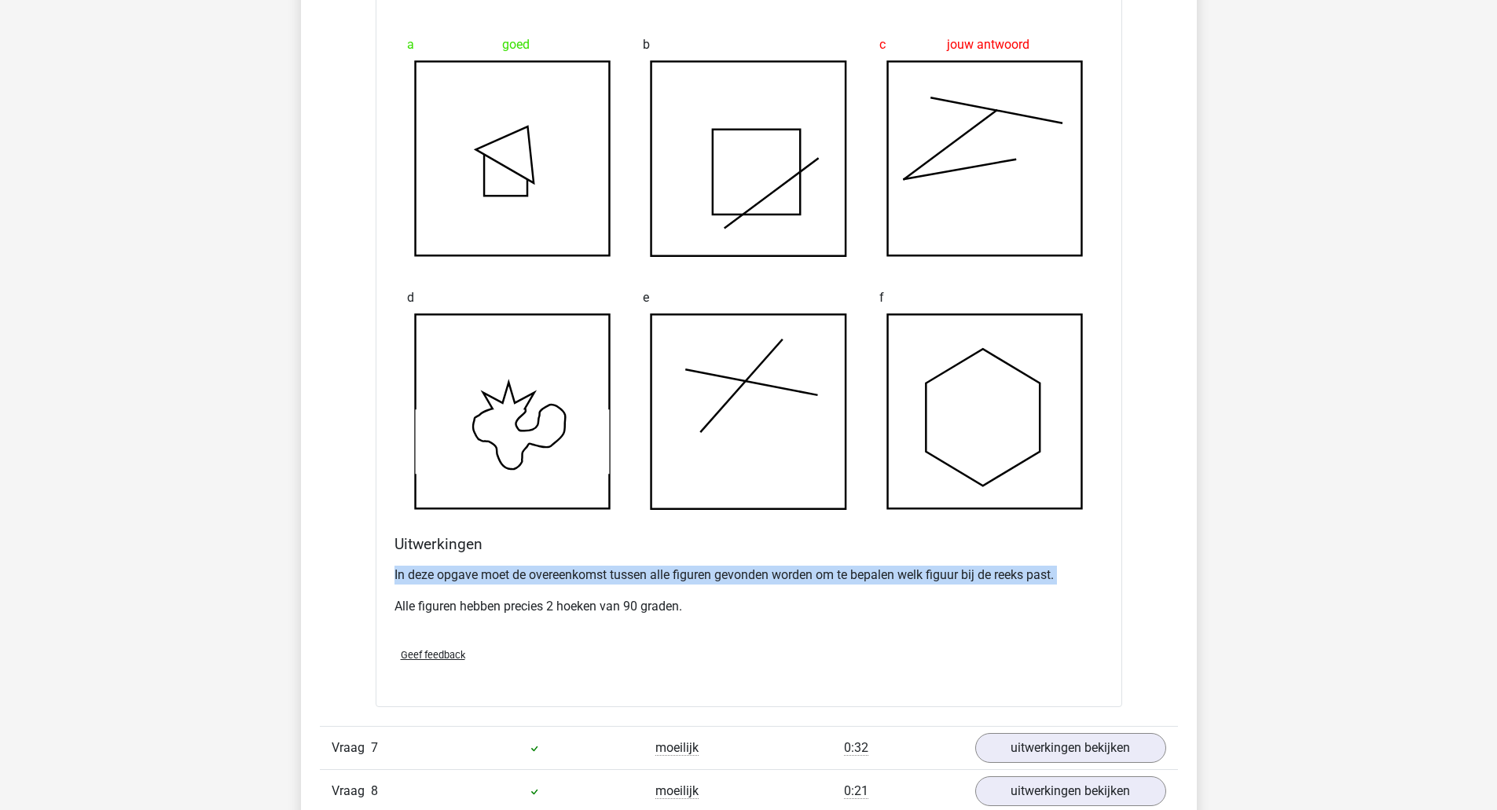
click at [460, 571] on p "In deze opgave moet de overeenkomst tussen alle figuren gevonden worden om te b…" at bounding box center [748, 575] width 709 height 19
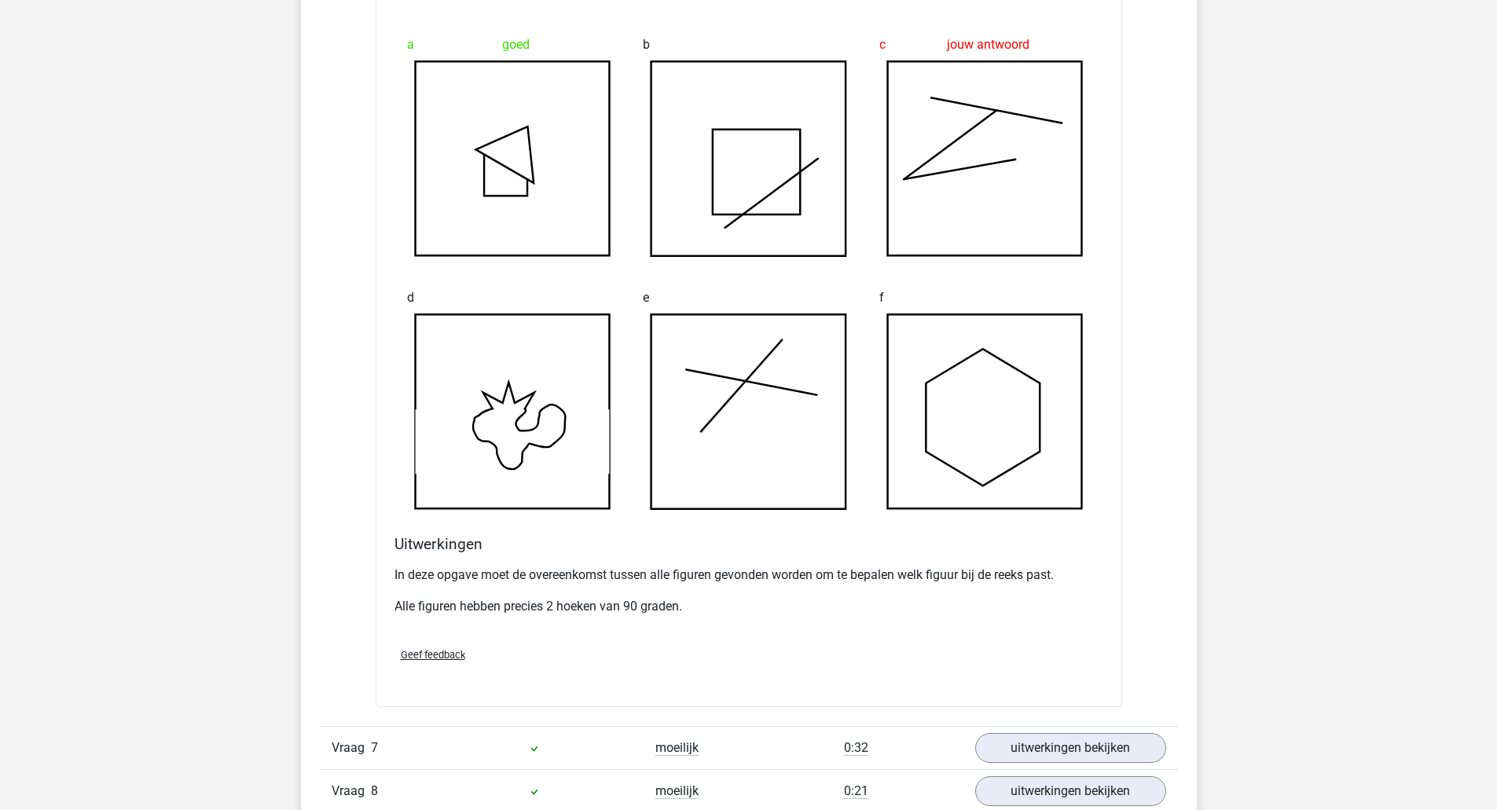
click at [446, 603] on p "Alle figuren hebben precies 2 hoeken van 90 graden." at bounding box center [748, 606] width 709 height 19
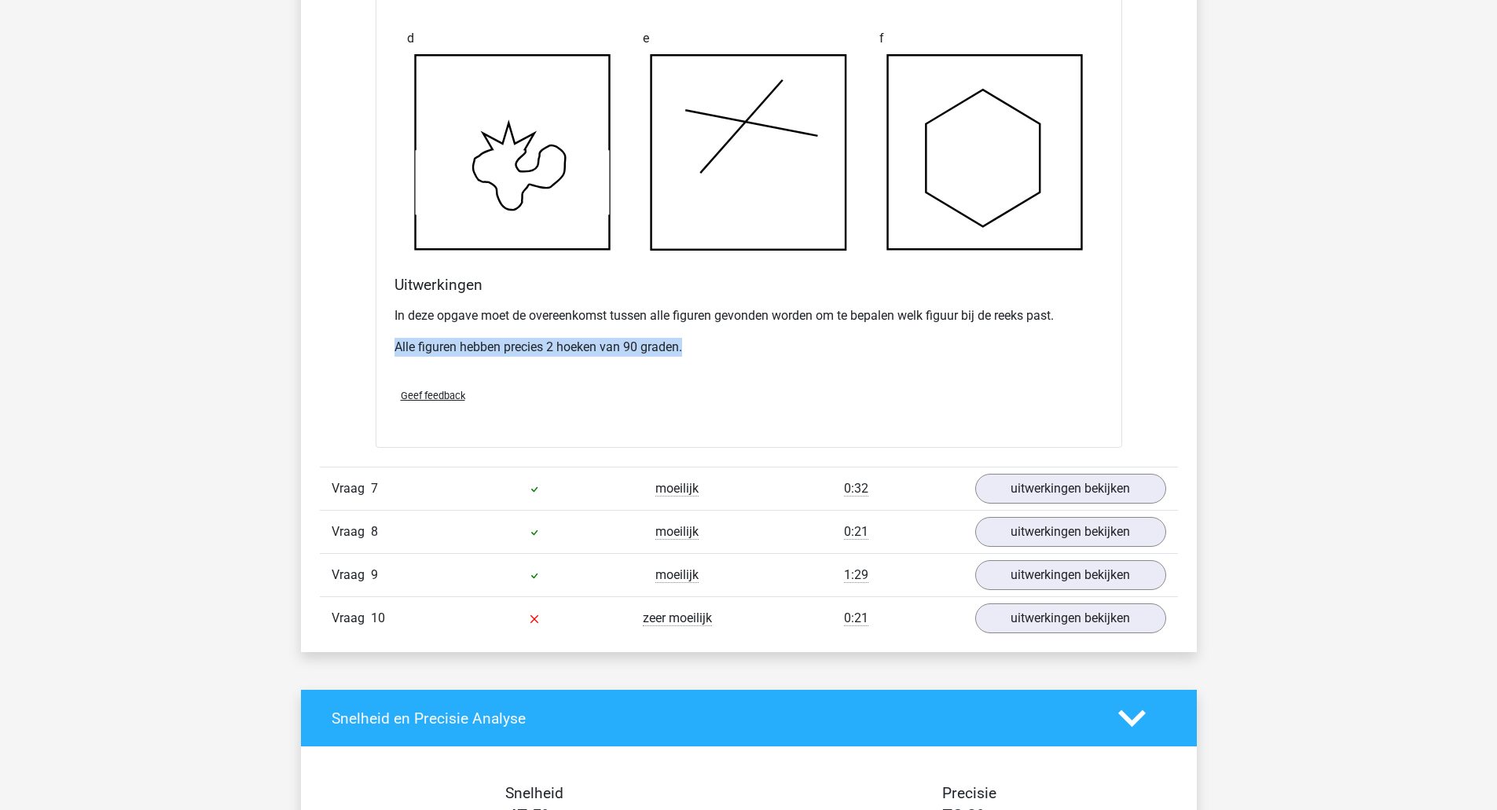
scroll to position [4792, 0]
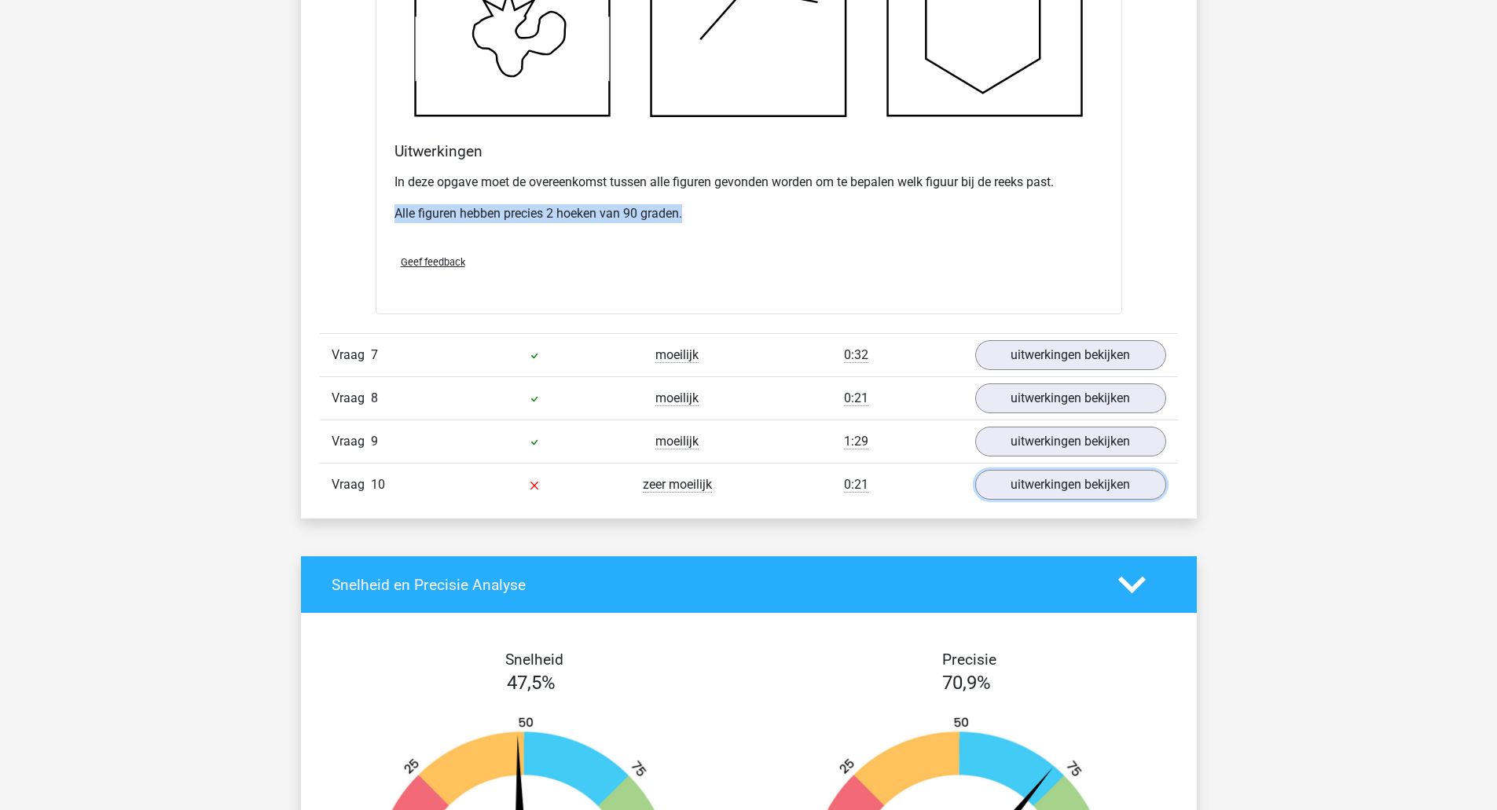
click at [1096, 492] on link "uitwerkingen bekijken" at bounding box center [1070, 485] width 191 height 30
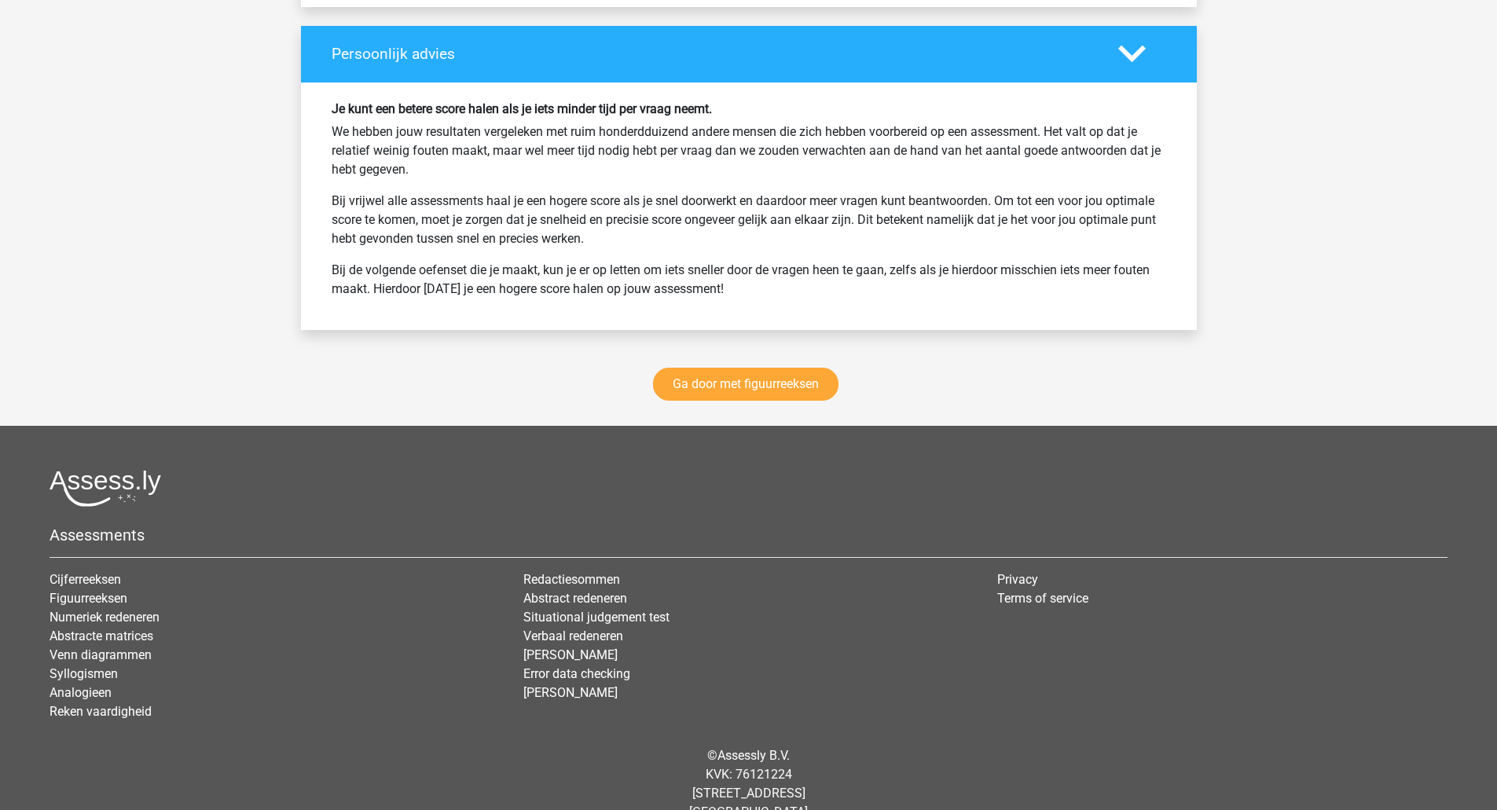
scroll to position [6809, 0]
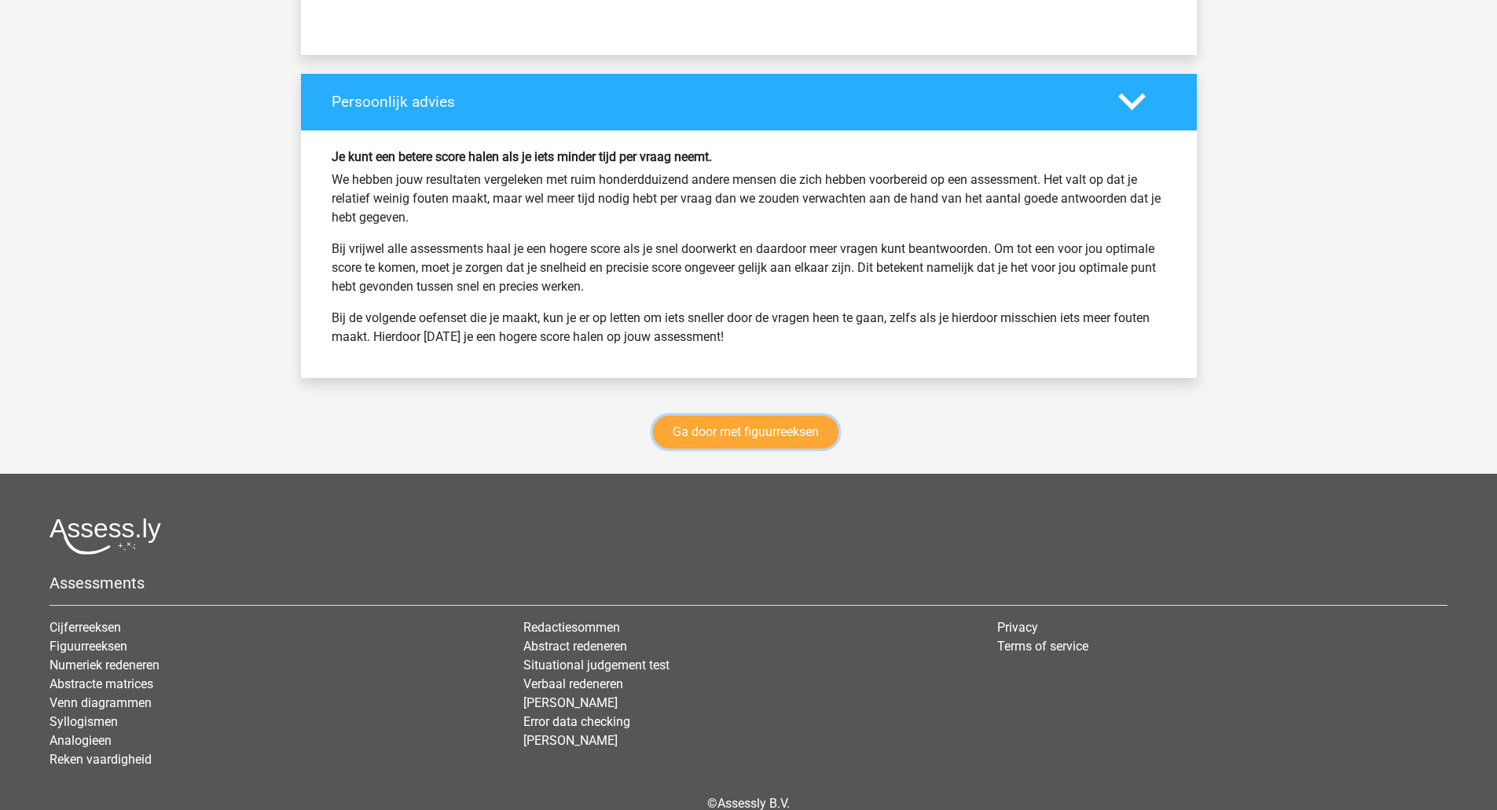
click at [711, 429] on link "Ga door met figuurreeksen" at bounding box center [745, 432] width 185 height 33
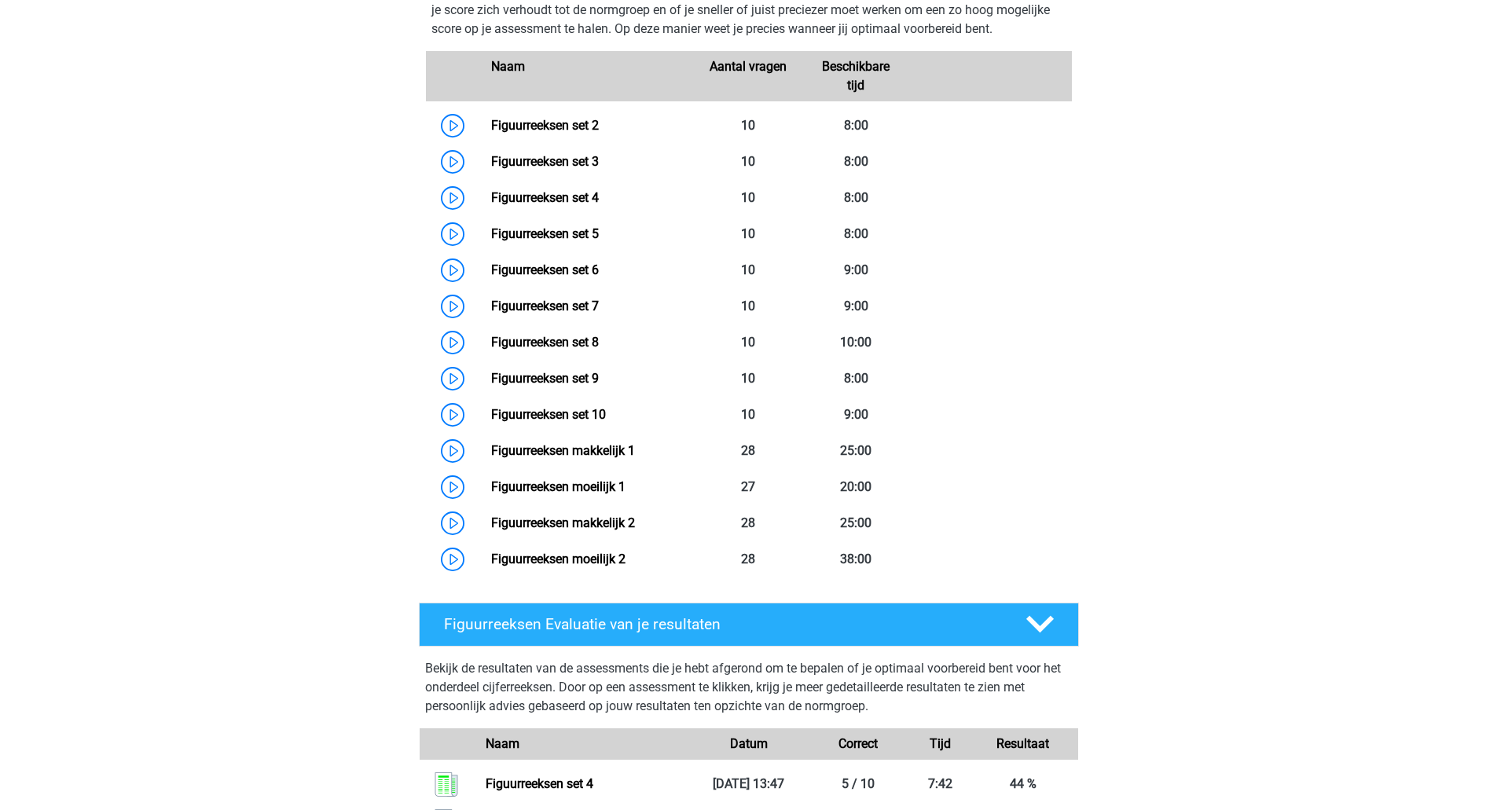
scroll to position [761, 0]
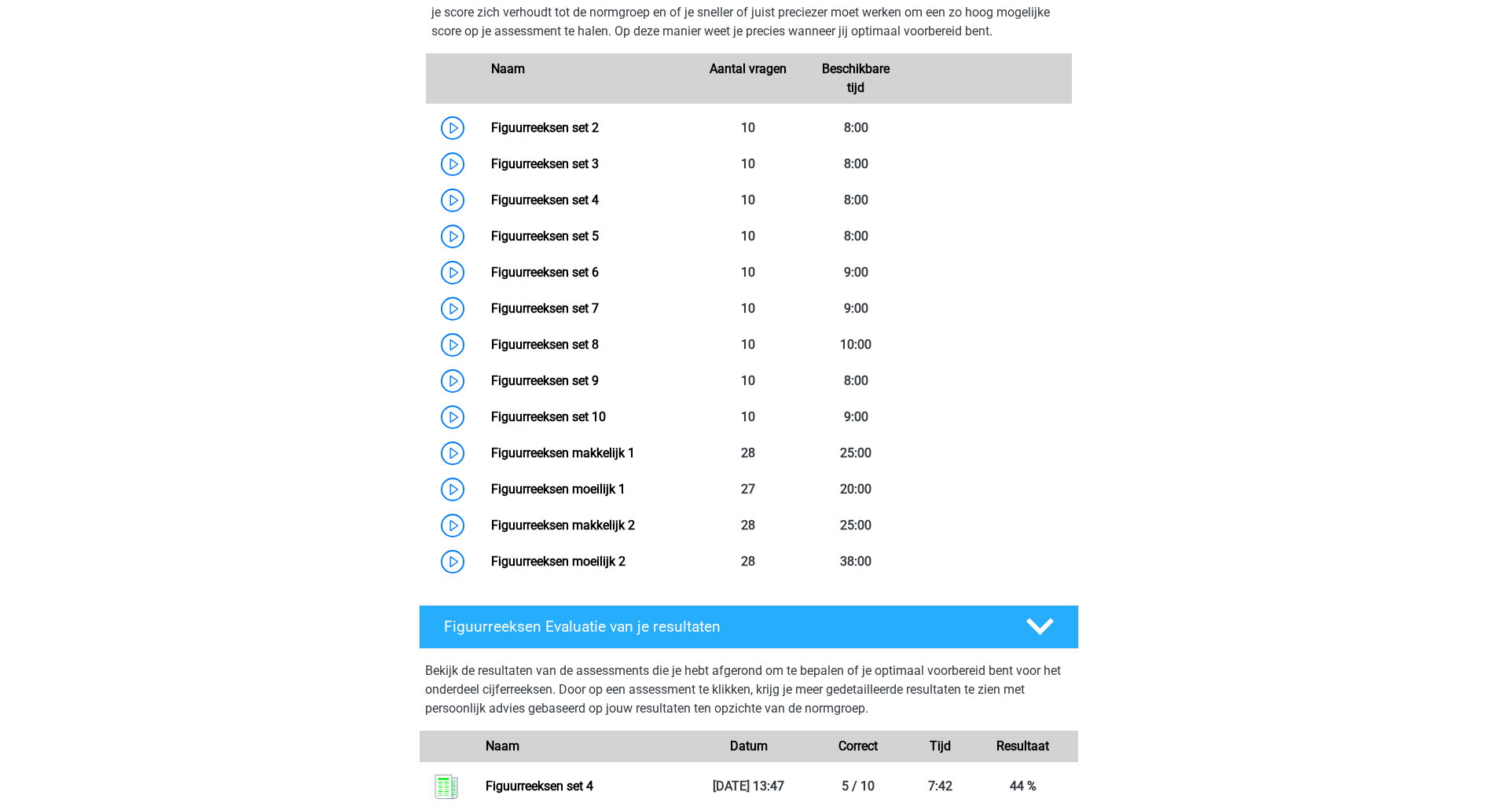
click at [491, 234] on link "Figuurreeksen set 5" at bounding box center [545, 236] width 108 height 15
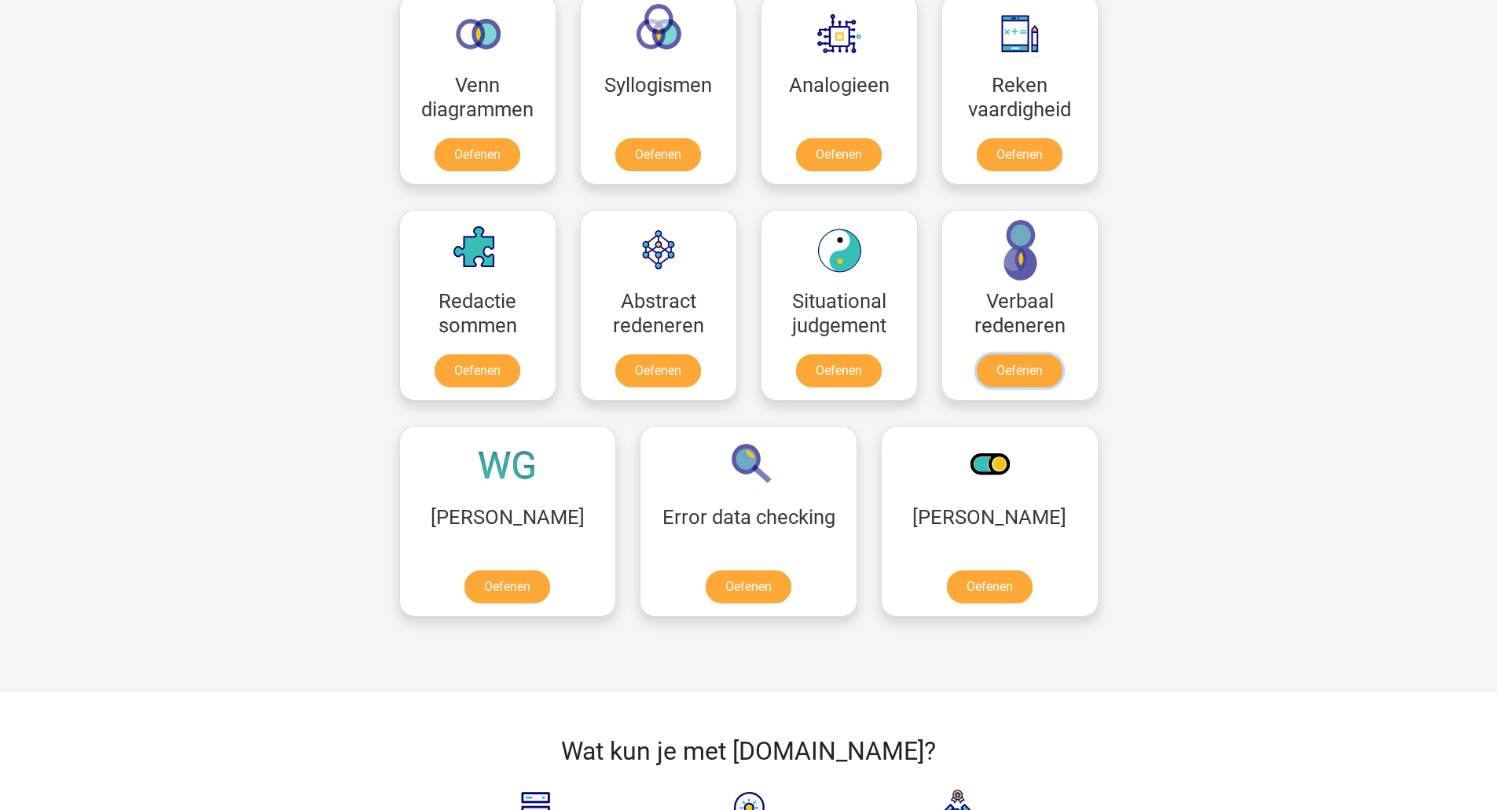
scroll to position [982, 0]
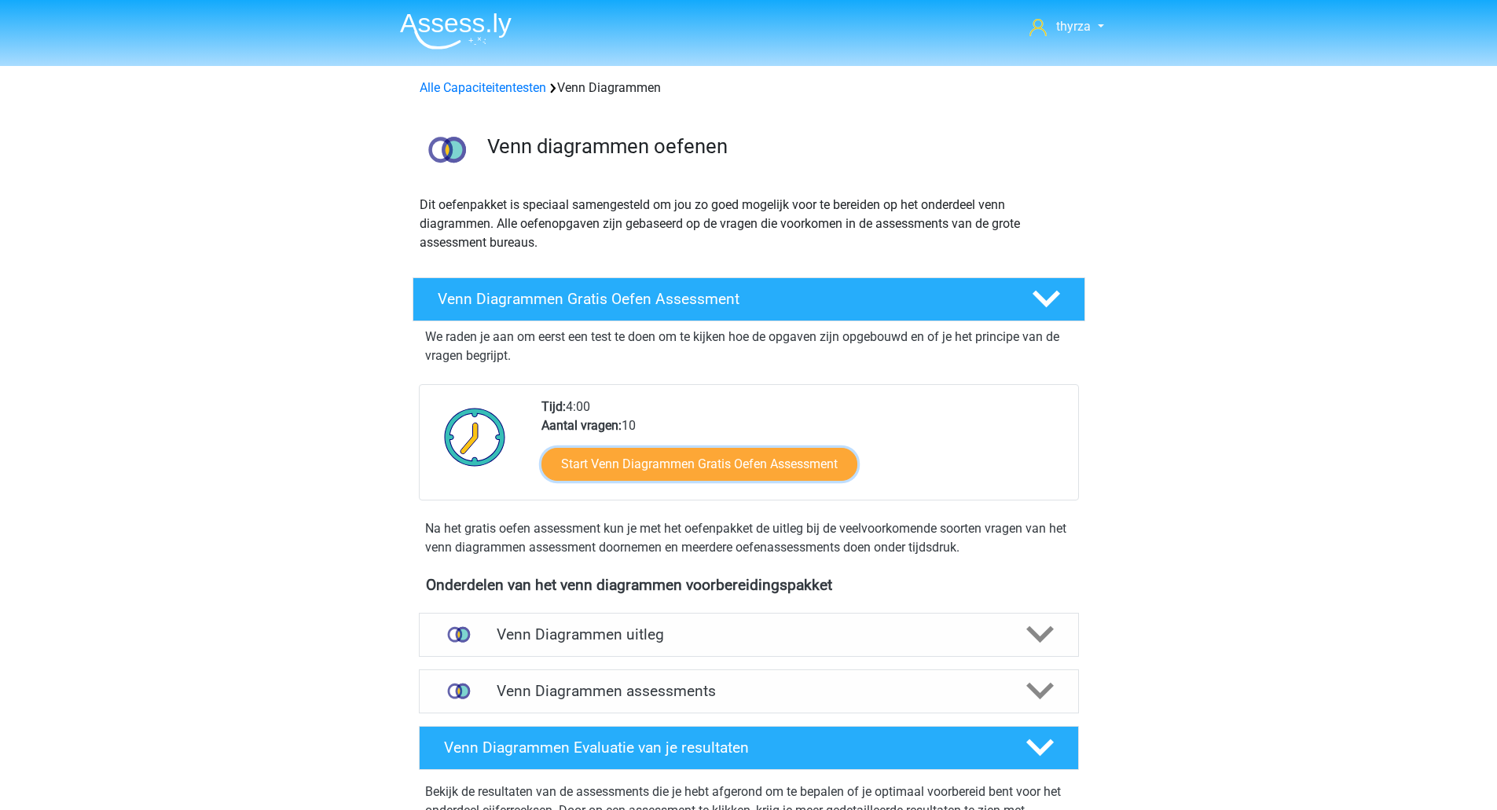
click at [606, 463] on link "Start Venn Diagrammen Gratis Oefen Assessment" at bounding box center [699, 464] width 316 height 33
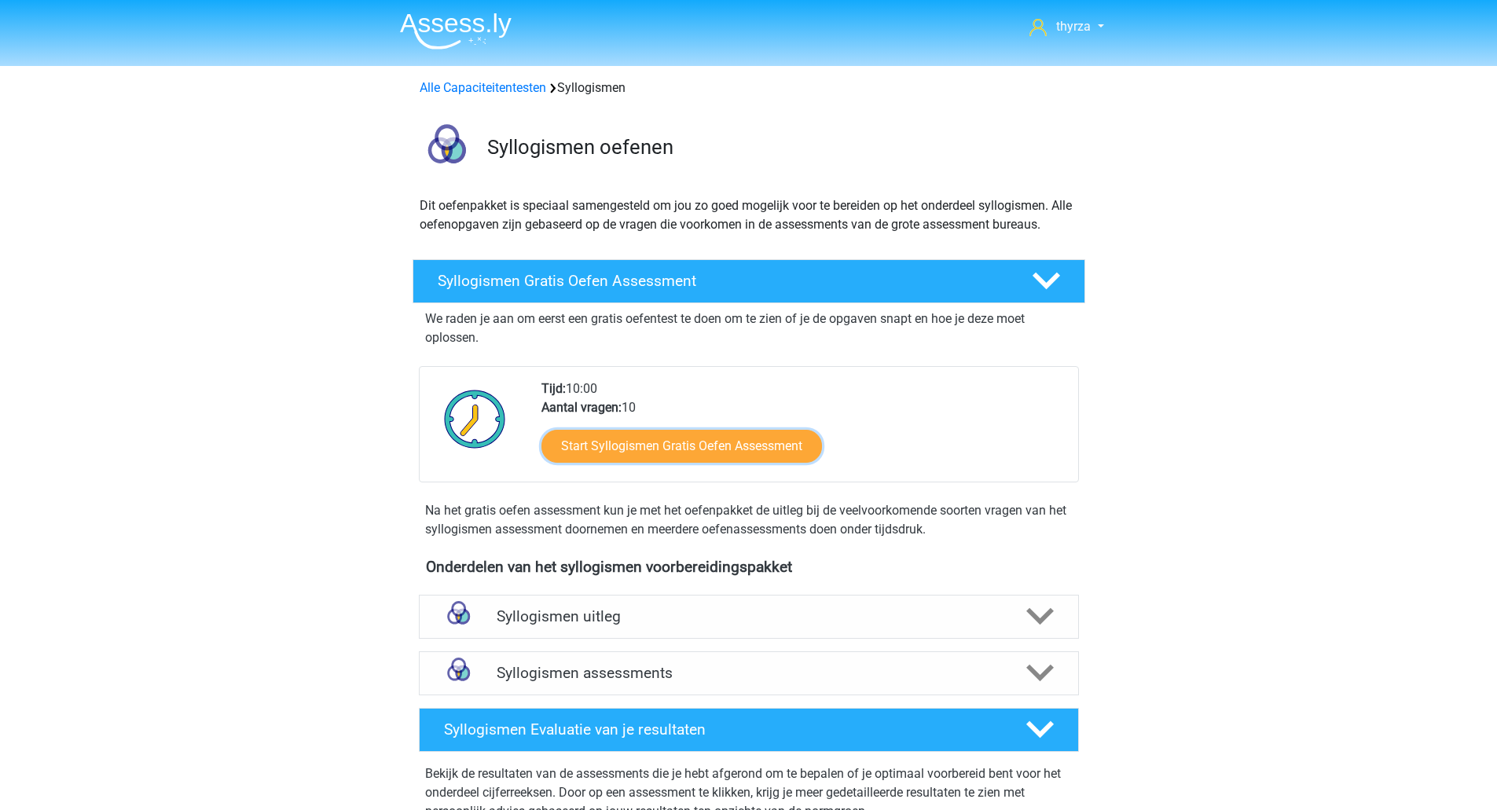
click at [629, 442] on link "Start Syllogismen Gratis Oefen Assessment" at bounding box center [681, 446] width 280 height 33
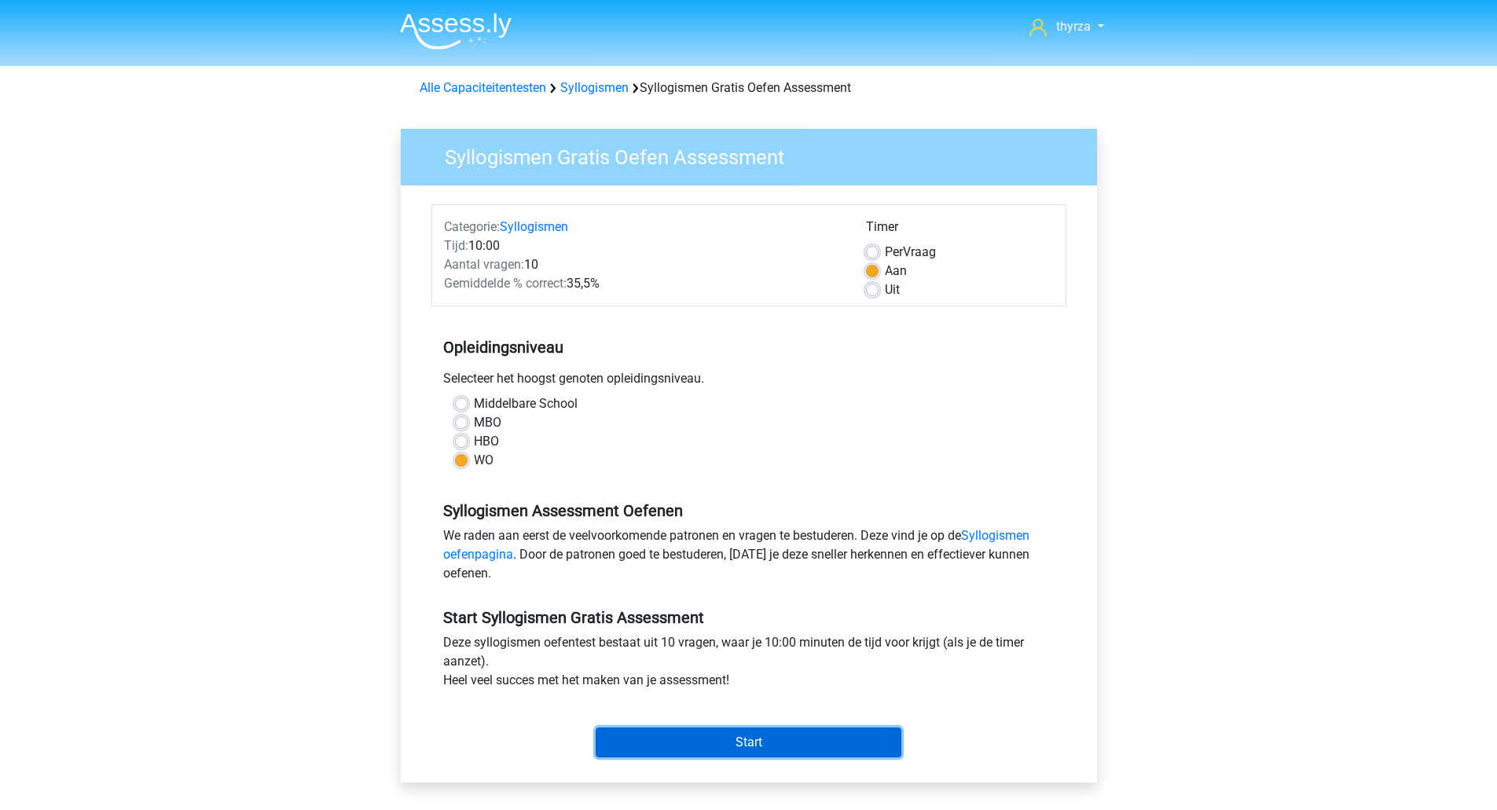
click at [720, 732] on input "Start" at bounding box center [748, 742] width 306 height 30
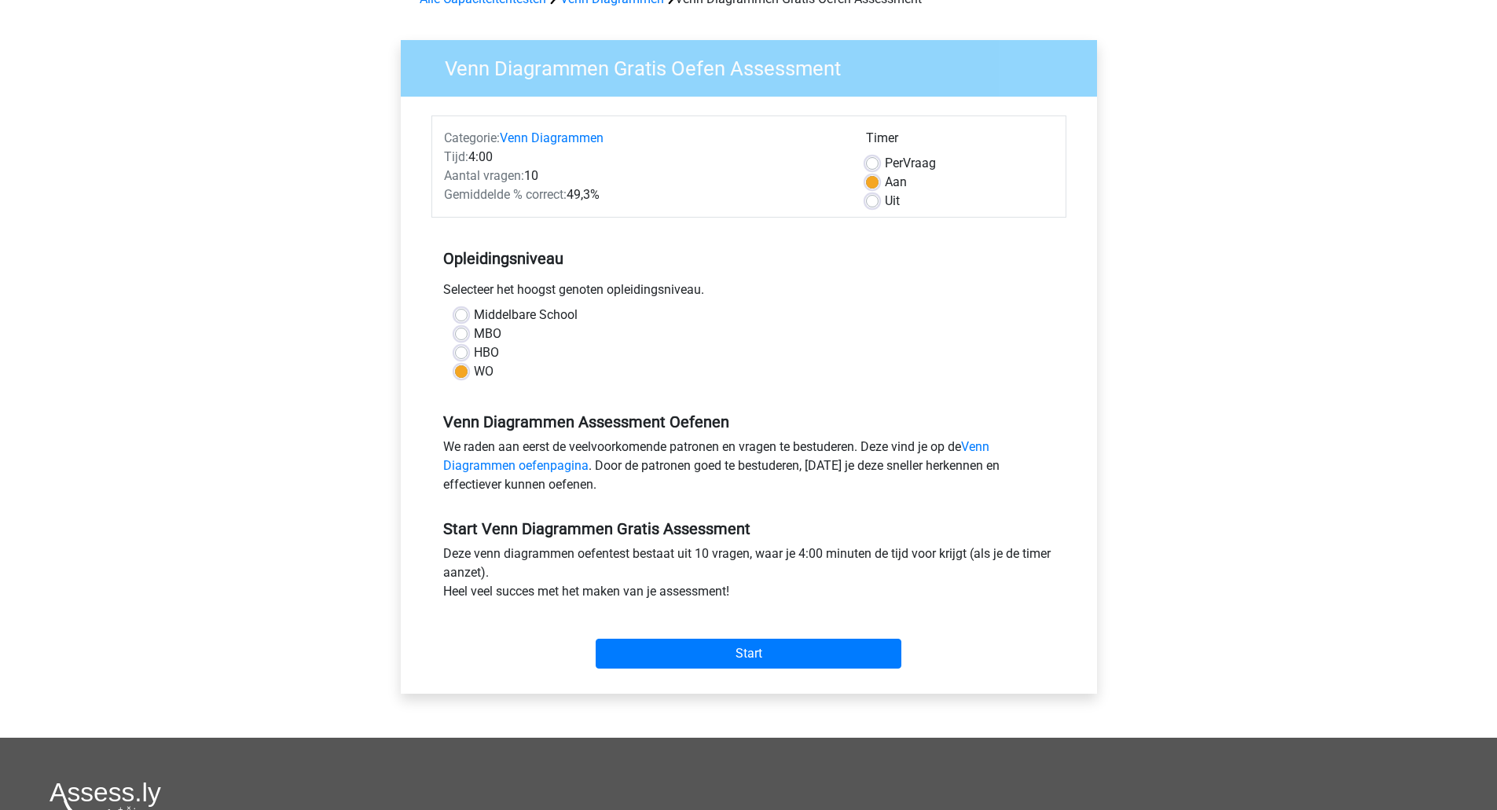
scroll to position [236, 0]
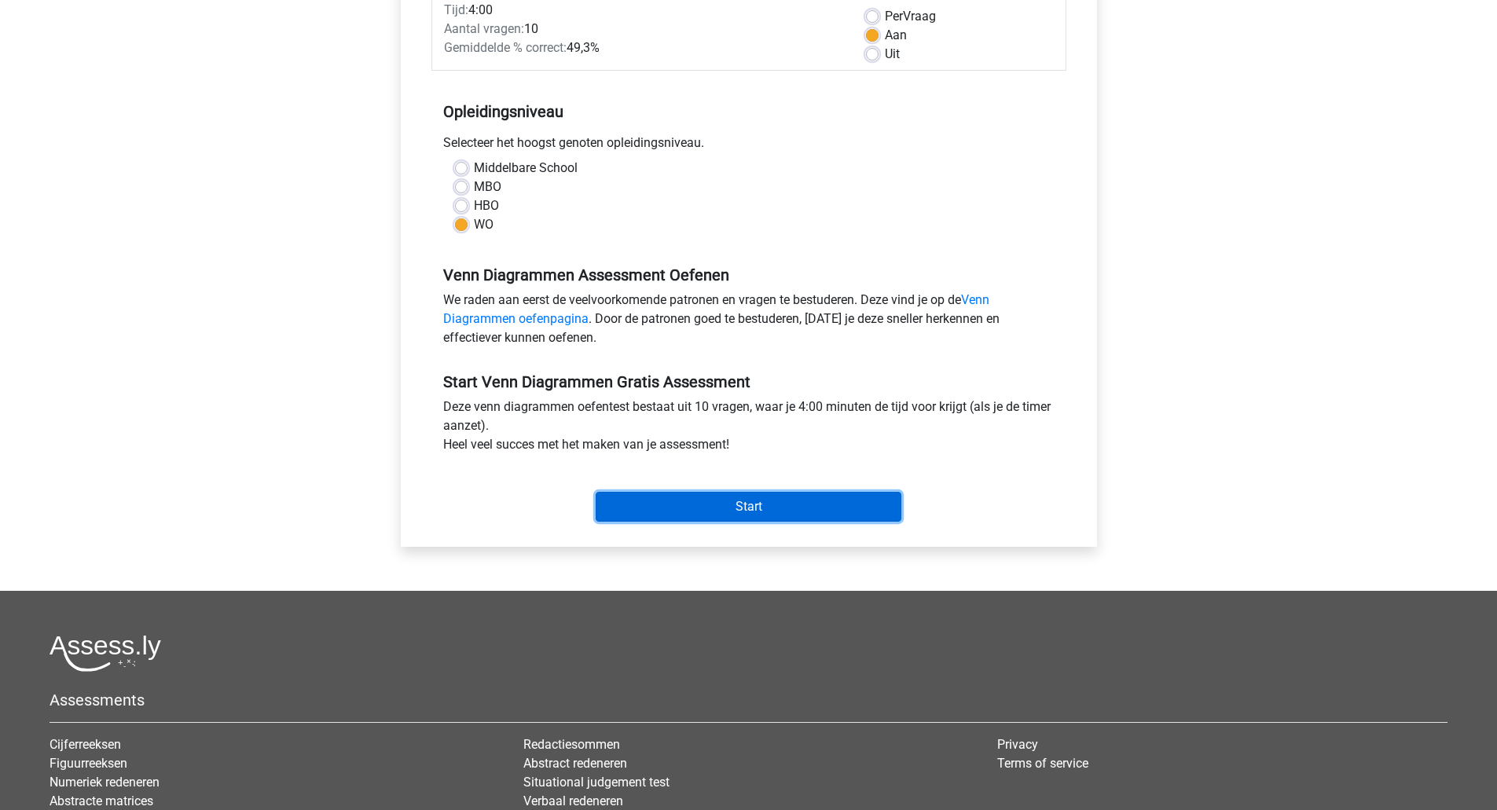
click at [698, 500] on input "Start" at bounding box center [748, 507] width 306 height 30
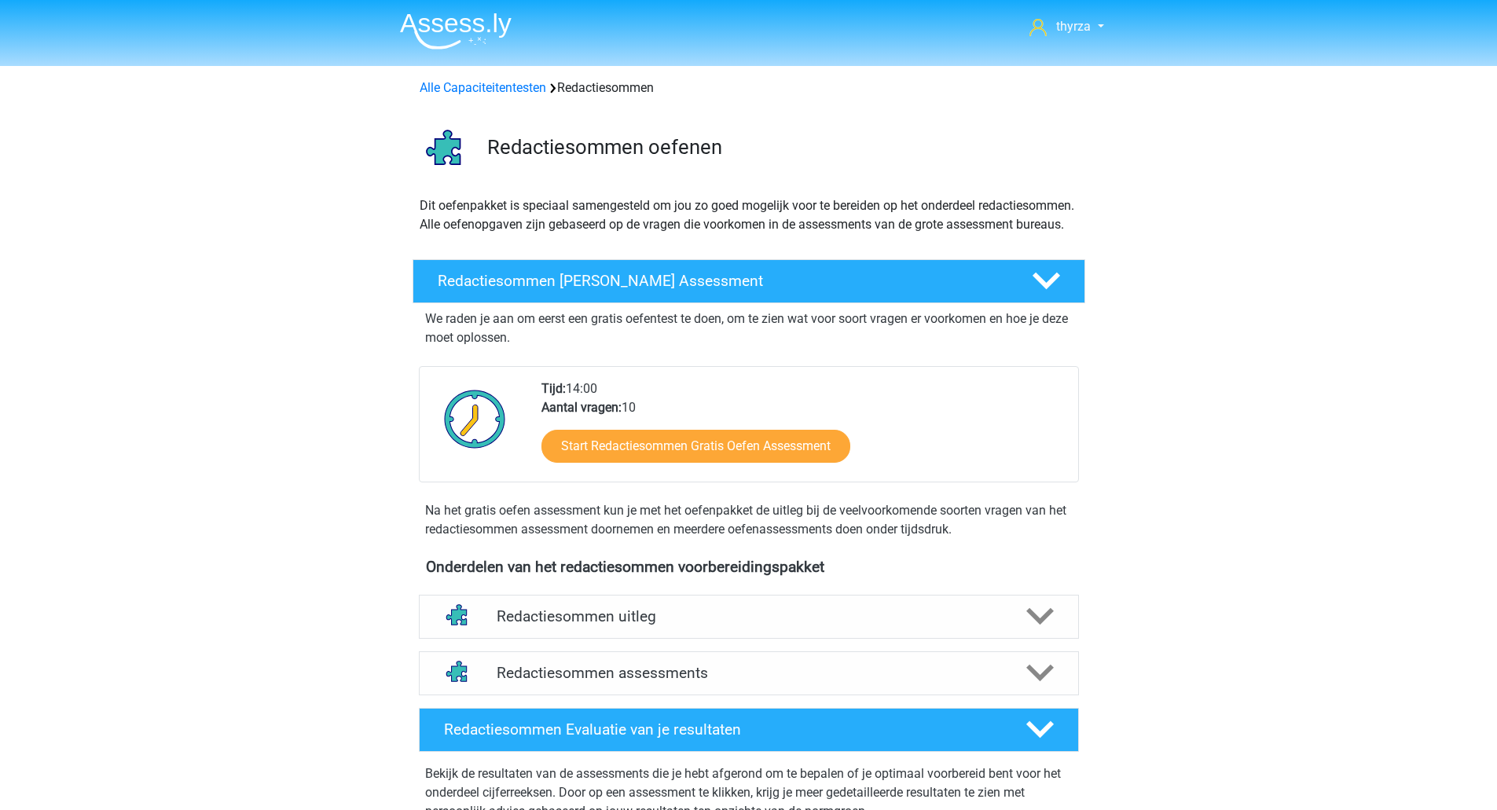
click at [702, 482] on div "Start Redactiesommen Gratis Oefen Assessment" at bounding box center [803, 449] width 524 height 64
click at [702, 463] on link "Start Redactiesommen Gratis Oefen Assessment" at bounding box center [695, 446] width 309 height 33
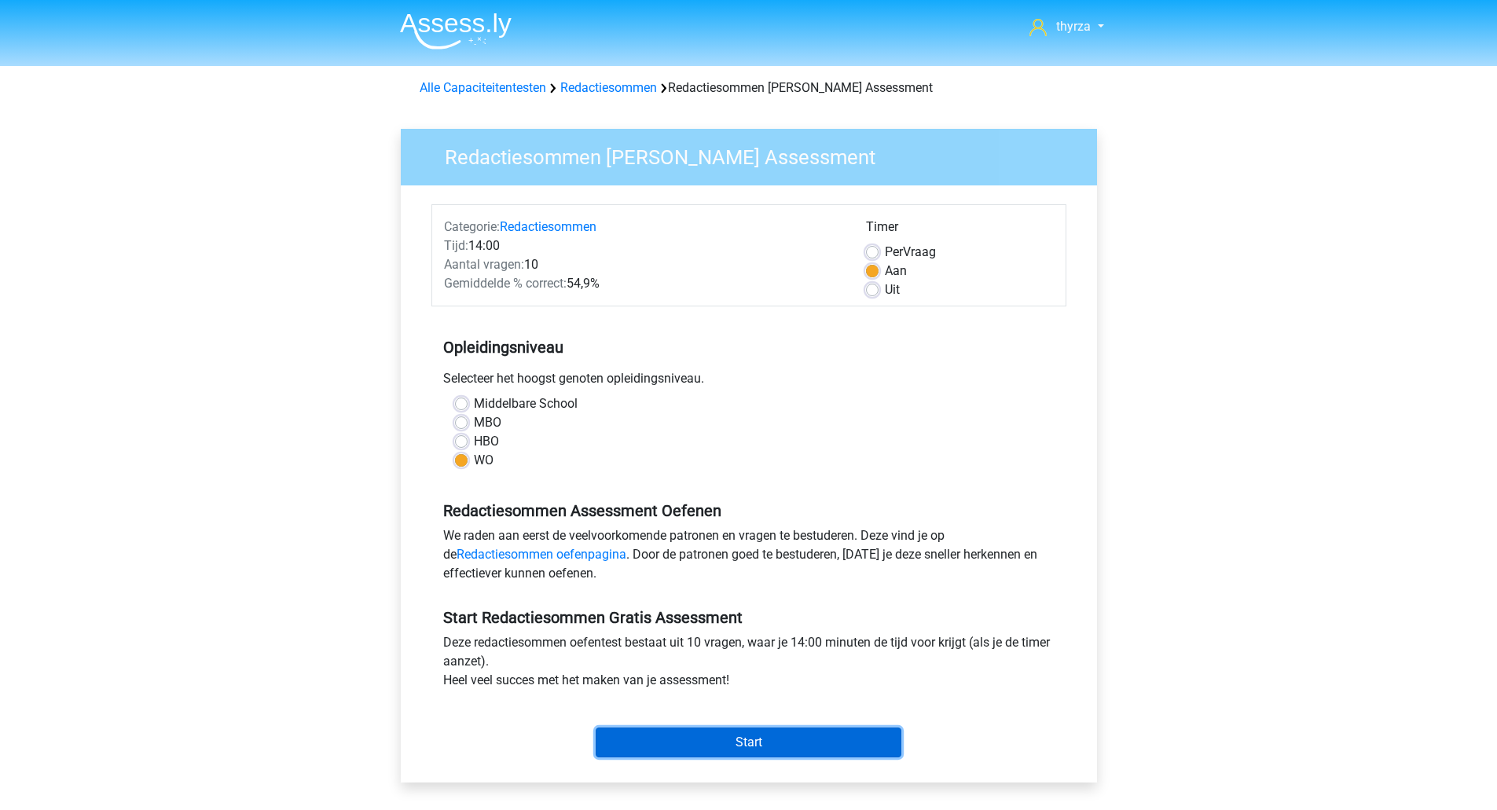
click at [766, 750] on input "Start" at bounding box center [748, 742] width 306 height 30
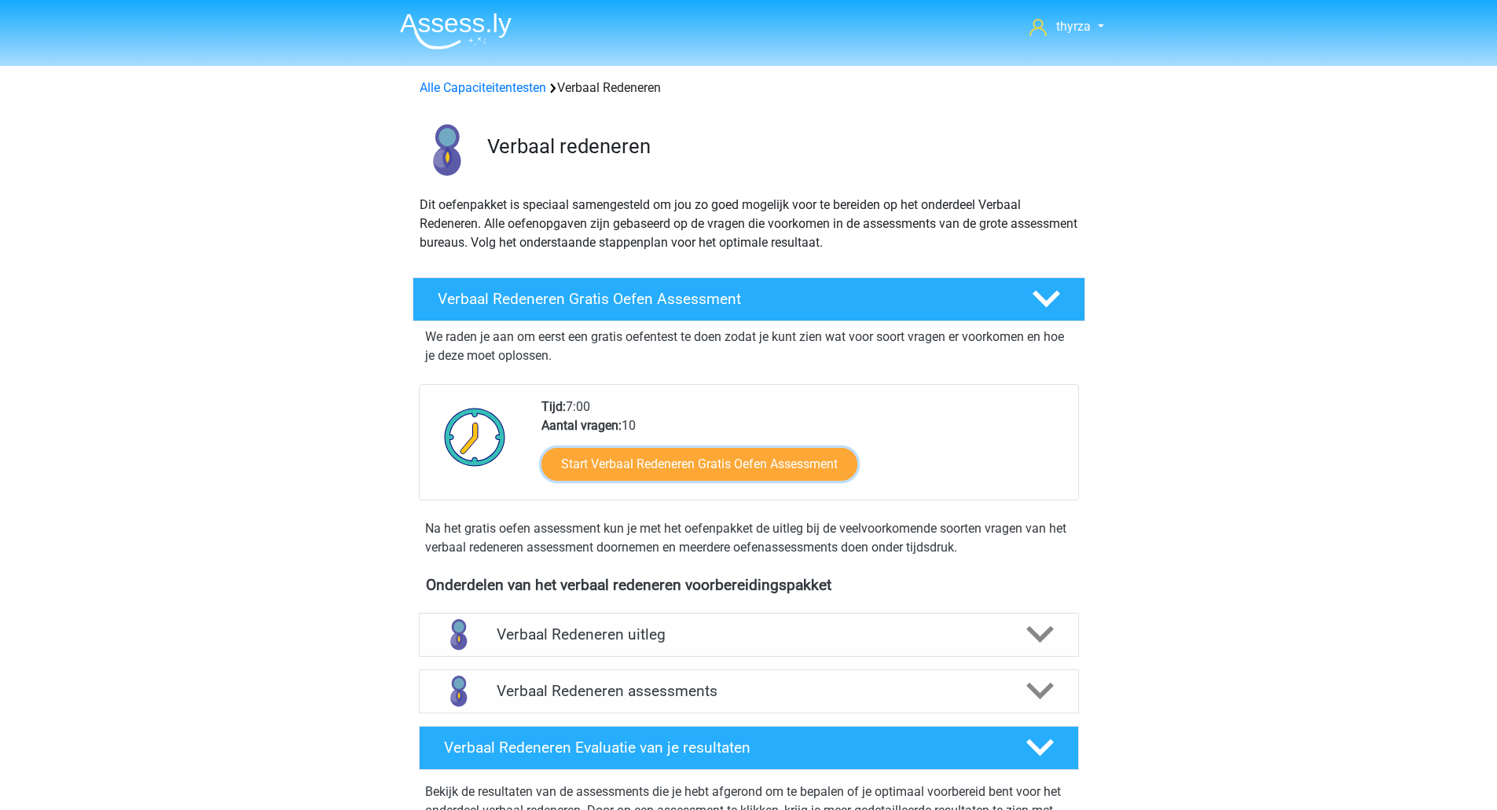
click at [641, 471] on link "Start Verbaal Redeneren Gratis Oefen Assessment" at bounding box center [699, 464] width 316 height 33
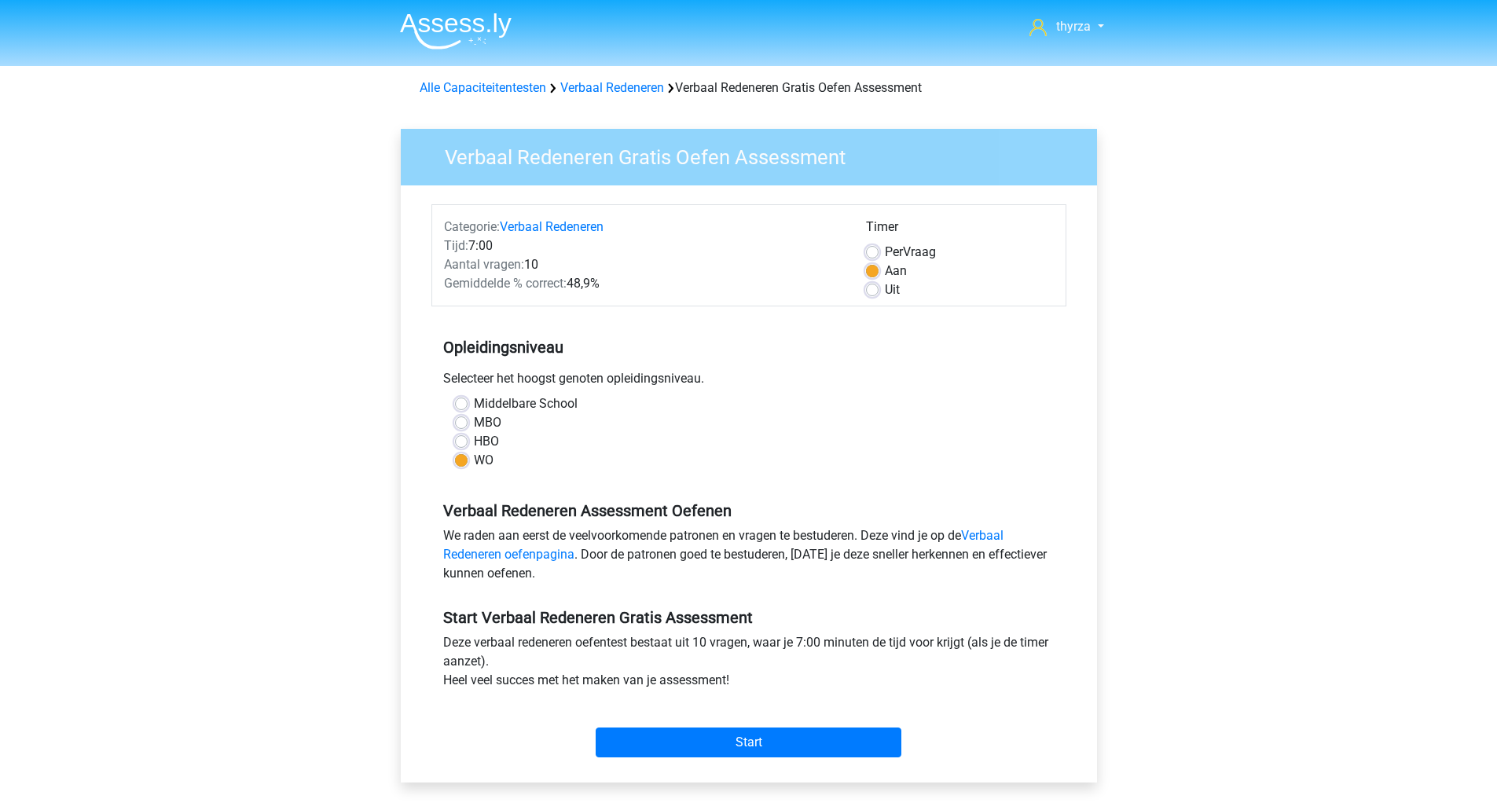
drag, startPoint x: 736, startPoint y: 759, endPoint x: 743, endPoint y: 755, distance: 8.1
click at [737, 760] on div "Start" at bounding box center [748, 730] width 635 height 68
click at [746, 742] on input "Start" at bounding box center [748, 742] width 306 height 30
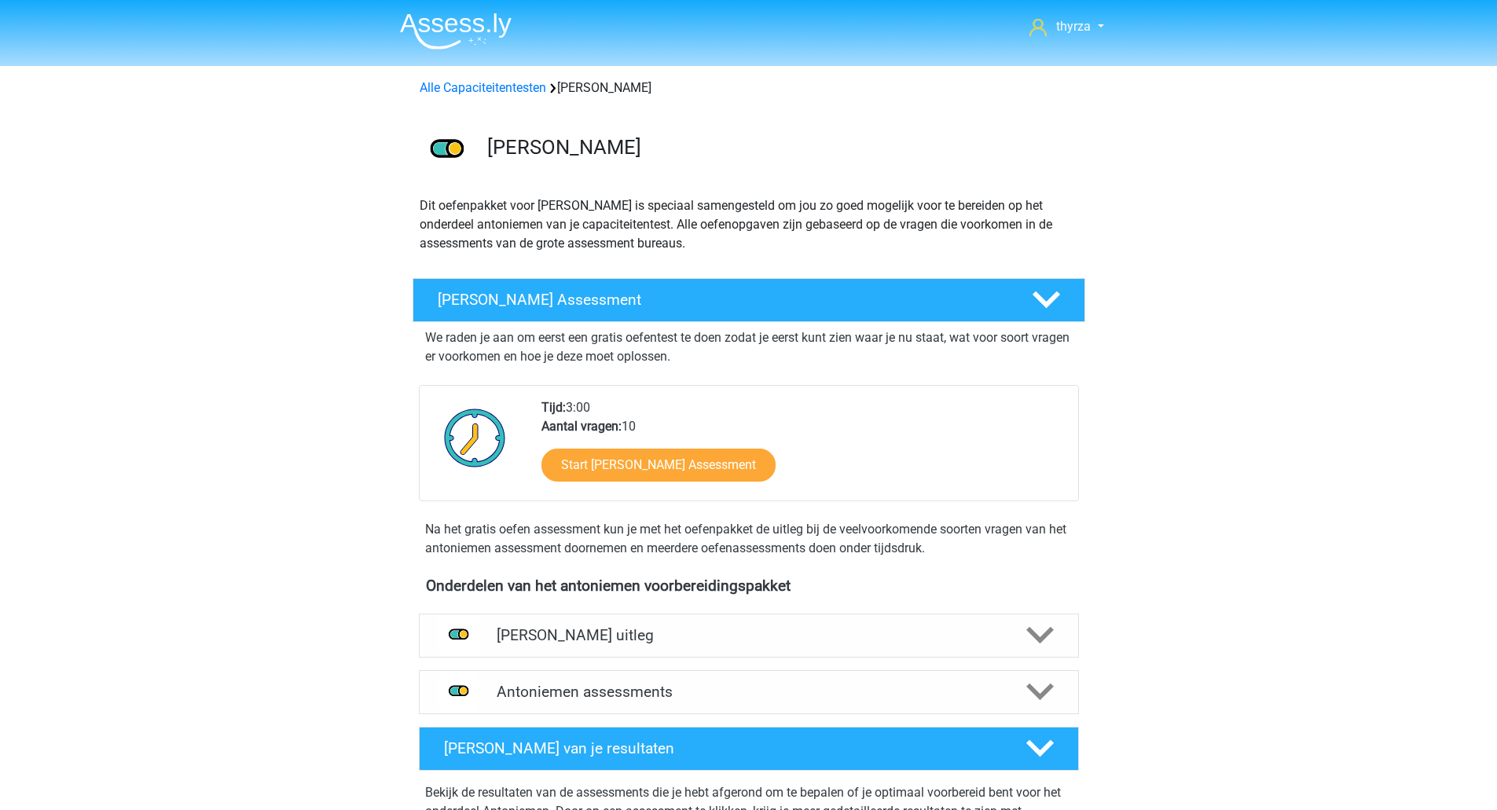
click at [622, 508] on div "We raden je aan om eerst een gratis oefentest te doen zodat je eerst kunt zien …" at bounding box center [749, 440] width 660 height 236
click at [637, 468] on link "Start Antoniemen Gratis Oefen Assessment" at bounding box center [658, 465] width 234 height 33
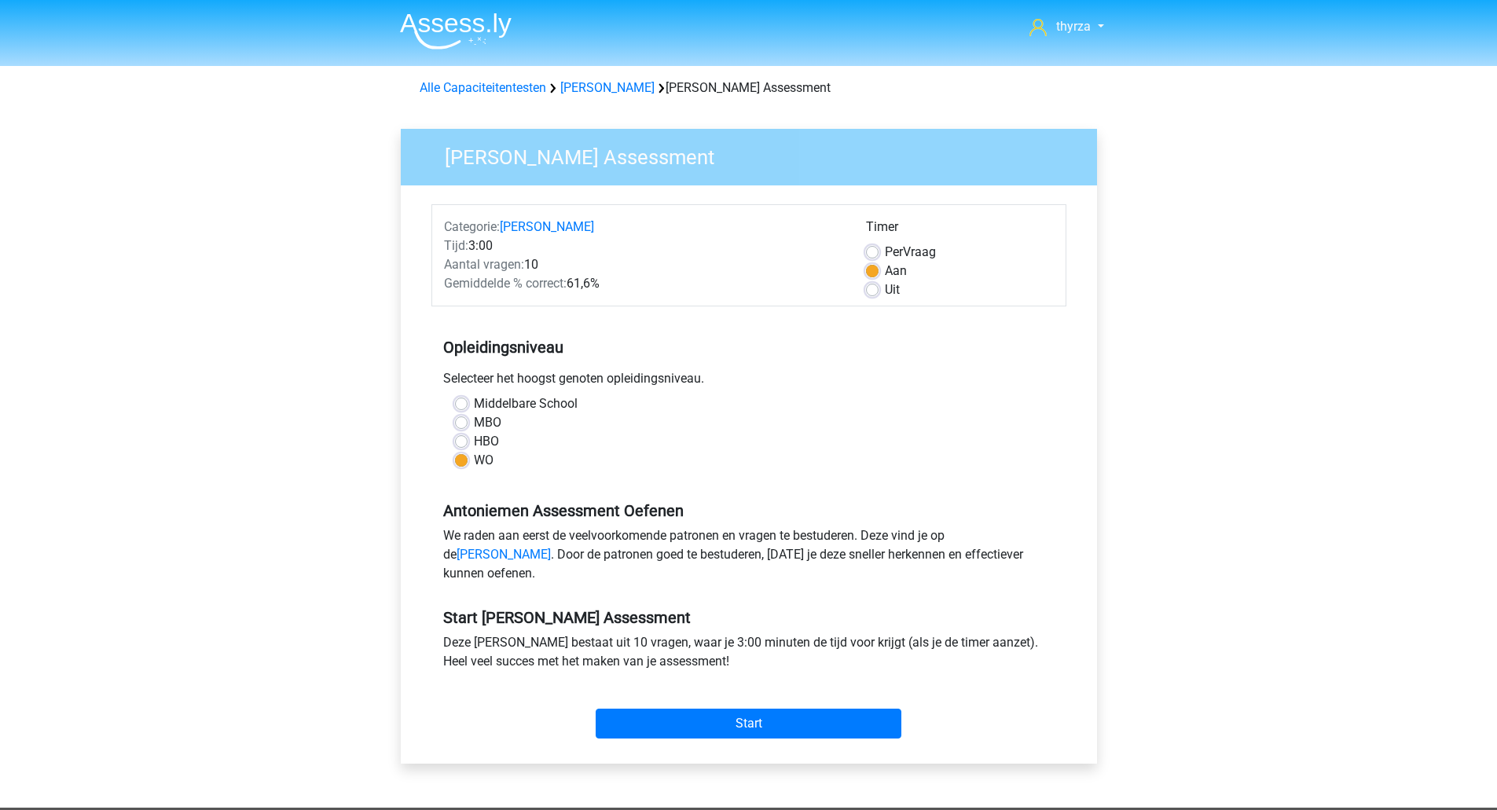
scroll to position [157, 0]
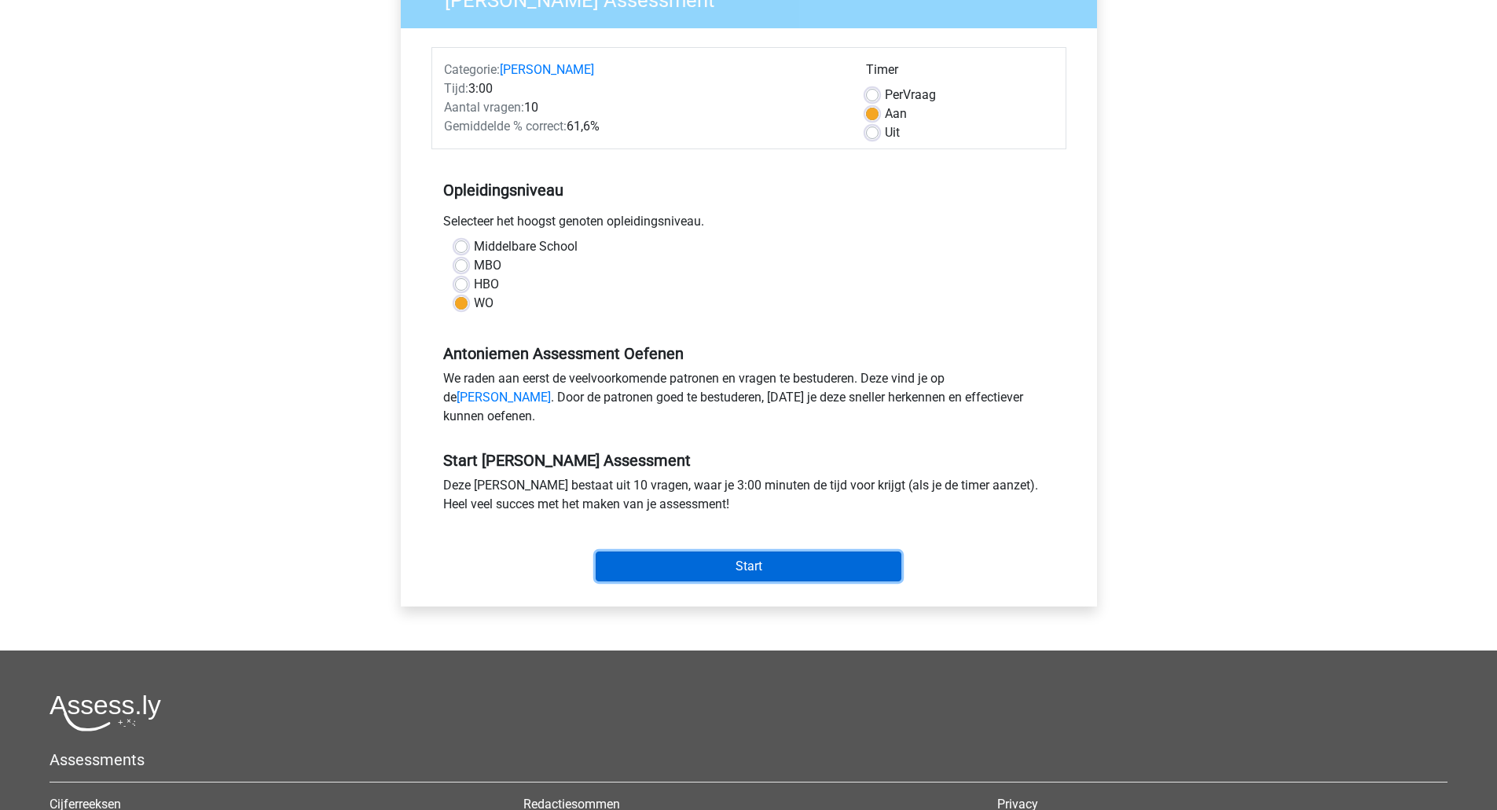
click at [697, 581] on input "Start" at bounding box center [748, 566] width 306 height 30
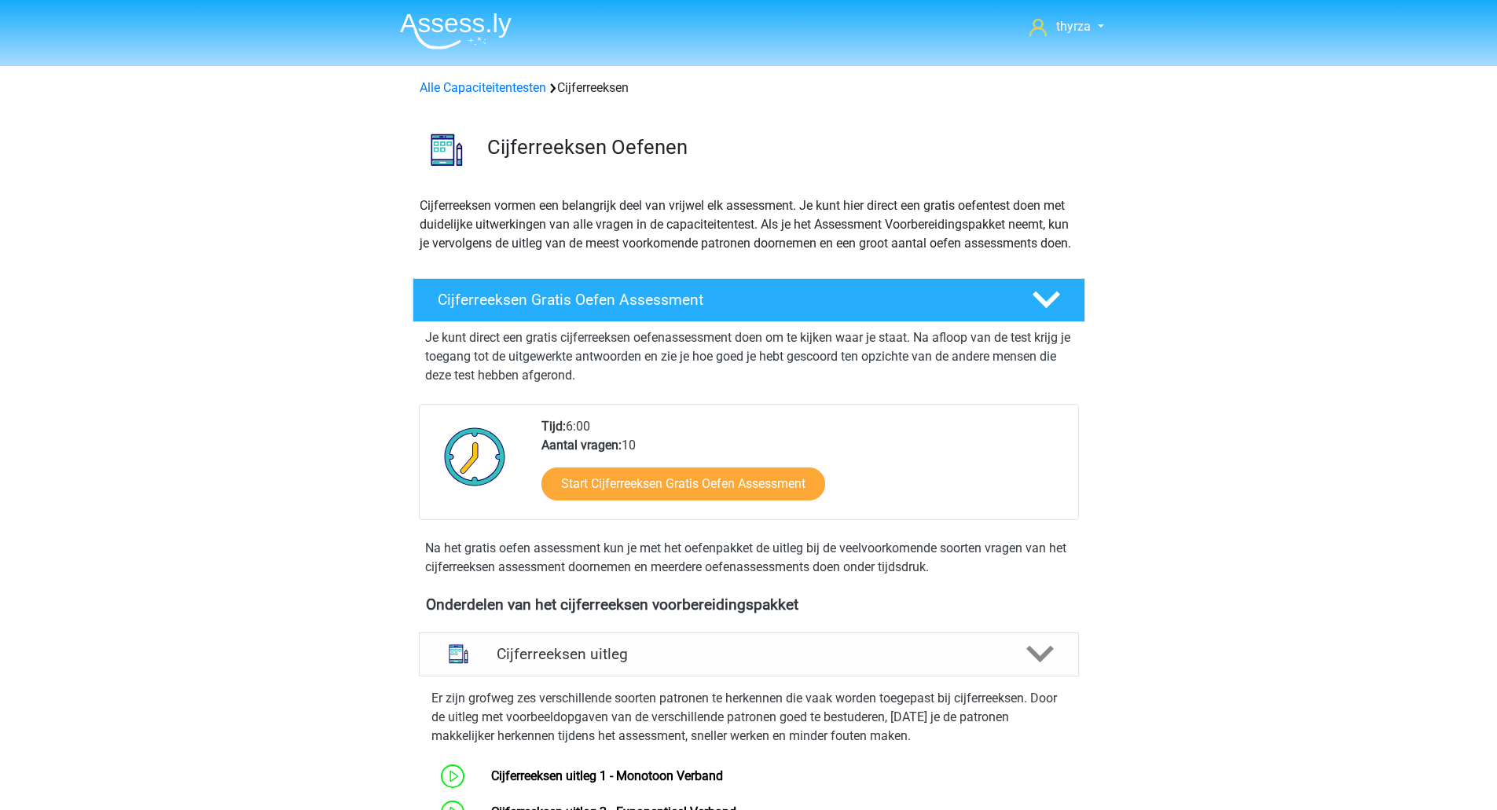
scroll to position [1021, 0]
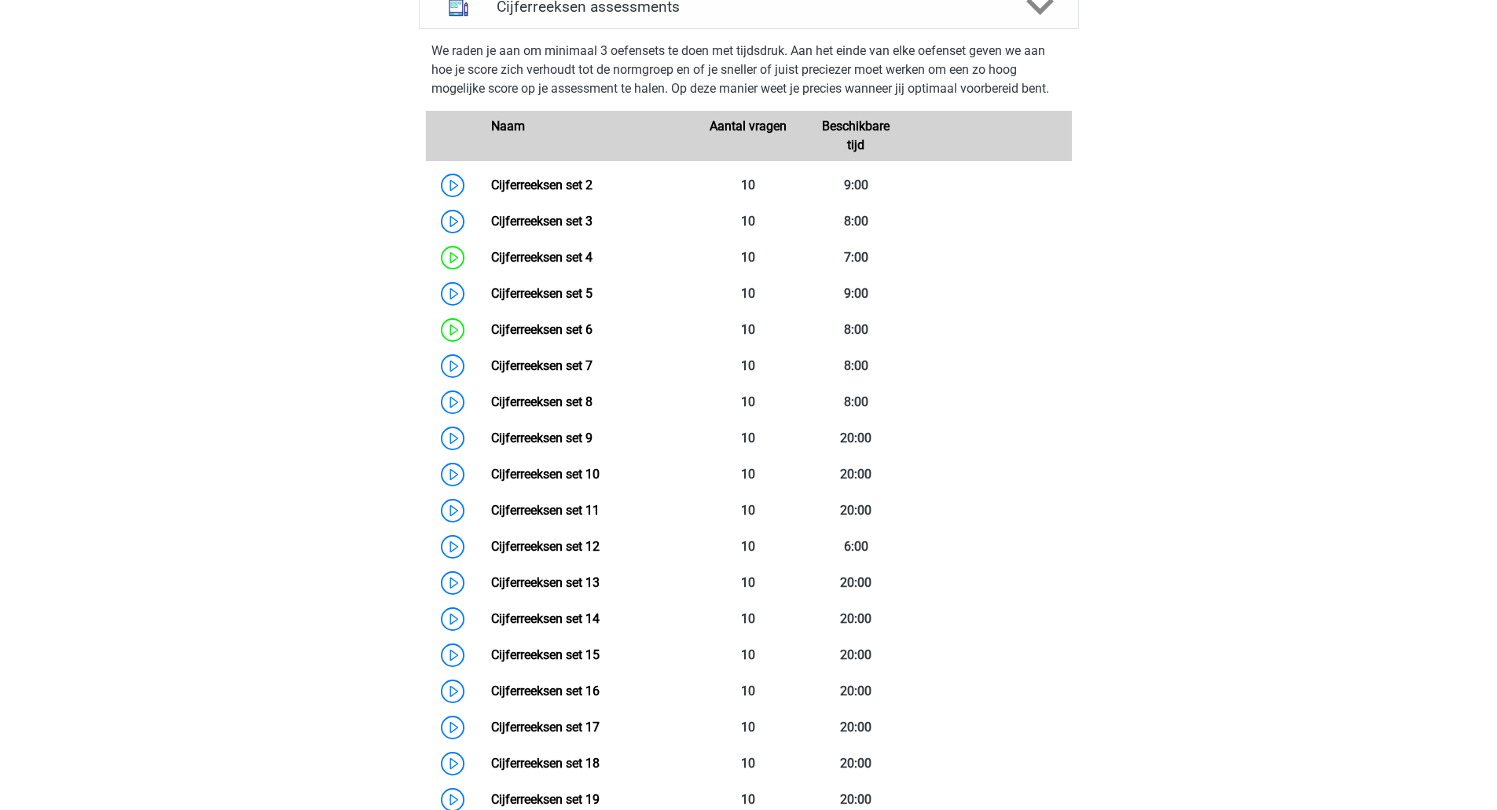
click at [491, 373] on link "Cijferreeksen set 7" at bounding box center [541, 365] width 101 height 15
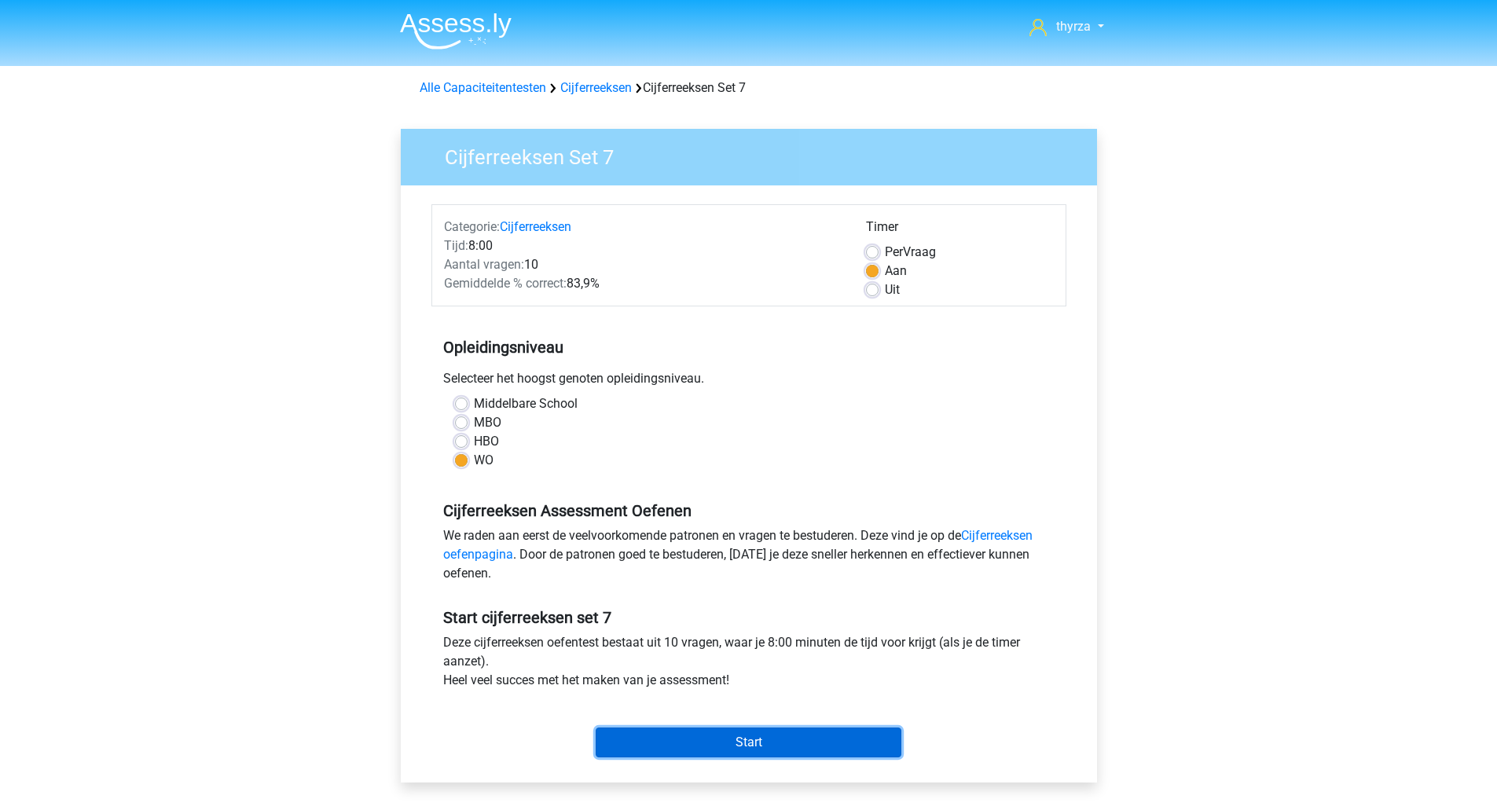
click at [717, 743] on input "Start" at bounding box center [748, 742] width 306 height 30
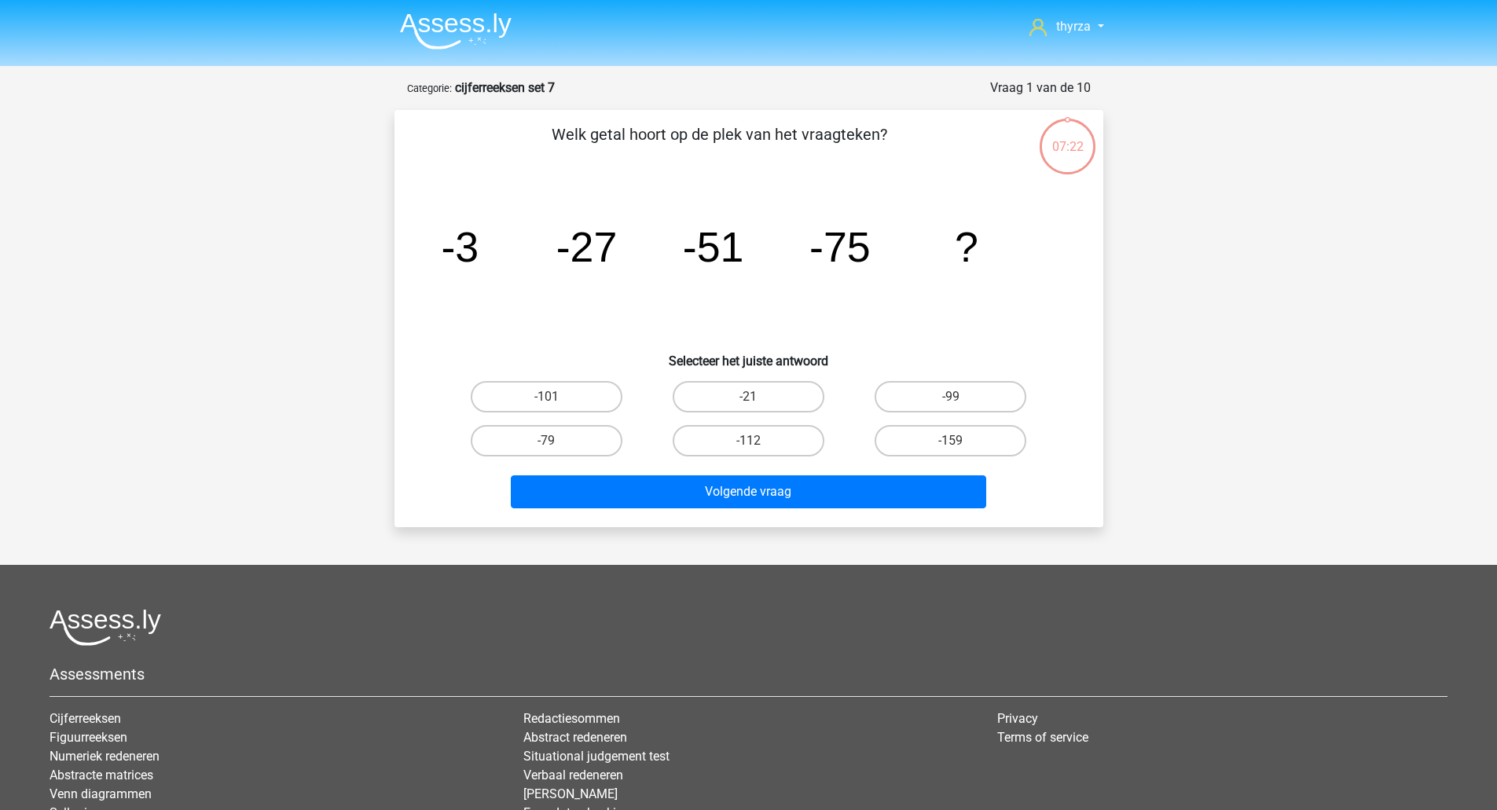
click at [996, 392] on label "-99" at bounding box center [950, 396] width 152 height 31
click at [961, 397] on input "-99" at bounding box center [956, 402] width 10 height 10
radio input "true"
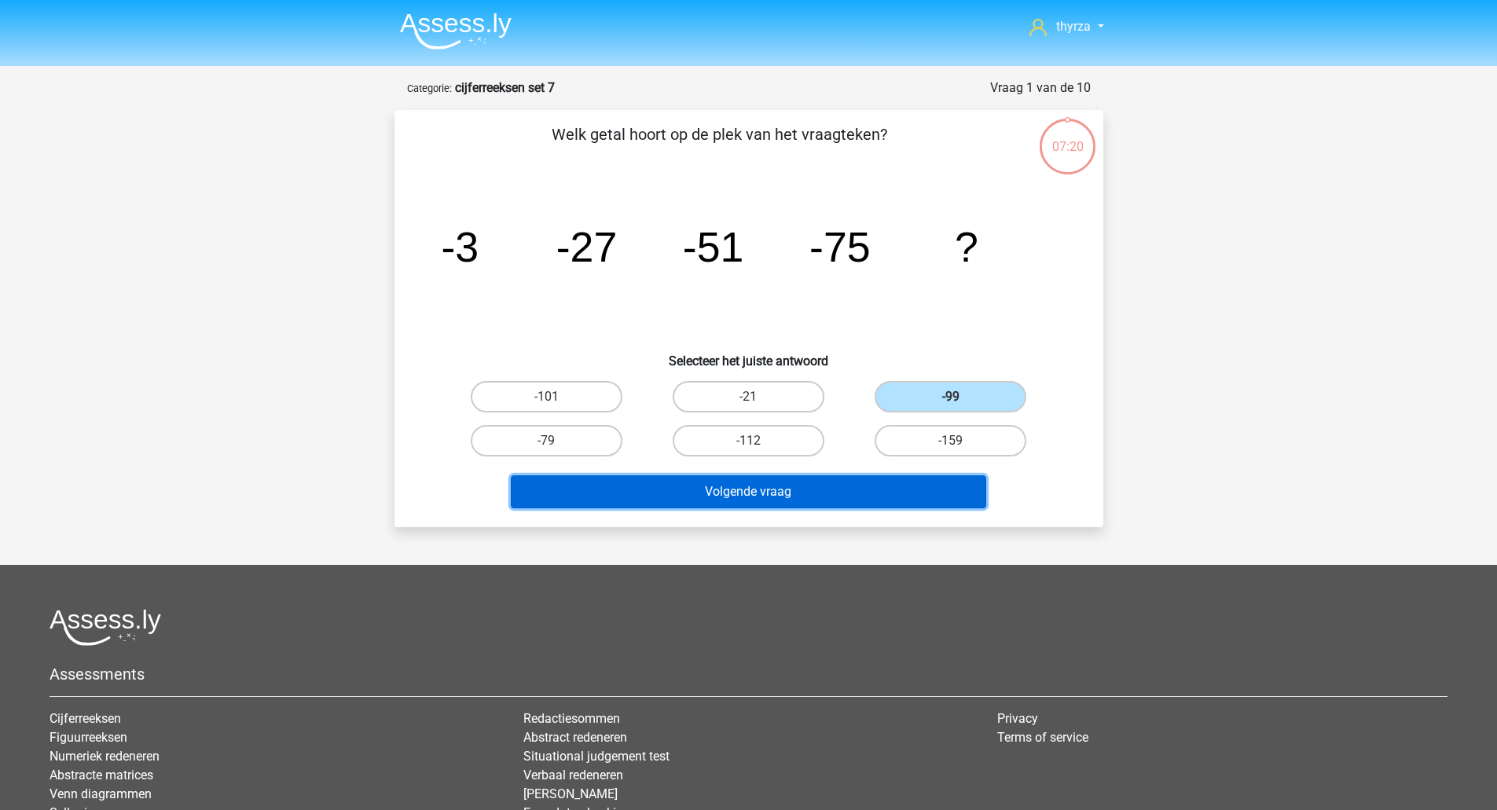
click at [815, 494] on button "Volgende vraag" at bounding box center [748, 491] width 475 height 33
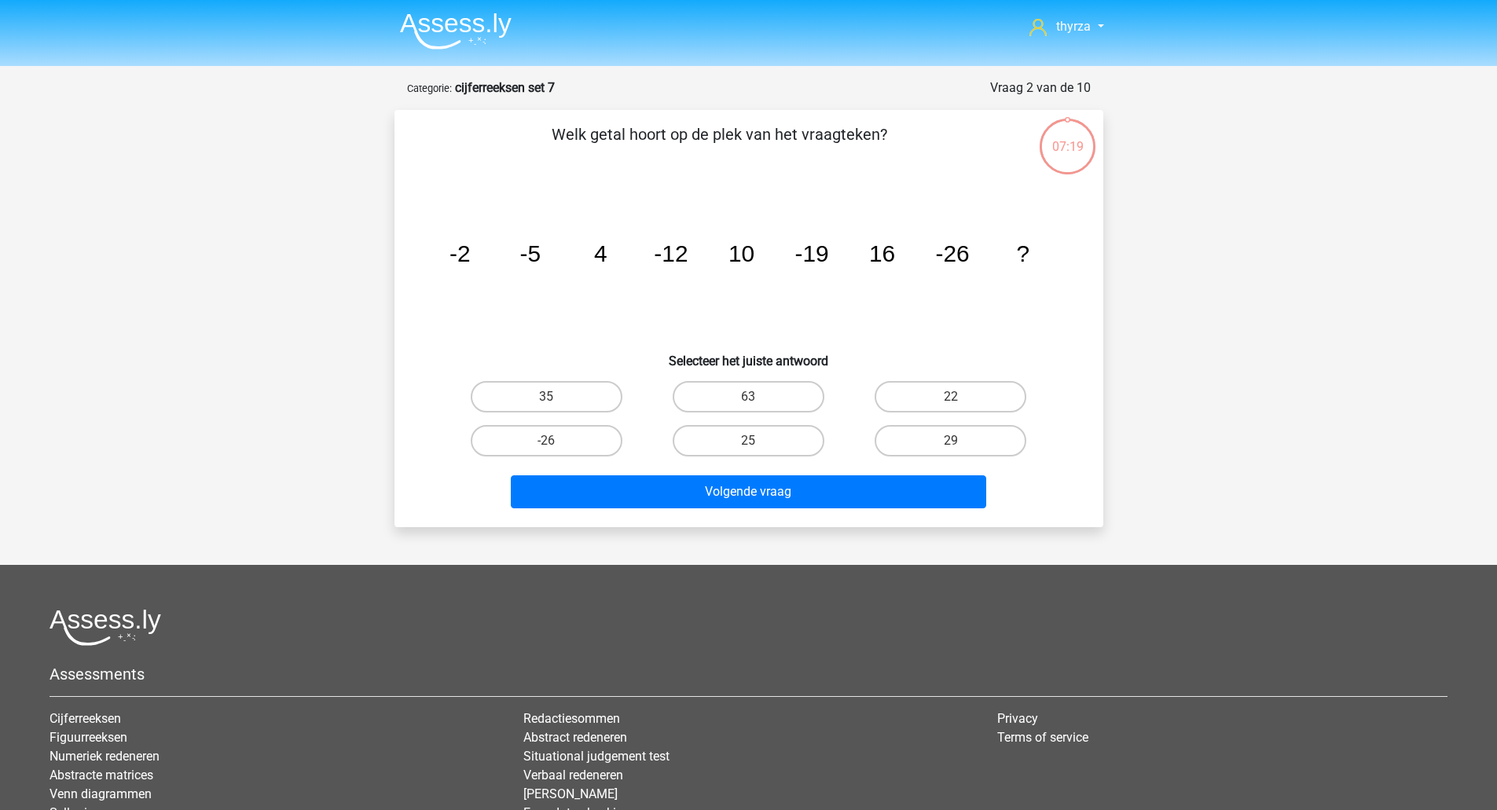
scroll to position [79, 0]
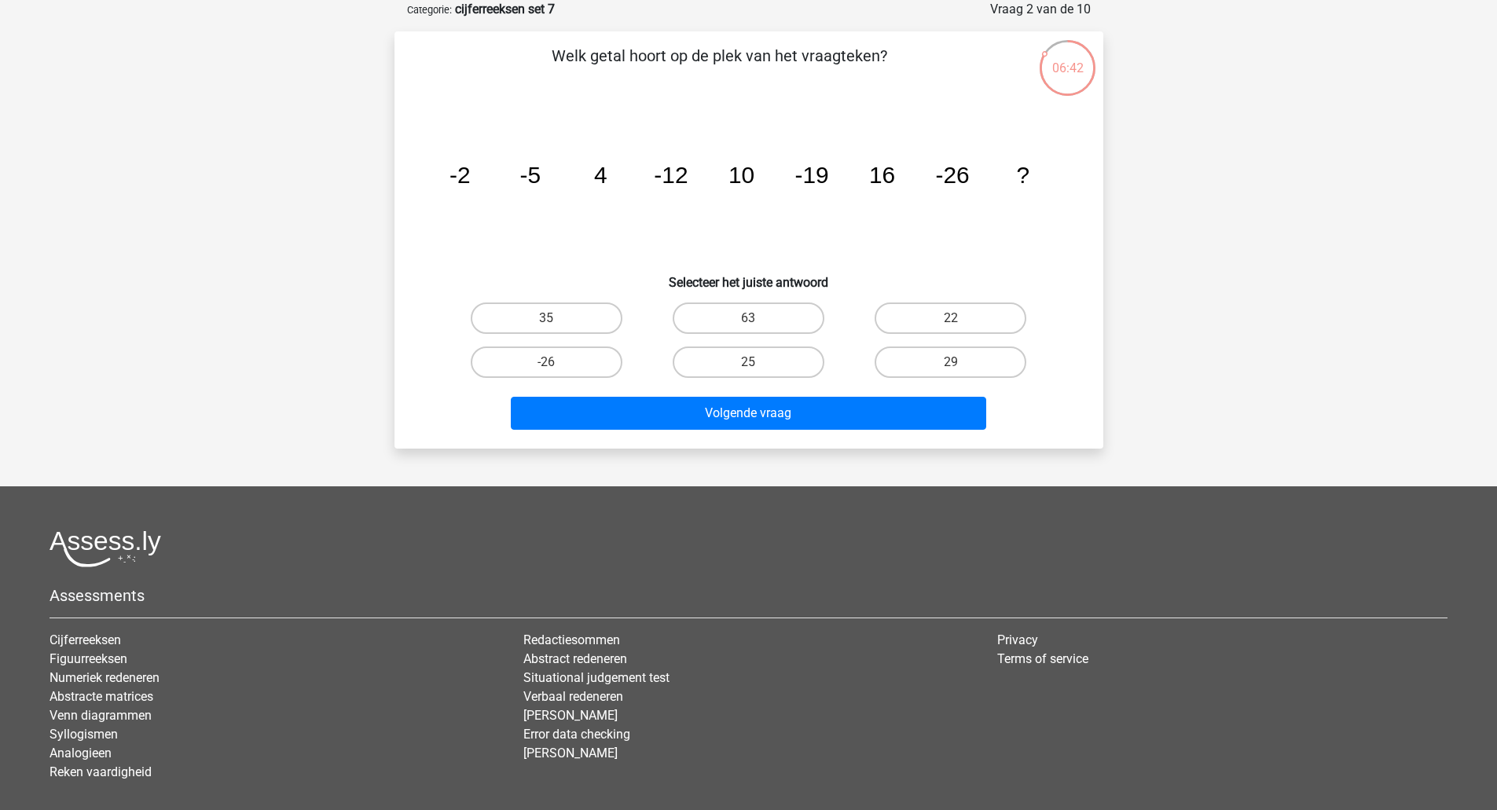
click at [928, 313] on label "22" at bounding box center [950, 317] width 152 height 31
click at [951, 318] on input "22" at bounding box center [956, 323] width 10 height 10
radio input "true"
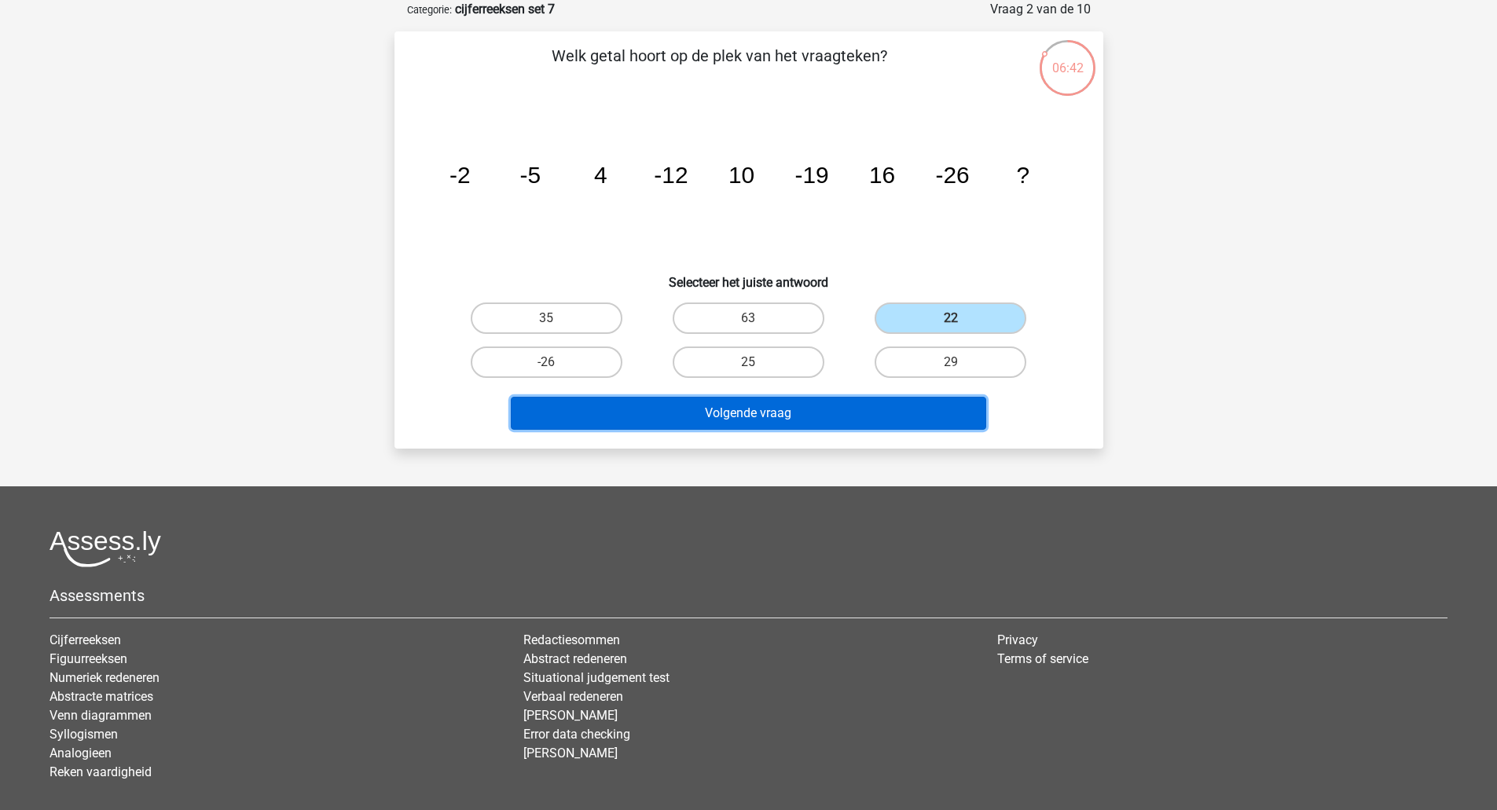
click at [828, 401] on button "Volgende vraag" at bounding box center [748, 413] width 475 height 33
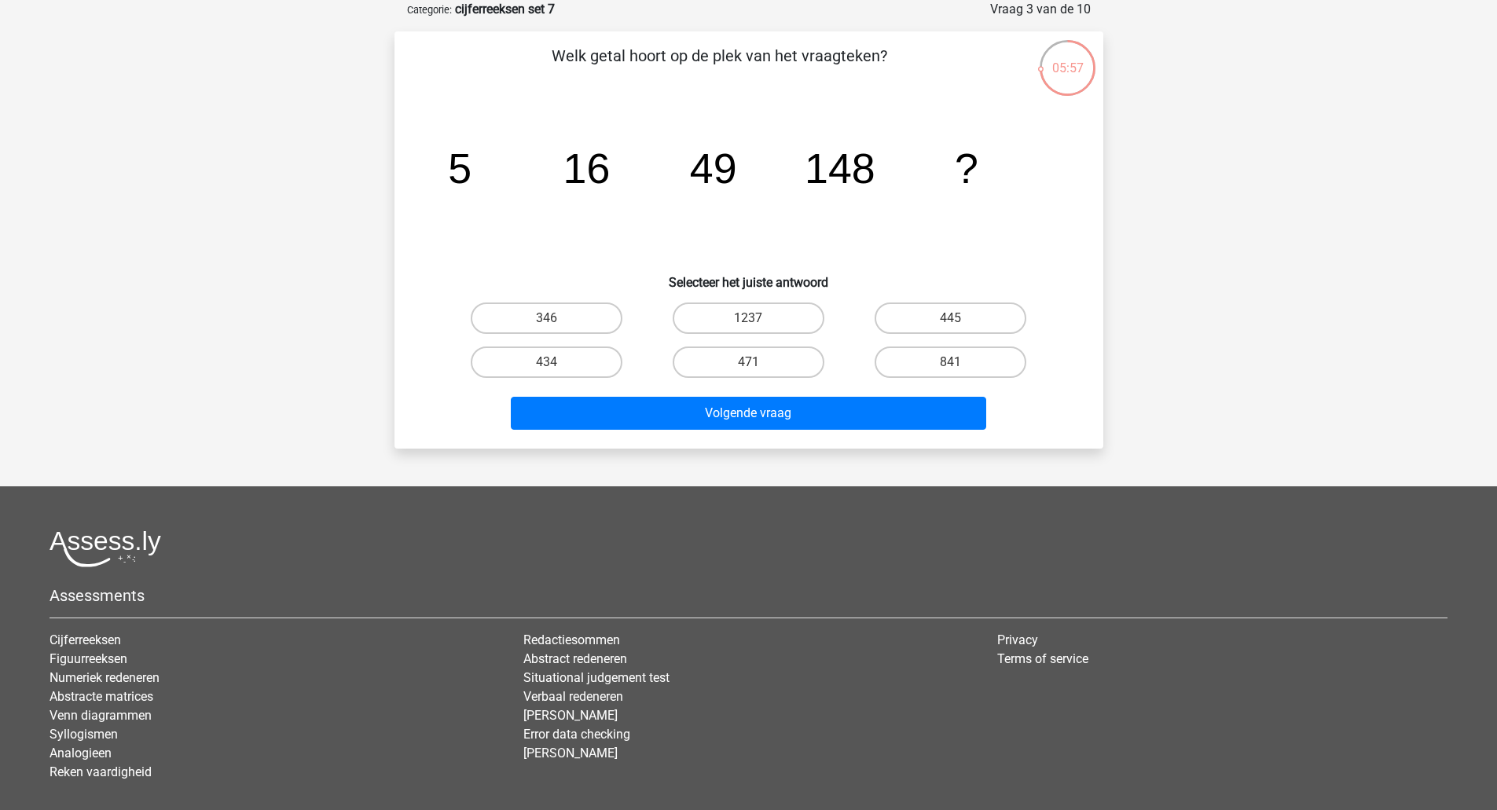
click at [989, 302] on label "445" at bounding box center [950, 317] width 152 height 31
click at [961, 318] on input "445" at bounding box center [956, 323] width 10 height 10
radio input "true"
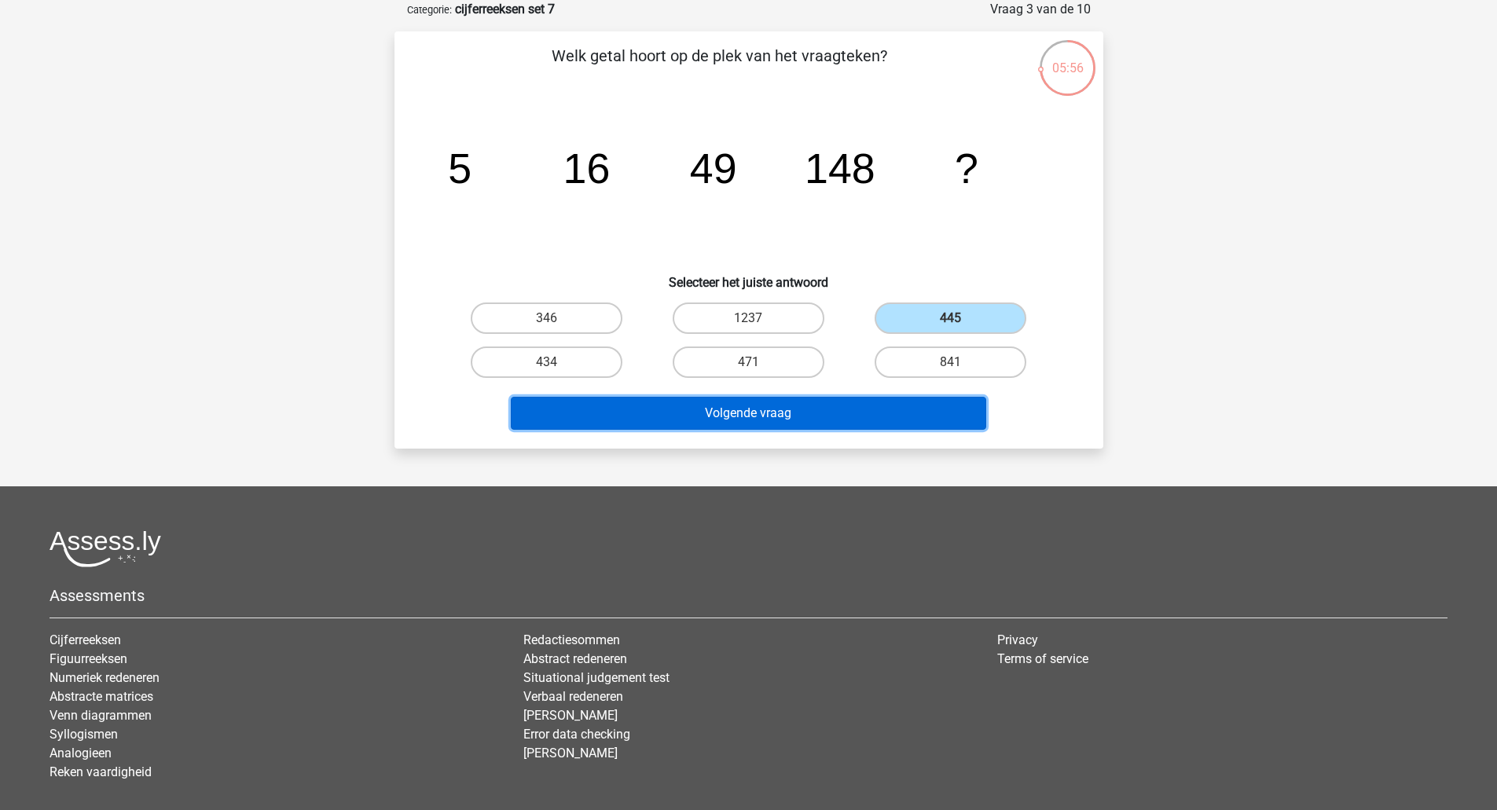
click at [794, 416] on button "Volgende vraag" at bounding box center [748, 413] width 475 height 33
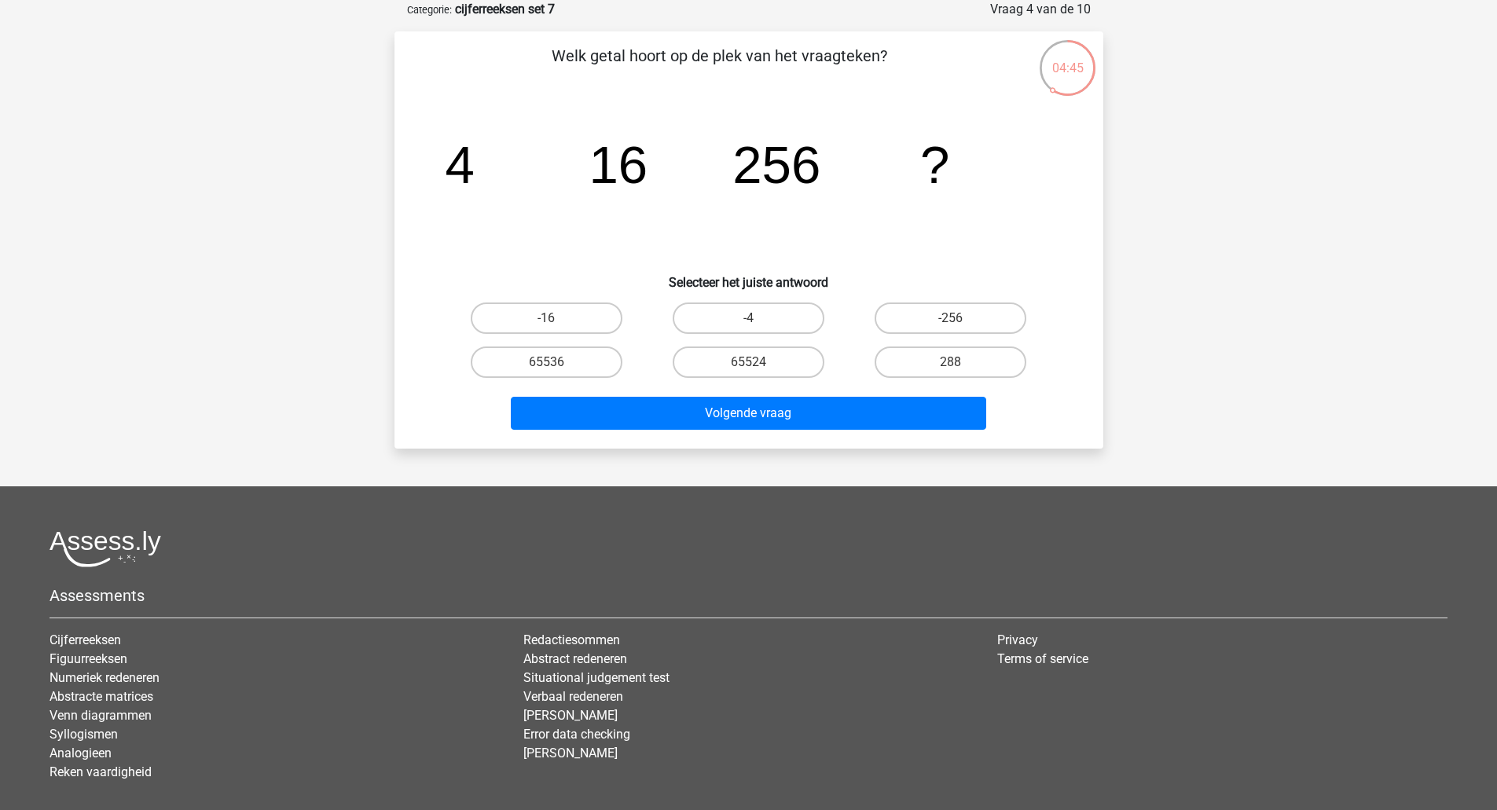
click at [577, 360] on label "65536" at bounding box center [547, 361] width 152 height 31
click at [556, 362] on input "65536" at bounding box center [551, 367] width 10 height 10
radio input "true"
click at [601, 394] on div "Volgende vraag" at bounding box center [749, 410] width 658 height 52
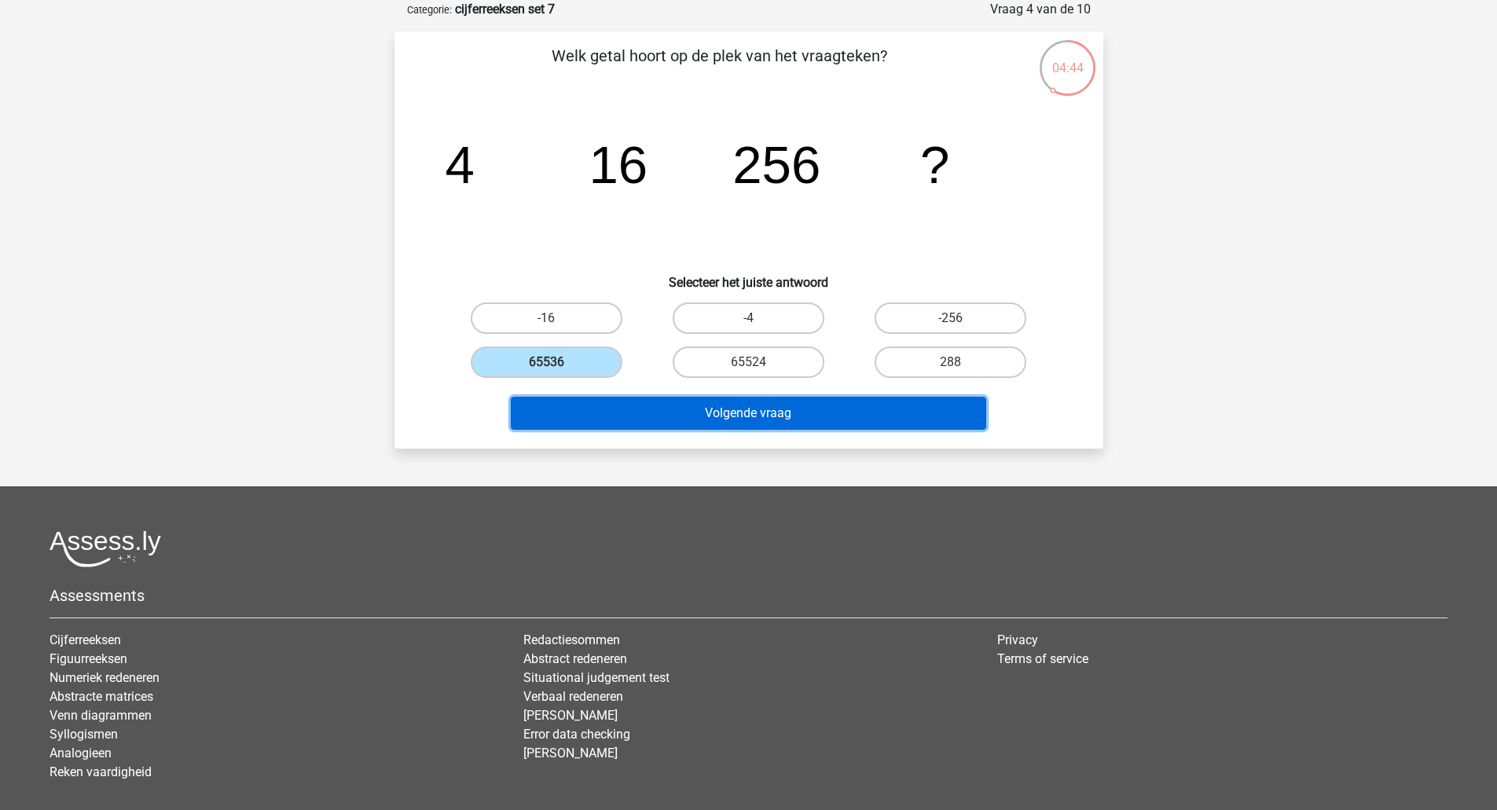
click at [605, 410] on button "Volgende vraag" at bounding box center [748, 413] width 475 height 33
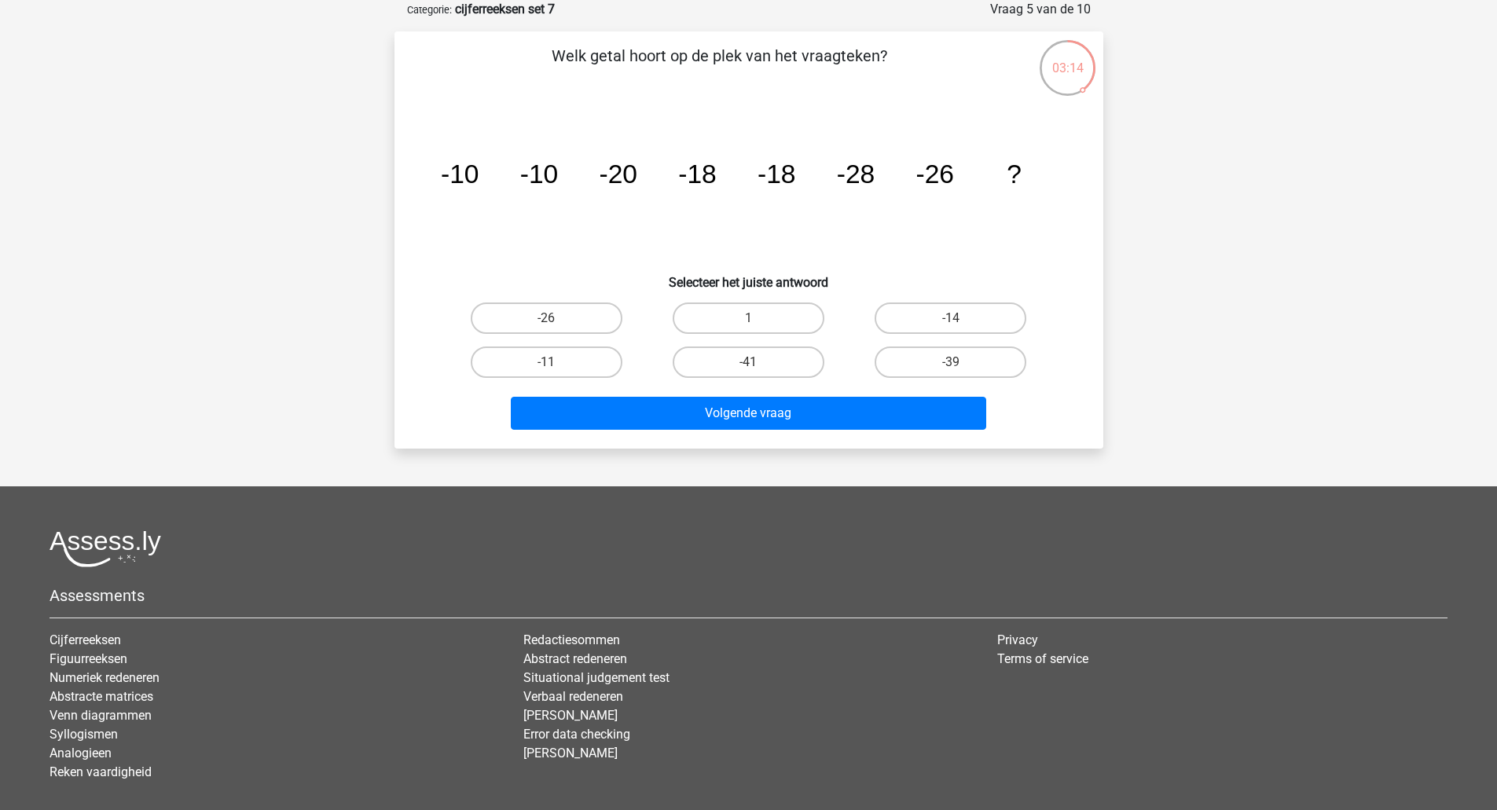
drag, startPoint x: 544, startPoint y: 310, endPoint x: 621, endPoint y: 352, distance: 87.5
click at [544, 314] on label "-26" at bounding box center [547, 317] width 152 height 31
click at [546, 318] on input "-26" at bounding box center [551, 323] width 10 height 10
radio input "true"
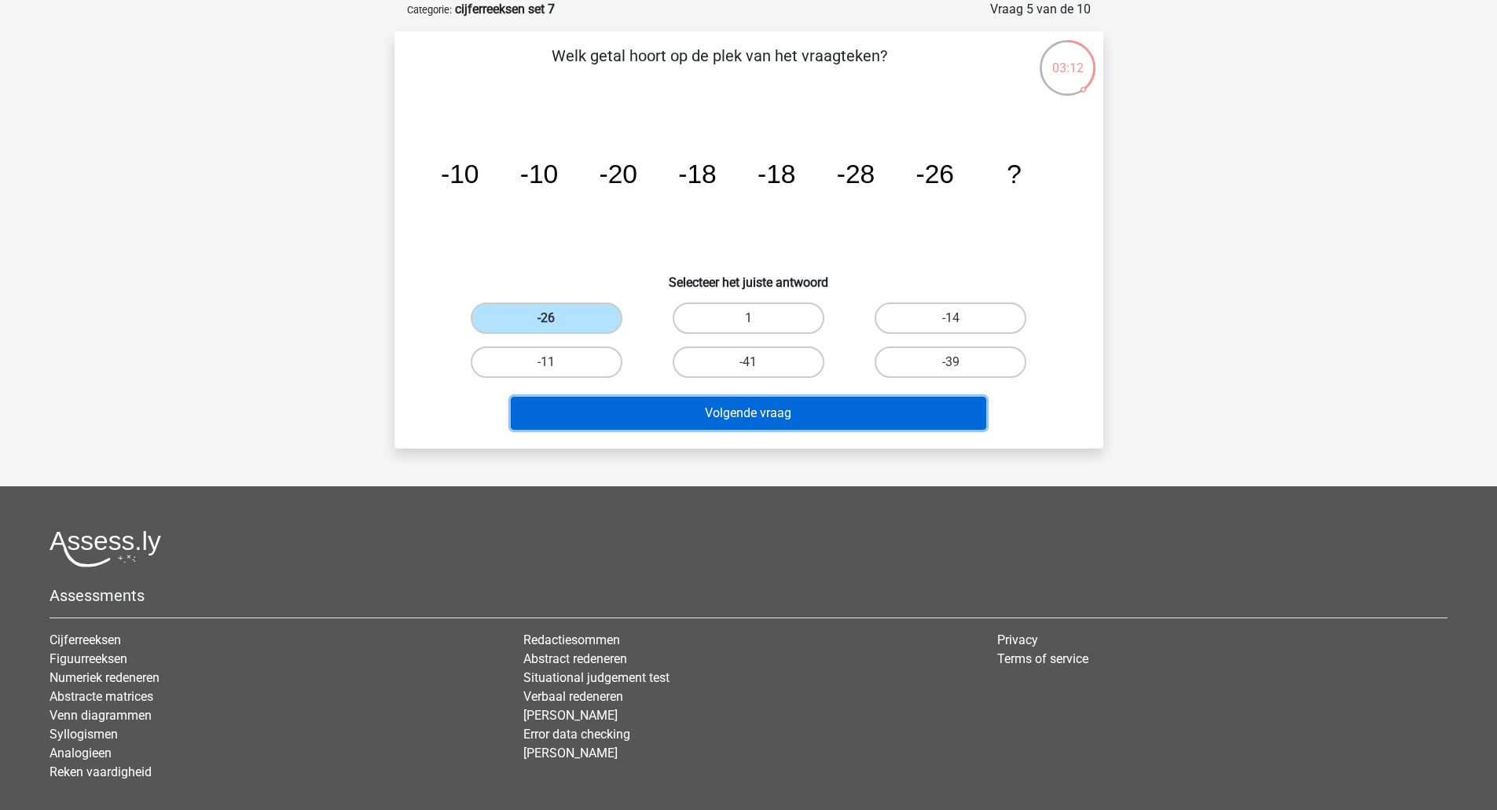
click at [681, 420] on button "Volgende vraag" at bounding box center [748, 413] width 475 height 33
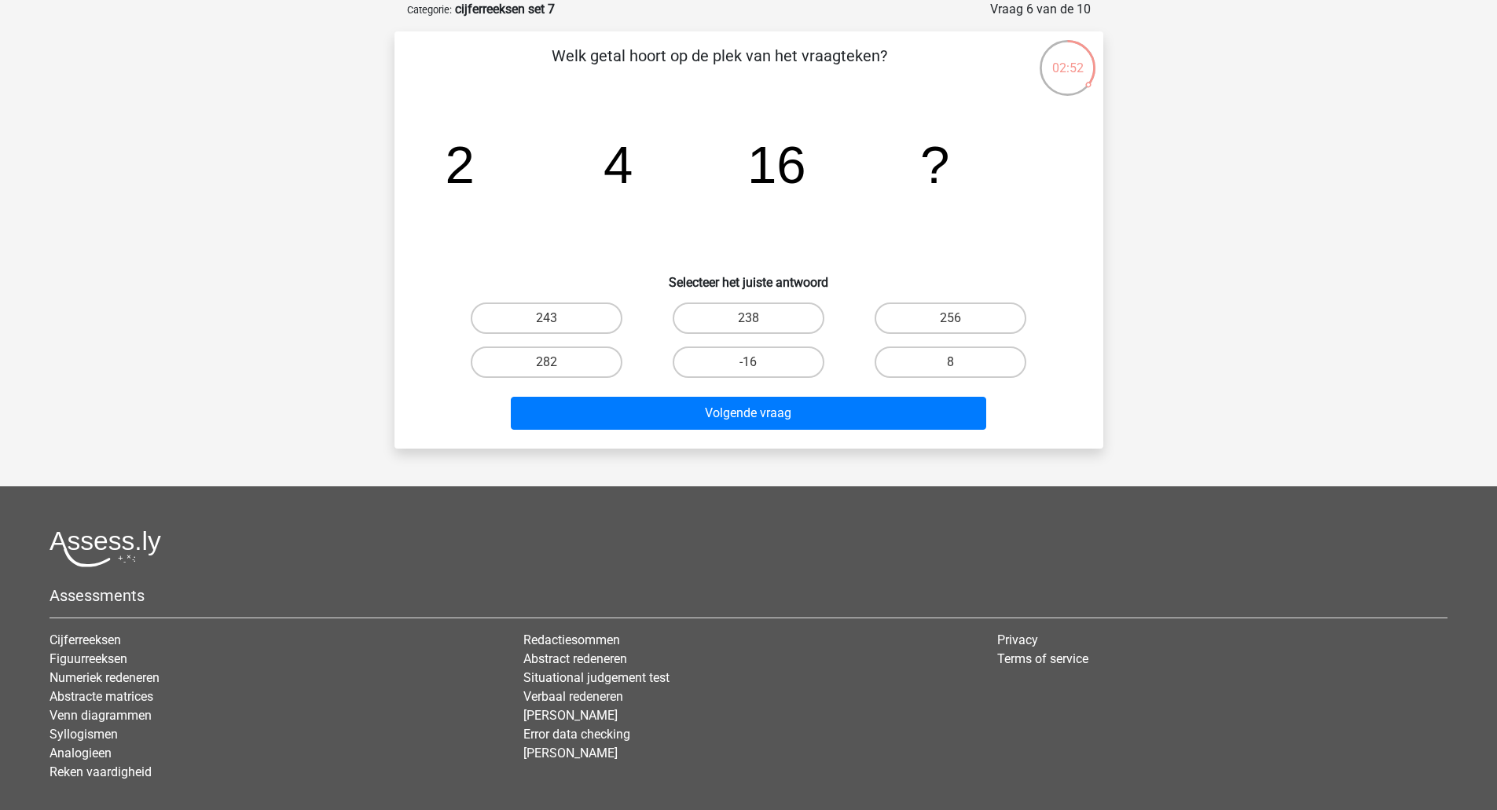
click at [962, 317] on label "256" at bounding box center [950, 317] width 152 height 31
click at [961, 318] on input "256" at bounding box center [956, 323] width 10 height 10
radio input "true"
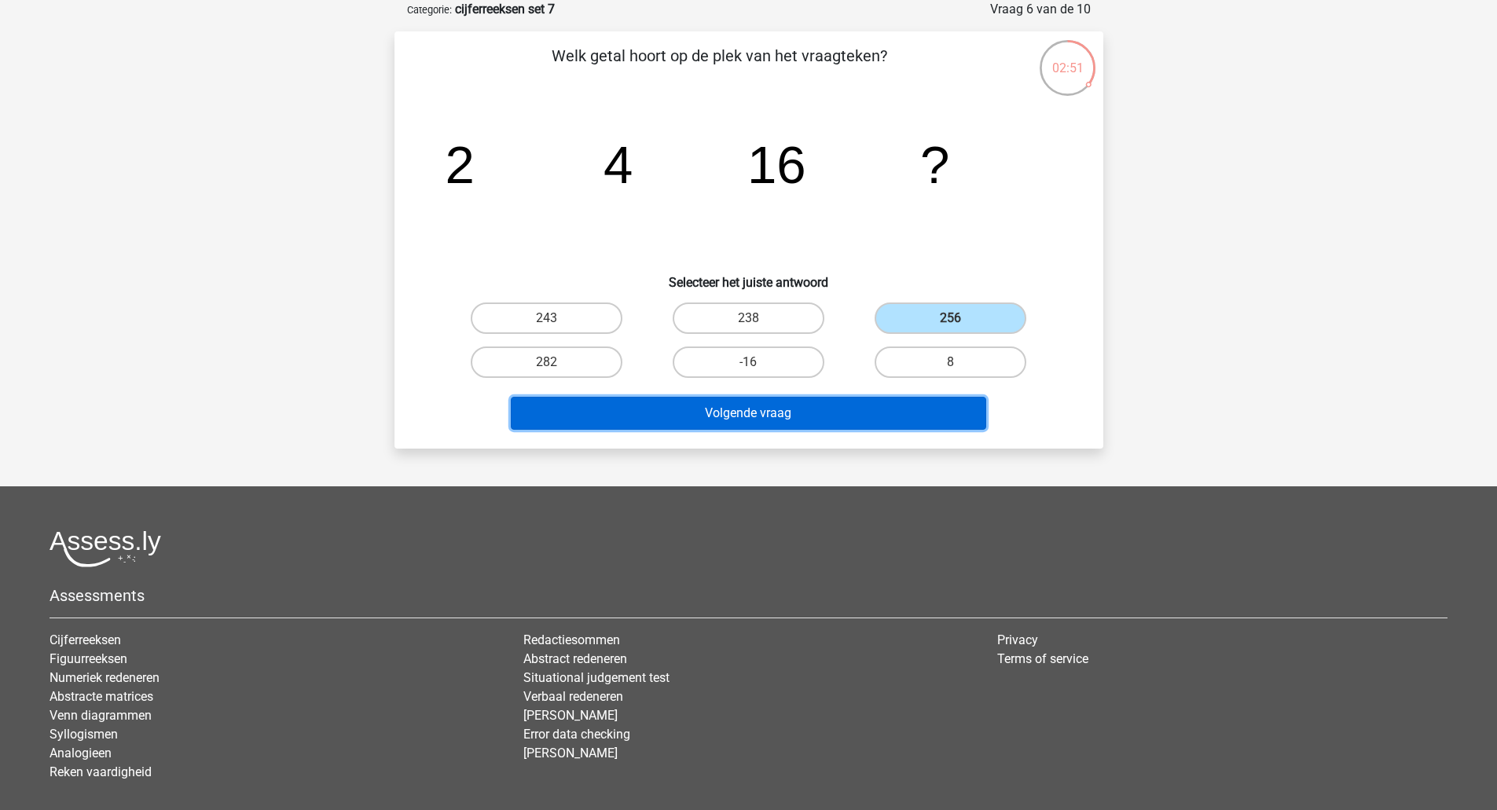
click at [815, 419] on button "Volgende vraag" at bounding box center [748, 413] width 475 height 33
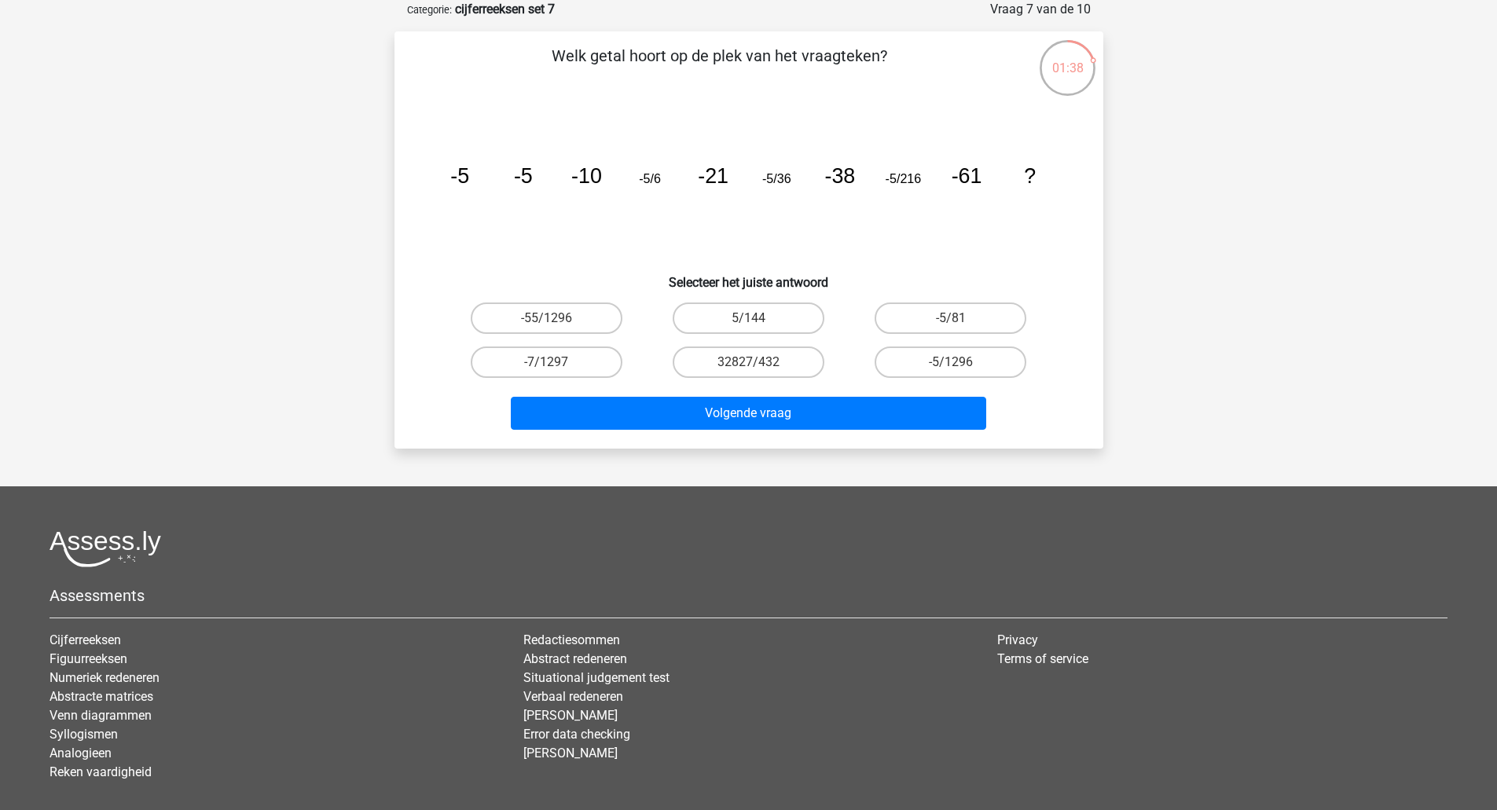
click at [941, 368] on label "-5/1296" at bounding box center [950, 361] width 152 height 31
click at [951, 368] on input "-5/1296" at bounding box center [956, 367] width 10 height 10
radio input "true"
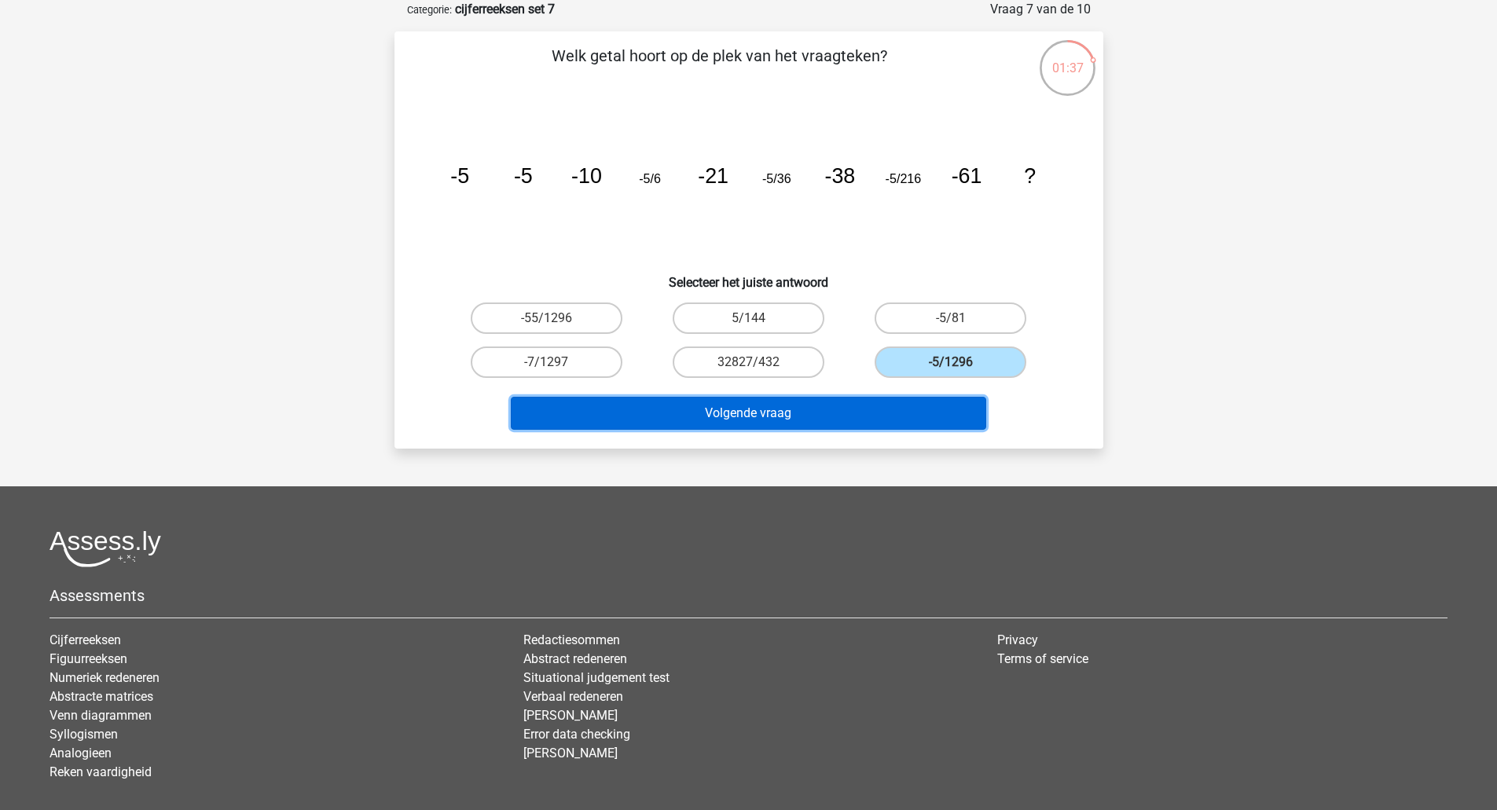
click at [918, 423] on button "Volgende vraag" at bounding box center [748, 413] width 475 height 33
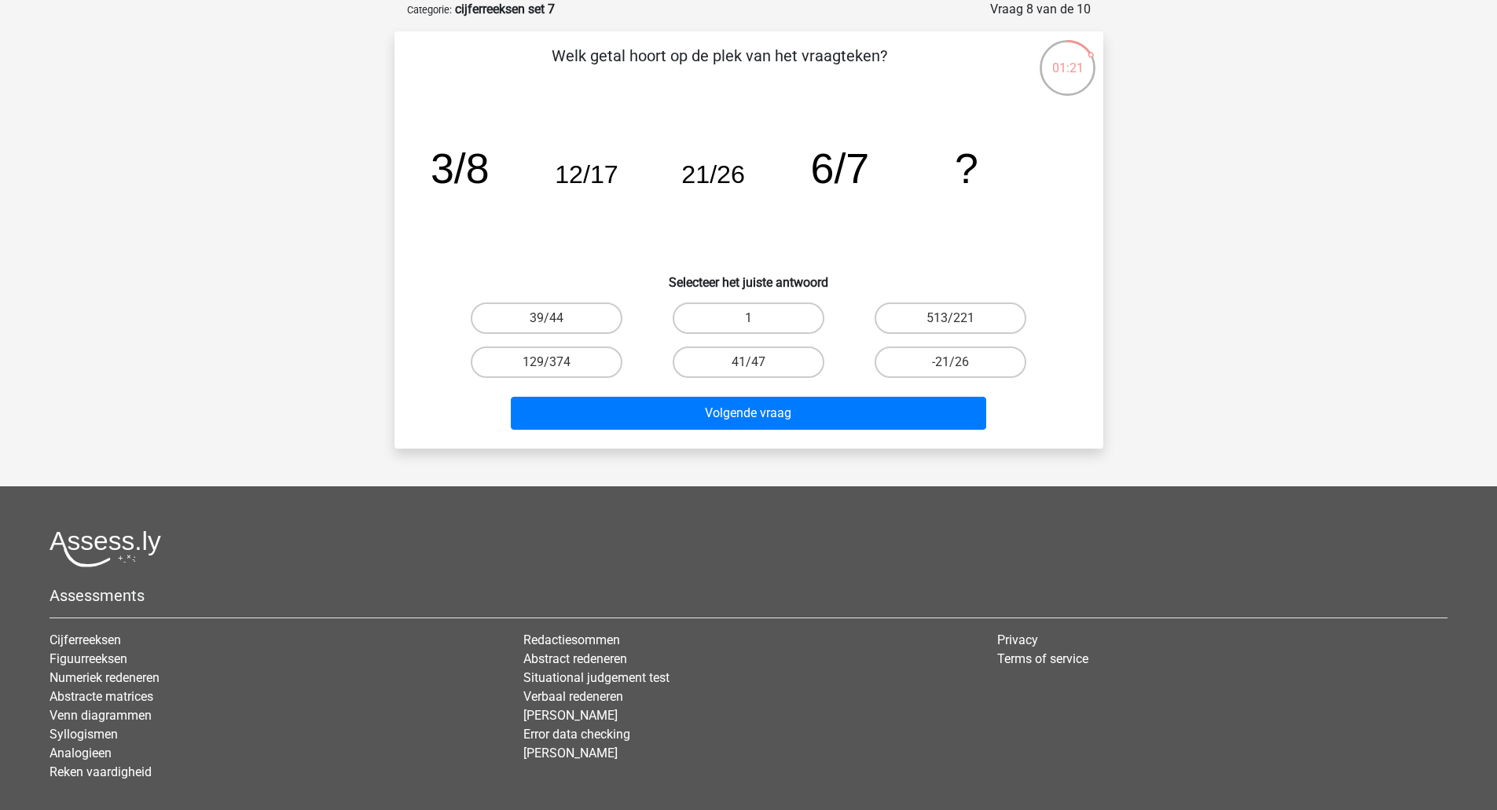
click at [743, 361] on label "41/47" at bounding box center [748, 361] width 152 height 31
click at [748, 362] on input "41/47" at bounding box center [753, 367] width 10 height 10
radio input "true"
click at [765, 431] on div "Volgende vraag" at bounding box center [748, 416] width 606 height 39
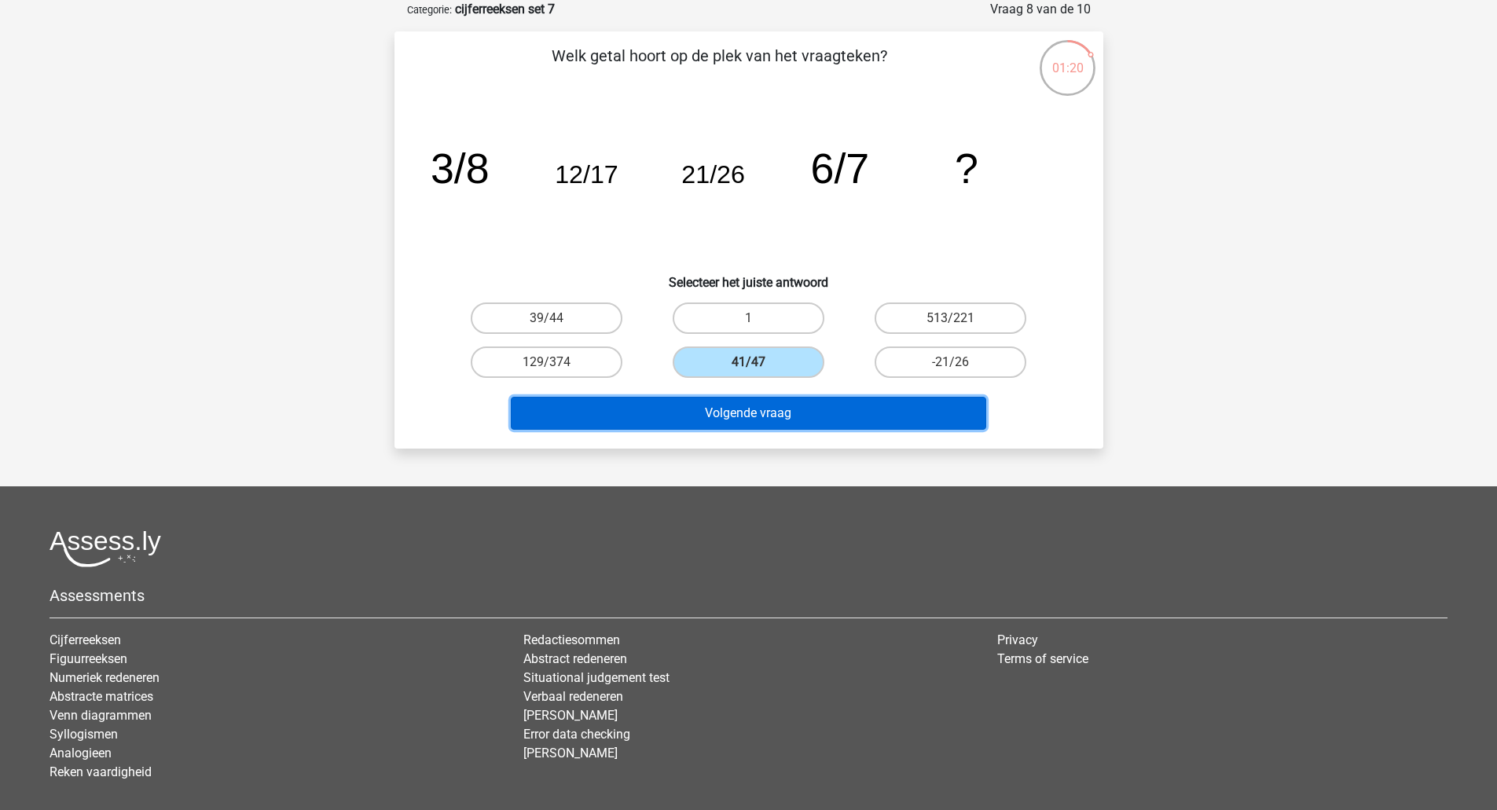
click at [757, 421] on button "Volgende vraag" at bounding box center [748, 413] width 475 height 33
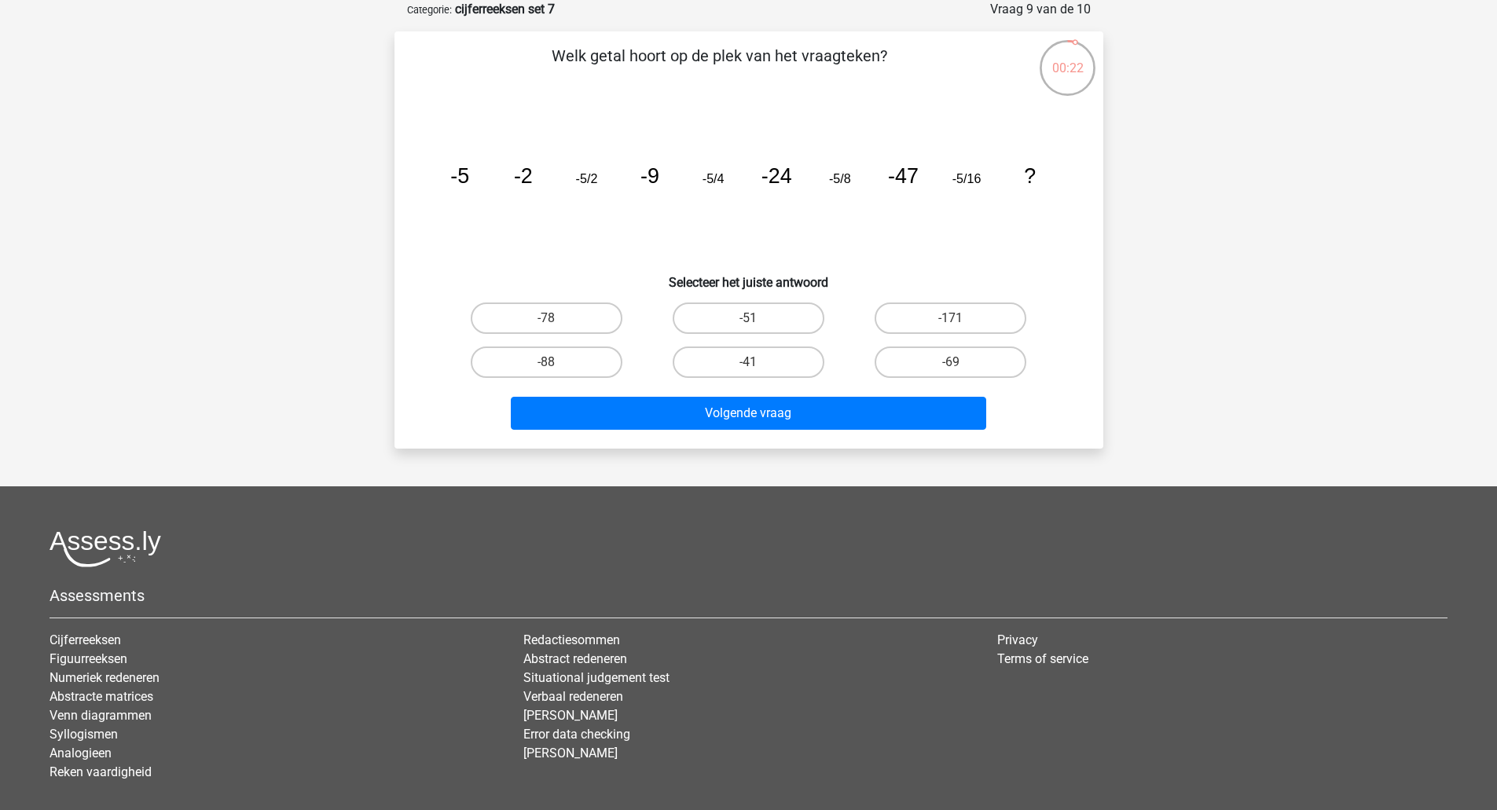
click at [574, 315] on label "-78" at bounding box center [547, 317] width 152 height 31
click at [556, 318] on input "-78" at bounding box center [551, 323] width 10 height 10
radio input "true"
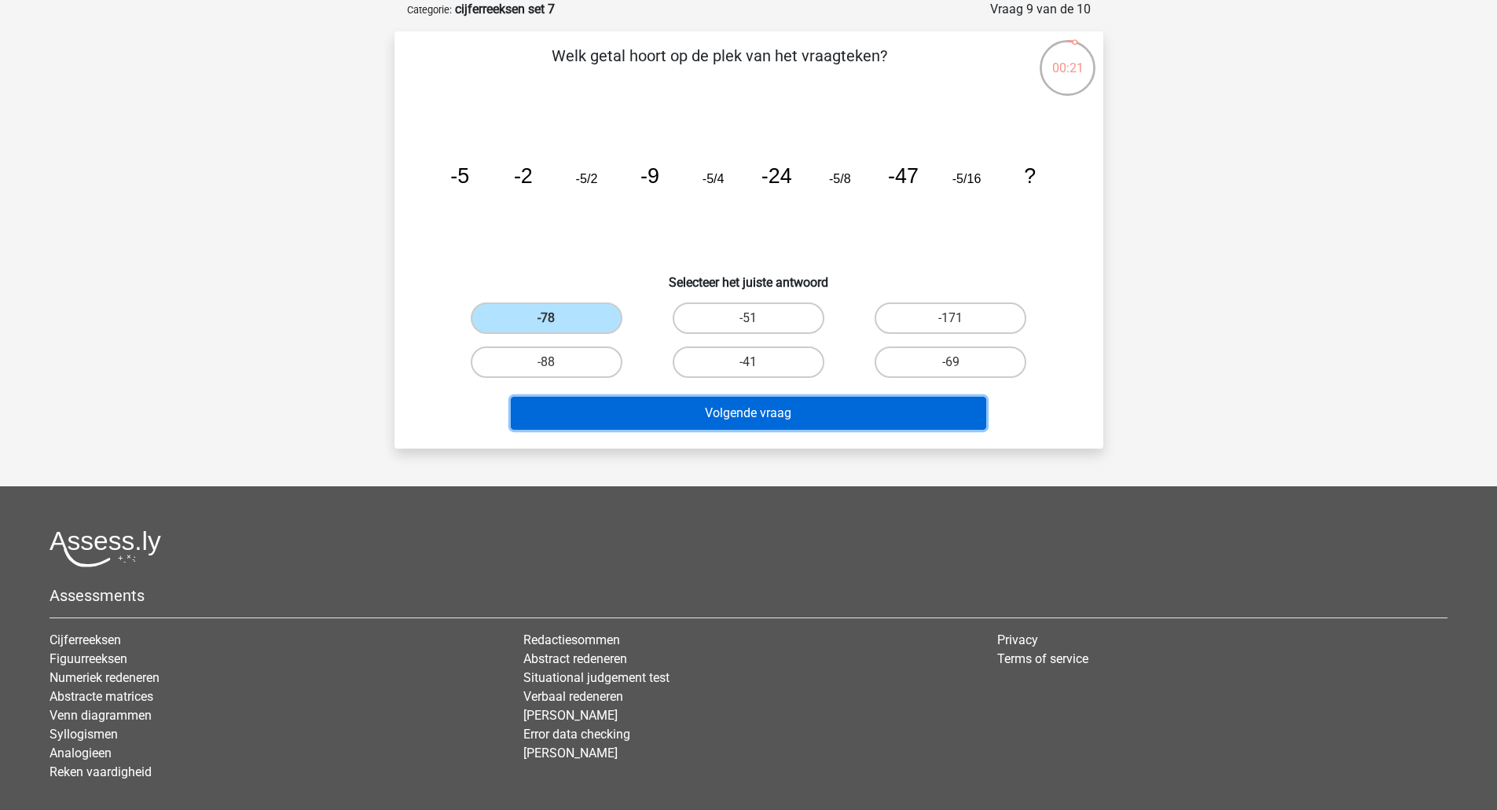
click at [669, 407] on button "Volgende vraag" at bounding box center [748, 413] width 475 height 33
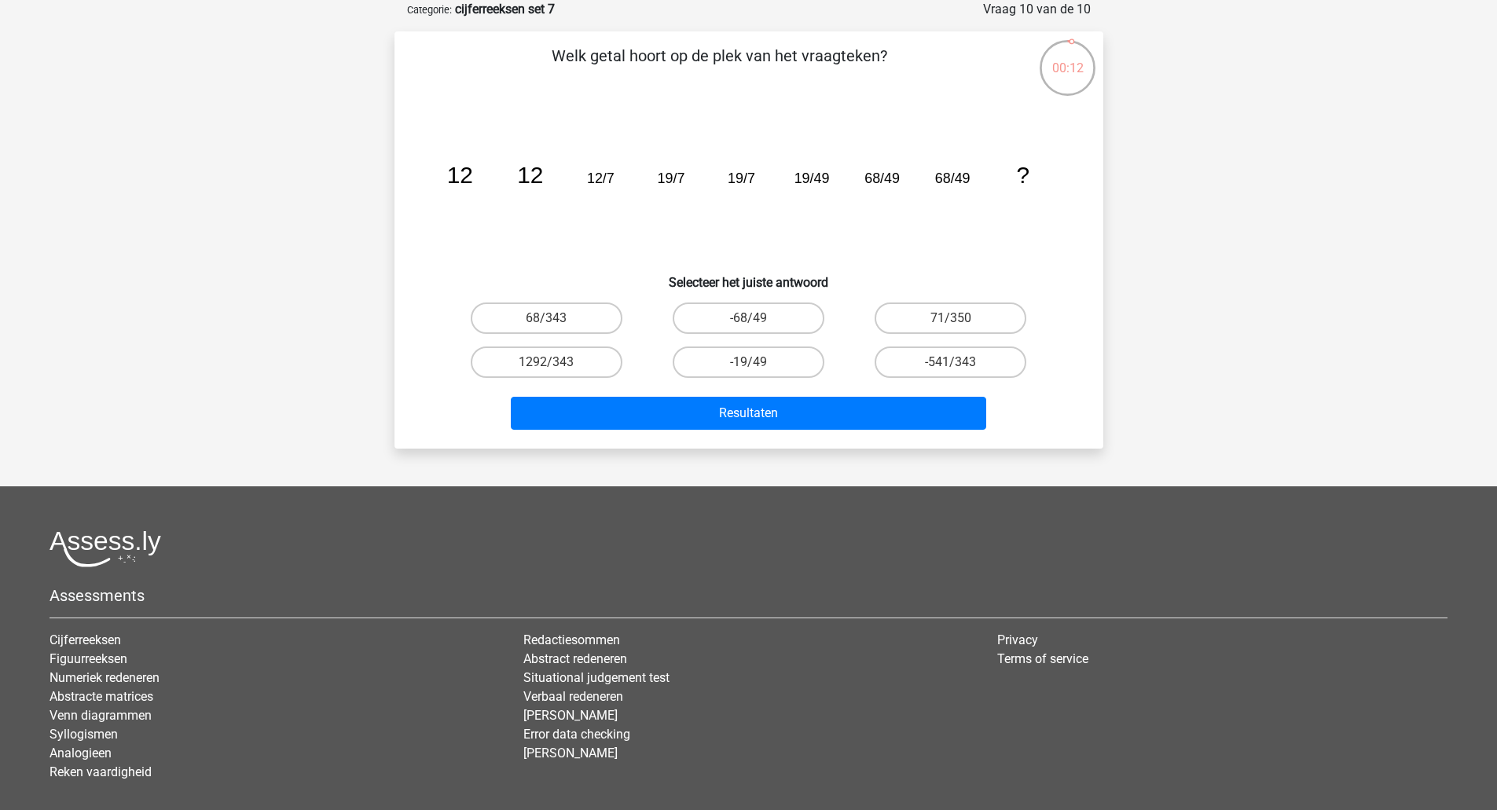
click at [784, 362] on label "-19/49" at bounding box center [748, 361] width 152 height 31
click at [758, 362] on input "-19/49" at bounding box center [753, 367] width 10 height 10
radio input "true"
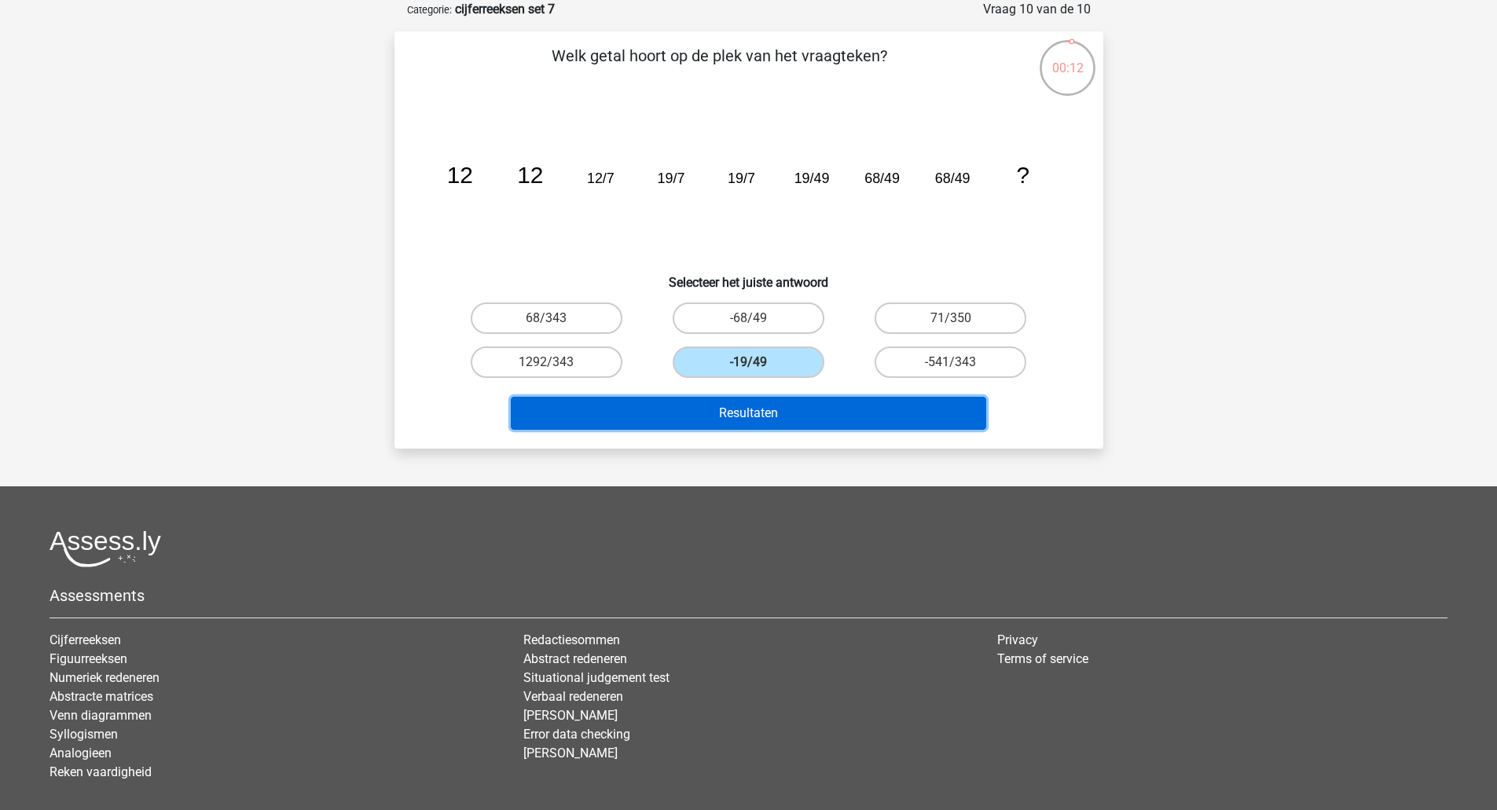
click at [772, 416] on button "Resultaten" at bounding box center [748, 413] width 475 height 33
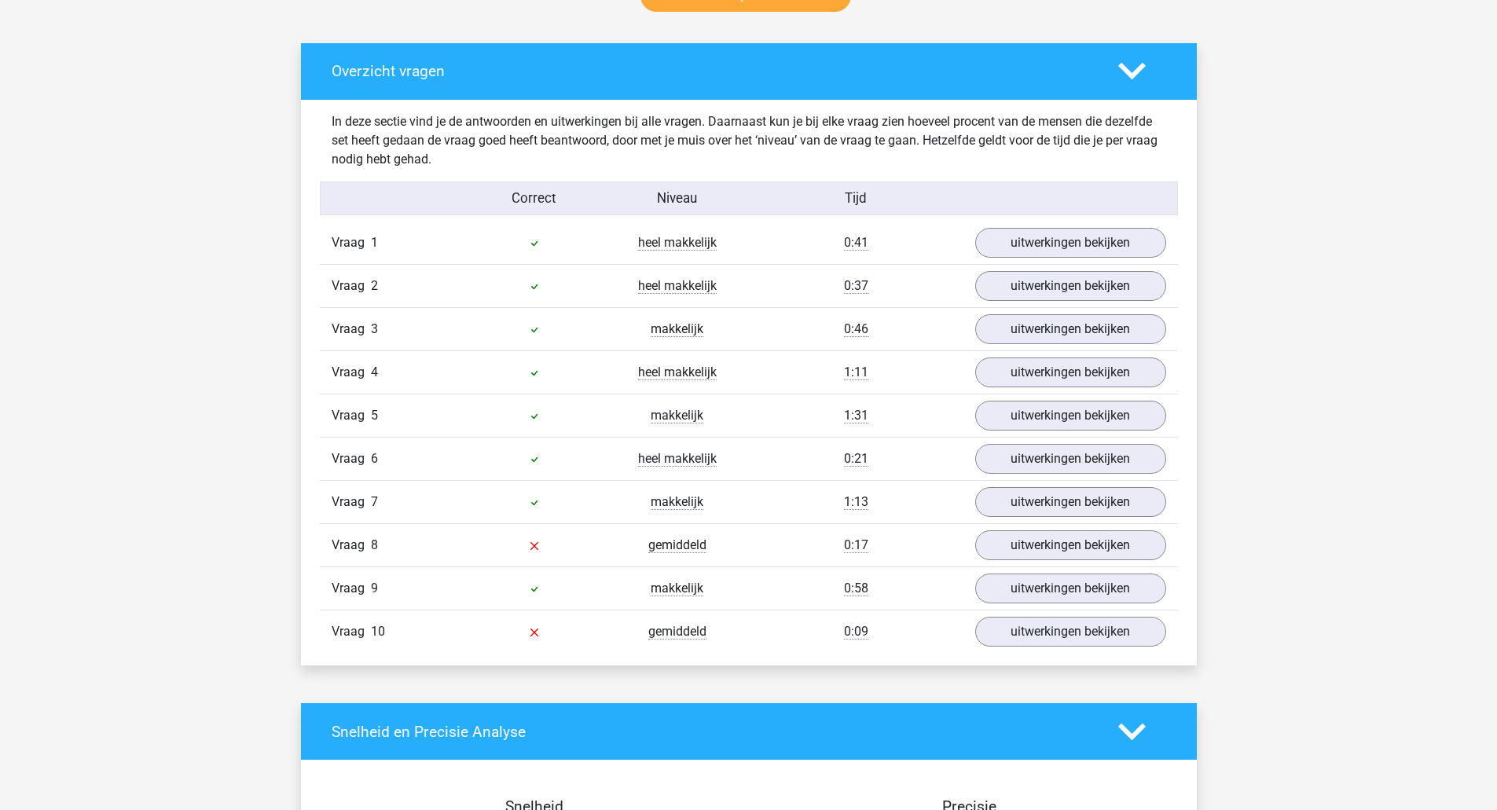
scroll to position [864, 0]
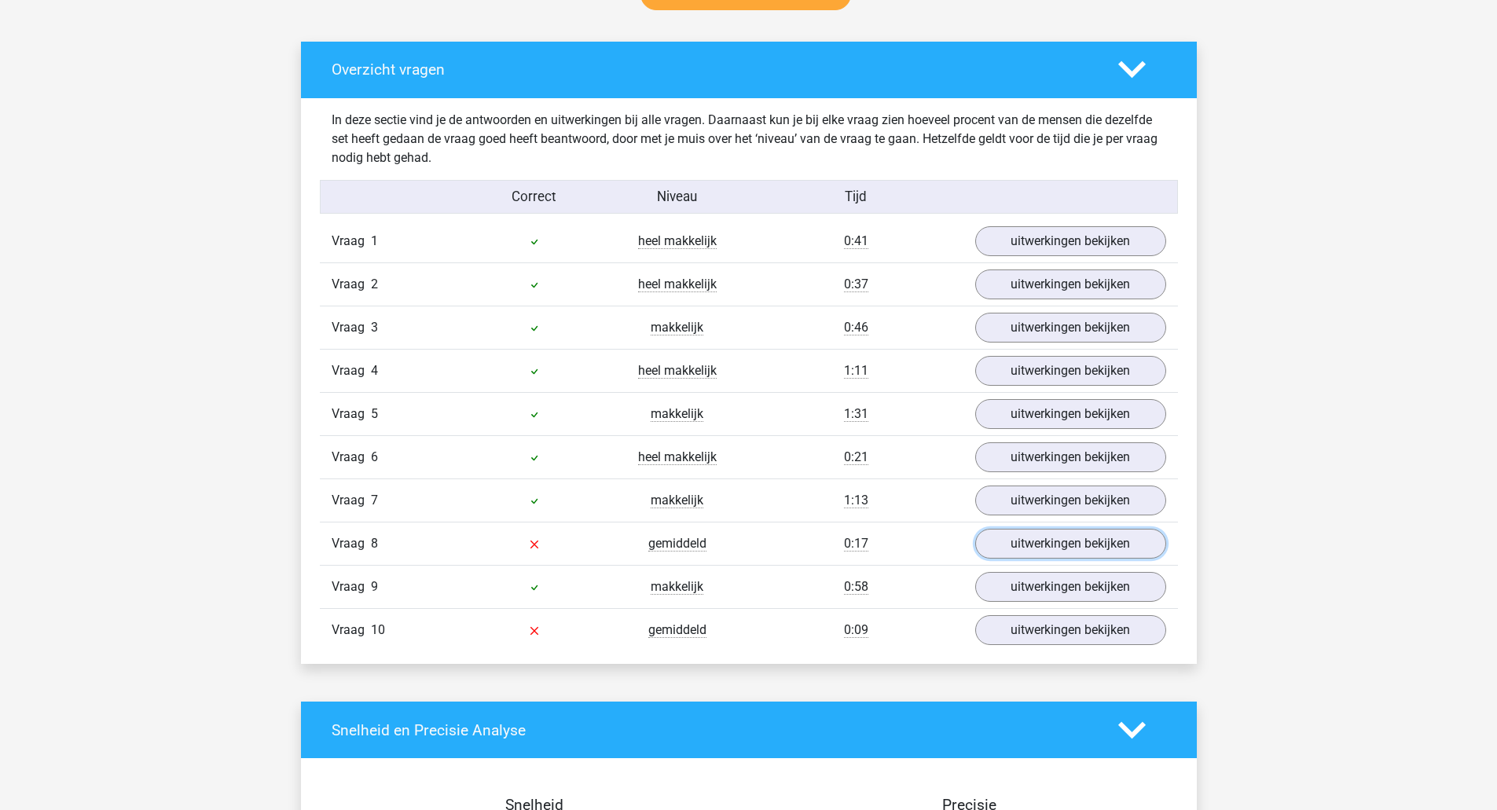
click at [1021, 541] on link "uitwerkingen bekijken" at bounding box center [1070, 544] width 191 height 30
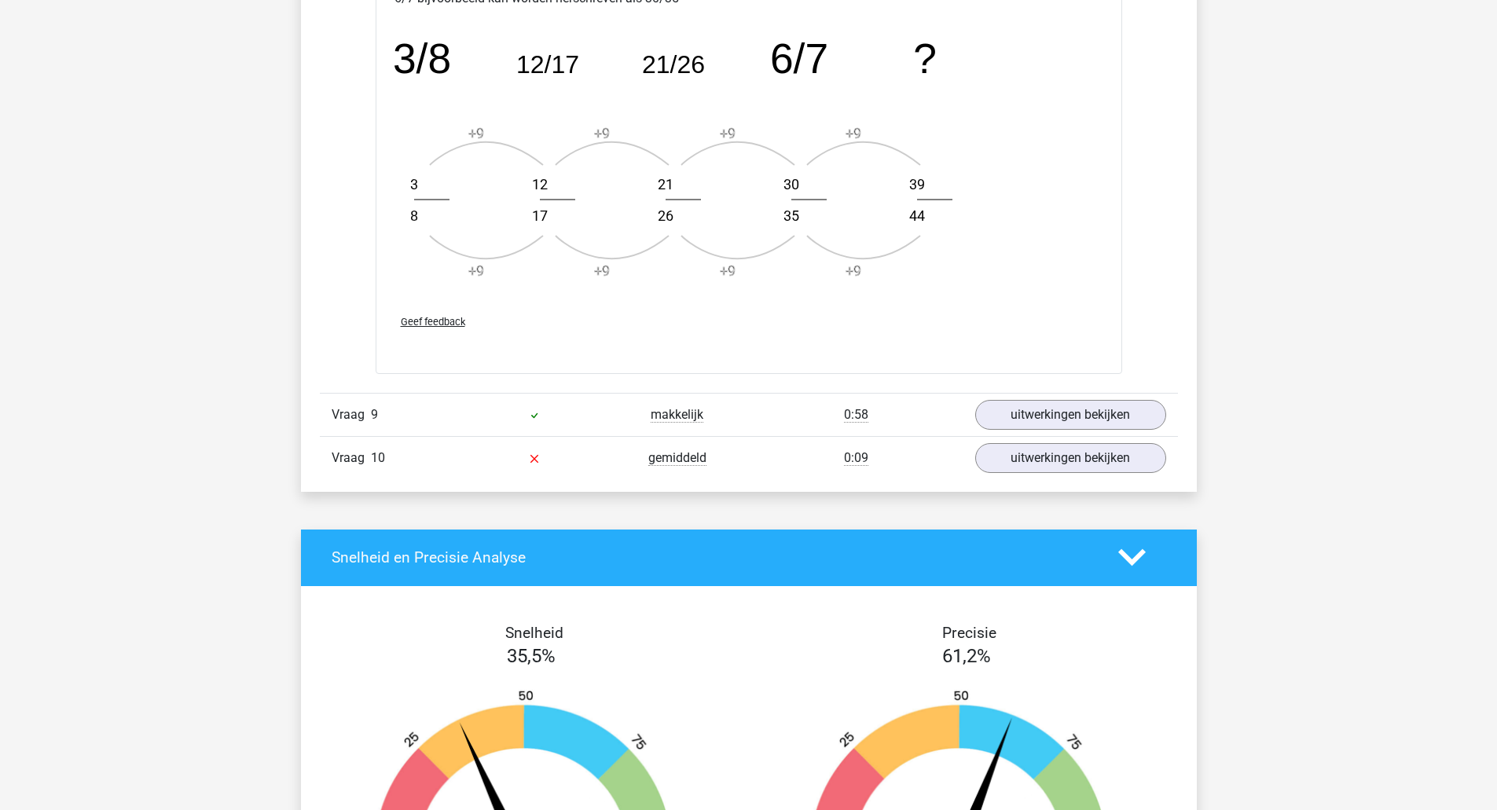
scroll to position [2121, 0]
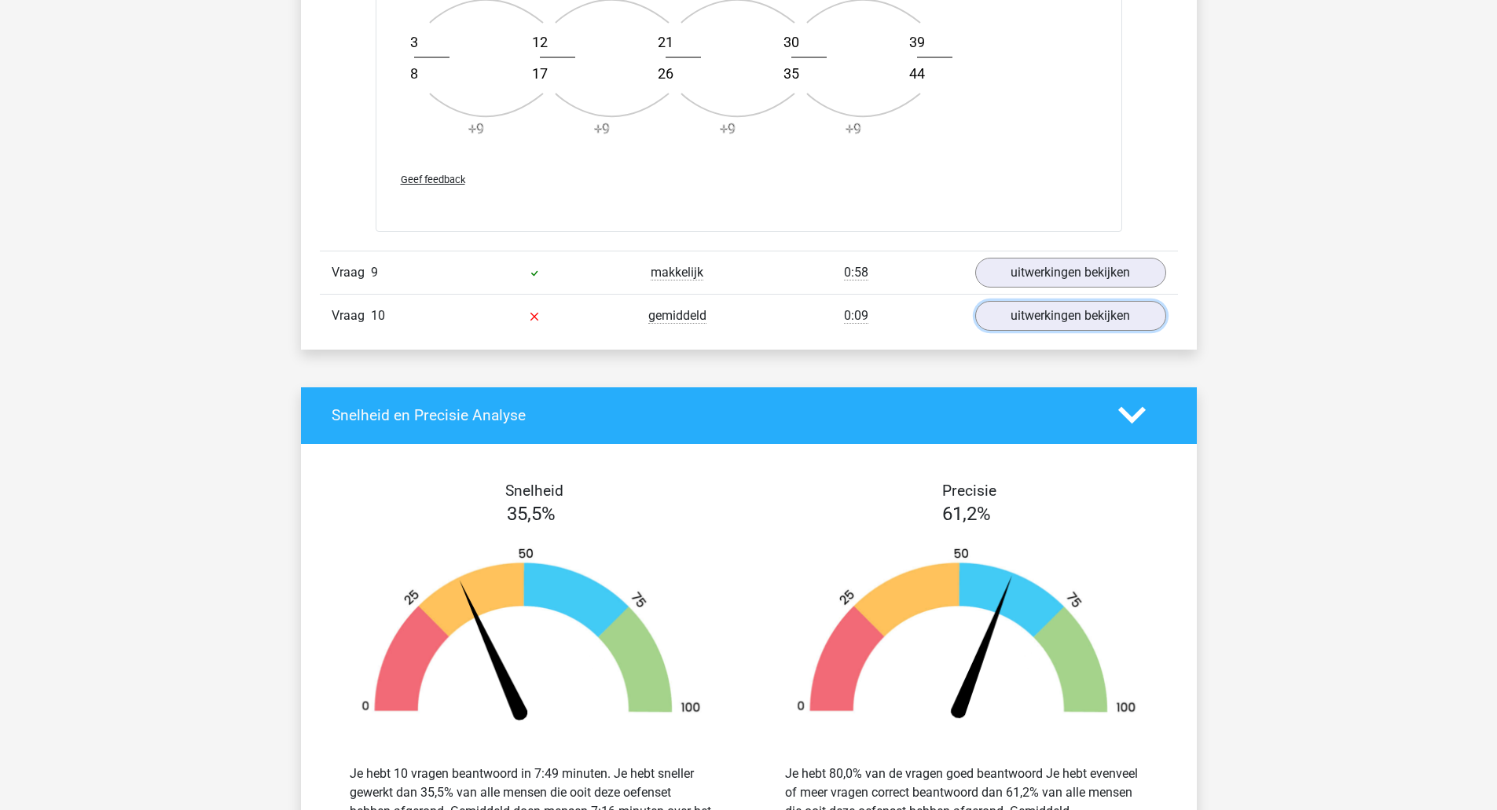
click at [1073, 319] on link "uitwerkingen bekijken" at bounding box center [1070, 316] width 191 height 30
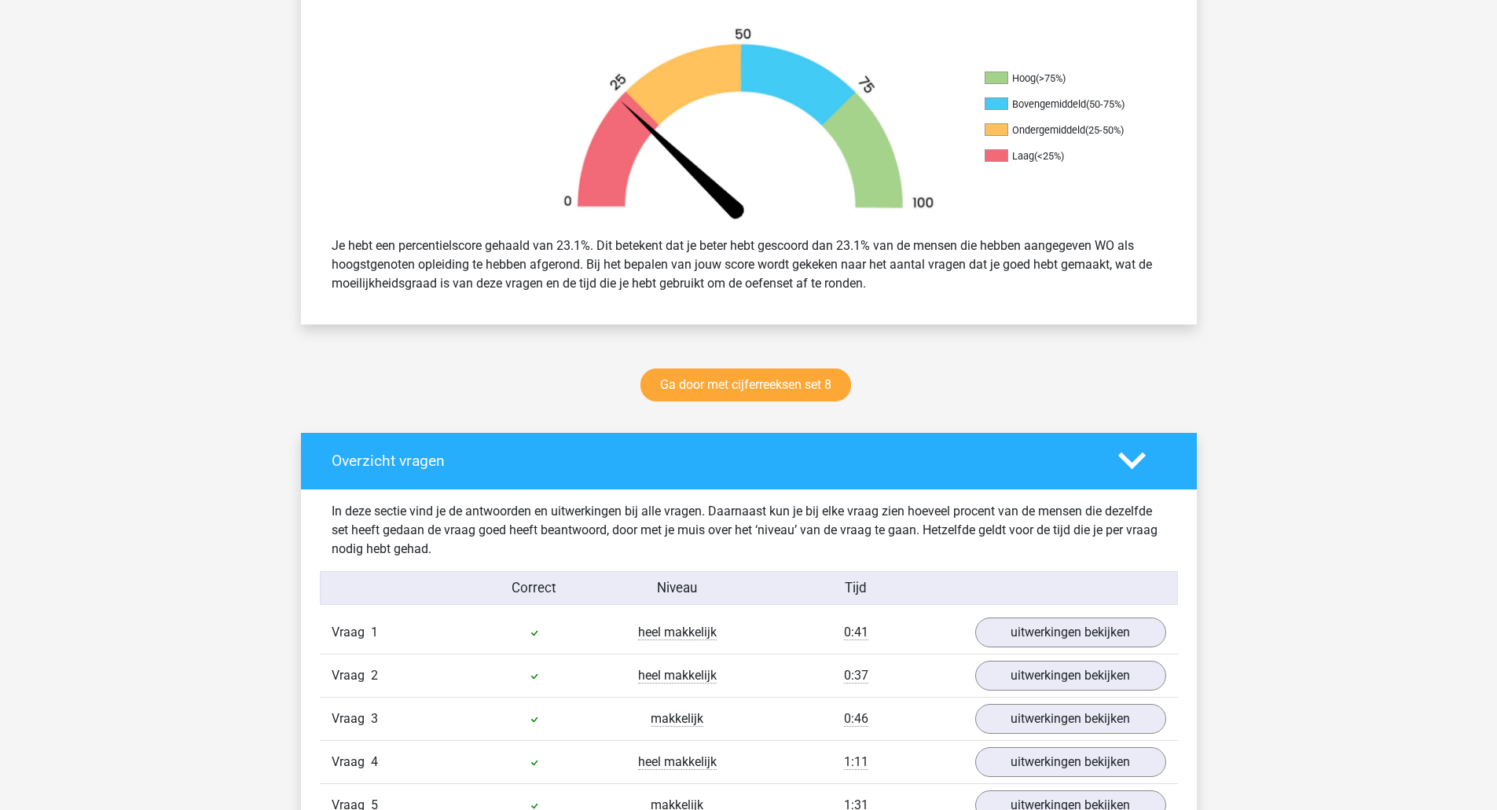
scroll to position [428, 0]
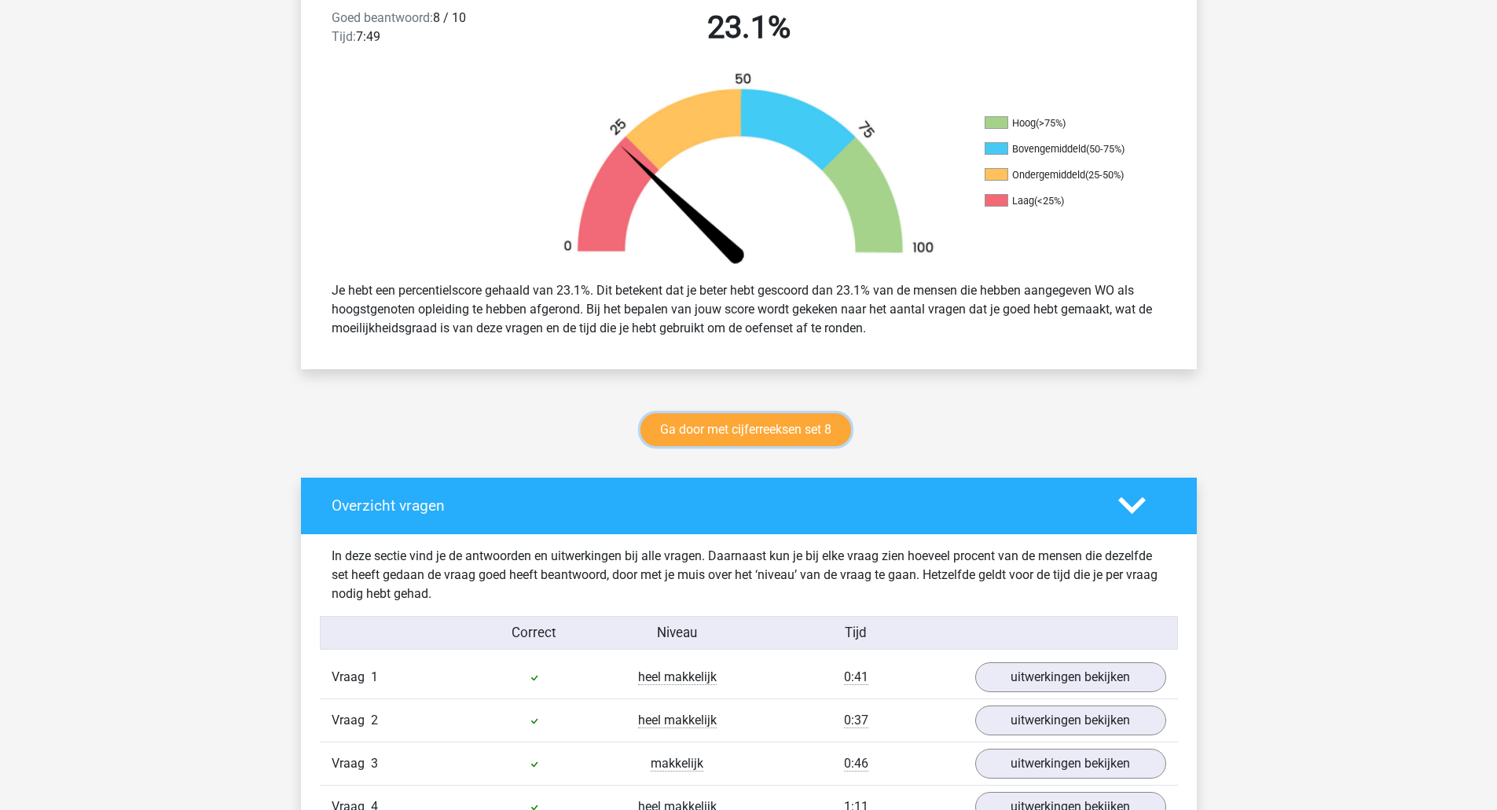
click at [767, 442] on link "Ga door met cijferreeksen set 8" at bounding box center [745, 429] width 211 height 33
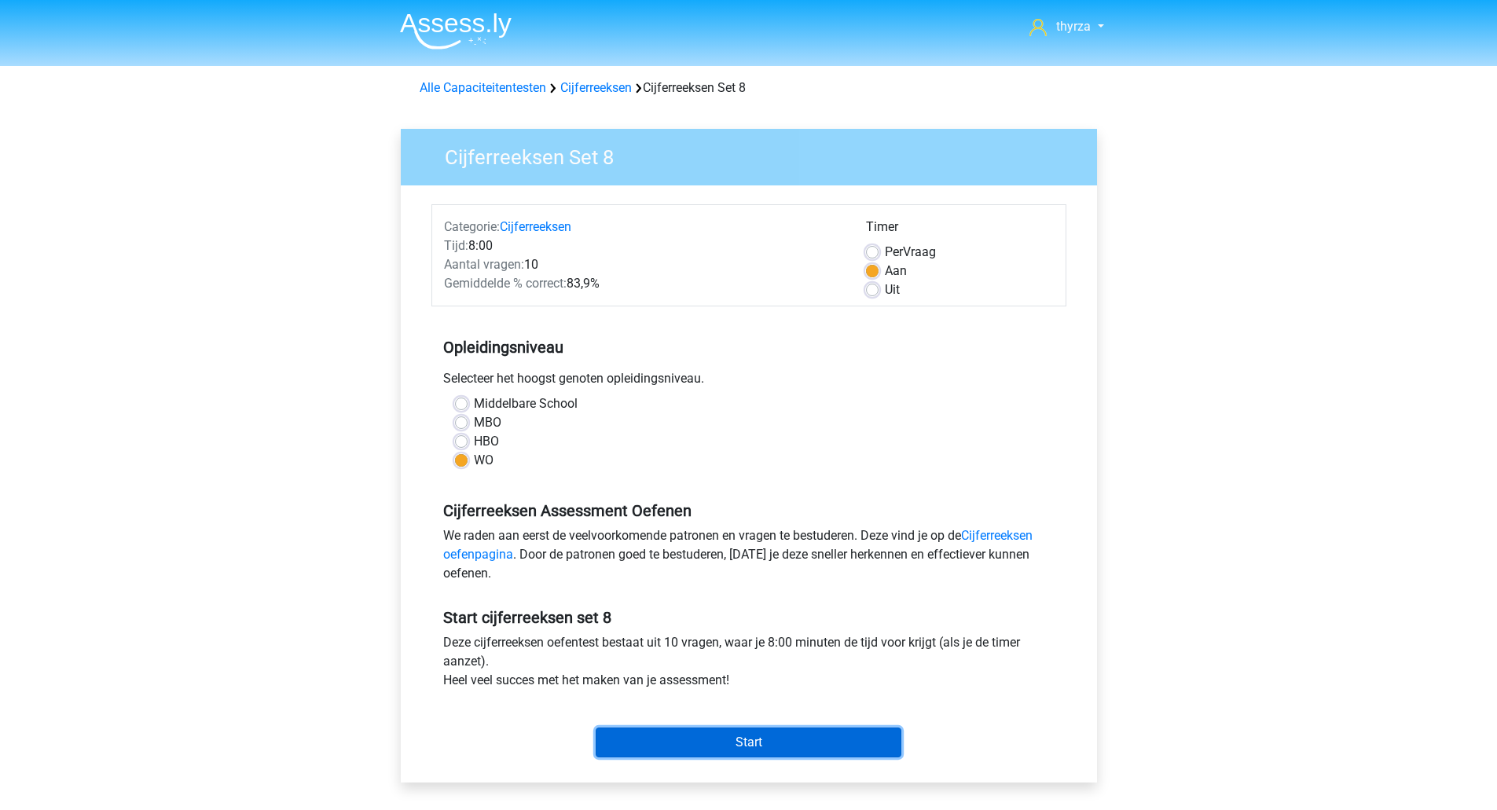
click at [731, 746] on input "Start" at bounding box center [748, 742] width 306 height 30
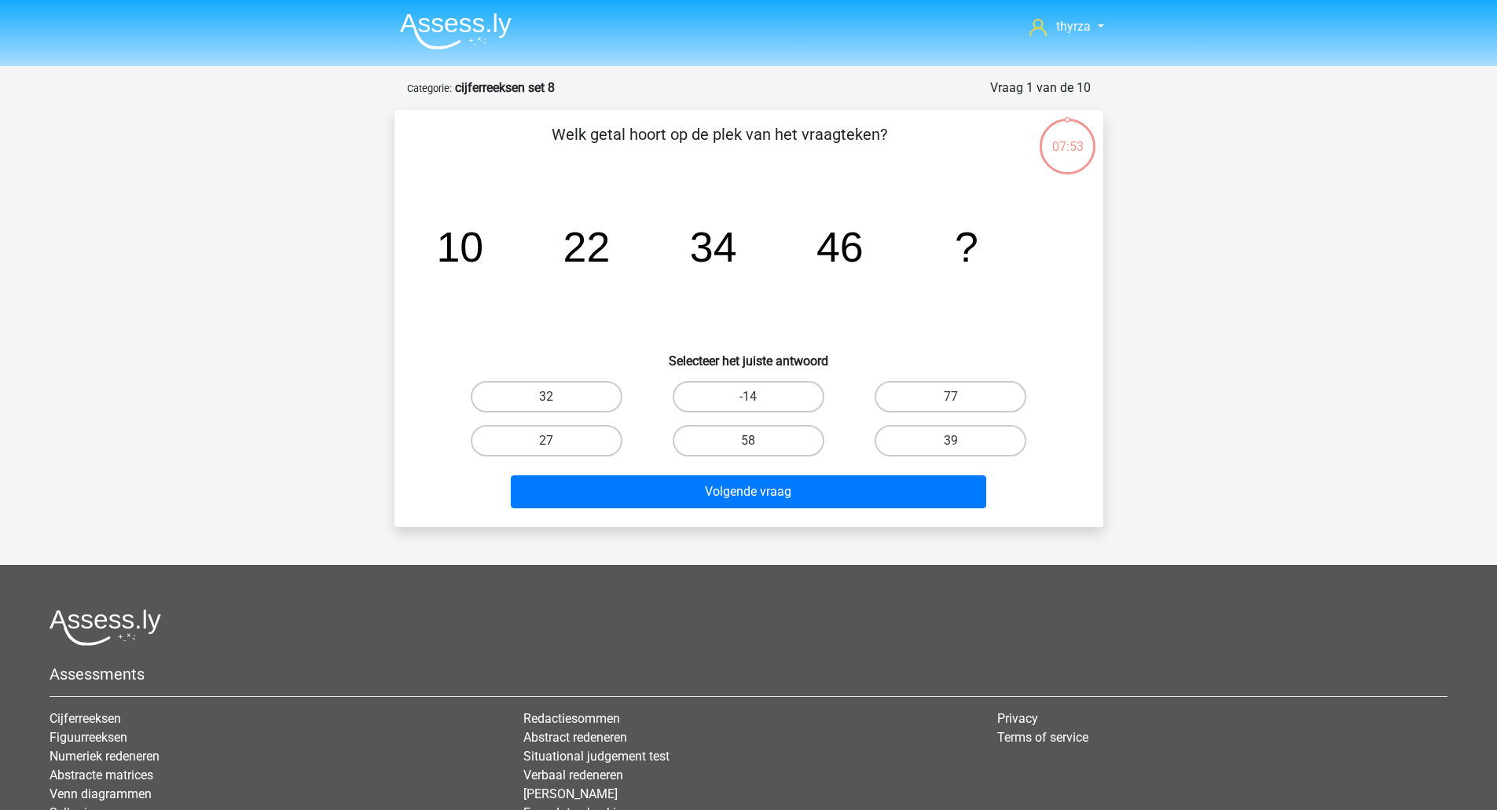
click at [736, 425] on label "58" at bounding box center [748, 440] width 152 height 31
click at [748, 441] on input "58" at bounding box center [753, 446] width 10 height 10
radio input "true"
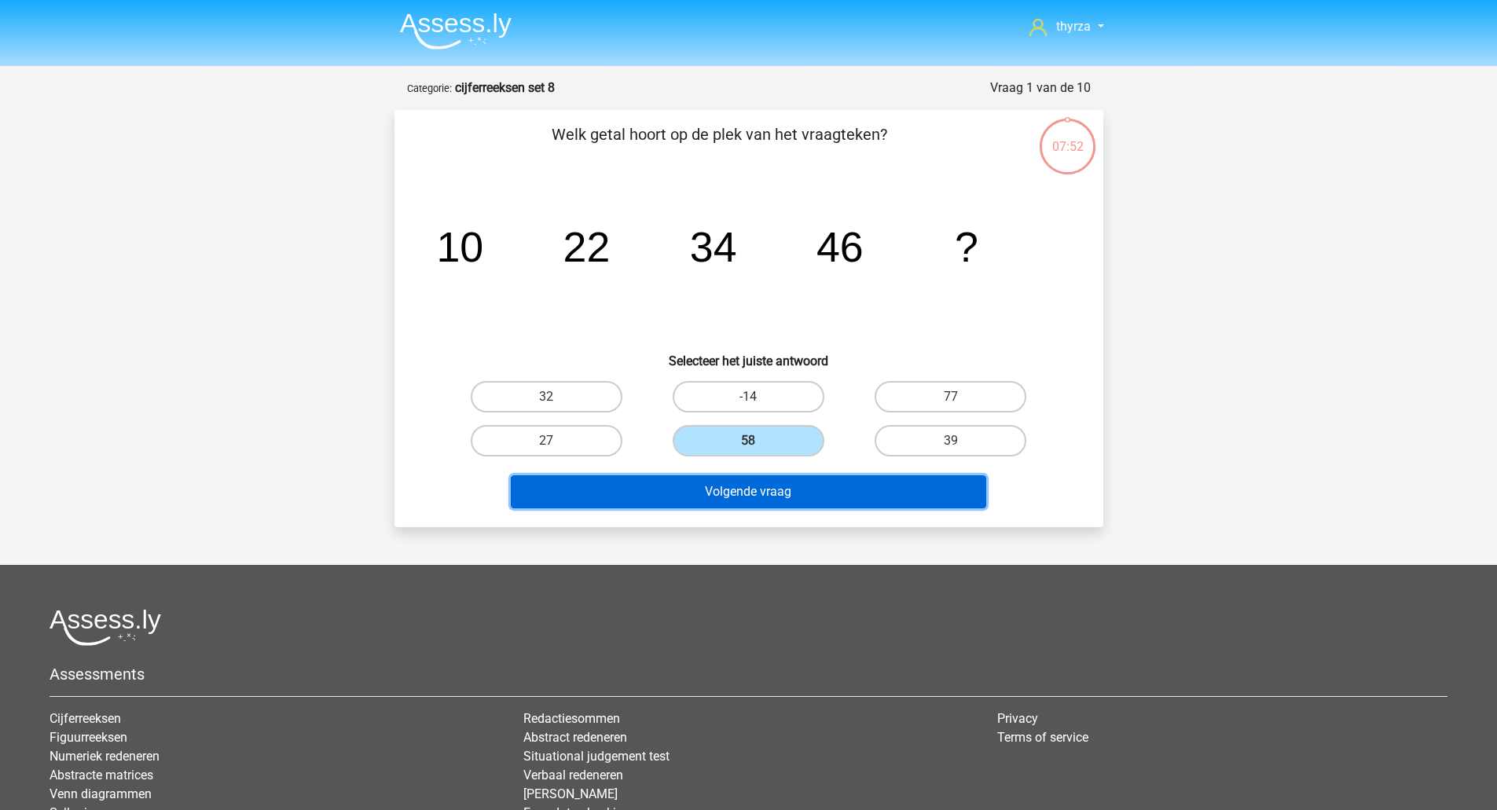
click at [737, 505] on button "Volgende vraag" at bounding box center [748, 491] width 475 height 33
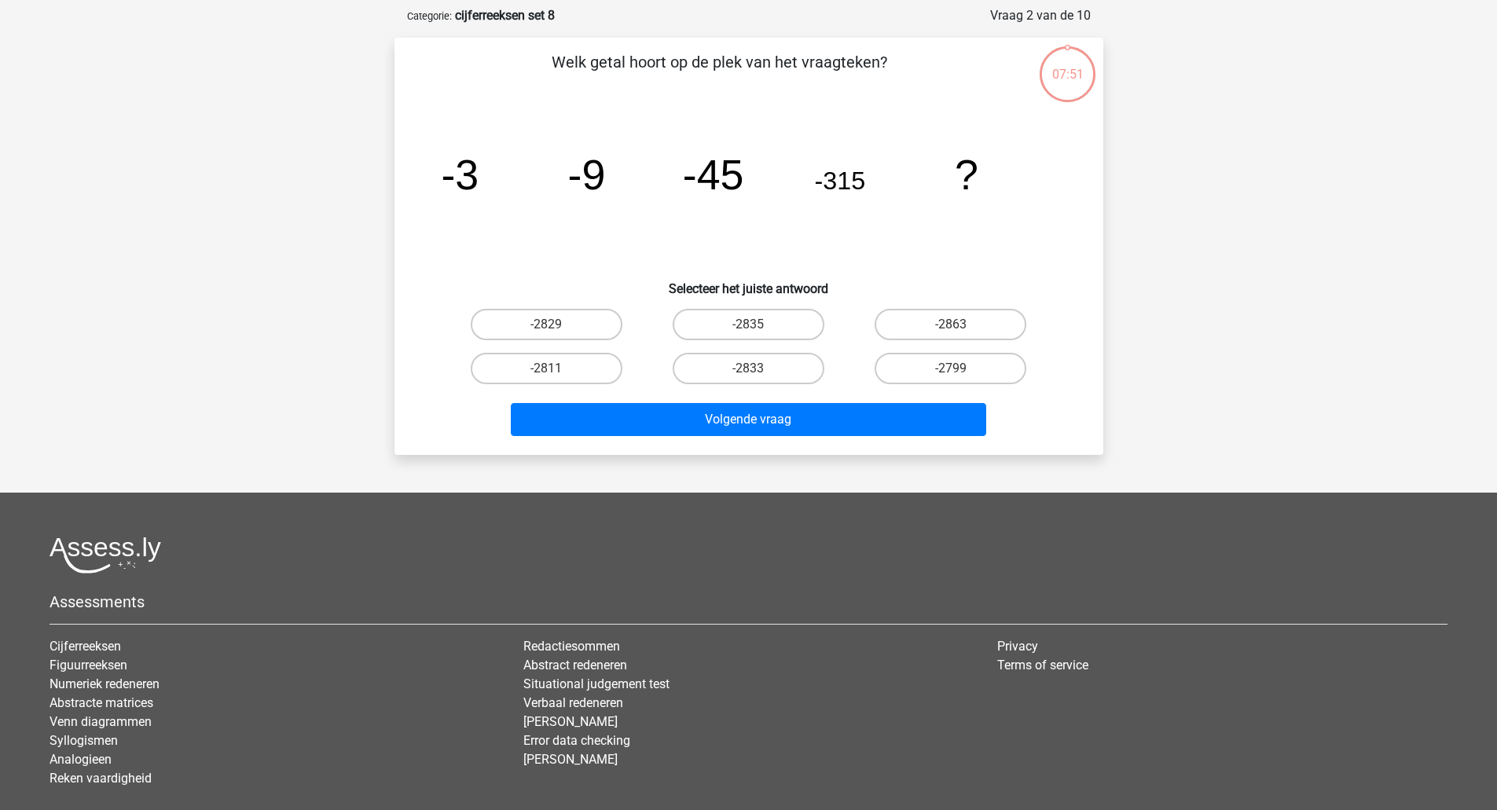
scroll to position [79, 0]
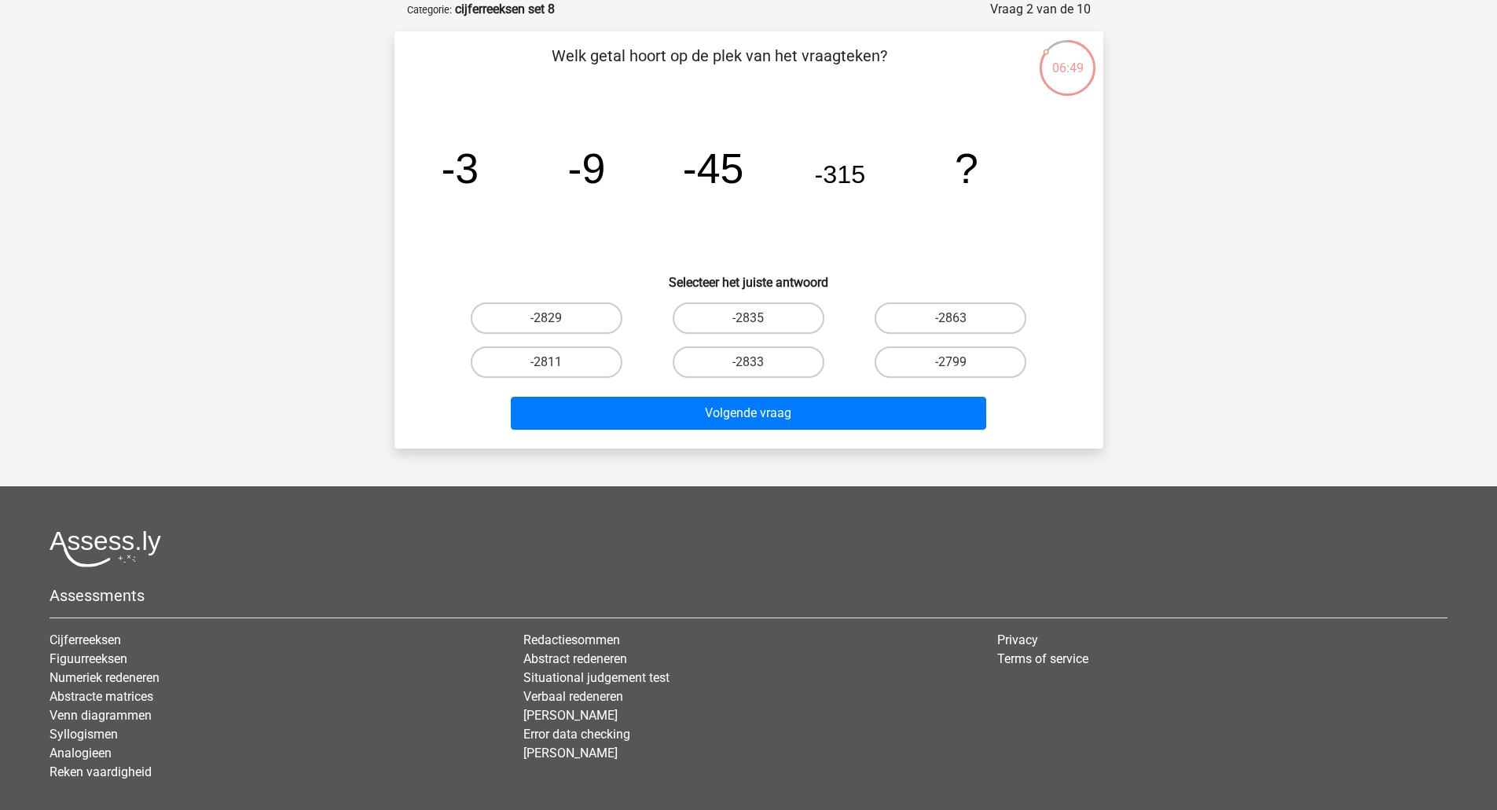
click at [714, 322] on label "-2835" at bounding box center [748, 317] width 152 height 31
click at [748, 322] on input "-2835" at bounding box center [753, 323] width 10 height 10
radio input "true"
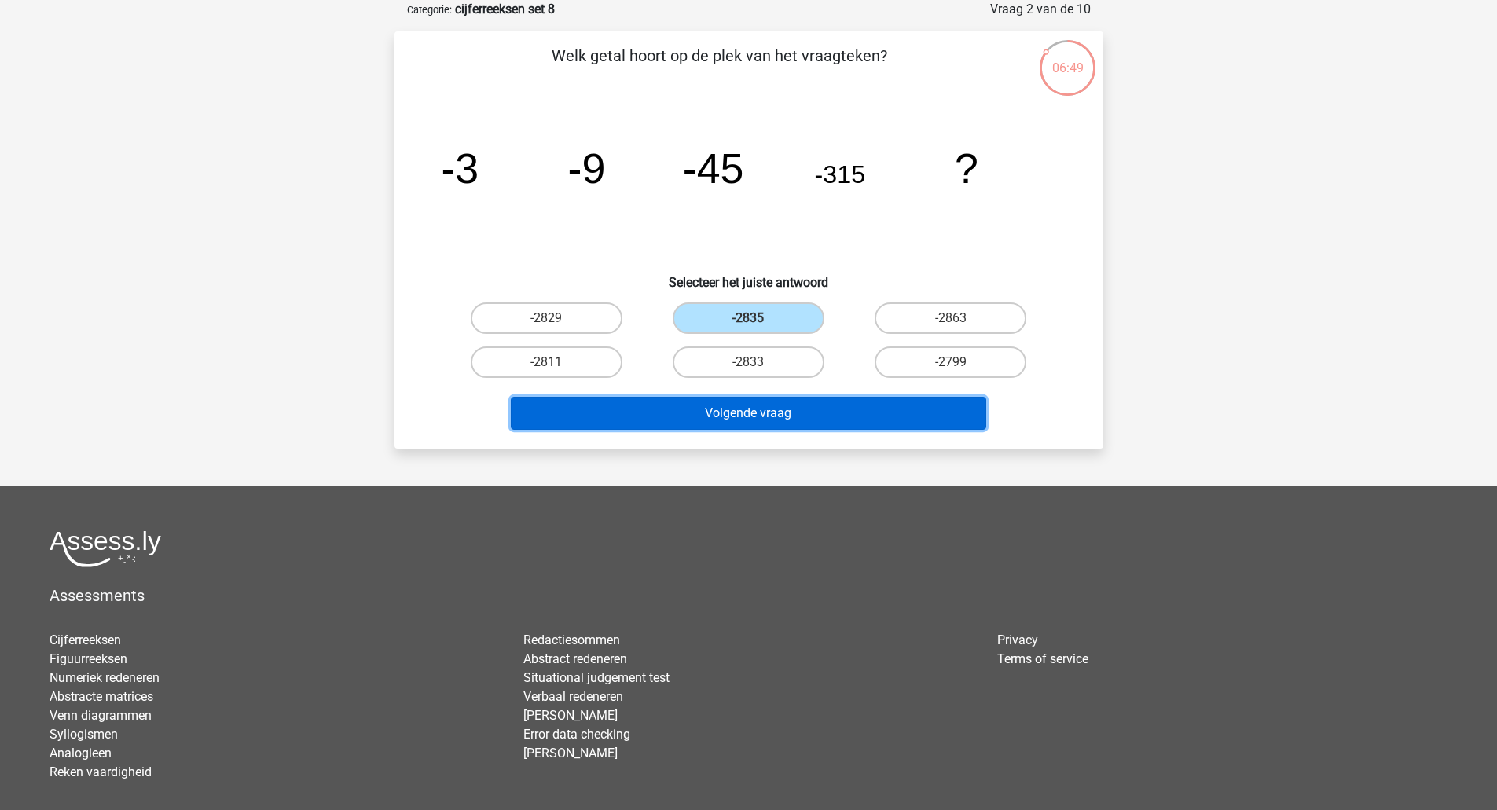
click at [742, 410] on button "Volgende vraag" at bounding box center [748, 413] width 475 height 33
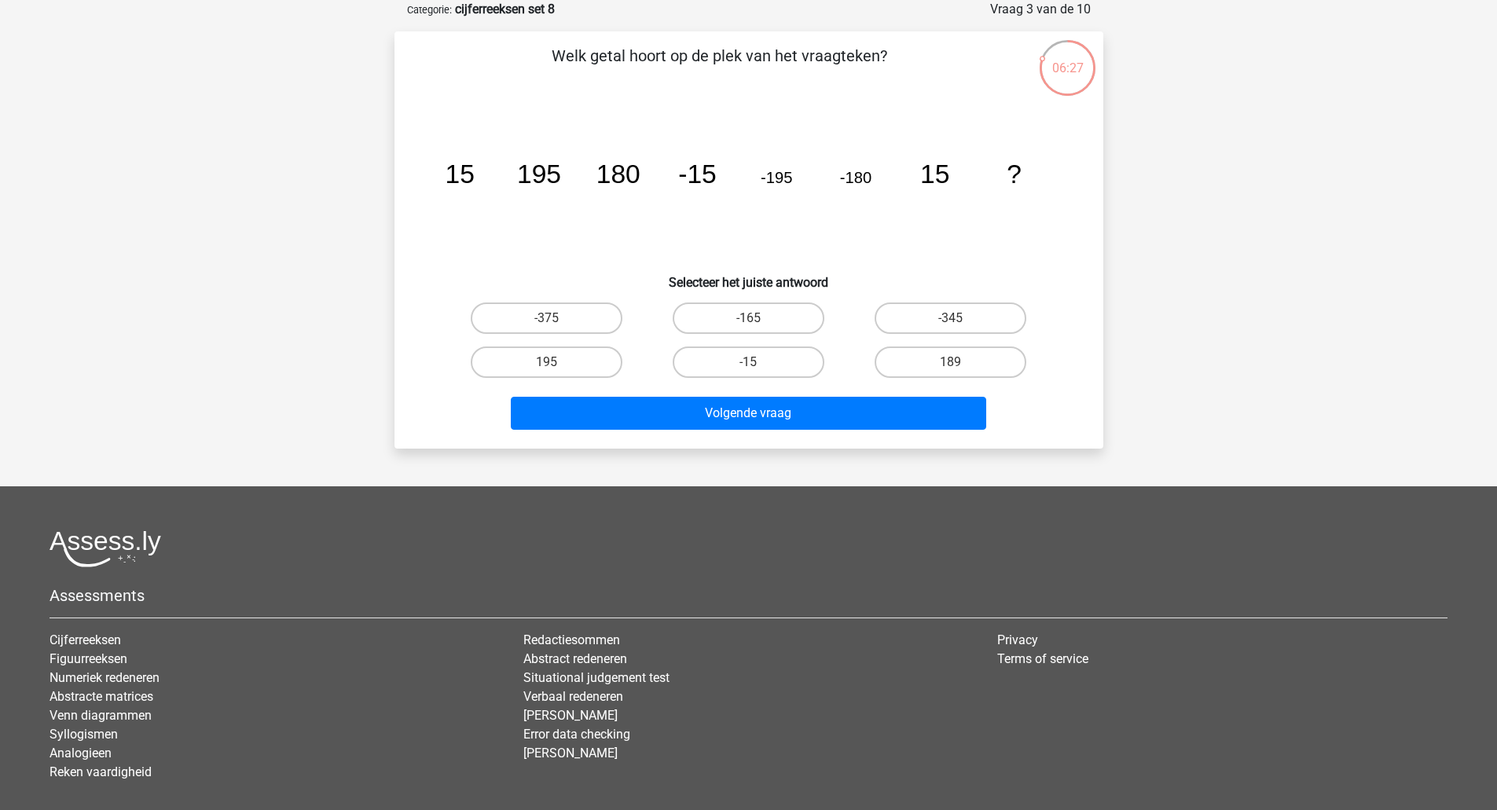
click at [583, 357] on label "195" at bounding box center [547, 361] width 152 height 31
click at [556, 362] on input "195" at bounding box center [551, 367] width 10 height 10
radio input "true"
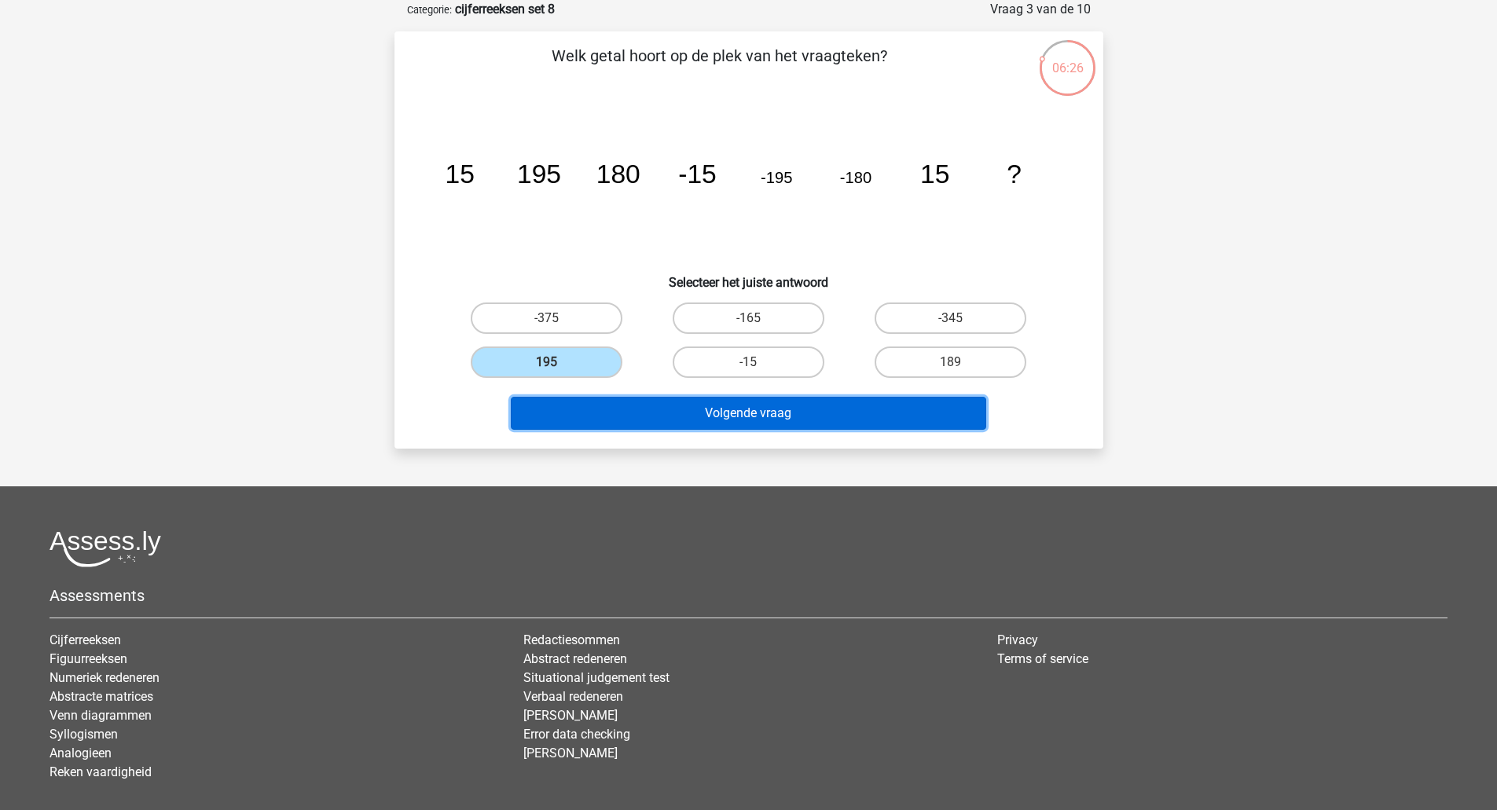
click at [604, 408] on button "Volgende vraag" at bounding box center [748, 413] width 475 height 33
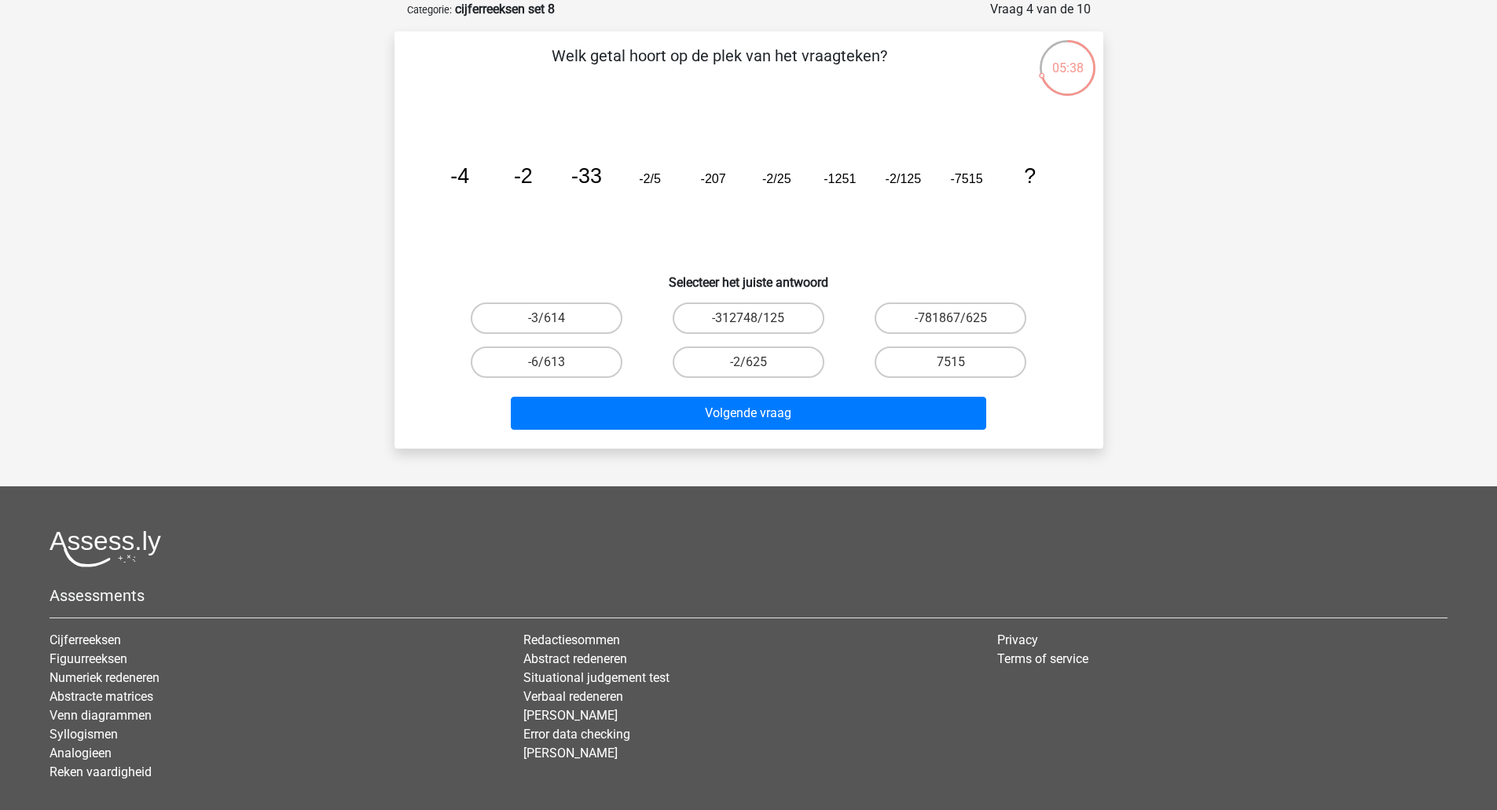
click at [785, 366] on label "-2/625" at bounding box center [748, 361] width 152 height 31
click at [758, 366] on input "-2/625" at bounding box center [753, 367] width 10 height 10
radio input "true"
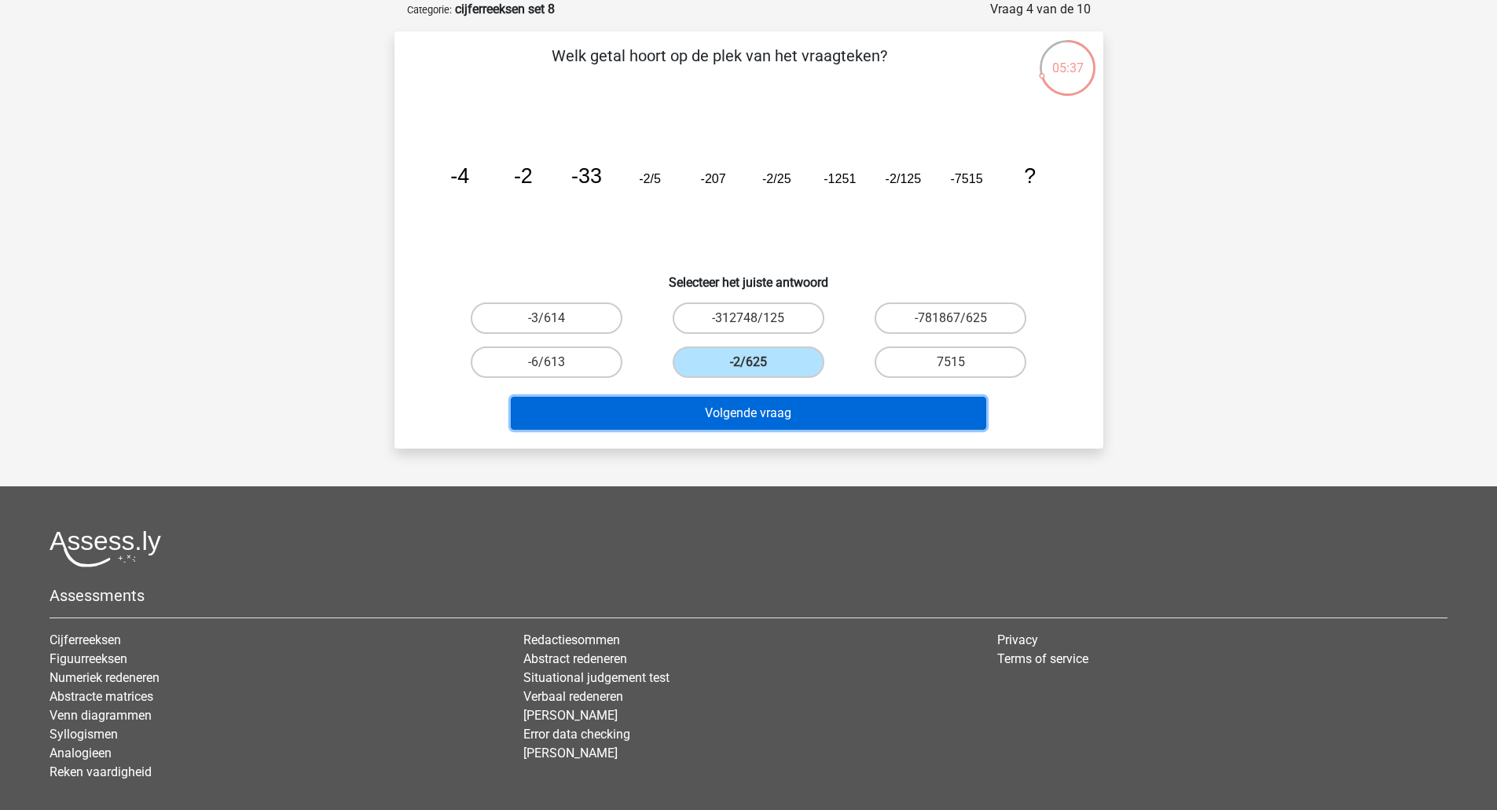
click at [773, 401] on button "Volgende vraag" at bounding box center [748, 413] width 475 height 33
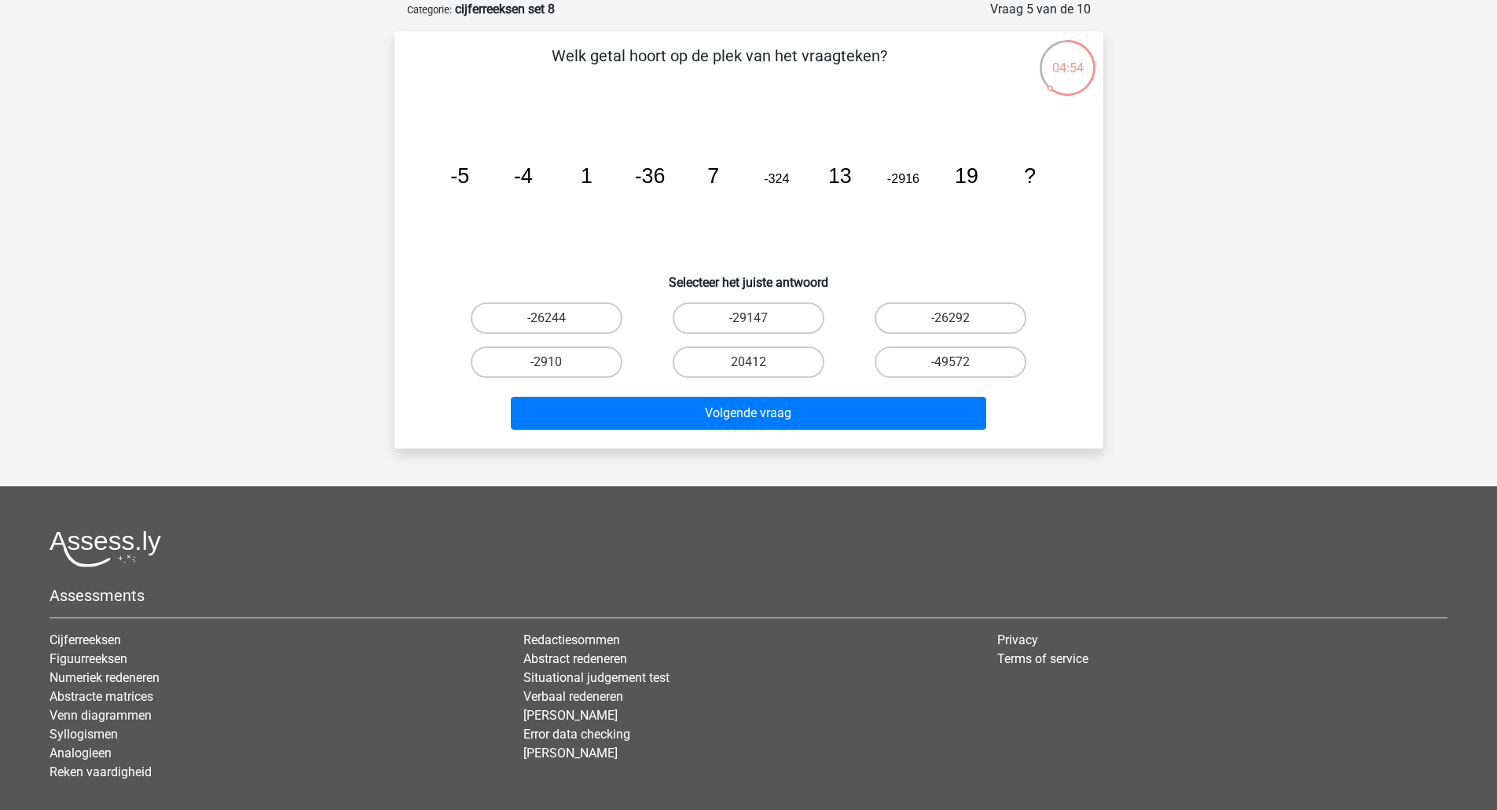
click at [554, 315] on label "-26244" at bounding box center [547, 317] width 152 height 31
click at [554, 318] on input "-26244" at bounding box center [551, 323] width 10 height 10
radio input "true"
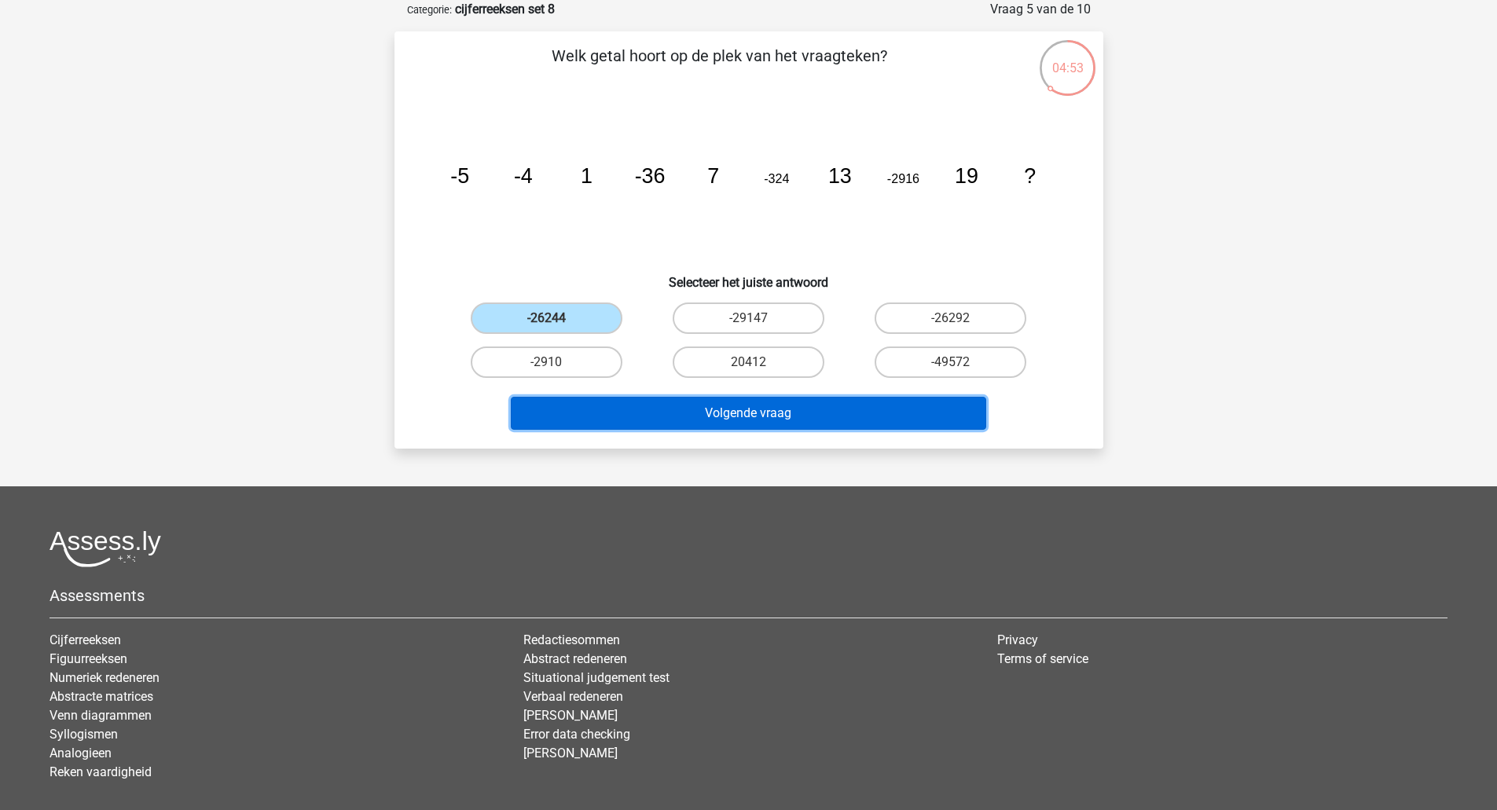
click at [614, 420] on button "Volgende vraag" at bounding box center [748, 413] width 475 height 33
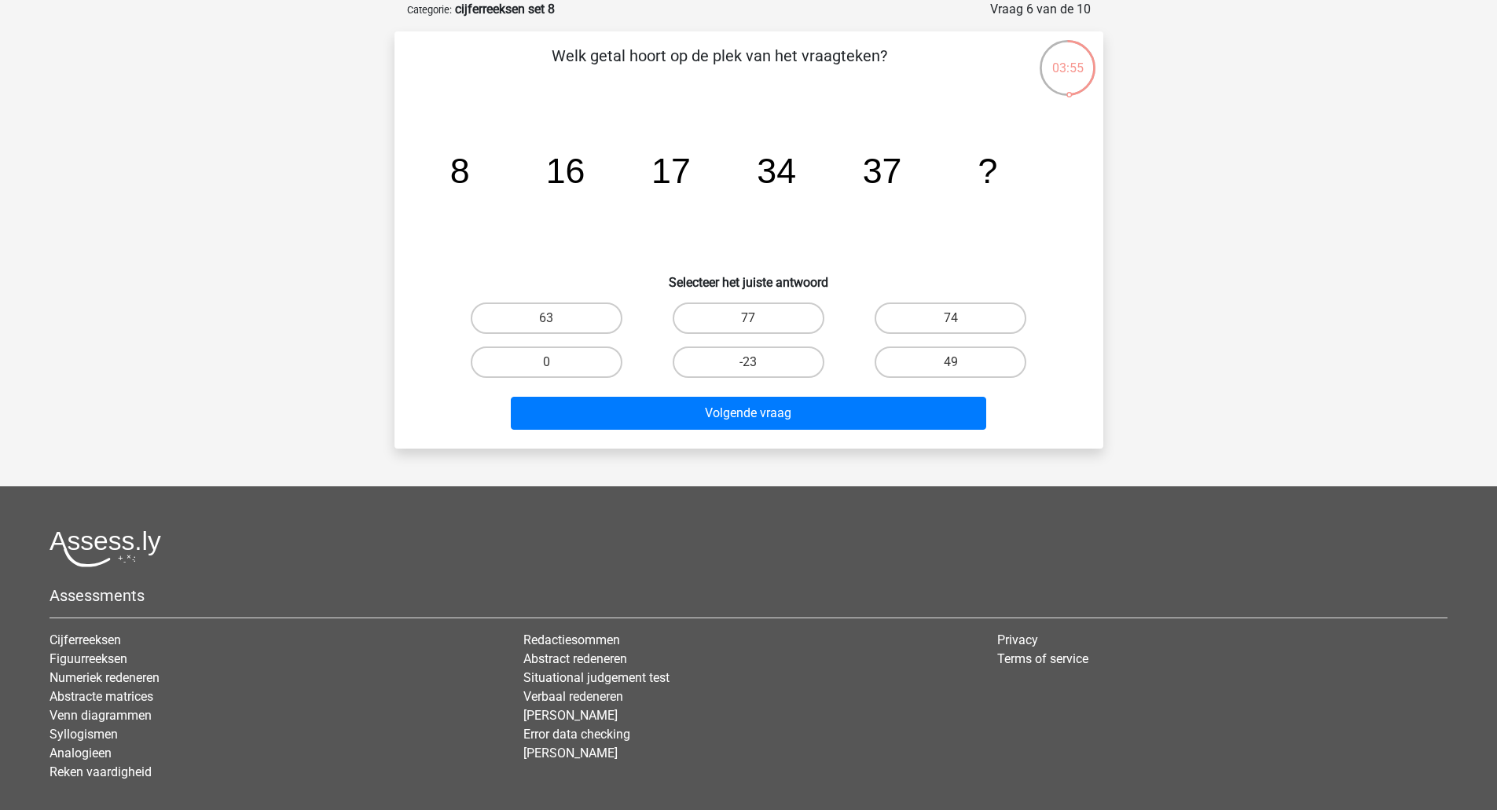
click at [971, 318] on label "74" at bounding box center [950, 317] width 152 height 31
click at [961, 318] on input "74" at bounding box center [956, 323] width 10 height 10
radio input "true"
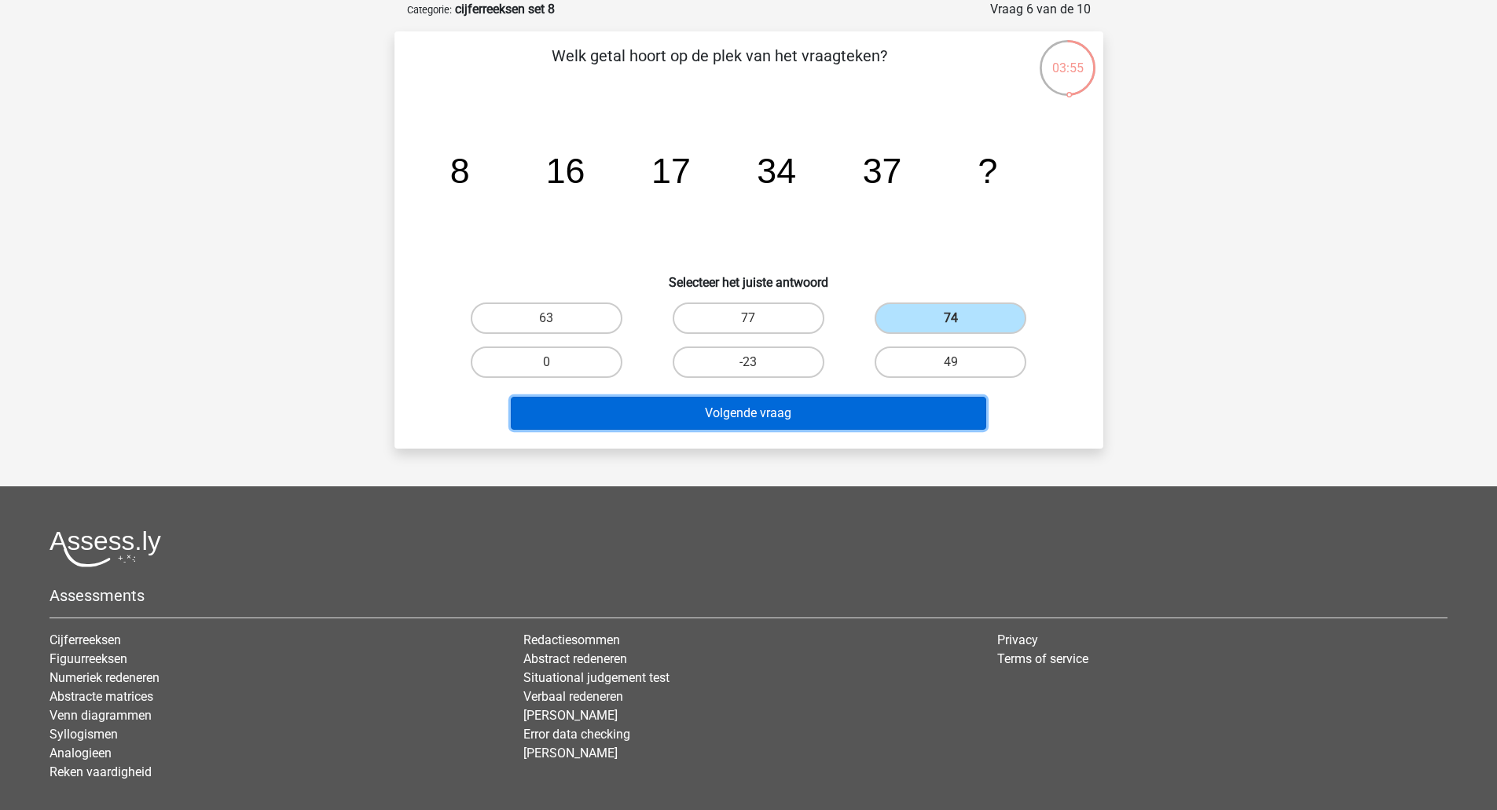
click at [856, 426] on button "Volgende vraag" at bounding box center [748, 413] width 475 height 33
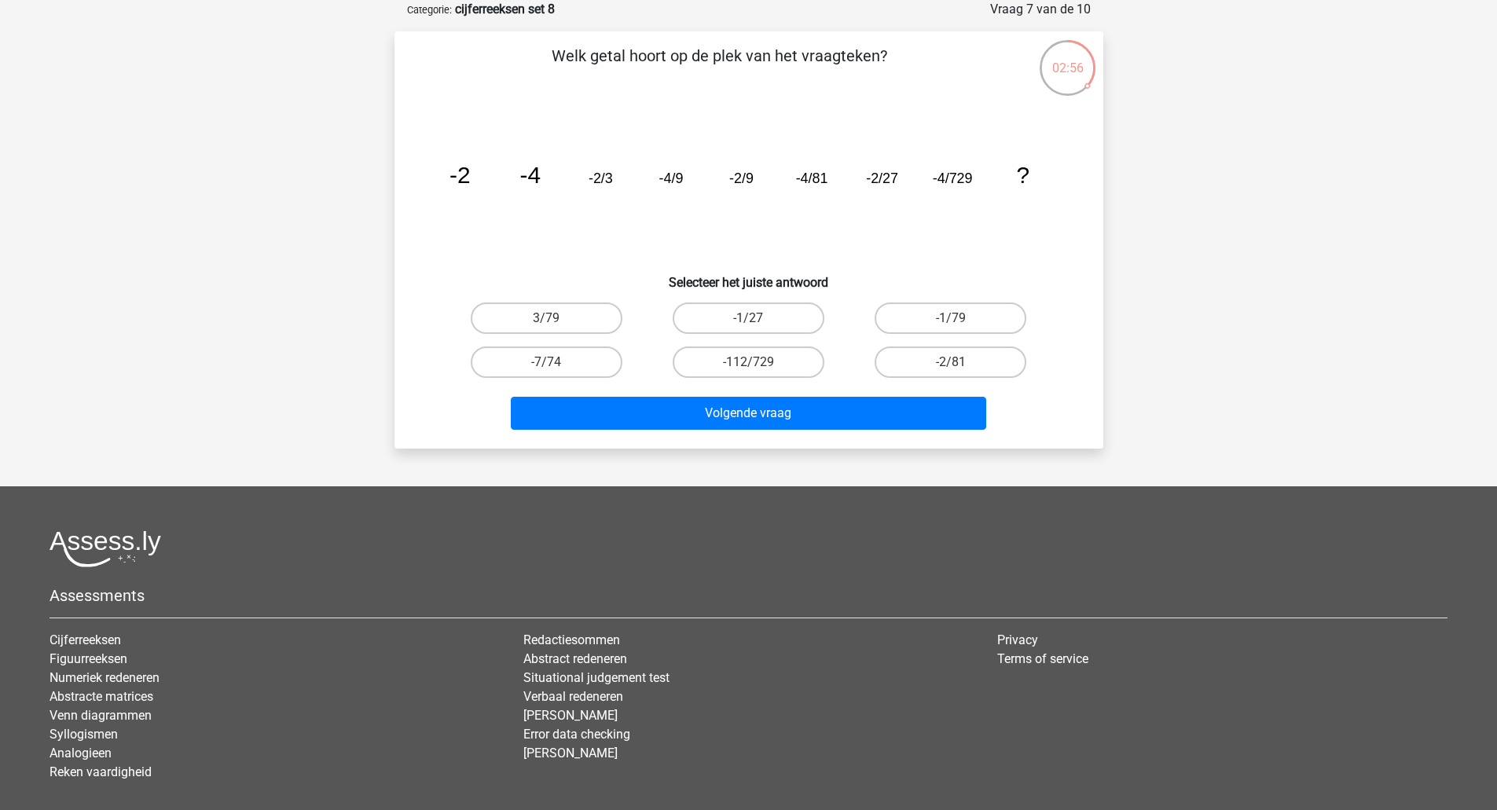
click at [980, 370] on label "-2/81" at bounding box center [950, 361] width 152 height 31
click at [961, 370] on input "-2/81" at bounding box center [956, 367] width 10 height 10
radio input "true"
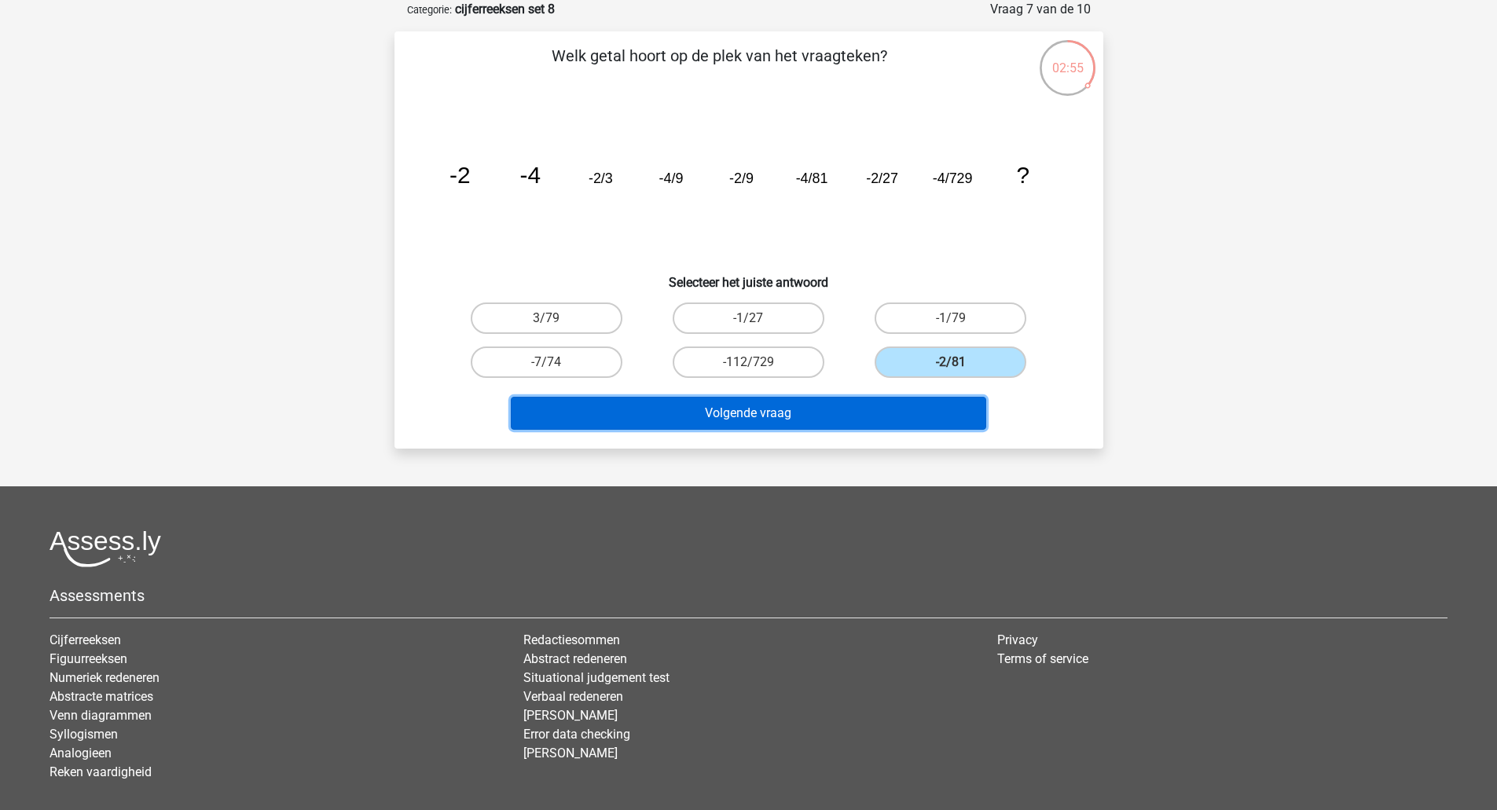
click at [839, 407] on button "Volgende vraag" at bounding box center [748, 413] width 475 height 33
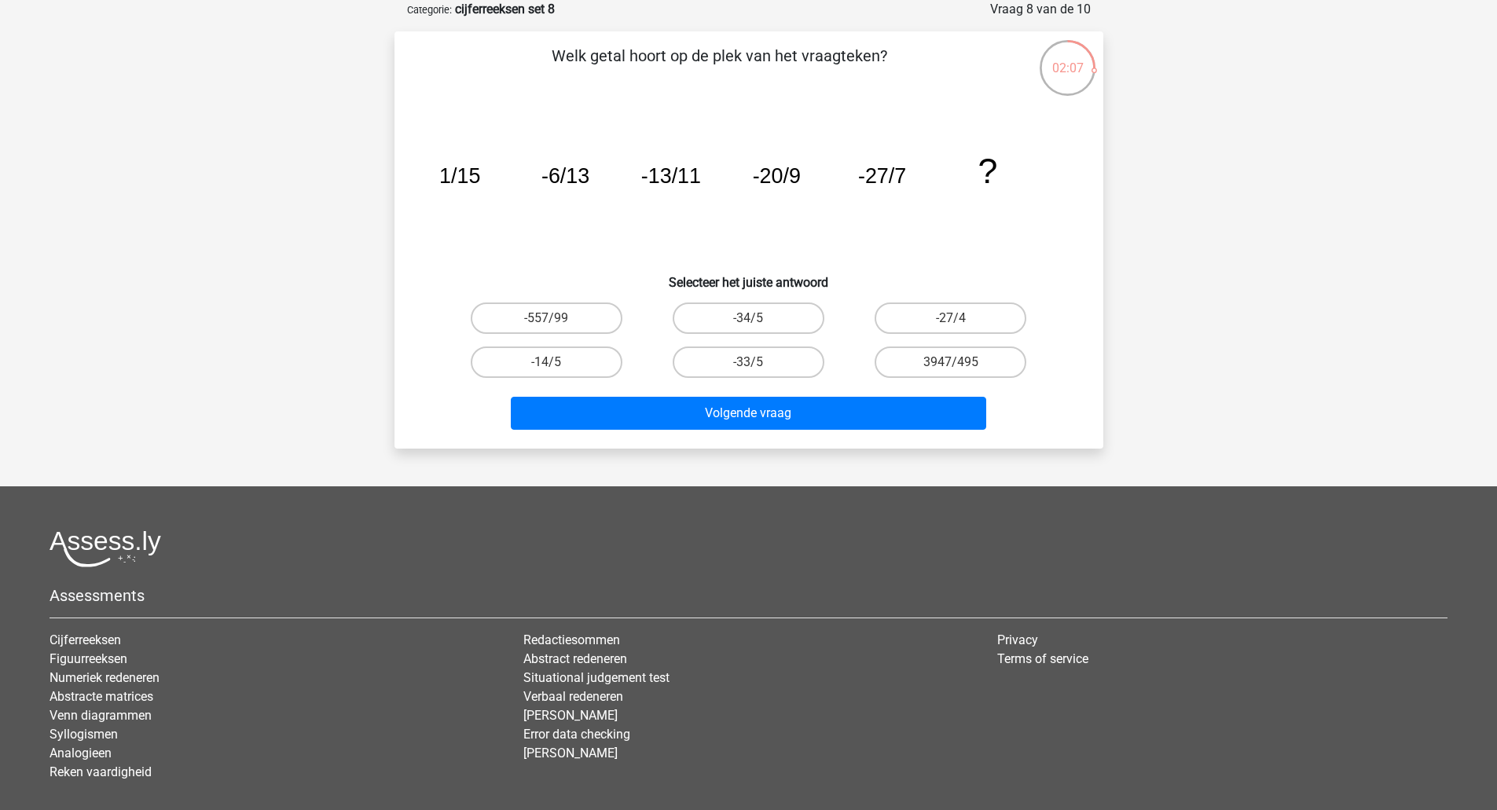
click at [756, 326] on input "-34/5" at bounding box center [753, 323] width 10 height 10
radio input "true"
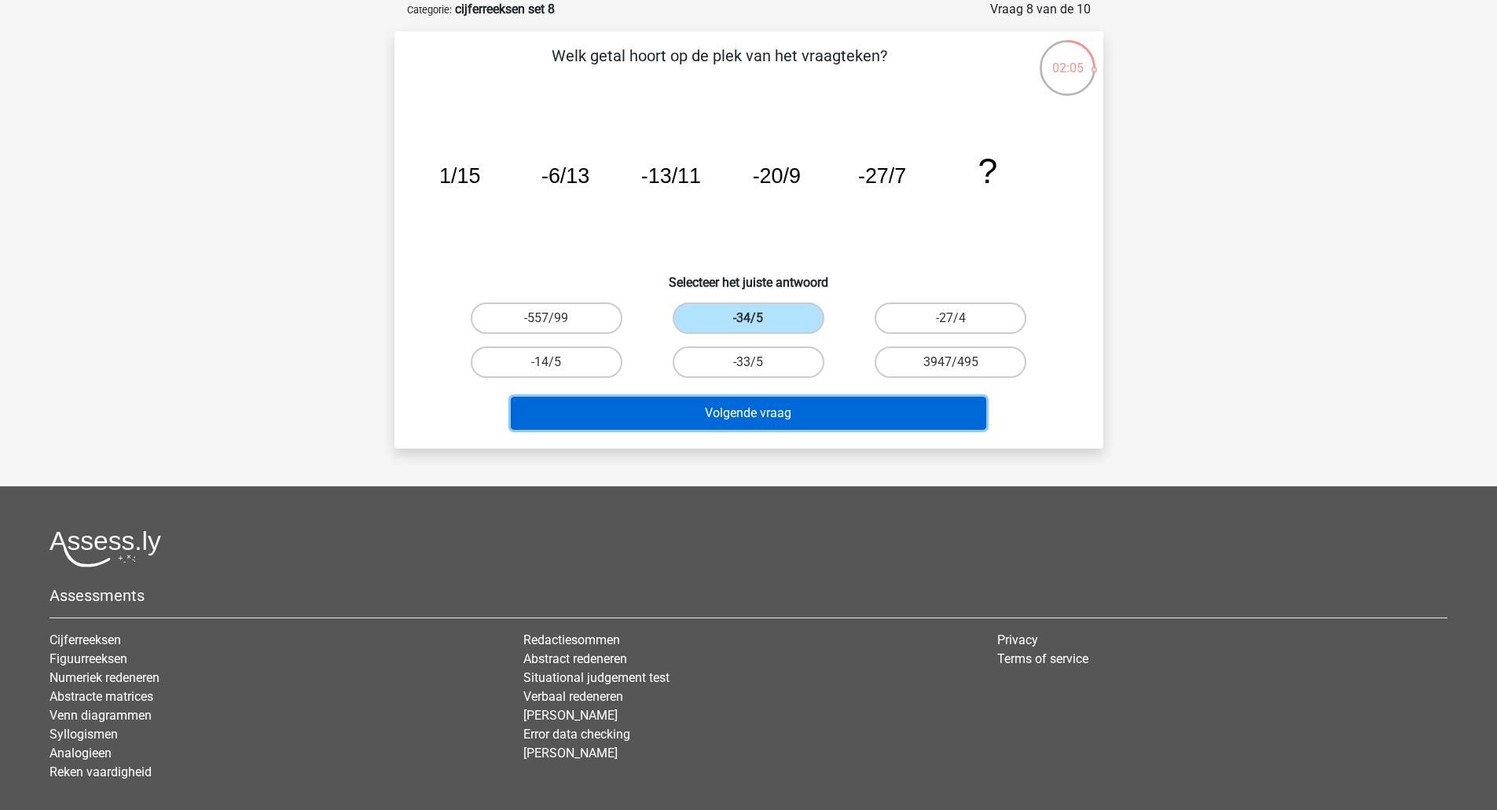
click at [781, 402] on button "Volgende vraag" at bounding box center [748, 413] width 475 height 33
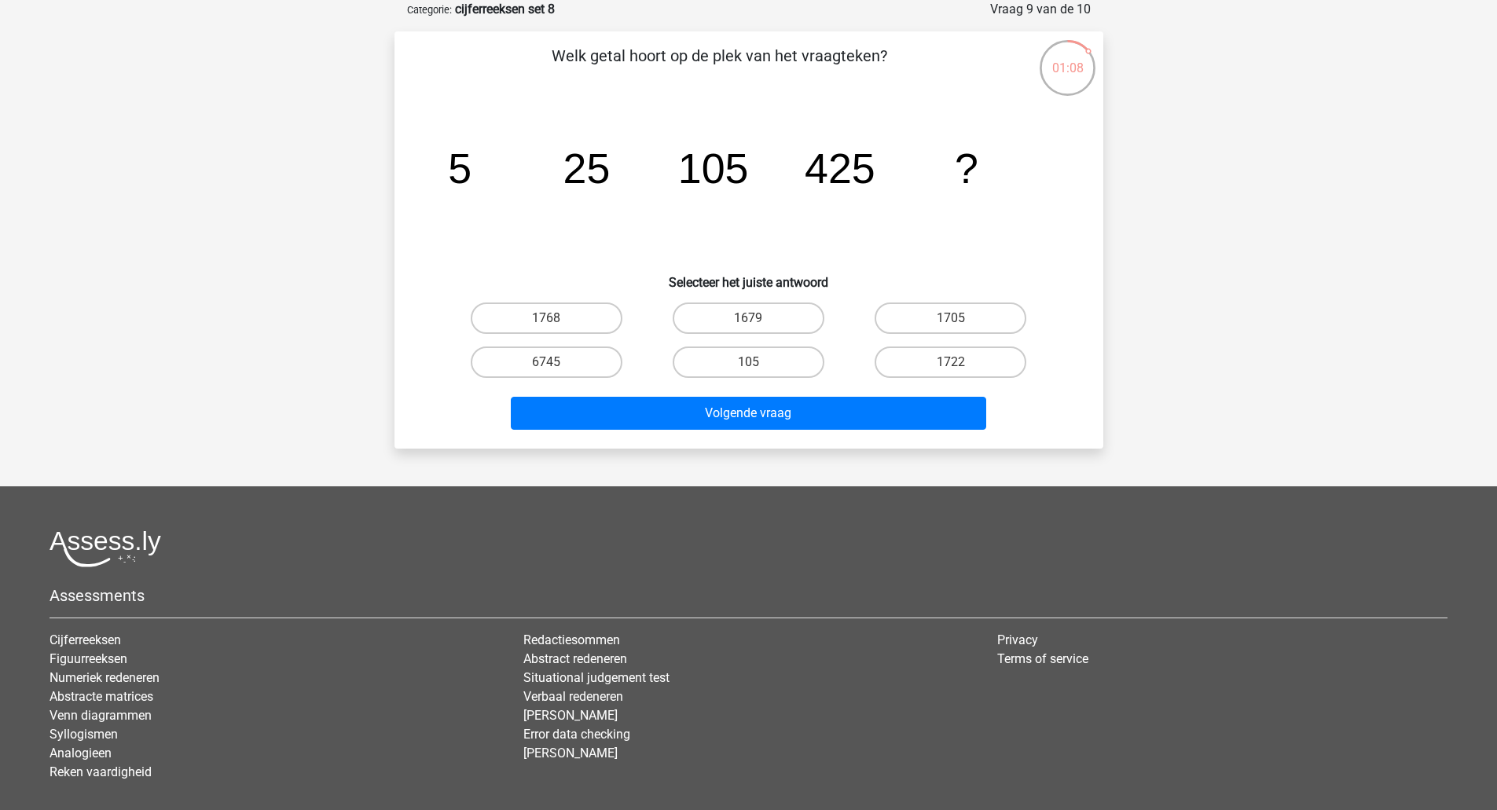
click at [1007, 324] on label "1705" at bounding box center [950, 317] width 152 height 31
click at [961, 324] on input "1705" at bounding box center [956, 323] width 10 height 10
radio input "true"
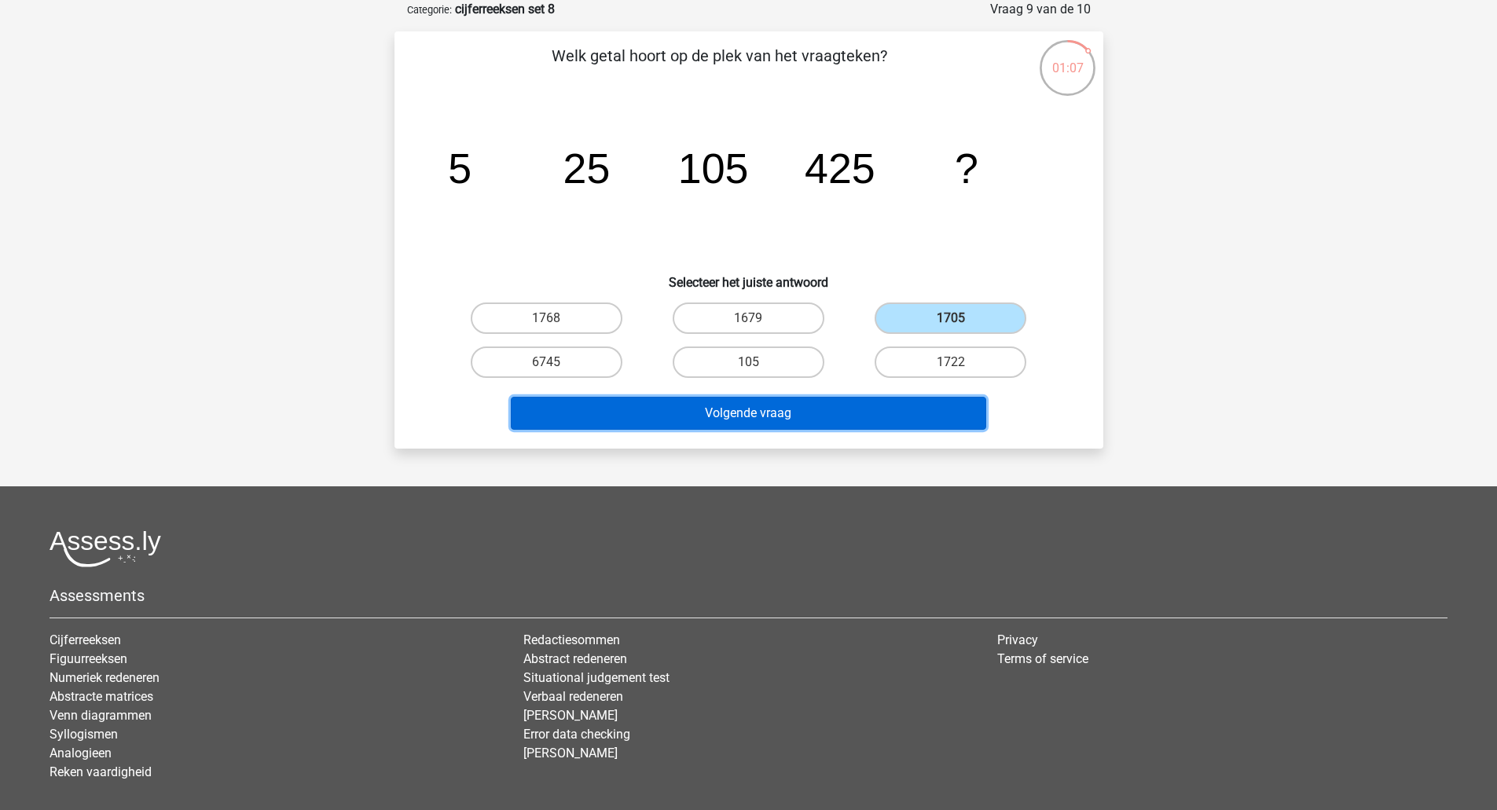
click at [845, 409] on button "Volgende vraag" at bounding box center [748, 413] width 475 height 33
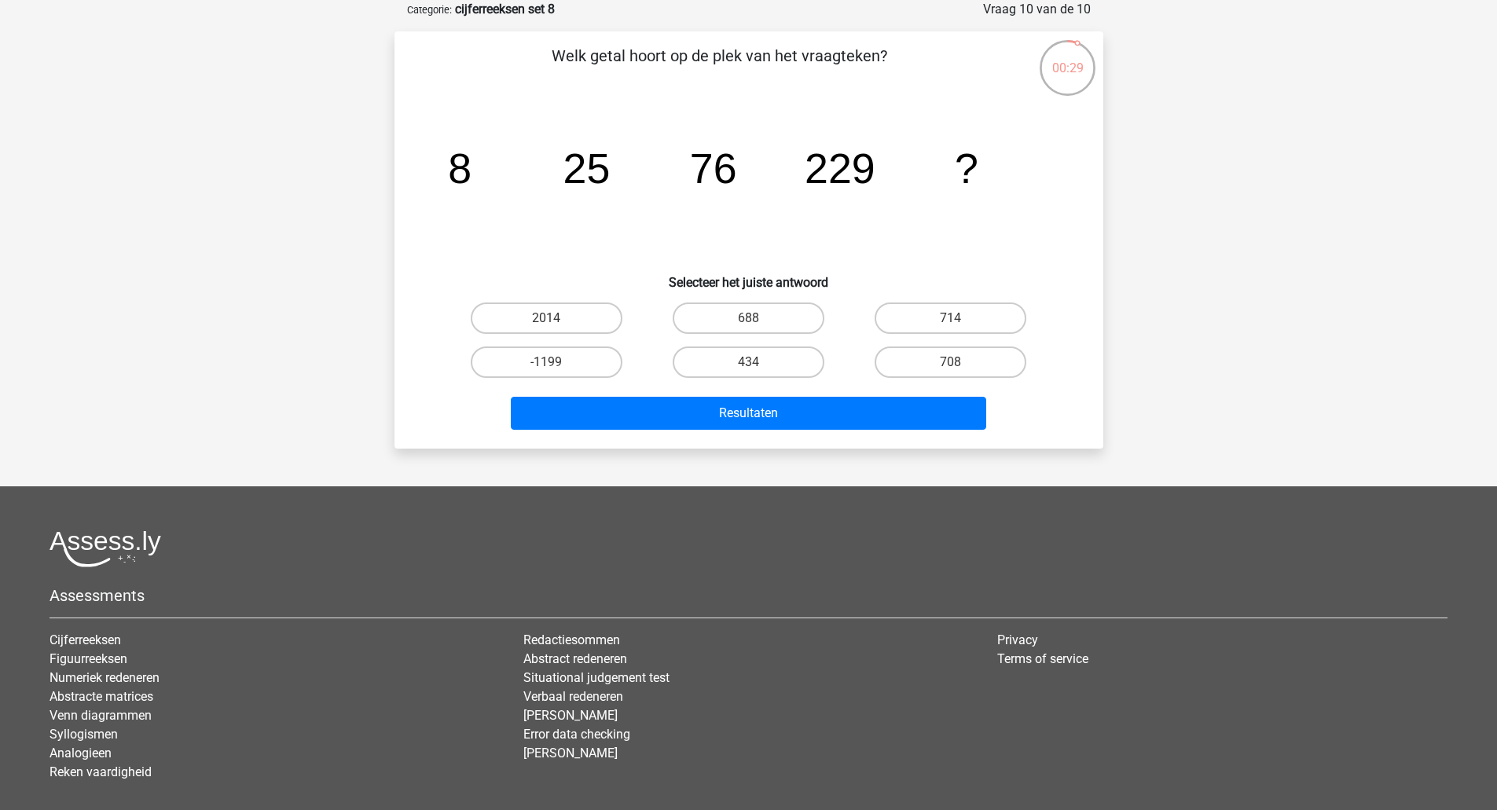
click at [817, 328] on label "688" at bounding box center [748, 317] width 152 height 31
click at [758, 328] on input "688" at bounding box center [753, 323] width 10 height 10
radio input "true"
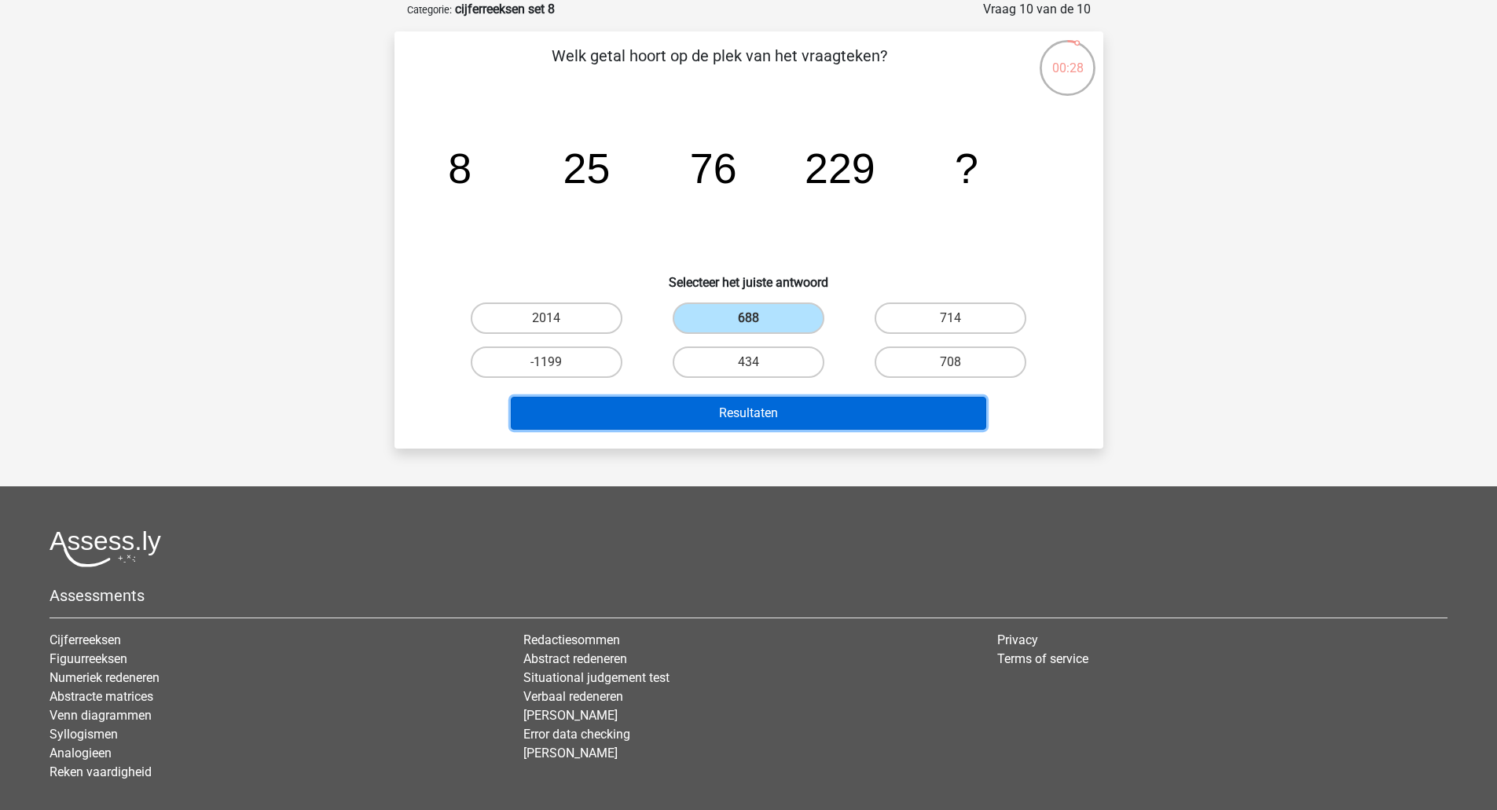
click at [785, 413] on button "Resultaten" at bounding box center [748, 413] width 475 height 33
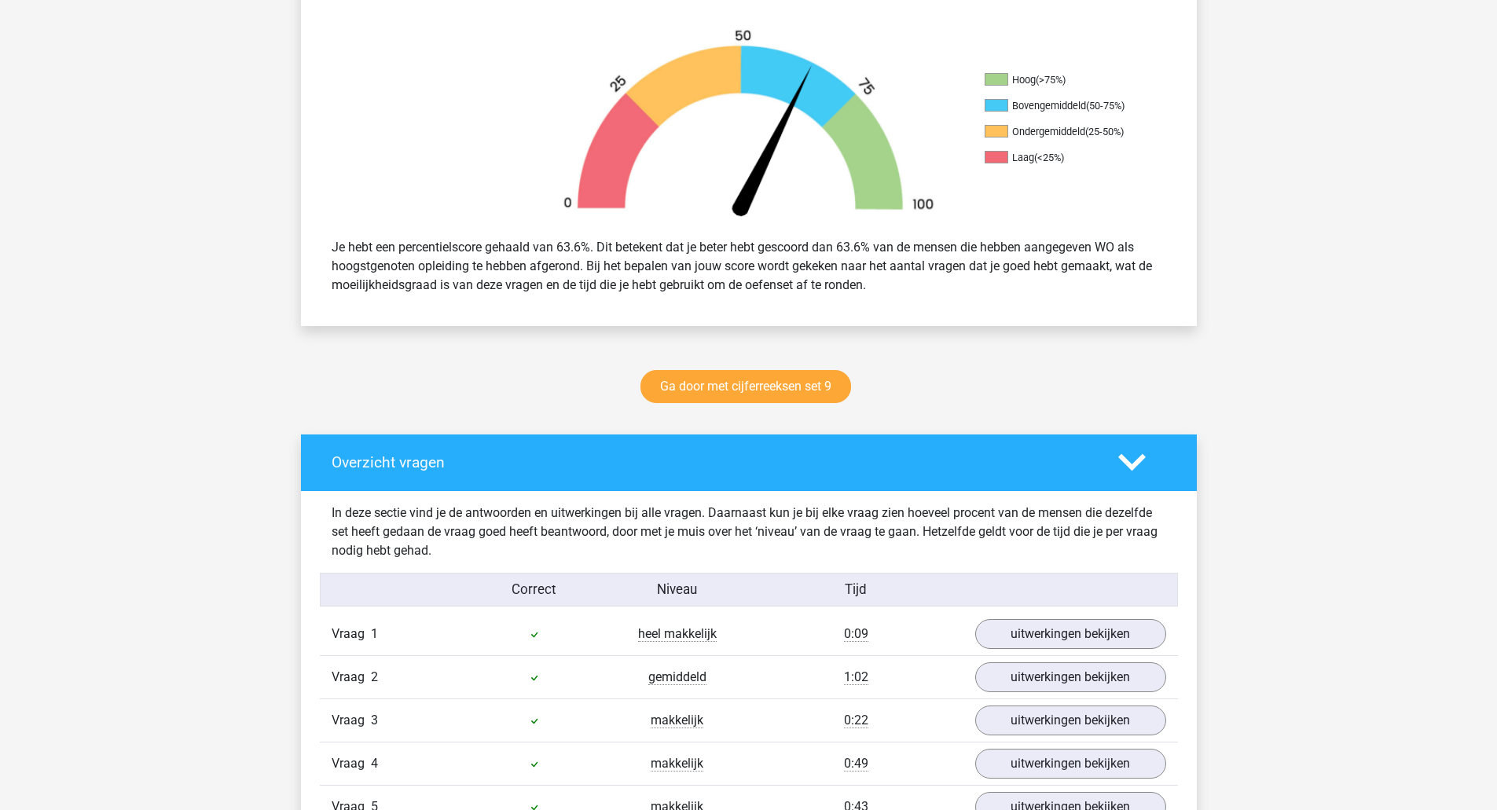
scroll to position [314, 0]
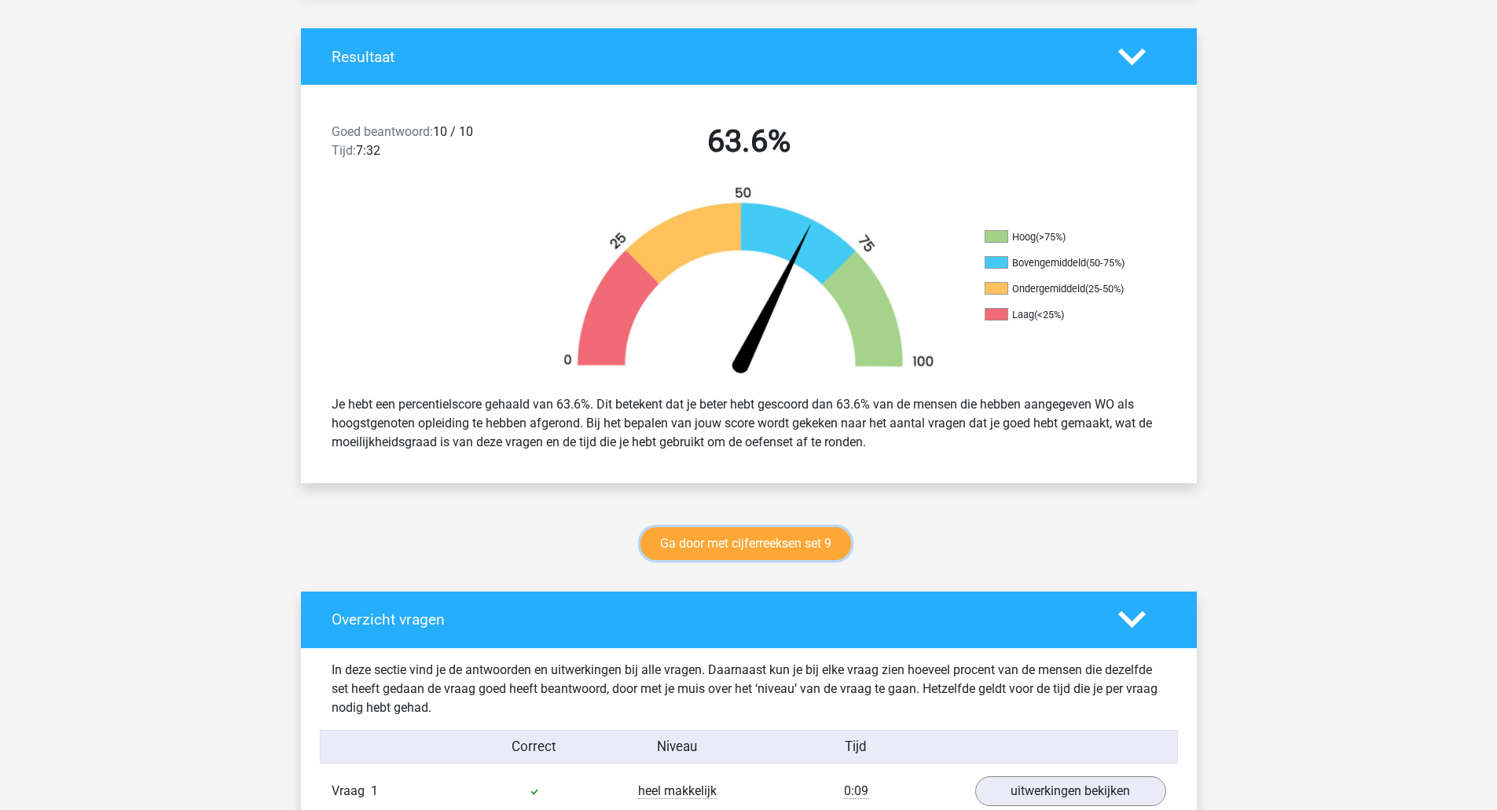
click at [732, 549] on link "Ga door met cijferreeksen set 9" at bounding box center [745, 543] width 211 height 33
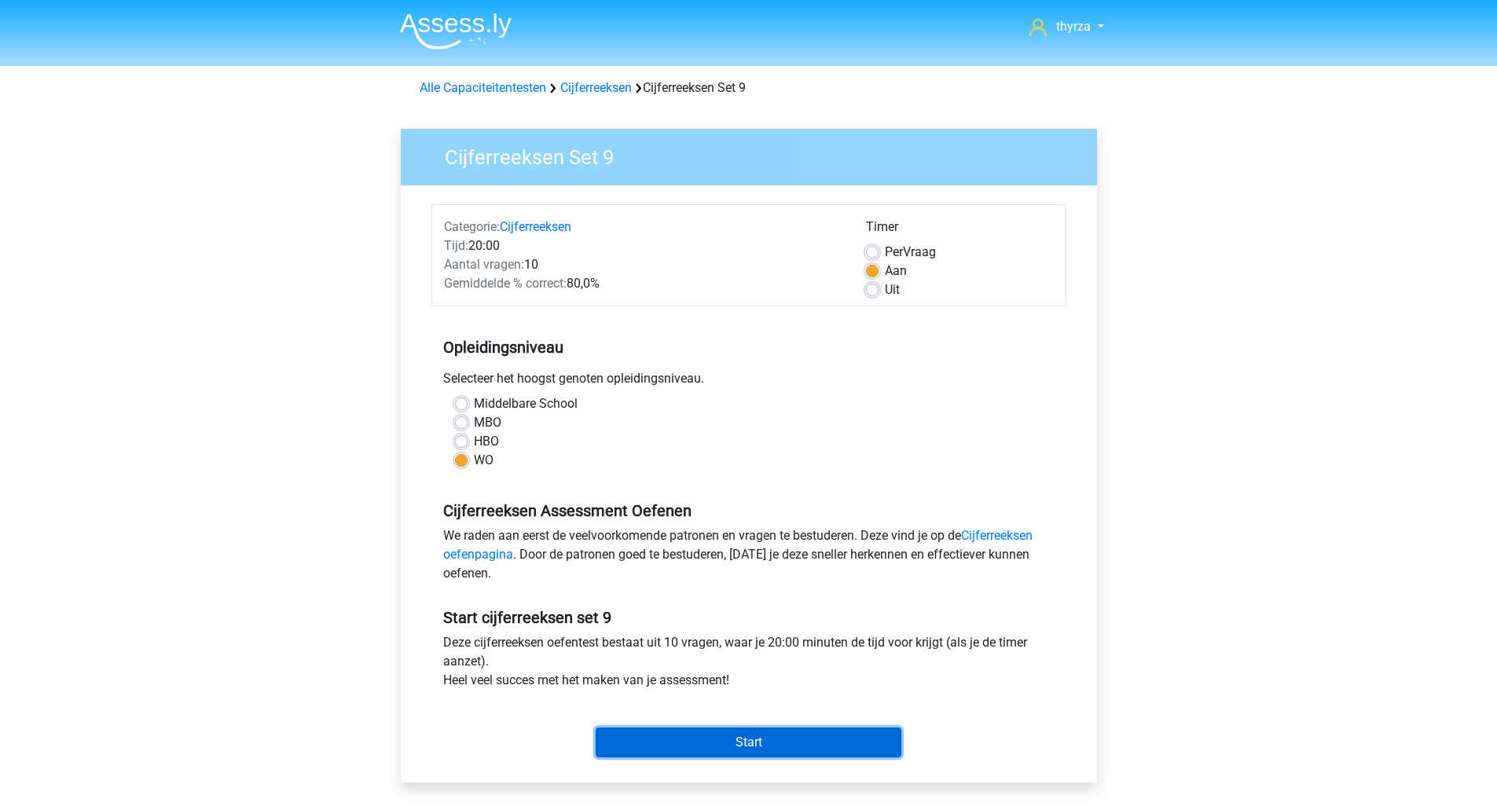
click at [687, 743] on input "Start" at bounding box center [748, 742] width 306 height 30
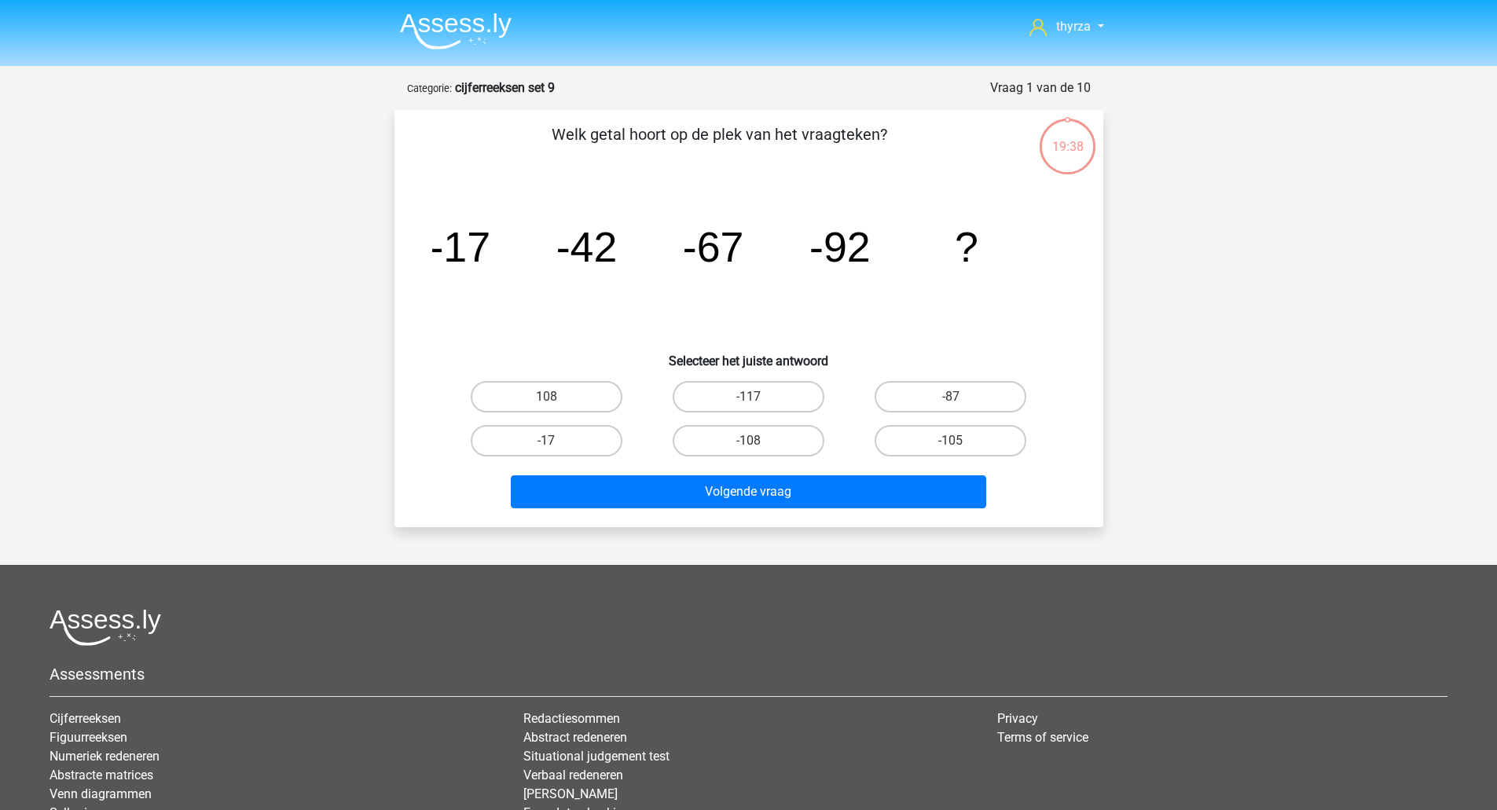
click at [740, 396] on label "-117" at bounding box center [748, 396] width 152 height 31
click at [748, 397] on input "-117" at bounding box center [753, 402] width 10 height 10
radio input "true"
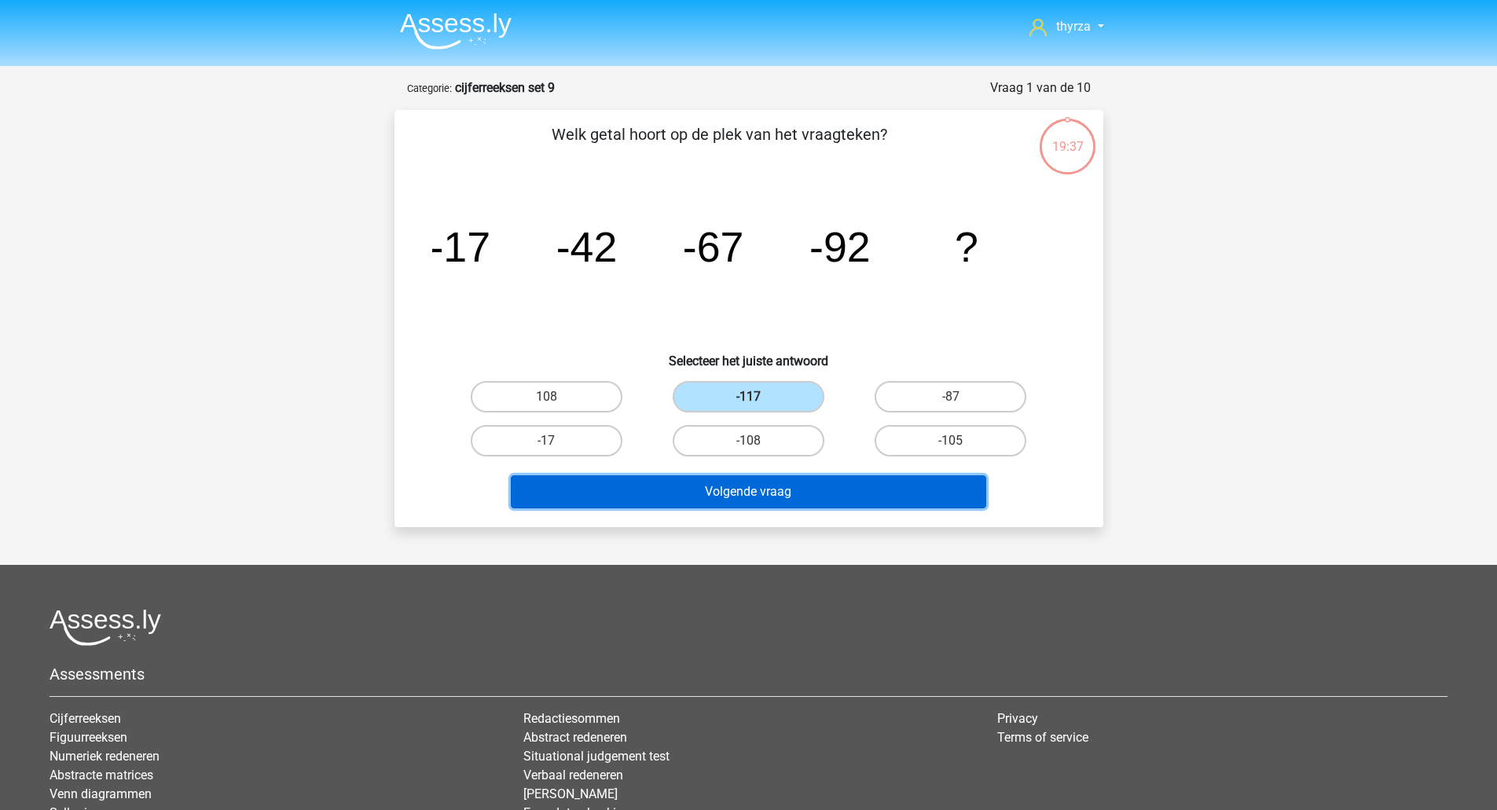
click at [727, 485] on button "Volgende vraag" at bounding box center [748, 491] width 475 height 33
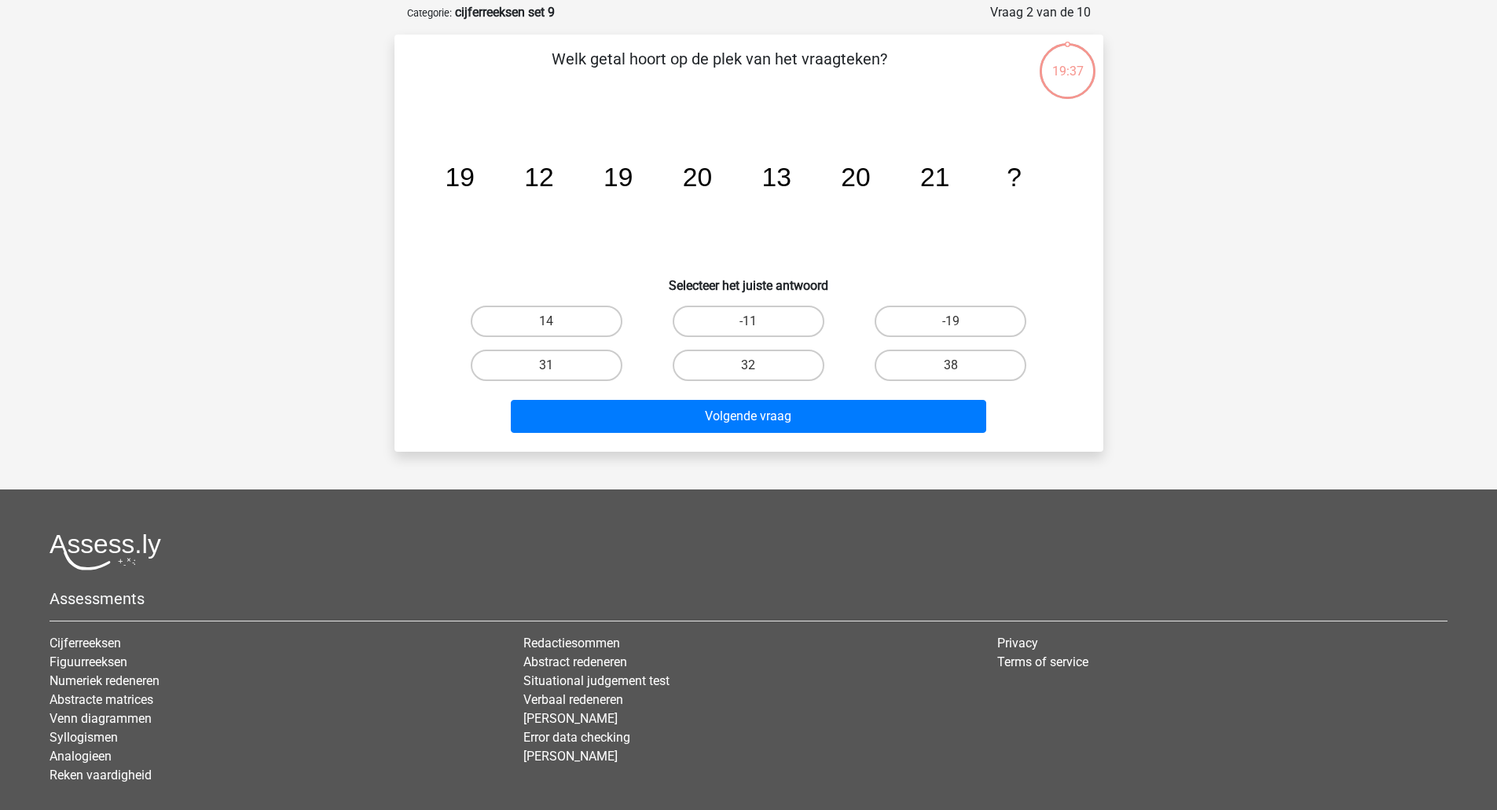
scroll to position [79, 0]
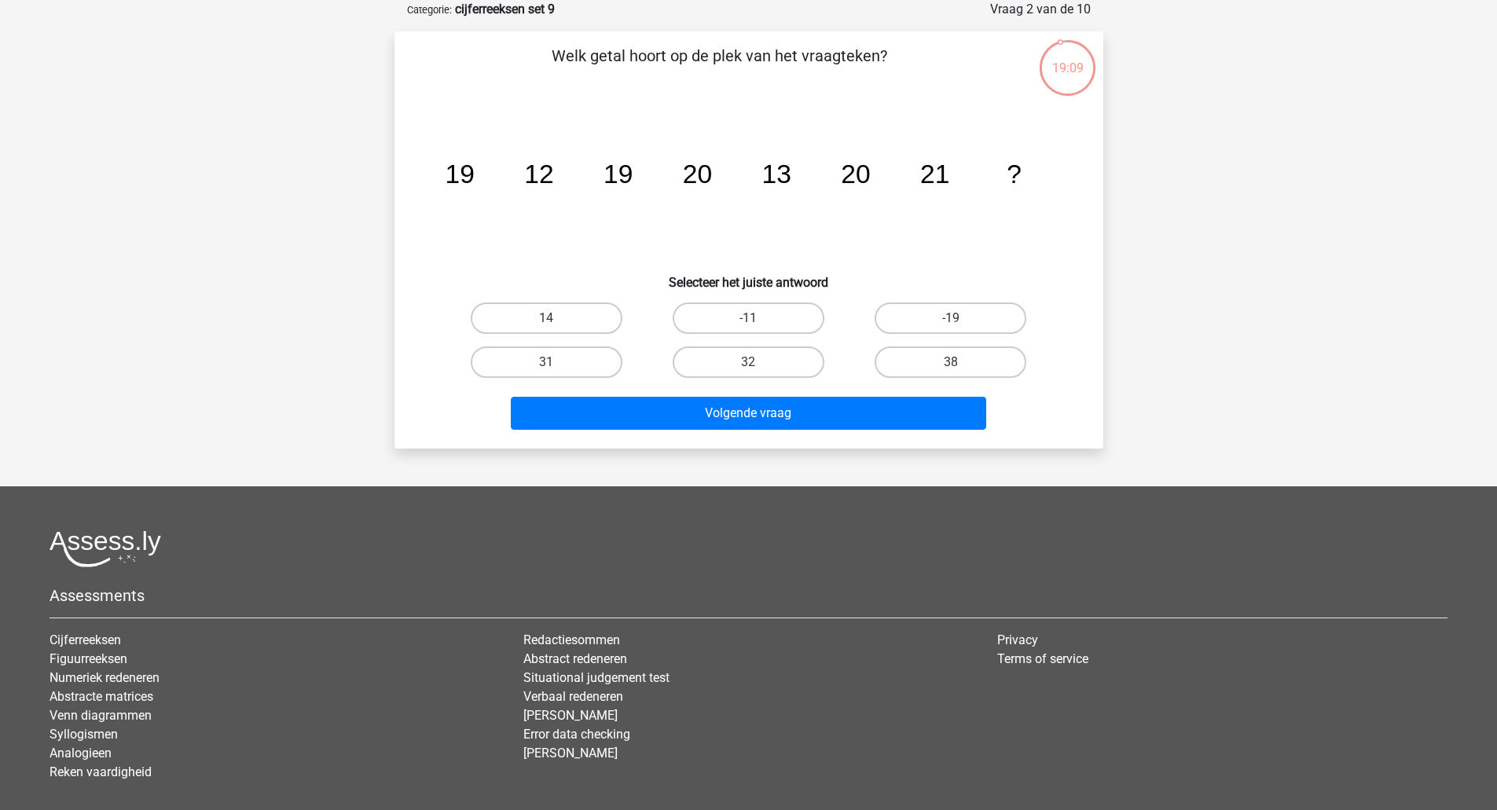
click at [512, 300] on div "14" at bounding box center [546, 318] width 202 height 44
click at [530, 311] on label "14" at bounding box center [547, 317] width 152 height 31
click at [546, 318] on input "14" at bounding box center [551, 323] width 10 height 10
radio input "true"
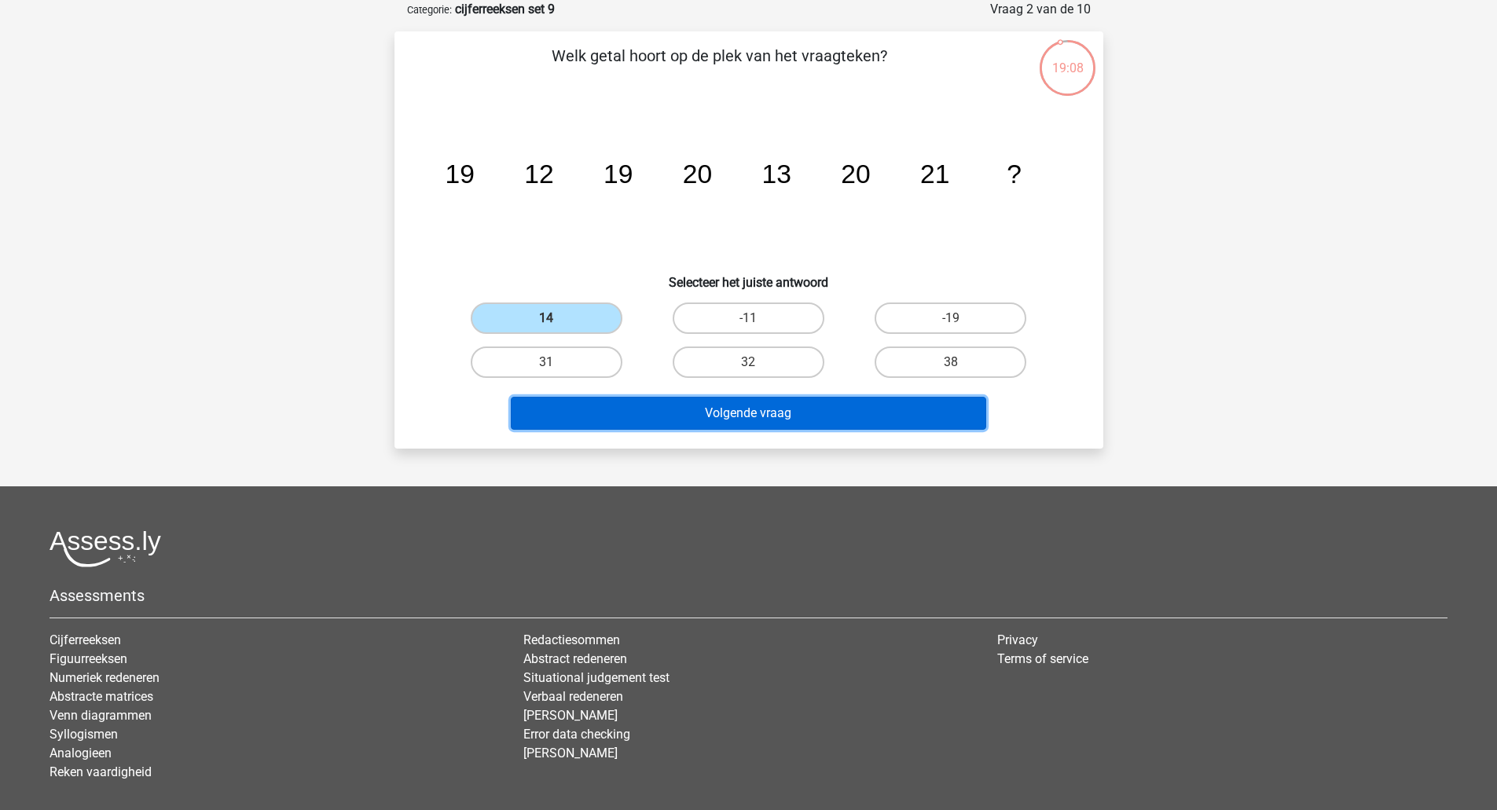
click at [611, 407] on button "Volgende vraag" at bounding box center [748, 413] width 475 height 33
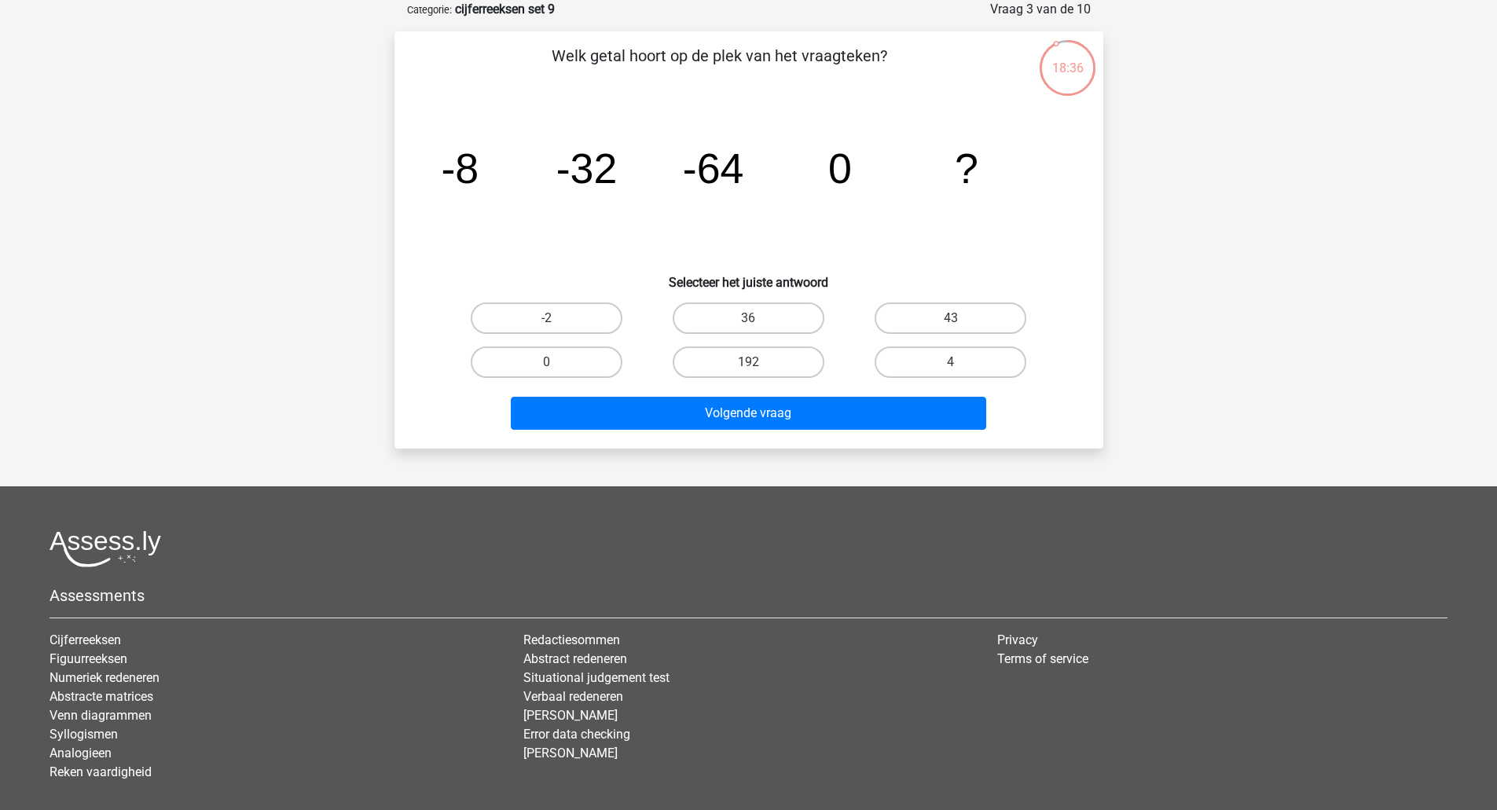
click at [599, 315] on label "-2" at bounding box center [547, 317] width 152 height 31
click at [556, 318] on input "-2" at bounding box center [551, 323] width 10 height 10
radio input "true"
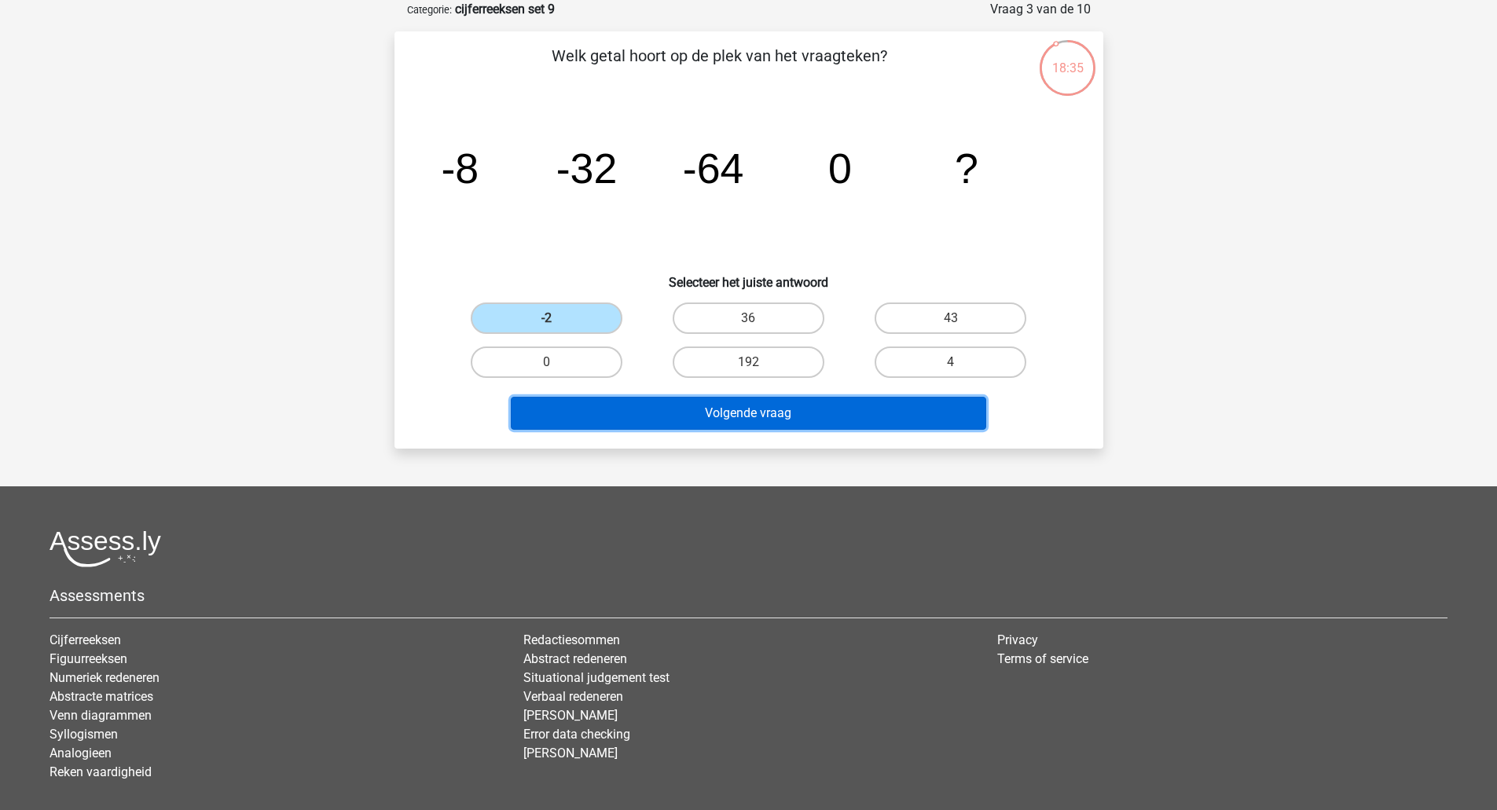
click at [645, 402] on button "Volgende vraag" at bounding box center [748, 413] width 475 height 33
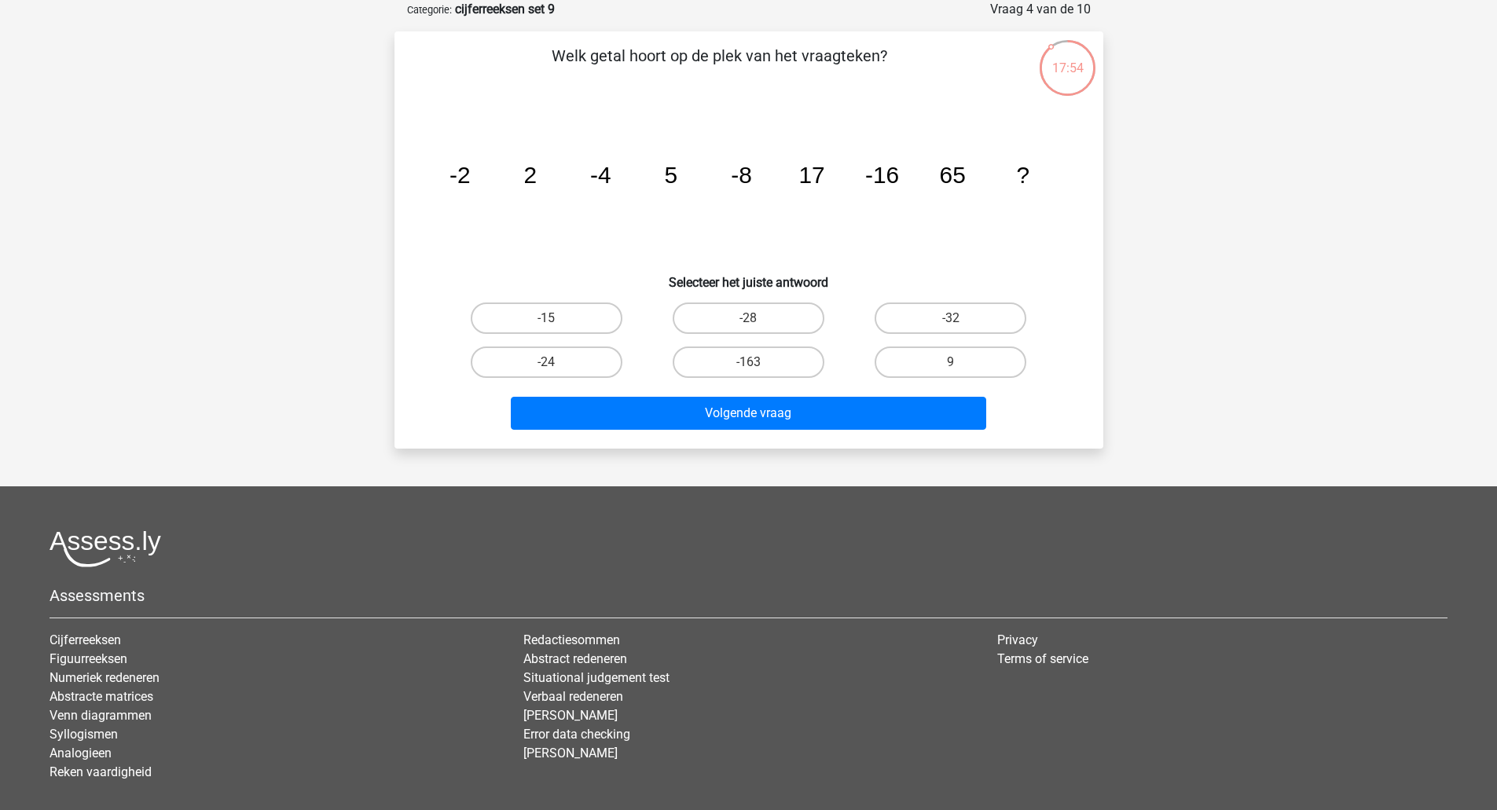
click at [894, 321] on label "-32" at bounding box center [950, 317] width 152 height 31
click at [951, 321] on input "-32" at bounding box center [956, 323] width 10 height 10
radio input "true"
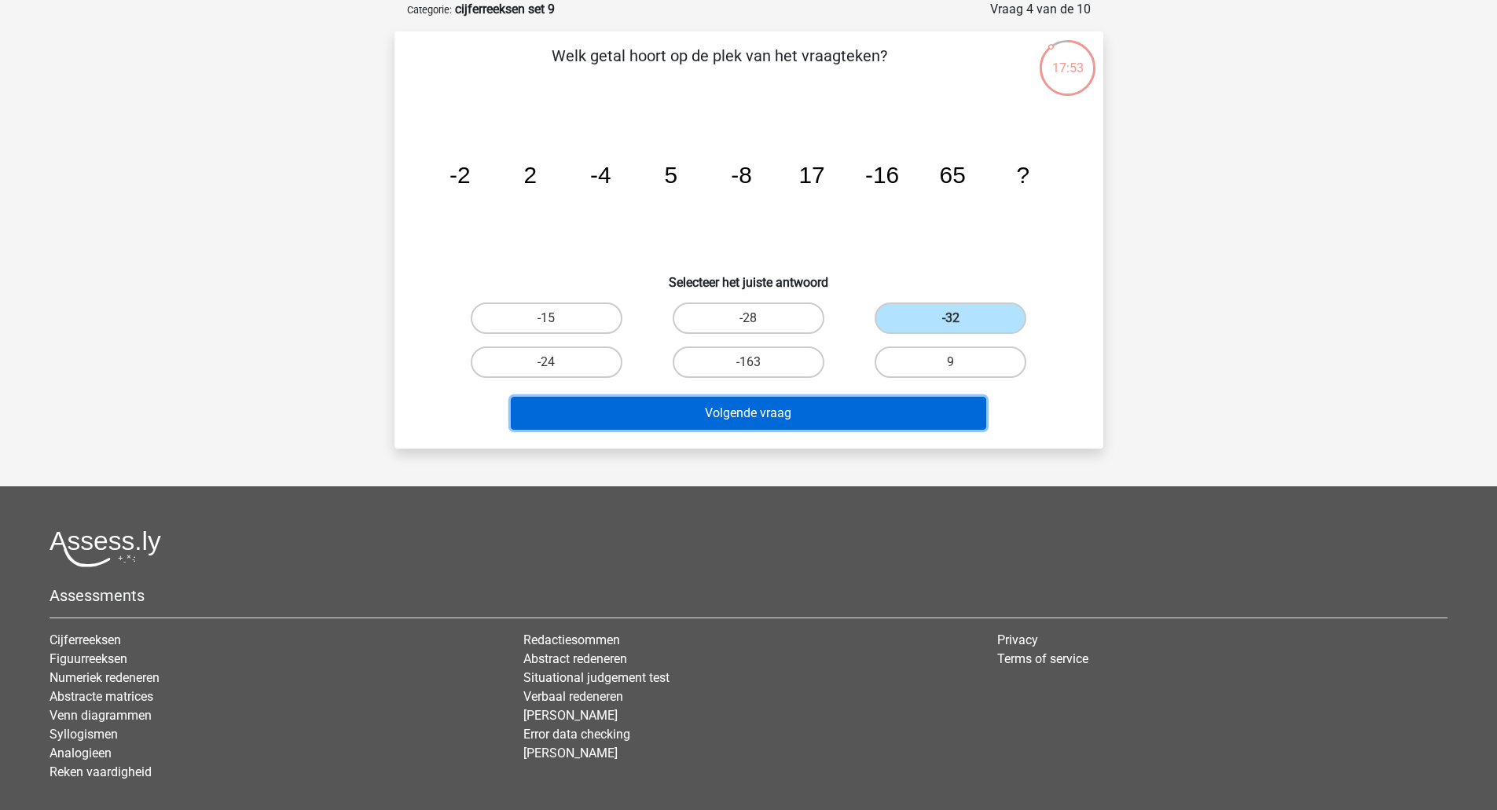
click at [888, 414] on button "Volgende vraag" at bounding box center [748, 413] width 475 height 33
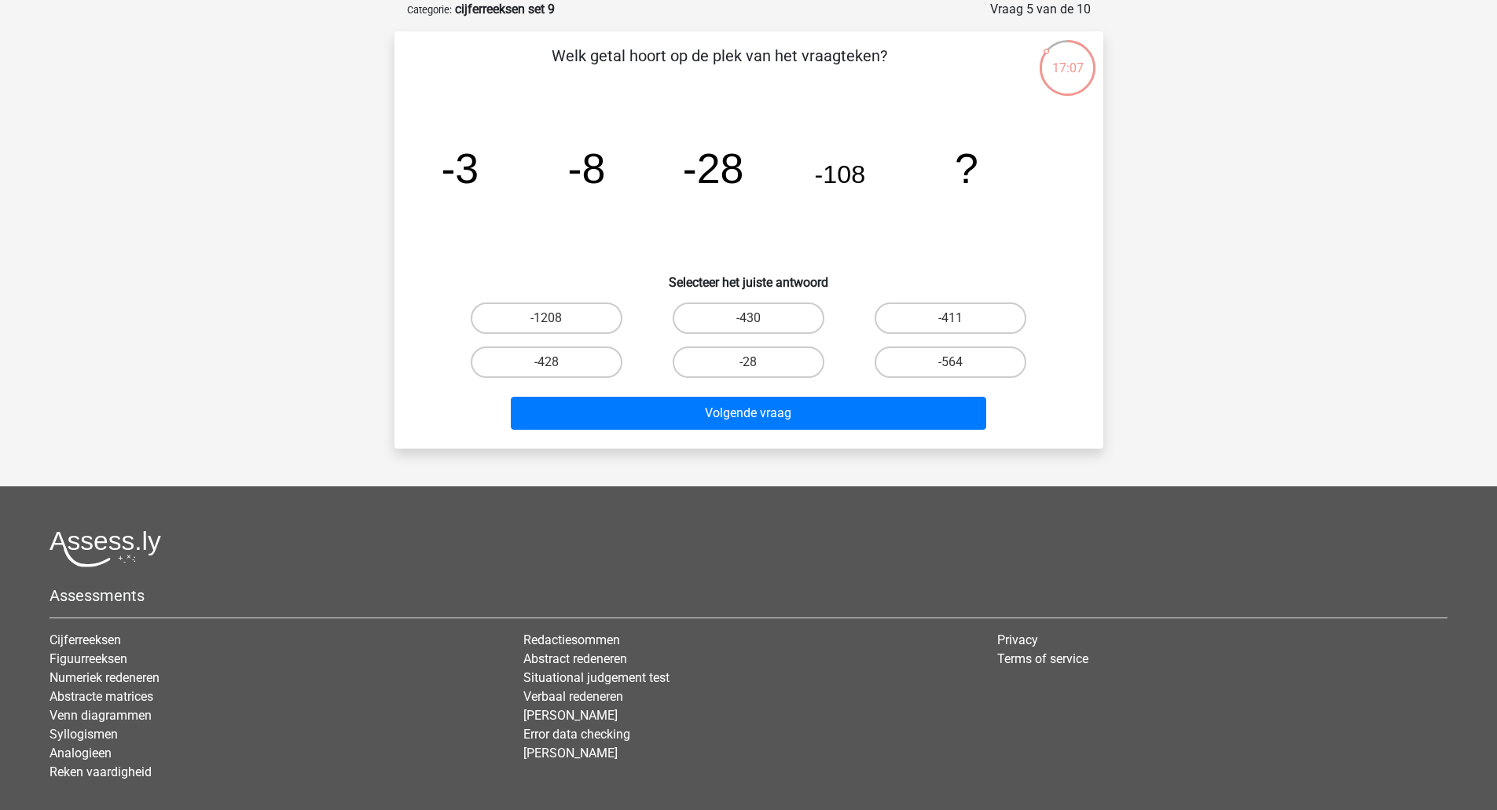
click at [543, 350] on label "-428" at bounding box center [547, 361] width 152 height 31
click at [546, 362] on input "-428" at bounding box center [551, 367] width 10 height 10
radio input "true"
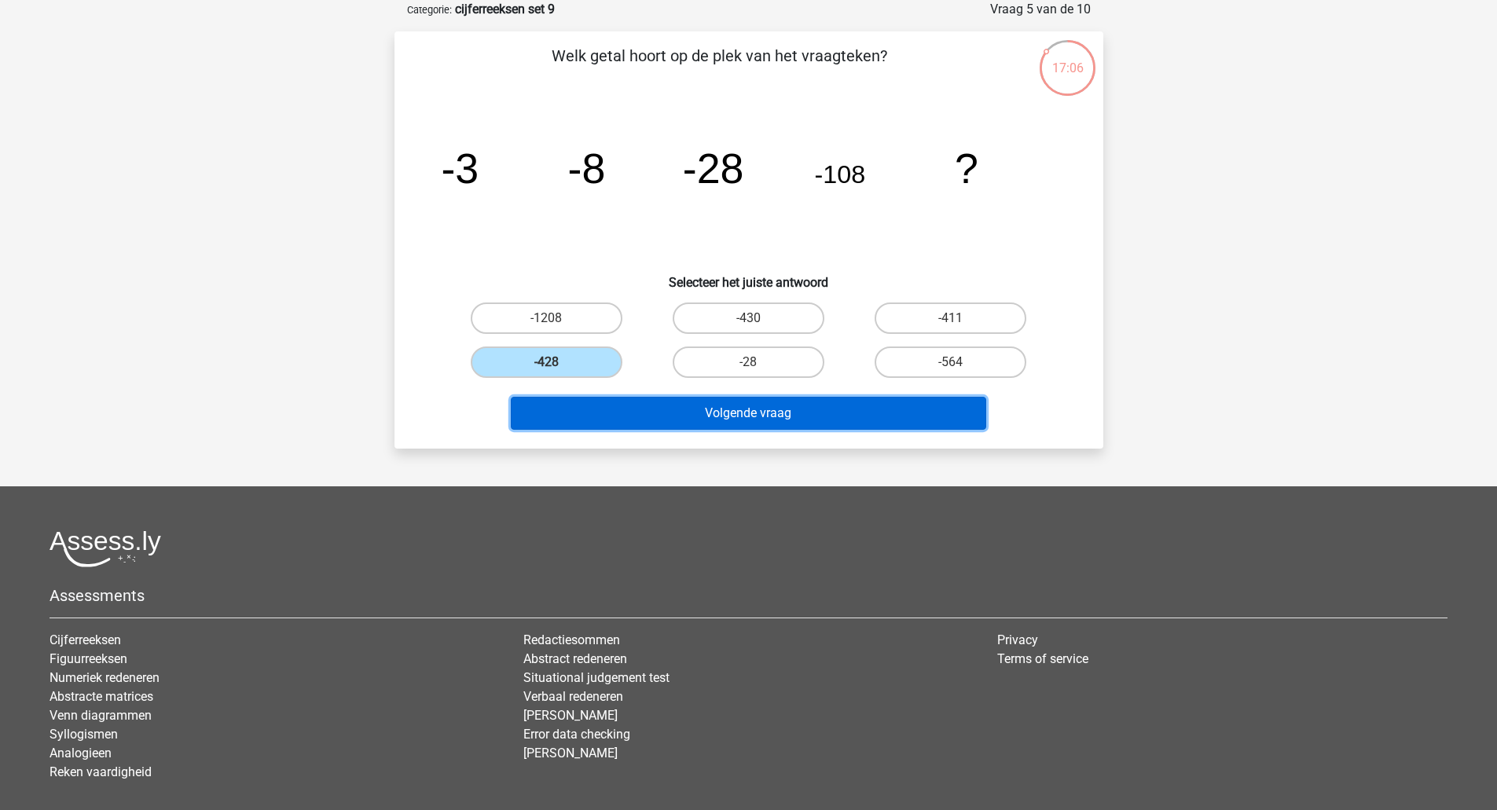
click at [581, 408] on button "Volgende vraag" at bounding box center [748, 413] width 475 height 33
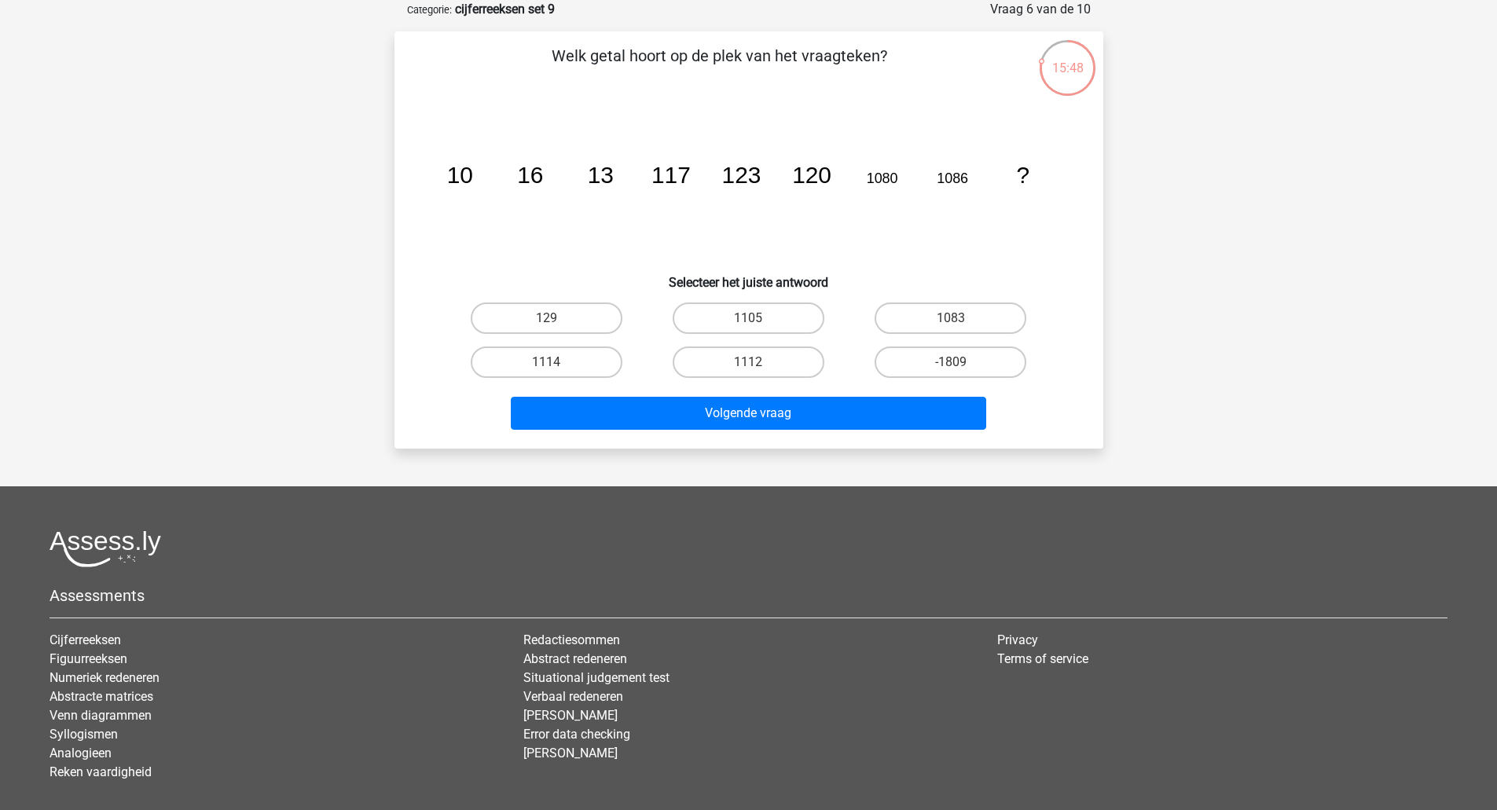
click at [980, 317] on label "1083" at bounding box center [950, 317] width 152 height 31
click at [961, 318] on input "1083" at bounding box center [956, 323] width 10 height 10
radio input "true"
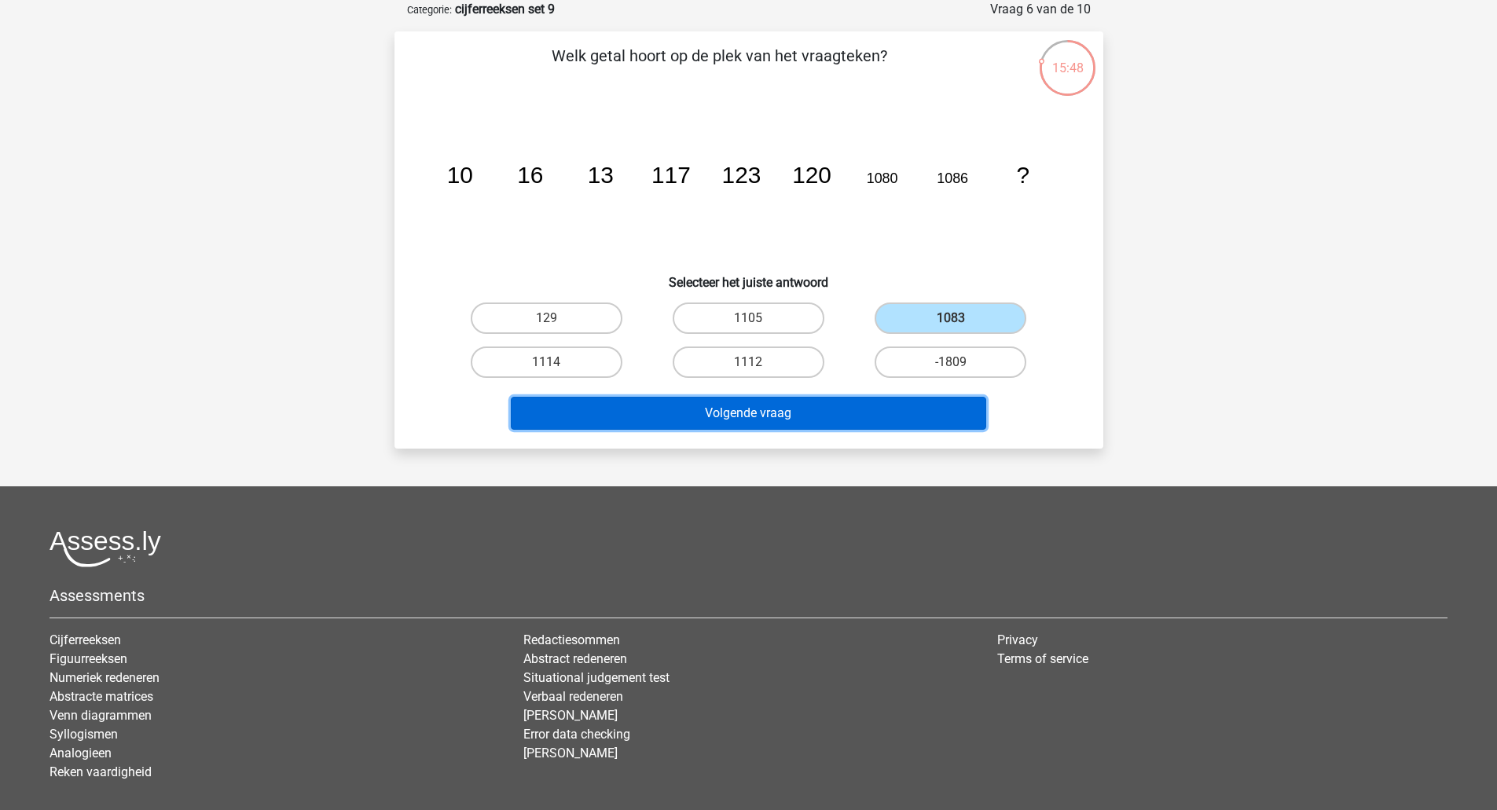
click at [915, 411] on button "Volgende vraag" at bounding box center [748, 413] width 475 height 33
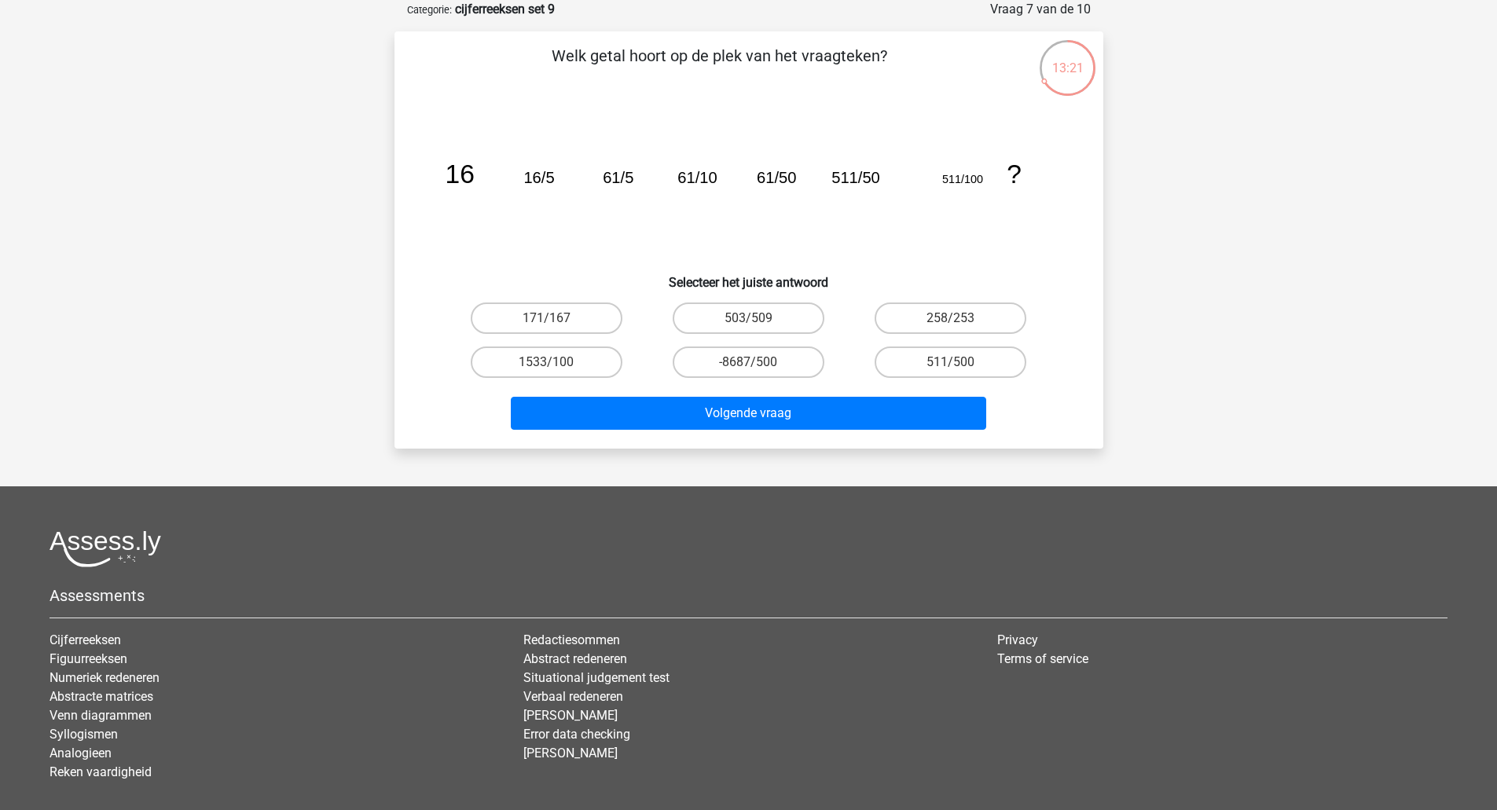
click at [960, 361] on label "511/500" at bounding box center [950, 361] width 152 height 31
click at [960, 362] on input "511/500" at bounding box center [956, 367] width 10 height 10
radio input "true"
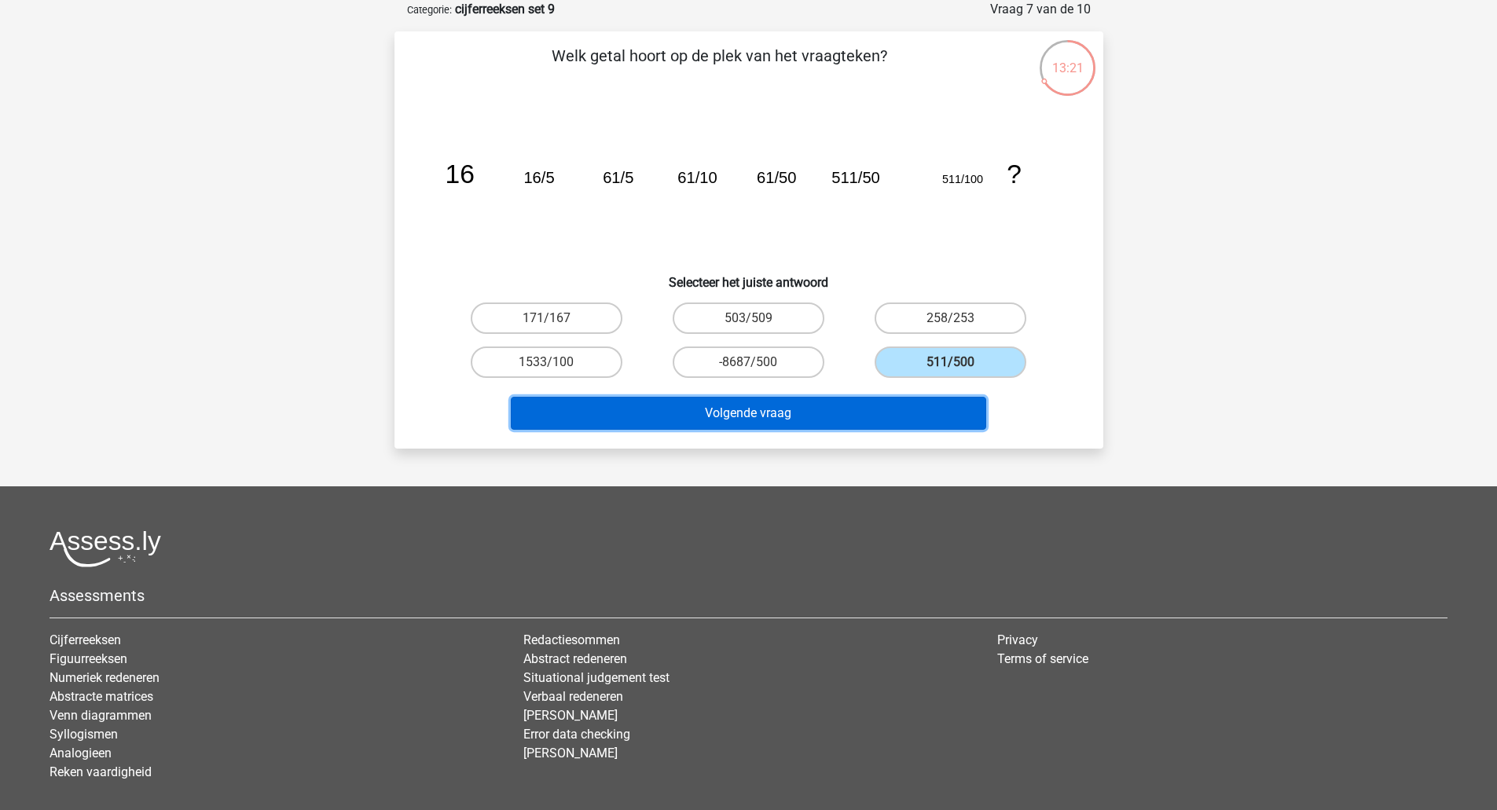
click at [893, 407] on button "Volgende vraag" at bounding box center [748, 413] width 475 height 33
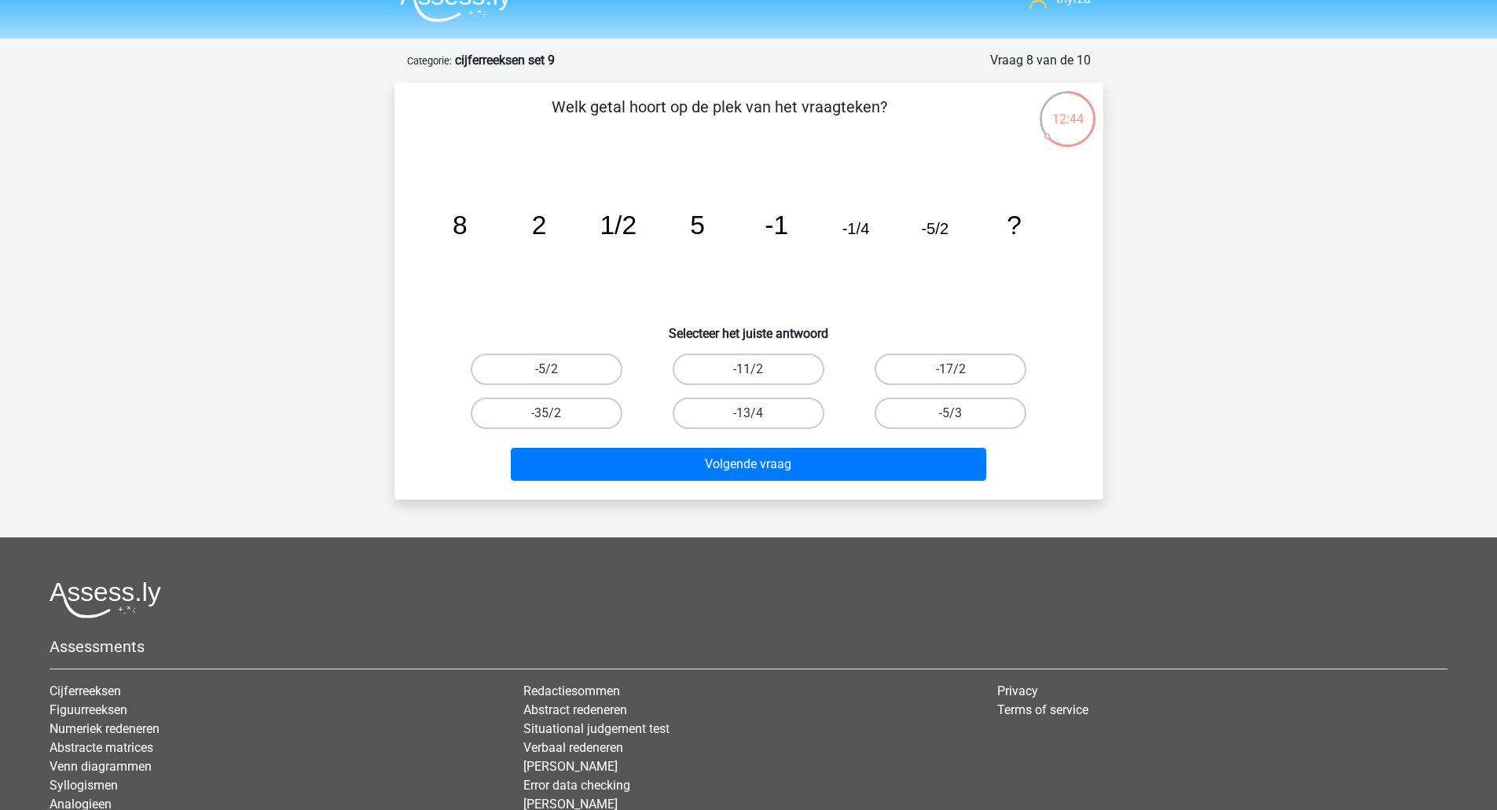
scroll to position [0, 0]
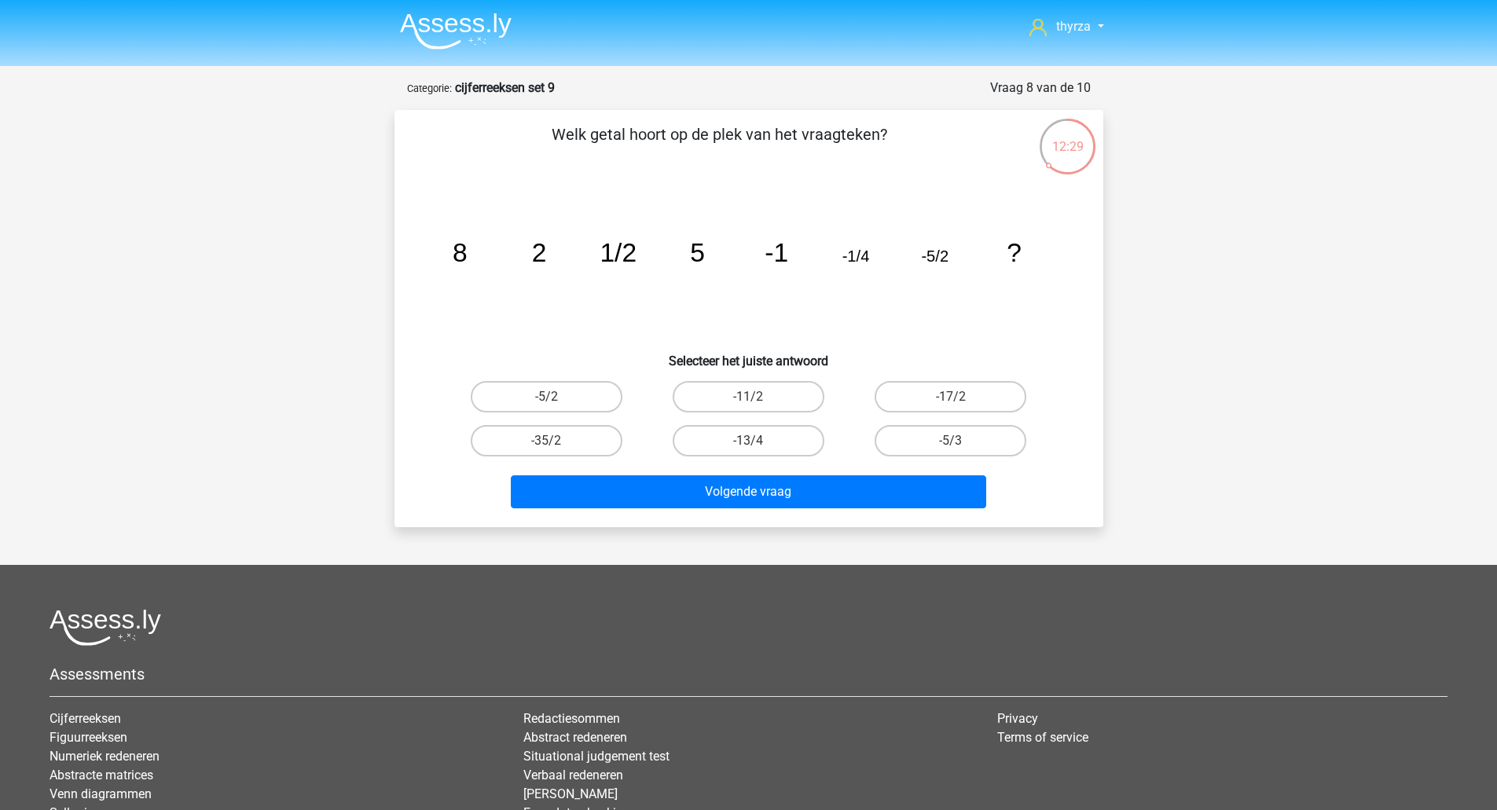
click at [467, 258] on tspan "5" at bounding box center [459, 252] width 15 height 29
drag, startPoint x: 755, startPoint y: 444, endPoint x: 764, endPoint y: 473, distance: 30.3
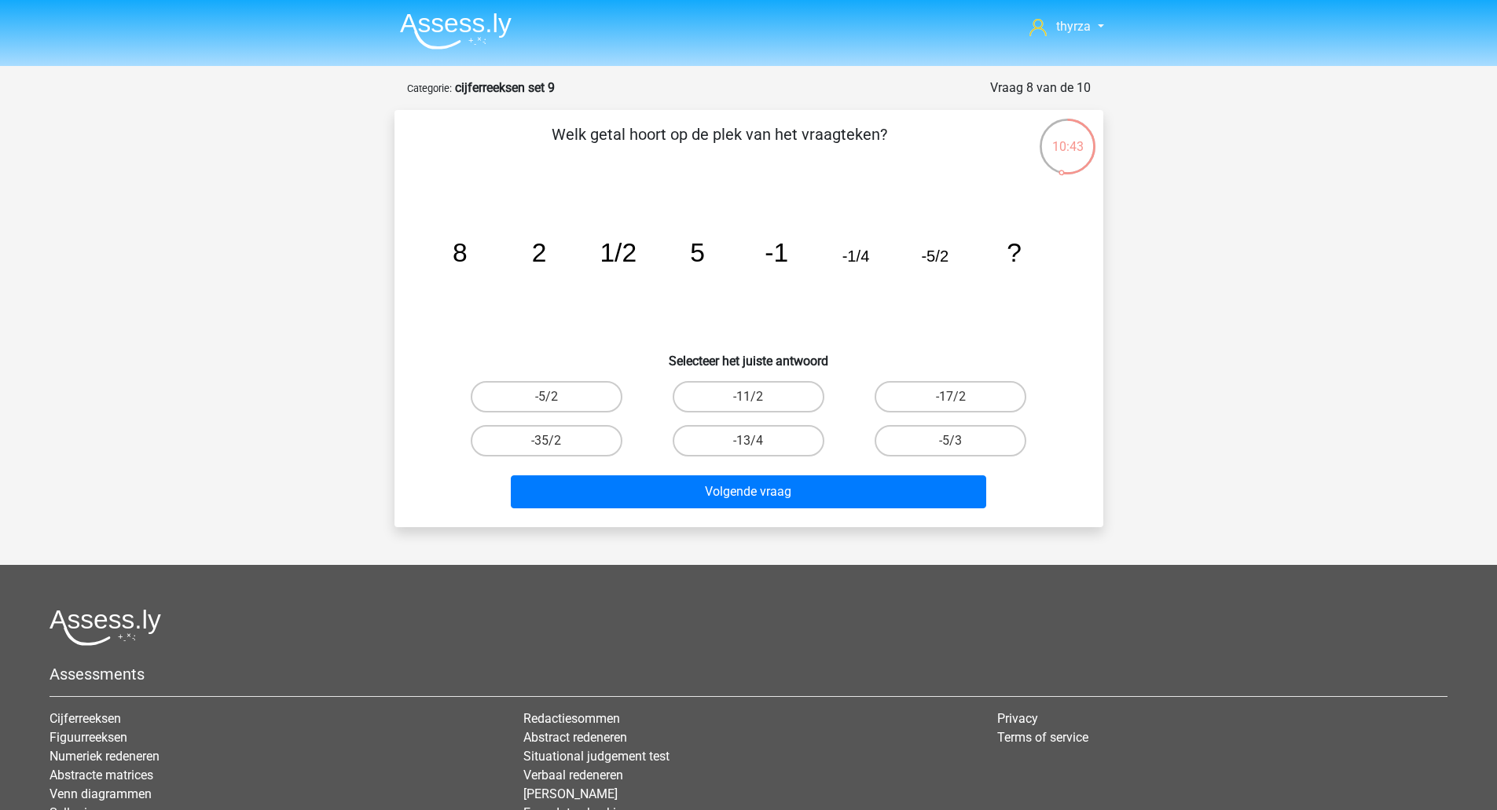
click at [756, 445] on input "-13/4" at bounding box center [753, 446] width 10 height 10
radio input "true"
click at [779, 511] on div "Volgende vraag" at bounding box center [748, 494] width 606 height 39
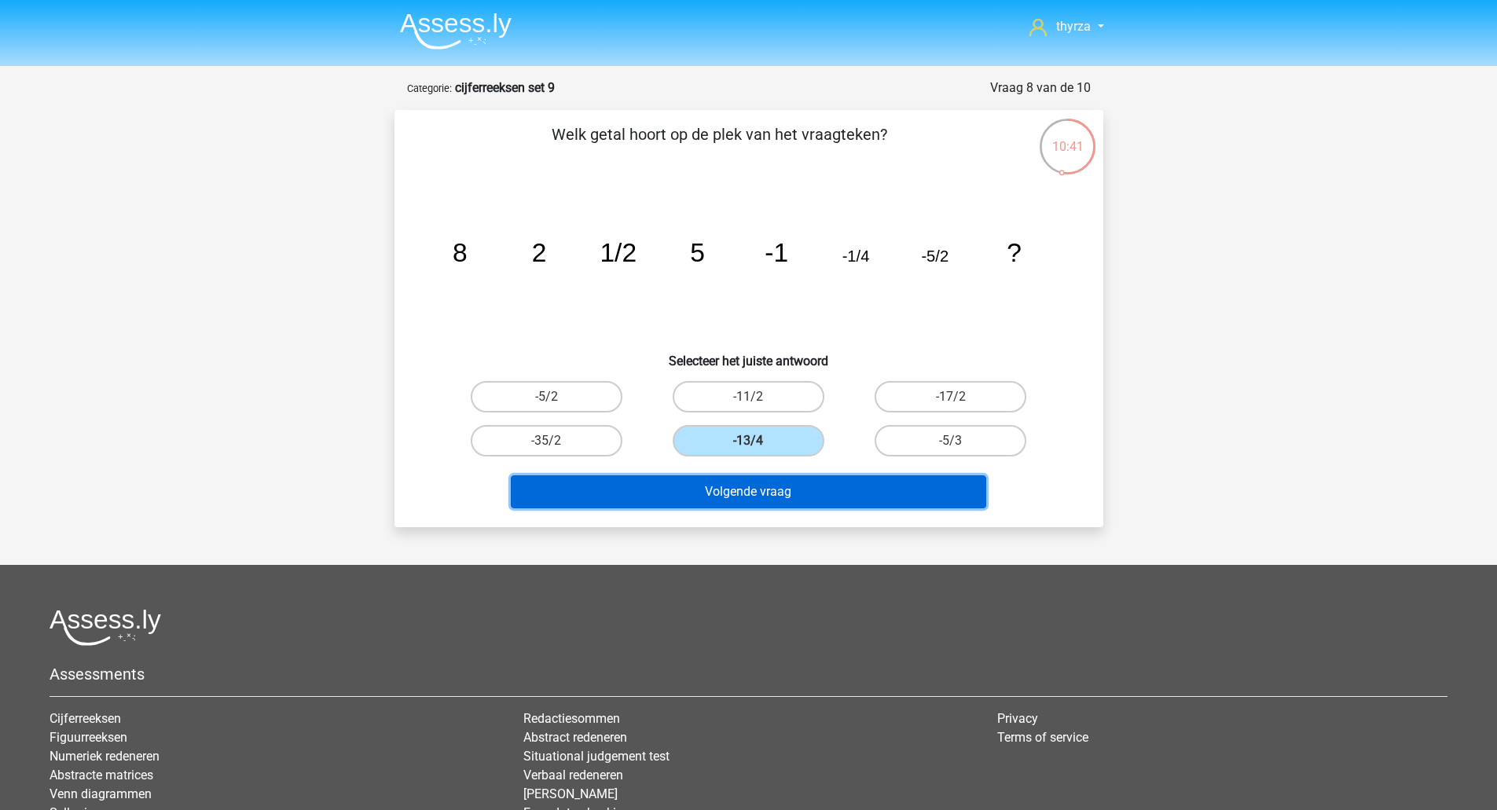
click at [766, 492] on button "Volgende vraag" at bounding box center [748, 491] width 475 height 33
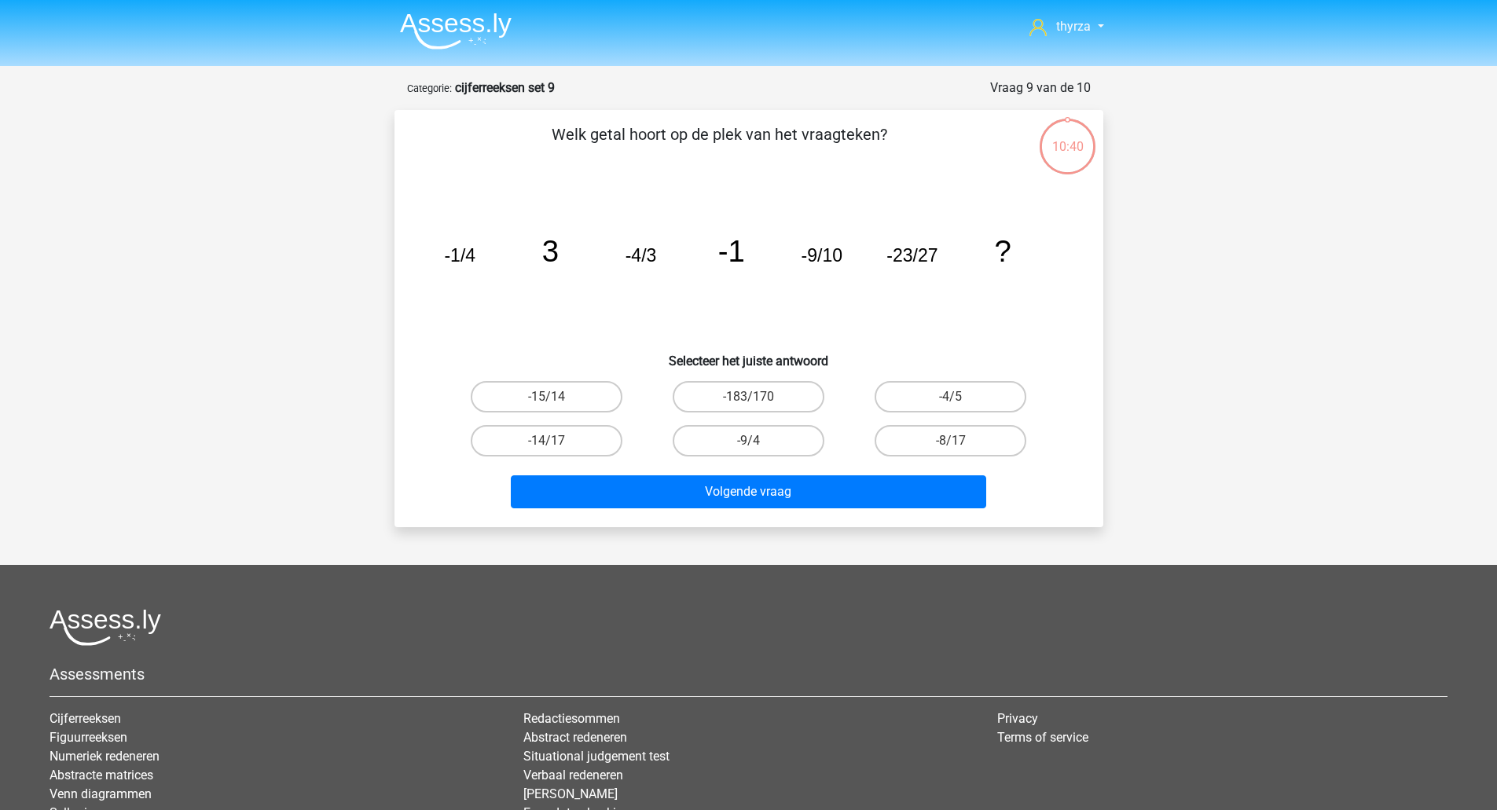
scroll to position [79, 0]
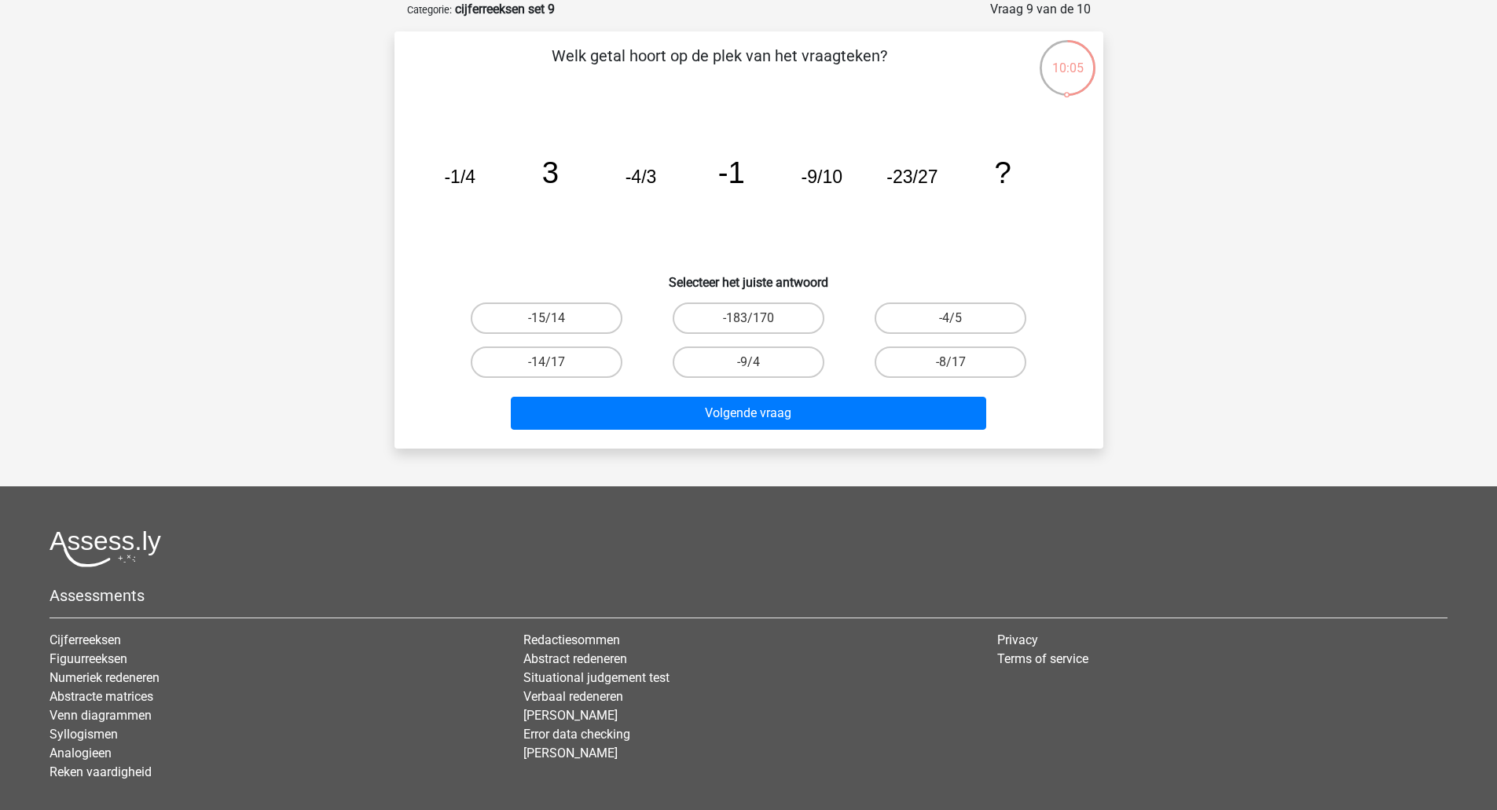
click at [515, 366] on label "-14/17" at bounding box center [547, 361] width 152 height 31
click at [546, 366] on input "-14/17" at bounding box center [551, 367] width 10 height 10
radio input "true"
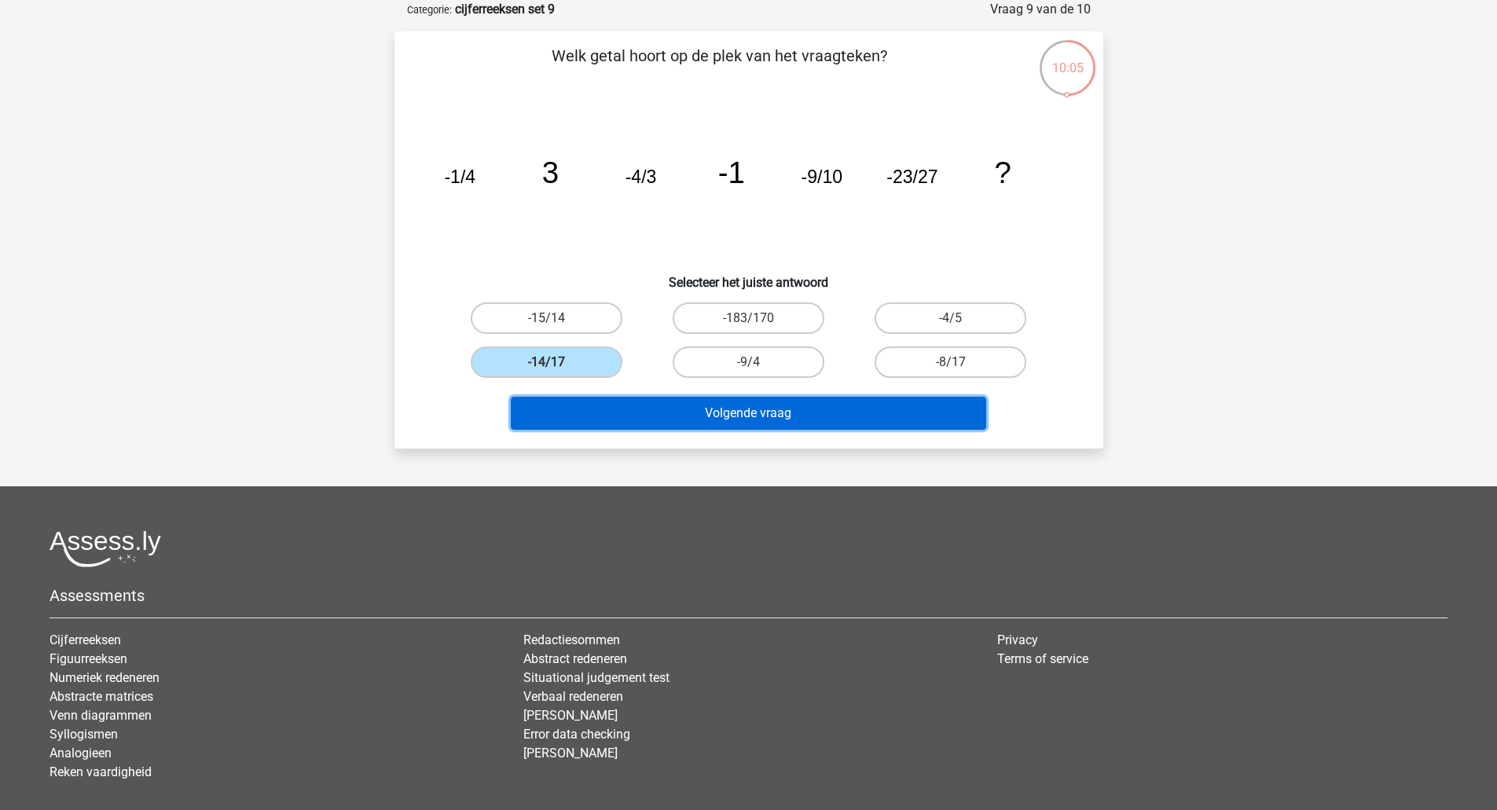
click at [699, 410] on button "Volgende vraag" at bounding box center [748, 413] width 475 height 33
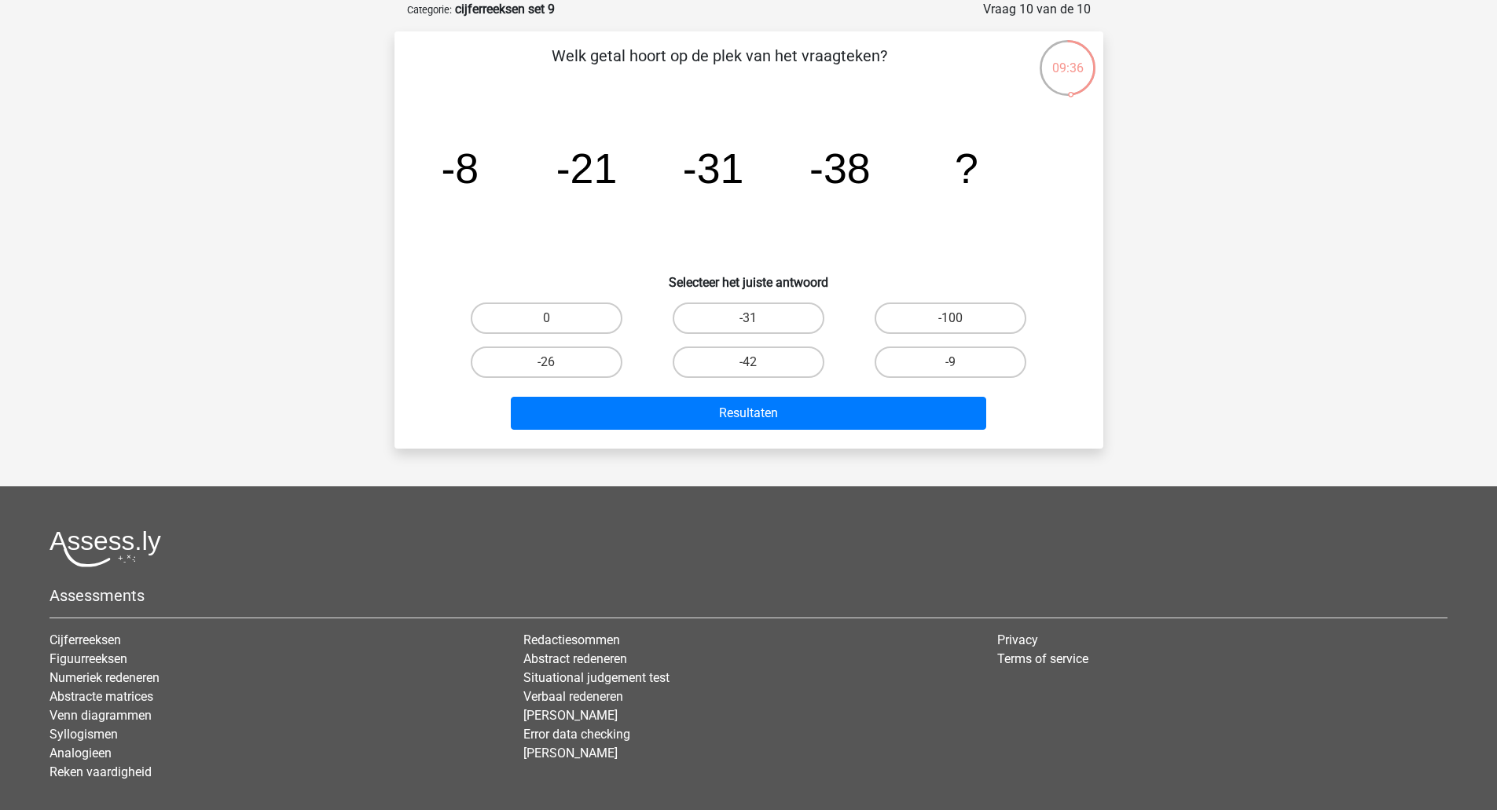
click at [755, 351] on label "-42" at bounding box center [748, 361] width 152 height 31
click at [755, 362] on input "-42" at bounding box center [753, 367] width 10 height 10
radio input "true"
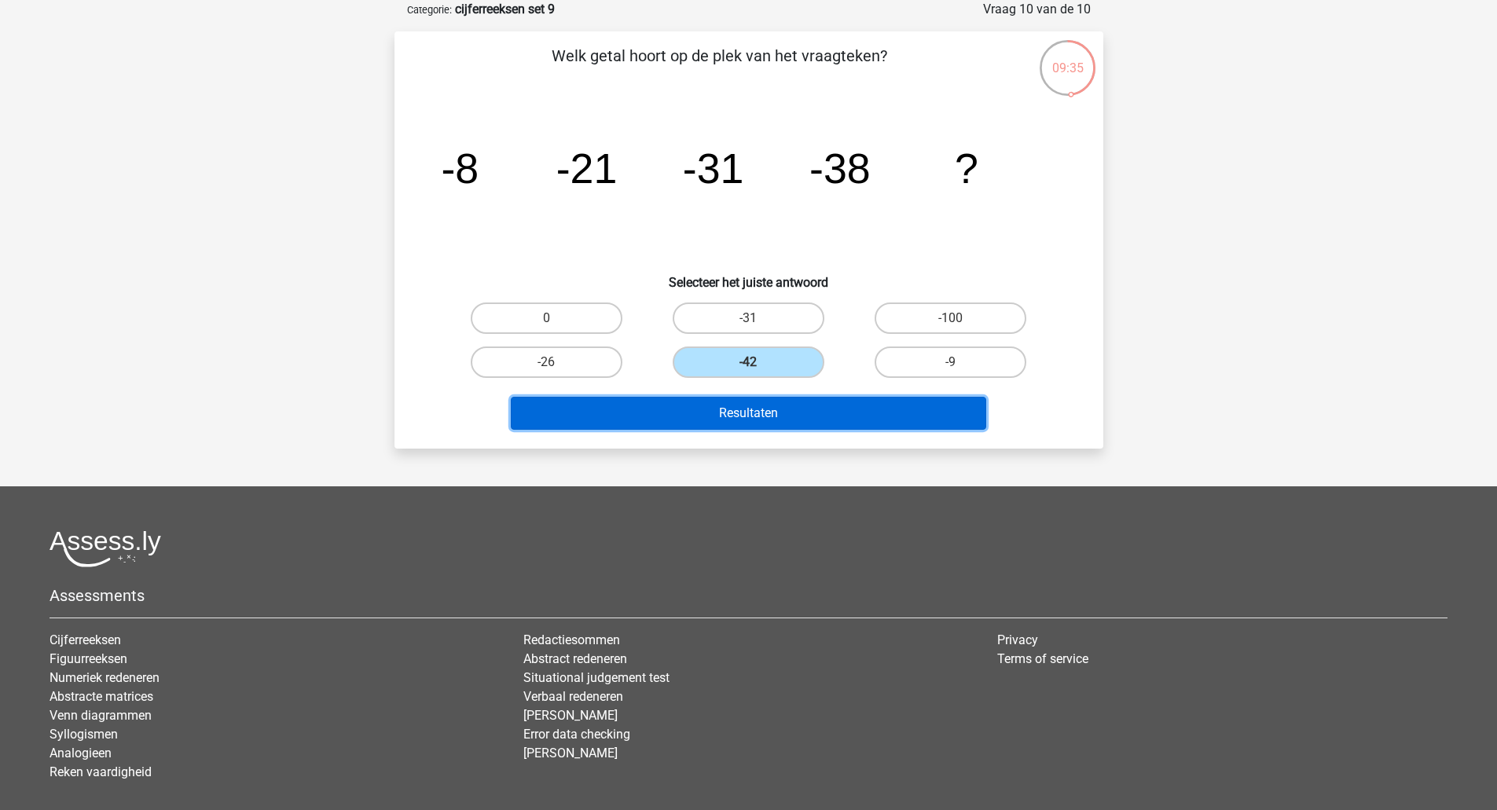
click at [784, 397] on button "Resultaten" at bounding box center [748, 413] width 475 height 33
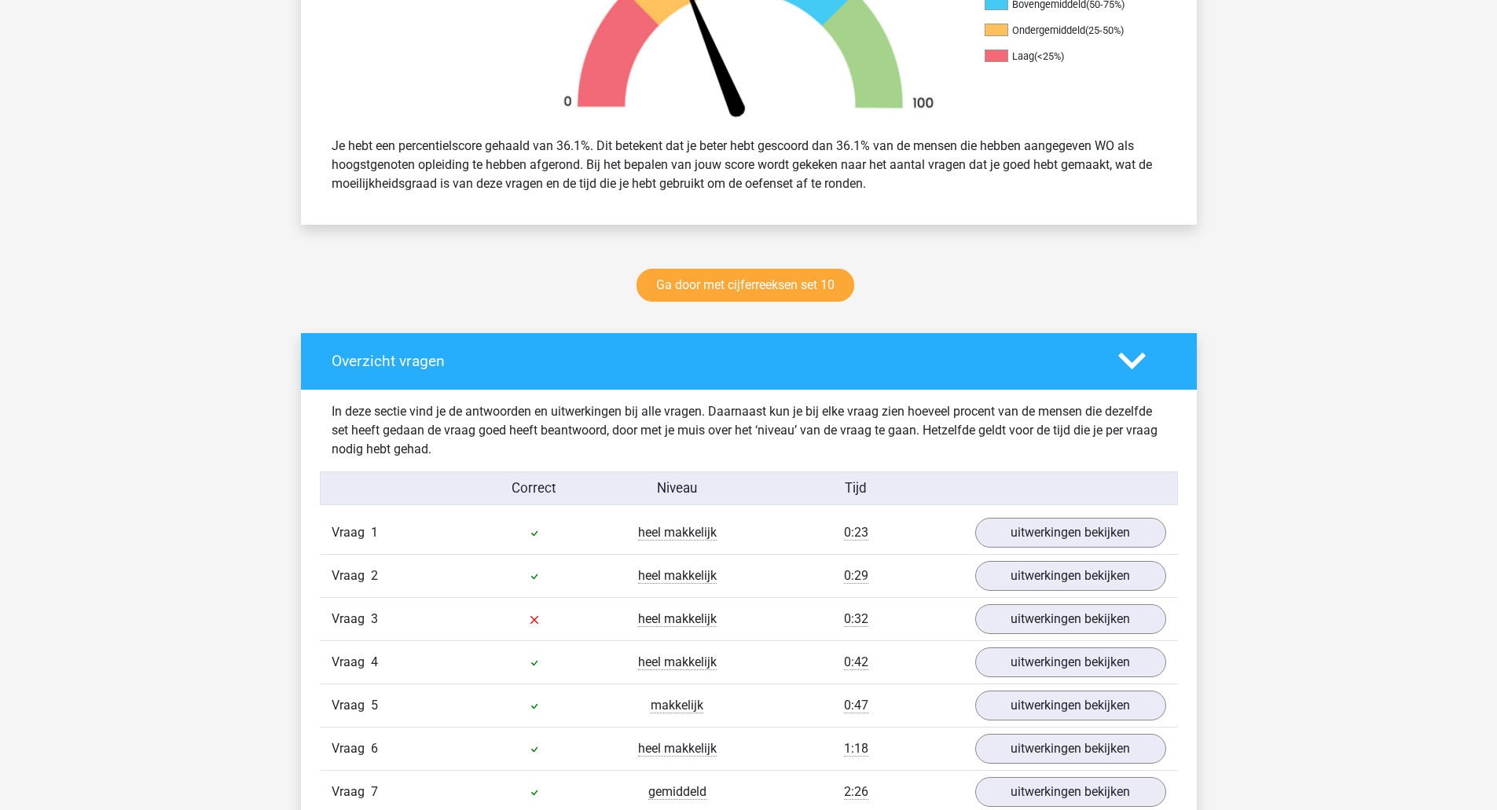
scroll to position [786, 0]
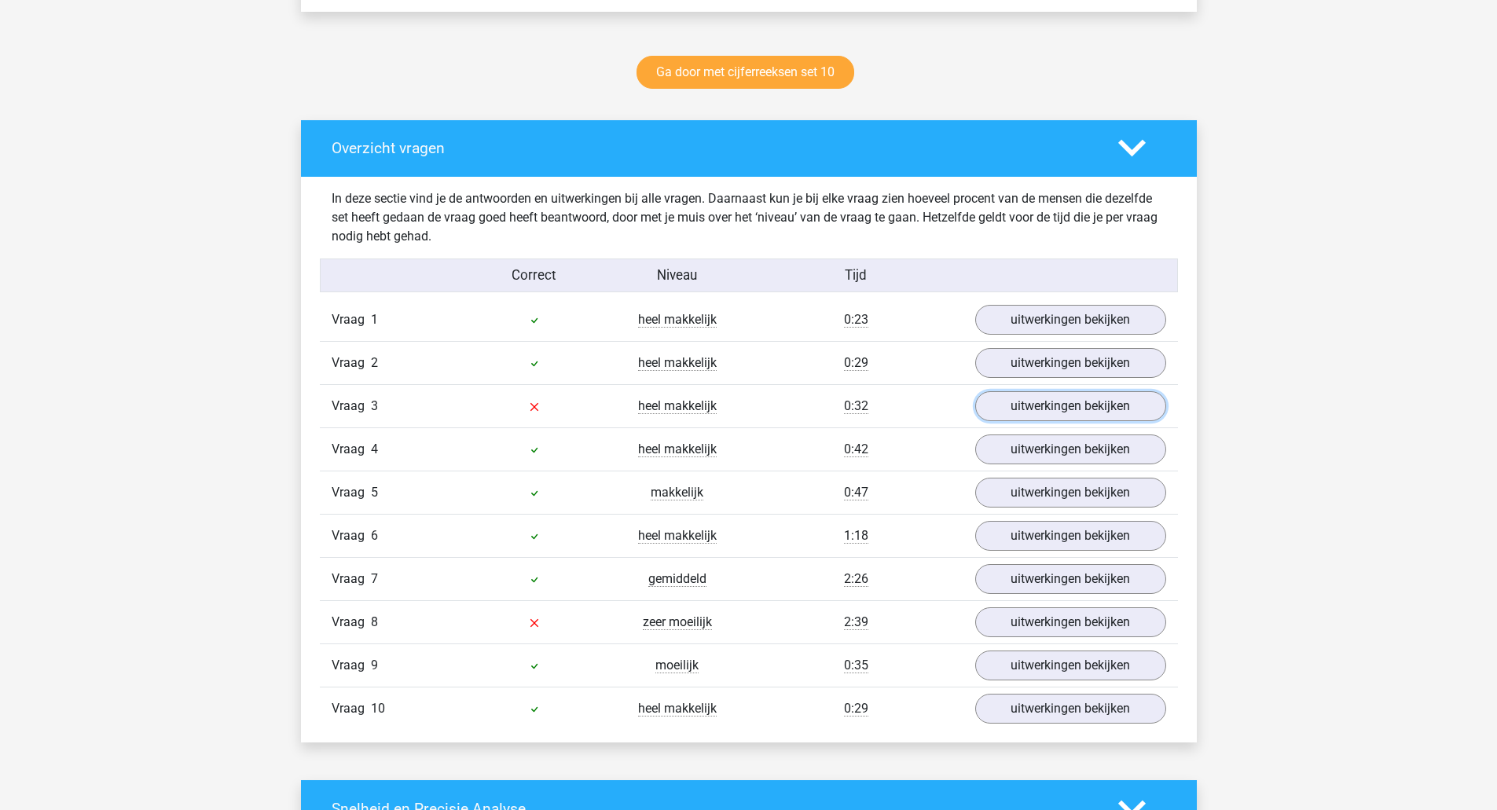
click at [1088, 406] on link "uitwerkingen bekijken" at bounding box center [1070, 406] width 191 height 30
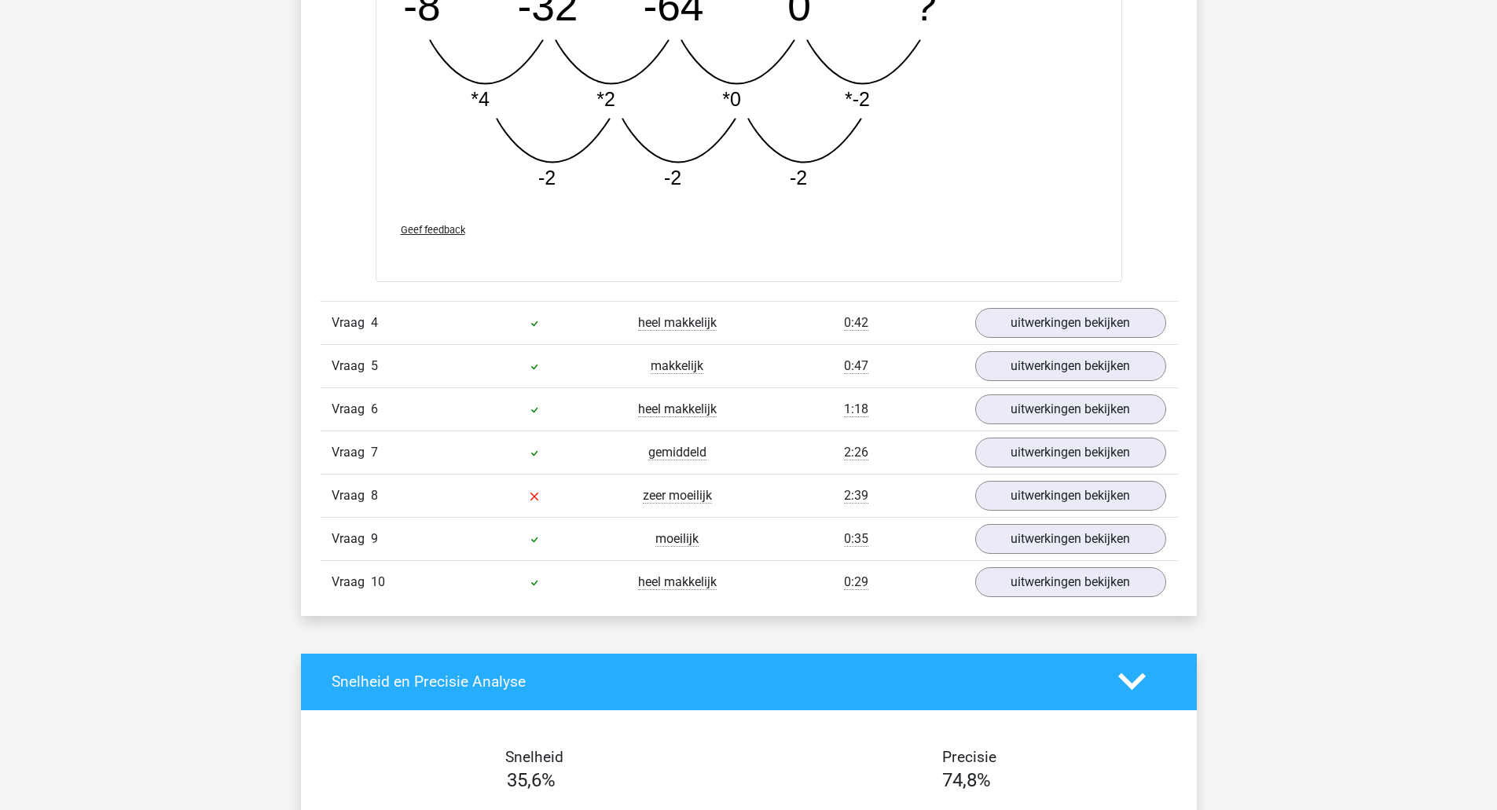
scroll to position [1728, 0]
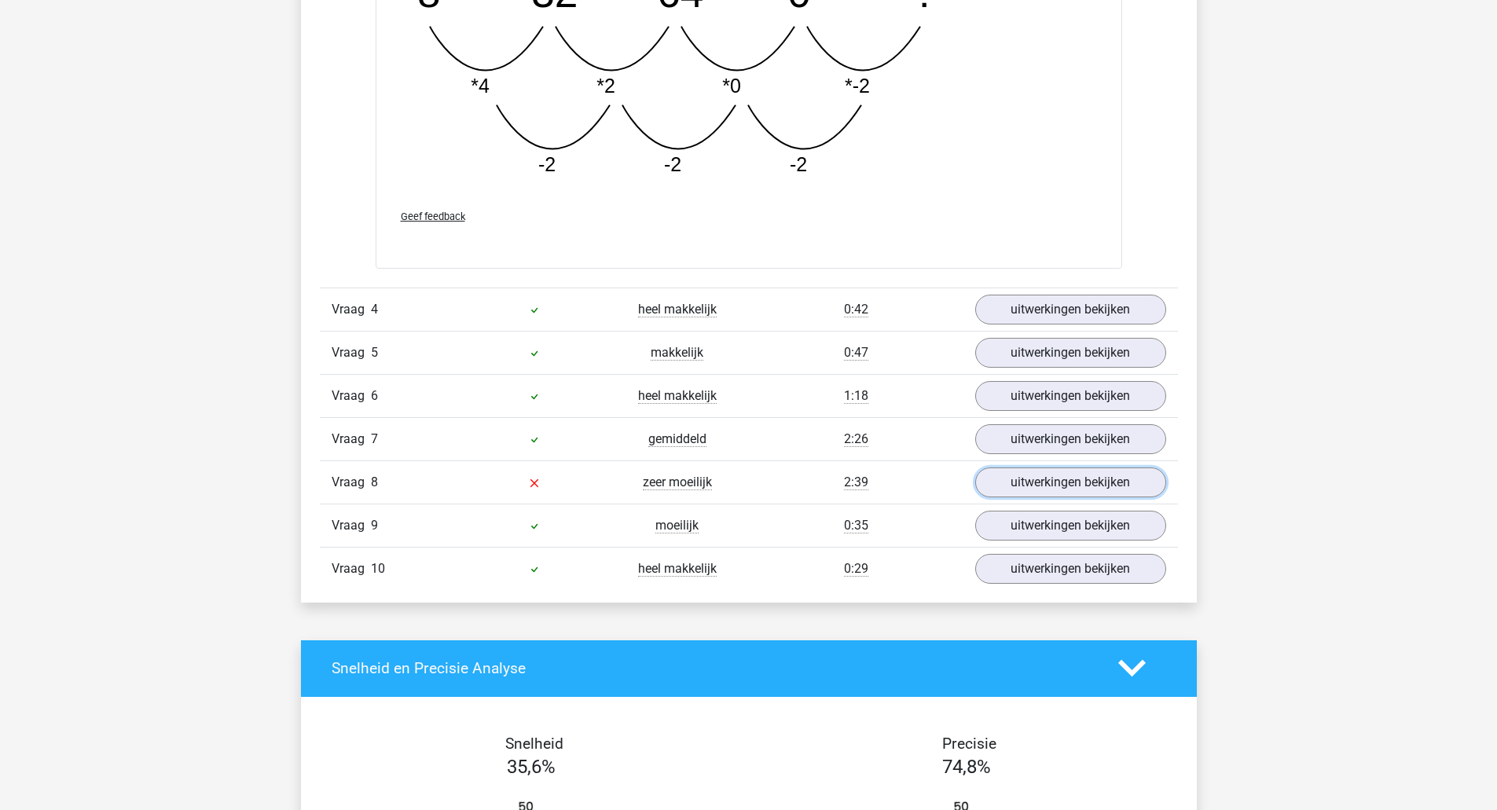
click at [1052, 477] on link "uitwerkingen bekijken" at bounding box center [1070, 482] width 191 height 30
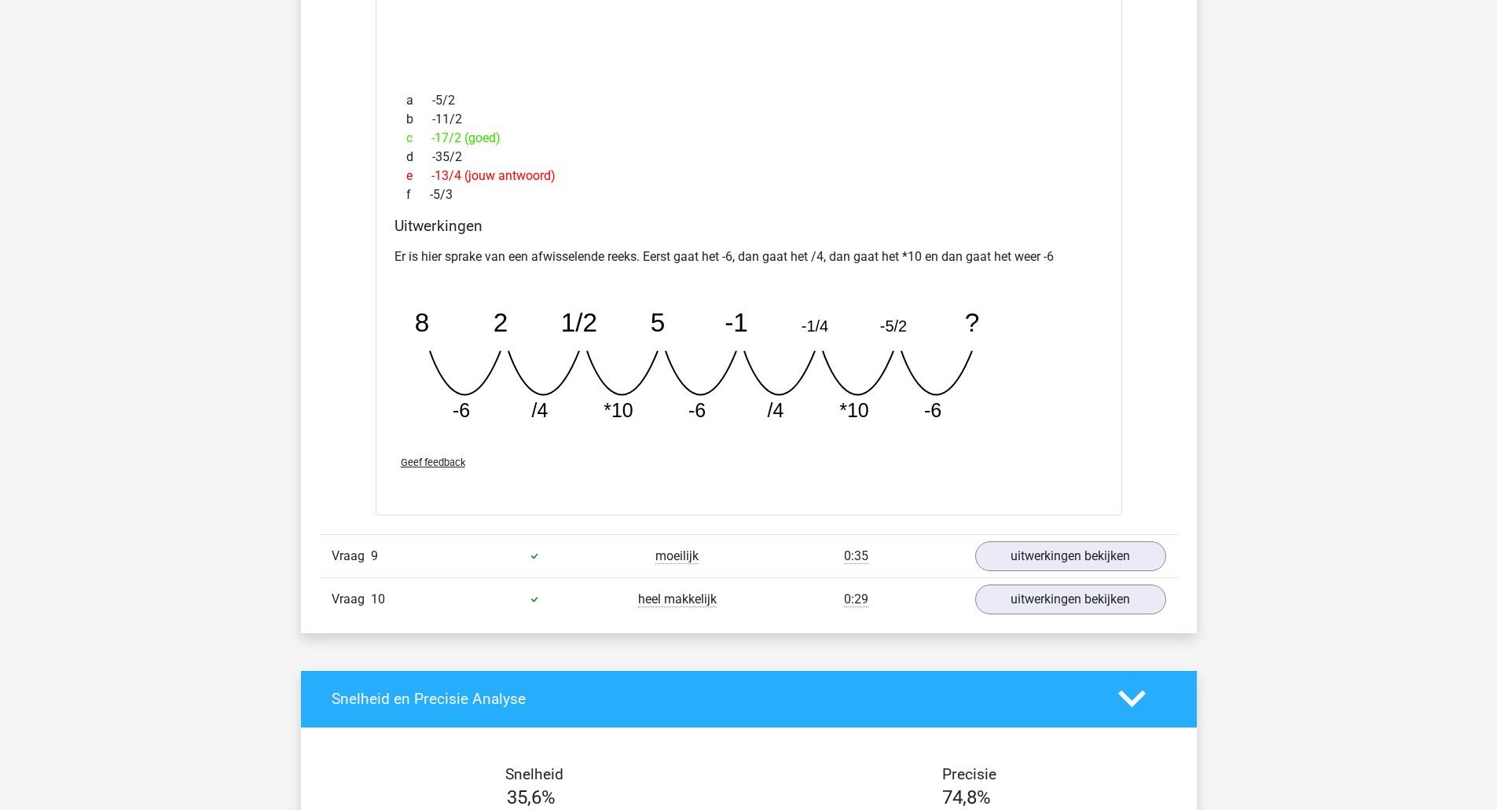
scroll to position [2435, 0]
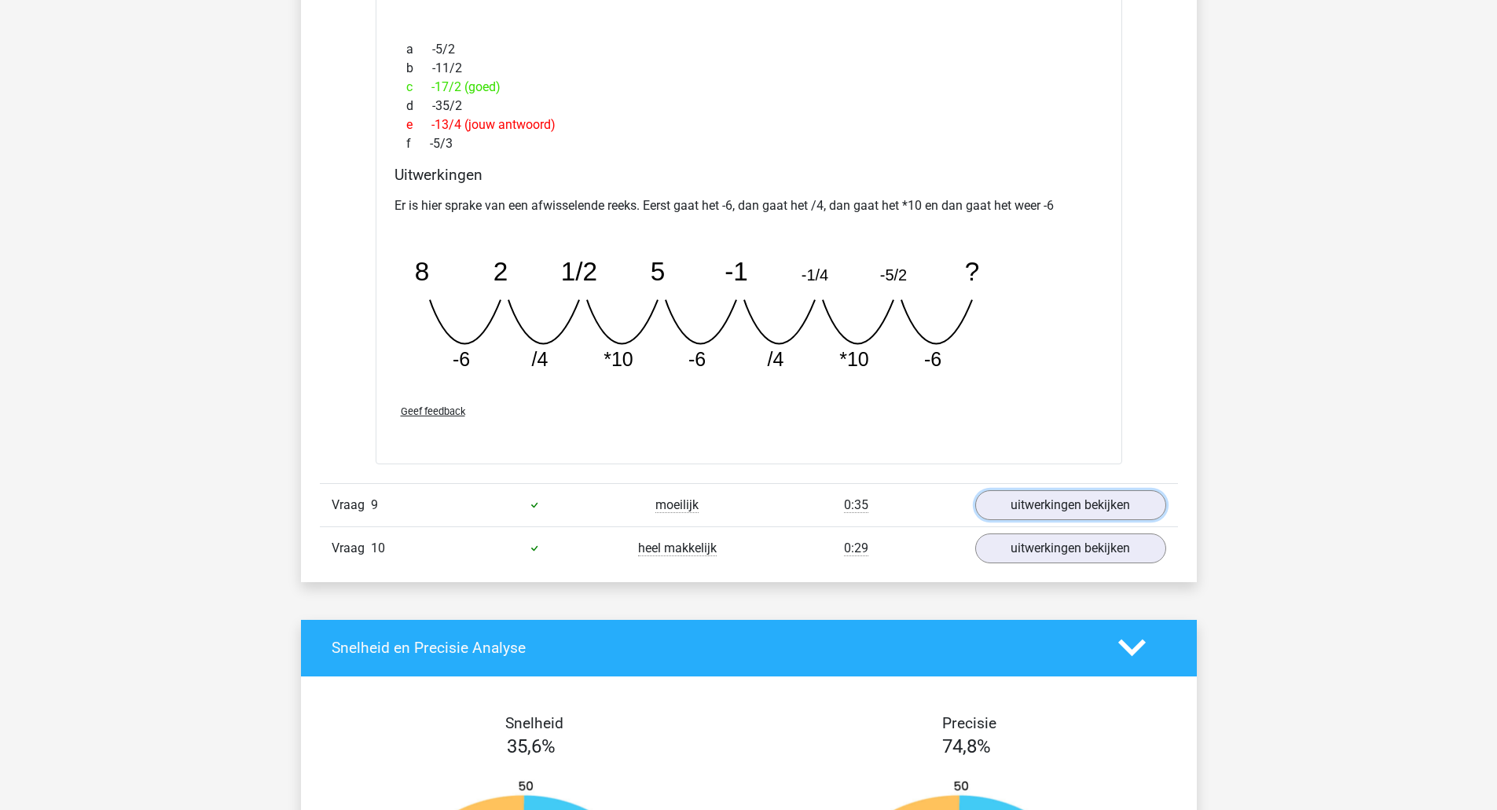
click at [1092, 508] on link "uitwerkingen bekijken" at bounding box center [1070, 505] width 191 height 30
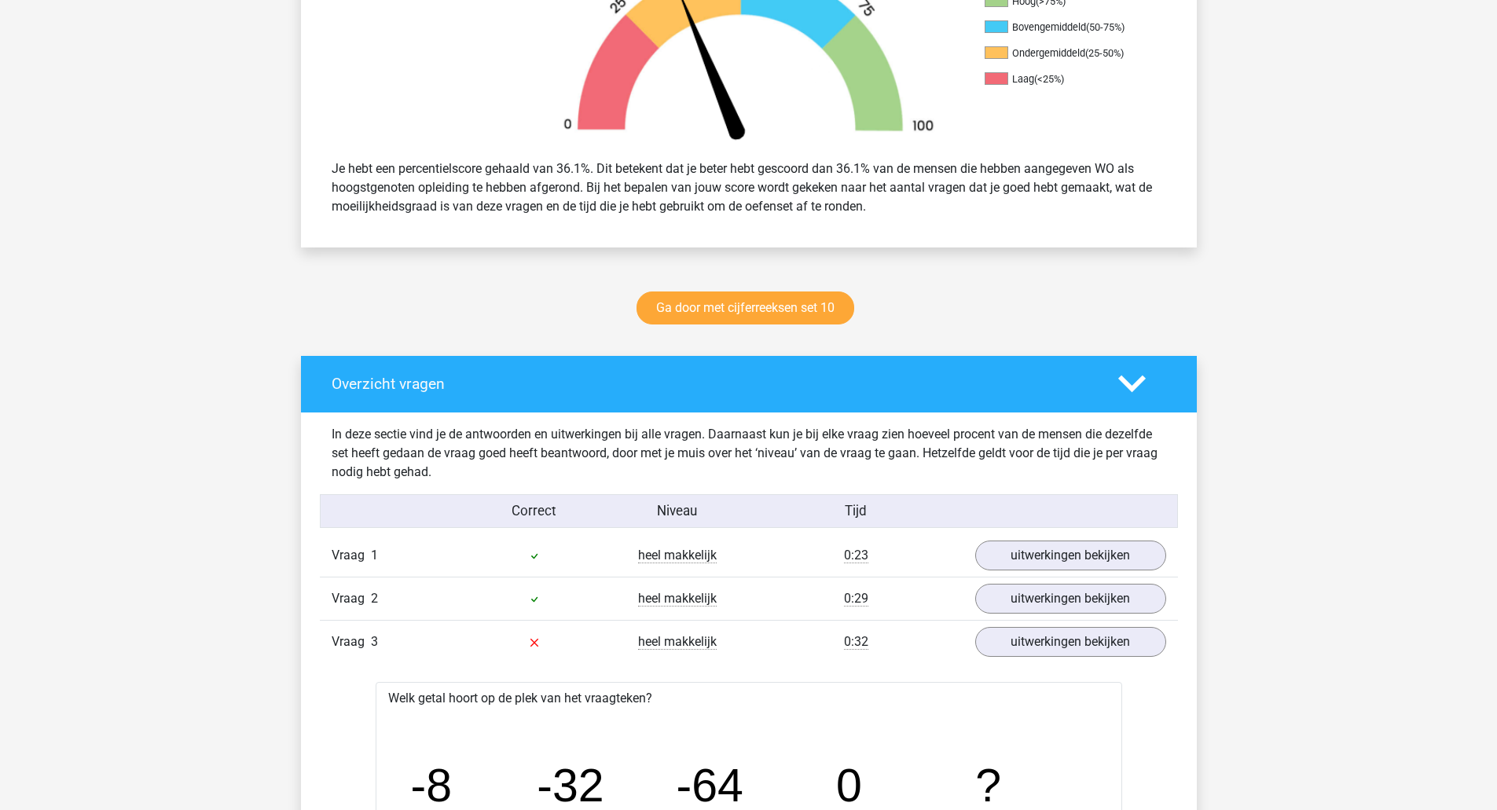
scroll to position [314, 0]
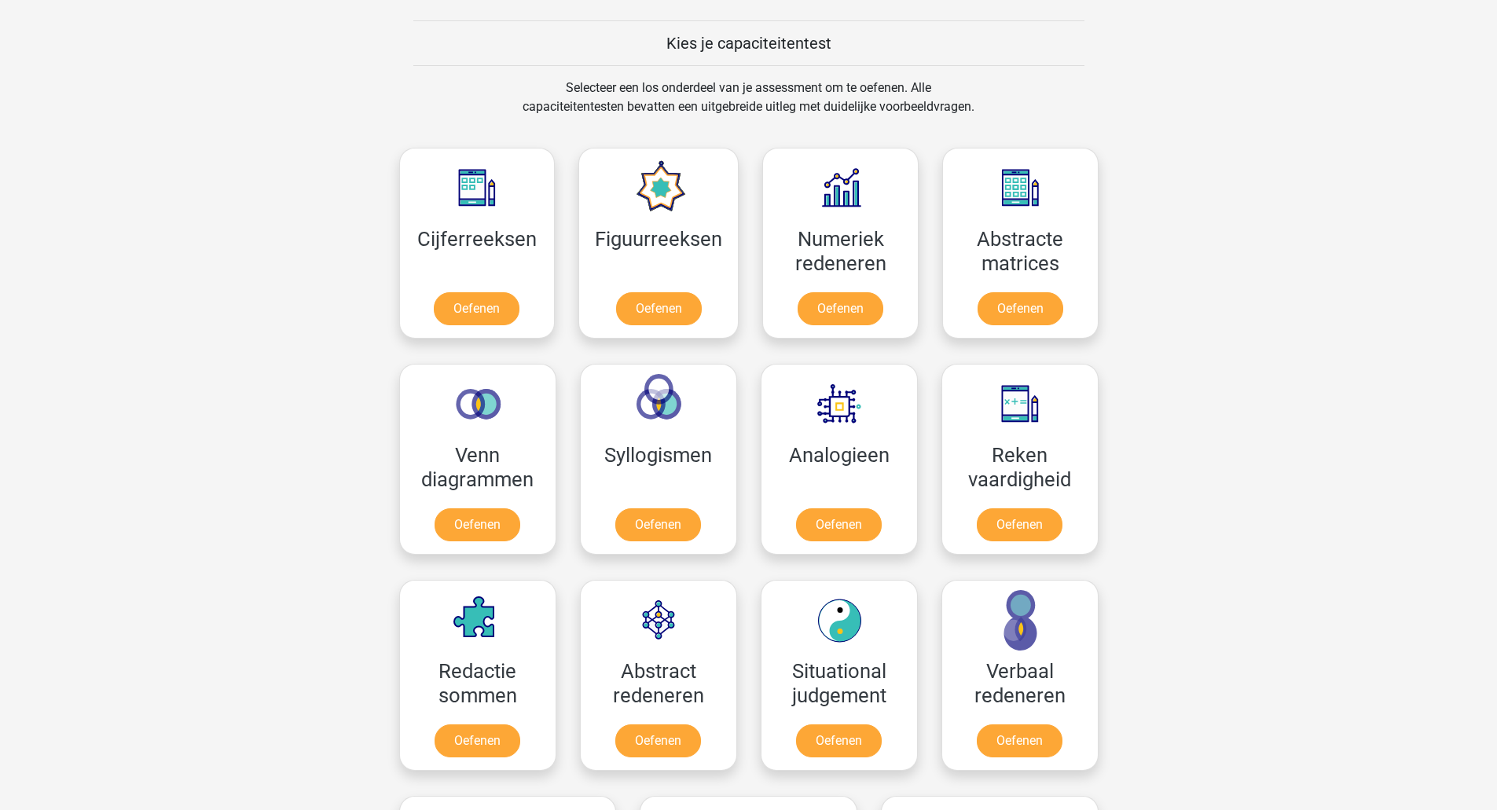
scroll to position [354, 0]
